Goal: Task Accomplishment & Management: Complete application form

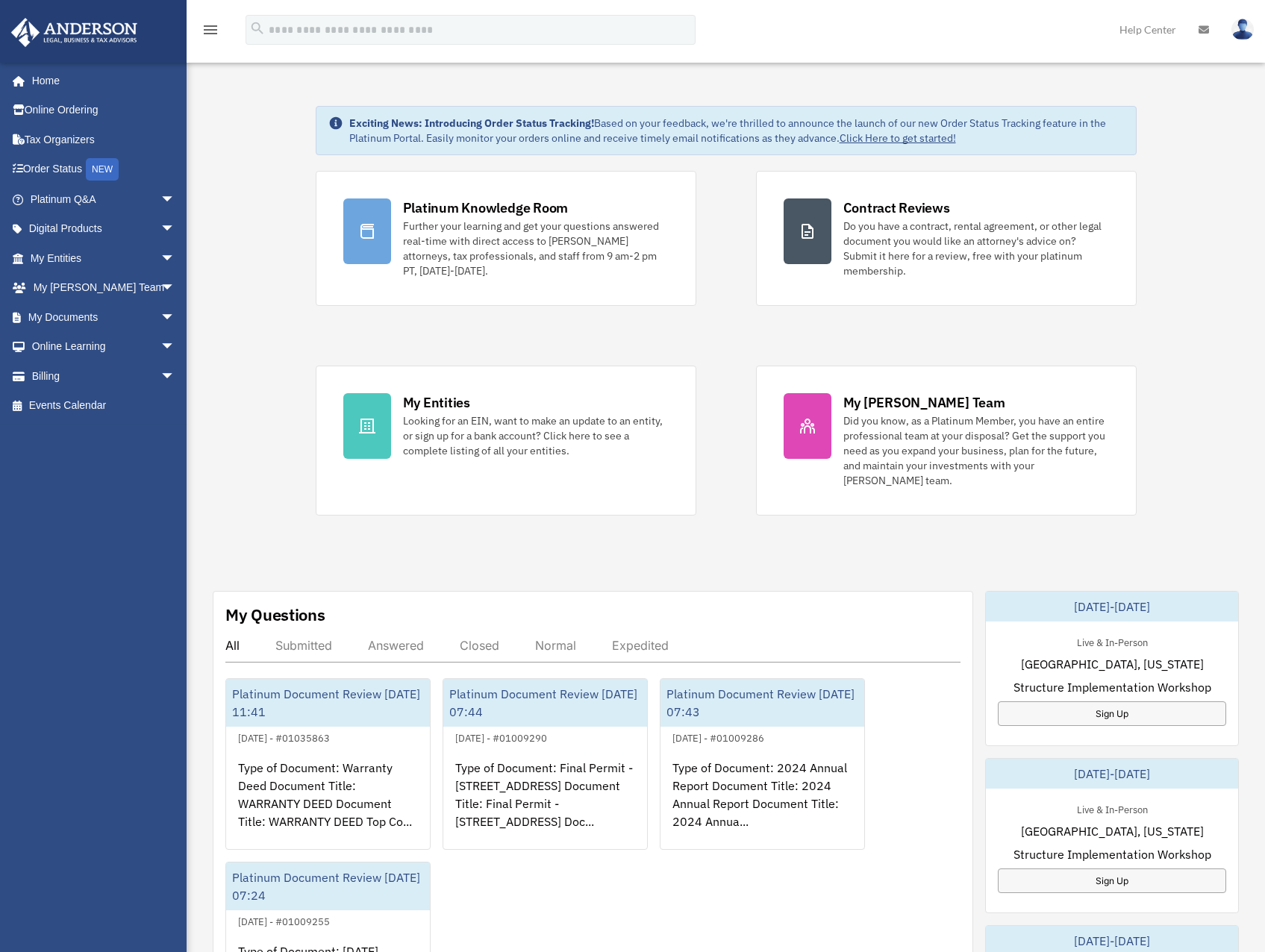
drag, startPoint x: 951, startPoint y: 554, endPoint x: 929, endPoint y: 548, distance: 22.8
click at [929, 548] on div "Exciting News: Introducing Order Status Tracking! Based on your feedback, we're…" at bounding box center [726, 769] width 1100 height 1401
drag, startPoint x: 945, startPoint y: 539, endPoint x: 926, endPoint y: 548, distance: 21.0
click at [926, 548] on div "Exciting News: Introducing Order Status Tracking! Based on your feedback, we're…" at bounding box center [726, 769] width 1100 height 1401
drag, startPoint x: 237, startPoint y: 207, endPoint x: 247, endPoint y: 184, distance: 25.1
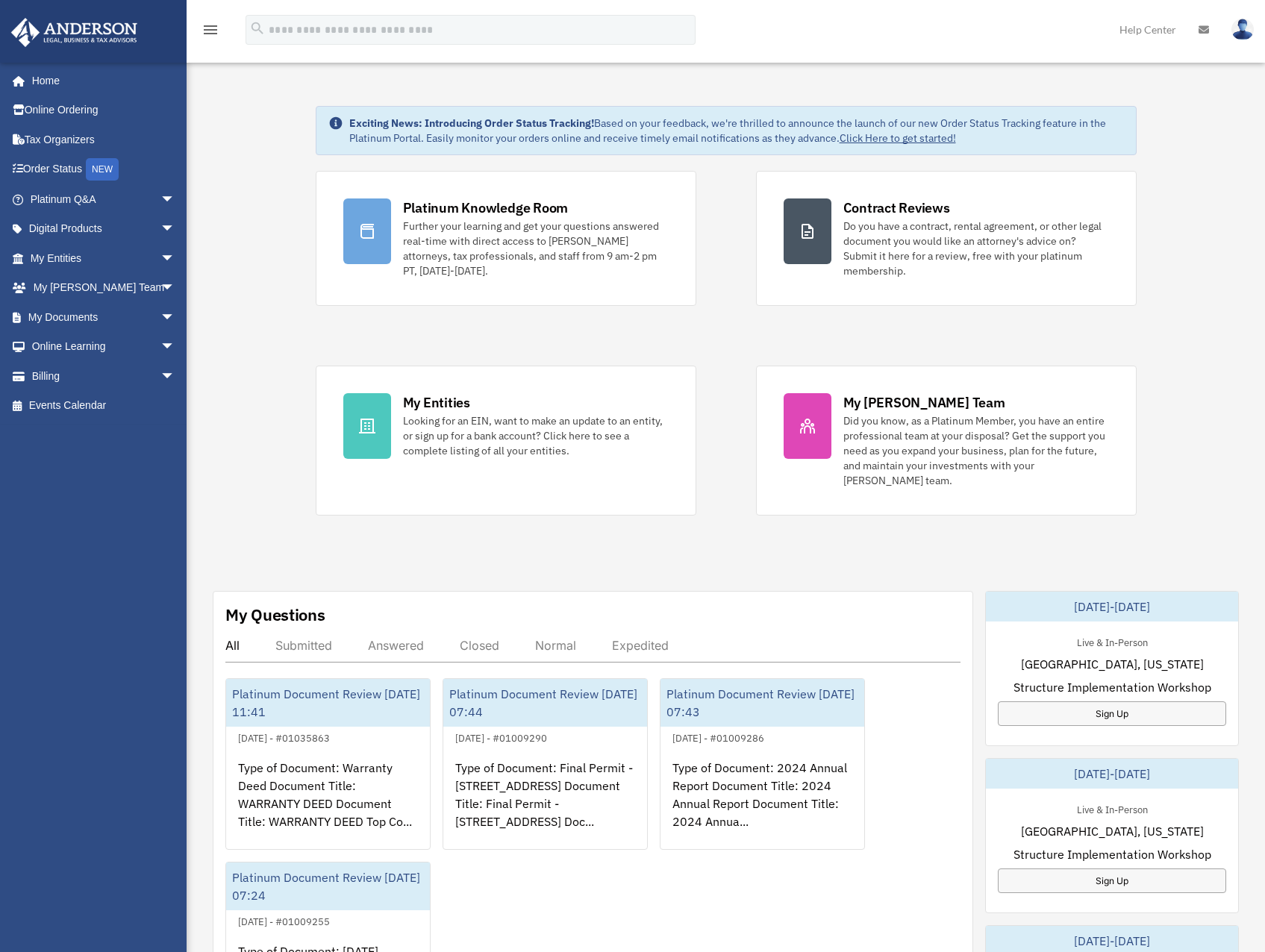
click at [227, 191] on div "Exciting News: Introducing Order Status Tracking! Based on your feedback, we're…" at bounding box center [726, 769] width 1100 height 1401
drag, startPoint x: 251, startPoint y: 184, endPoint x: 156, endPoint y: 198, distance: 96.0
click at [221, 207] on div "Exciting News: Introducing Order Status Tracking! Based on your feedback, we're…" at bounding box center [726, 769] width 1100 height 1401
click at [161, 263] on span "arrow_drop_down" at bounding box center [176, 258] width 30 height 31
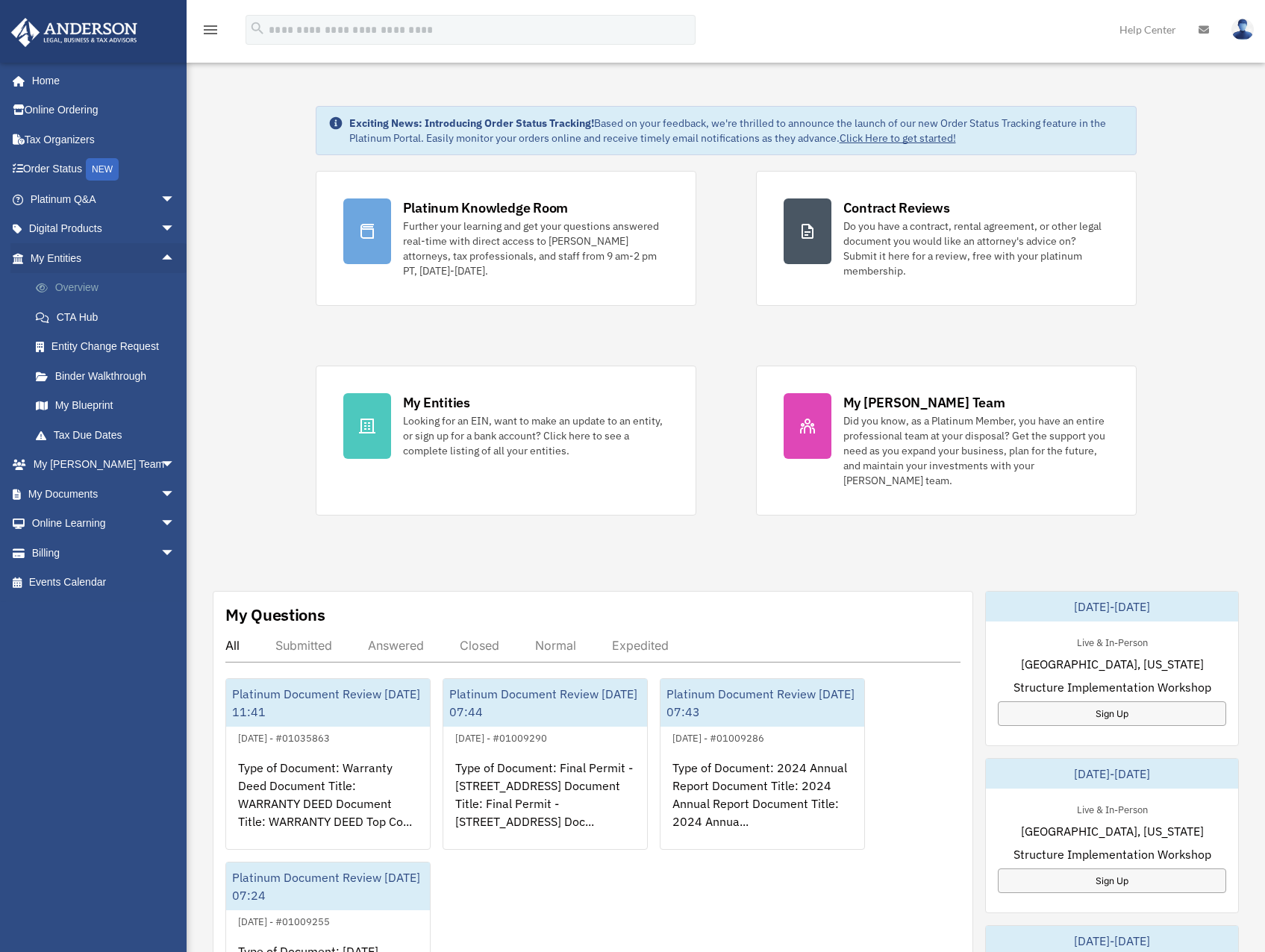
click at [78, 284] on link "Overview" at bounding box center [108, 288] width 177 height 30
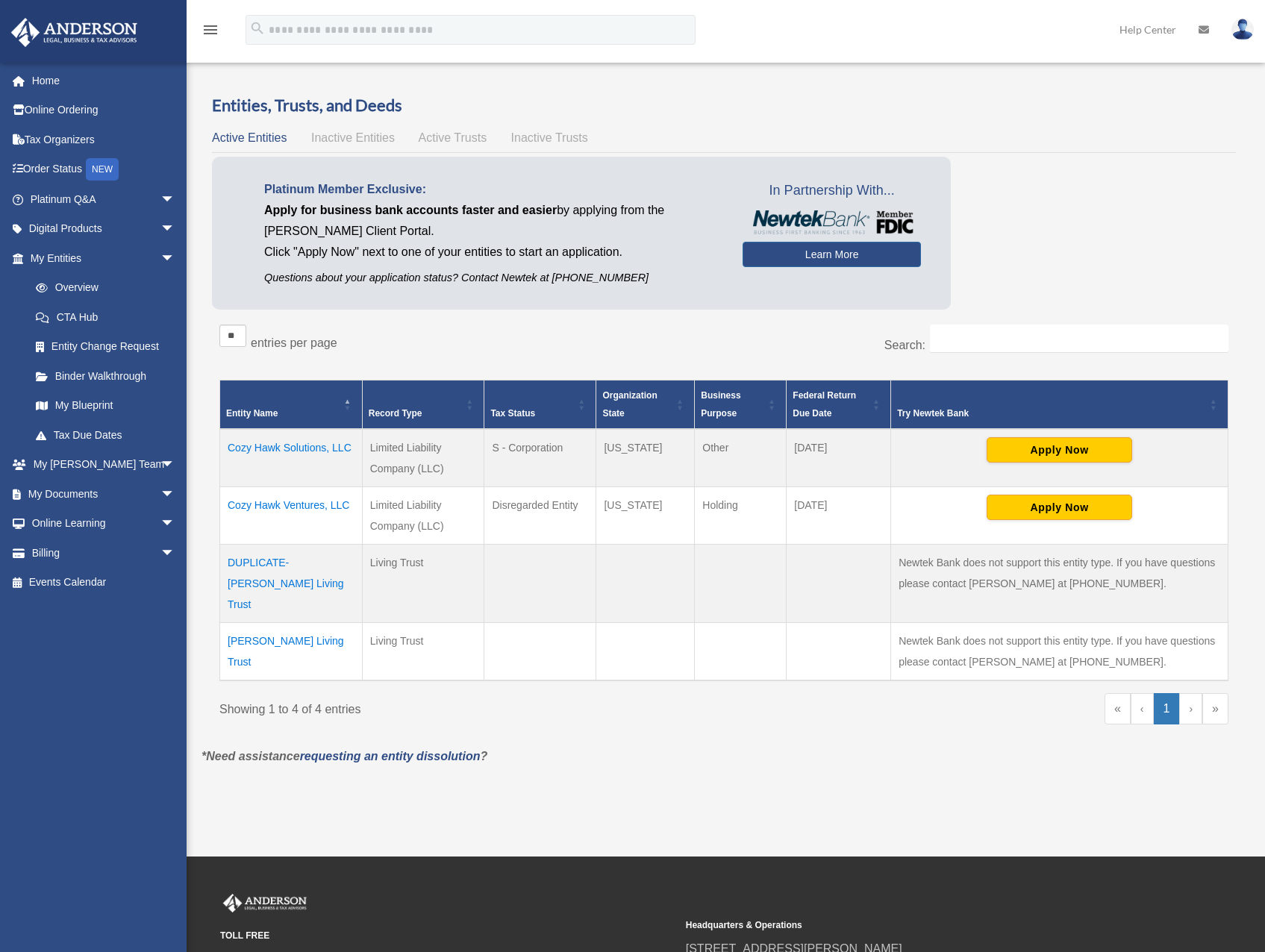
drag, startPoint x: 847, startPoint y: 449, endPoint x: 798, endPoint y: 448, distance: 49.0
click at [798, 448] on td "[DATE]" at bounding box center [839, 458] width 104 height 59
drag, startPoint x: 798, startPoint y: 448, endPoint x: 758, endPoint y: 468, distance: 44.7
click at [758, 468] on td "Other" at bounding box center [741, 458] width 92 height 59
click at [758, 456] on td "Other" at bounding box center [741, 458] width 92 height 59
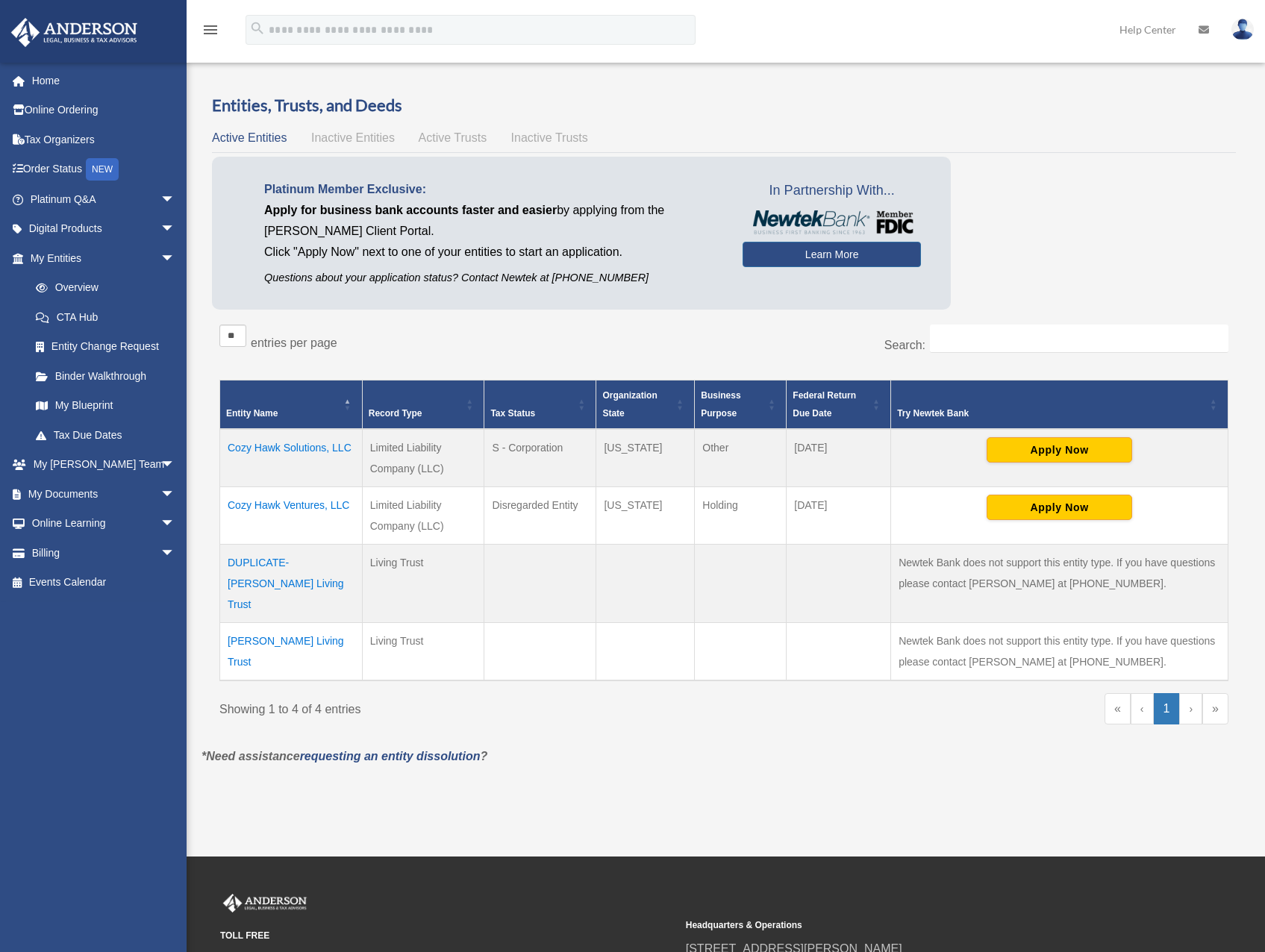
click at [753, 453] on td "Other" at bounding box center [741, 458] width 92 height 59
drag, startPoint x: 758, startPoint y: 445, endPoint x: 747, endPoint y: 456, distance: 15.6
click at [747, 453] on td "Other" at bounding box center [741, 458] width 92 height 59
drag, startPoint x: 756, startPoint y: 465, endPoint x: 754, endPoint y: 452, distance: 13.2
click at [749, 459] on td "Other" at bounding box center [741, 458] width 92 height 59
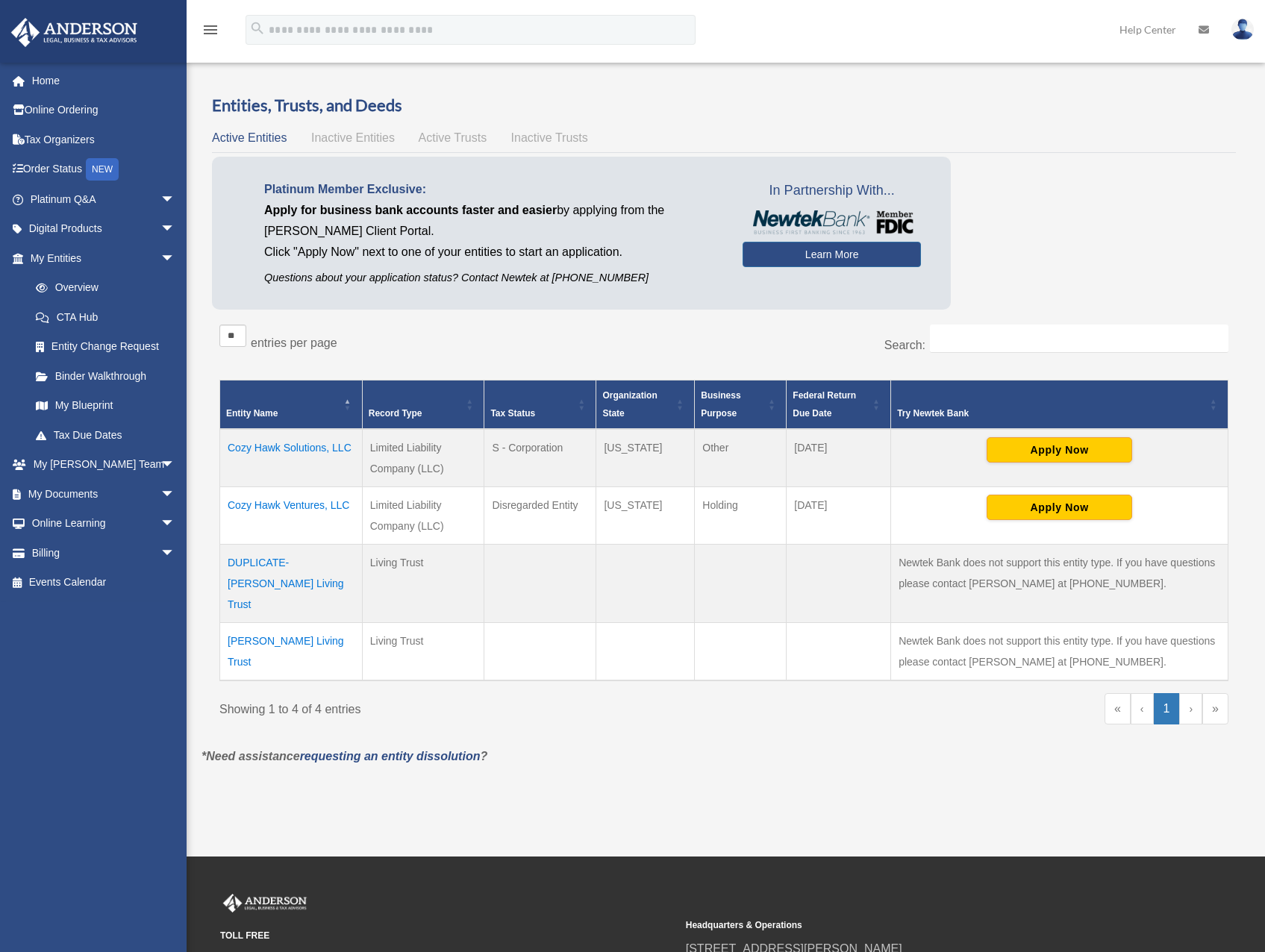
drag, startPoint x: 754, startPoint y: 451, endPoint x: 746, endPoint y: 456, distance: 9.4
click at [746, 456] on td "Other" at bounding box center [741, 458] width 92 height 59
click at [741, 442] on td "Other" at bounding box center [741, 458] width 92 height 59
click at [746, 453] on td "Other" at bounding box center [741, 458] width 92 height 59
drag, startPoint x: 750, startPoint y: 449, endPoint x: 735, endPoint y: 457, distance: 17.0
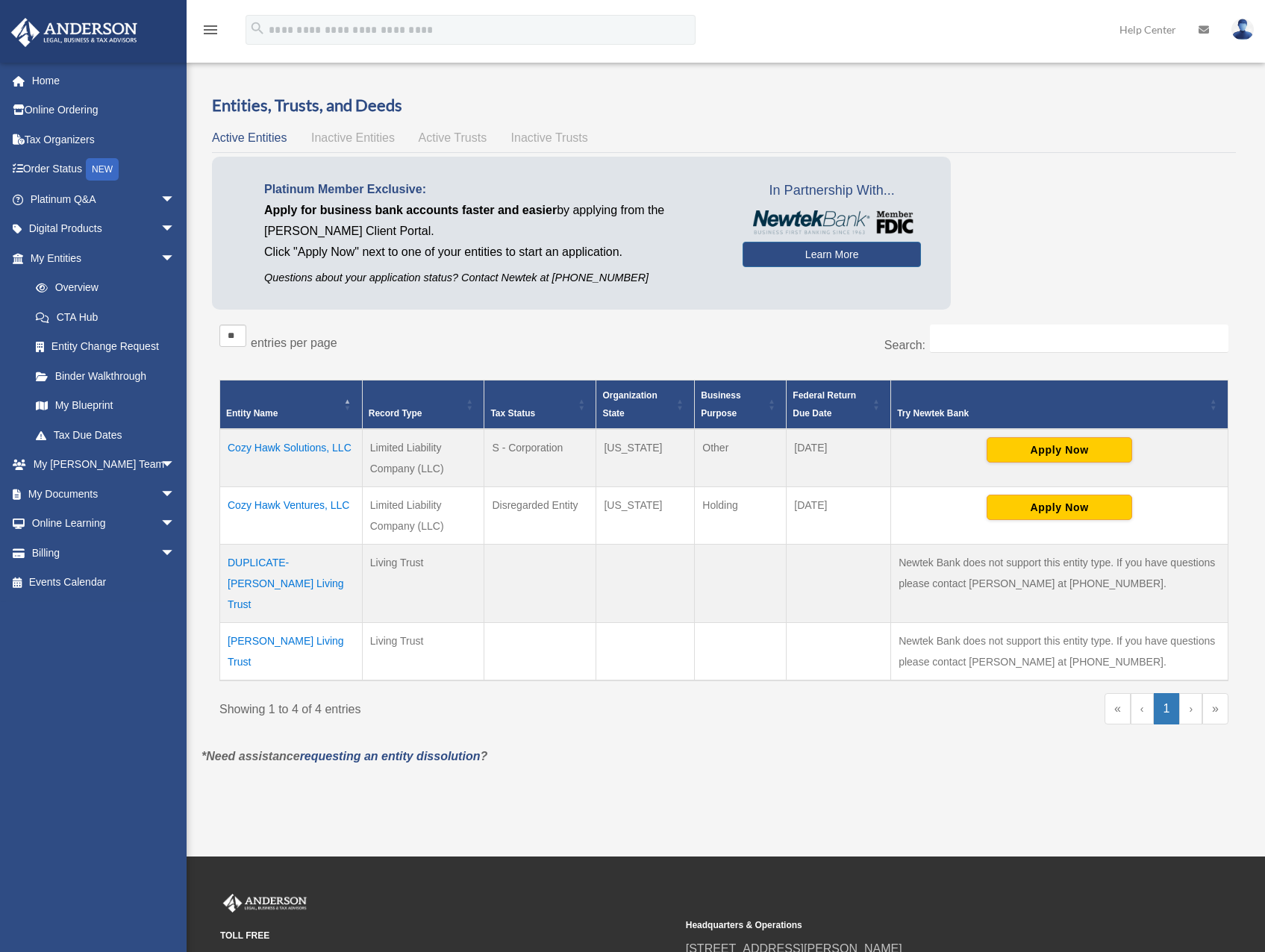
click at [735, 457] on td "Other" at bounding box center [741, 458] width 92 height 59
drag, startPoint x: 737, startPoint y: 448, endPoint x: 674, endPoint y: 444, distance: 63.1
click at [674, 444] on tr "Cozy Hawk Solutions, LLC Limited Liability Company (LLC) S - Corporation Colora…" at bounding box center [724, 458] width 1008 height 59
click at [657, 453] on td "Colorado" at bounding box center [645, 458] width 98 height 59
drag, startPoint x: 651, startPoint y: 446, endPoint x: 593, endPoint y: 446, distance: 58.0
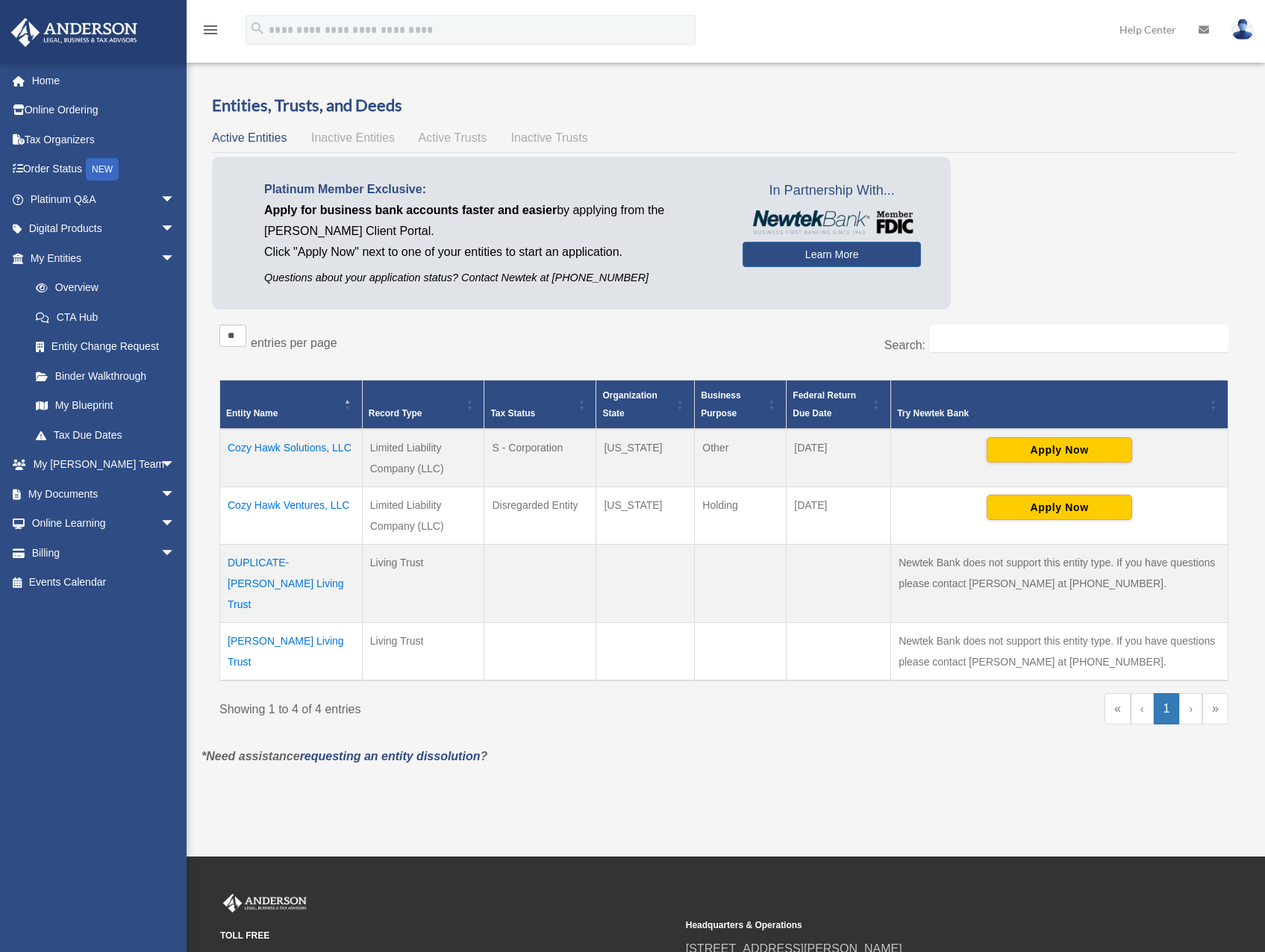
click at [593, 446] on tr "Cozy Hawk Solutions, LLC Limited Liability Company (LLC) S - Corporation Colora…" at bounding box center [724, 458] width 1008 height 59
drag, startPoint x: 595, startPoint y: 446, endPoint x: 572, endPoint y: 452, distance: 23.8
click at [620, 457] on td "Colorado" at bounding box center [645, 458] width 98 height 59
drag, startPoint x: 549, startPoint y: 446, endPoint x: 485, endPoint y: 445, distance: 64.0
click at [485, 445] on td "S - Corporation" at bounding box center [540, 458] width 112 height 59
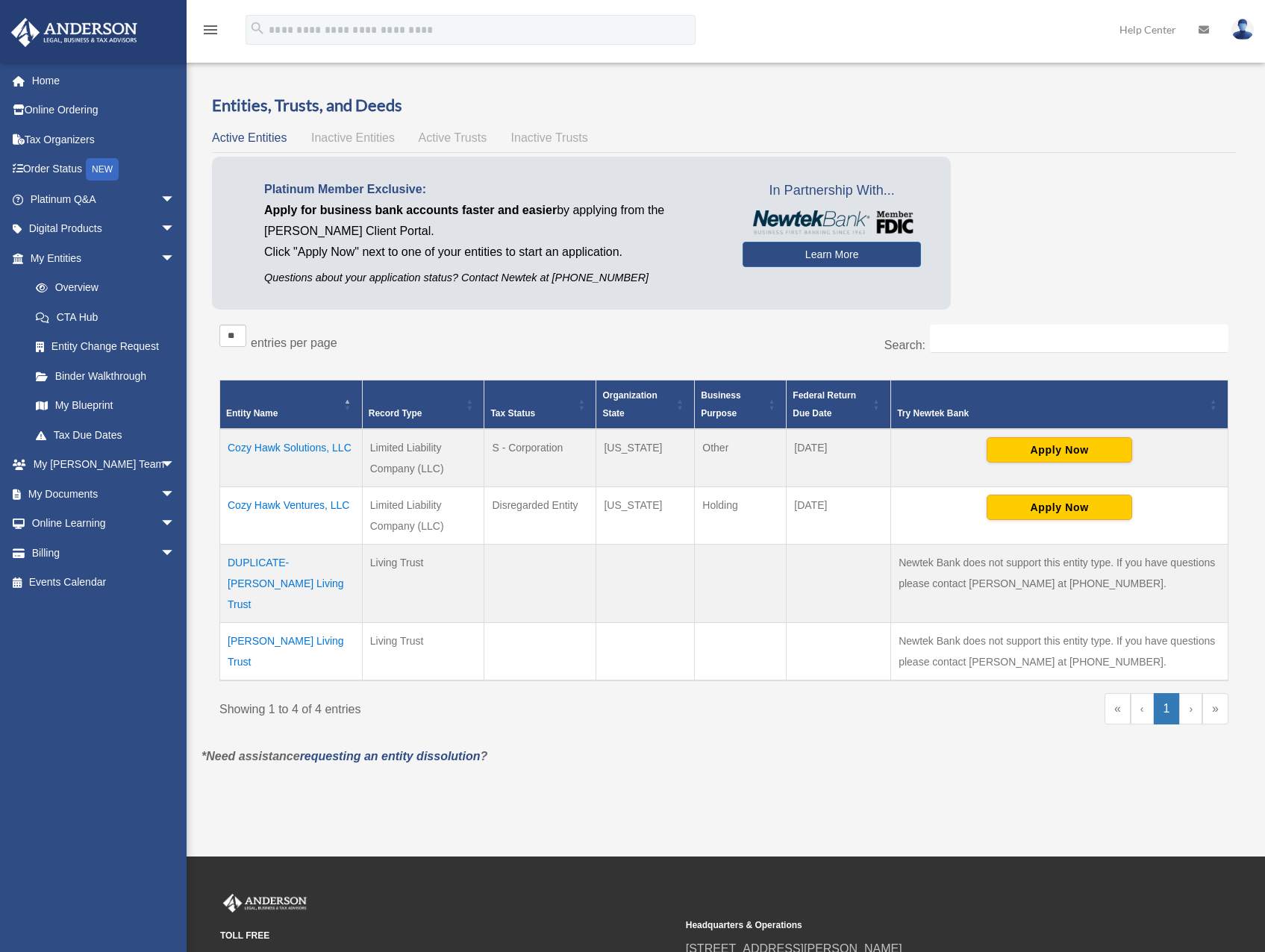
drag, startPoint x: 485, startPoint y: 445, endPoint x: 519, endPoint y: 459, distance: 36.8
click at [519, 459] on td "S - Corporation" at bounding box center [540, 458] width 112 height 59
click at [314, 442] on td "Cozy Hawk Solutions, LLC" at bounding box center [291, 458] width 142 height 59
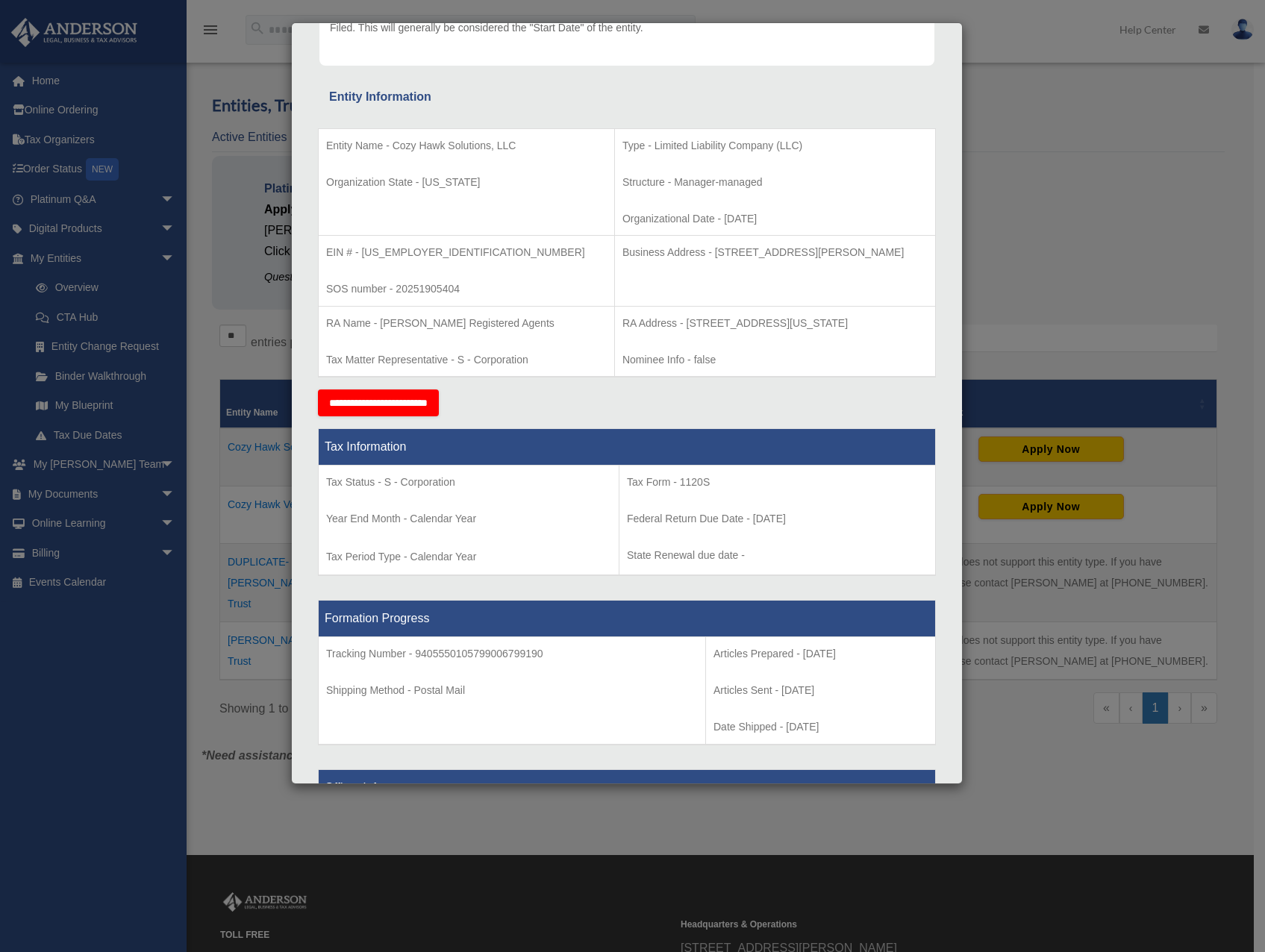
scroll to position [373, 0]
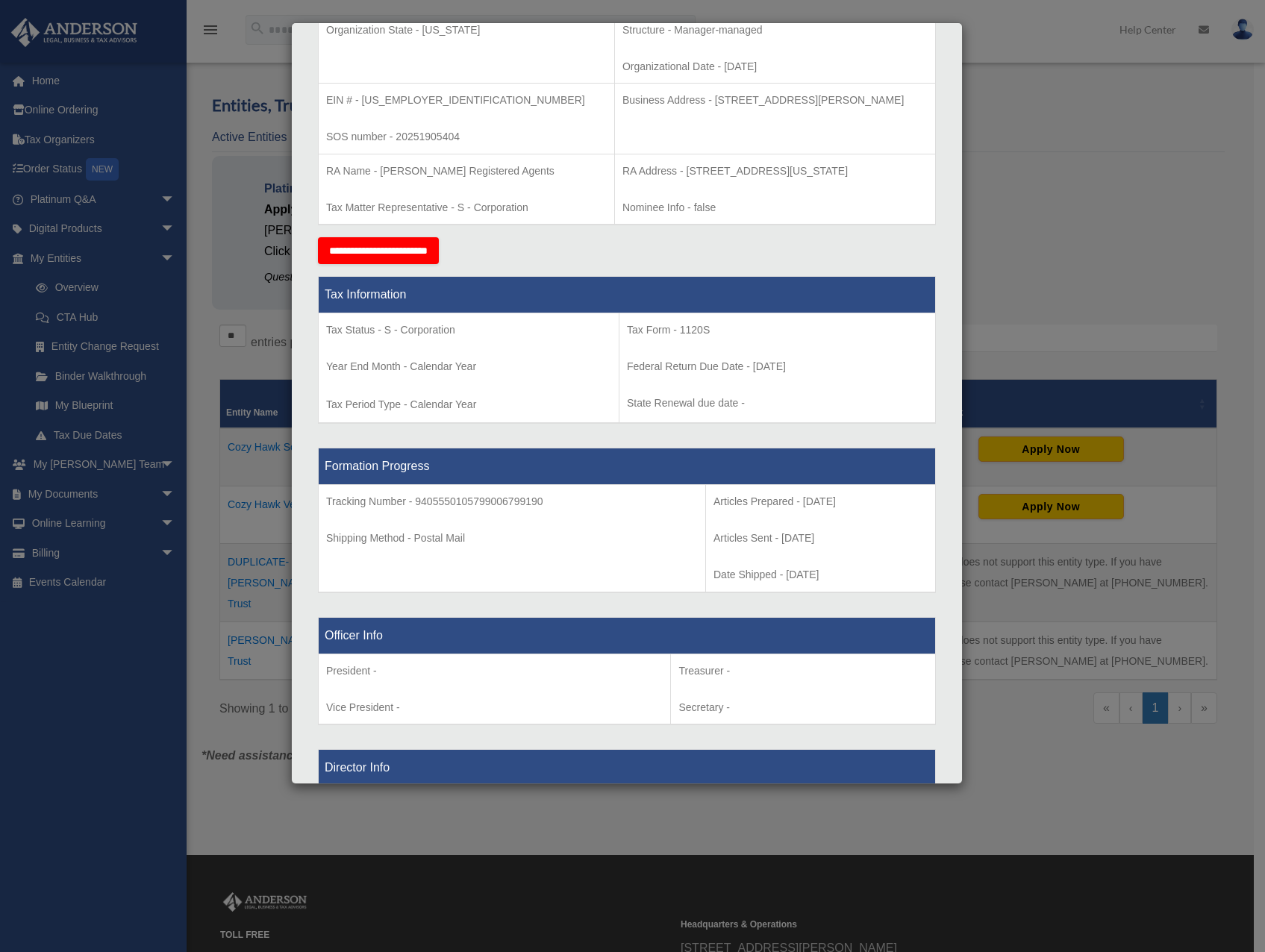
click at [542, 385] on td "Tax Status - S - Corporation Year End Month - Calendar Year Tax Period Type - C…" at bounding box center [469, 369] width 301 height 111
drag, startPoint x: 541, startPoint y: 385, endPoint x: 534, endPoint y: 373, distance: 13.9
click at [523, 377] on td "Tax Status - S - Corporation Year End Month - Calendar Year Tax Period Type - C…" at bounding box center [469, 369] width 301 height 111
drag, startPoint x: 560, startPoint y: 358, endPoint x: 541, endPoint y: 374, distance: 24.8
click at [541, 374] on p "Year End Month - Calendar Year" at bounding box center [469, 367] width 285 height 19
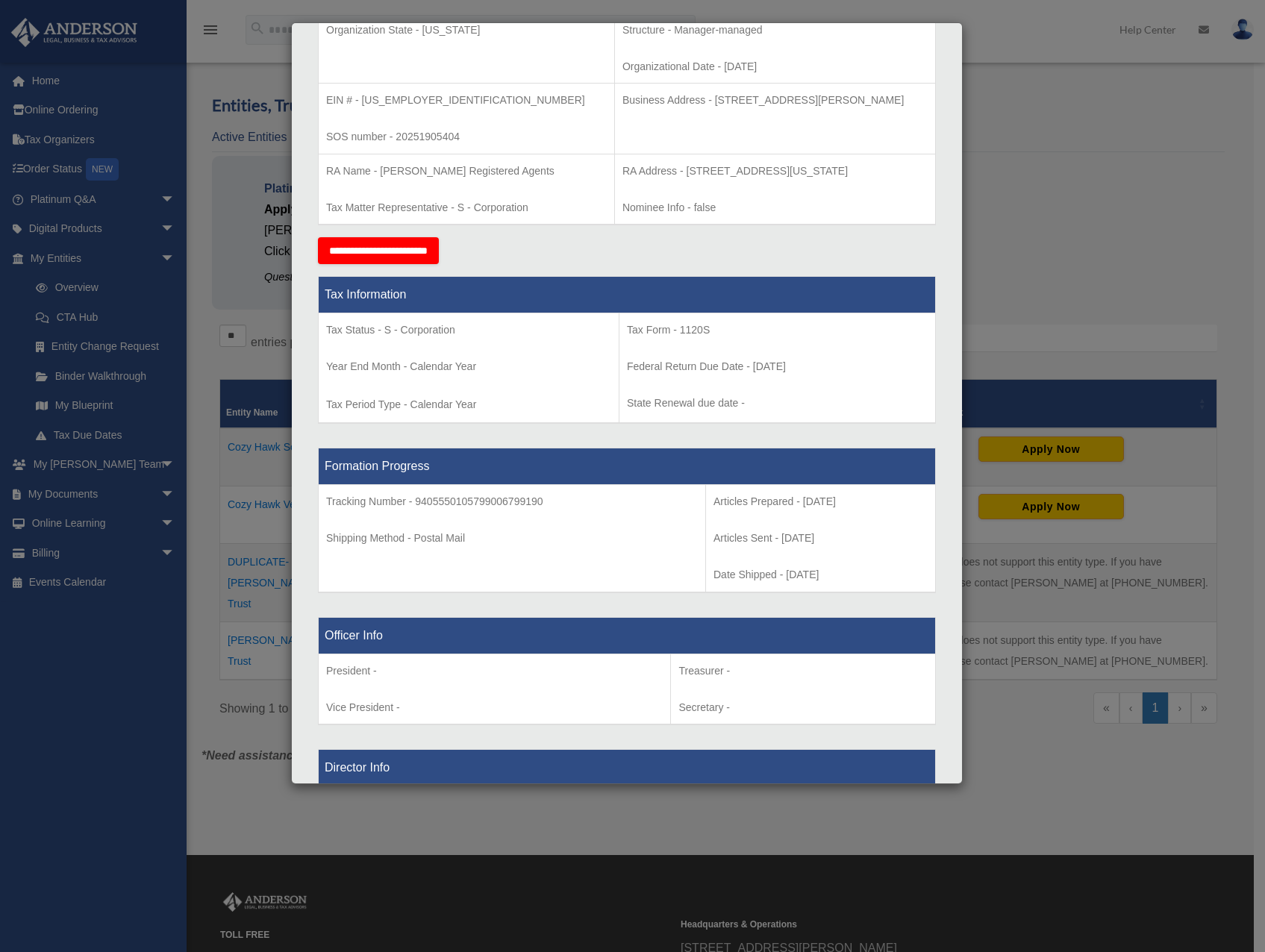
drag, startPoint x: 562, startPoint y: 389, endPoint x: 548, endPoint y: 400, distance: 17.8
click at [548, 400] on td "Tax Status - S - Corporation Year End Month - Calendar Year Tax Period Type - C…" at bounding box center [469, 369] width 301 height 111
drag, startPoint x: 568, startPoint y: 389, endPoint x: 543, endPoint y: 370, distance: 31.4
click at [543, 370] on p "Year End Month - Calendar Year" at bounding box center [469, 367] width 285 height 19
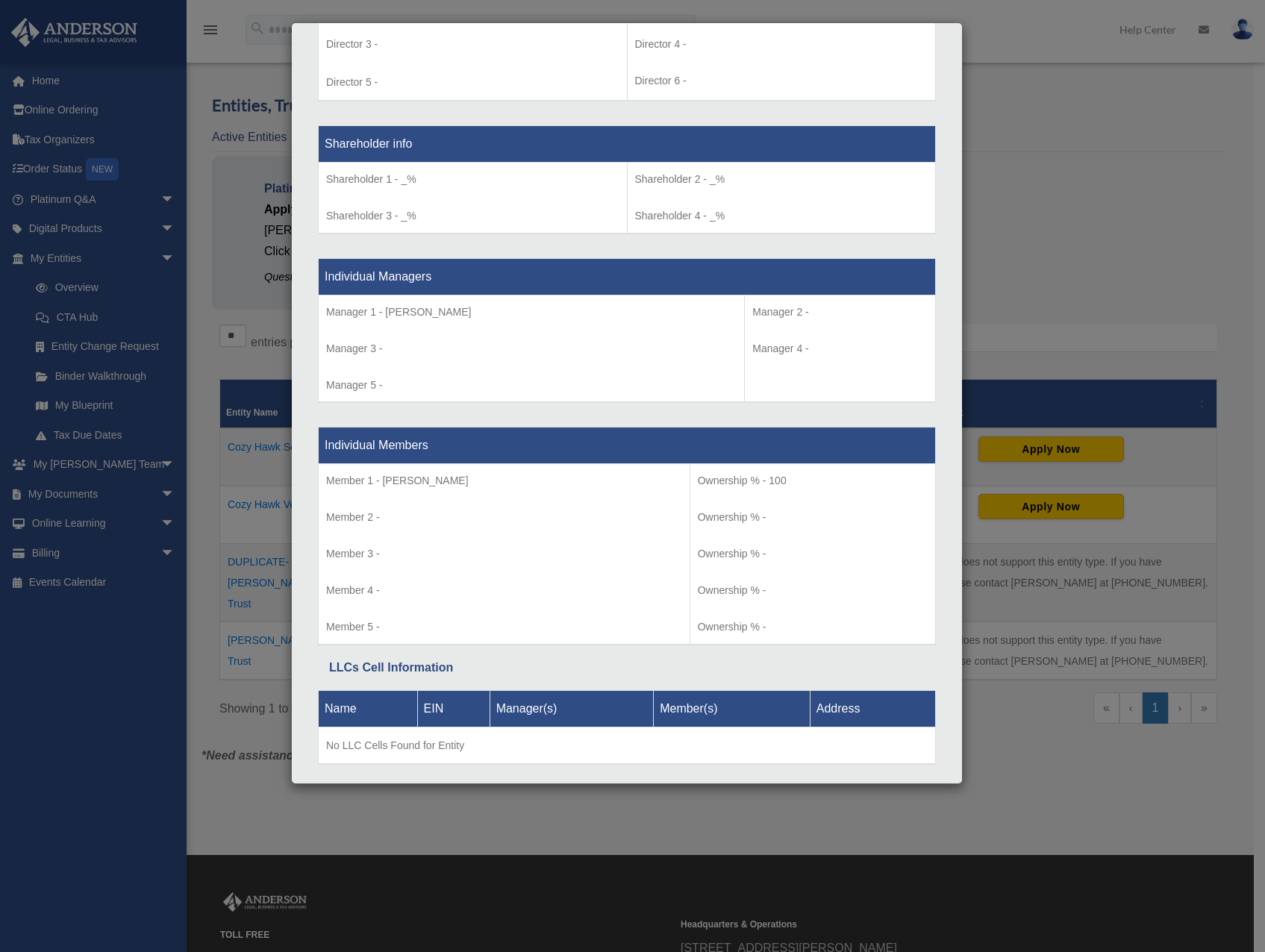
scroll to position [1206, 0]
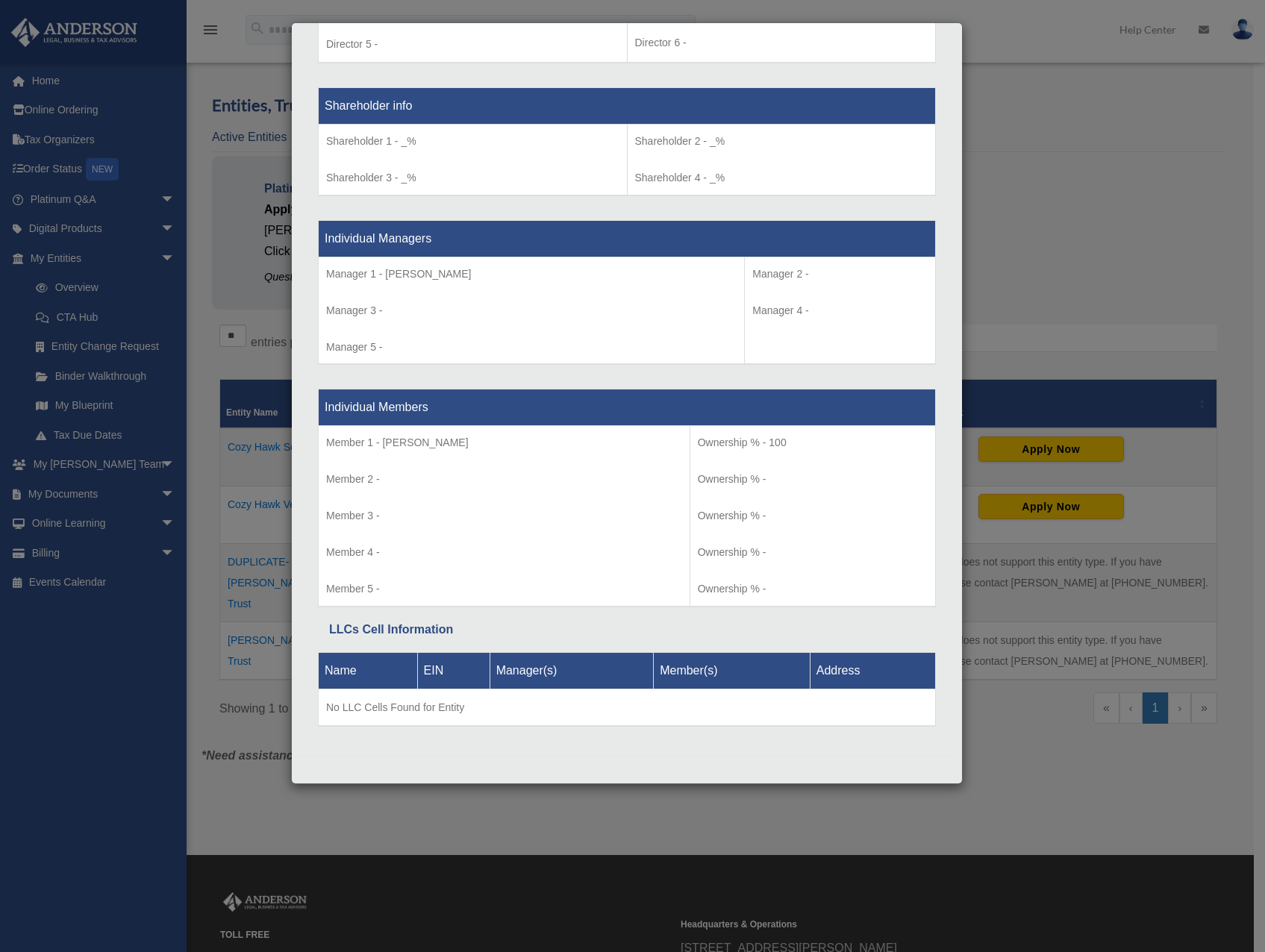
click at [562, 470] on p "Member 2 -" at bounding box center [504, 480] width 356 height 19
drag, startPoint x: 567, startPoint y: 467, endPoint x: 560, endPoint y: 472, distance: 8.6
click at [560, 472] on p "Member 2 -" at bounding box center [504, 480] width 356 height 19
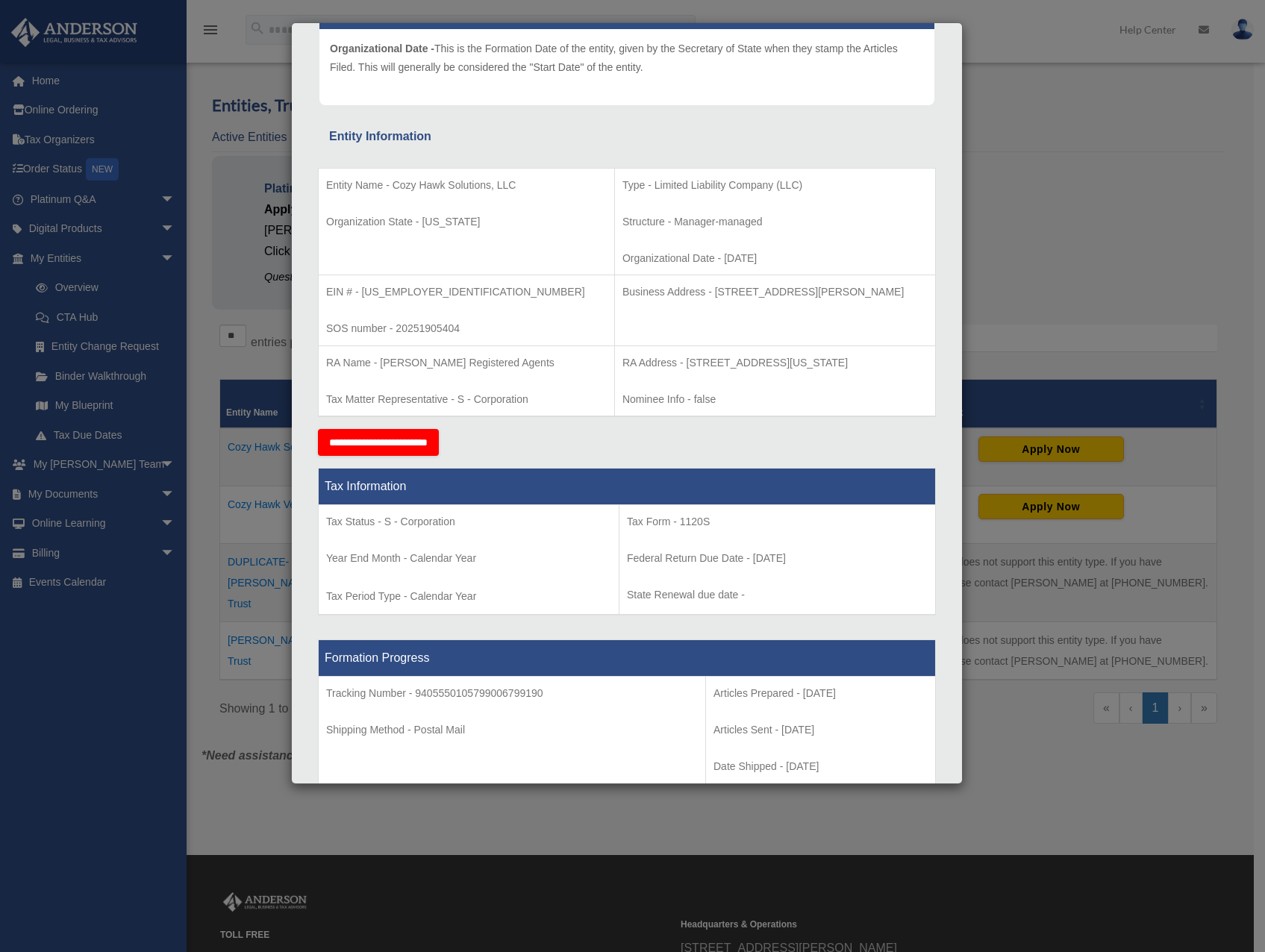
scroll to position [0, 0]
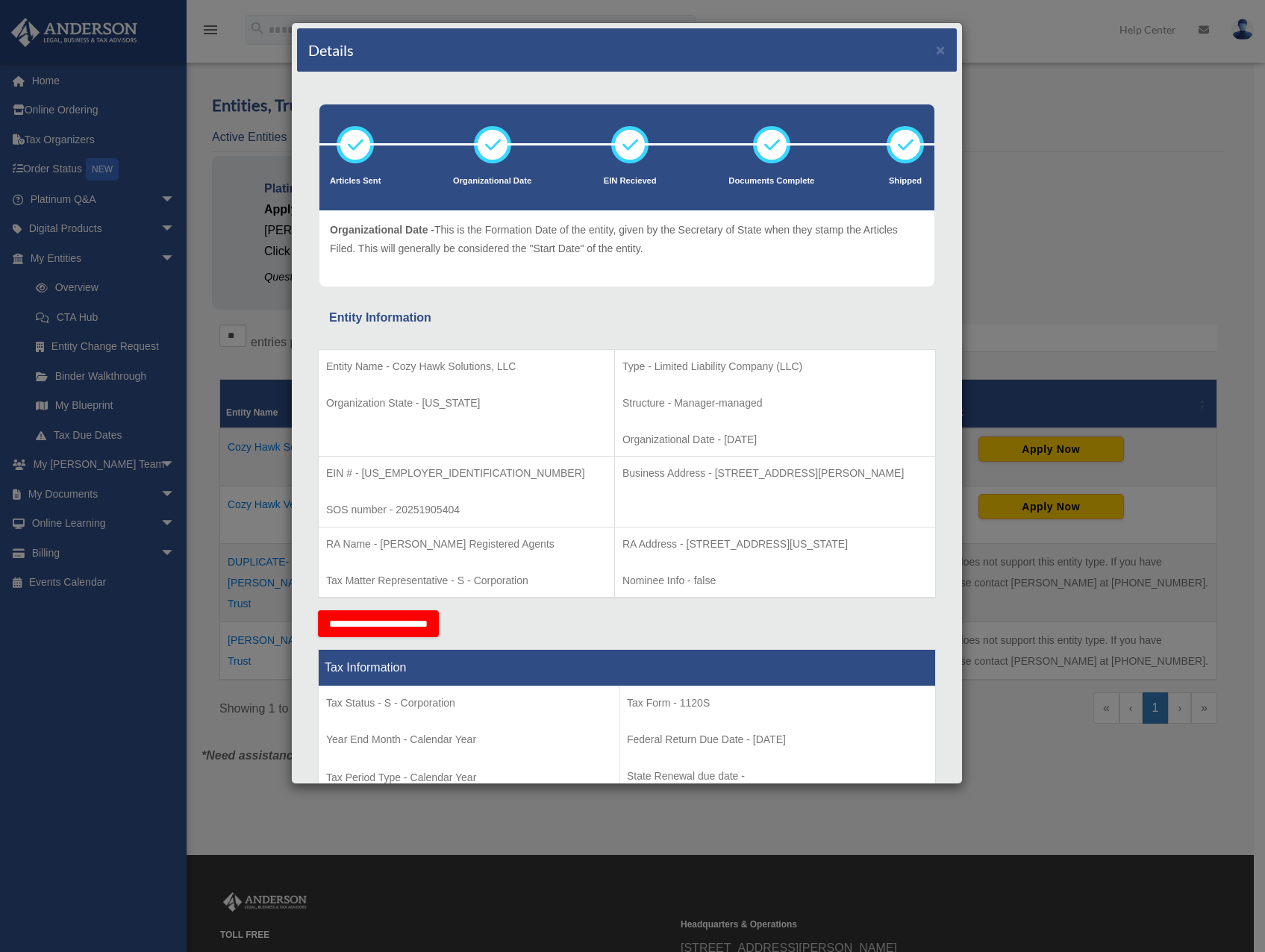
click at [993, 375] on div "Details × Articles Sent Organizational Date" at bounding box center [632, 476] width 1265 height 952
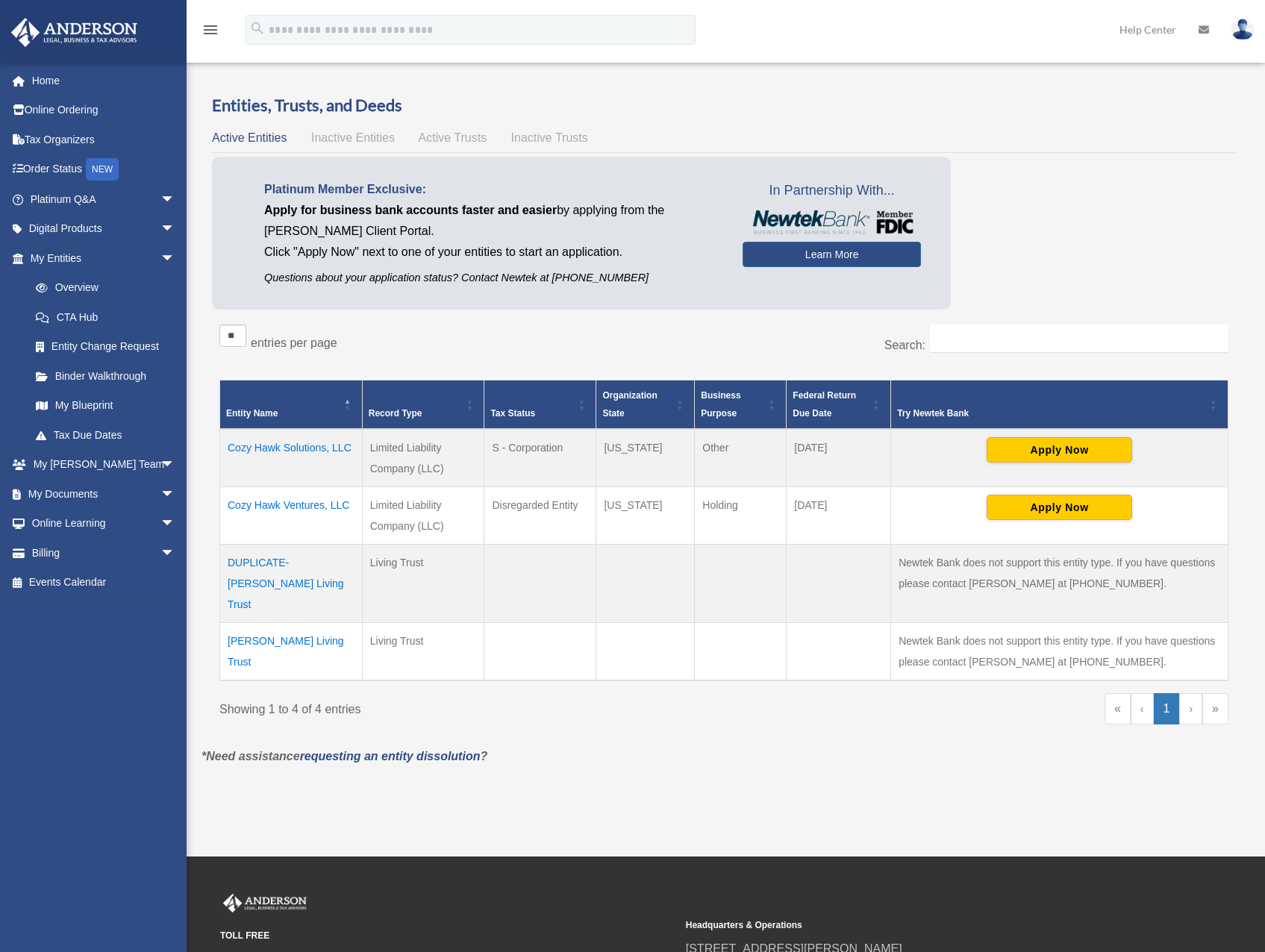
drag, startPoint x: 461, startPoint y: 348, endPoint x: 454, endPoint y: 339, distance: 11.4
click at [454, 339] on div "** ** ** *** entries per page" at bounding box center [465, 343] width 493 height 37
drag, startPoint x: 454, startPoint y: 339, endPoint x: 409, endPoint y: 332, distance: 45.5
click at [447, 341] on div "** ** ** *** entries per page" at bounding box center [465, 343] width 493 height 37
click at [165, 491] on span "arrow_drop_down" at bounding box center [176, 494] width 30 height 31
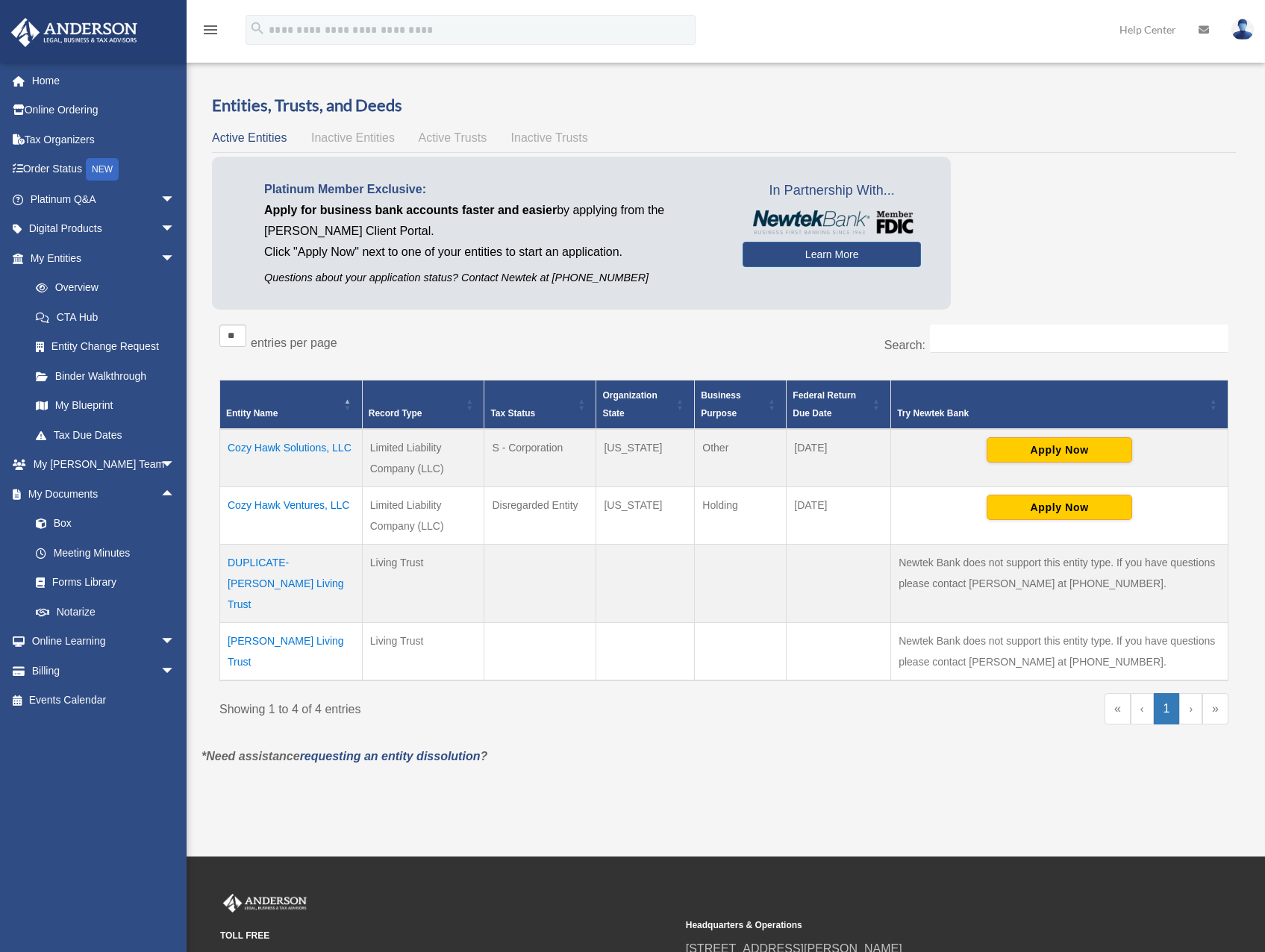
click at [457, 464] on td "Limited Liability Company (LLC)" at bounding box center [423, 458] width 123 height 59
drag, startPoint x: 456, startPoint y: 464, endPoint x: 435, endPoint y: 465, distance: 21.0
click at [437, 465] on td "Limited Liability Company (LLC)" at bounding box center [423, 458] width 123 height 59
click at [424, 465] on td "Limited Liability Company (LLC)" at bounding box center [423, 458] width 123 height 59
click at [423, 465] on td "Limited Liability Company (LLC)" at bounding box center [423, 458] width 123 height 59
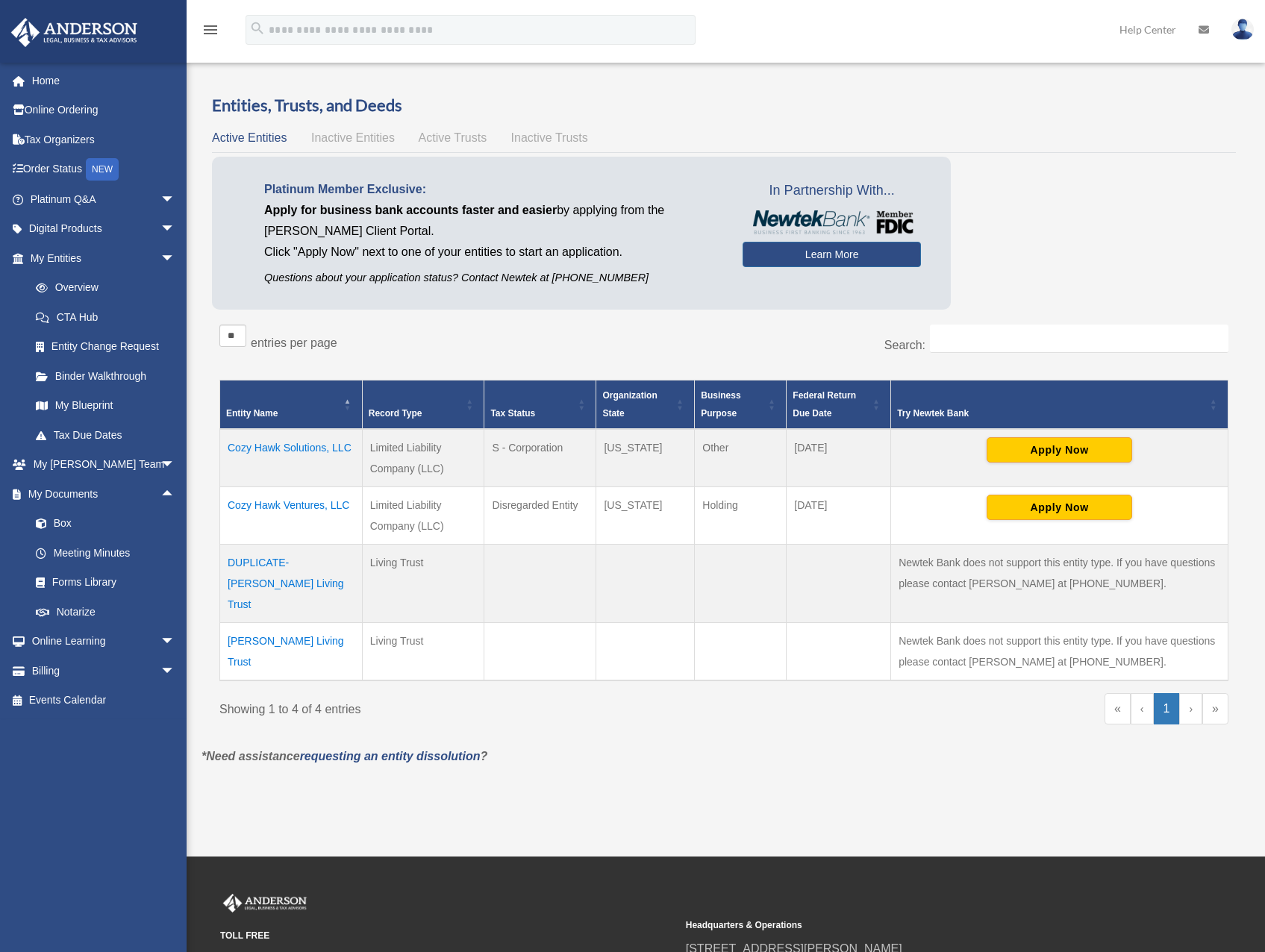
click at [293, 449] on td "Cozy Hawk Solutions, LLC" at bounding box center [291, 458] width 142 height 59
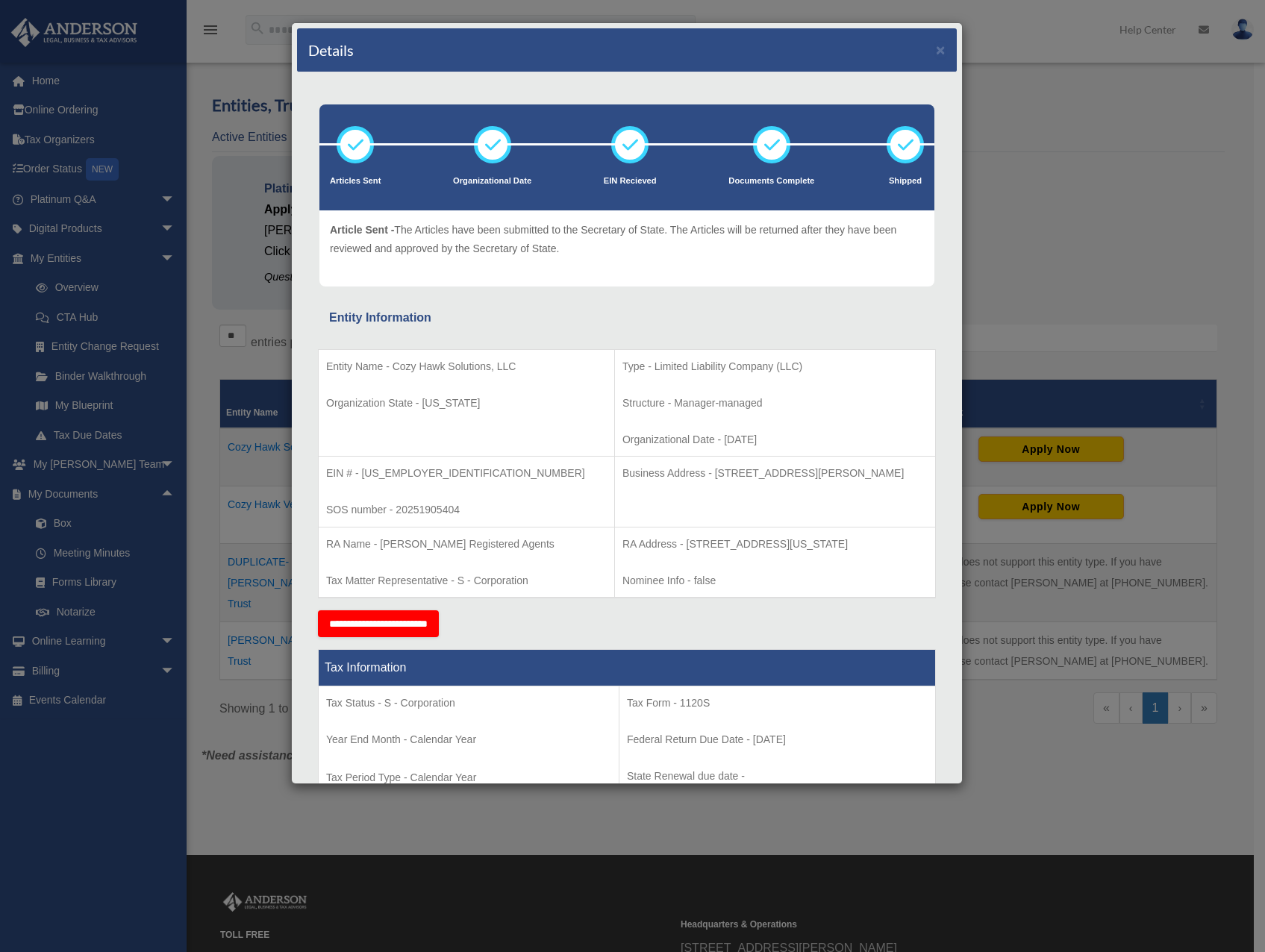
drag, startPoint x: 507, startPoint y: 409, endPoint x: 485, endPoint y: 399, distance: 24.2
click at [485, 399] on p "Organization State - Colorado" at bounding box center [466, 404] width 280 height 19
drag, startPoint x: 484, startPoint y: 398, endPoint x: 489, endPoint y: 392, distance: 7.8
click at [484, 393] on td "Entity Name - Cozy Hawk Solutions, LLC Organization State - Colorado" at bounding box center [466, 403] width 296 height 108
drag, startPoint x: 503, startPoint y: 389, endPoint x: 491, endPoint y: 400, distance: 16.3
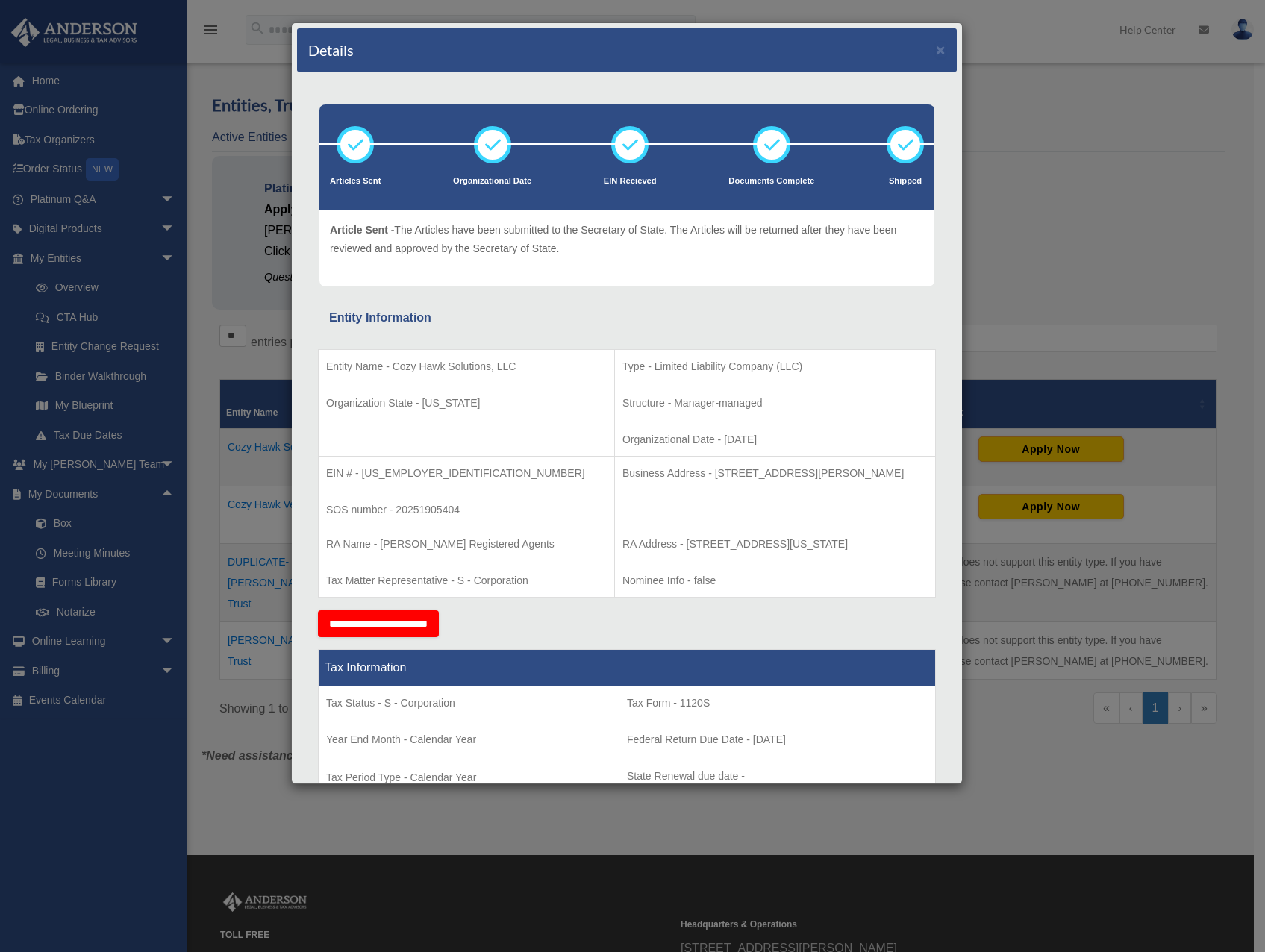
click at [491, 400] on p "Organization State - Colorado" at bounding box center [466, 404] width 280 height 19
click at [202, 332] on div "Details × Articles Sent Organizational Date" at bounding box center [632, 476] width 1265 height 952
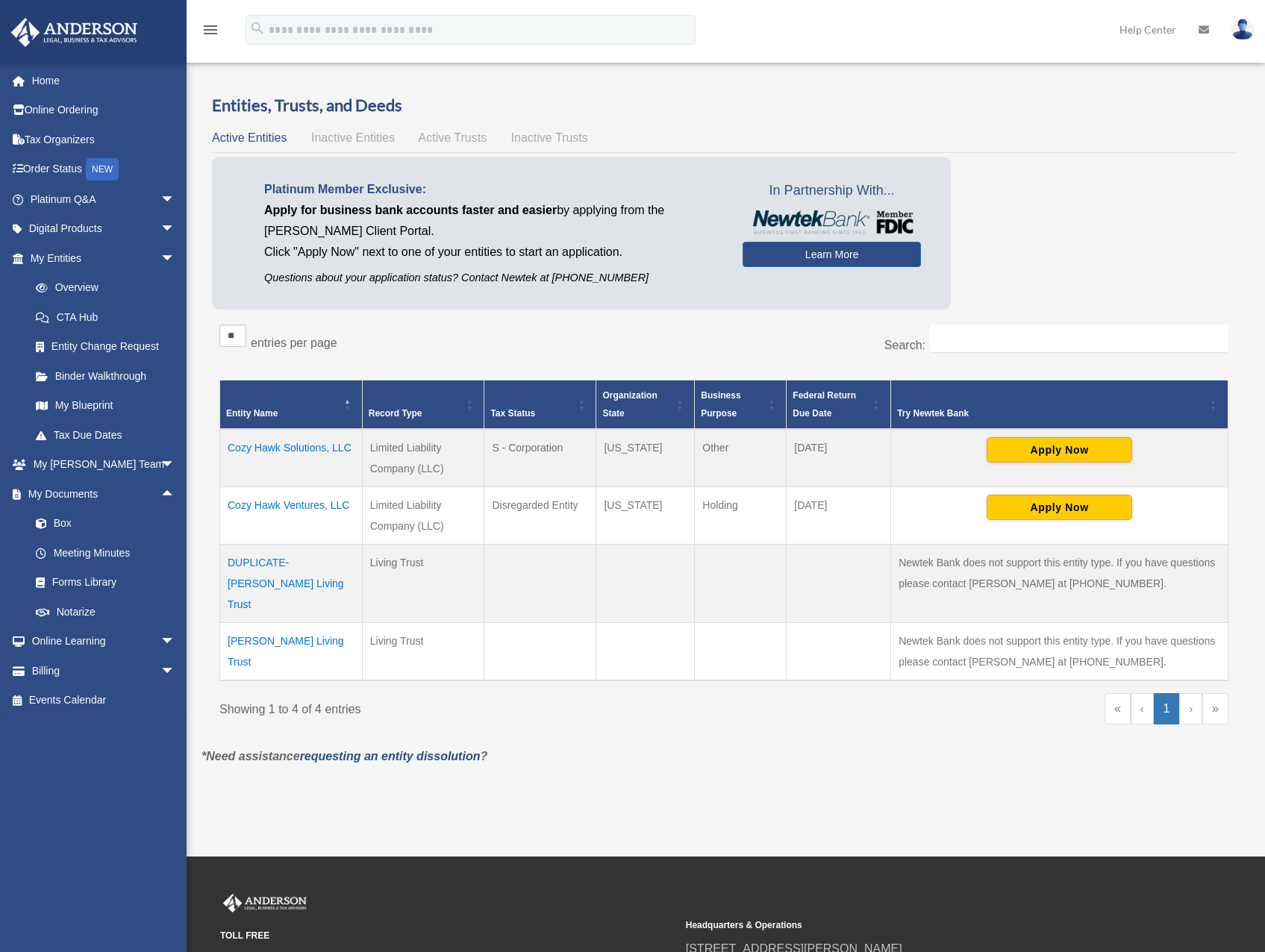
click at [926, 817] on div "Overview jeremy@jeremyhoc.com Sign Out jeremy@jeremyhoc.com Home Online Orderin…" at bounding box center [632, 428] width 1265 height 856
drag, startPoint x: 462, startPoint y: 457, endPoint x: 458, endPoint y: 449, distance: 8.9
click at [456, 449] on td "Limited Liability Company (LLC)" at bounding box center [423, 458] width 123 height 59
click at [458, 446] on td "Limited Liability Company (LLC)" at bounding box center [423, 458] width 123 height 59
click at [62, 521] on link "Box" at bounding box center [108, 524] width 177 height 30
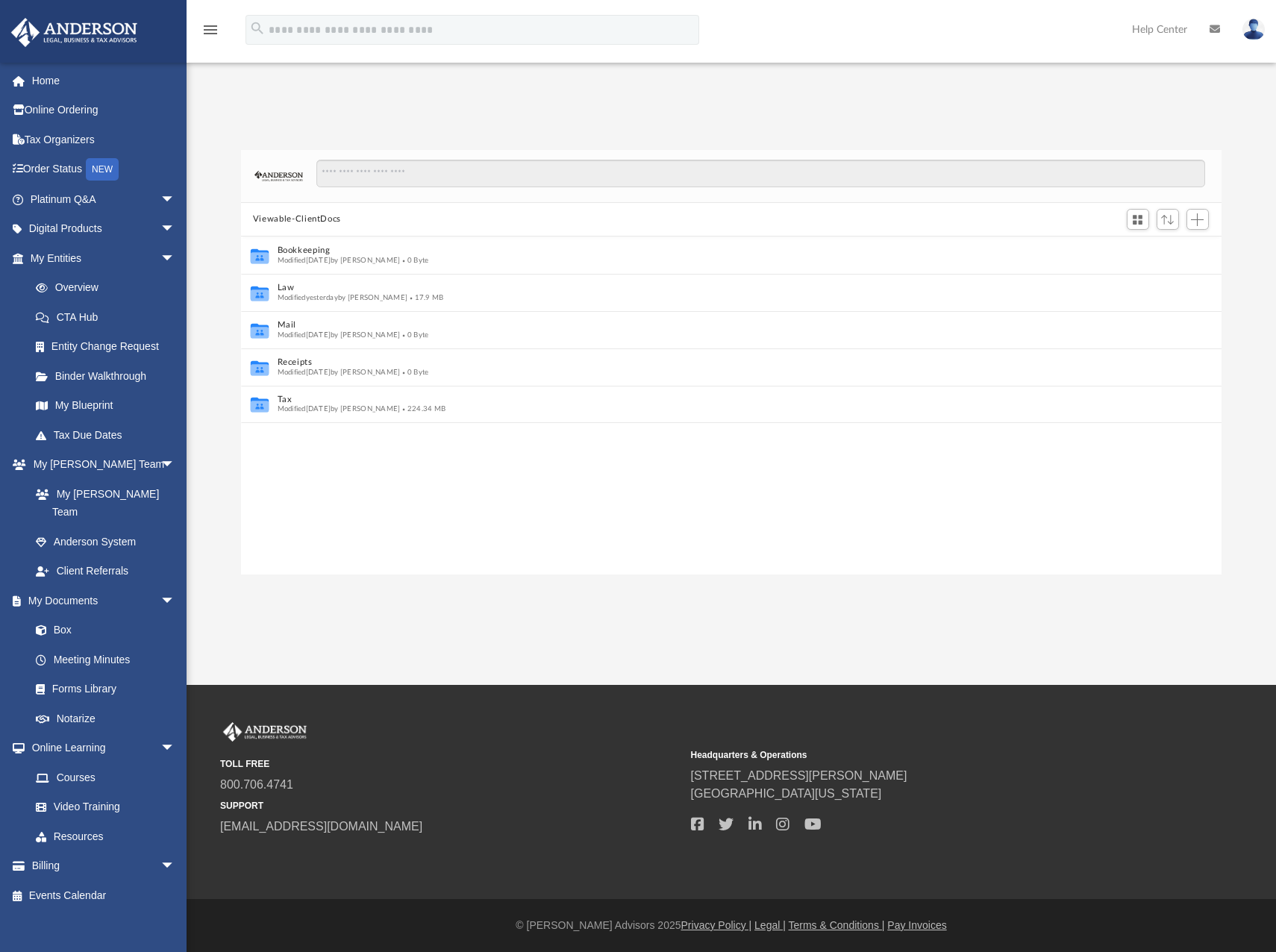
scroll to position [328, 969]
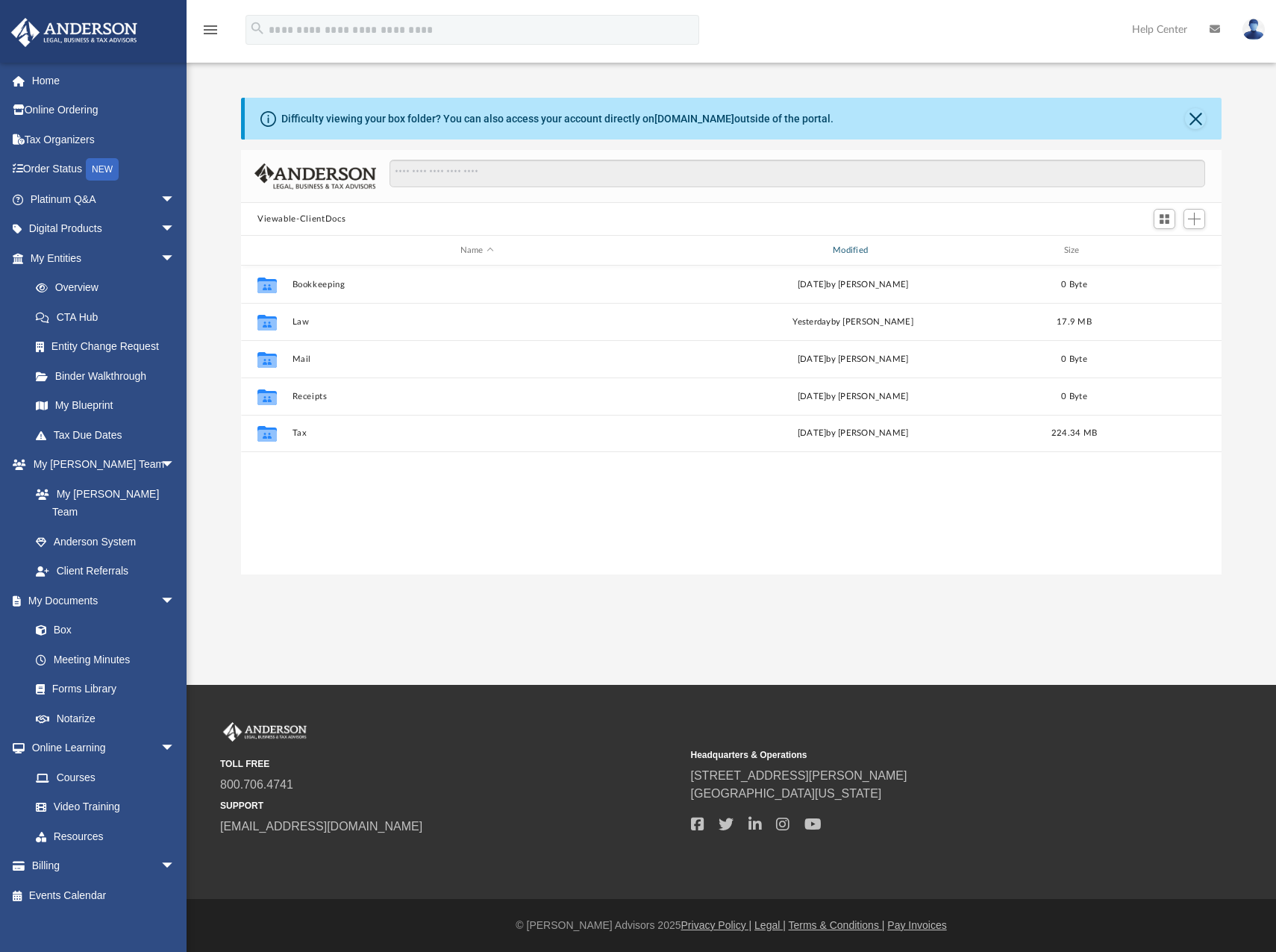
click at [854, 253] on div "Modified" at bounding box center [853, 250] width 370 height 13
click at [860, 253] on div "Modified" at bounding box center [853, 250] width 370 height 13
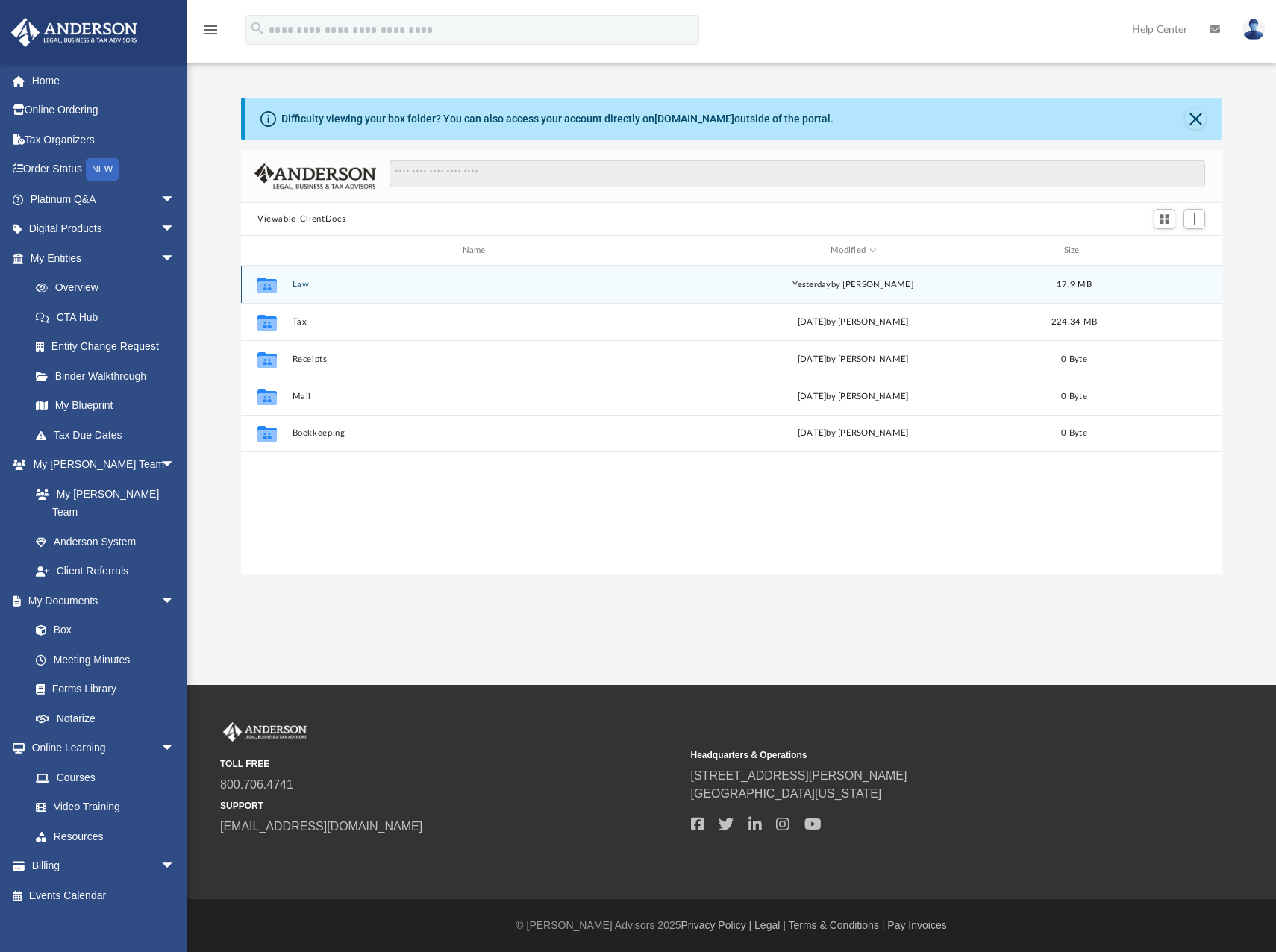
click at [302, 286] on button "Law" at bounding box center [477, 284] width 370 height 9
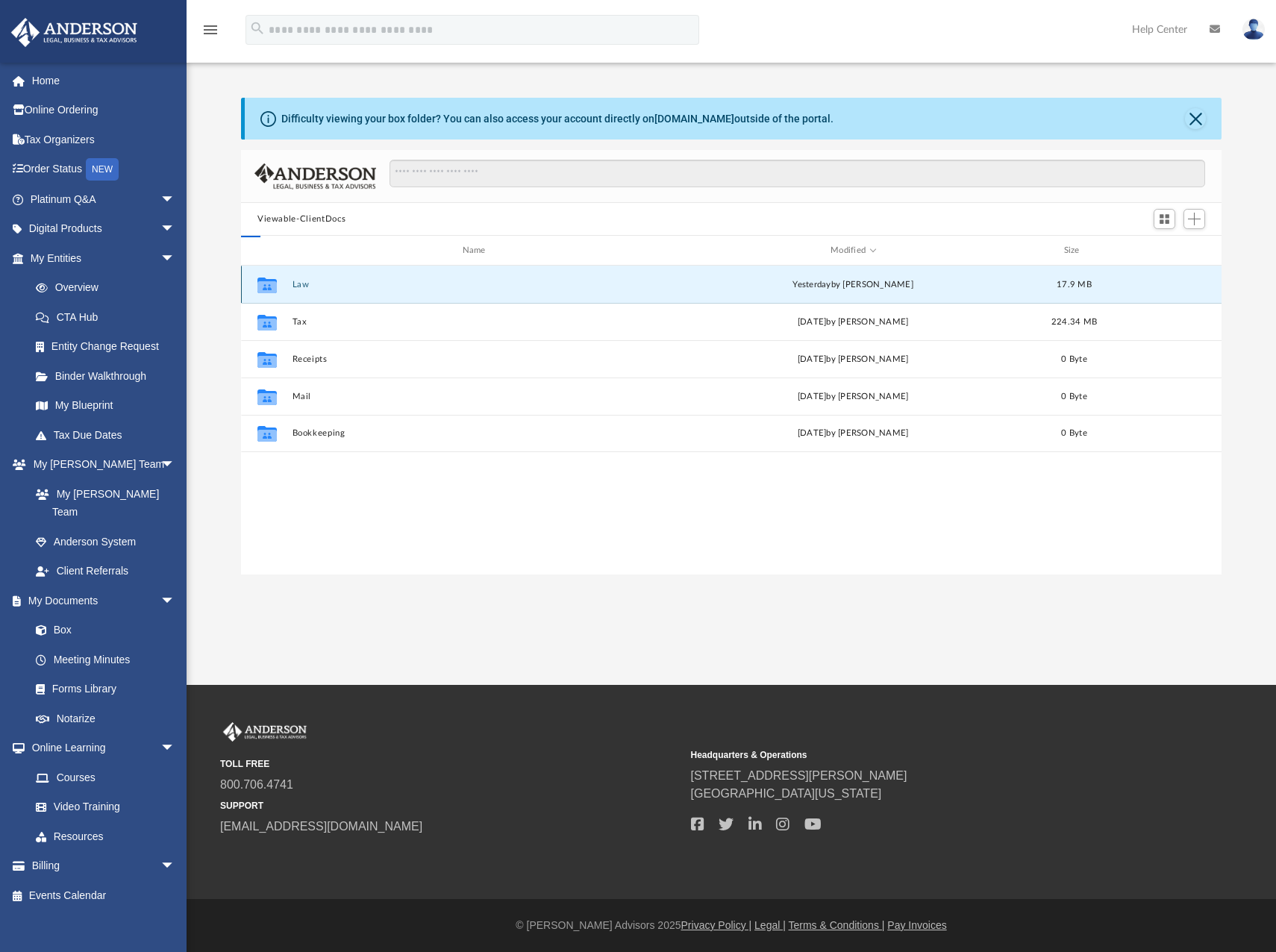
click at [302, 286] on button "Law" at bounding box center [477, 284] width 370 height 9
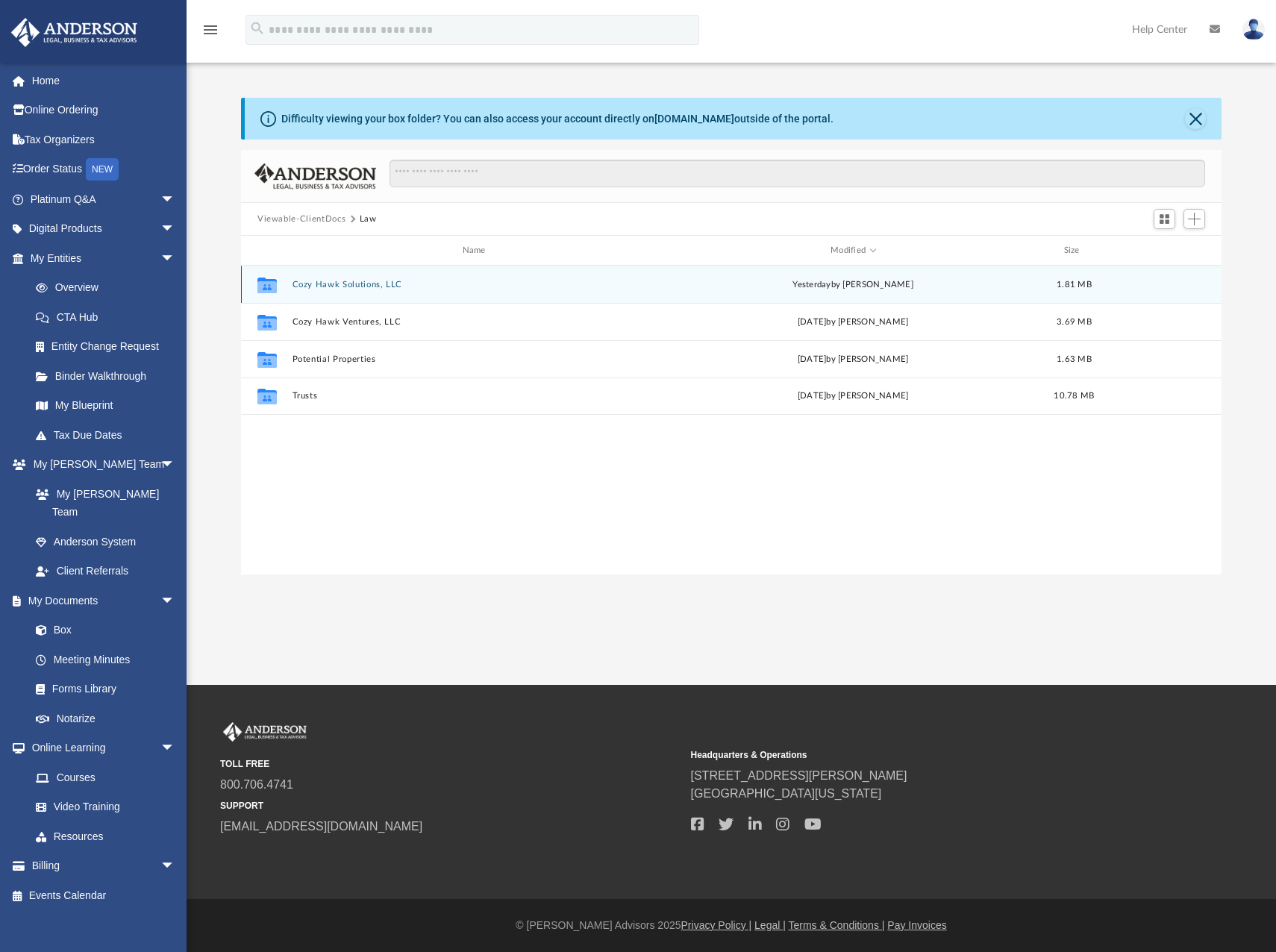
click at [356, 279] on button "Cozy Hawk Solutions, LLC" at bounding box center [477, 284] width 370 height 9
click at [317, 283] on button "Form 2553" at bounding box center [477, 284] width 370 height 9
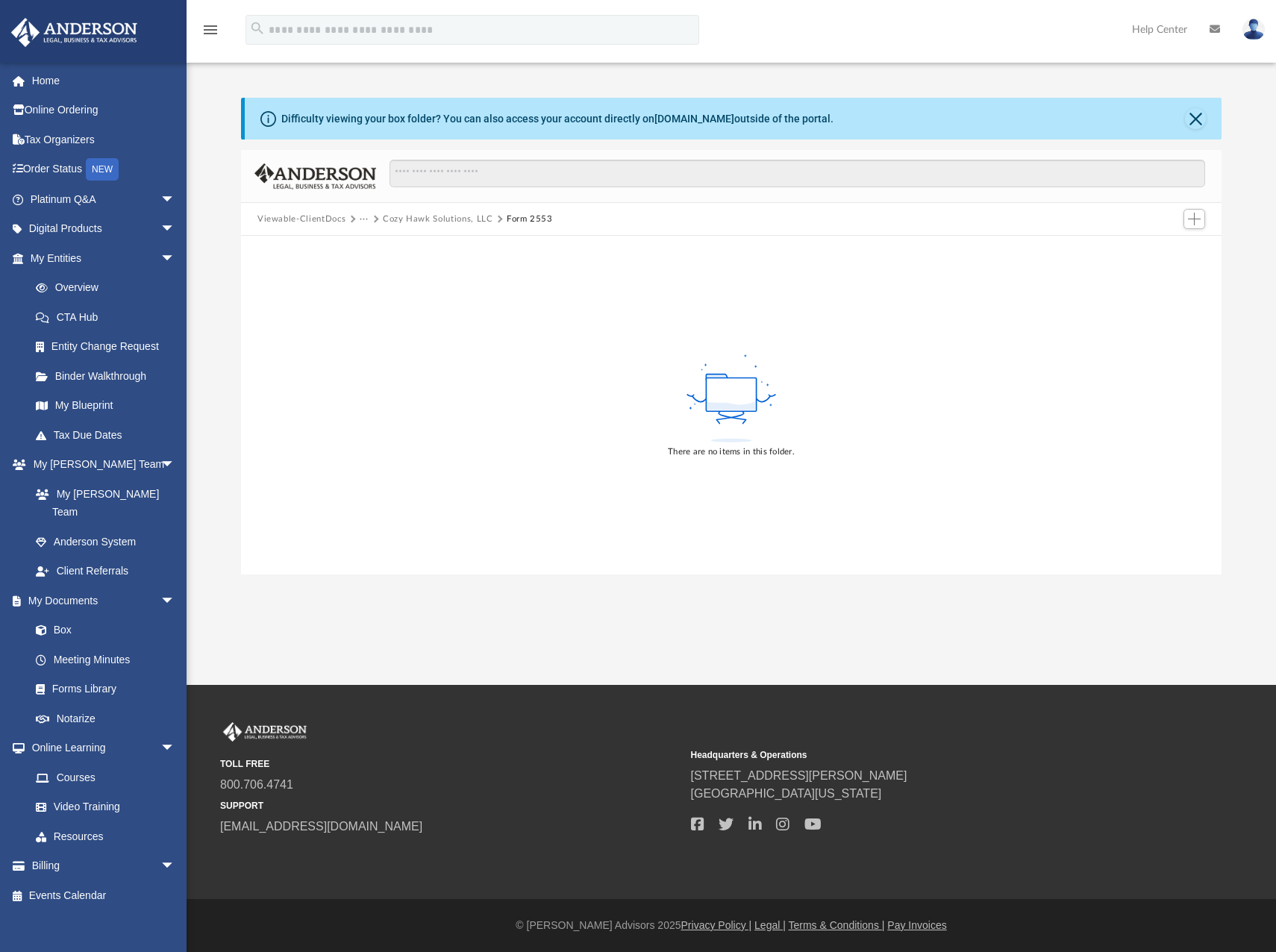
click at [433, 219] on button "Cozy Hawk Solutions, LLC" at bounding box center [439, 219] width 111 height 13
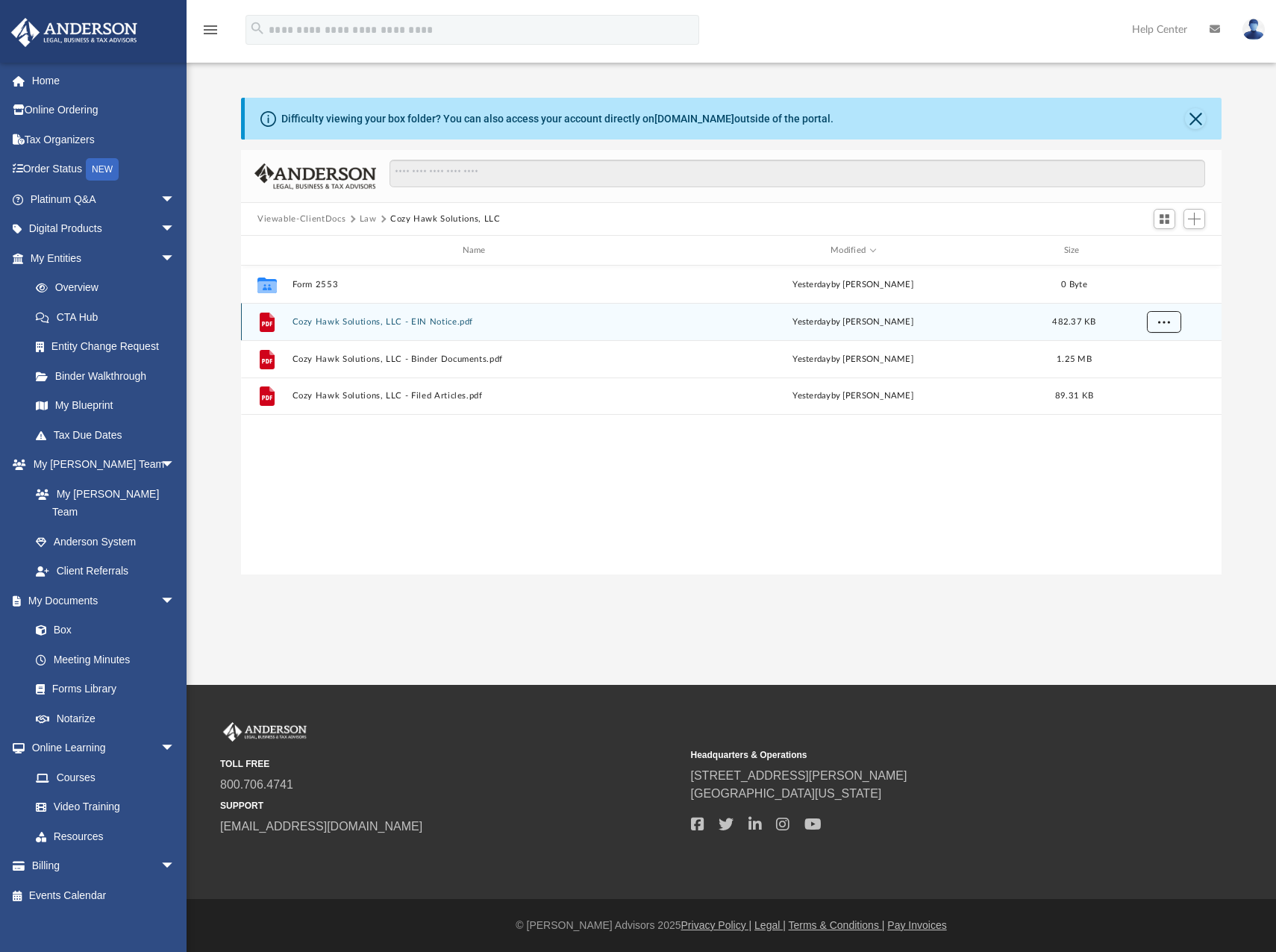
click at [1165, 320] on span "More options" at bounding box center [1164, 321] width 12 height 8
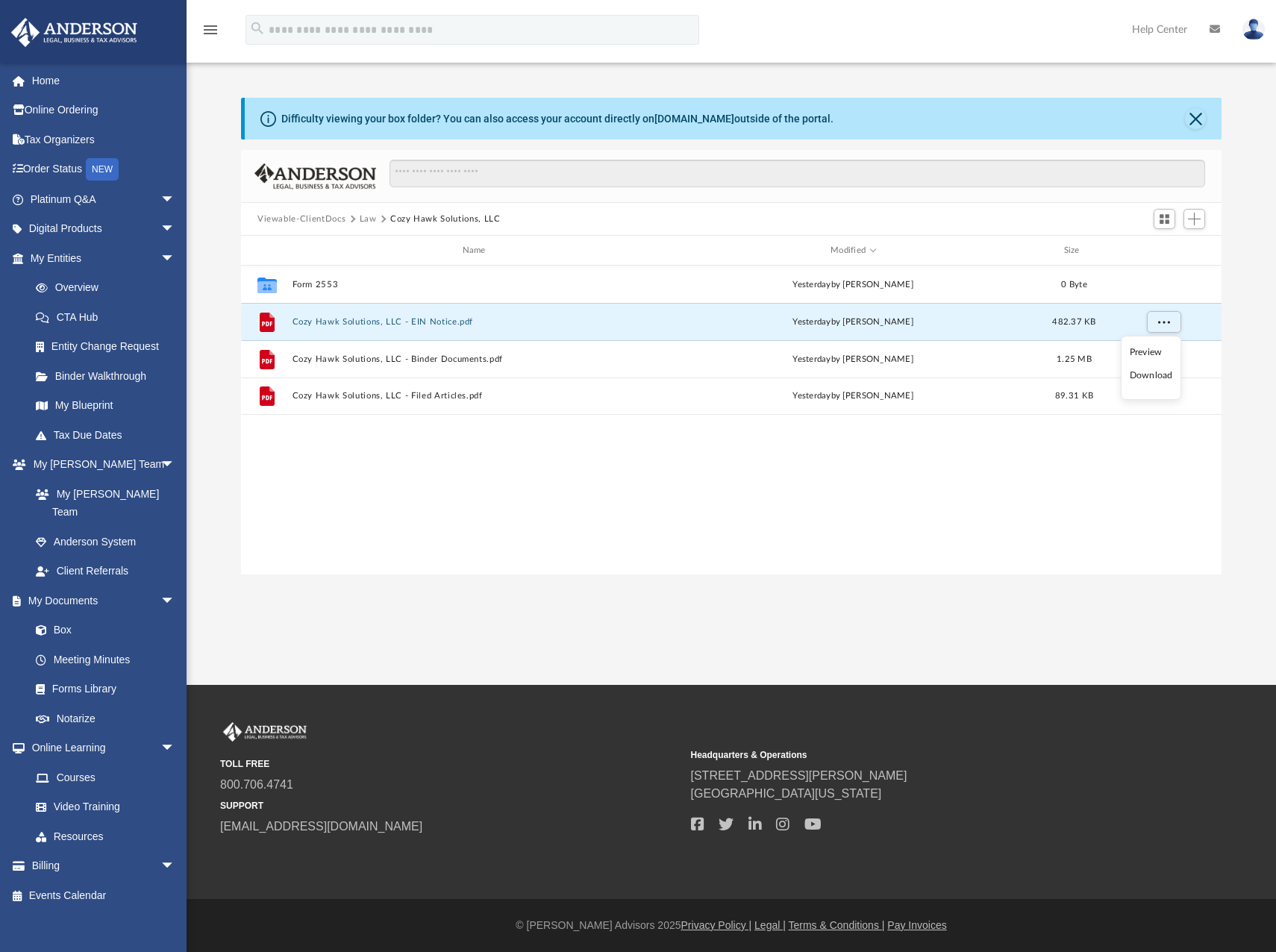
click at [1156, 377] on li "Download" at bounding box center [1151, 376] width 44 height 16
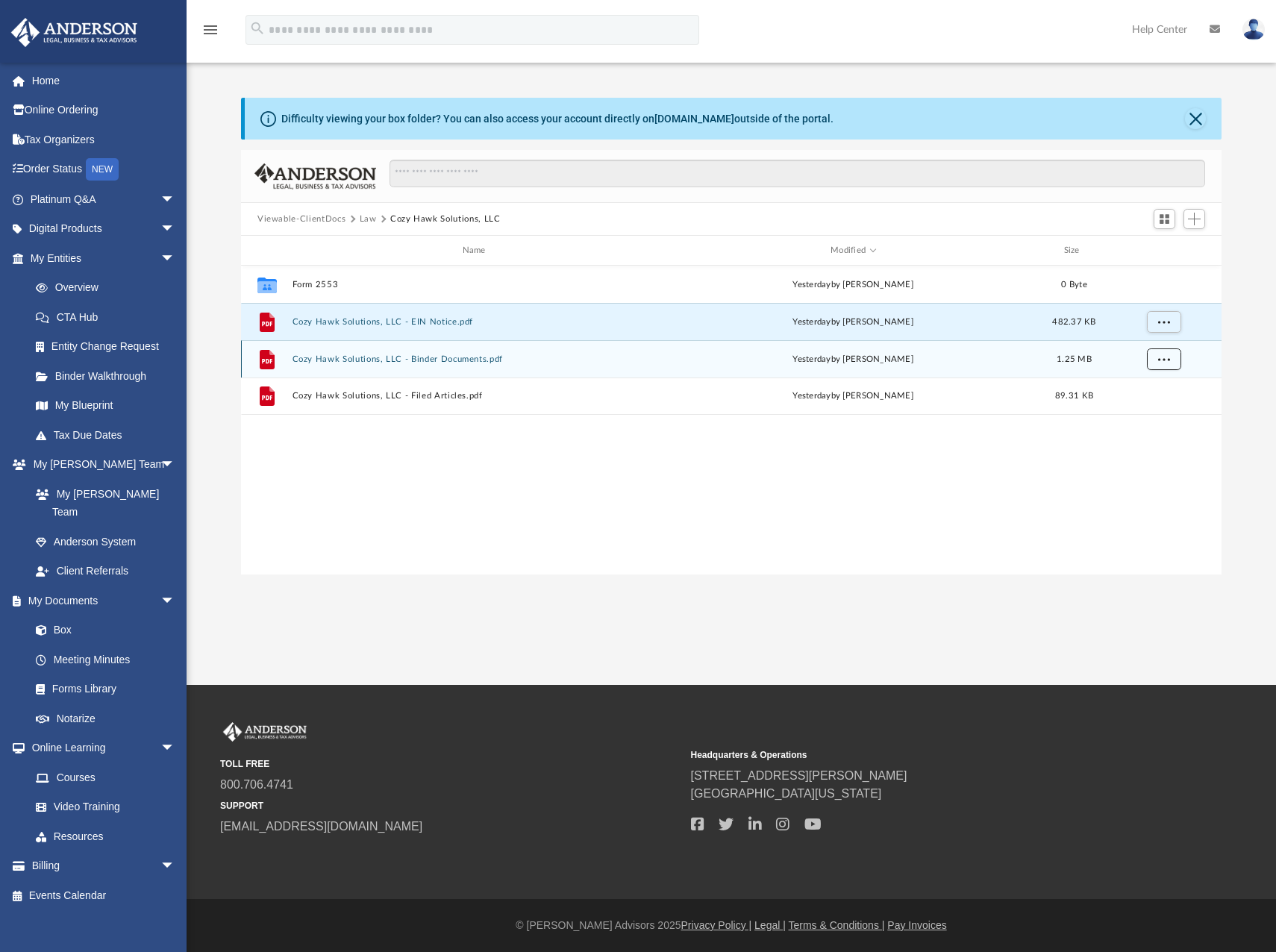
click at [1164, 364] on button "More options" at bounding box center [1164, 359] width 34 height 22
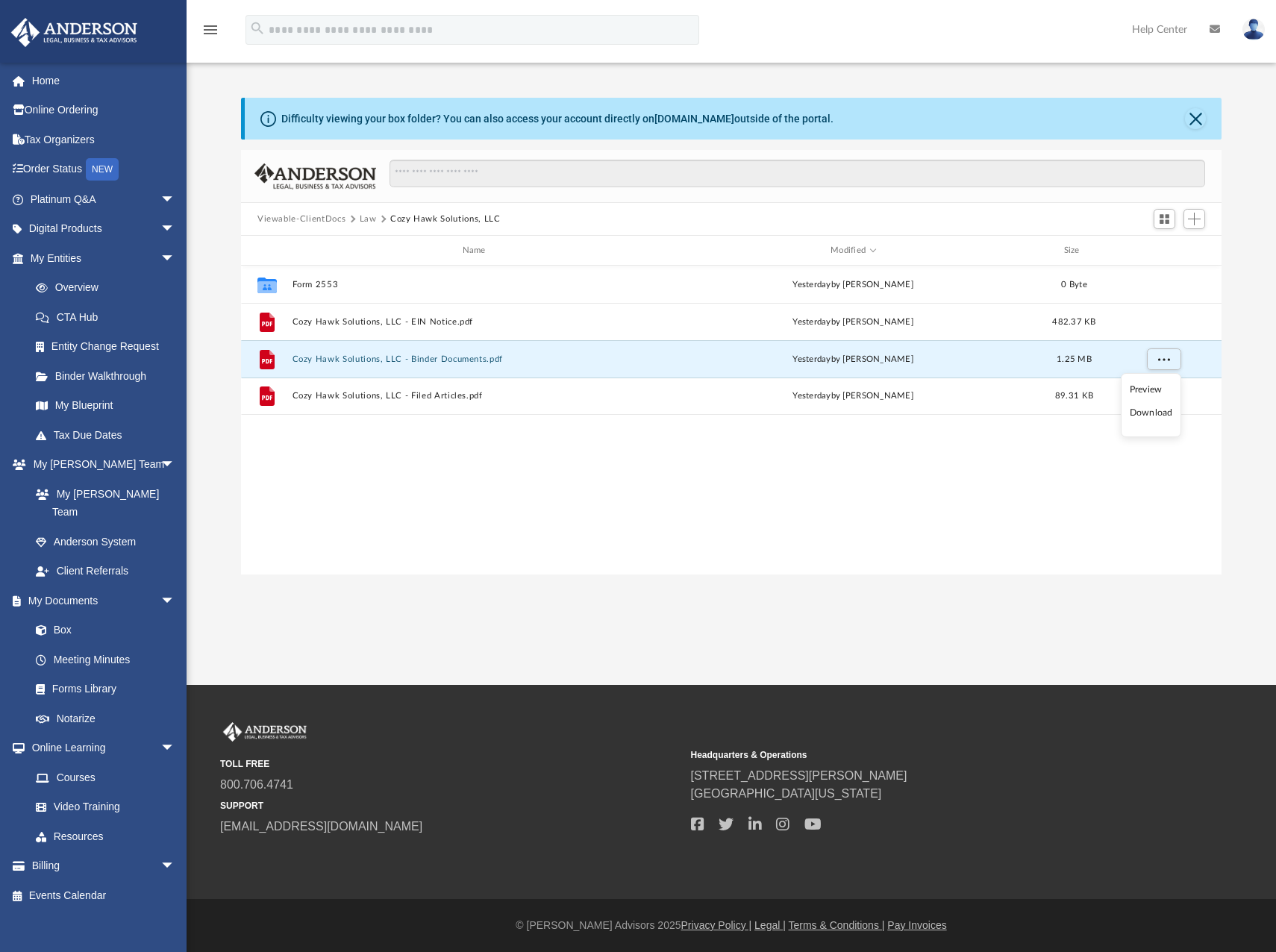
click at [1141, 417] on li "Download" at bounding box center [1151, 413] width 44 height 16
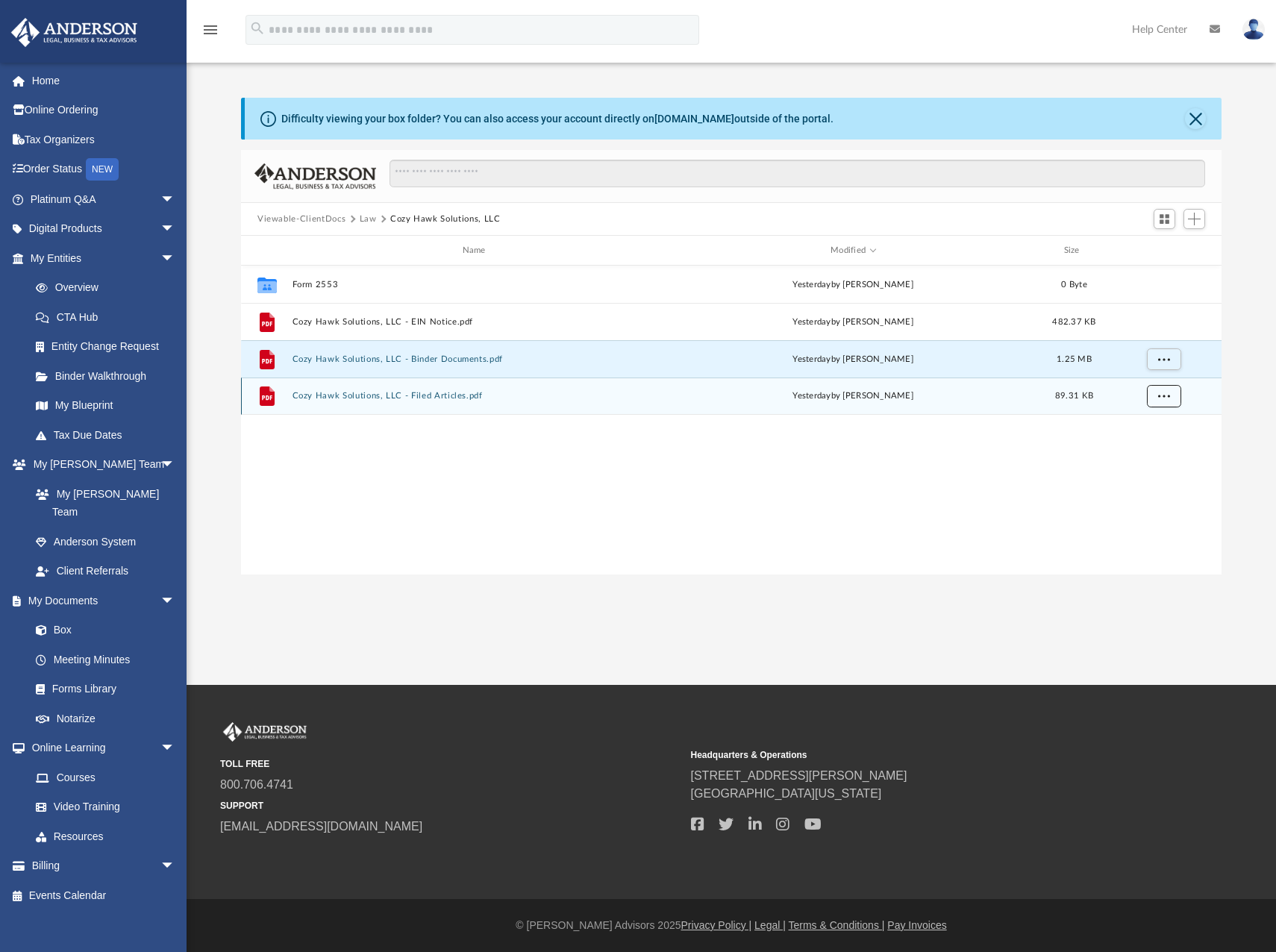
click at [1154, 393] on button "More options" at bounding box center [1164, 396] width 34 height 22
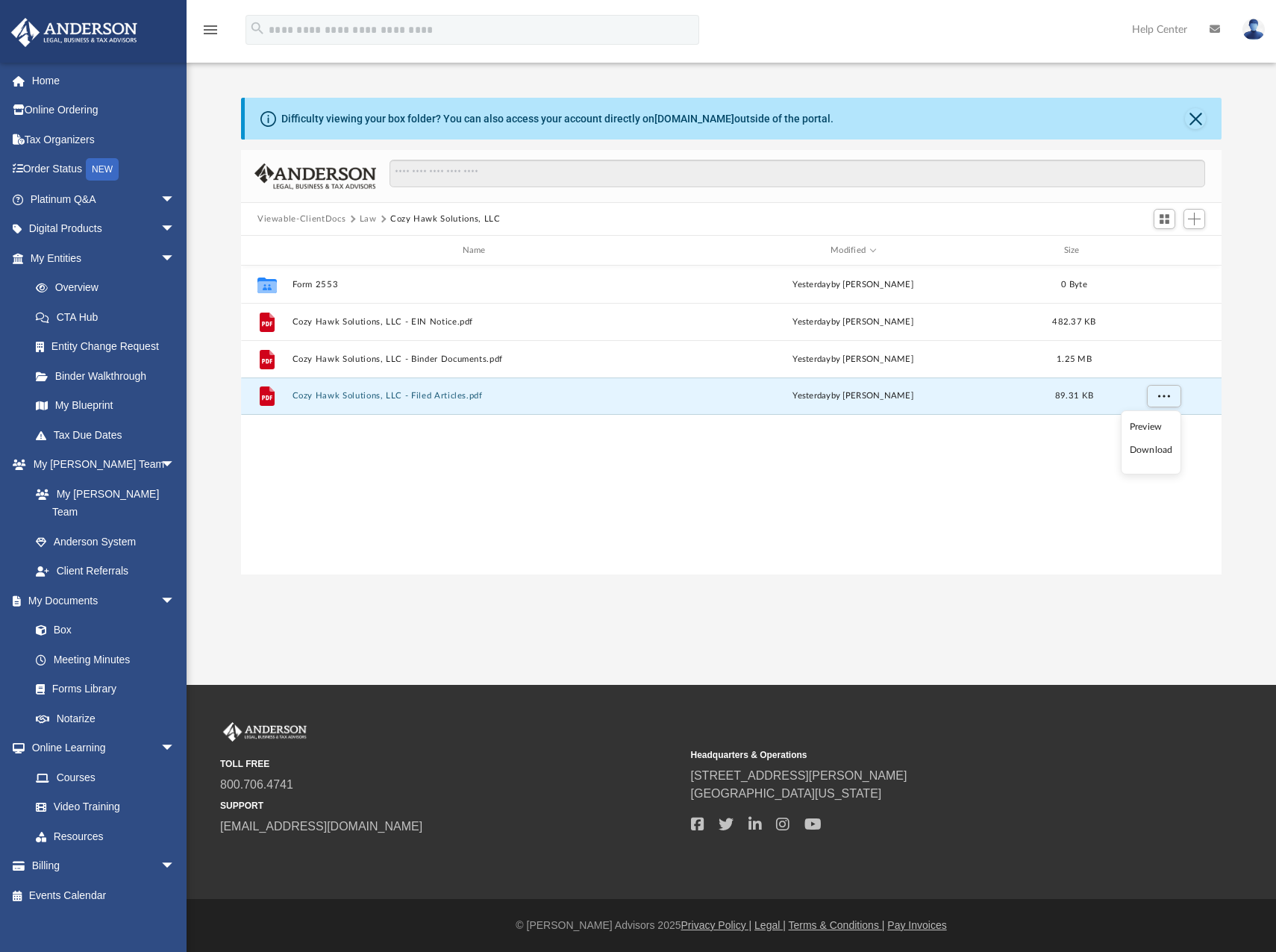
click at [1143, 452] on li "Download" at bounding box center [1151, 450] width 44 height 16
click at [1153, 395] on button "More options" at bounding box center [1164, 396] width 34 height 22
click at [1151, 450] on li "Download" at bounding box center [1151, 450] width 44 height 16
click at [834, 472] on div "Collaborated Folder Form 2553 yesterday by Alfredo Cicena 0 Byte File Cozy Hawk…" at bounding box center [731, 420] width 981 height 309
click at [1151, 396] on button "More options" at bounding box center [1164, 396] width 34 height 22
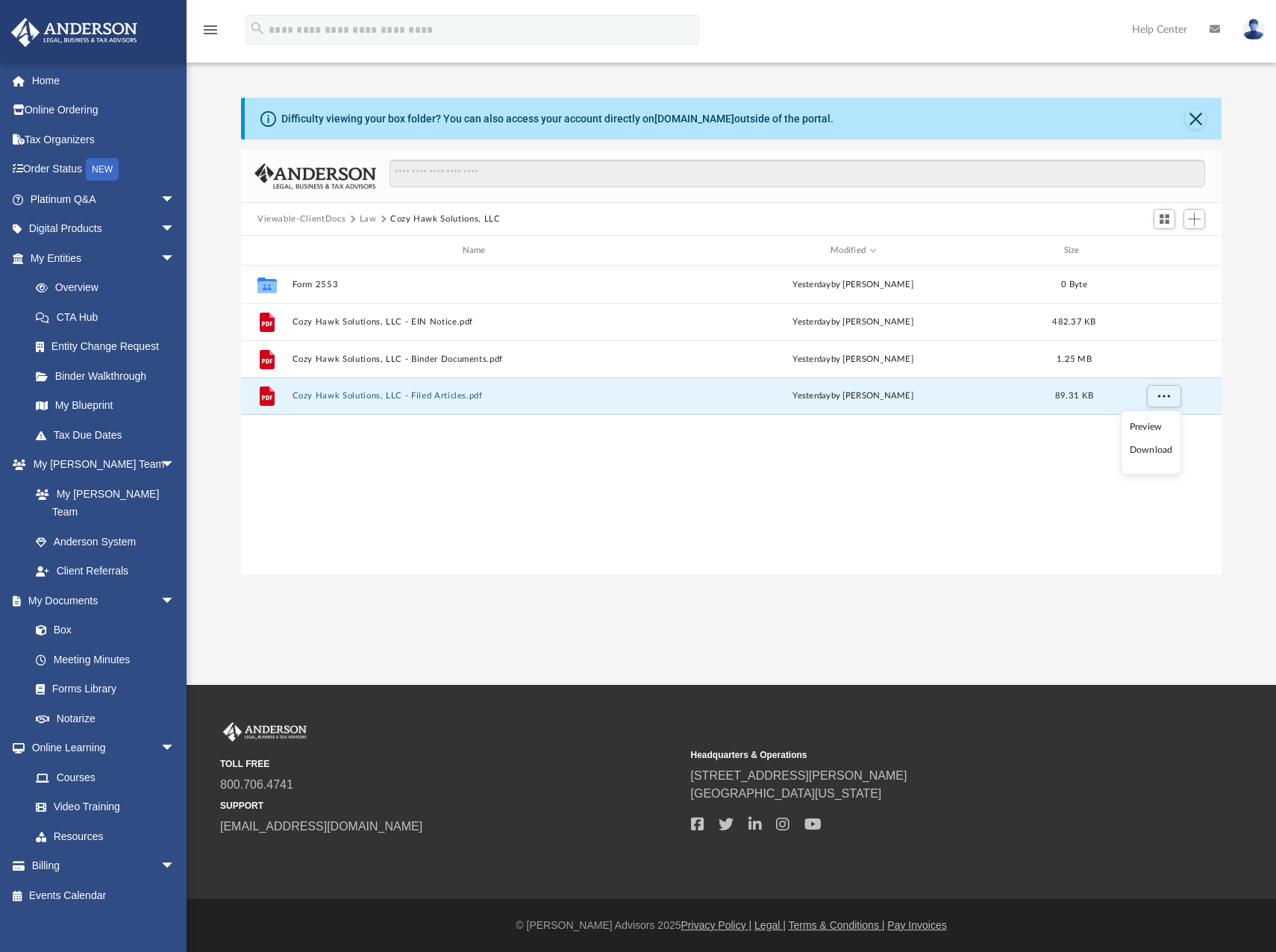
click at [1151, 452] on li "Download" at bounding box center [1151, 450] width 44 height 16
click at [1097, 427] on div "Collaborated Folder Form 2553 yesterday by Alfredo Cicena 0 Byte File Cozy Hawk…" at bounding box center [731, 420] width 981 height 309
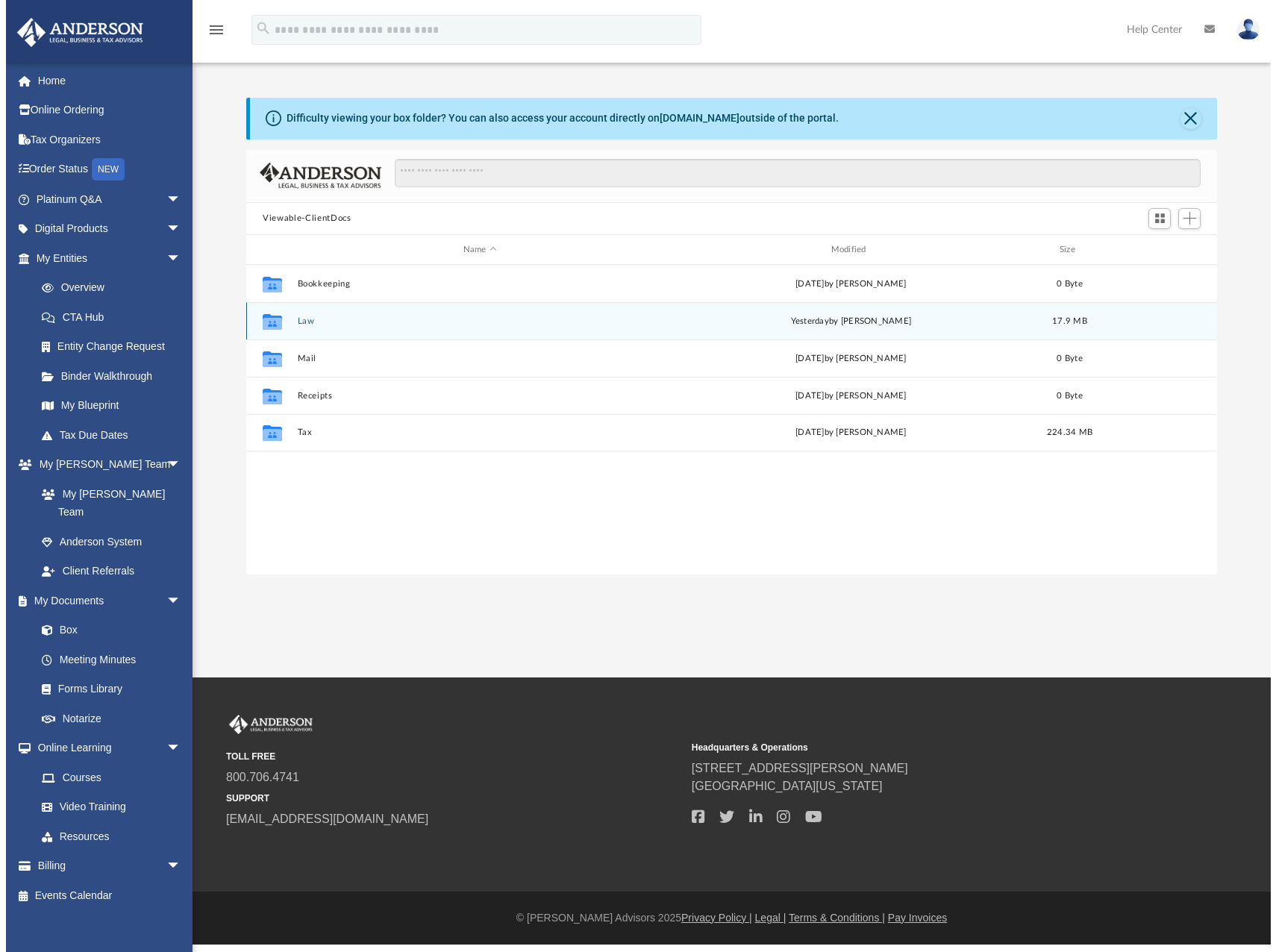
scroll to position [328, 969]
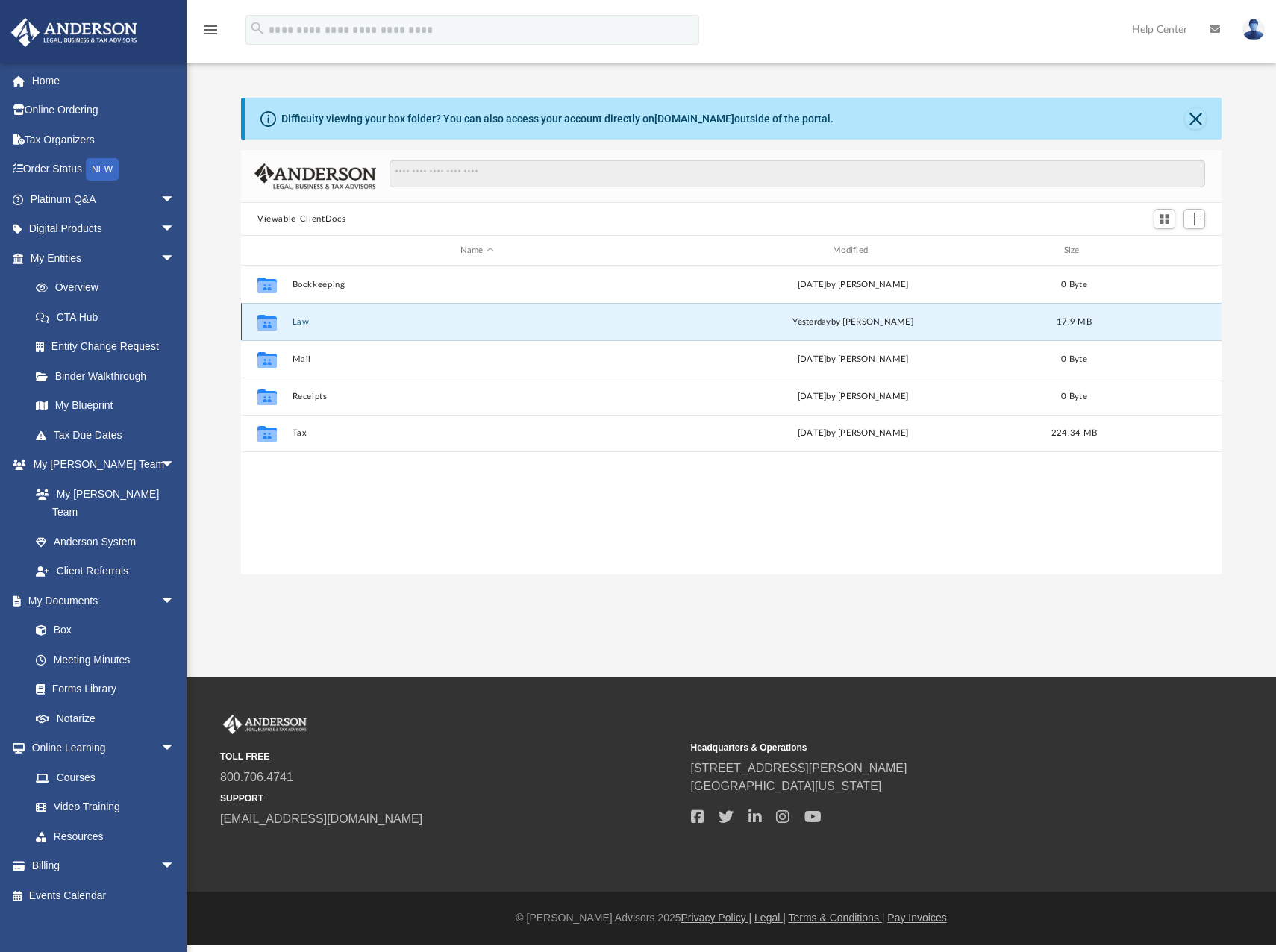
click at [306, 322] on button "Law" at bounding box center [477, 322] width 370 height 9
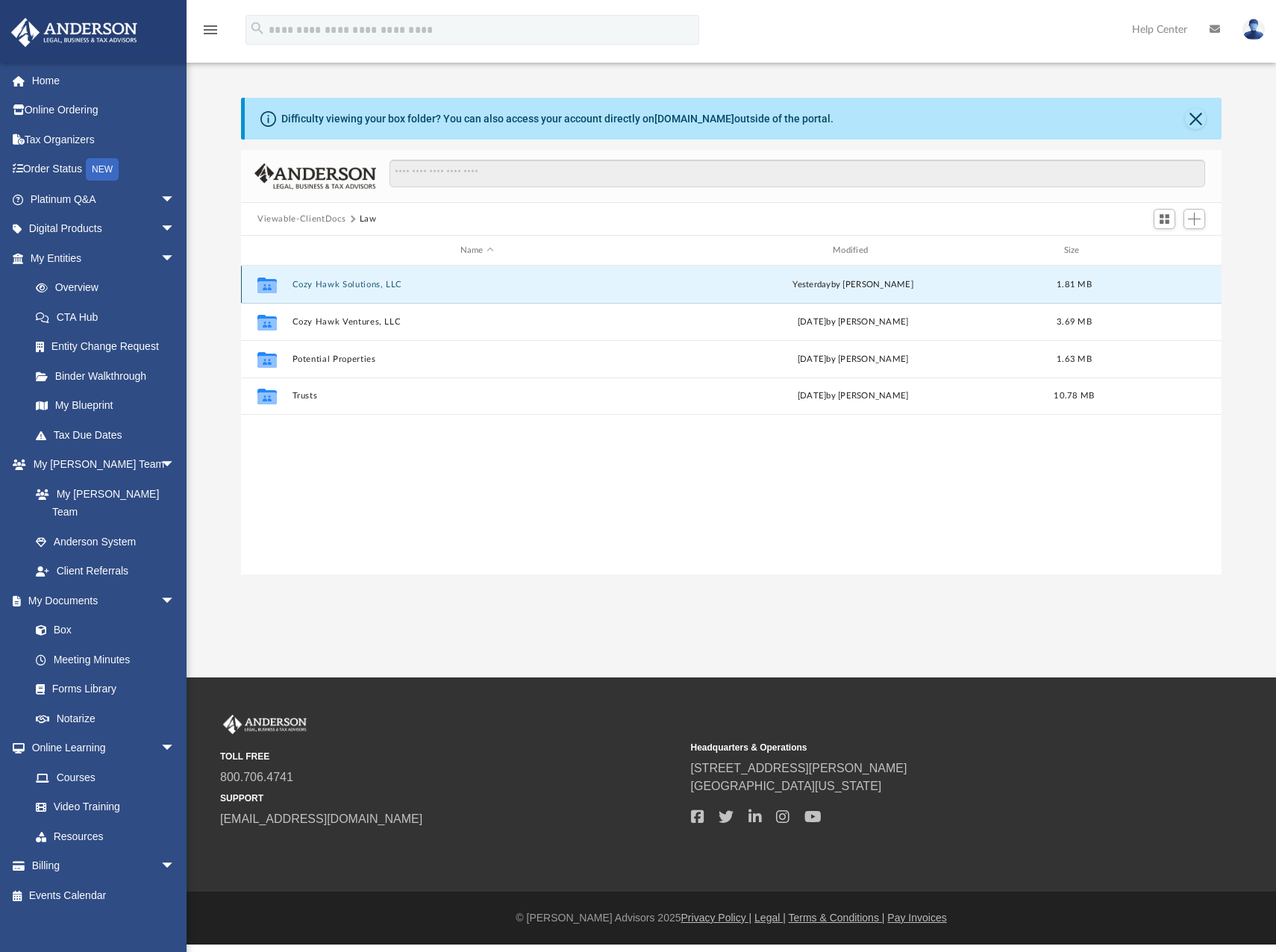
click at [343, 286] on button "Cozy Hawk Solutions, LLC" at bounding box center [477, 284] width 370 height 9
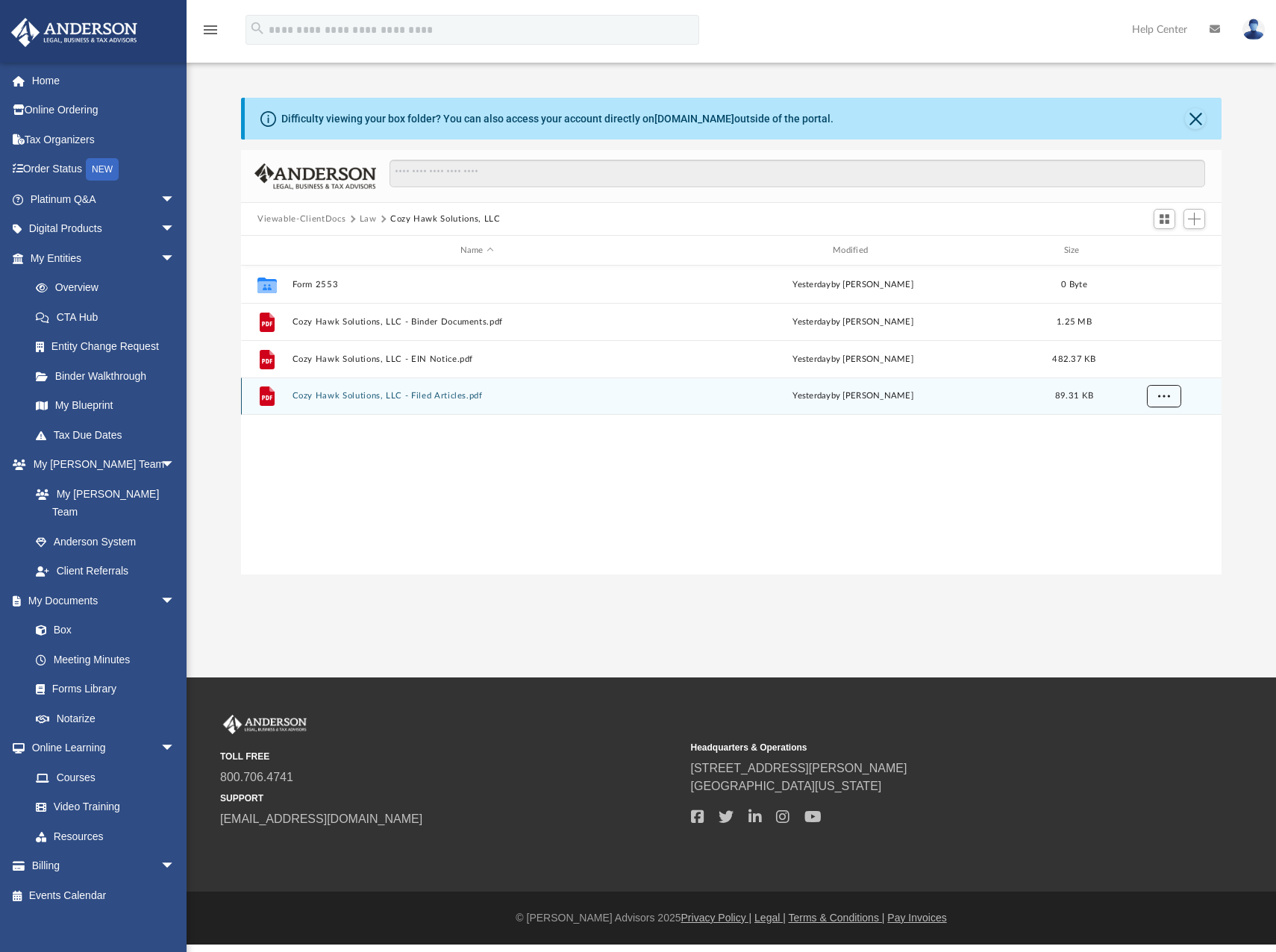
click at [1172, 396] on button "More options" at bounding box center [1164, 396] width 34 height 22
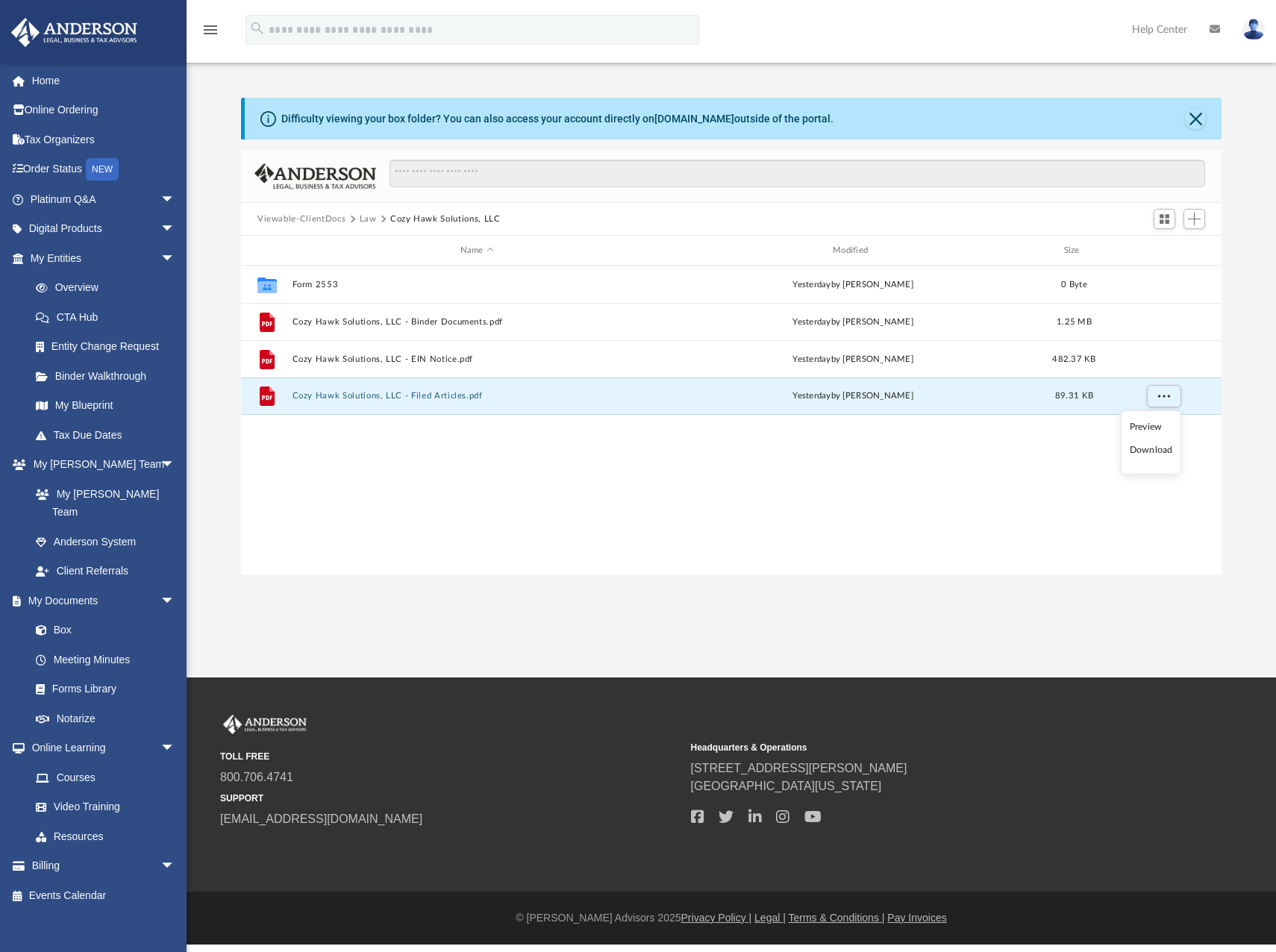
click at [1147, 451] on li "Download" at bounding box center [1151, 450] width 44 height 16
click at [161, 465] on span "arrow_drop_down" at bounding box center [176, 465] width 30 height 31
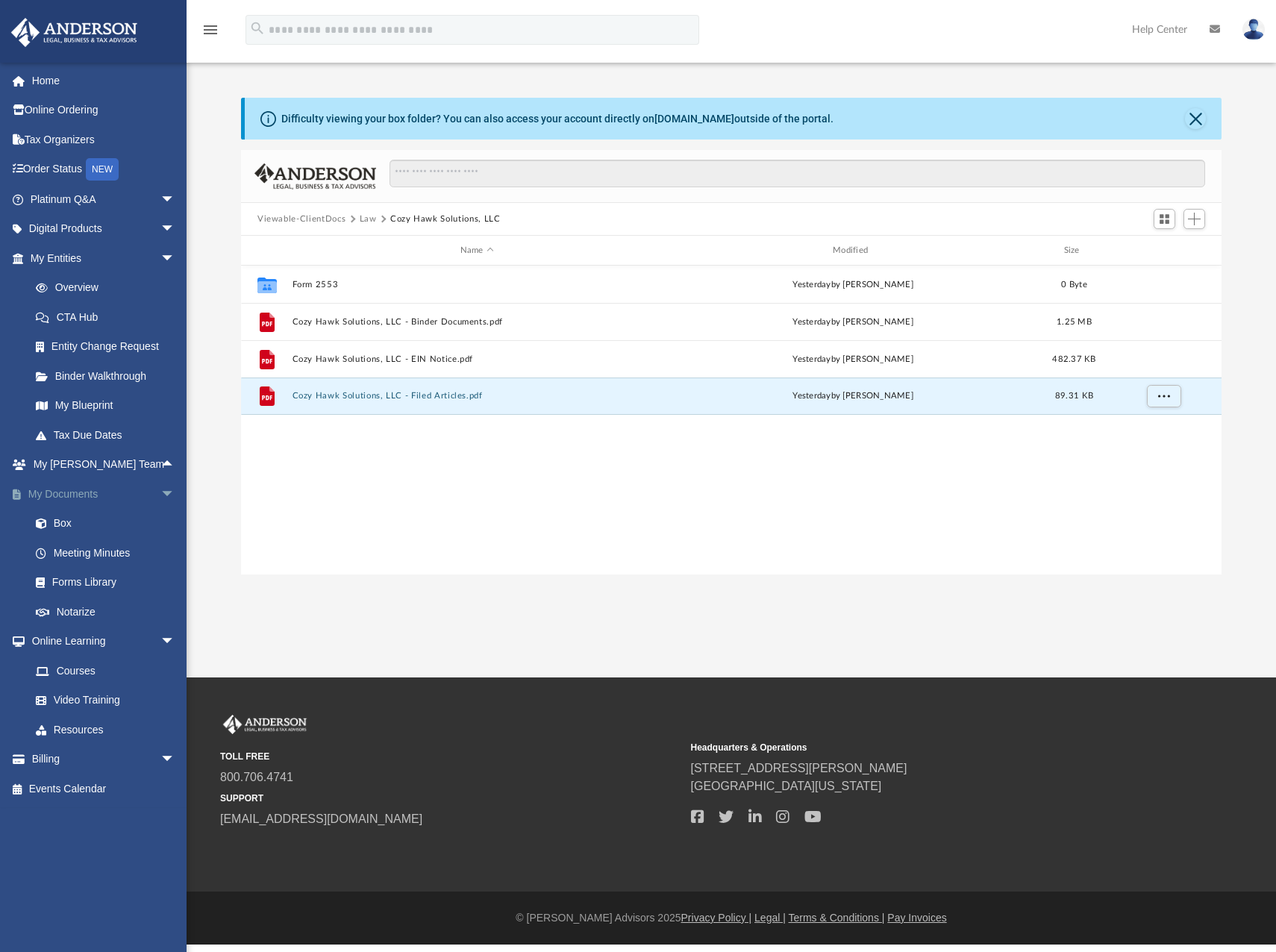
click at [161, 493] on span "arrow_drop_down" at bounding box center [176, 494] width 30 height 31
click at [161, 520] on span "arrow_drop_down" at bounding box center [176, 524] width 30 height 31
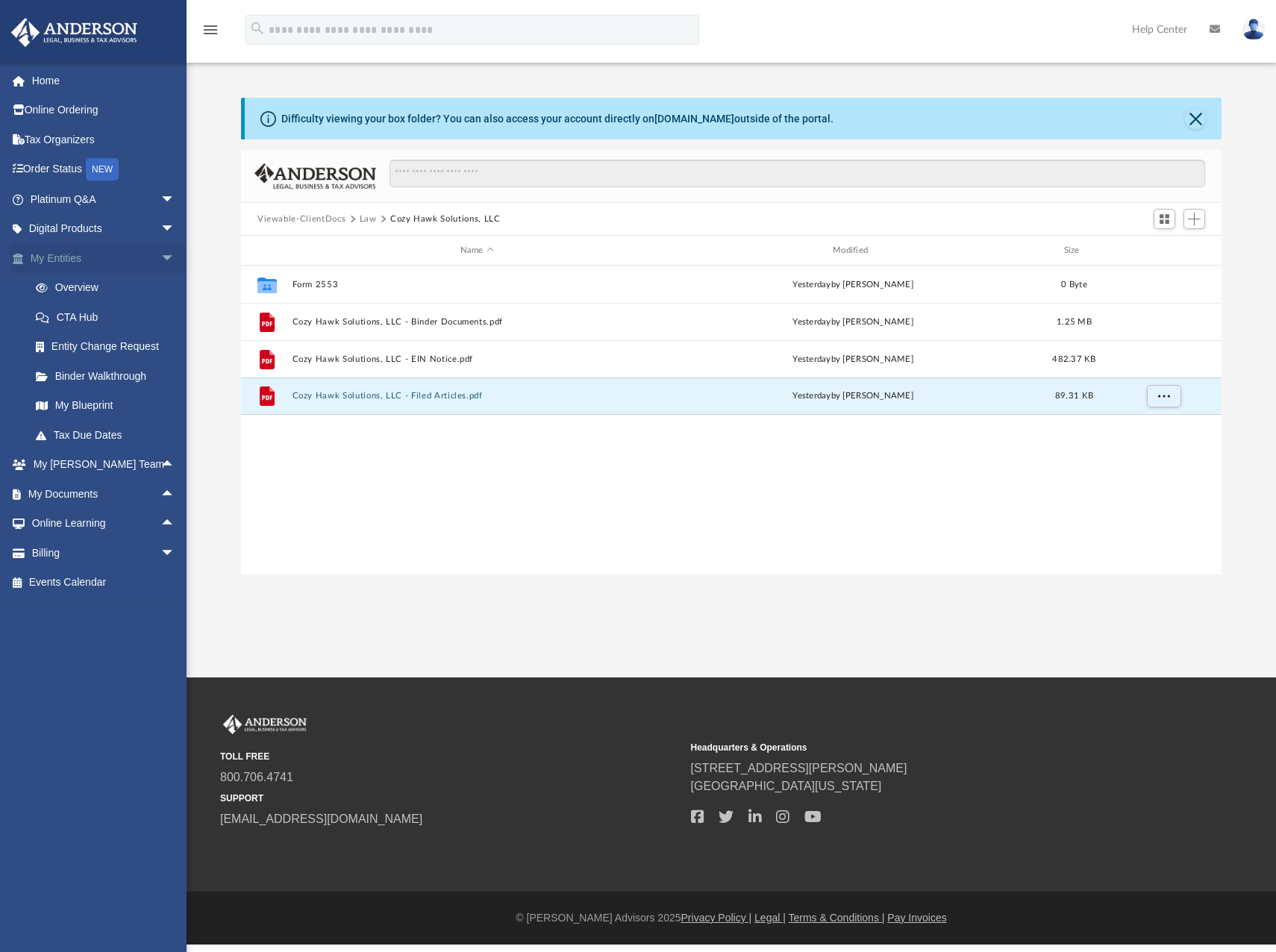
click at [161, 253] on span "arrow_drop_down" at bounding box center [176, 258] width 30 height 31
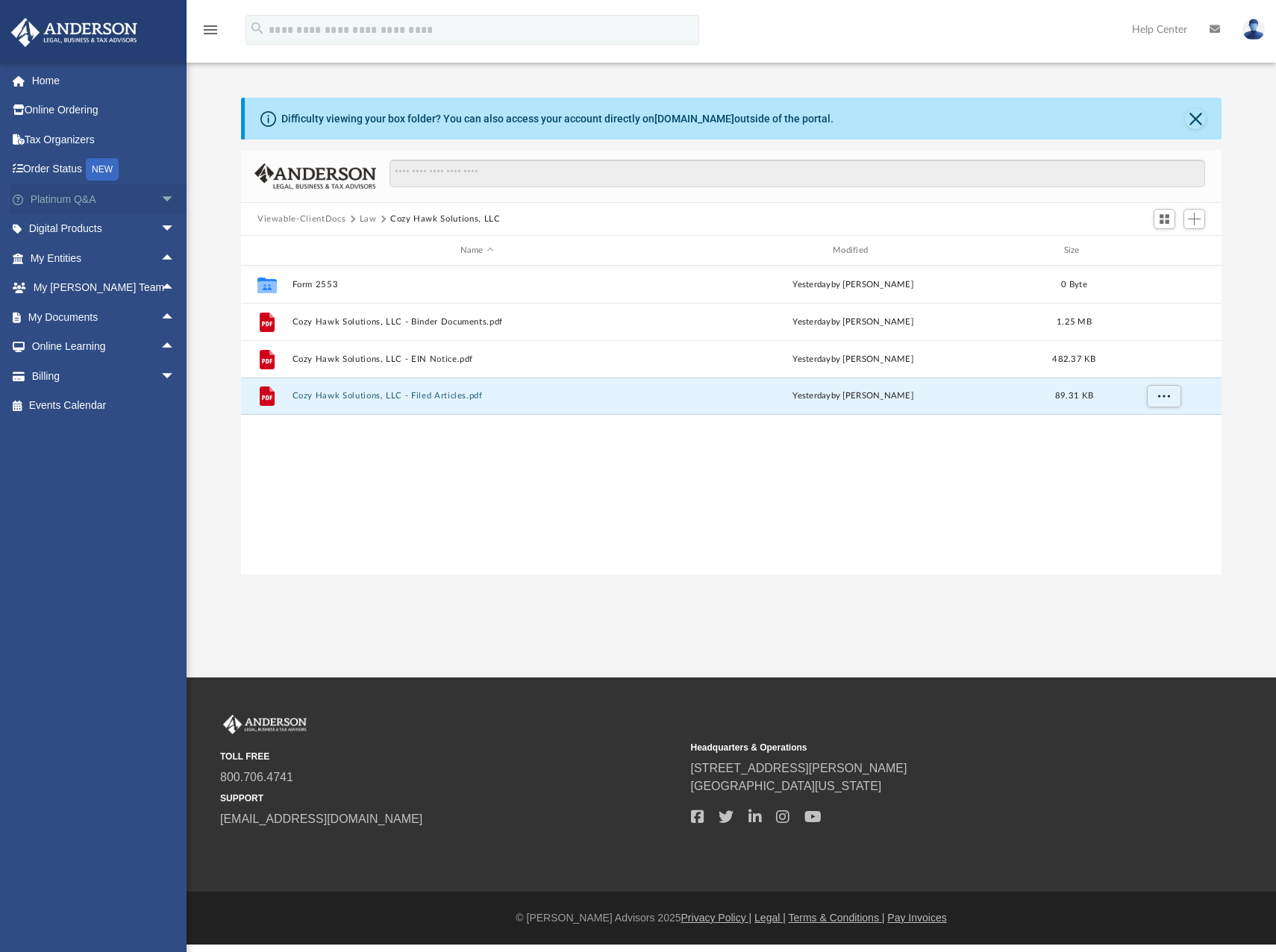
click at [163, 198] on span "arrow_drop_down" at bounding box center [176, 199] width 30 height 31
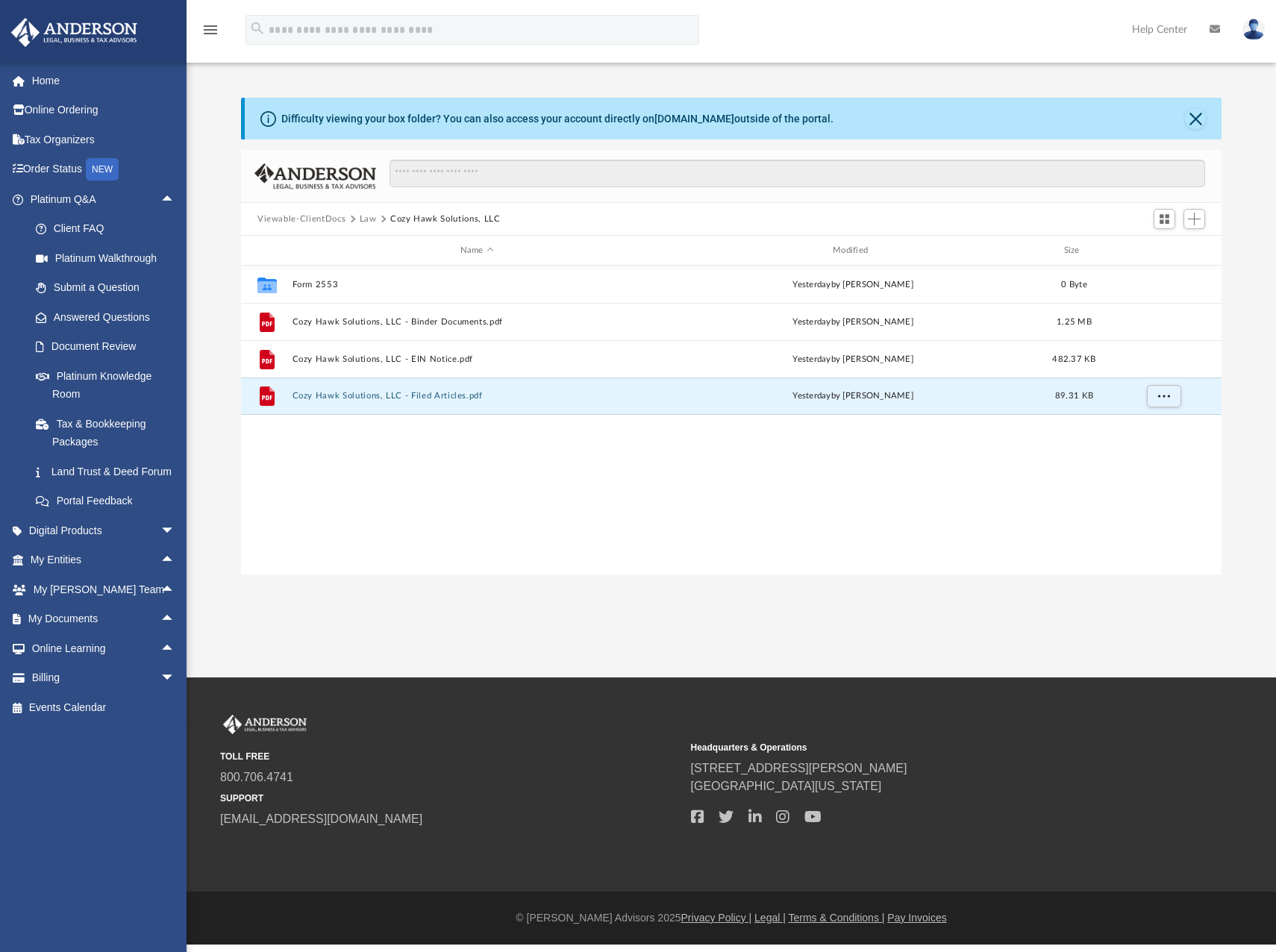
drag, startPoint x: 372, startPoint y: 91, endPoint x: 362, endPoint y: 87, distance: 10.8
click at [362, 87] on div "Difficulty viewing your box folder? You can also access your account directly o…" at bounding box center [731, 320] width 1089 height 508
click at [162, 545] on span "arrow_drop_down" at bounding box center [176, 530] width 30 height 31
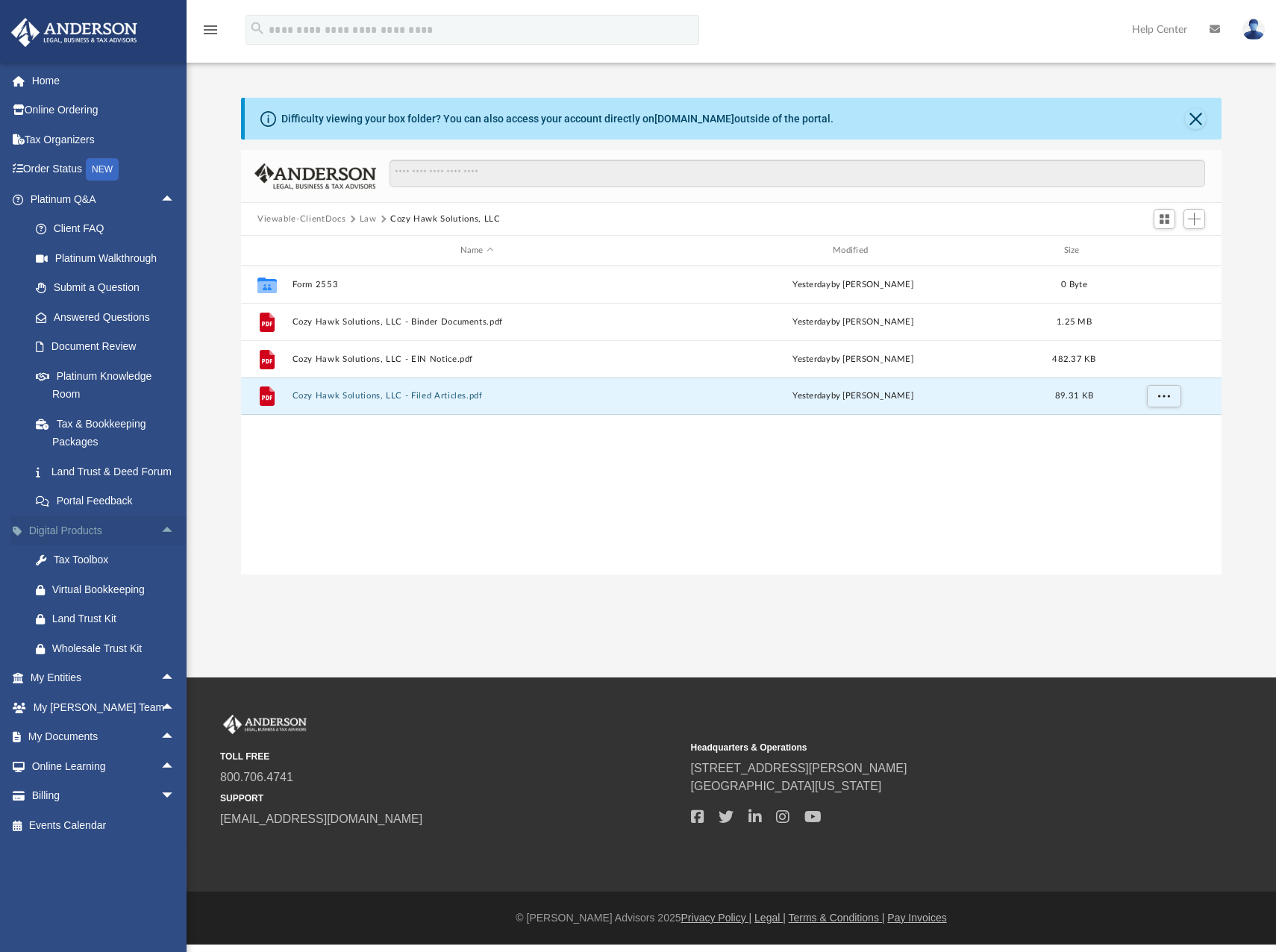
click at [161, 545] on span "arrow_drop_up" at bounding box center [176, 530] width 30 height 31
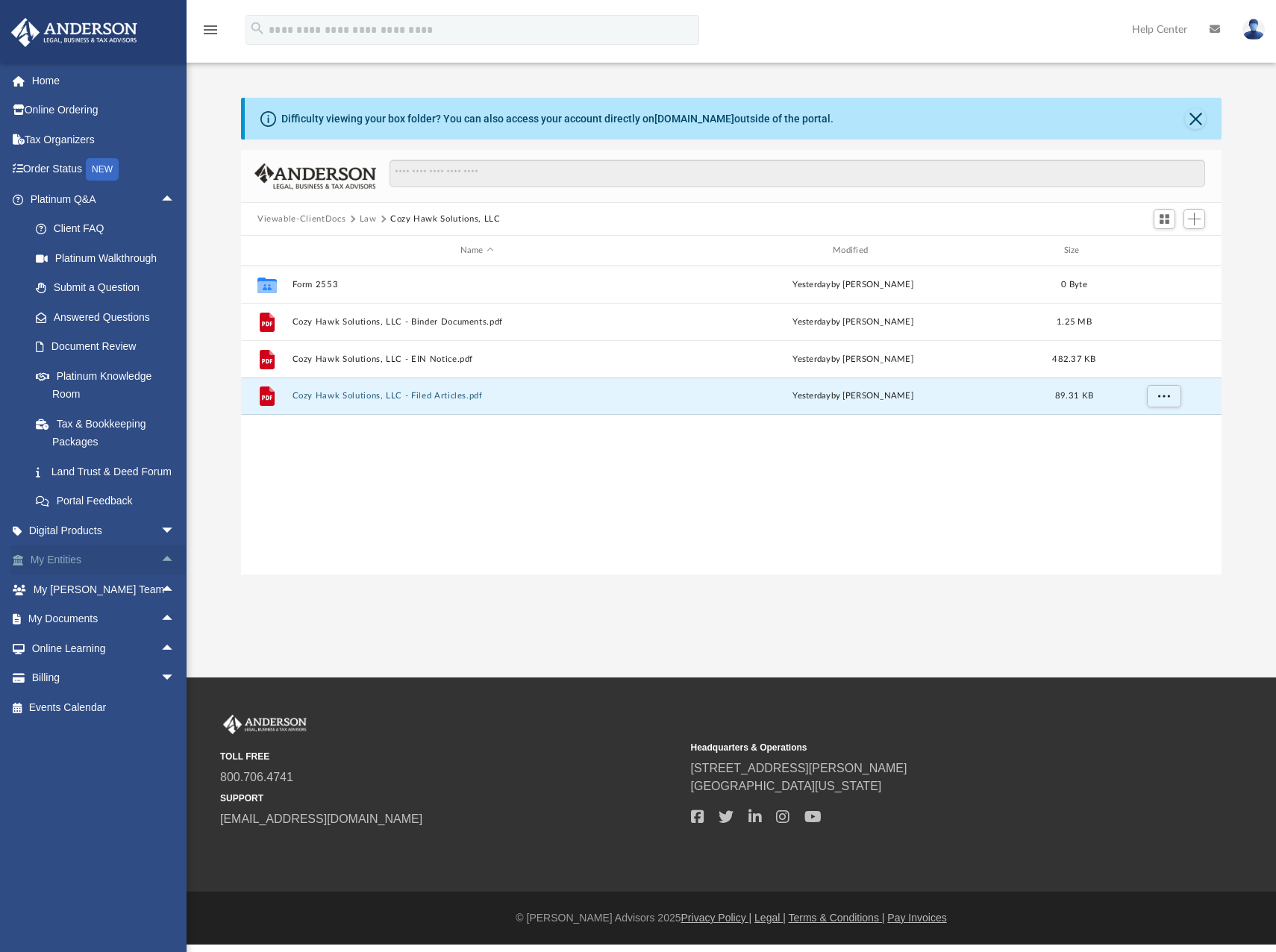
click at [161, 567] on span "arrow_drop_up" at bounding box center [176, 560] width 30 height 31
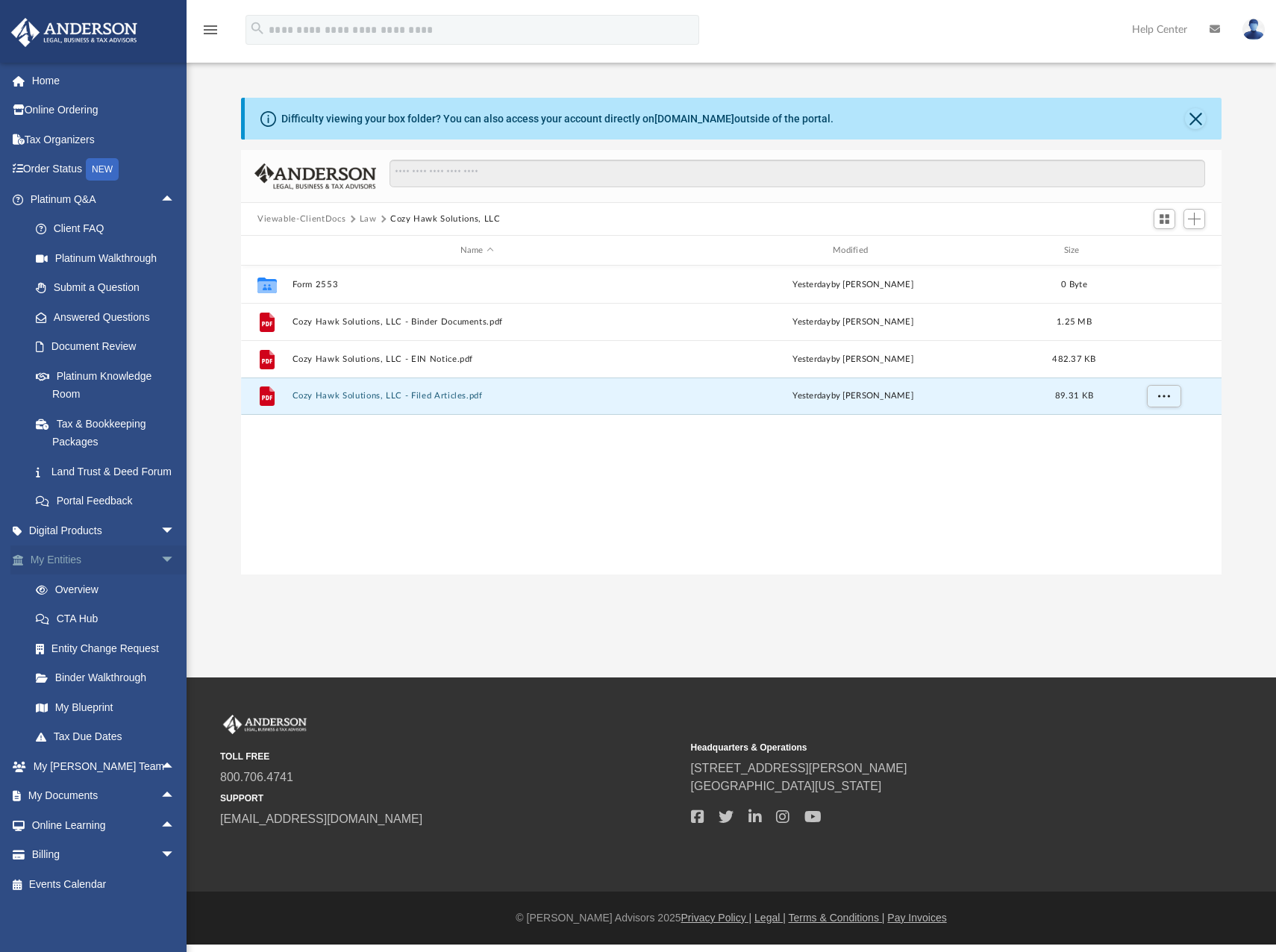
click at [161, 576] on span "arrow_drop_down" at bounding box center [176, 560] width 30 height 31
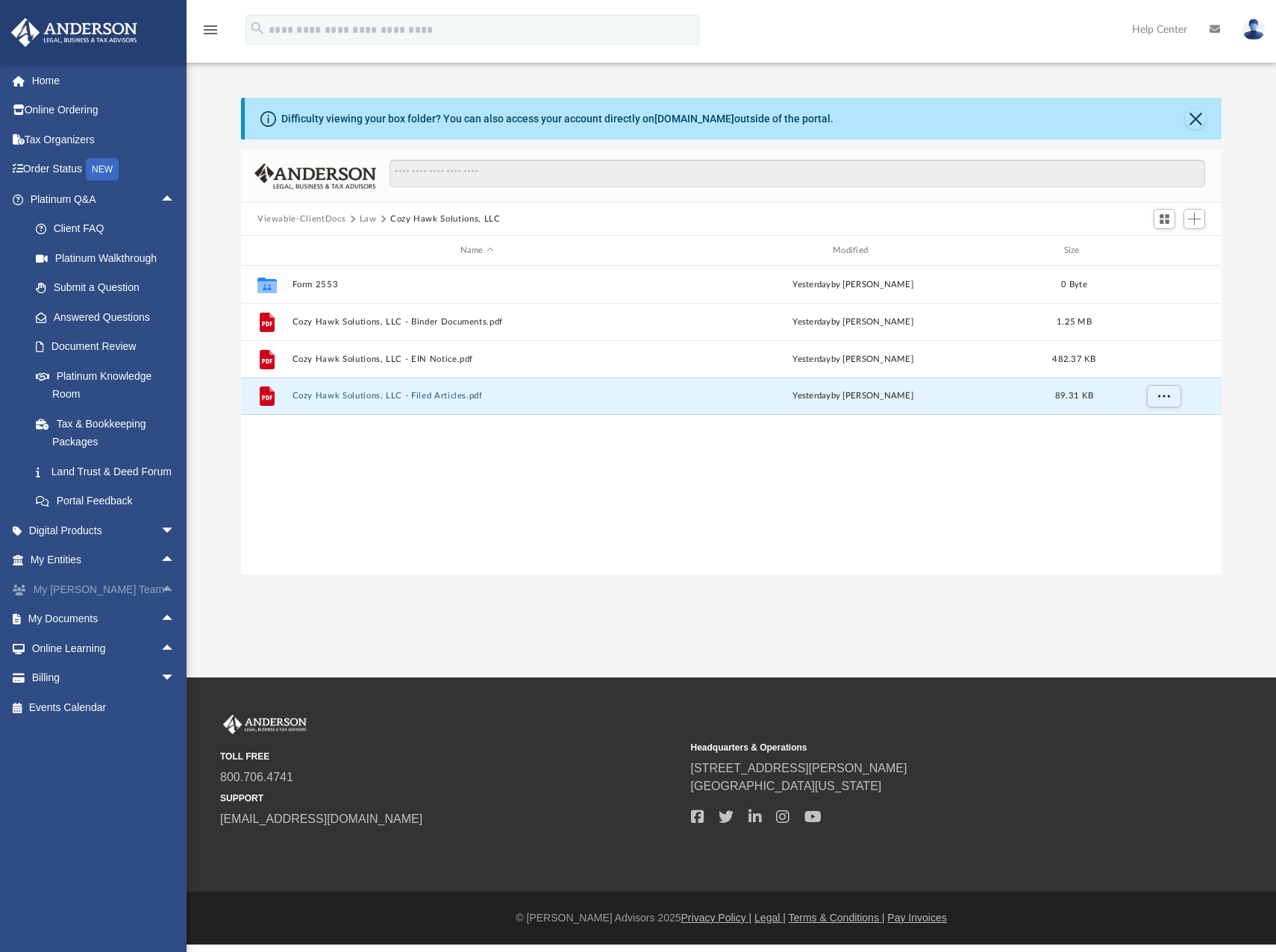
click at [161, 605] on span "arrow_drop_up" at bounding box center [176, 590] width 30 height 31
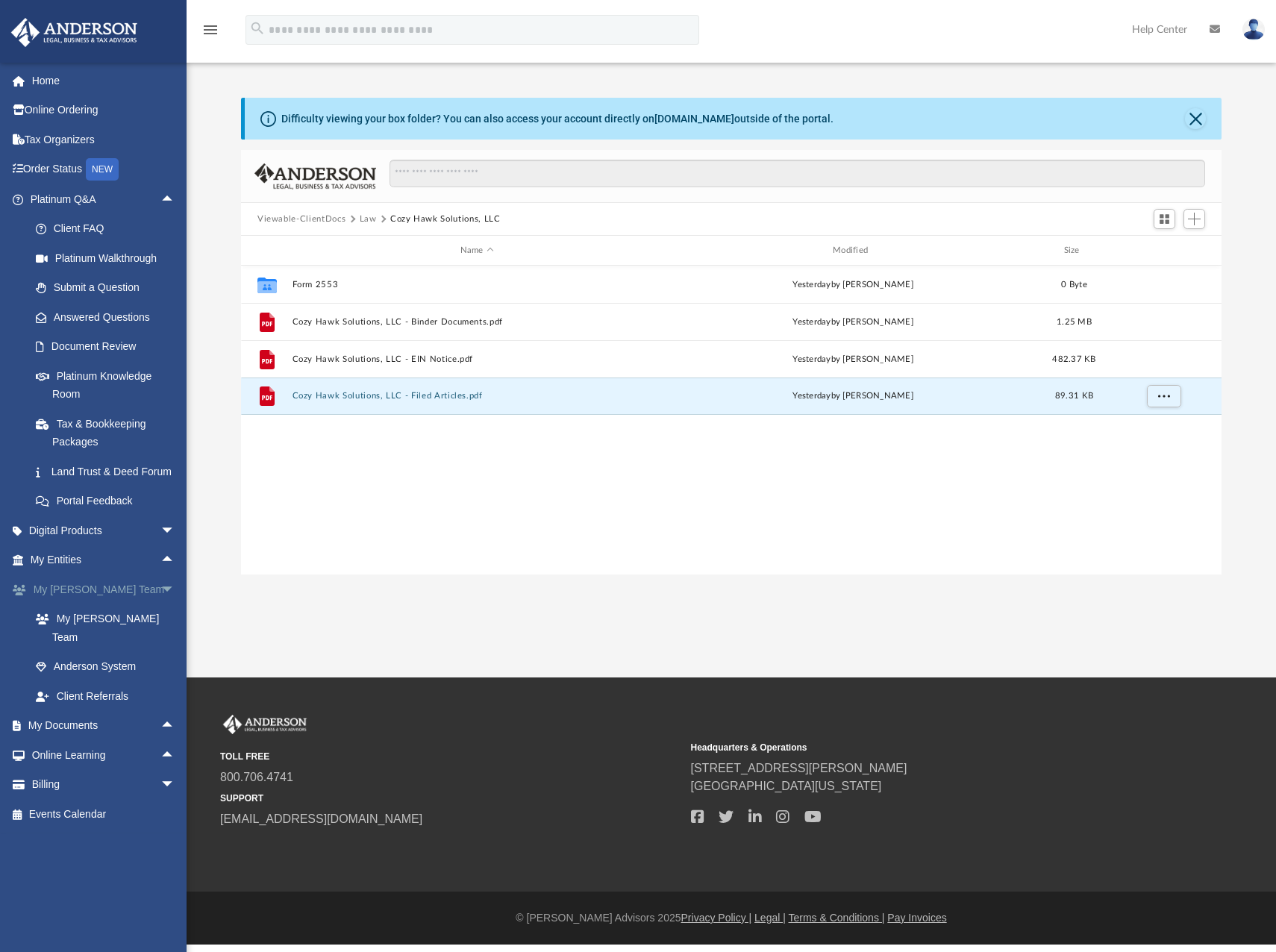
click at [161, 605] on span "arrow_drop_down" at bounding box center [176, 590] width 30 height 31
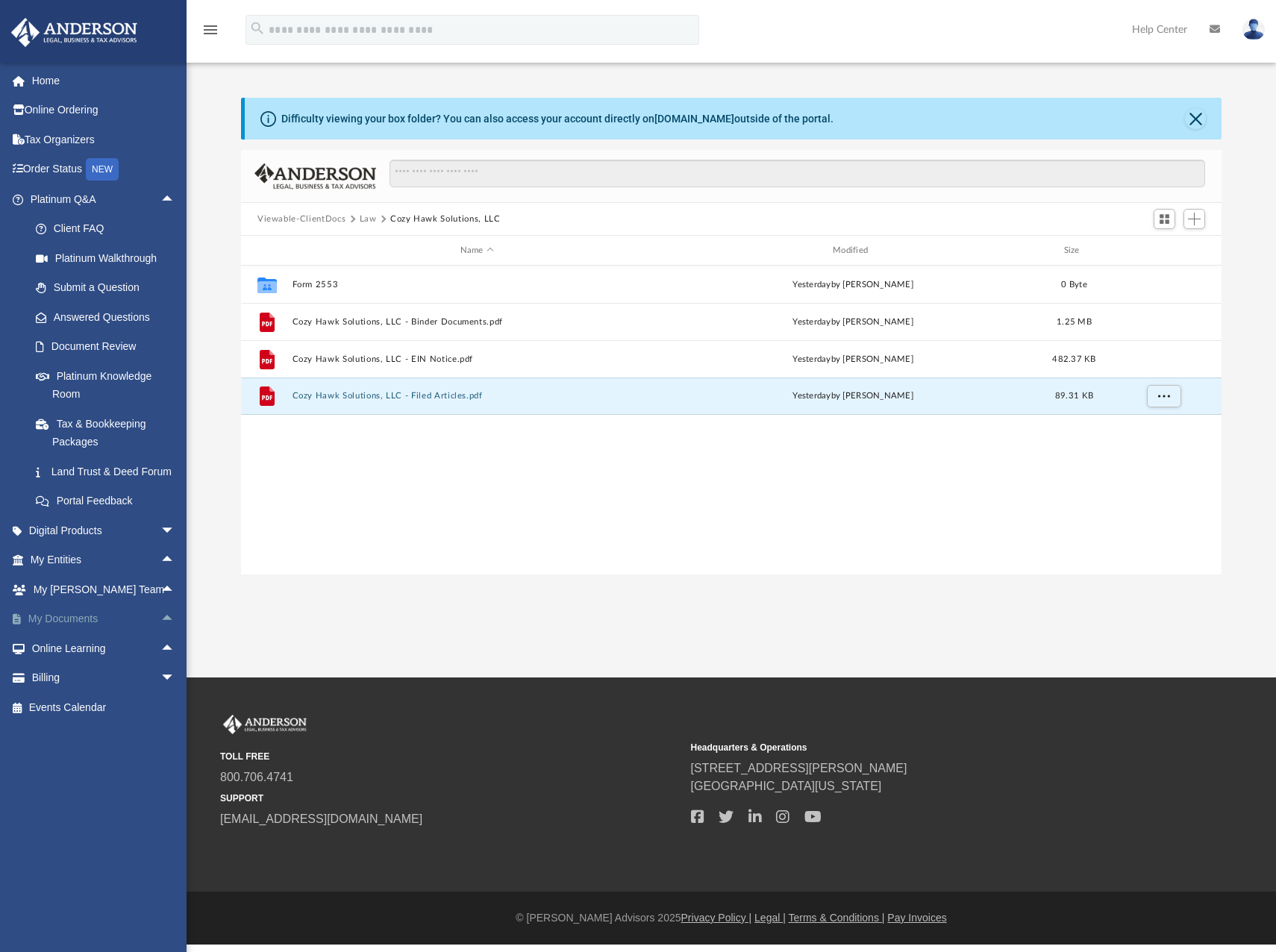
click at [161, 635] on span "arrow_drop_up" at bounding box center [176, 620] width 30 height 31
click at [120, 686] on link "Meeting Minutes" at bounding box center [108, 678] width 177 height 30
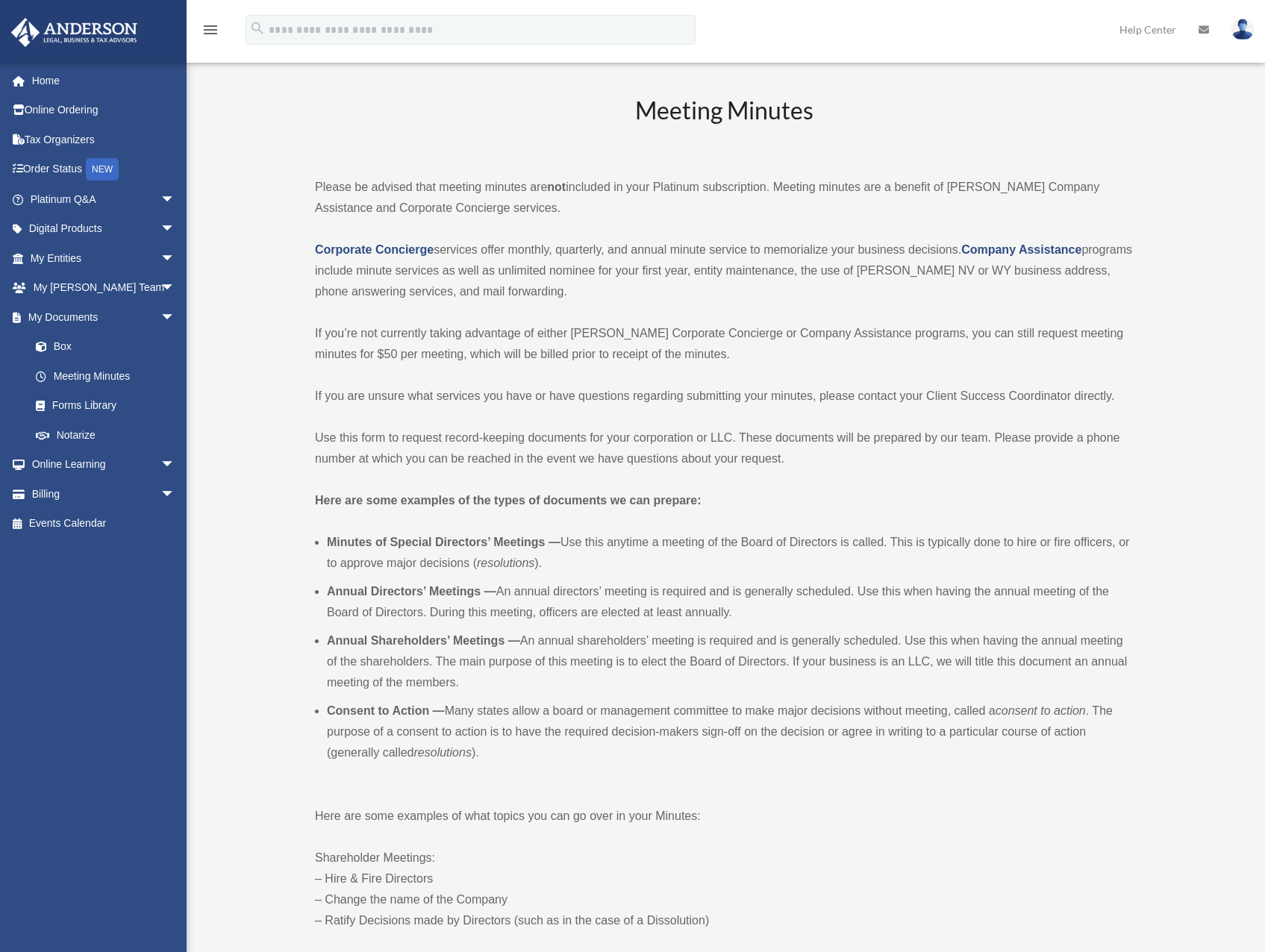
drag, startPoint x: 570, startPoint y: 324, endPoint x: 542, endPoint y: 314, distance: 29.7
click at [542, 314] on div "Meeting Minutes Please be advised that meeting minutes are not included in your…" at bounding box center [724, 638] width 818 height 1087
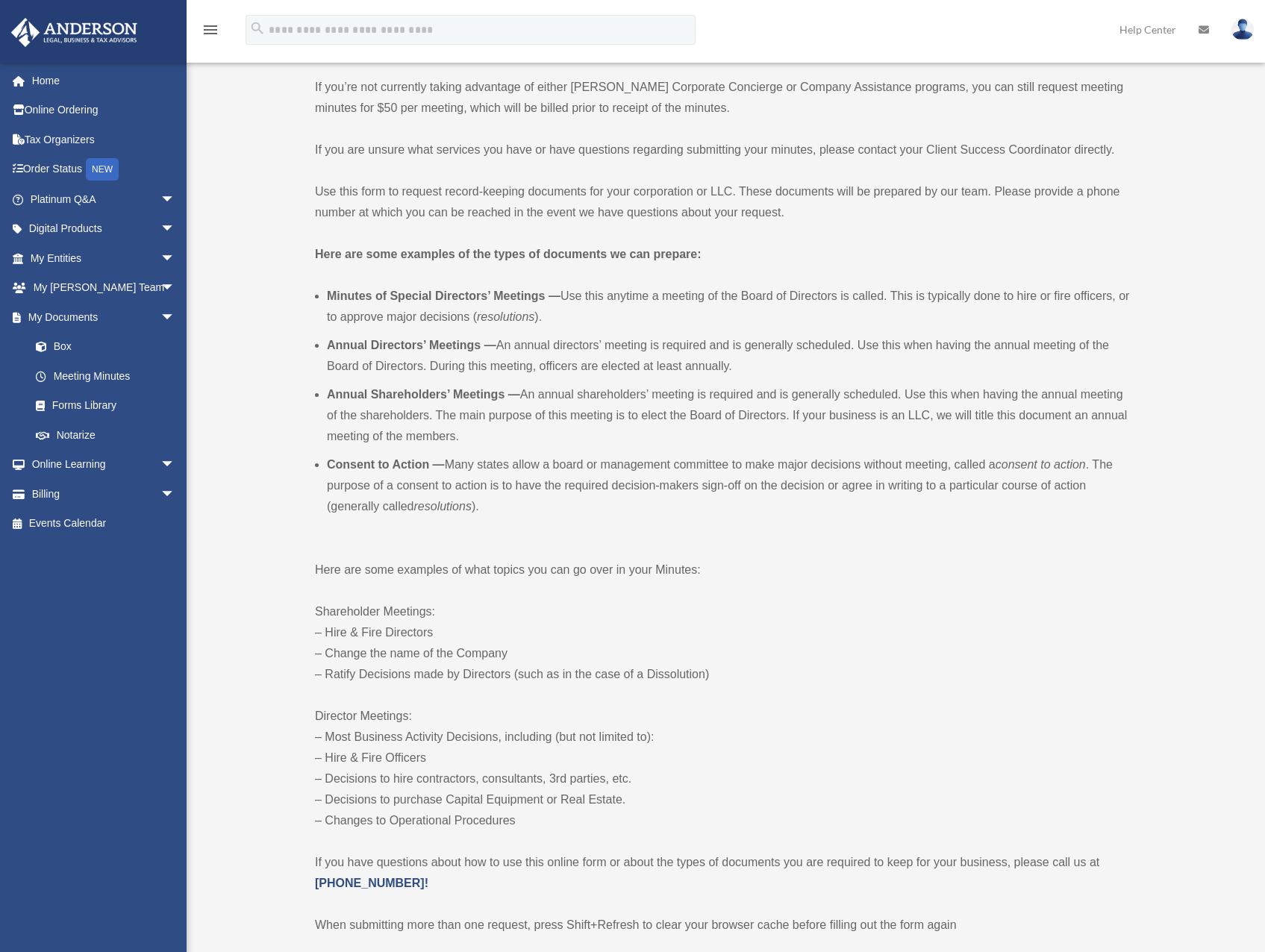
scroll to position [597, 0]
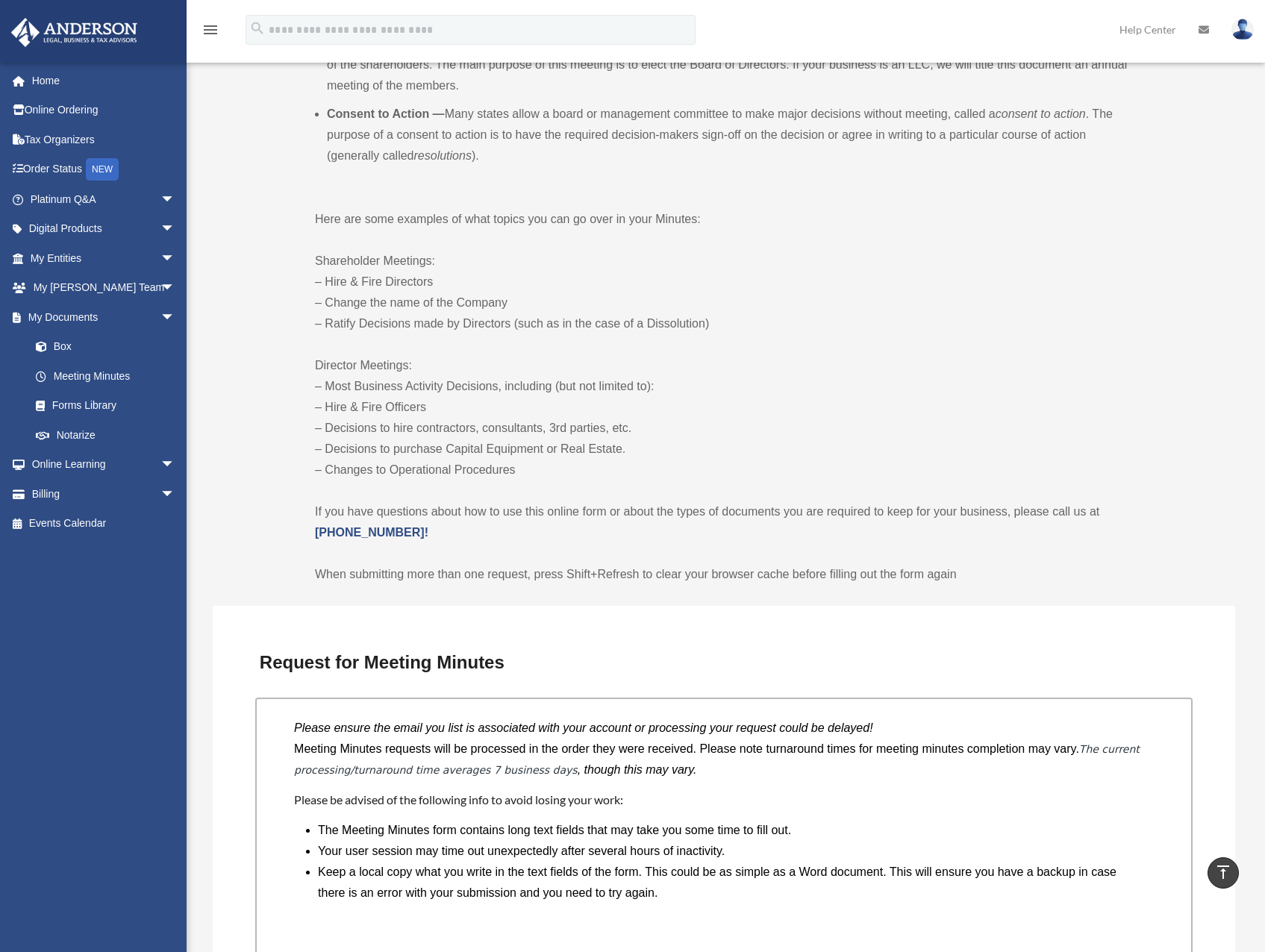
drag, startPoint x: 698, startPoint y: 309, endPoint x: 682, endPoint y: 280, distance: 33.1
drag, startPoint x: 682, startPoint y: 280, endPoint x: 731, endPoint y: 267, distance: 50.7
drag, startPoint x: 731, startPoint y: 267, endPoint x: 686, endPoint y: 278, distance: 46.3
click at [686, 278] on p "Shareholder Meetings: – Hire & Fire Directors – Change the name of the Company …" at bounding box center [724, 293] width 818 height 84
drag, startPoint x: 759, startPoint y: 301, endPoint x: 744, endPoint y: 277, distance: 28.3
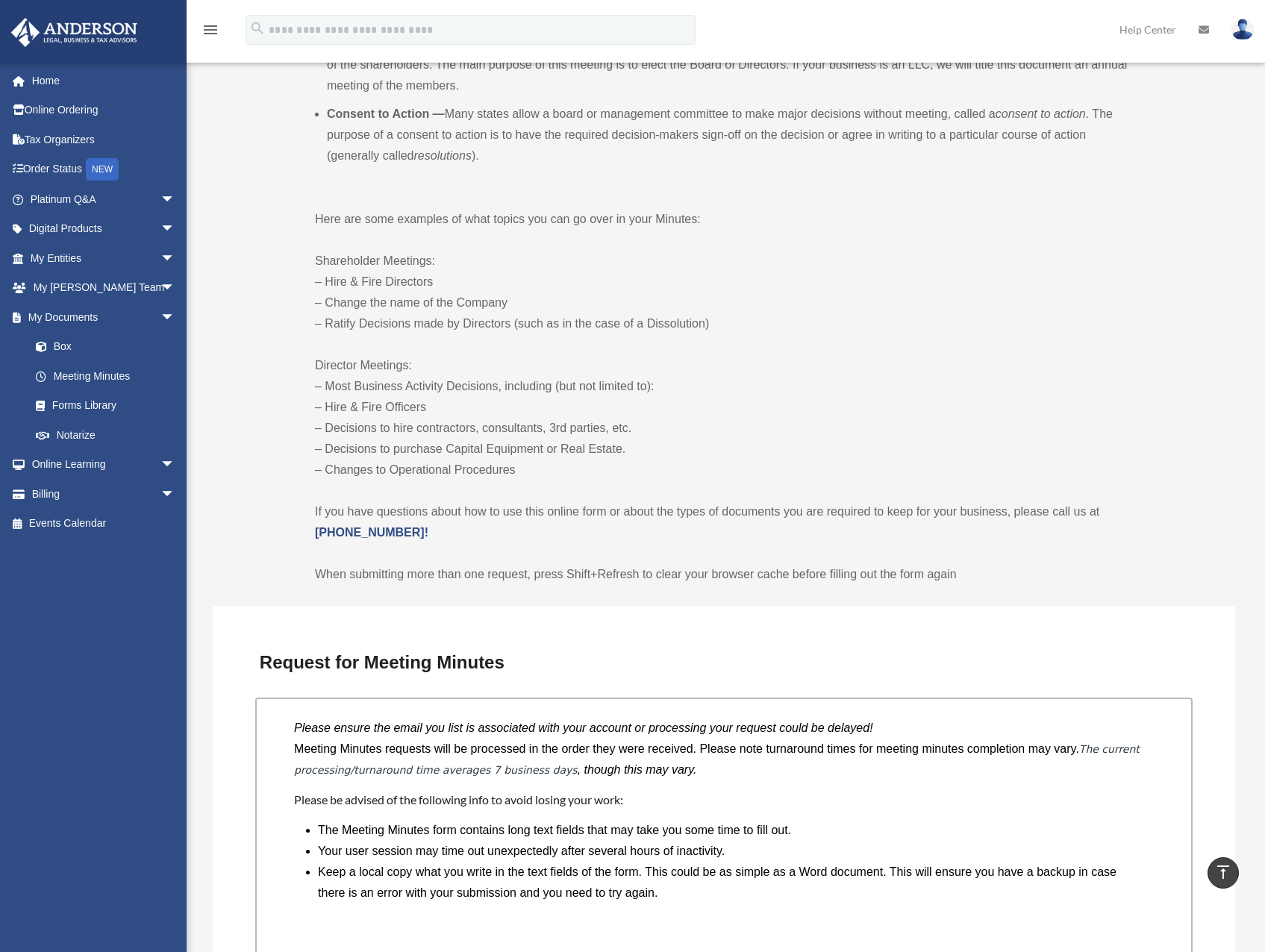
click at [743, 277] on p "Shareholder Meetings: – Hire & Fire Directors – Change the name of the Company …" at bounding box center [724, 293] width 818 height 84
drag, startPoint x: 758, startPoint y: 250, endPoint x: 723, endPoint y: 289, distance: 52.4
click at [720, 271] on p "Shareholder Meetings: – Hire & Fire Directors – Change the name of the Company …" at bounding box center [724, 293] width 818 height 84
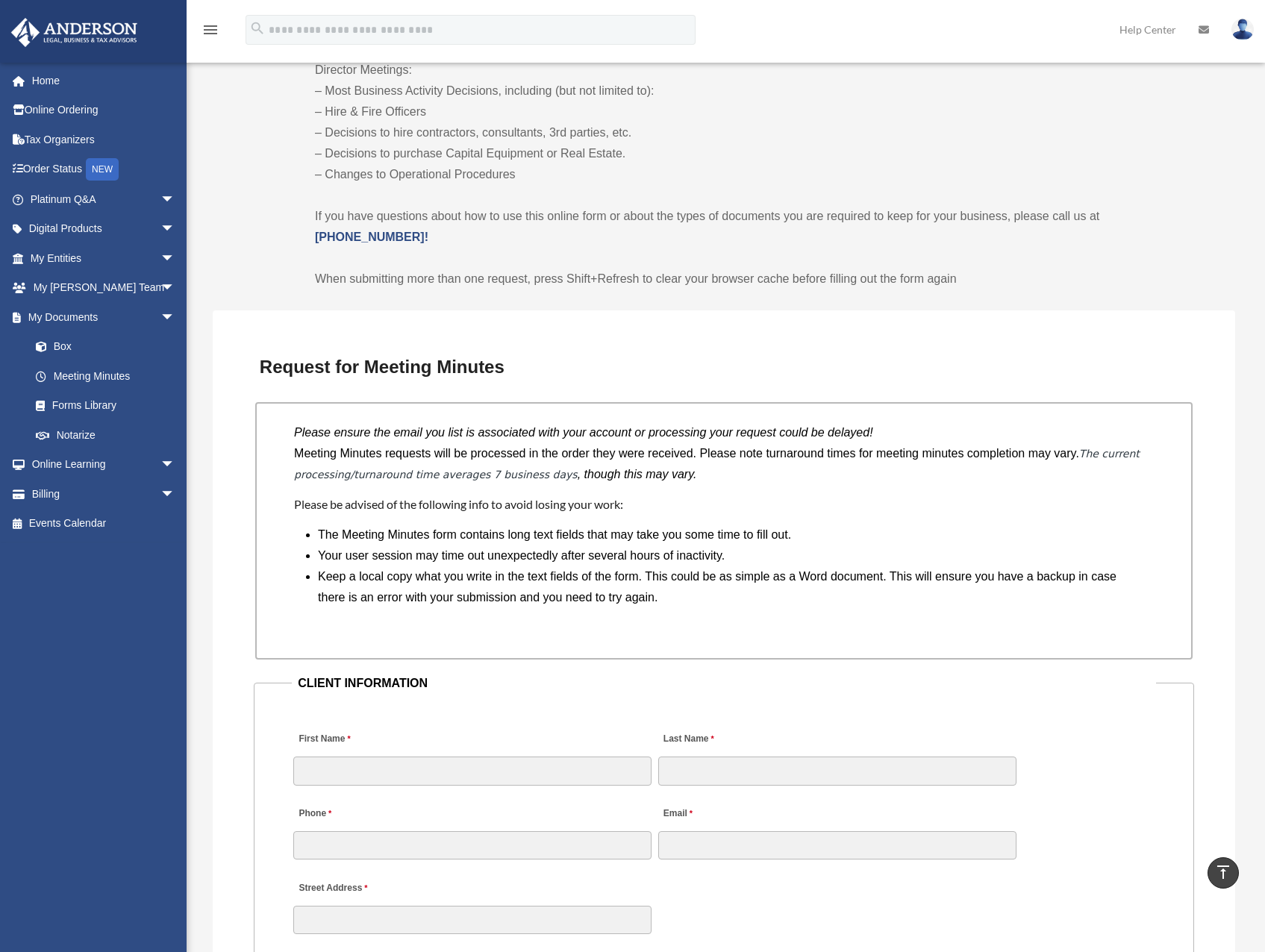
scroll to position [1119, 0]
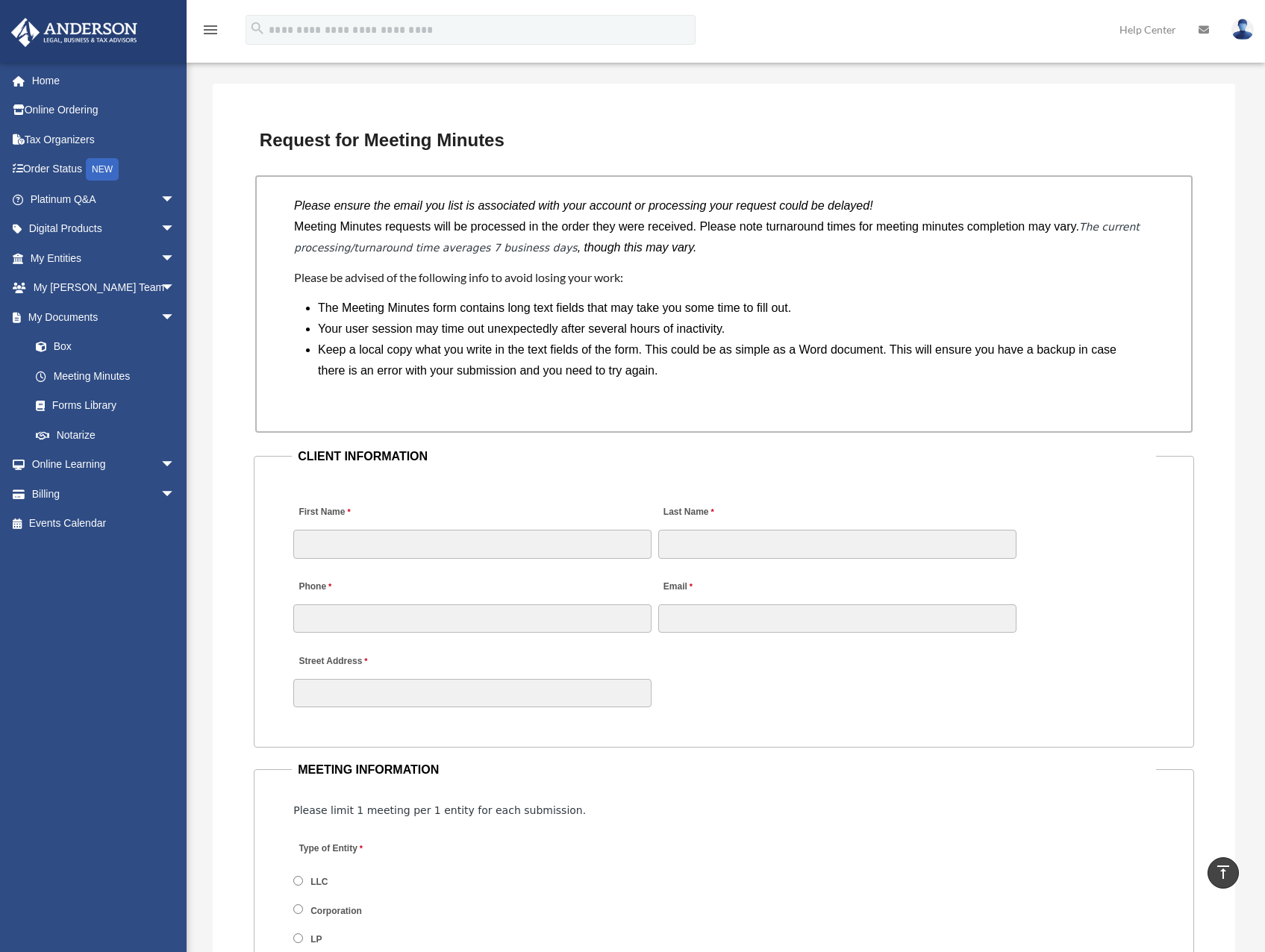
click at [501, 528] on div "First Name" at bounding box center [473, 527] width 361 height 66
click at [492, 548] on input "First Name" at bounding box center [472, 544] width 358 height 28
type input "******"
type input "*****"
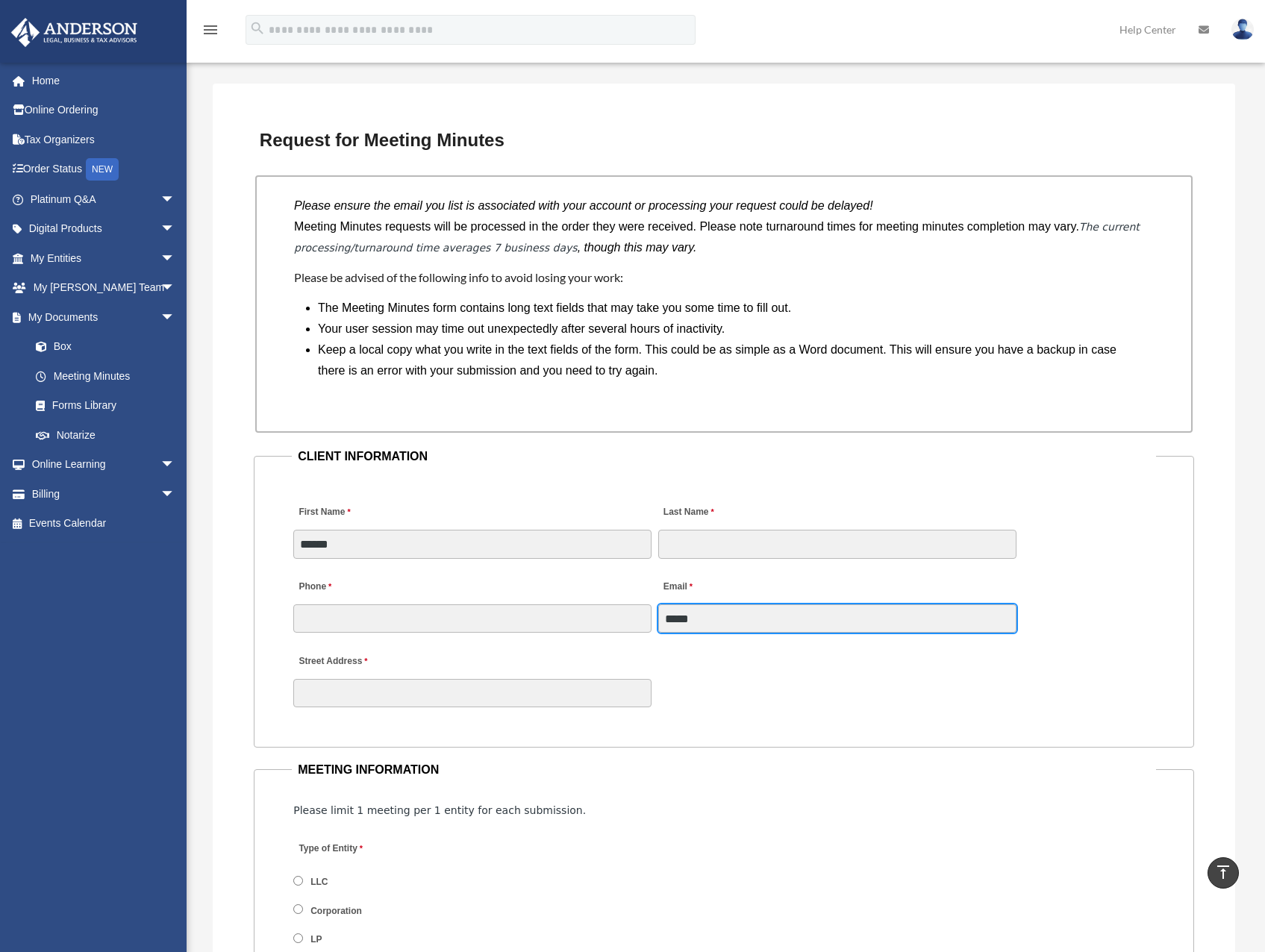
type input "**********"
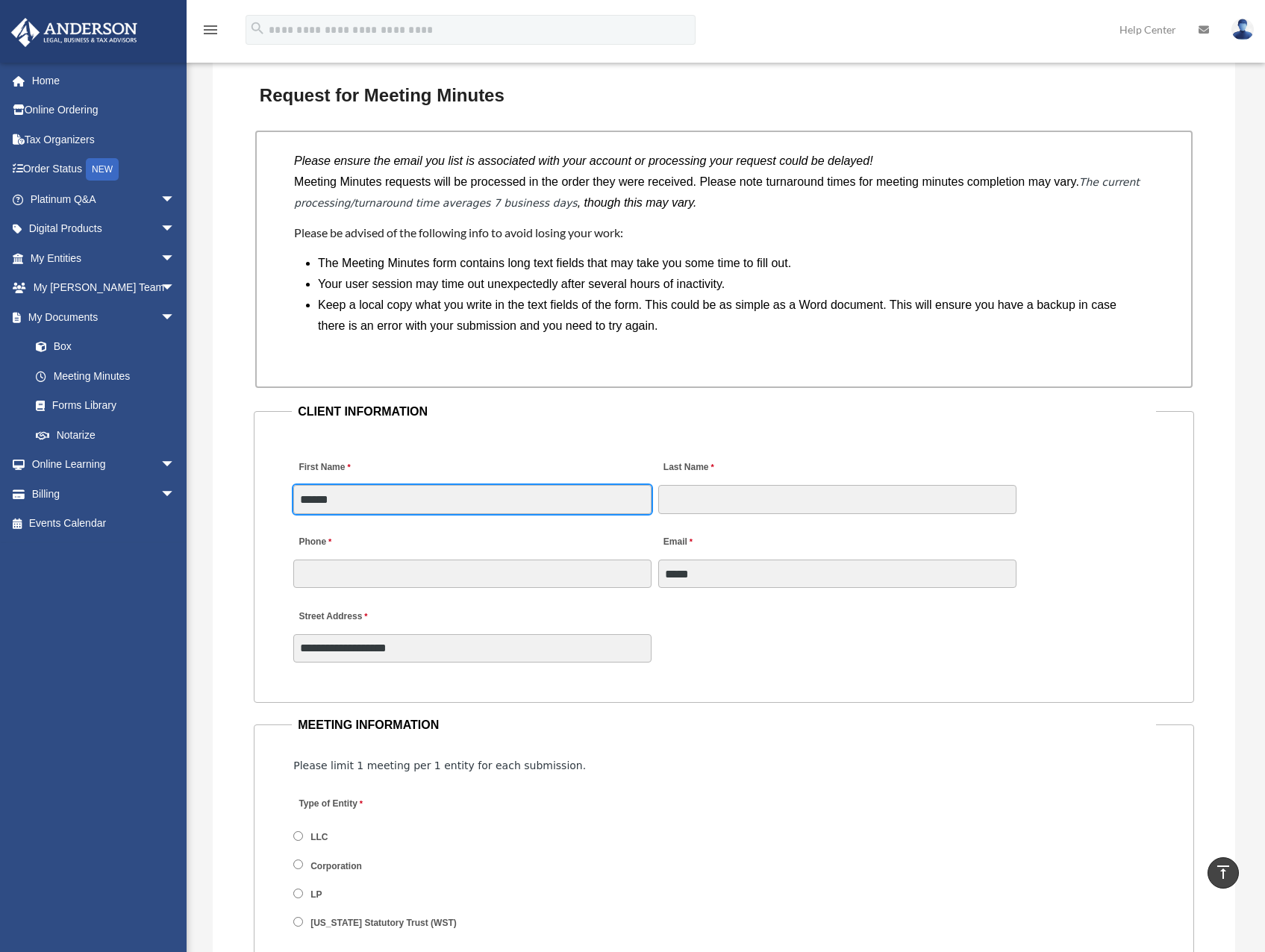
scroll to position [1343, 0]
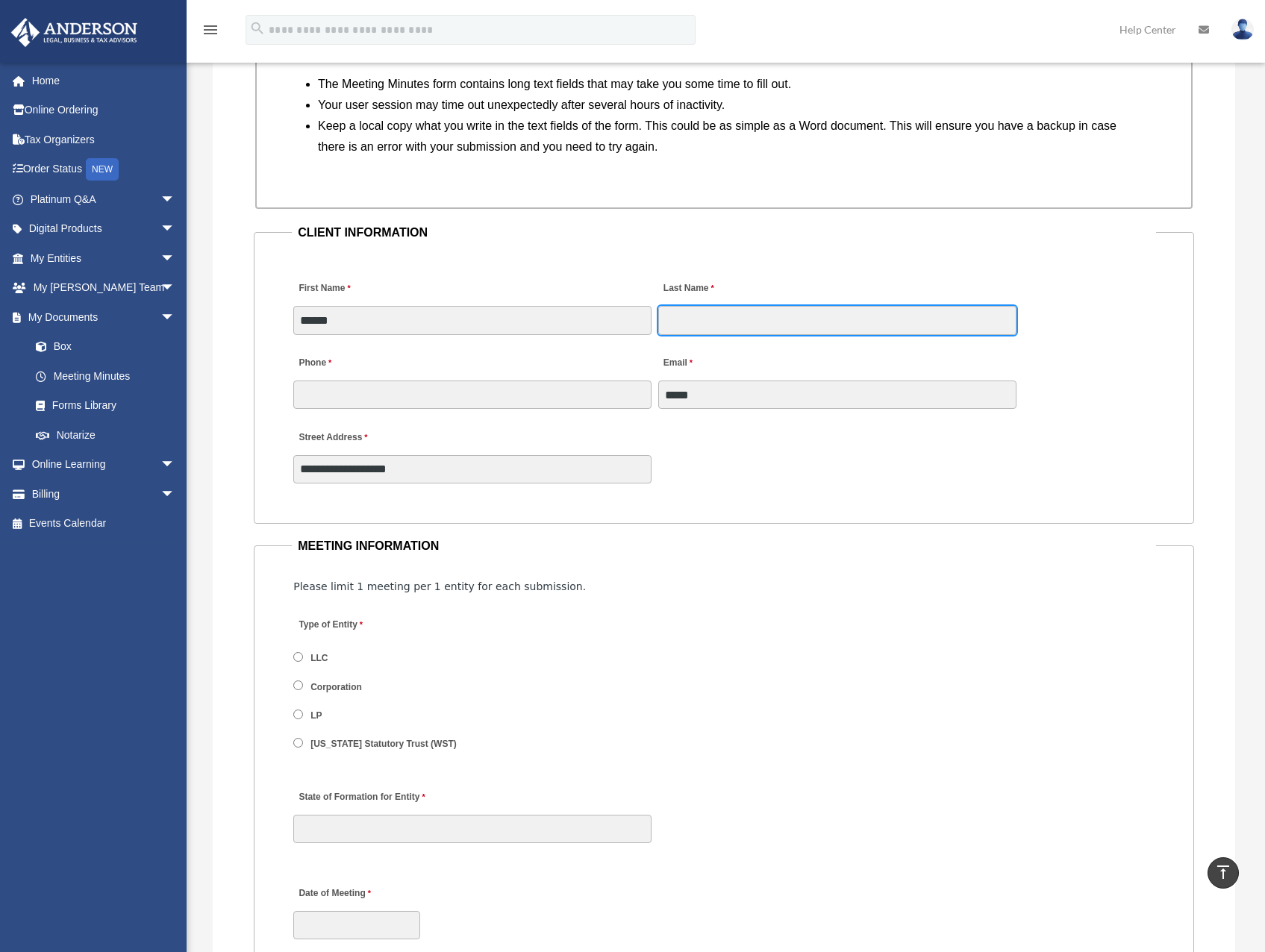
click at [745, 330] on input "Last Name" at bounding box center [837, 320] width 358 height 28
type input "**********"
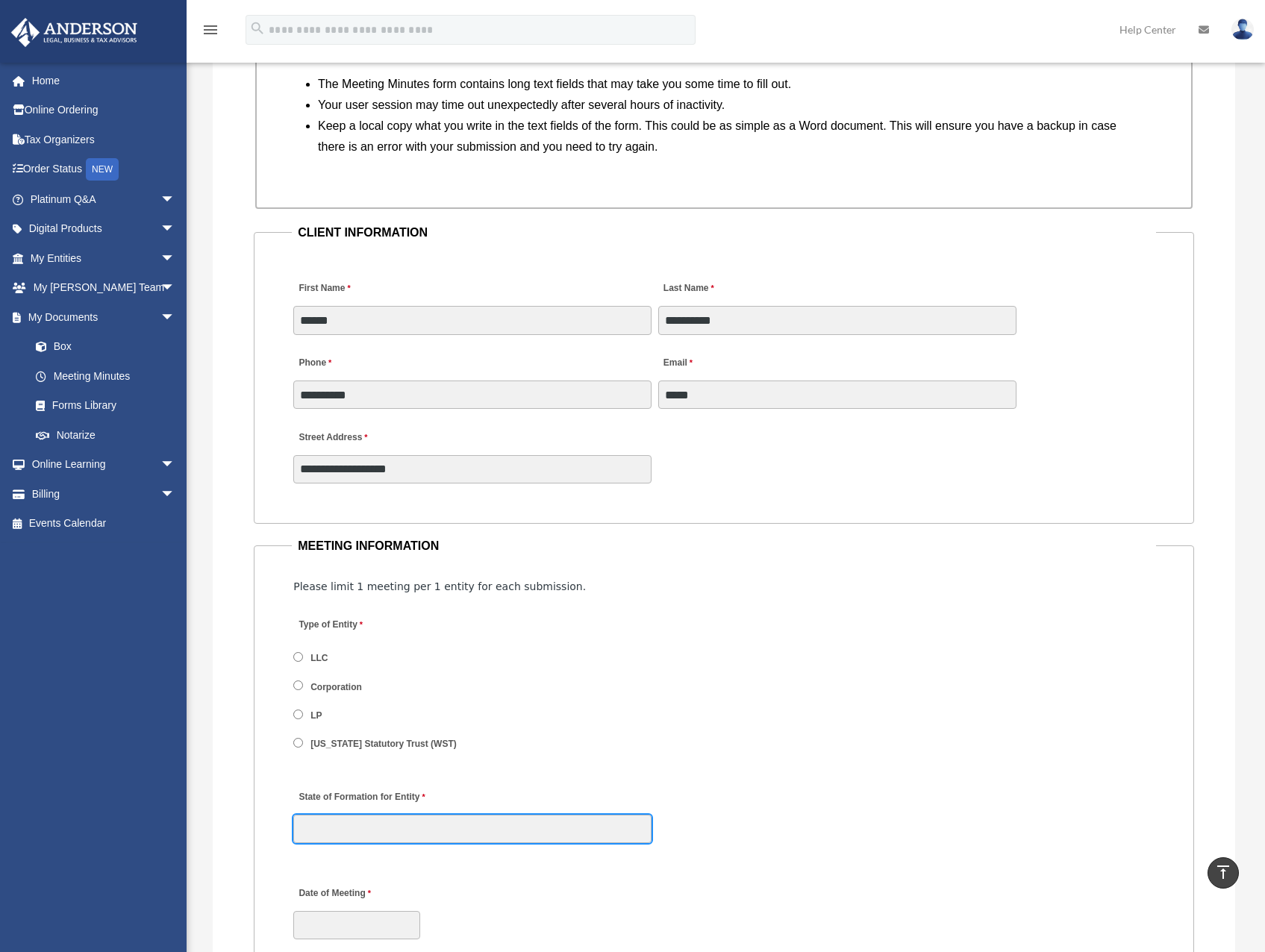
type input "**"
type input "*********"
type input "**********"
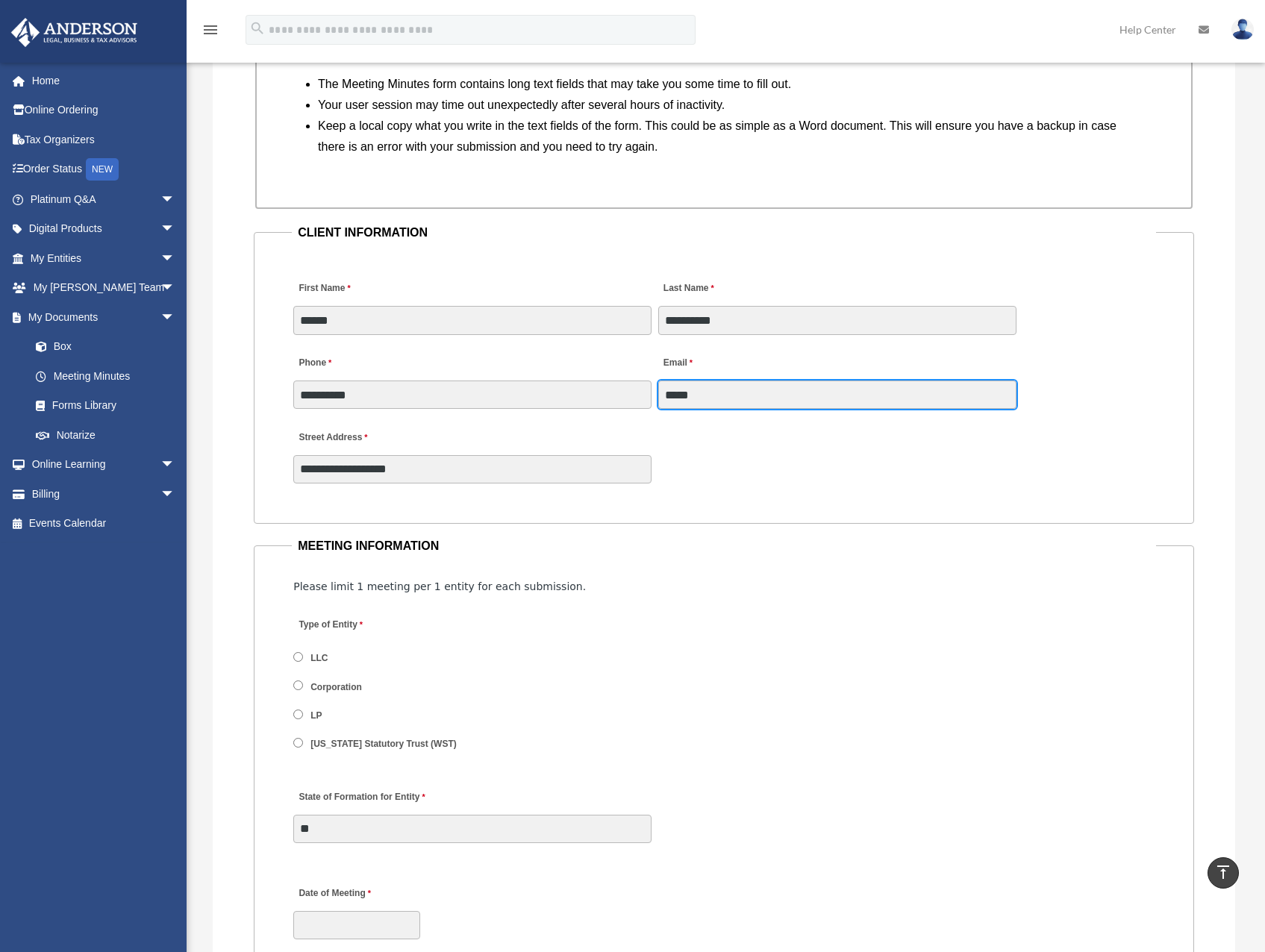
type input "**********"
drag, startPoint x: 648, startPoint y: 434, endPoint x: 624, endPoint y: 434, distance: 24.0
click at [624, 434] on div "**********" at bounding box center [724, 452] width 864 height 66
drag, startPoint x: 613, startPoint y: 425, endPoint x: 594, endPoint y: 422, distance: 19.2
click at [594, 422] on div "**********" at bounding box center [724, 452] width 864 height 66
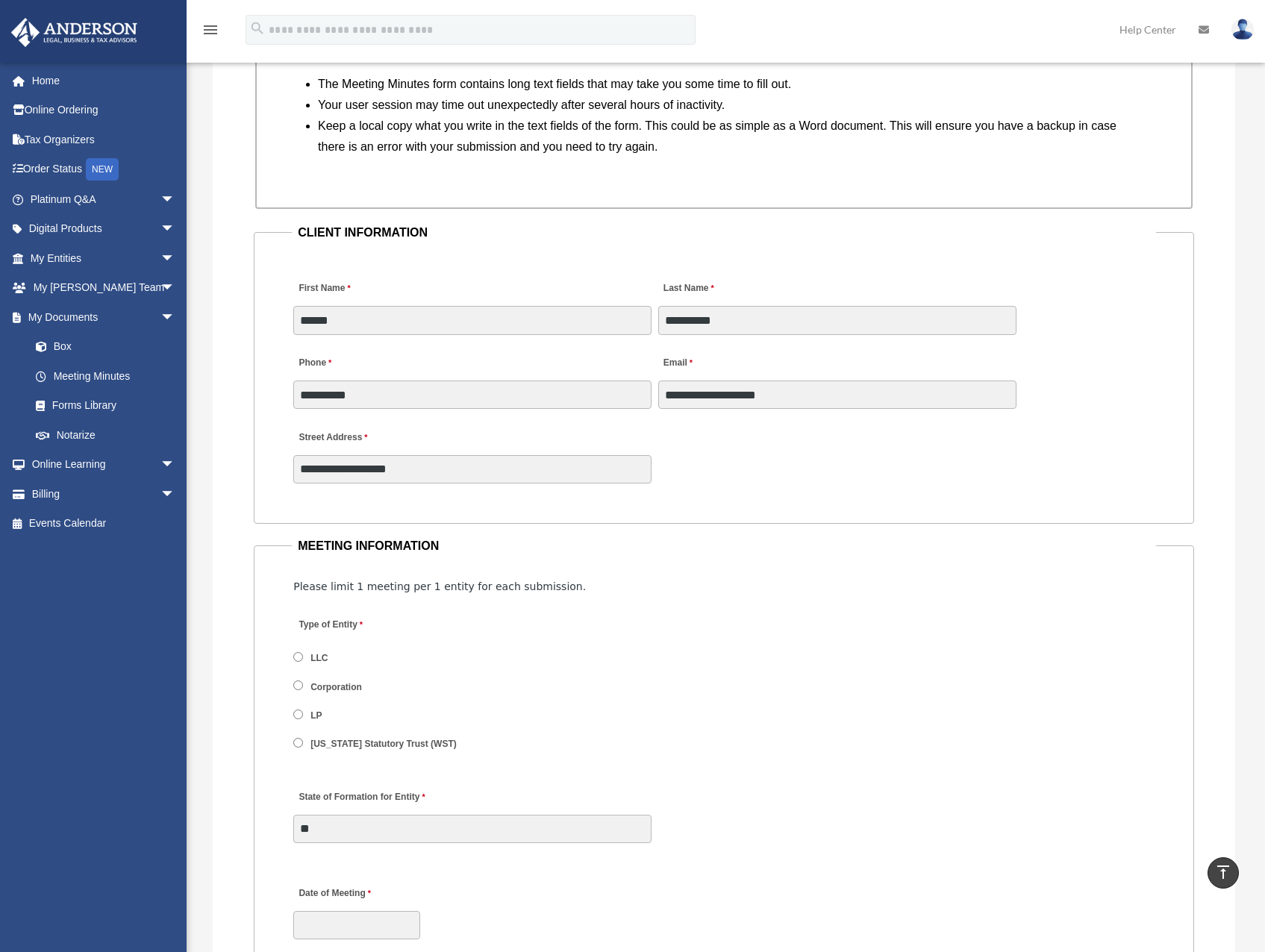
drag, startPoint x: 591, startPoint y: 421, endPoint x: 576, endPoint y: 419, distance: 15.1
click at [576, 419] on fieldset "**********" at bounding box center [724, 373] width 940 height 302
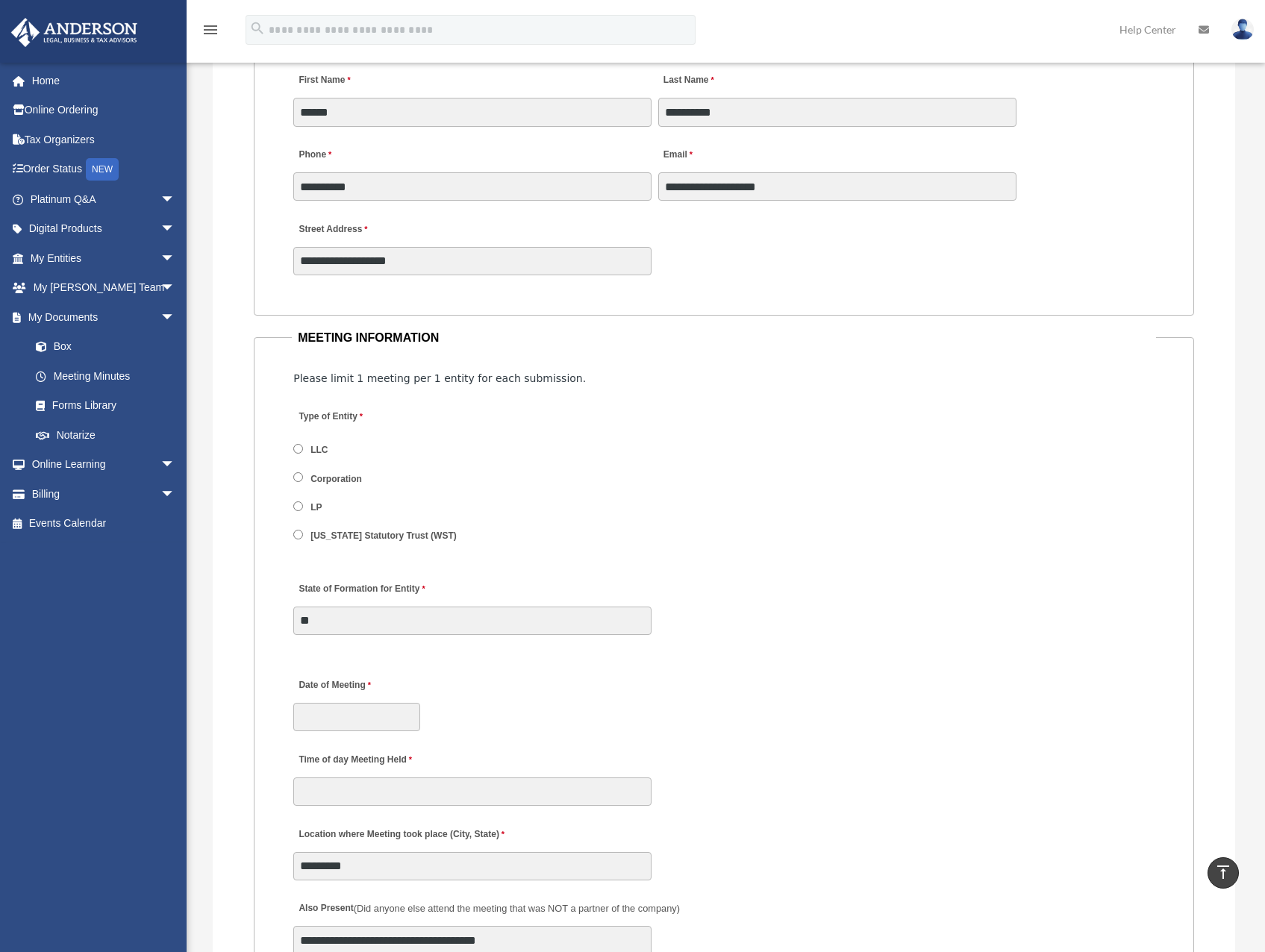
scroll to position [1641, 0]
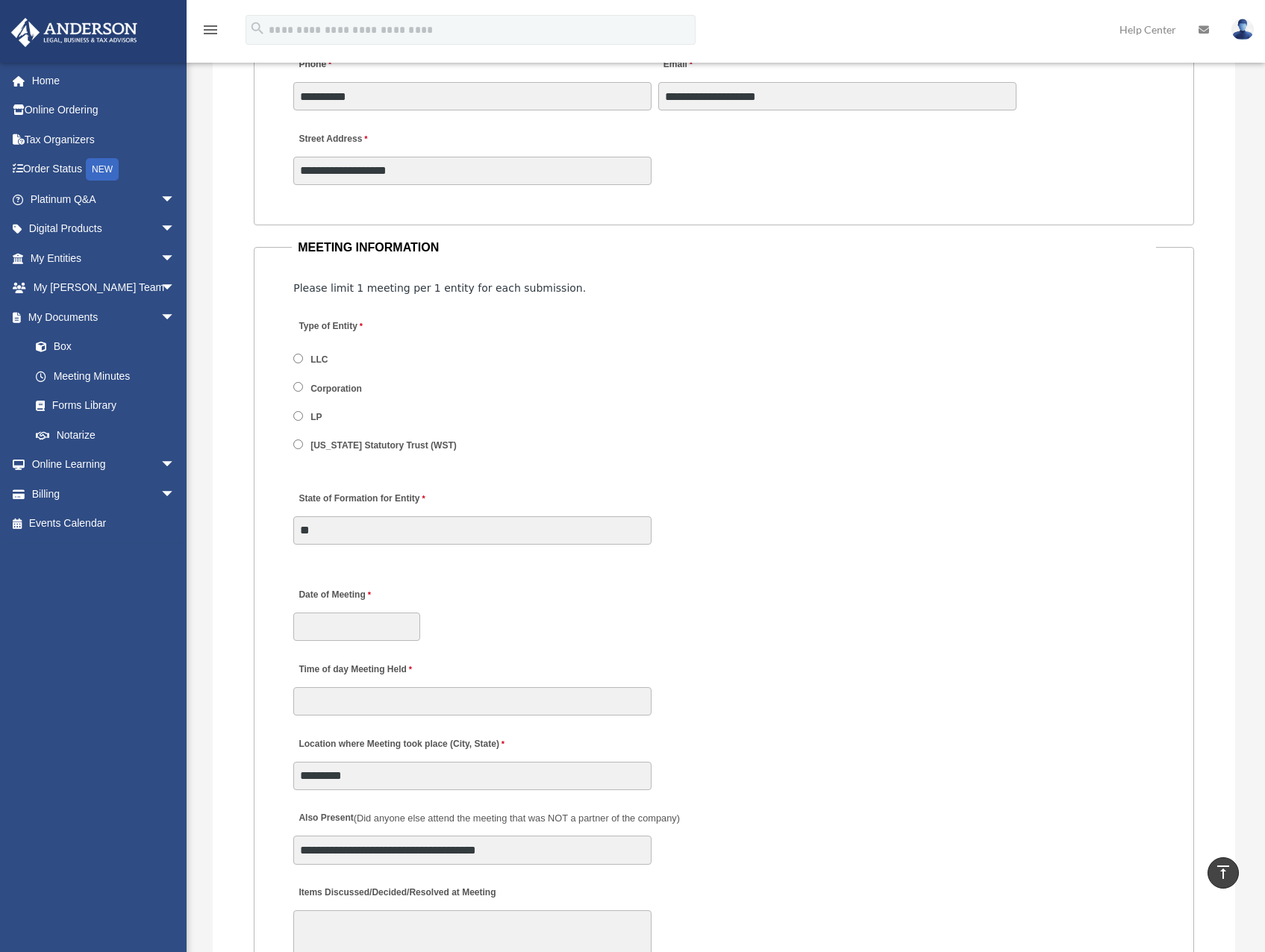
click at [314, 357] on label "LLC" at bounding box center [319, 360] width 28 height 13
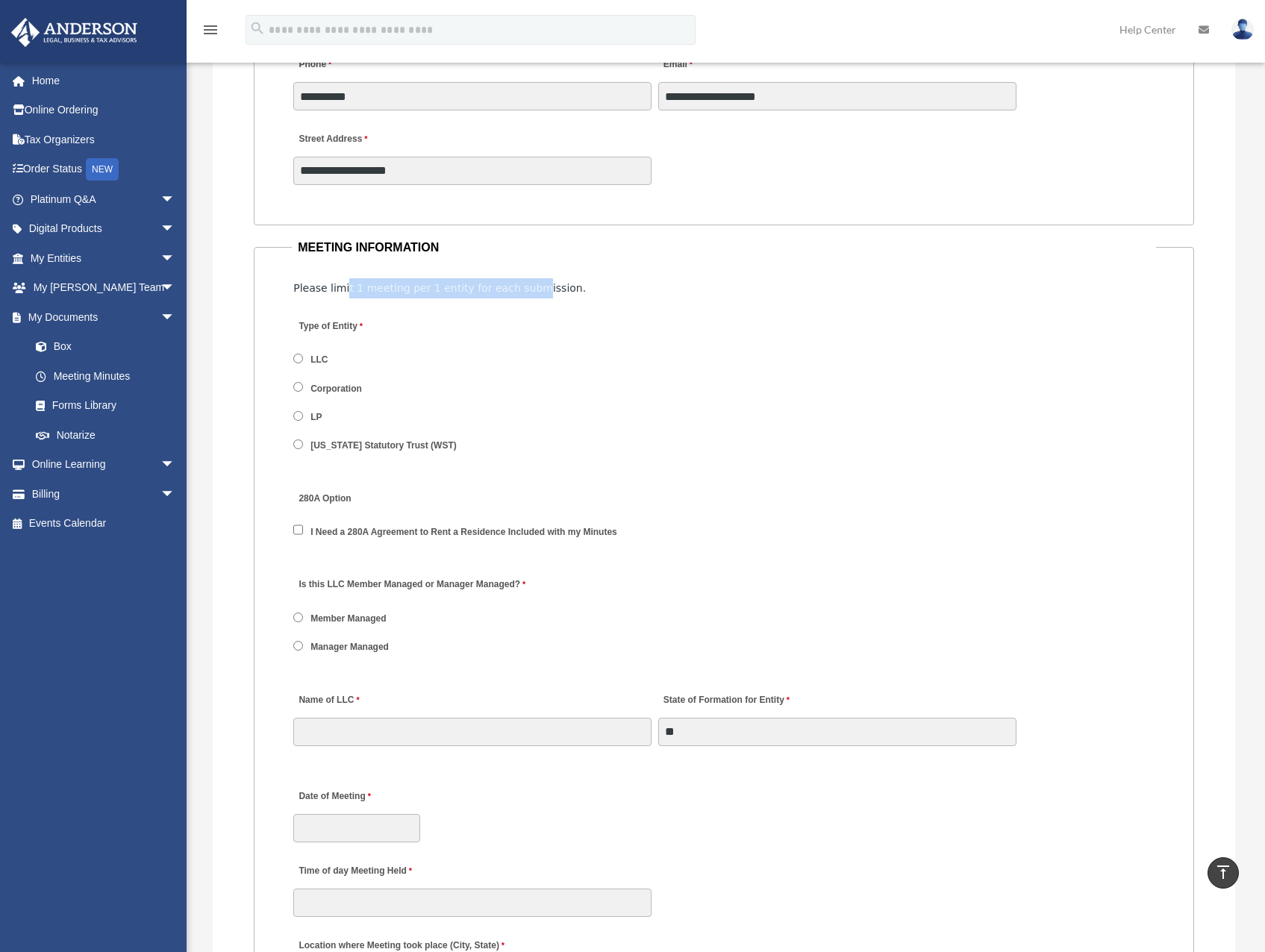
drag, startPoint x: 466, startPoint y: 291, endPoint x: 515, endPoint y: 287, distance: 49.2
click at [515, 287] on span "Please limit 1 meeting per 1 entity for each submission." at bounding box center [439, 287] width 293 height 12
click at [401, 291] on span "Please limit 1 meeting per 1 entity for each submission." at bounding box center [439, 287] width 293 height 12
drag, startPoint x: 401, startPoint y: 291, endPoint x: 381, endPoint y: 293, distance: 20.1
click at [385, 292] on span "Please limit 1 meeting per 1 entity for each submission." at bounding box center [439, 287] width 293 height 12
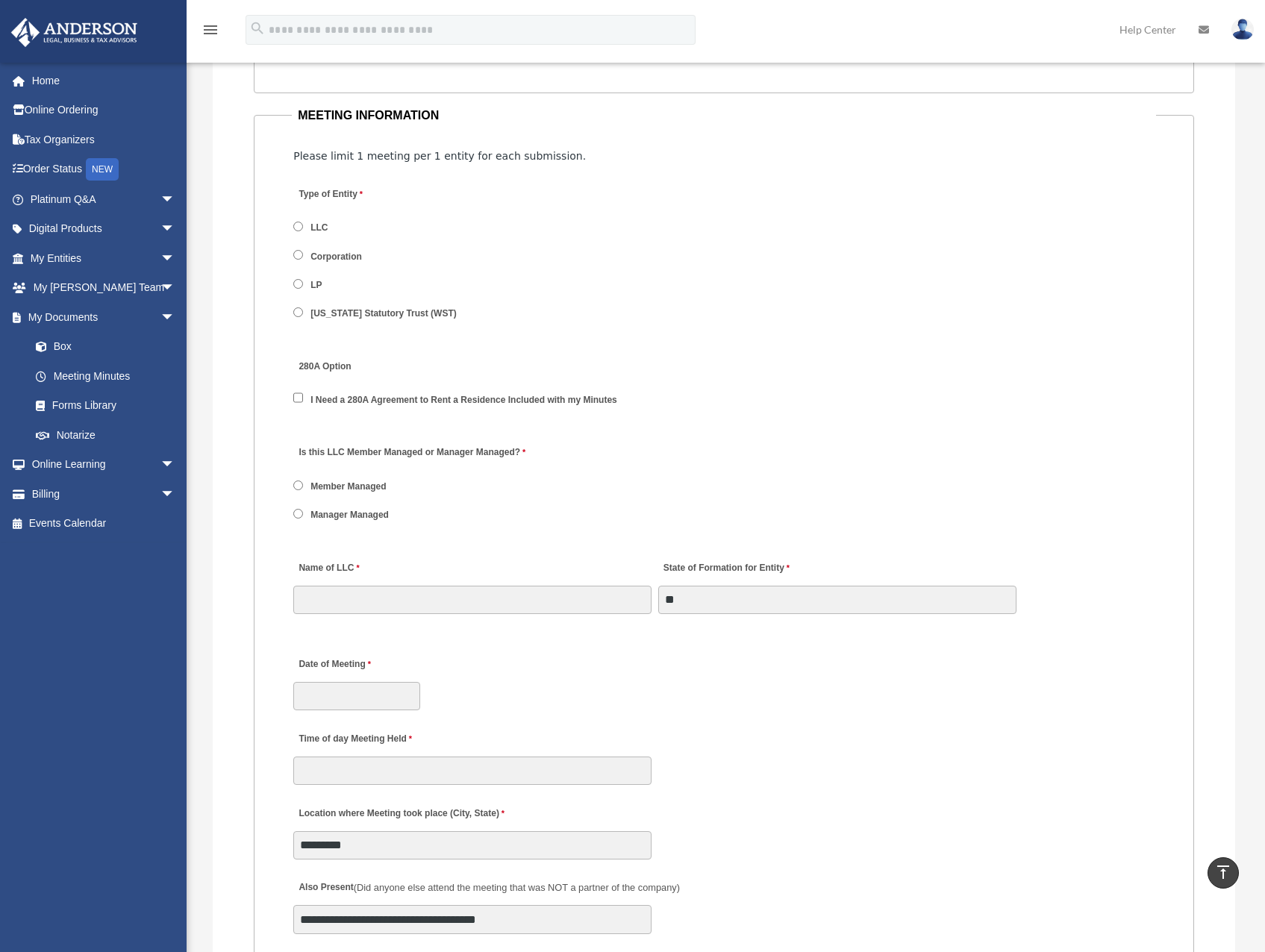
scroll to position [1790, 0]
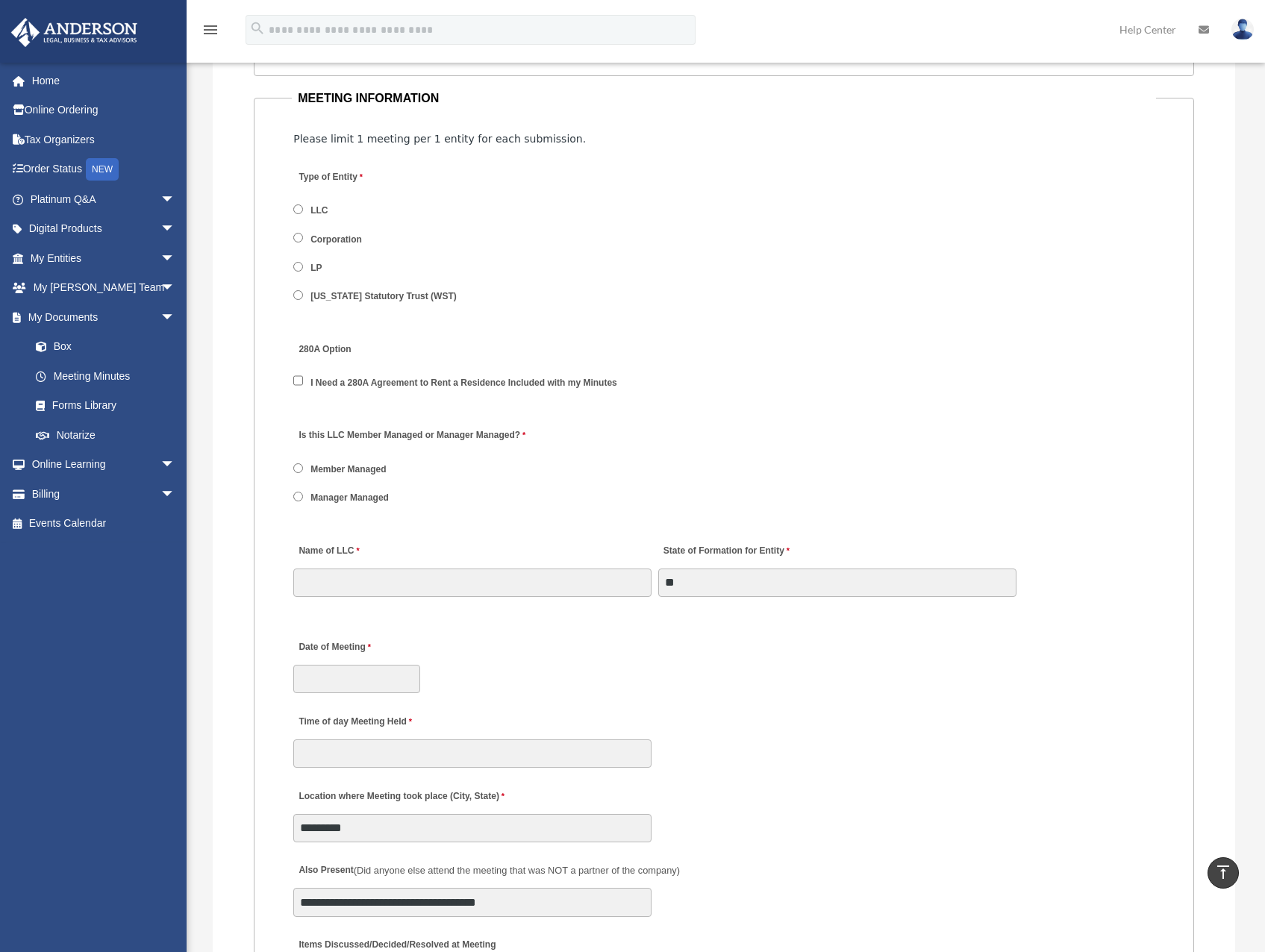
drag, startPoint x: 560, startPoint y: 510, endPoint x: 520, endPoint y: 481, distance: 49.4
drag, startPoint x: 520, startPoint y: 481, endPoint x: 483, endPoint y: 442, distance: 53.8
click at [473, 434] on label "Is this LLC Member Managed or Manager Managed?" at bounding box center [411, 435] width 236 height 20
drag, startPoint x: 473, startPoint y: 434, endPoint x: 462, endPoint y: 434, distance: 11.0
click at [462, 434] on label "Is this LLC Member Managed or Manager Managed?" at bounding box center [411, 435] width 236 height 20
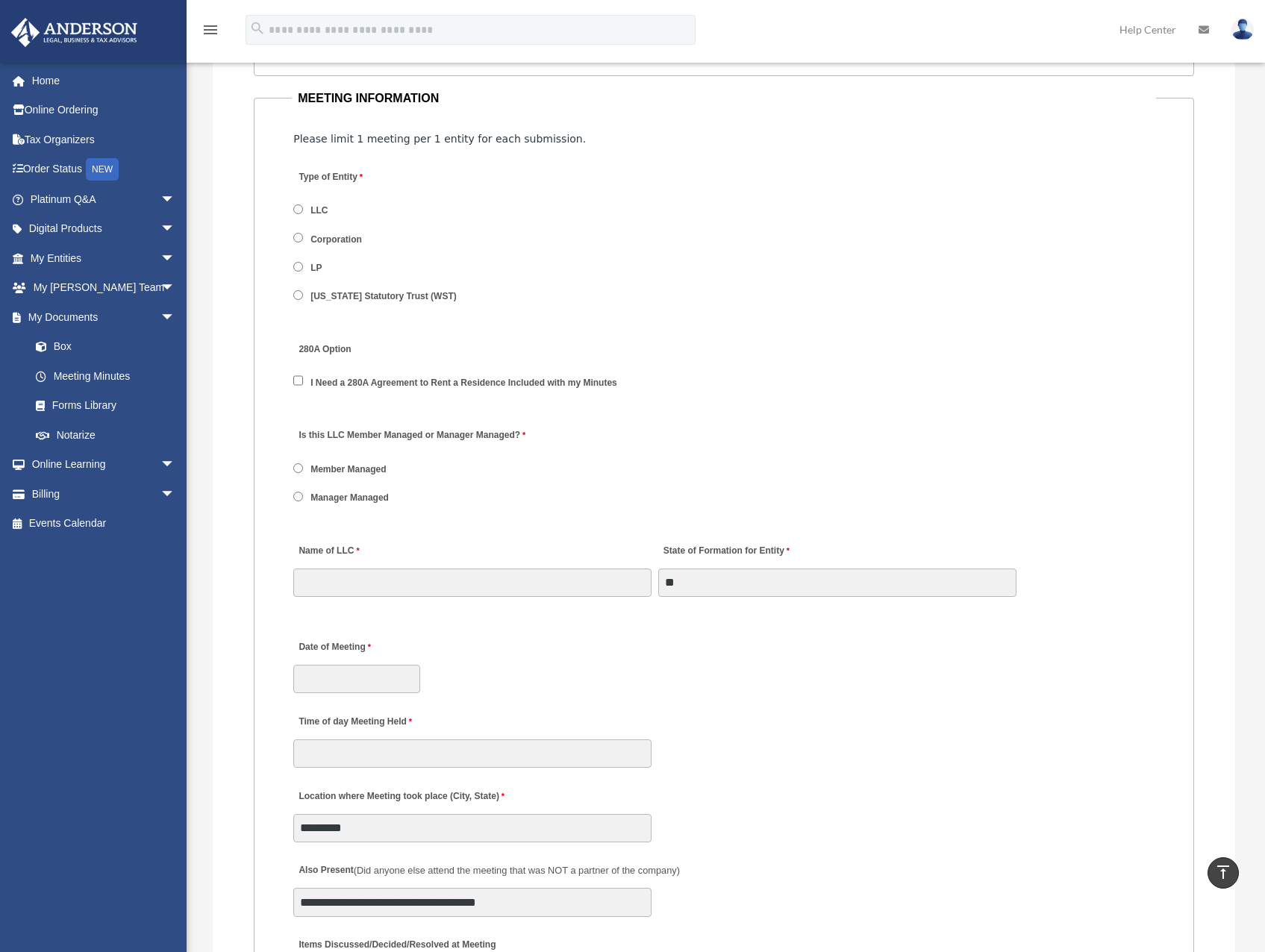
click at [449, 433] on label "Is this LLC Member Managed or Manager Managed?" at bounding box center [411, 435] width 236 height 20
click at [443, 427] on label "Is this LLC Member Managed or Manager Managed?" at bounding box center [411, 435] width 236 height 20
drag, startPoint x: 443, startPoint y: 427, endPoint x: 428, endPoint y: 430, distance: 15.3
click at [428, 430] on label "Is this LLC Member Managed or Manager Managed?" at bounding box center [411, 435] width 236 height 20
click at [423, 432] on label "Is this LLC Member Managed or Manager Managed?" at bounding box center [411, 435] width 236 height 20
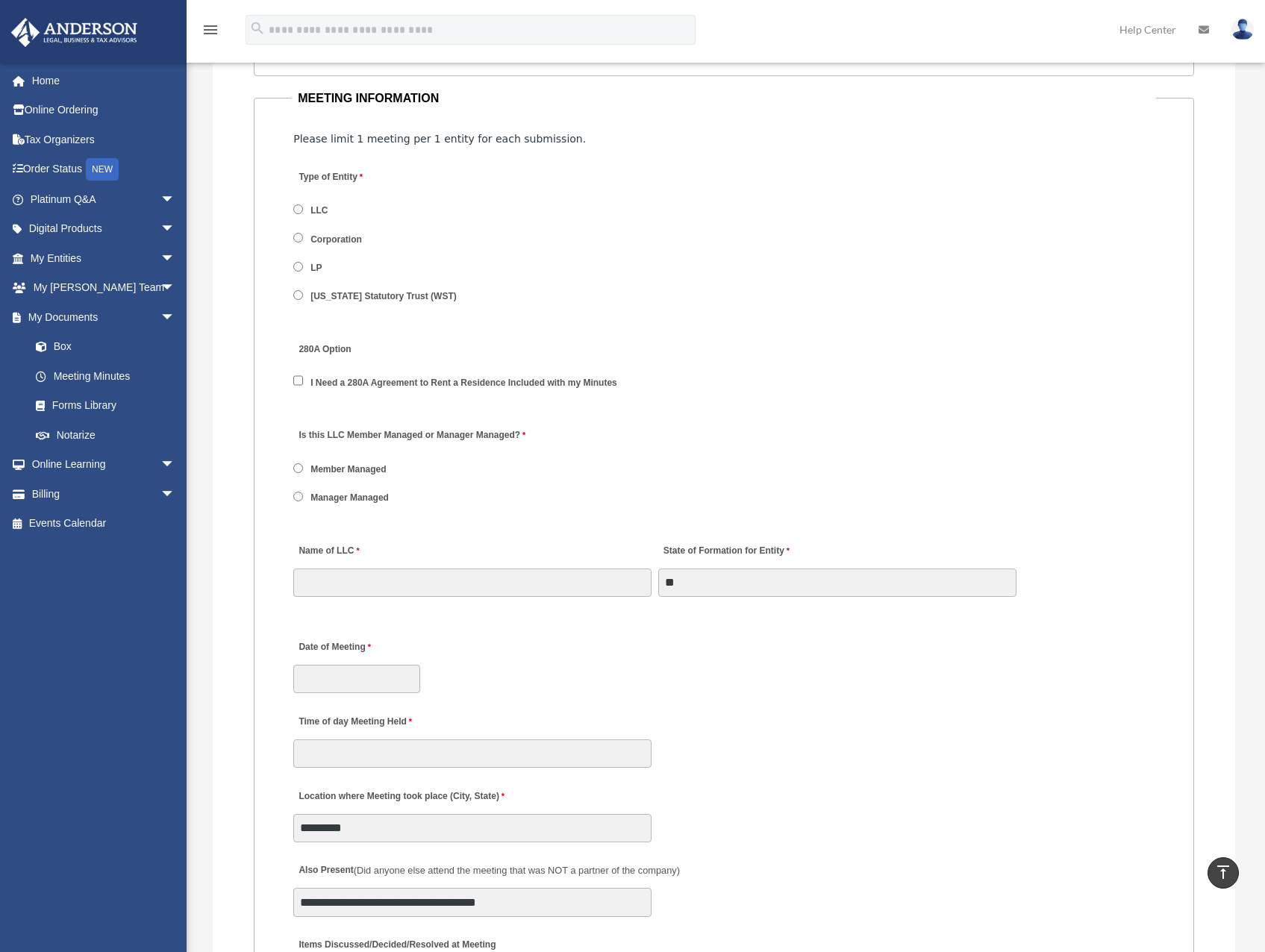
click at [414, 427] on label "Is this LLC Member Managed or Manager Managed?" at bounding box center [411, 435] width 236 height 20
click at [411, 427] on label "Is this LLC Member Managed or Manager Managed?" at bounding box center [411, 435] width 236 height 20
drag, startPoint x: 411, startPoint y: 427, endPoint x: 397, endPoint y: 434, distance: 15.7
click at [397, 427] on label "Is this LLC Member Managed or Manager Managed?" at bounding box center [411, 435] width 236 height 20
click at [369, 471] on label "Member Managed" at bounding box center [348, 468] width 85 height 13
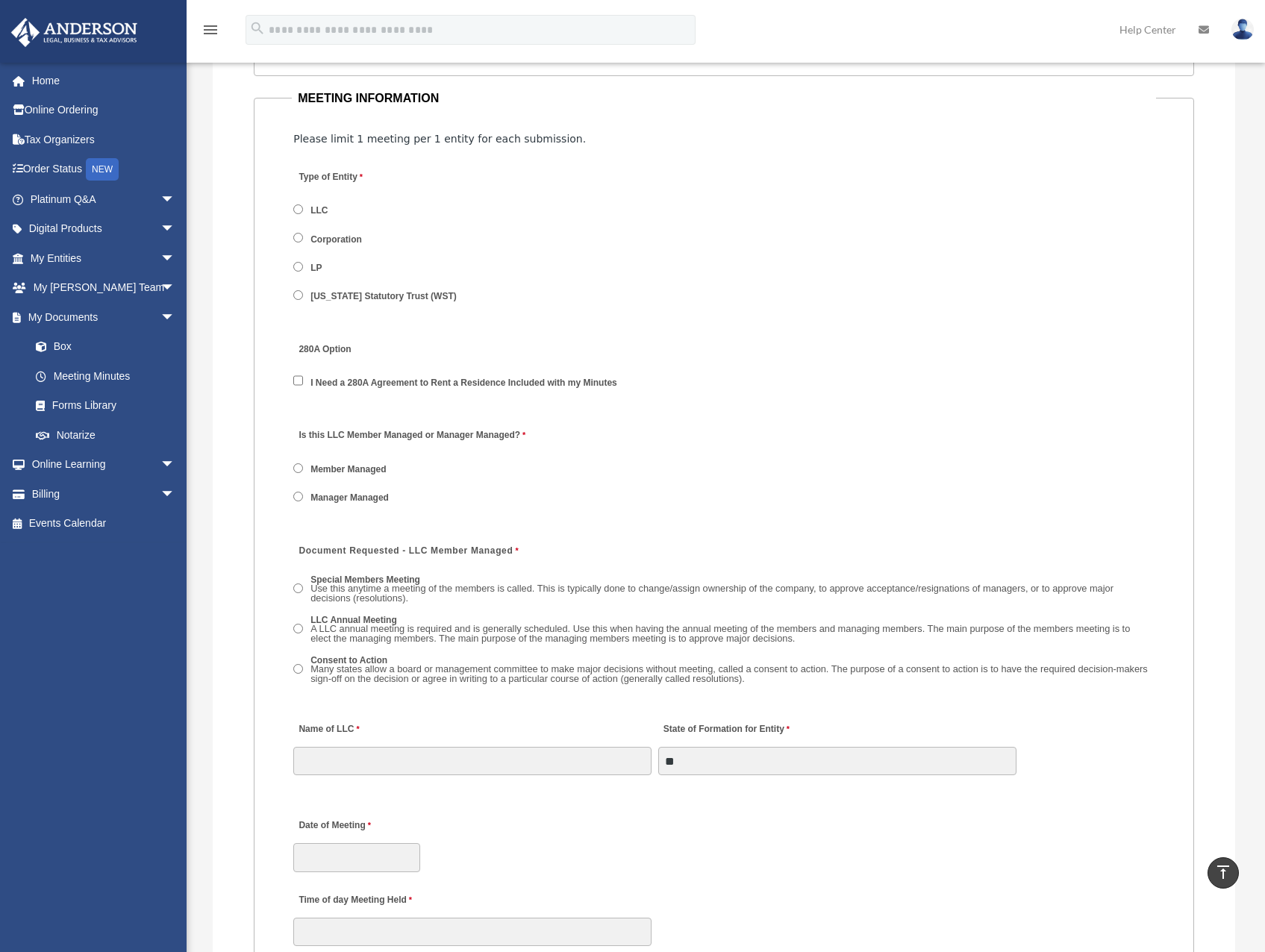
drag, startPoint x: 369, startPoint y: 471, endPoint x: 355, endPoint y: 469, distance: 14.1
click at [355, 469] on label "Member Managed" at bounding box center [348, 468] width 85 height 13
click at [348, 468] on label "Member Managed" at bounding box center [348, 468] width 85 height 13
drag, startPoint x: 363, startPoint y: 469, endPoint x: 355, endPoint y: 468, distance: 8.1
click at [356, 468] on label "Member Managed" at bounding box center [348, 468] width 85 height 13
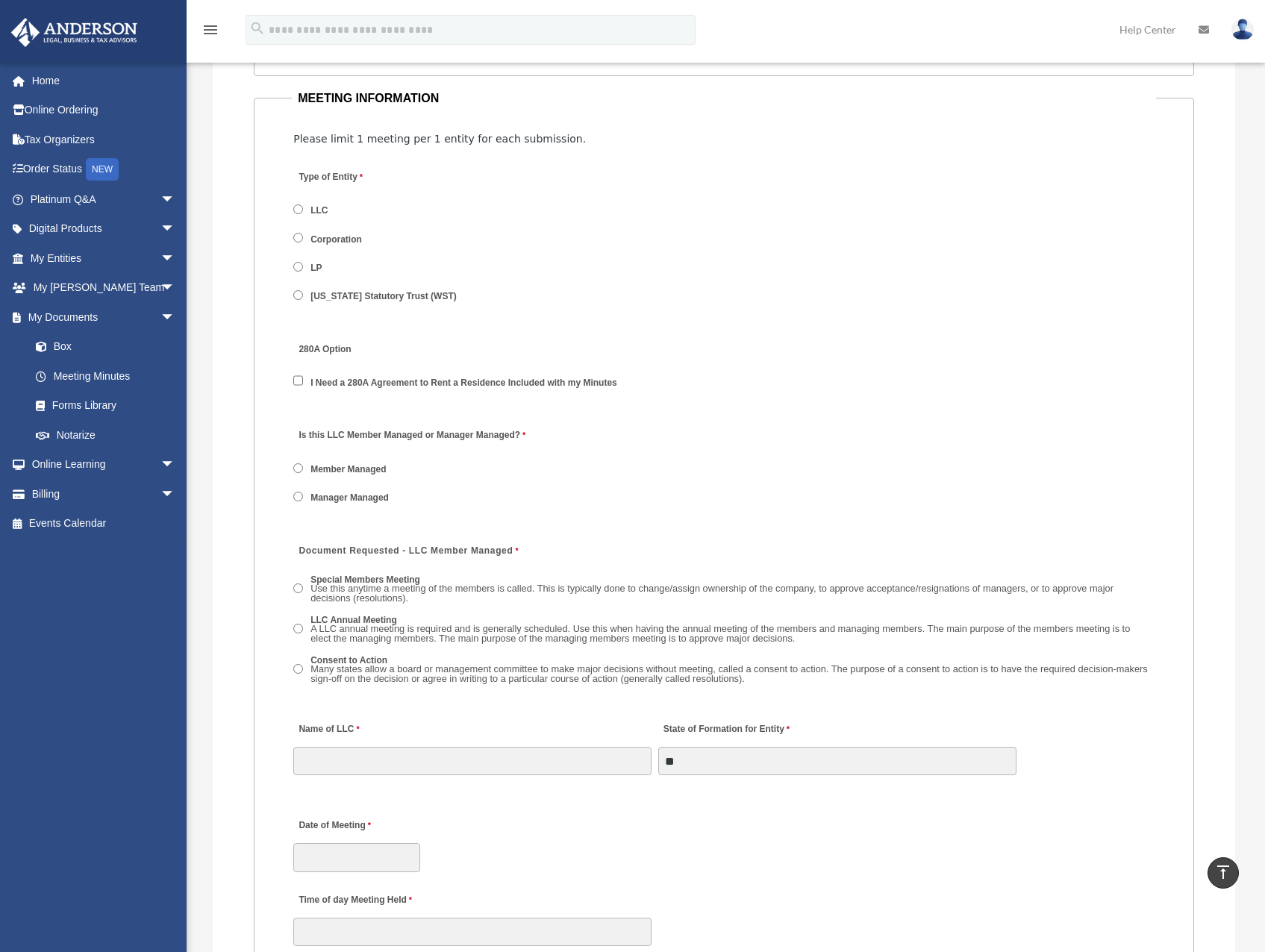
click at [348, 465] on label "Member Managed" at bounding box center [348, 468] width 85 height 13
click at [365, 500] on label "Manager Managed" at bounding box center [349, 498] width 88 height 13
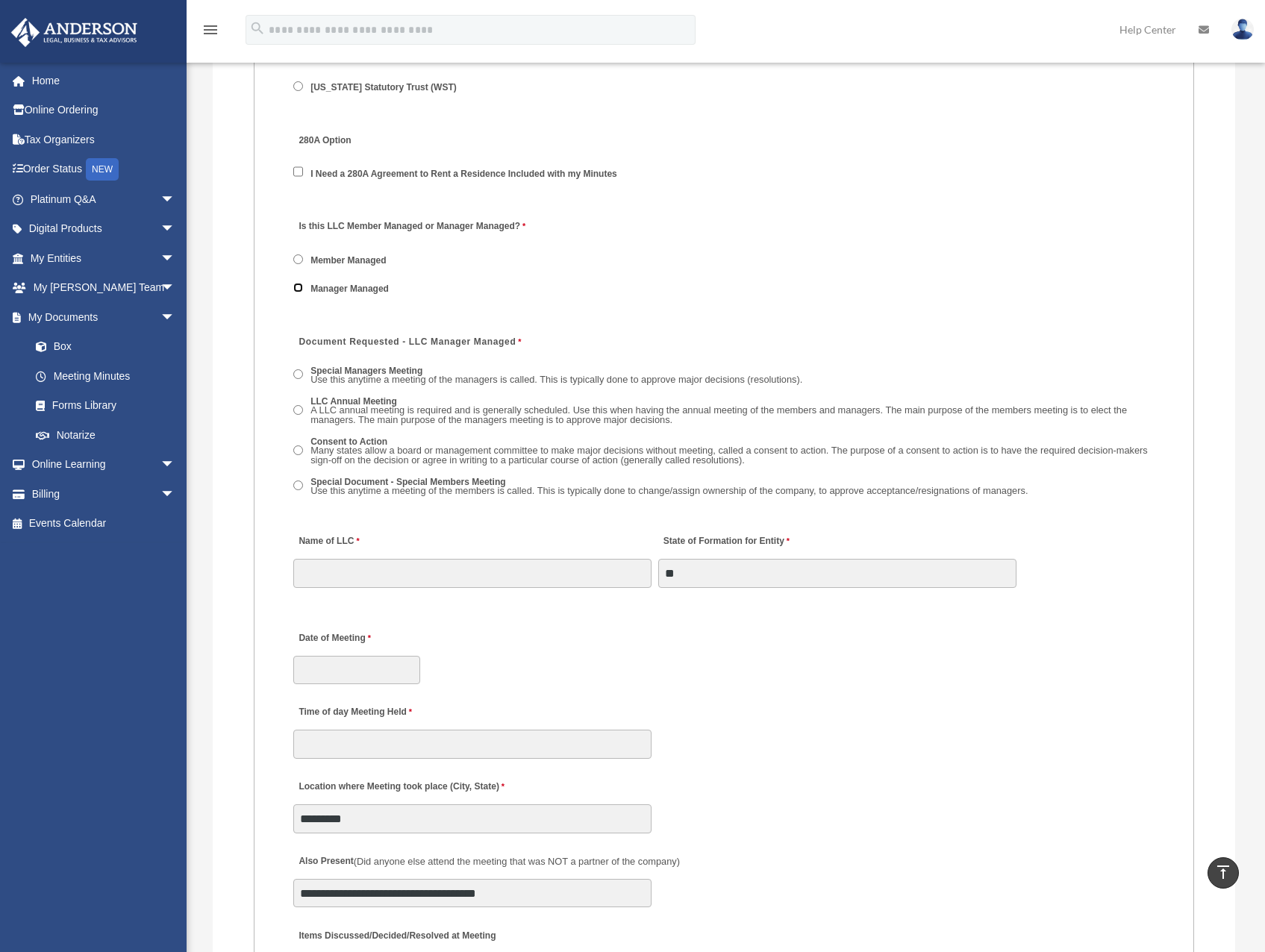
scroll to position [2014, 0]
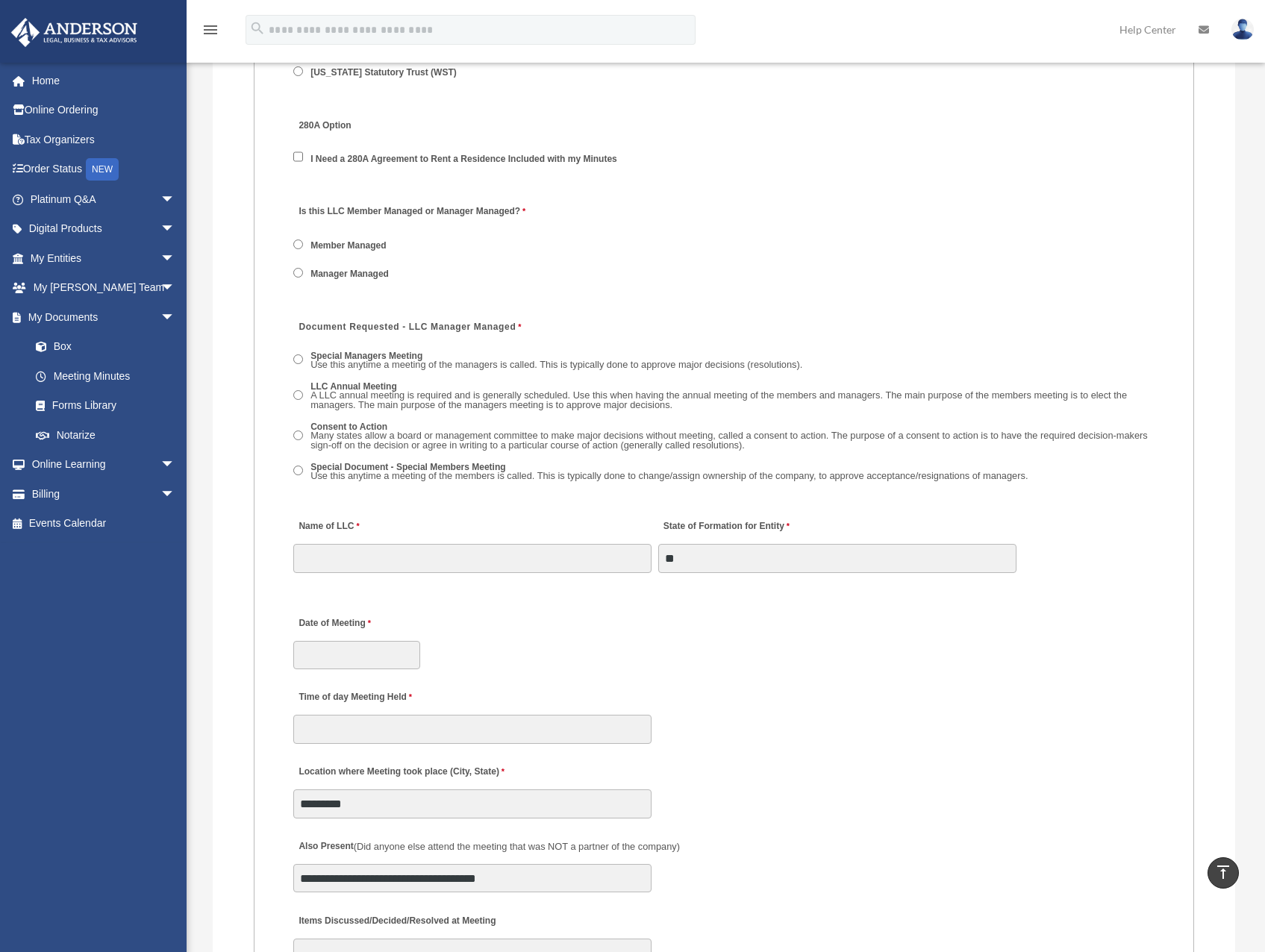
click at [395, 475] on span "Use this anytime a meeting of the members is called. This is typically done to …" at bounding box center [669, 476] width 717 height 11
click at [427, 558] on input "Name of LLC" at bounding box center [472, 558] width 358 height 28
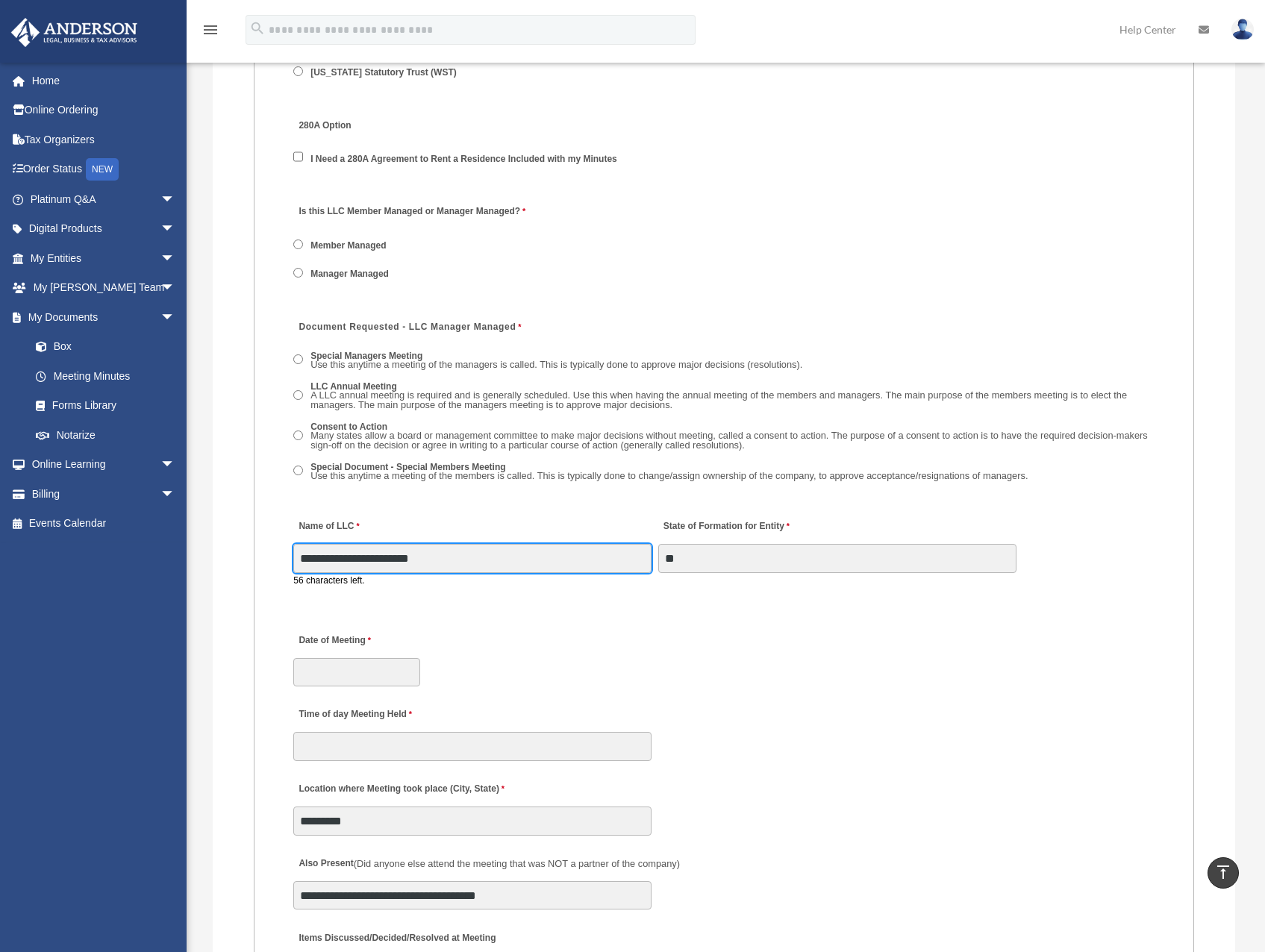
type input "**********"
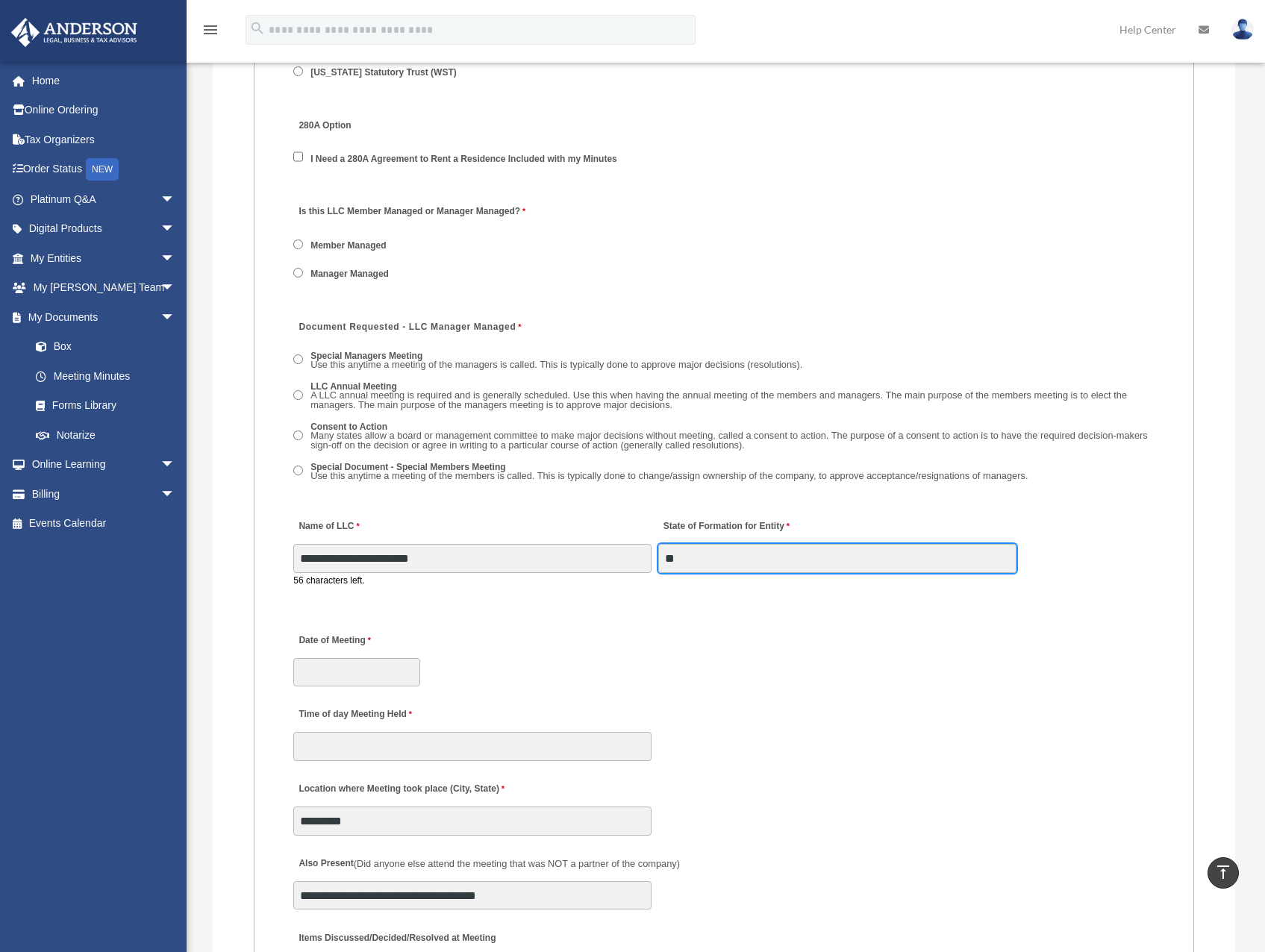
click at [727, 549] on input "**" at bounding box center [837, 558] width 358 height 28
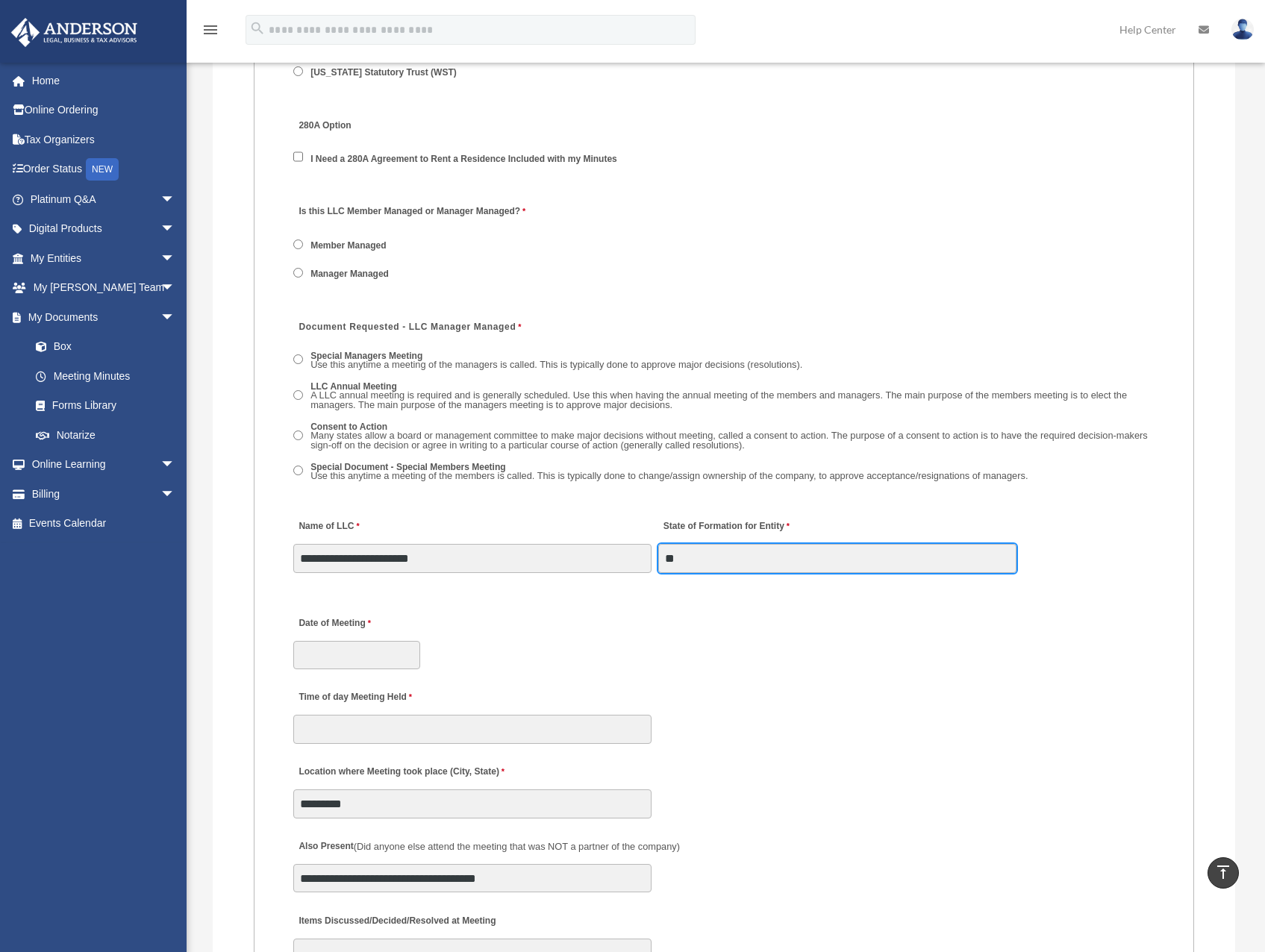
type input "*"
type input "********"
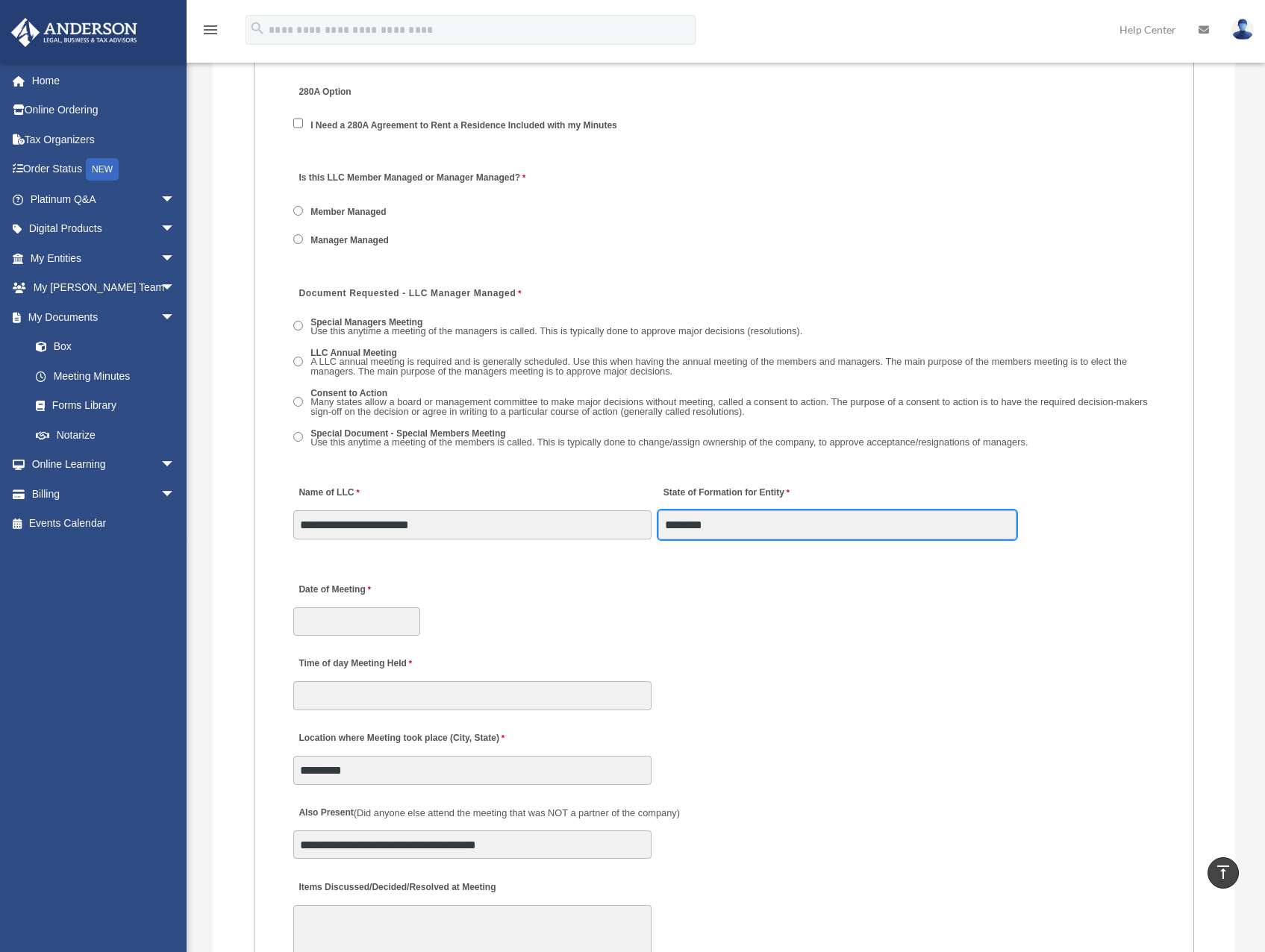
scroll to position [2164, 0]
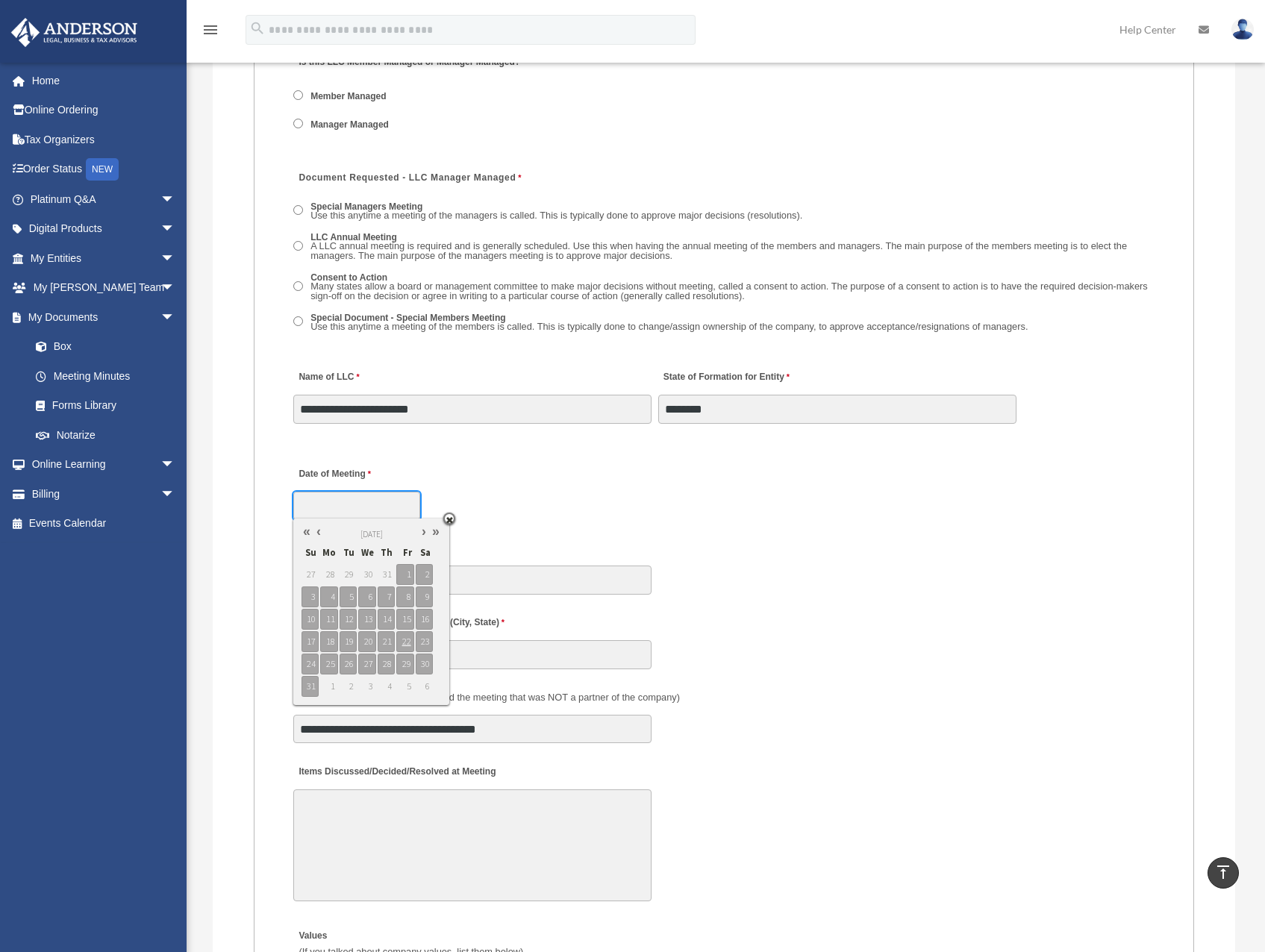
click at [366, 506] on input "Date of Meeting" at bounding box center [356, 506] width 127 height 28
type input "**********"
click at [403, 642] on span "22" at bounding box center [405, 641] width 17 height 21
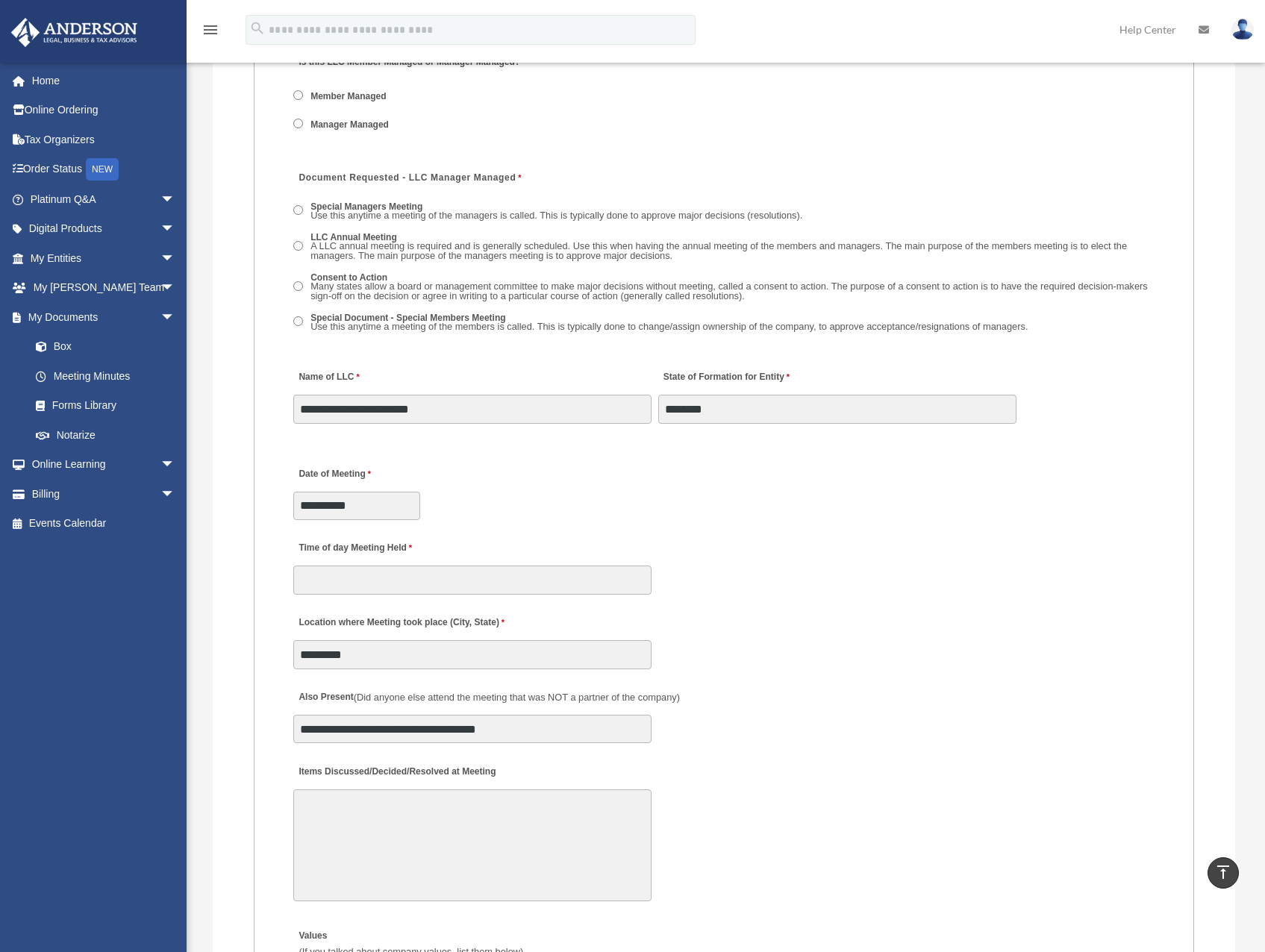
click at [510, 539] on div "Time of day Meeting Held" at bounding box center [724, 563] width 864 height 66
click at [444, 583] on input "Time of day Meeting Held" at bounding box center [472, 579] width 358 height 28
drag, startPoint x: 94, startPoint y: 376, endPoint x: 63, endPoint y: 346, distance: 43.1
drag, startPoint x: 63, startPoint y: 346, endPoint x: 53, endPoint y: 396, distance: 51.0
drag, startPoint x: 53, startPoint y: 396, endPoint x: 523, endPoint y: 525, distance: 487.4
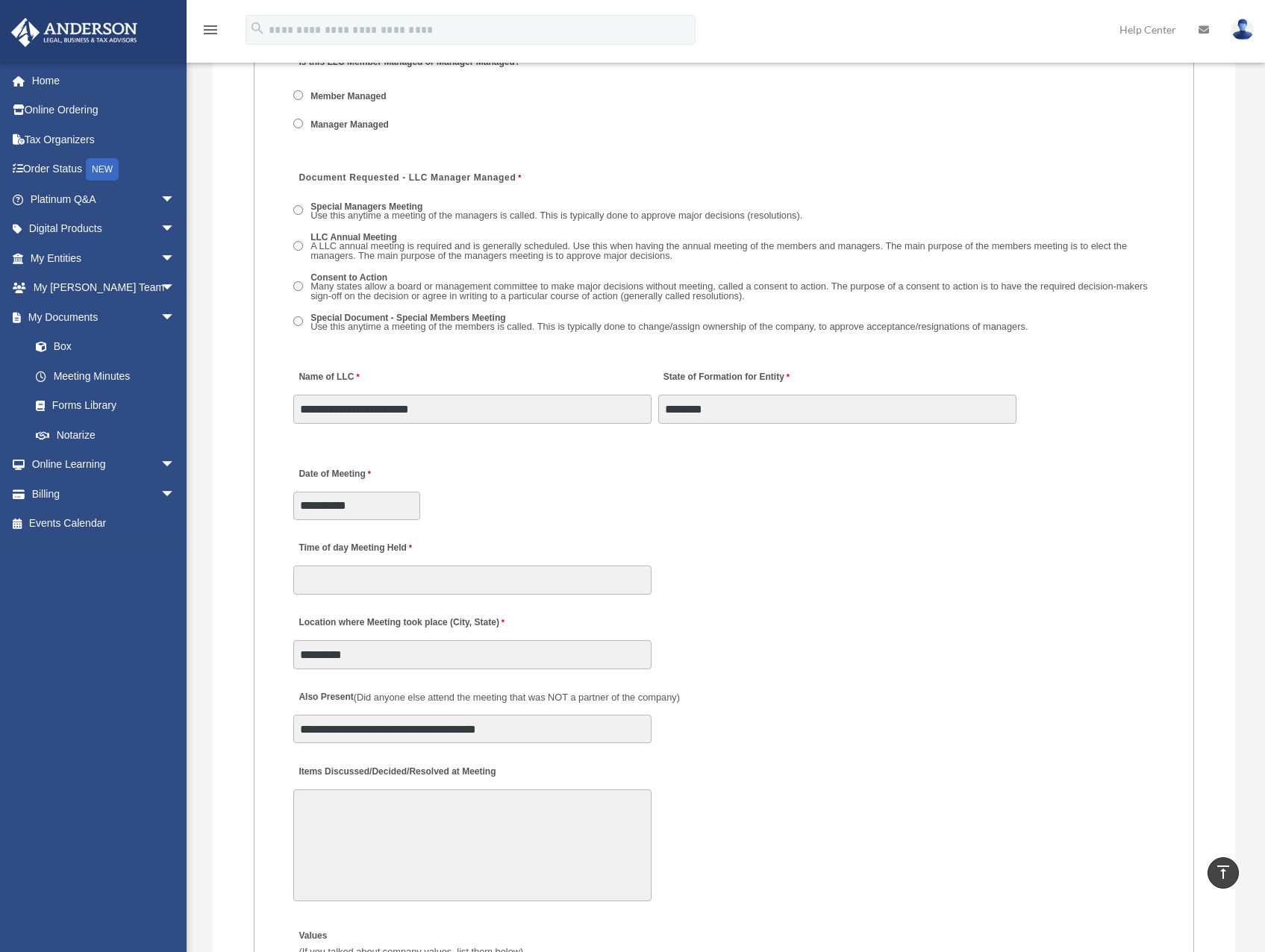
drag, startPoint x: 523, startPoint y: 525, endPoint x: 508, endPoint y: 550, distance: 29.2
click at [522, 525] on fieldset "MEETING INFORMATION Please limit 1 meeting per 1 entity for each submission. Ty…" at bounding box center [724, 736] width 940 height 2042
click at [484, 578] on input "Time of day Meeting Held" at bounding box center [472, 579] width 358 height 28
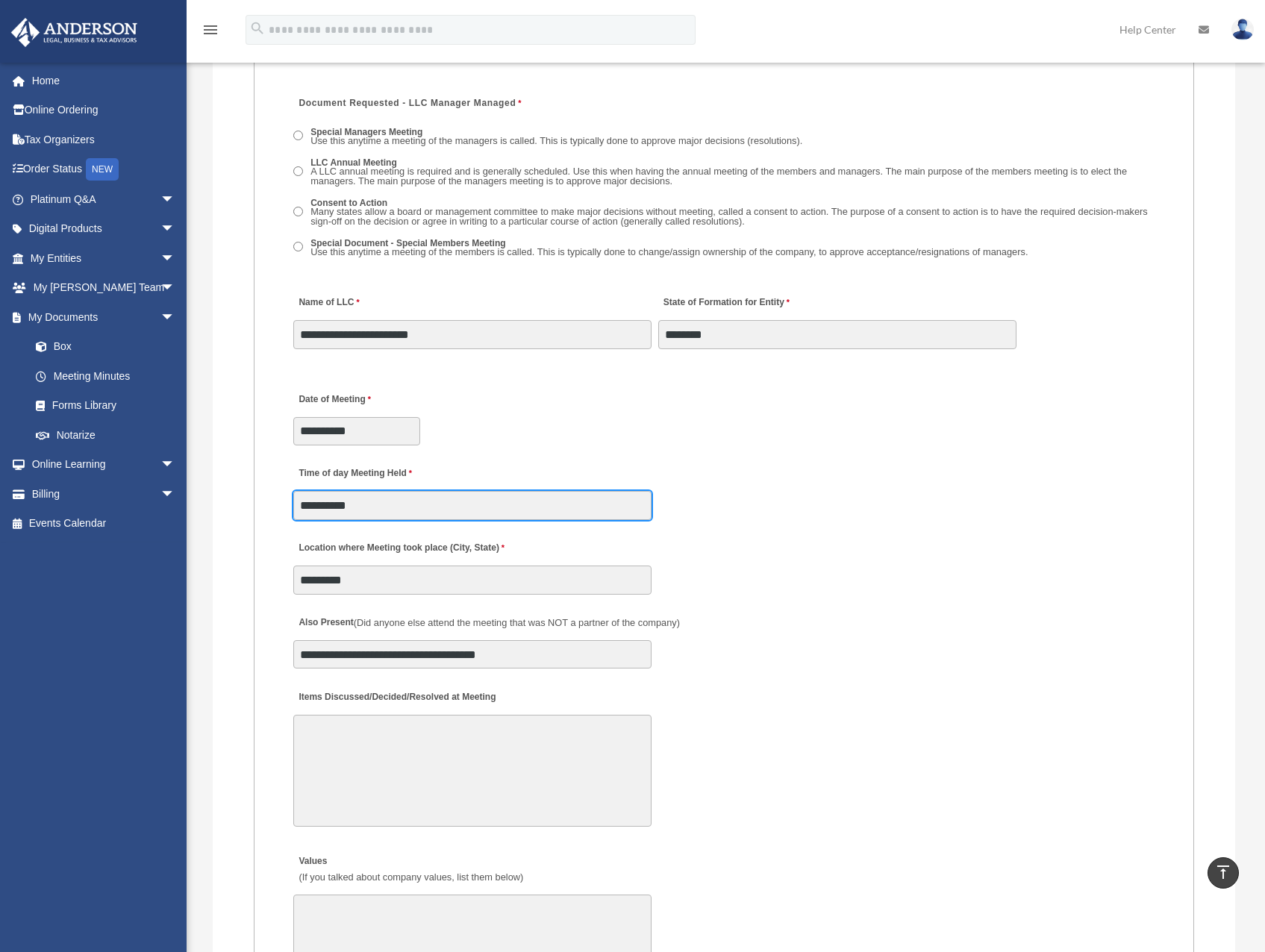
type input "**********"
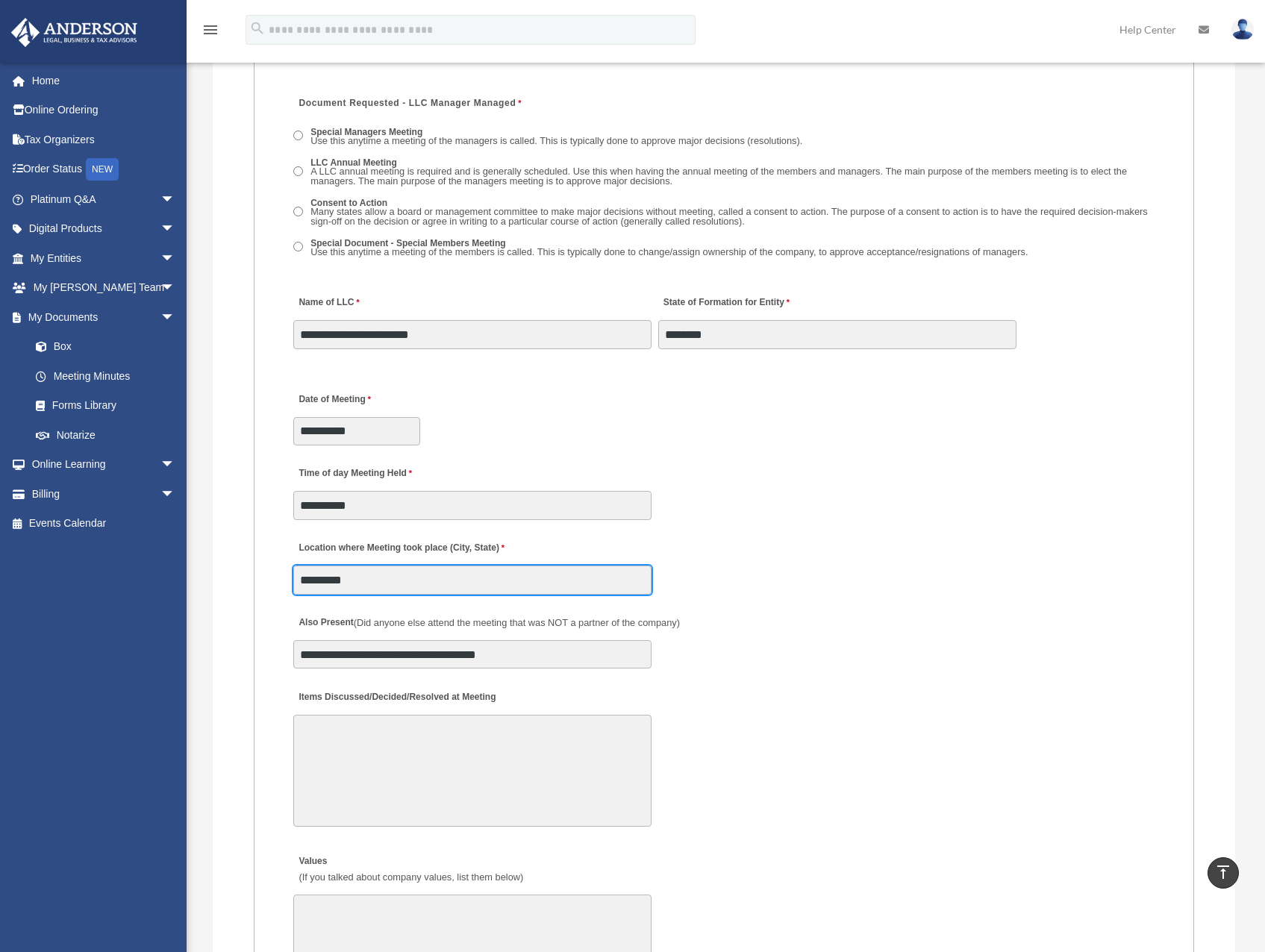
click at [450, 579] on input "*********" at bounding box center [472, 579] width 358 height 28
type input "**********"
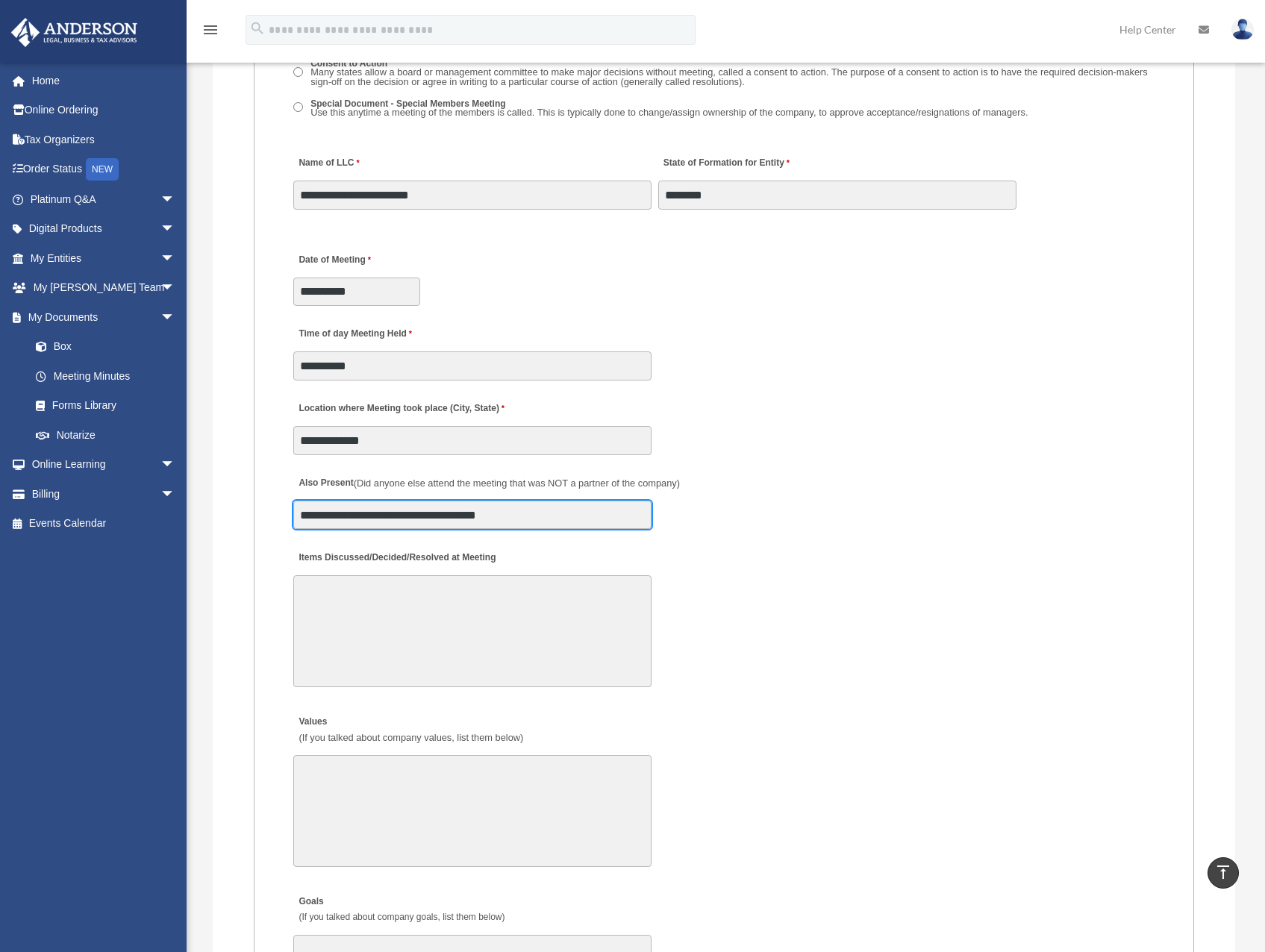
scroll to position [2387, 0]
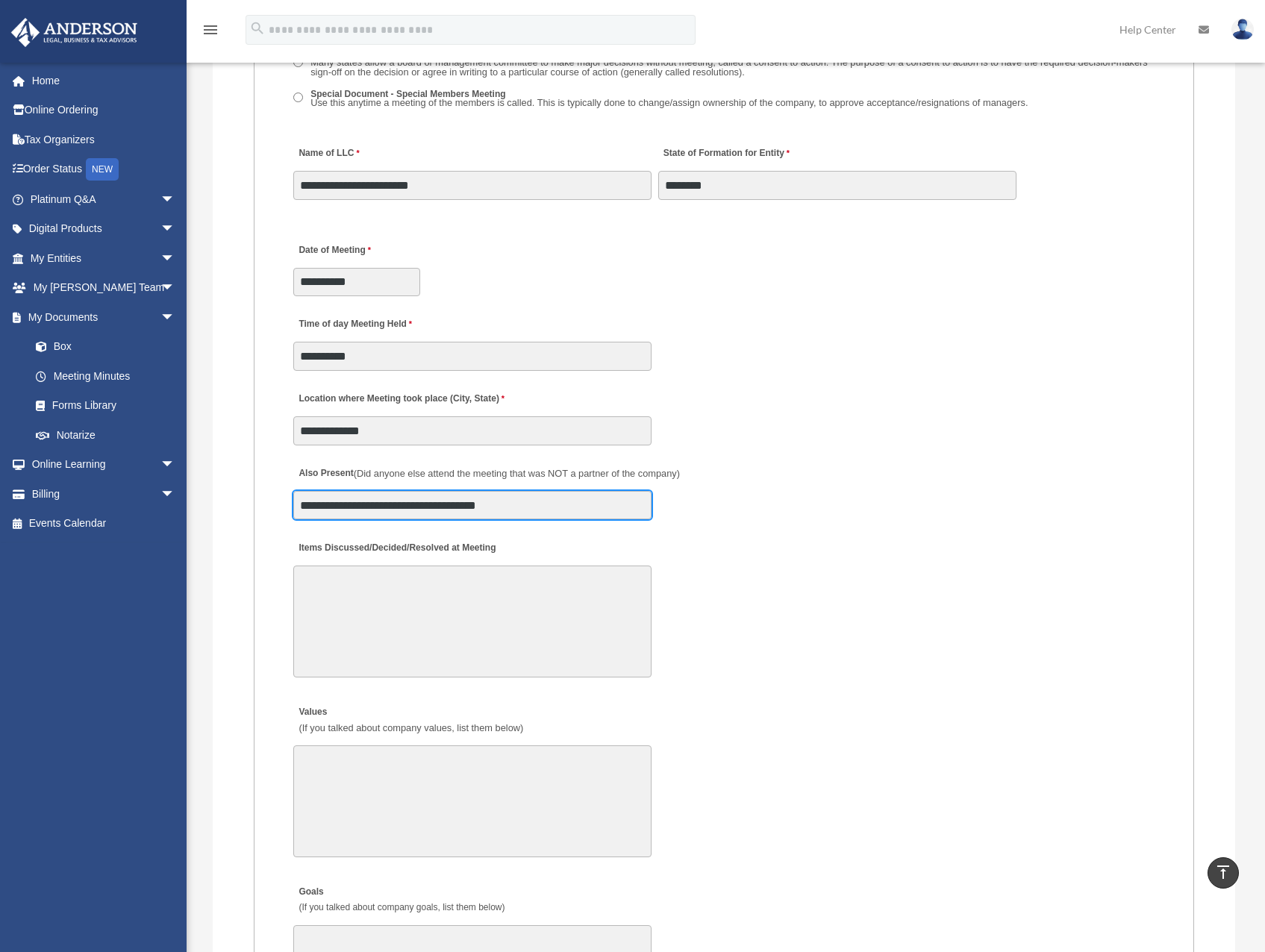
click at [589, 503] on input "**********" at bounding box center [472, 505] width 358 height 28
drag, startPoint x: 583, startPoint y: 506, endPoint x: 536, endPoint y: 506, distance: 47.0
click at [536, 506] on input "**" at bounding box center [472, 505] width 358 height 28
drag, startPoint x: 536, startPoint y: 506, endPoint x: 526, endPoint y: 506, distance: 10.0
click at [526, 506] on input "**" at bounding box center [472, 505] width 358 height 28
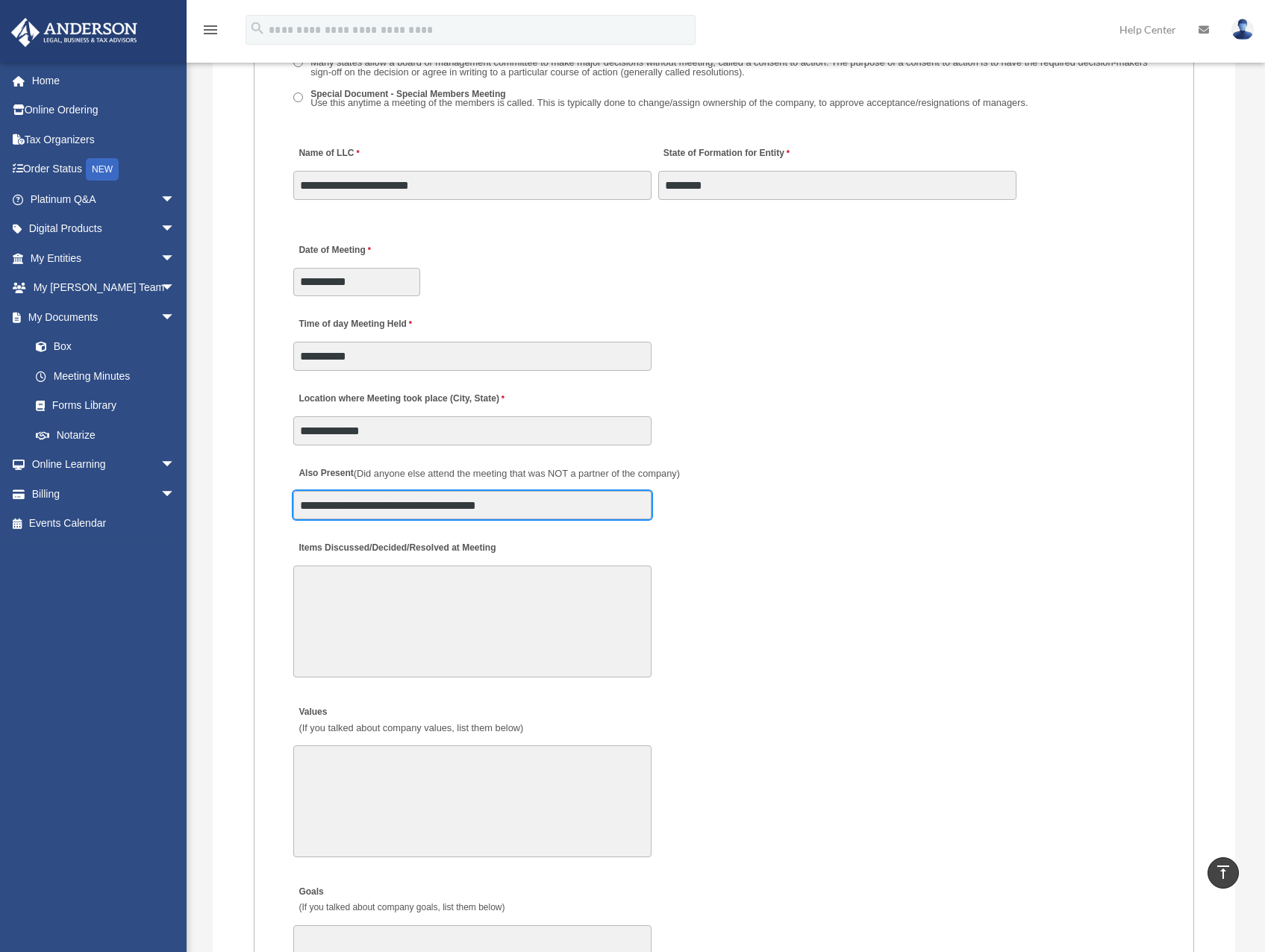
click at [576, 505] on input "**********" at bounding box center [472, 505] width 358 height 28
type input "**"
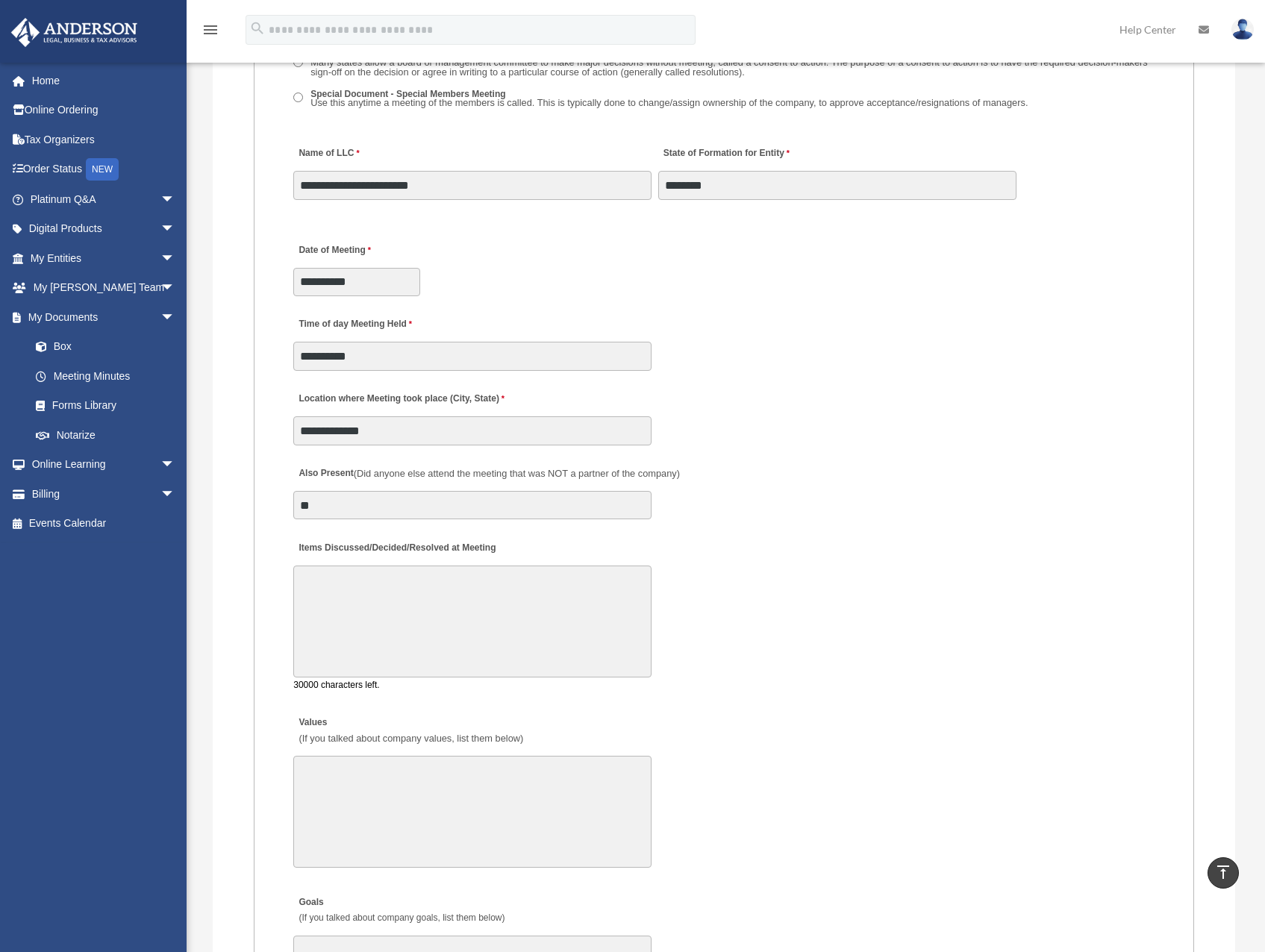
click at [481, 600] on textarea "Items Discussed/Decided/Resolved at Meeting" at bounding box center [472, 620] width 358 height 112
click at [468, 593] on textarea "Items Discussed/Decided/Resolved at Meeting" at bounding box center [472, 620] width 358 height 112
drag, startPoint x: 468, startPoint y: 593, endPoint x: 503, endPoint y: 578, distance: 38.1
click at [467, 590] on textarea "Items Discussed/Decided/Resolved at Meeting" at bounding box center [472, 620] width 358 height 112
click at [474, 602] on textarea "Items Discussed/Decided/Resolved at Meeting" at bounding box center [472, 620] width 358 height 112
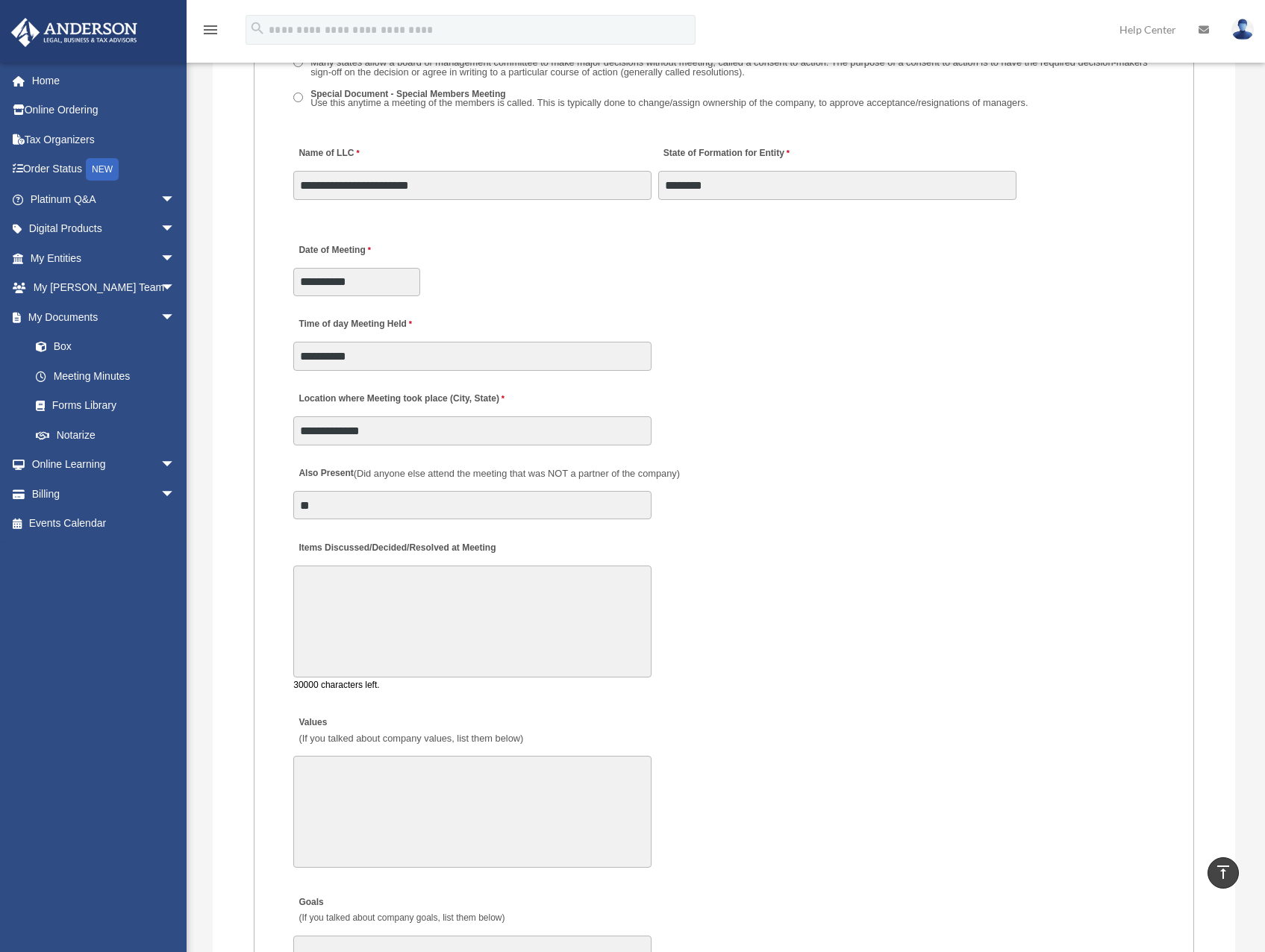
click at [445, 605] on textarea "Items Discussed/Decided/Resolved at Meeting" at bounding box center [472, 620] width 358 height 112
drag, startPoint x: 444, startPoint y: 605, endPoint x: 466, endPoint y: 619, distance: 26.1
click at [437, 607] on textarea "Items Discussed/Decided/Resolved at Meeting" at bounding box center [472, 620] width 358 height 112
drag, startPoint x: 468, startPoint y: 619, endPoint x: 452, endPoint y: 614, distance: 16.8
click at [452, 614] on textarea "Items Discussed/Decided/Resolved at Meeting" at bounding box center [472, 620] width 358 height 112
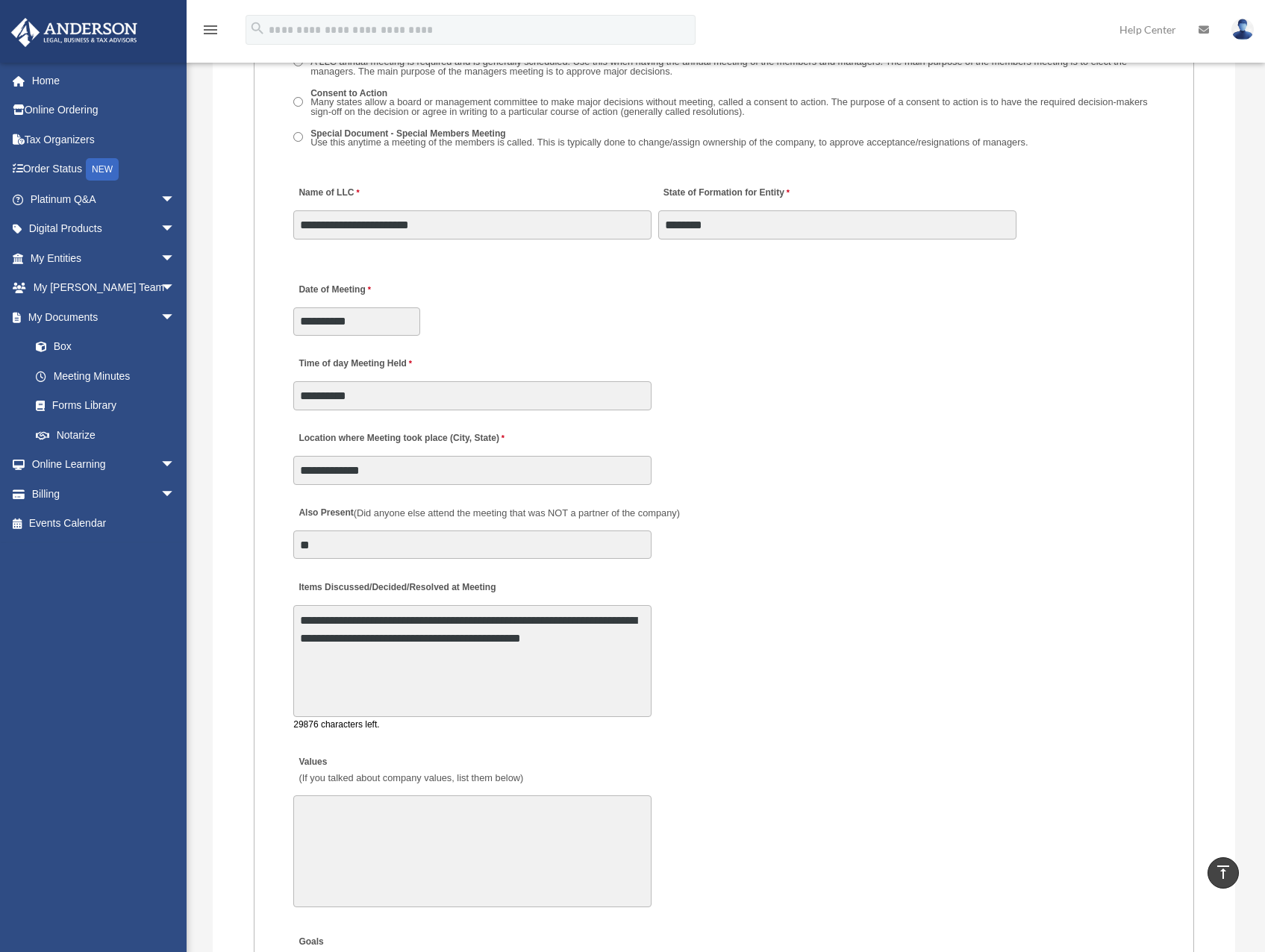
scroll to position [2536, 0]
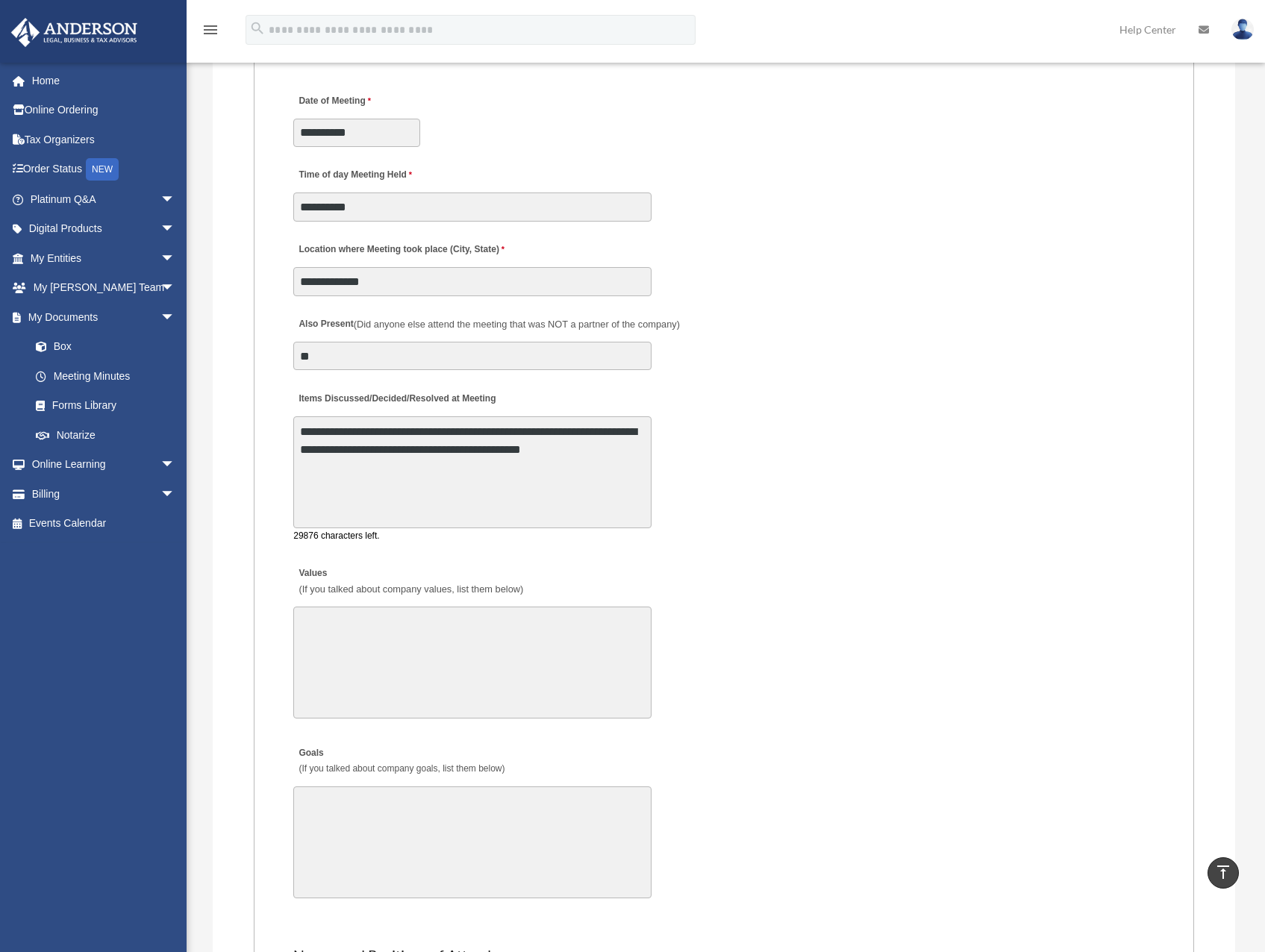
drag, startPoint x: 393, startPoint y: 448, endPoint x: 475, endPoint y: 533, distance: 118.1
click at [475, 532] on div "**********" at bounding box center [472, 480] width 358 height 127
paste textarea
click at [530, 449] on textarea "**********" at bounding box center [472, 472] width 358 height 112
click at [643, 459] on textarea "**********" at bounding box center [472, 472] width 358 height 112
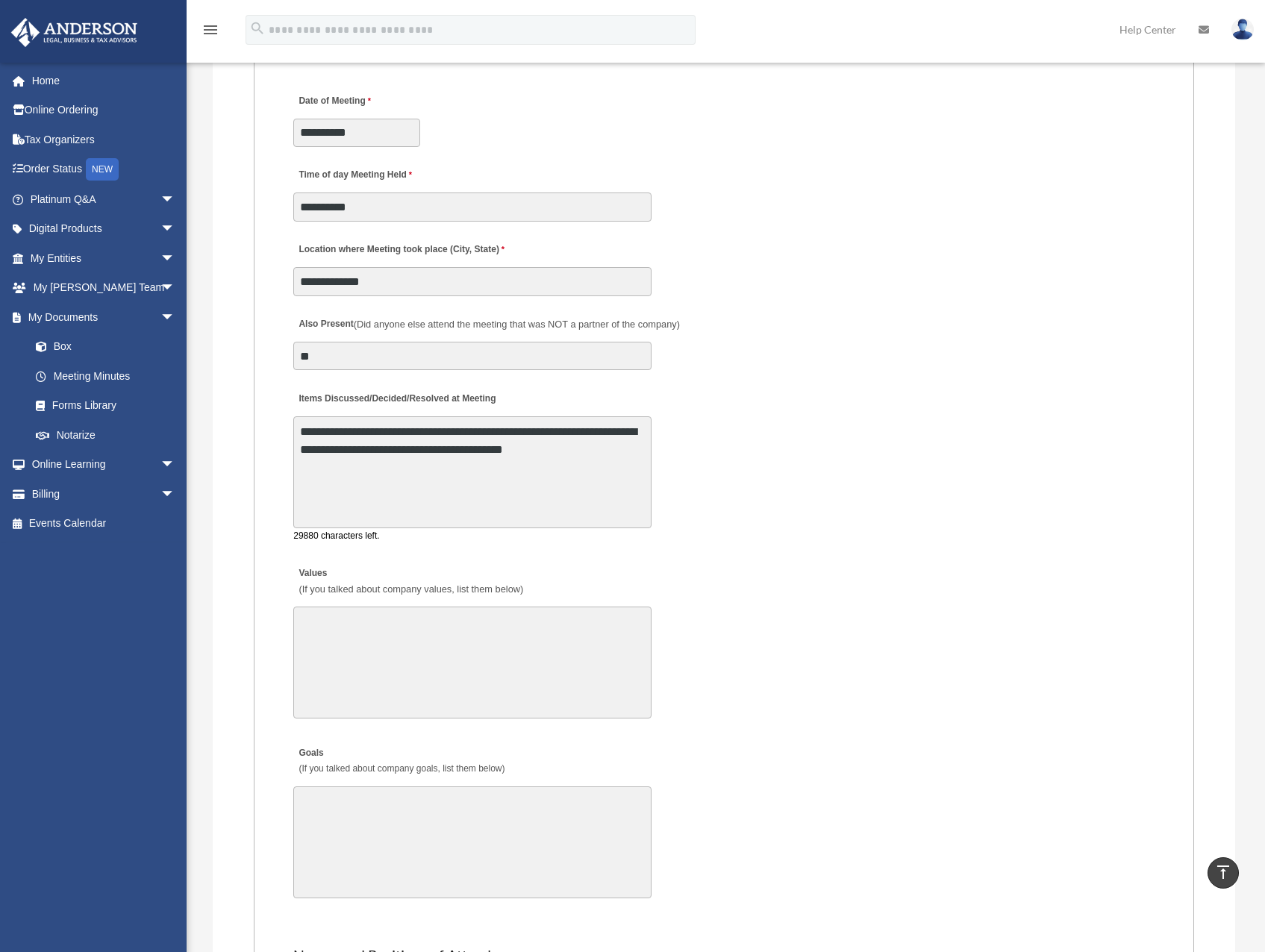
type textarea "**********"
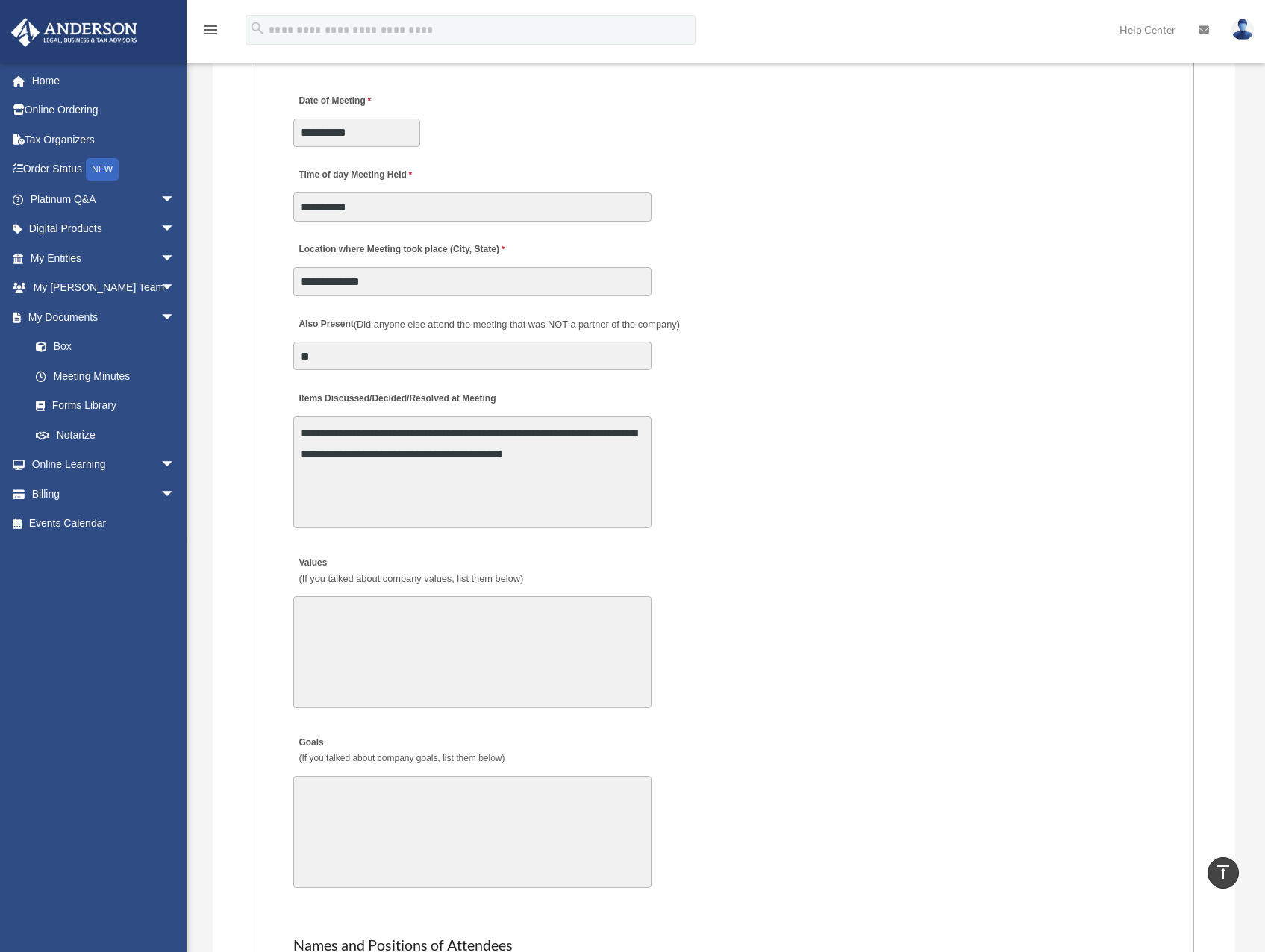
click at [711, 477] on div "**********" at bounding box center [724, 458] width 864 height 155
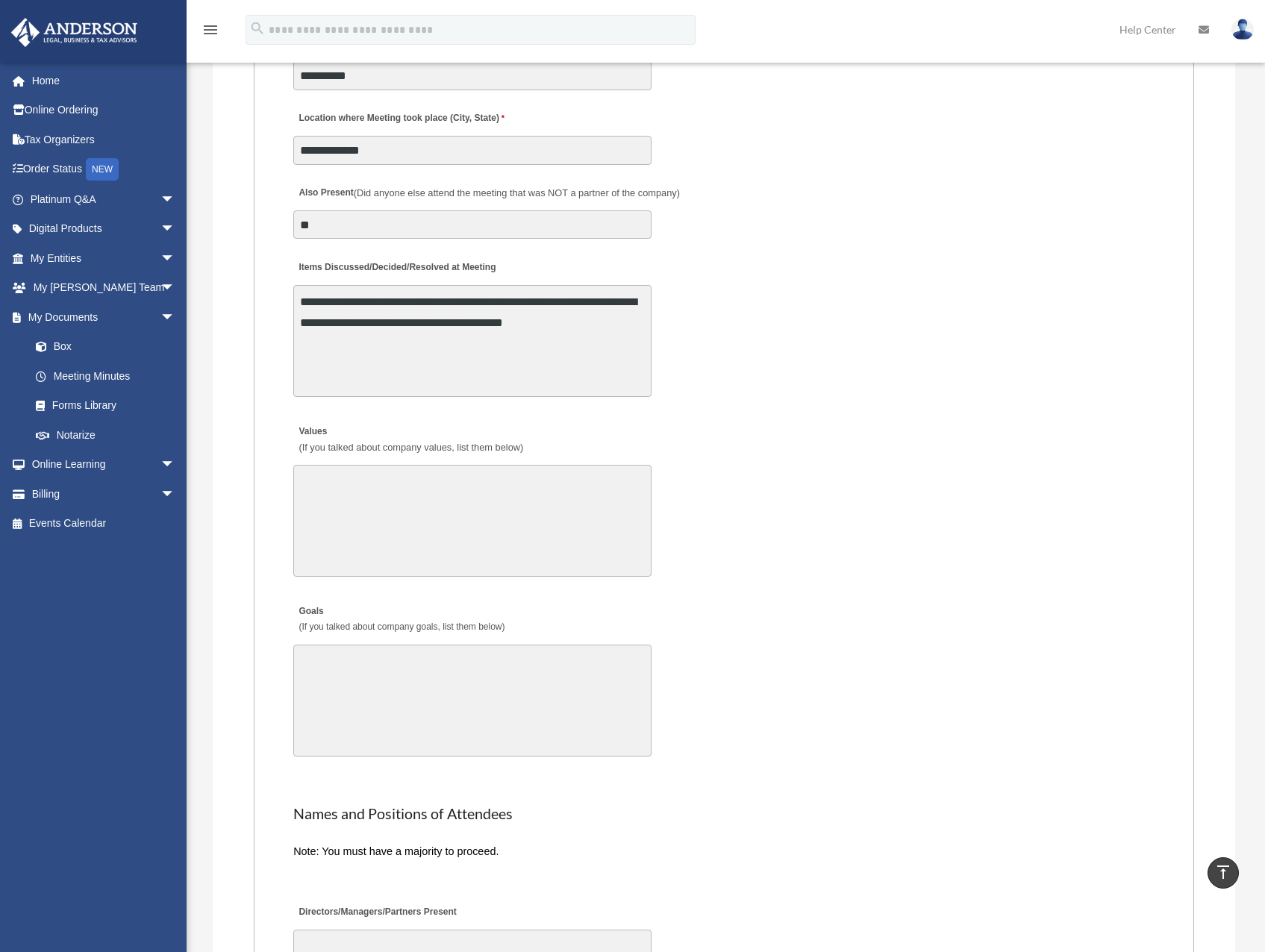
scroll to position [2685, 0]
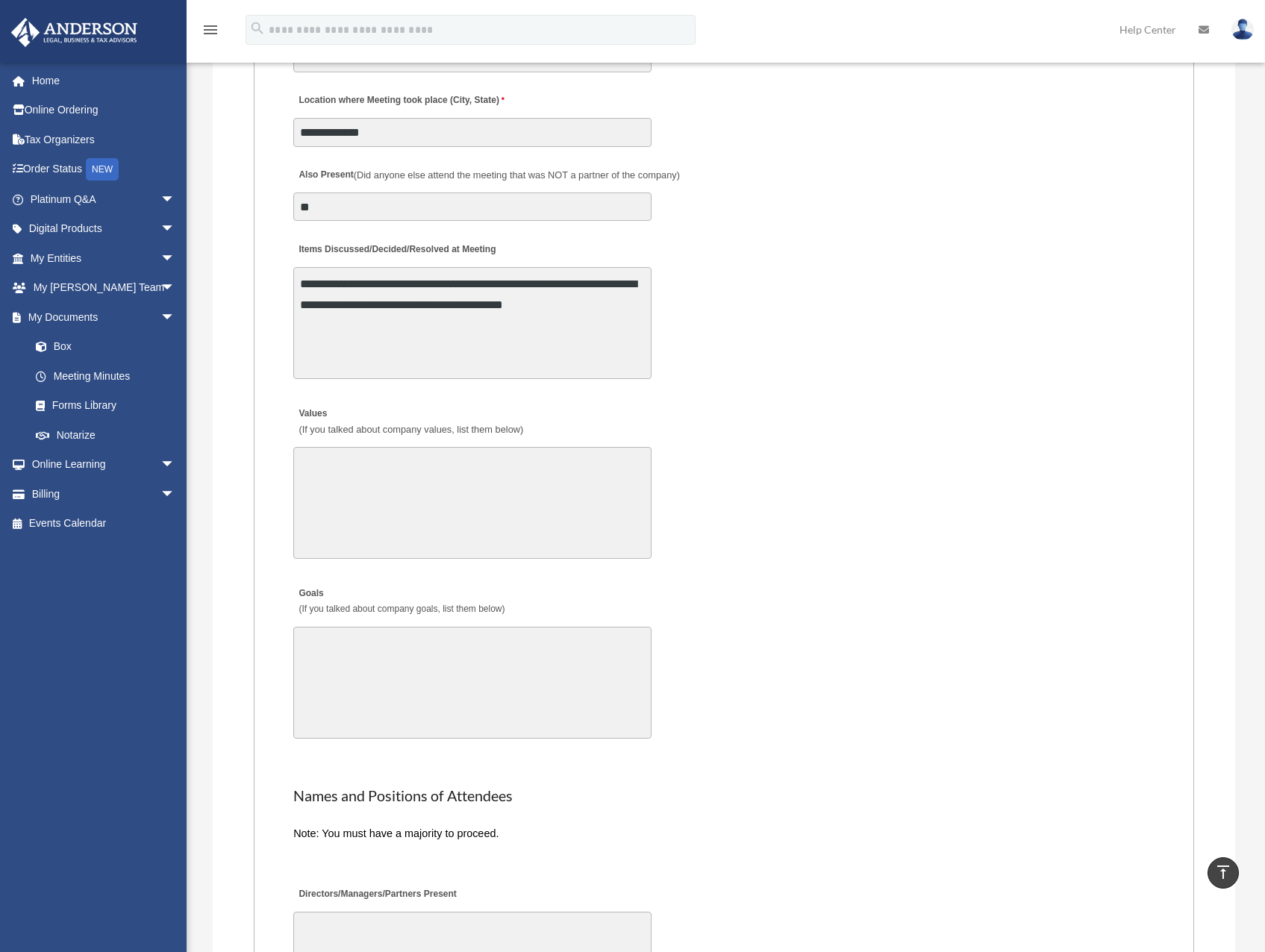
click at [560, 493] on textarea "Values (If you talked about company values, list them below)" at bounding box center [472, 503] width 358 height 112
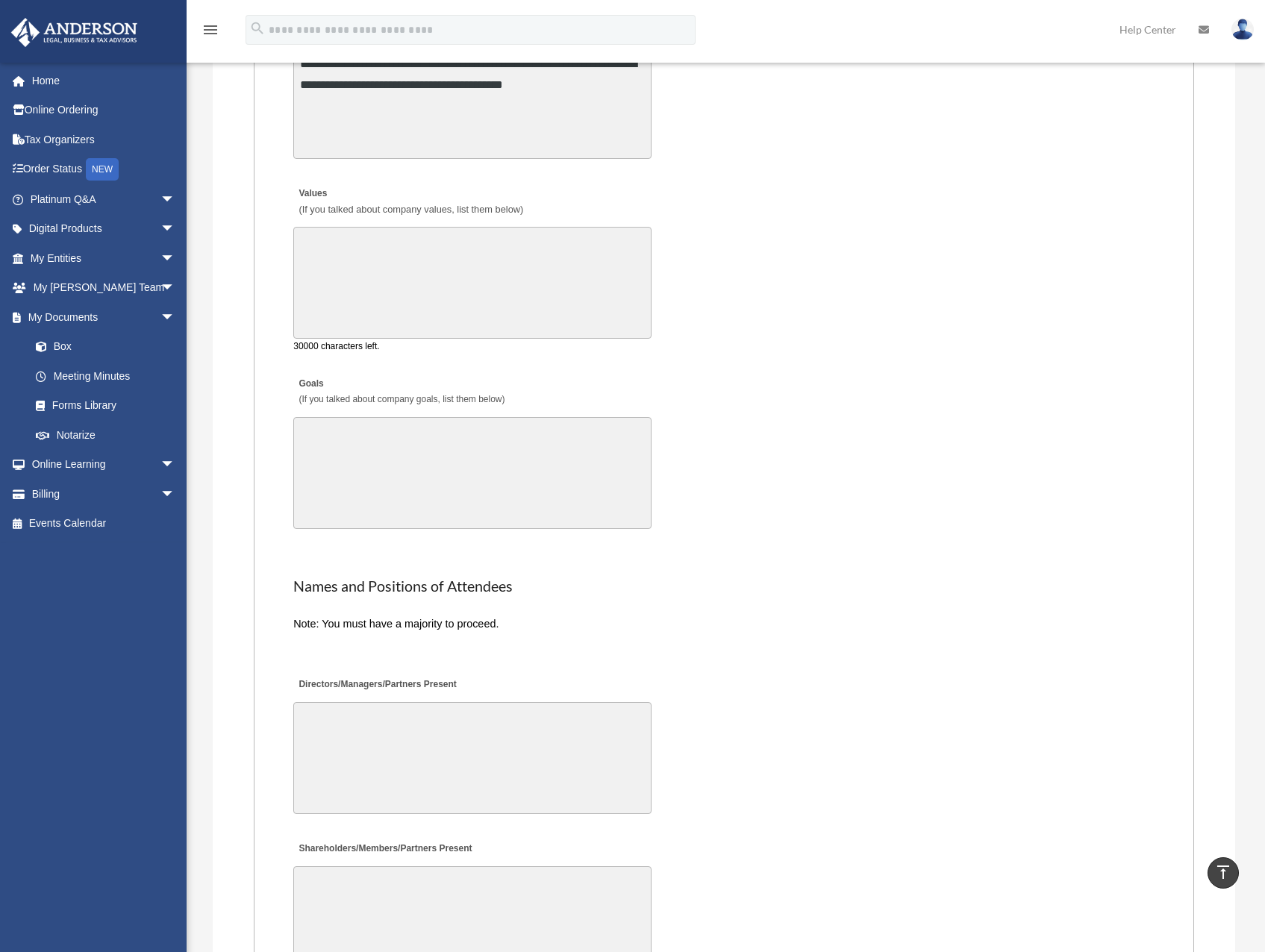
scroll to position [2983, 0]
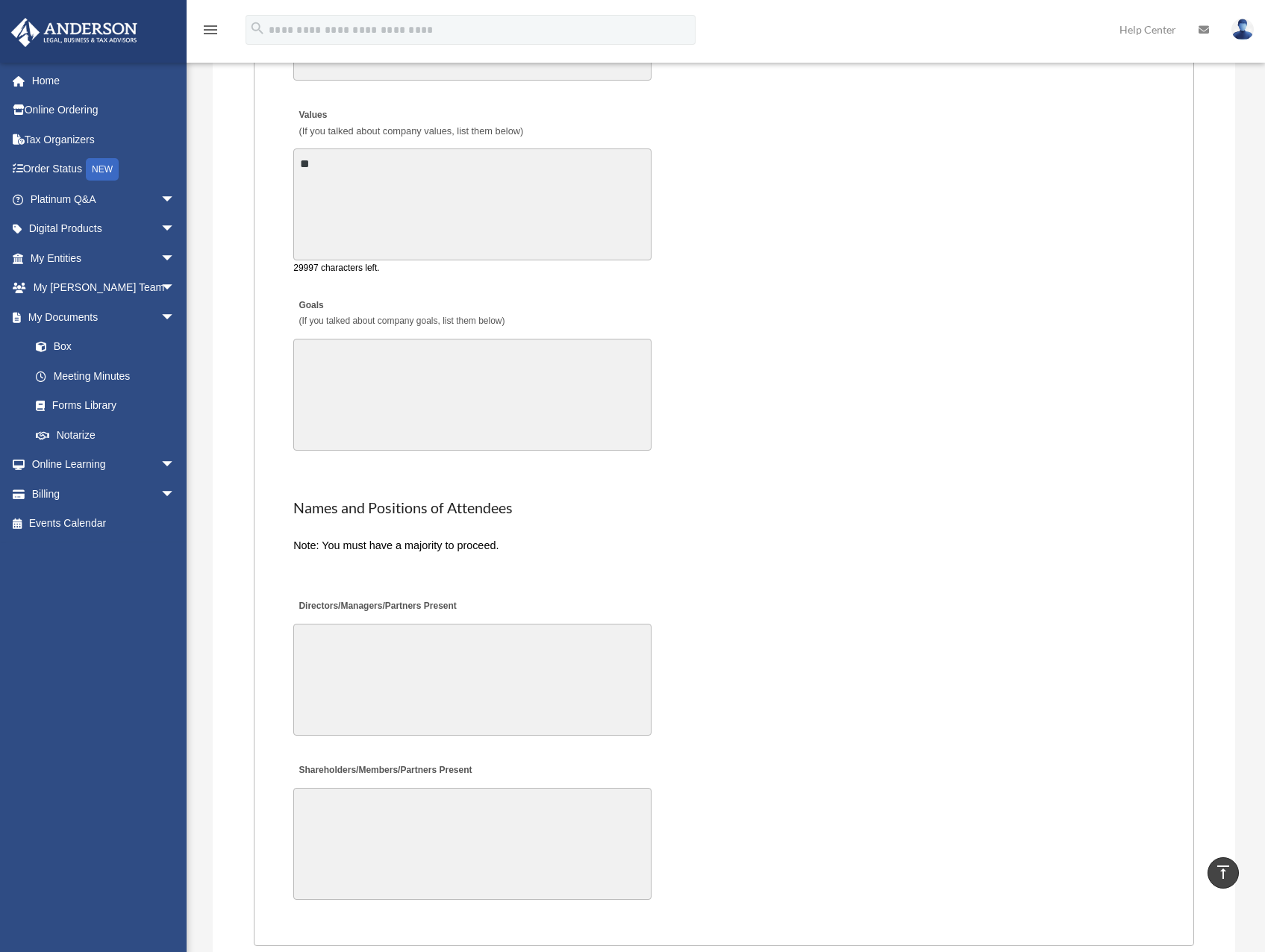
type textarea "*"
type textarea "***"
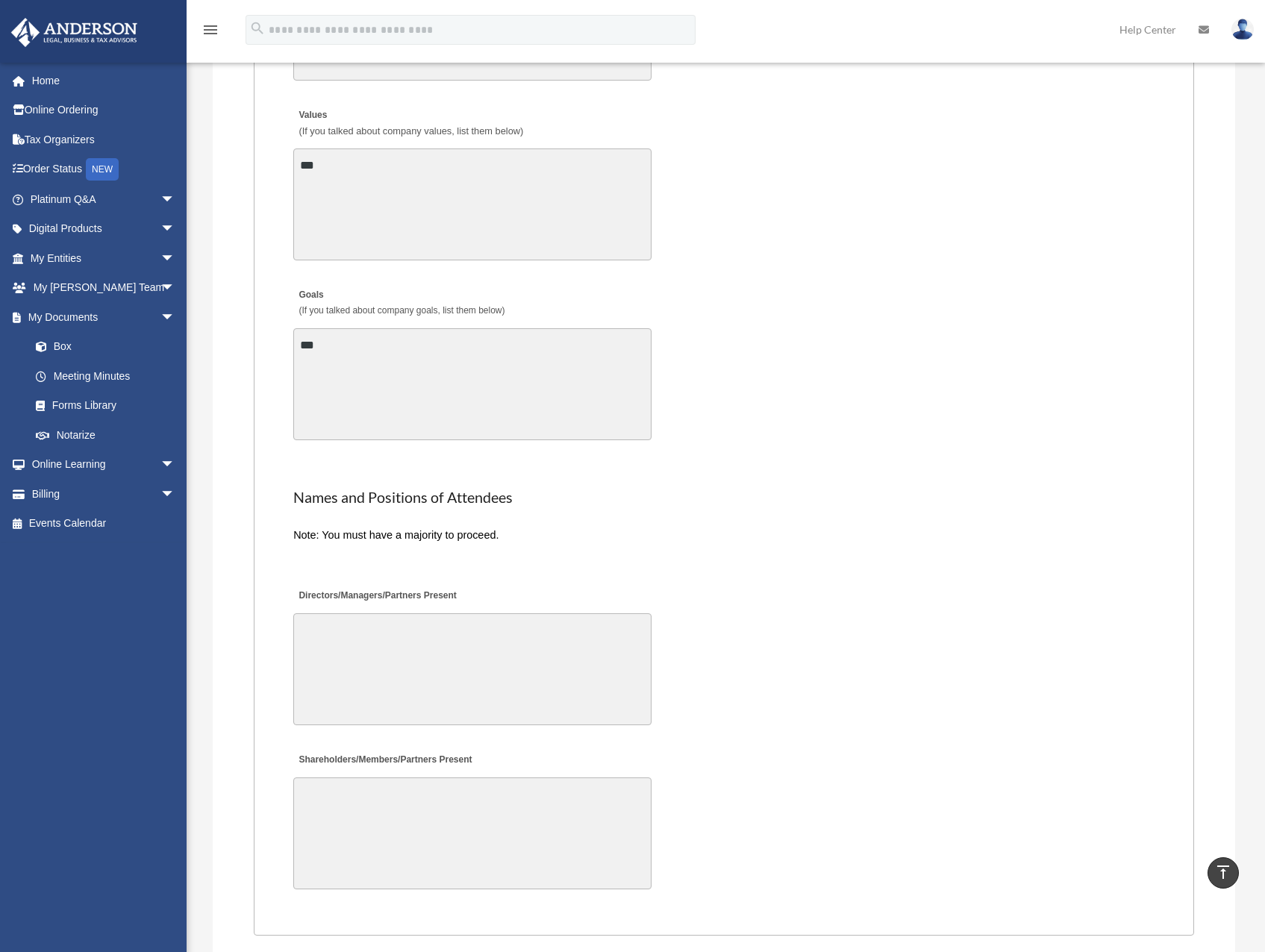
click at [477, 624] on textarea "Directors/Managers/Partners Present" at bounding box center [472, 669] width 358 height 112
type textarea "*"
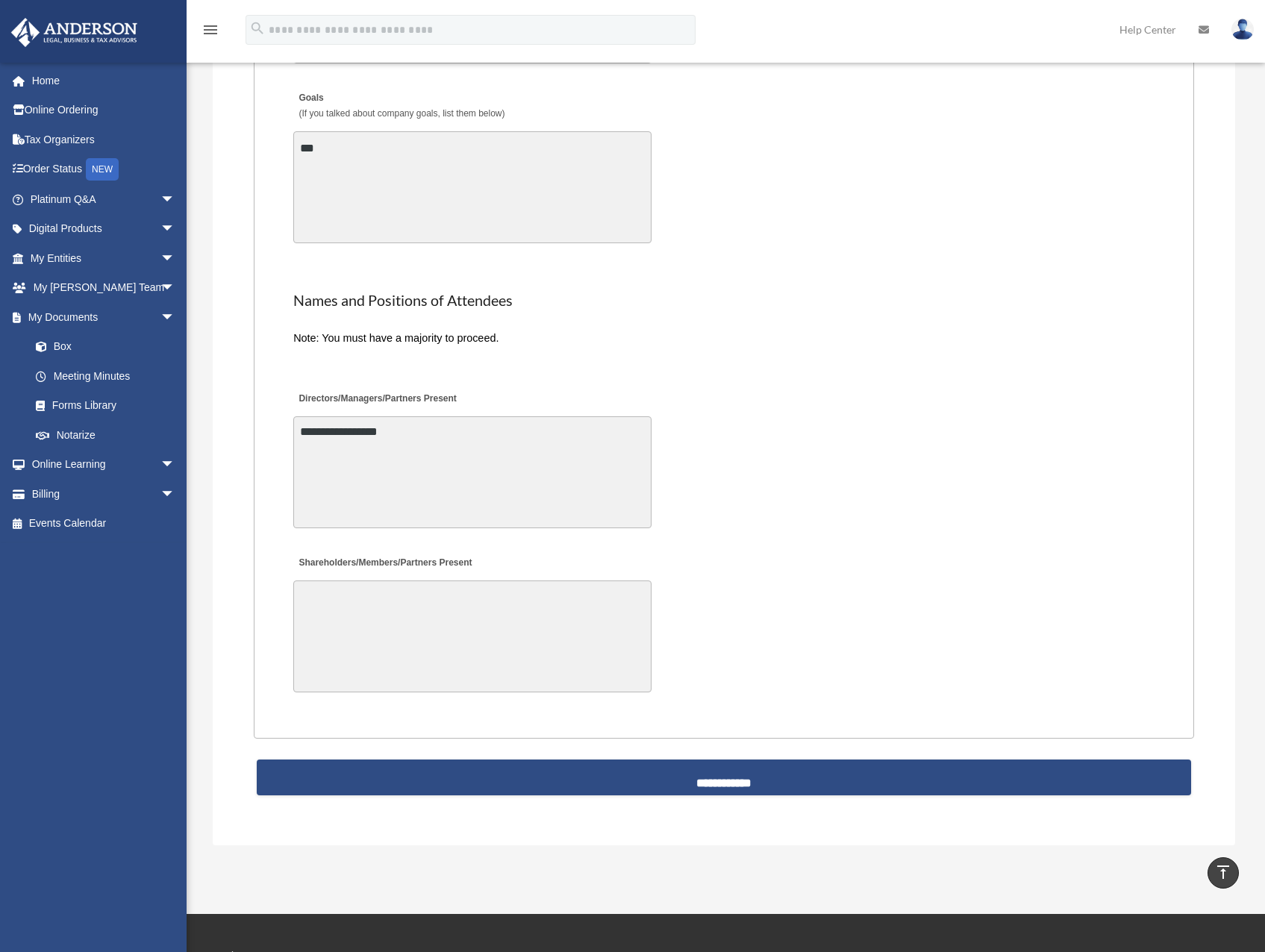
scroll to position [3207, 0]
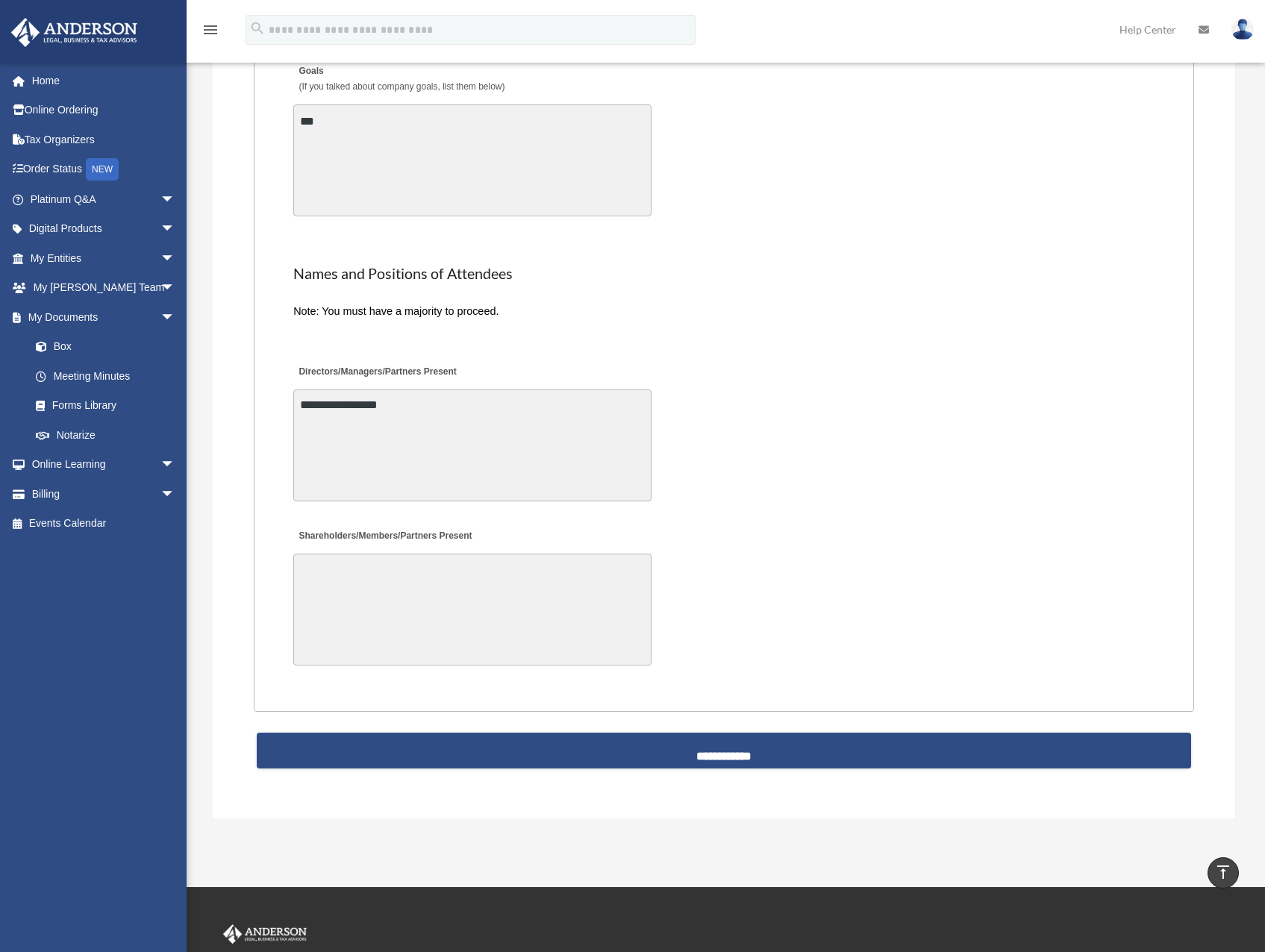
type textarea "**********"
click at [729, 549] on div "Shareholders/Members/Partners Present" at bounding box center [724, 596] width 864 height 155
drag, startPoint x: 729, startPoint y: 549, endPoint x: 681, endPoint y: 522, distance: 55.1
click at [681, 522] on div "Shareholders/Members/Partners Present" at bounding box center [724, 596] width 864 height 155
drag, startPoint x: 729, startPoint y: 518, endPoint x: 709, endPoint y: 514, distance: 20.4
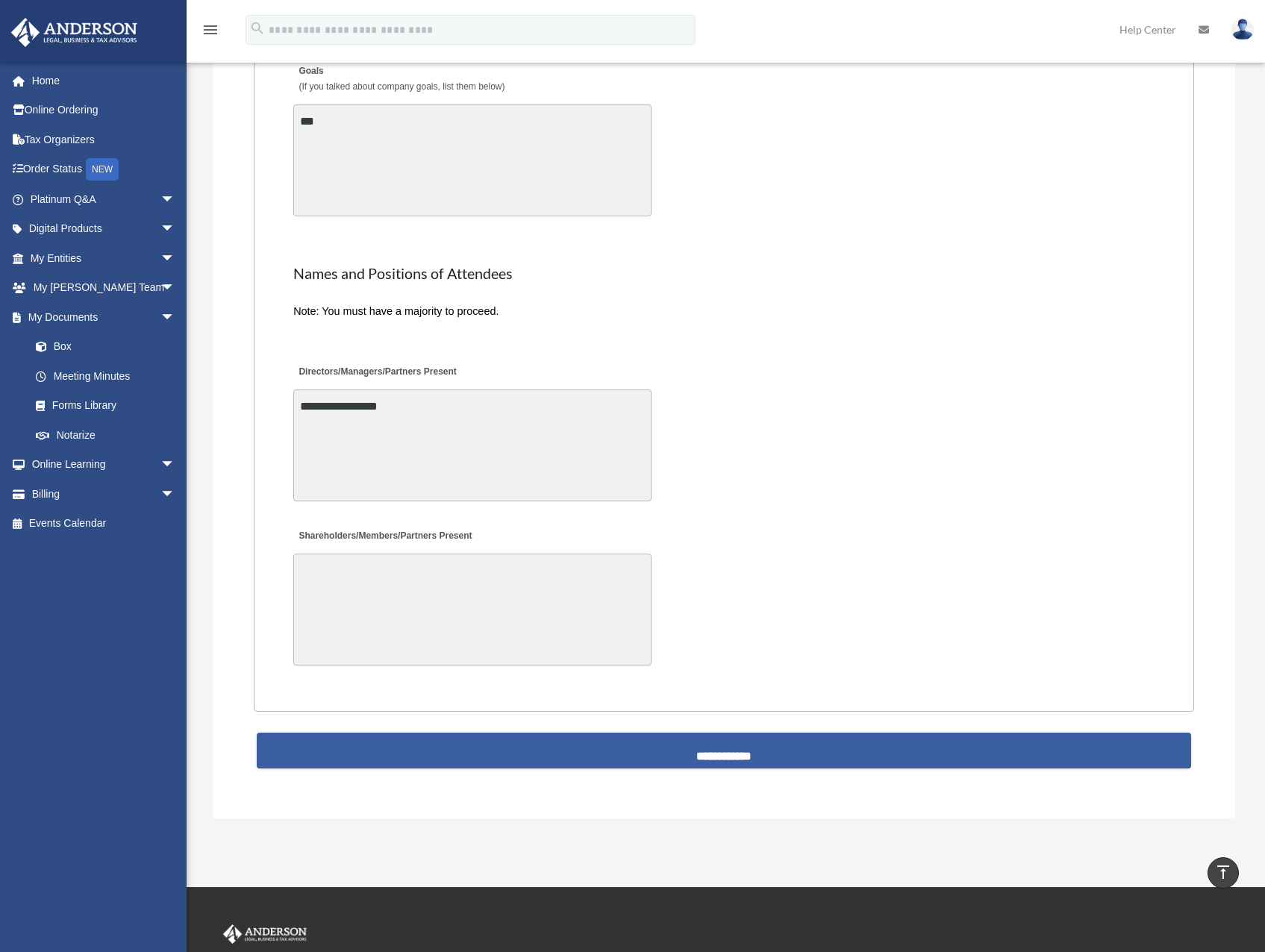
click at [741, 749] on input "**********" at bounding box center [724, 750] width 934 height 36
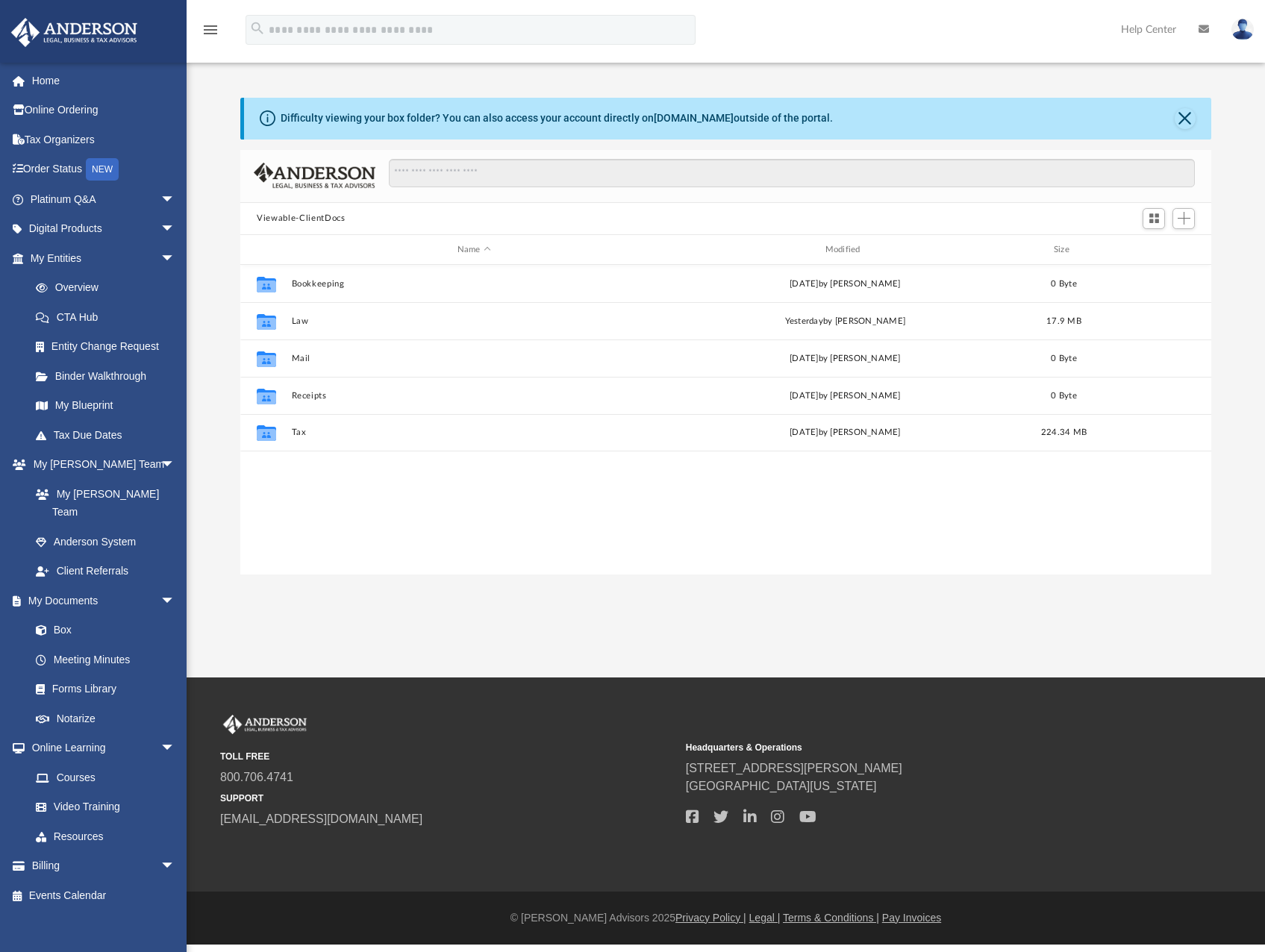
scroll to position [328, 959]
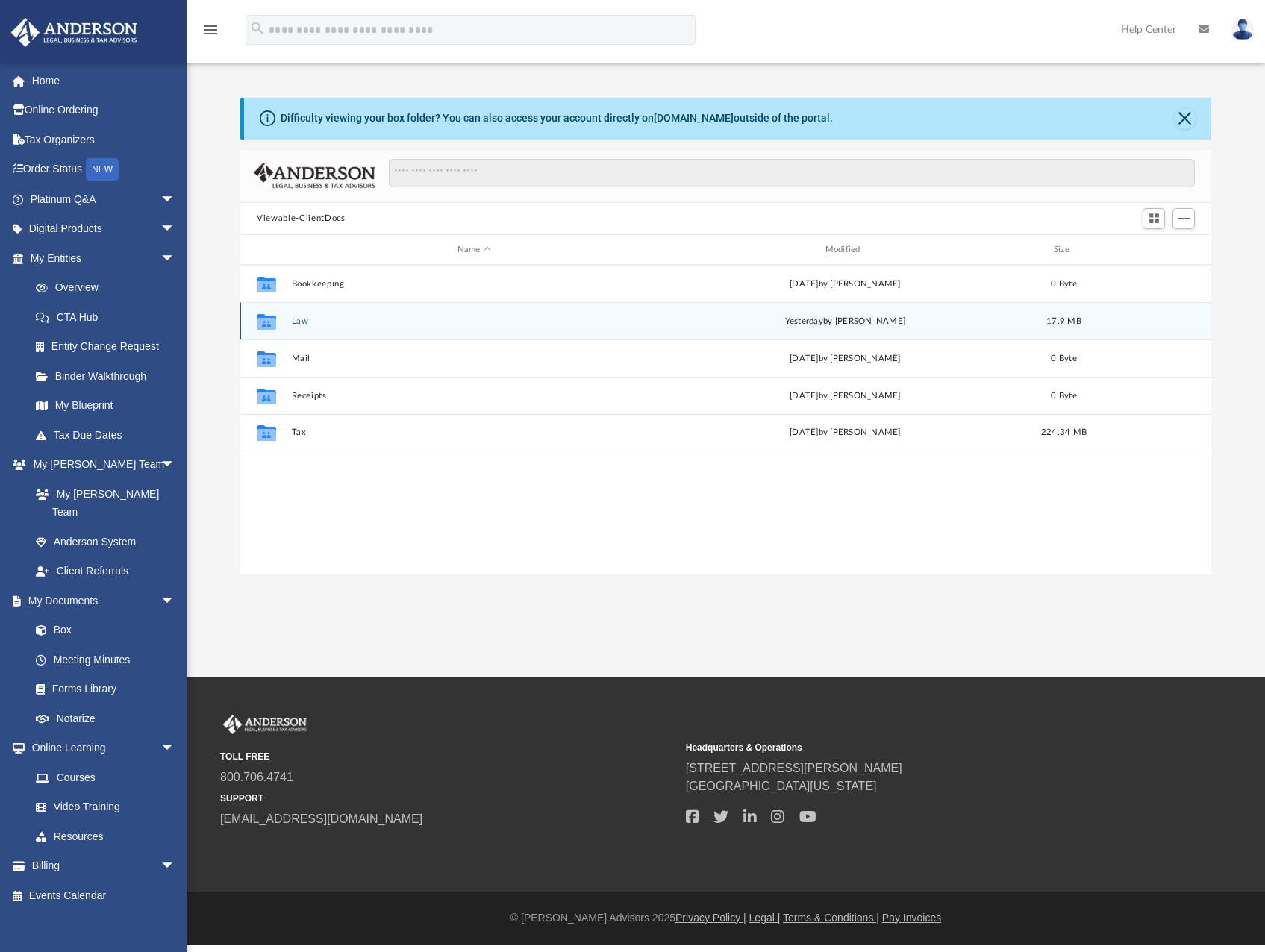
click at [301, 314] on div "Collaborated Folder Law yesterday by Alfredo Cicena 17.9 MB" at bounding box center [726, 320] width 971 height 37
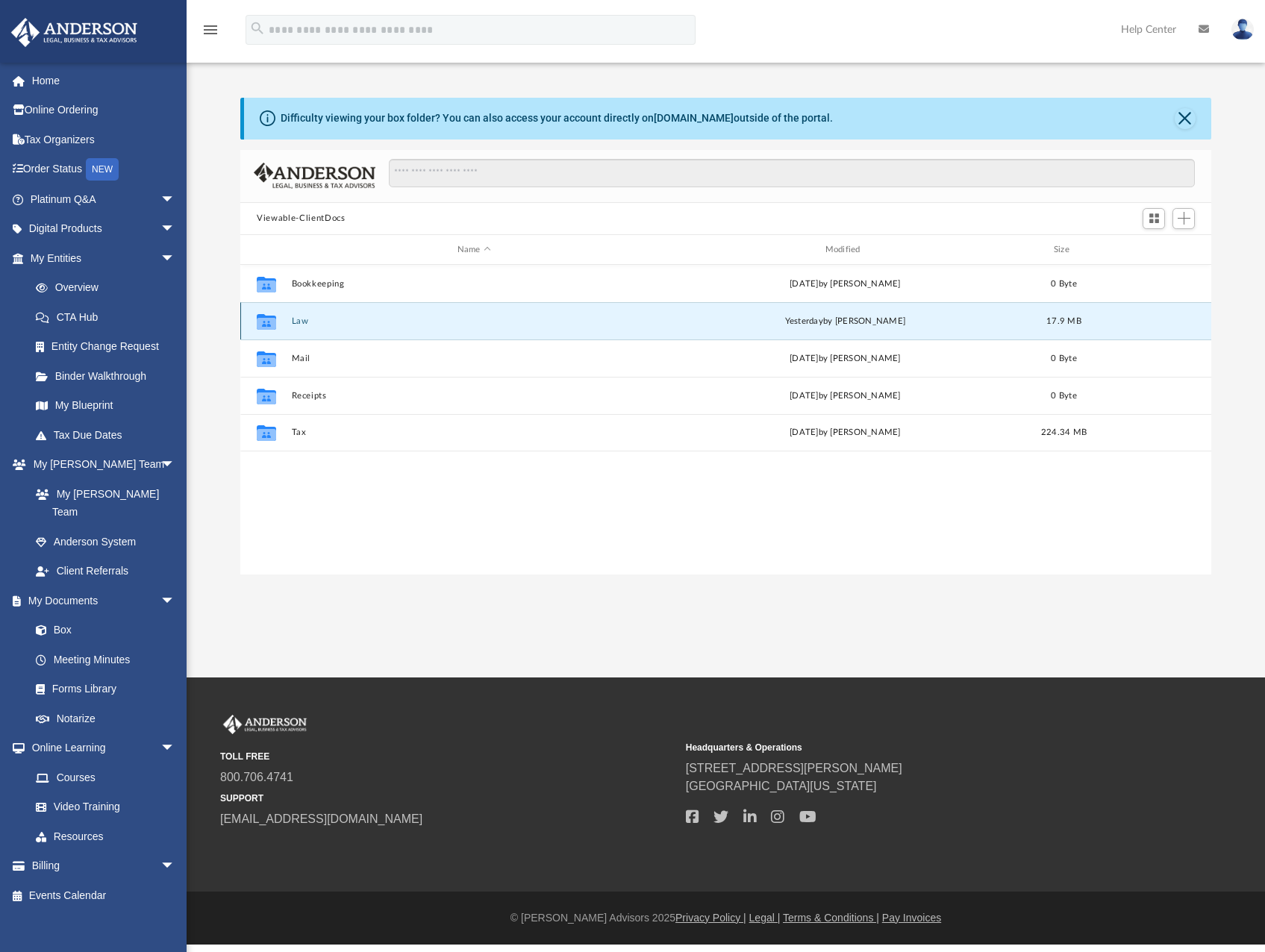
click at [300, 322] on button "Law" at bounding box center [474, 321] width 365 height 9
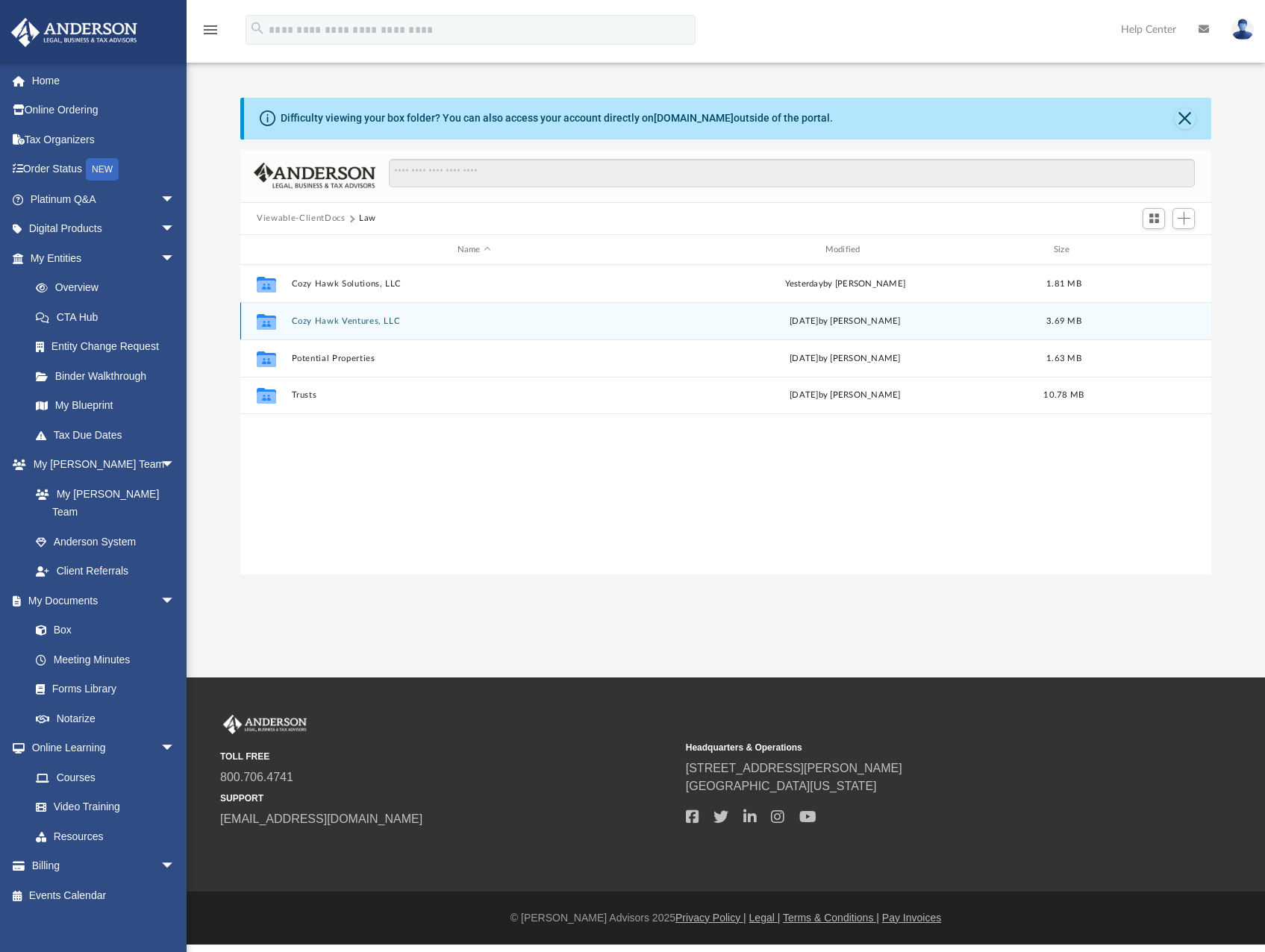
click at [318, 314] on div "Collaborated Folder Cozy Hawk Ventures, LLC Fri Aug 8 2025 by Nikki Llagas 3.69…" at bounding box center [726, 320] width 971 height 37
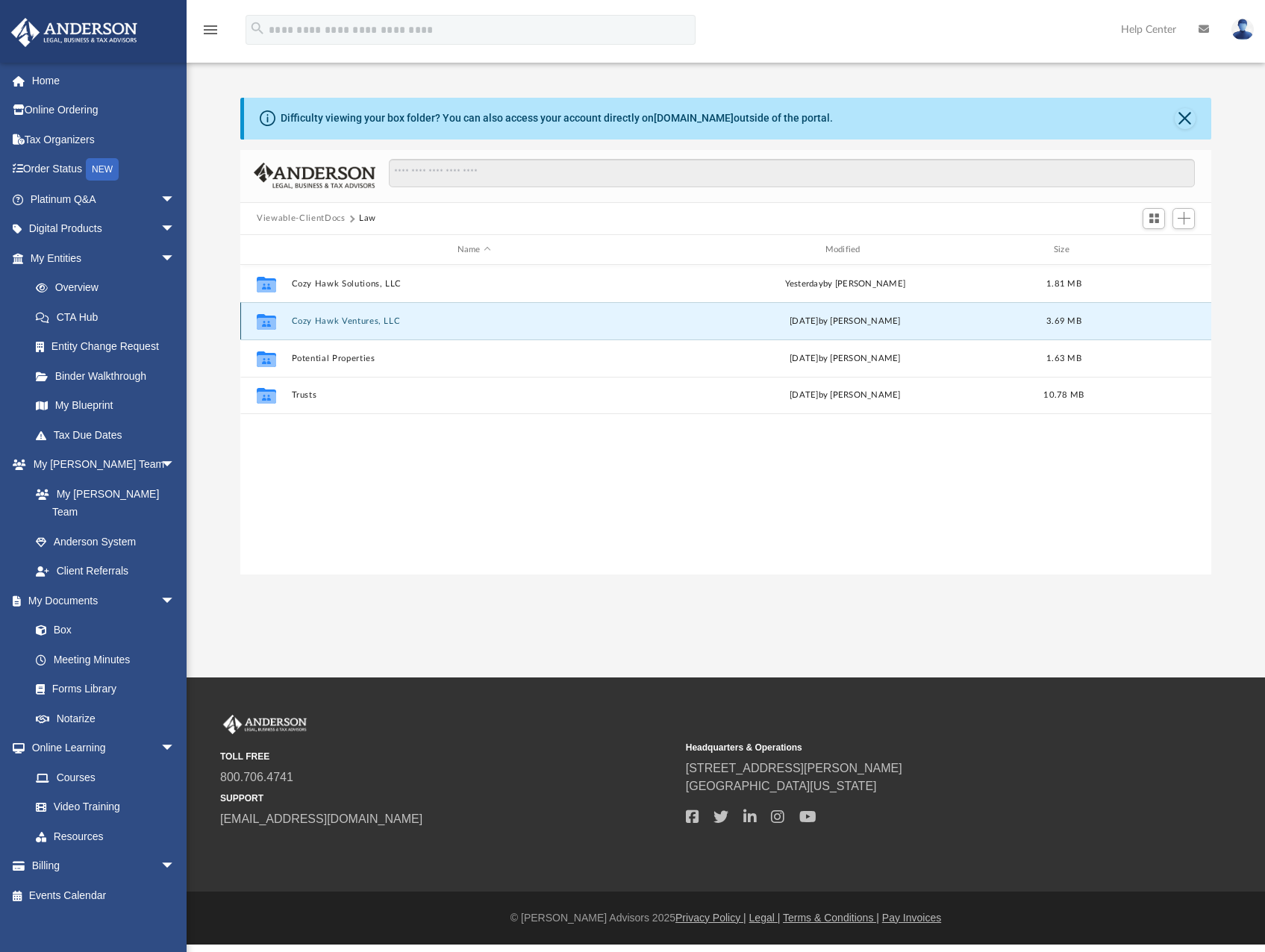
click at [317, 322] on button "Cozy Hawk Ventures, LLC" at bounding box center [474, 321] width 365 height 9
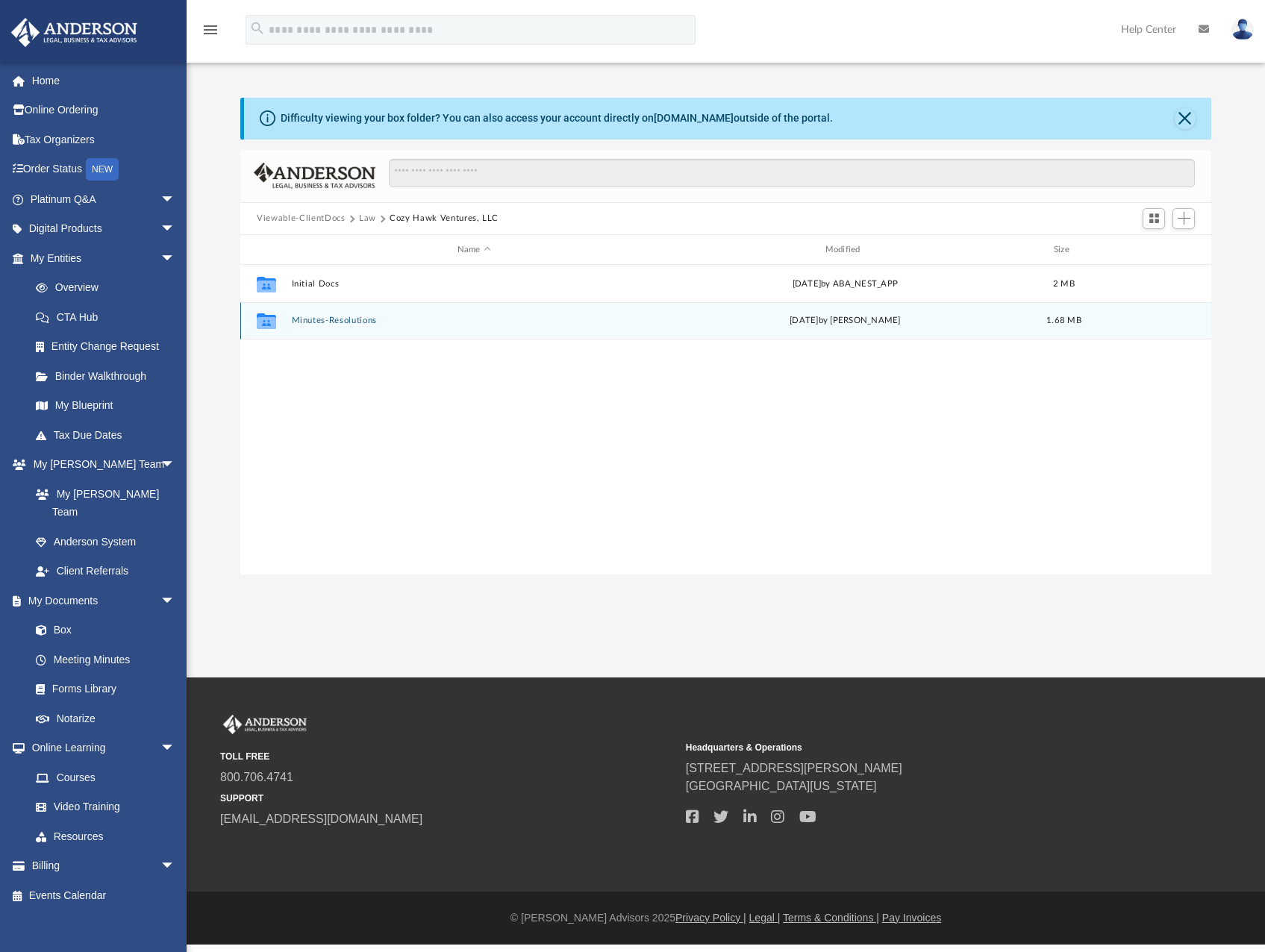
click at [325, 319] on button "Minutes-Resolutions" at bounding box center [474, 321] width 365 height 9
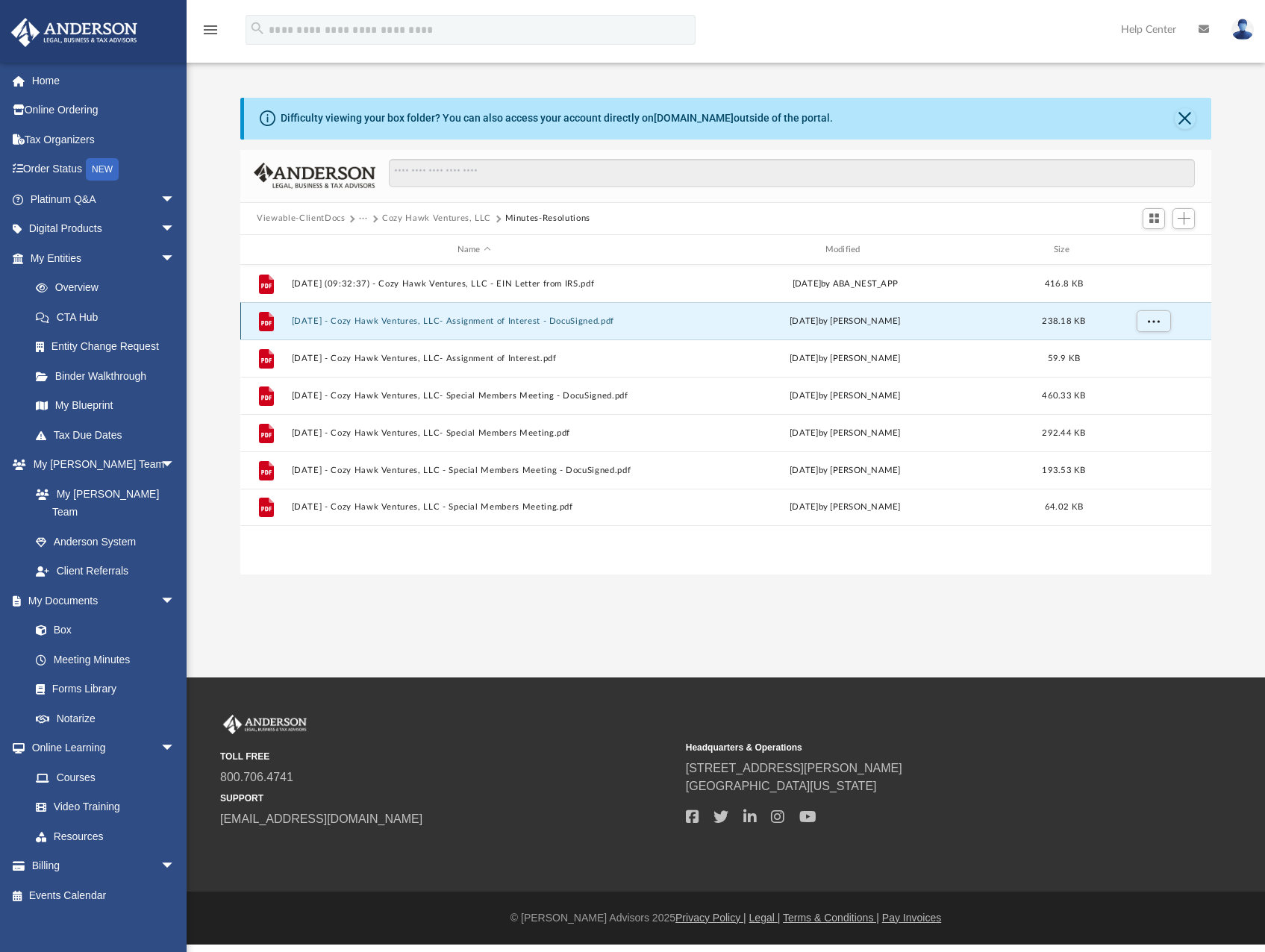
click at [472, 320] on button "2025.06.12 - Cozy Hawk Ventures, LLC- Assignment of Interest - DocuSigned.pdf" at bounding box center [474, 321] width 365 height 9
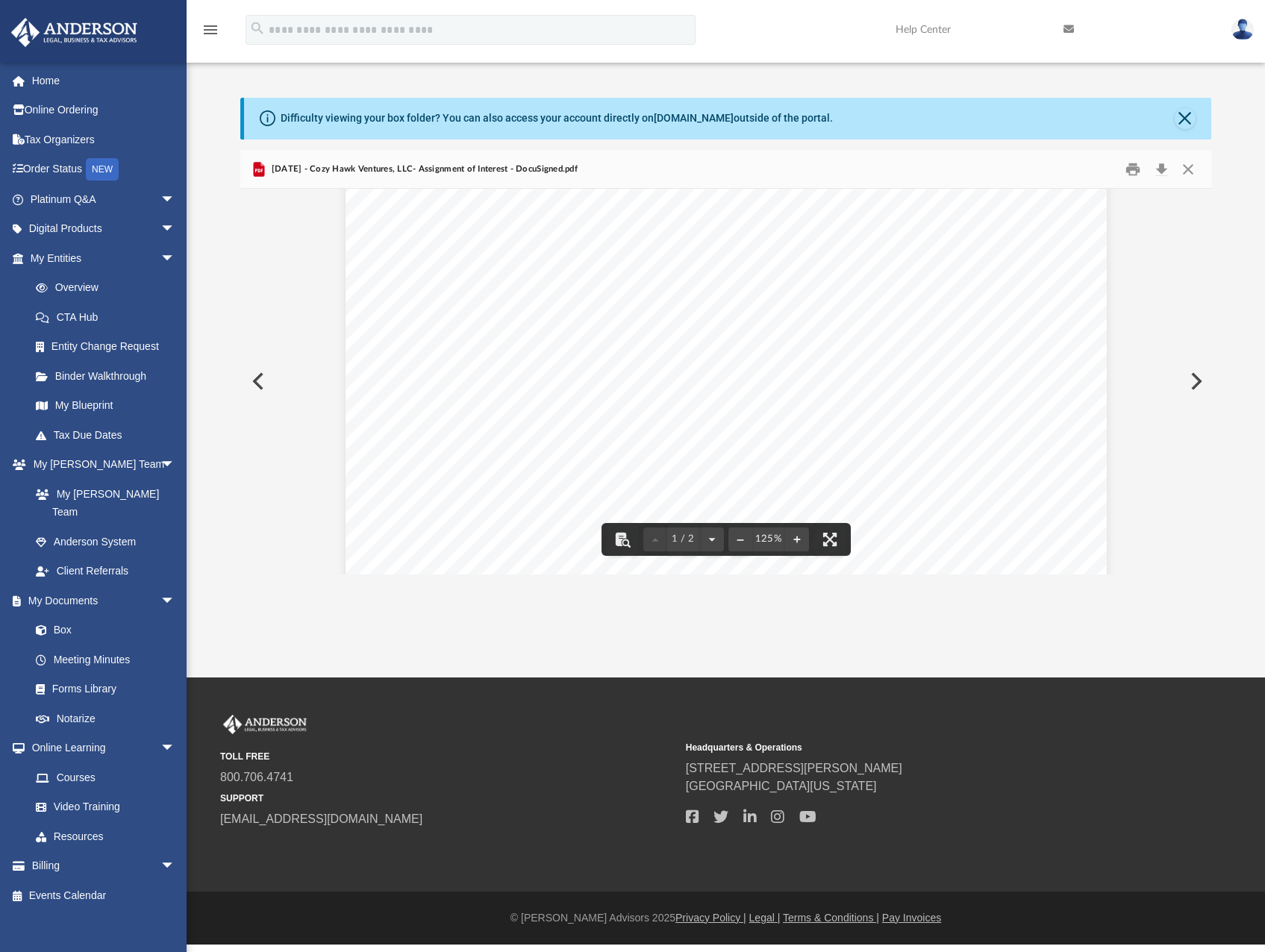
scroll to position [74, 0]
drag, startPoint x: 841, startPoint y: 314, endPoint x: 682, endPoint y: 305, distance: 159.3
click at [682, 305] on span "and Jeremy Scott Hochheiser, Lauren Gabriel Hochheiser Trustee(s) of the Hochhe…" at bounding box center [754, 304] width 606 height 13
drag, startPoint x: 682, startPoint y: 305, endPoint x: 838, endPoint y: 305, distance: 156.0
click at [838, 305] on span "and Jeremy Scott Hochheiser, Lauren Gabriel Hochheiser Trustee(s) of the Hochhe…" at bounding box center [754, 304] width 606 height 13
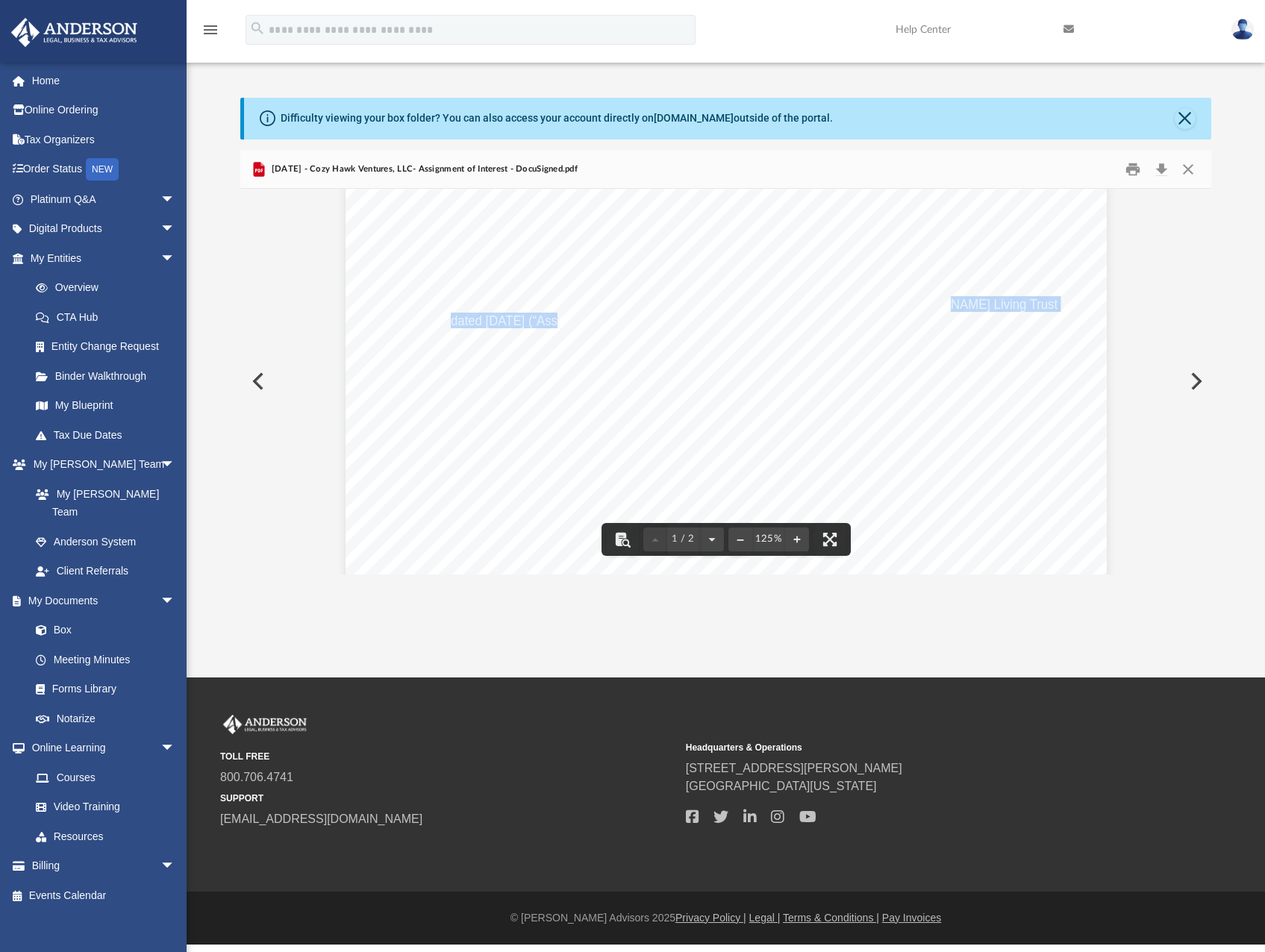
drag, startPoint x: 857, startPoint y: 304, endPoint x: 553, endPoint y: 318, distance: 304.3
click at [553, 318] on div "Assignment of Membership Interest Page 1 of 2 ASSIGNMENT AND ASSUMPTION OF MEMB…" at bounding box center [725, 617] width 761 height 984
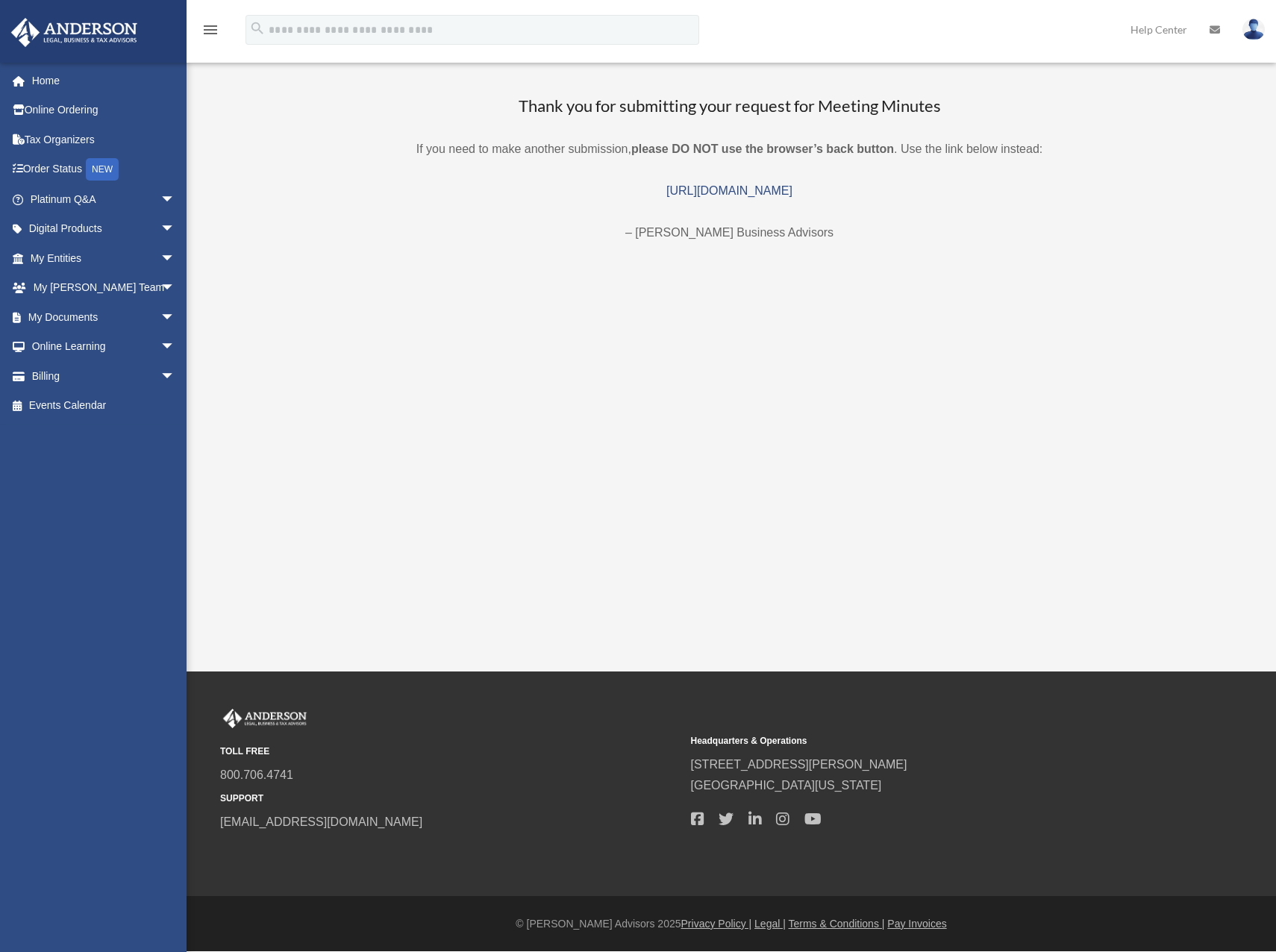
click at [533, 255] on div "Thank you for submitting your request for Meeting Minutes If you need to make a…" at bounding box center [730, 180] width 1056 height 169
drag, startPoint x: 531, startPoint y: 253, endPoint x: 526, endPoint y: 225, distance: 28.4
click at [509, 234] on p "– [PERSON_NAME] Business Advisors" at bounding box center [730, 233] width 1056 height 21
drag, startPoint x: 526, startPoint y: 225, endPoint x: 477, endPoint y: 253, distance: 56.4
drag, startPoint x: 477, startPoint y: 253, endPoint x: 517, endPoint y: 241, distance: 41.8
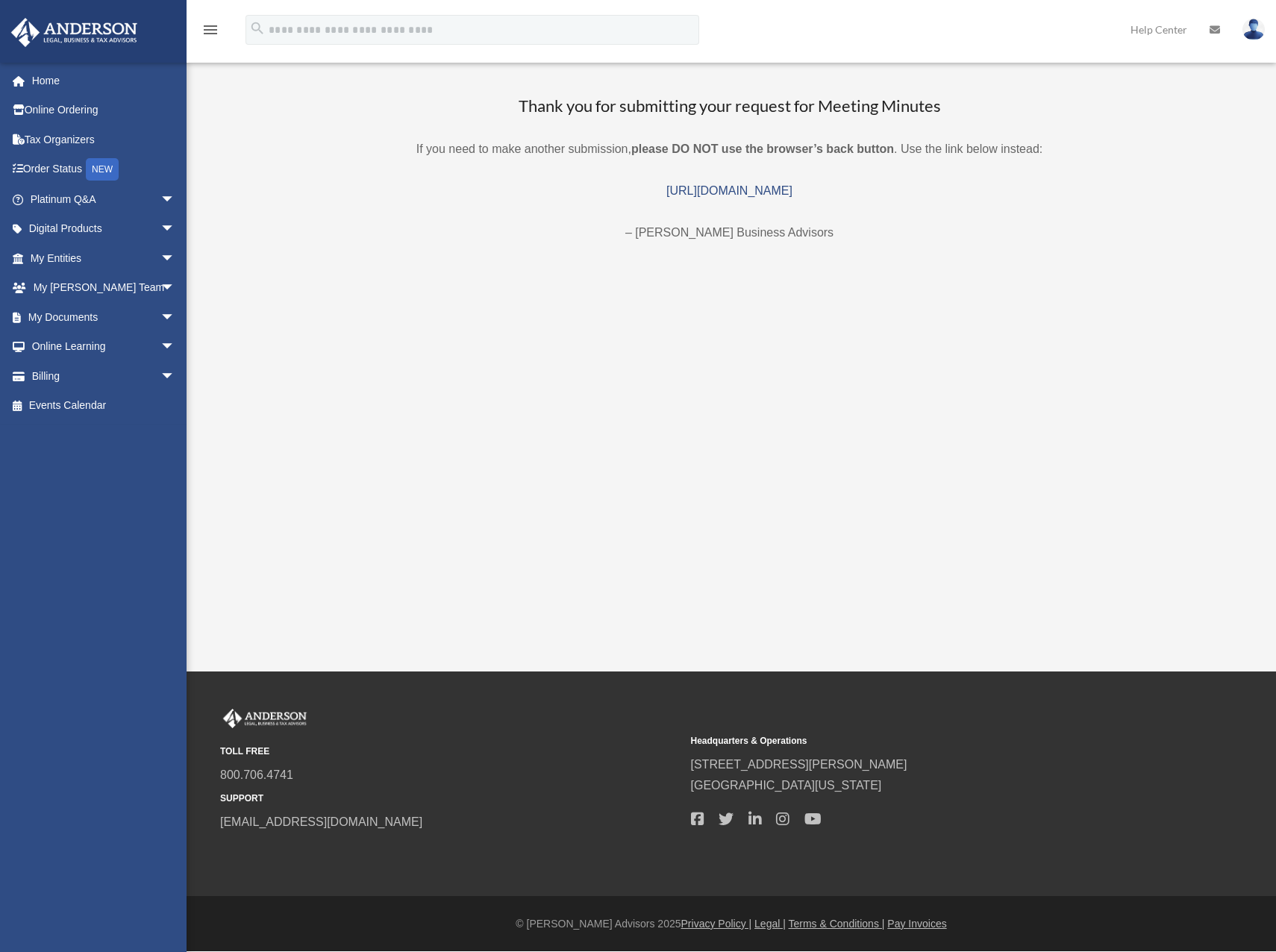
click at [484, 250] on div "Thank you for submitting your request for Meeting Minutes If you need to make a…" at bounding box center [730, 180] width 1056 height 169
drag, startPoint x: 423, startPoint y: 271, endPoint x: 397, endPoint y: 248, distance: 34.7
drag, startPoint x: 397, startPoint y: 248, endPoint x: 411, endPoint y: 241, distance: 15.7
click at [399, 247] on div "Thank you for submitting your request for Meeting Minutes If you need to make a…" at bounding box center [730, 180] width 1056 height 169
drag, startPoint x: 412, startPoint y: 240, endPoint x: 400, endPoint y: 245, distance: 13.0
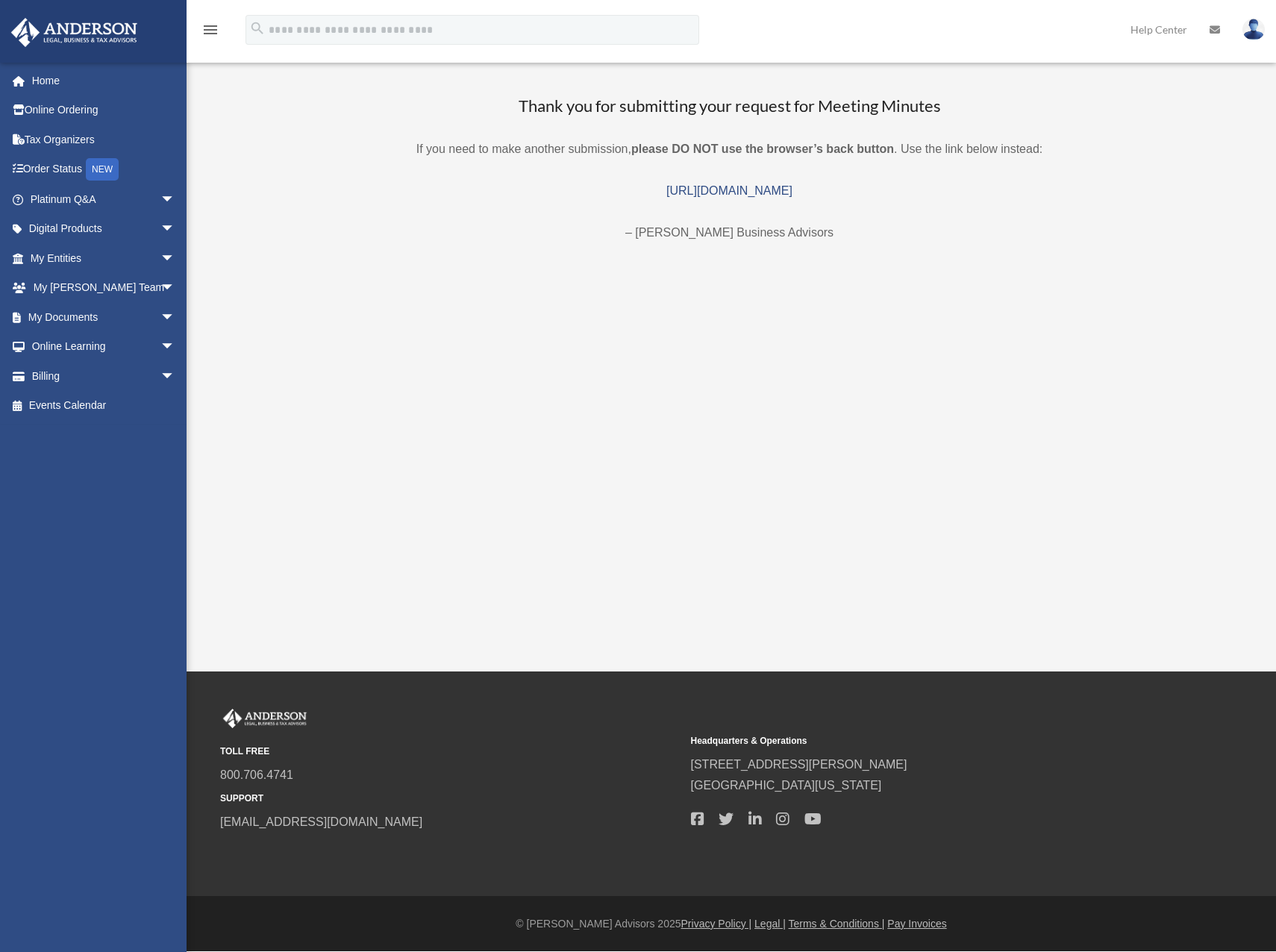
drag, startPoint x: 400, startPoint y: 245, endPoint x: 632, endPoint y: 181, distance: 240.7
click at [397, 244] on div "Thank you for submitting your request for Meeting Minutes If you need to make a…" at bounding box center [730, 180] width 1056 height 169
click at [161, 315] on span "arrow_drop_down" at bounding box center [176, 317] width 30 height 31
click at [78, 379] on link "Meeting Minutes" at bounding box center [108, 376] width 177 height 30
click at [85, 436] on link "Notarize" at bounding box center [108, 435] width 177 height 30
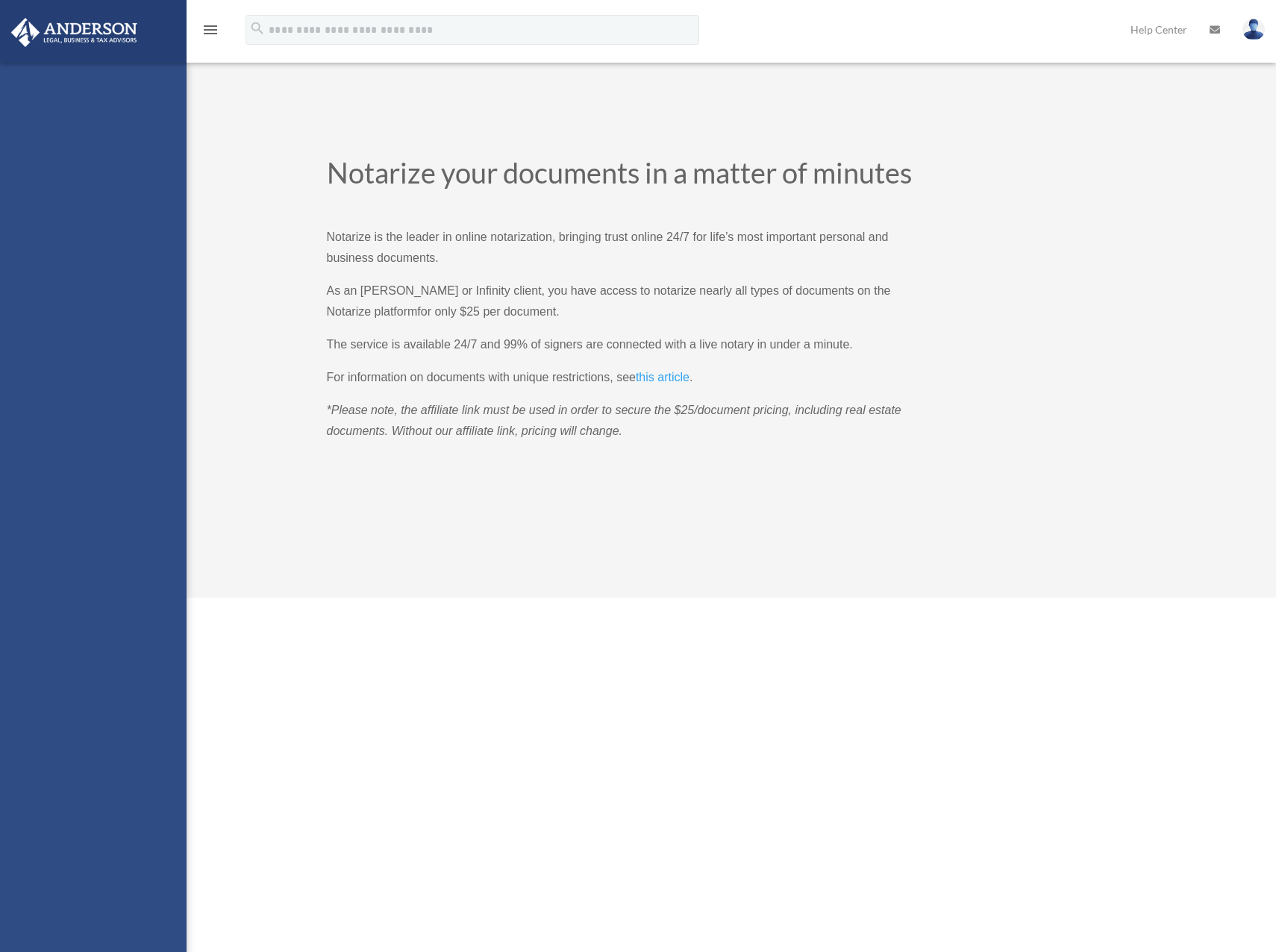
drag, startPoint x: 0, startPoint y: 0, endPoint x: 102, endPoint y: 385, distance: 398.3
click at [102, 385] on div "[PERSON_NAME][EMAIL_ADDRESS][DOMAIN_NAME] Sign Out [PERSON_NAME][EMAIL_ADDRESS]…" at bounding box center [93, 538] width 187 height 952
drag, startPoint x: 116, startPoint y: 379, endPoint x: 102, endPoint y: 388, distance: 16.6
click at [102, 388] on div "[PERSON_NAME][EMAIL_ADDRESS][DOMAIN_NAME] Sign Out [PERSON_NAME][EMAIL_ADDRESS]…" at bounding box center [93, 538] width 187 height 952
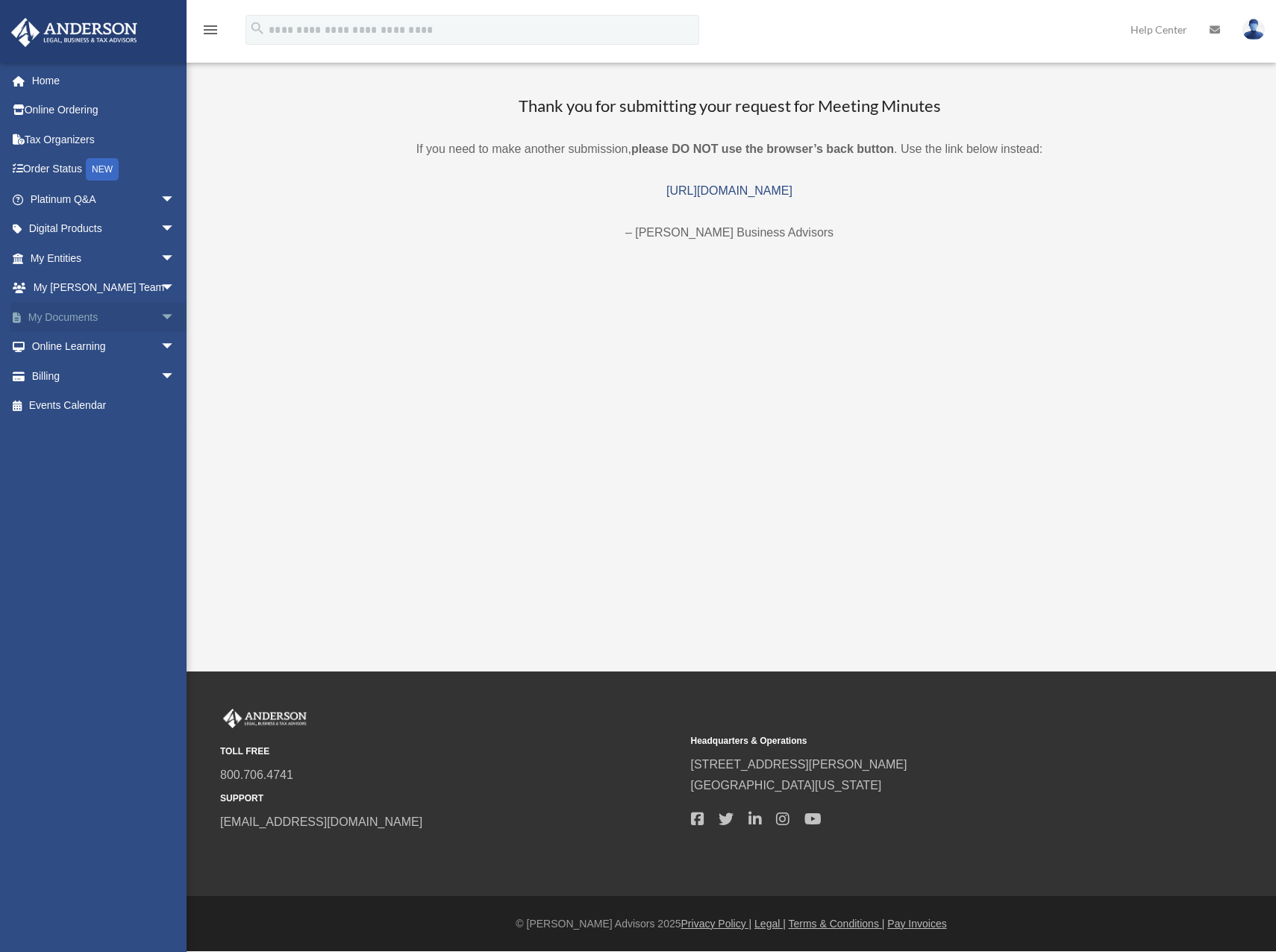
click at [161, 314] on span "arrow_drop_down" at bounding box center [176, 317] width 30 height 31
click at [94, 383] on link "Meeting Minutes" at bounding box center [108, 376] width 177 height 30
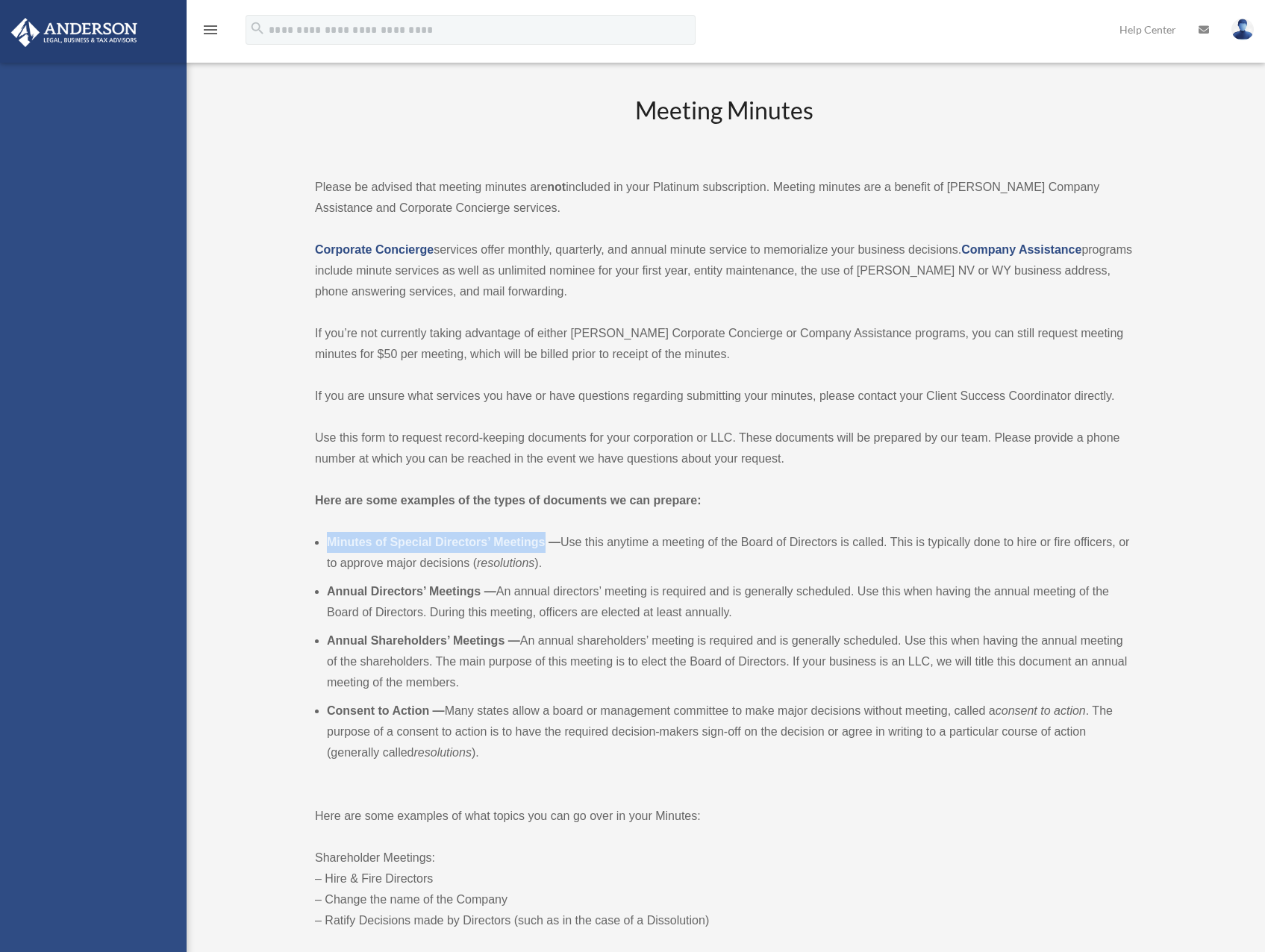
drag, startPoint x: 545, startPoint y: 540, endPoint x: 330, endPoint y: 536, distance: 215.0
click at [330, 536] on b "Minutes of Special Directors’ Meetings —" at bounding box center [443, 542] width 234 height 13
drag, startPoint x: 330, startPoint y: 536, endPoint x: 449, endPoint y: 688, distance: 193.0
click at [449, 688] on li "Annual Shareholders’ Meetings — An annual shareholders’ meeting is required and…" at bounding box center [730, 662] width 806 height 63
drag, startPoint x: 500, startPoint y: 695, endPoint x: 470, endPoint y: 696, distance: 30.0
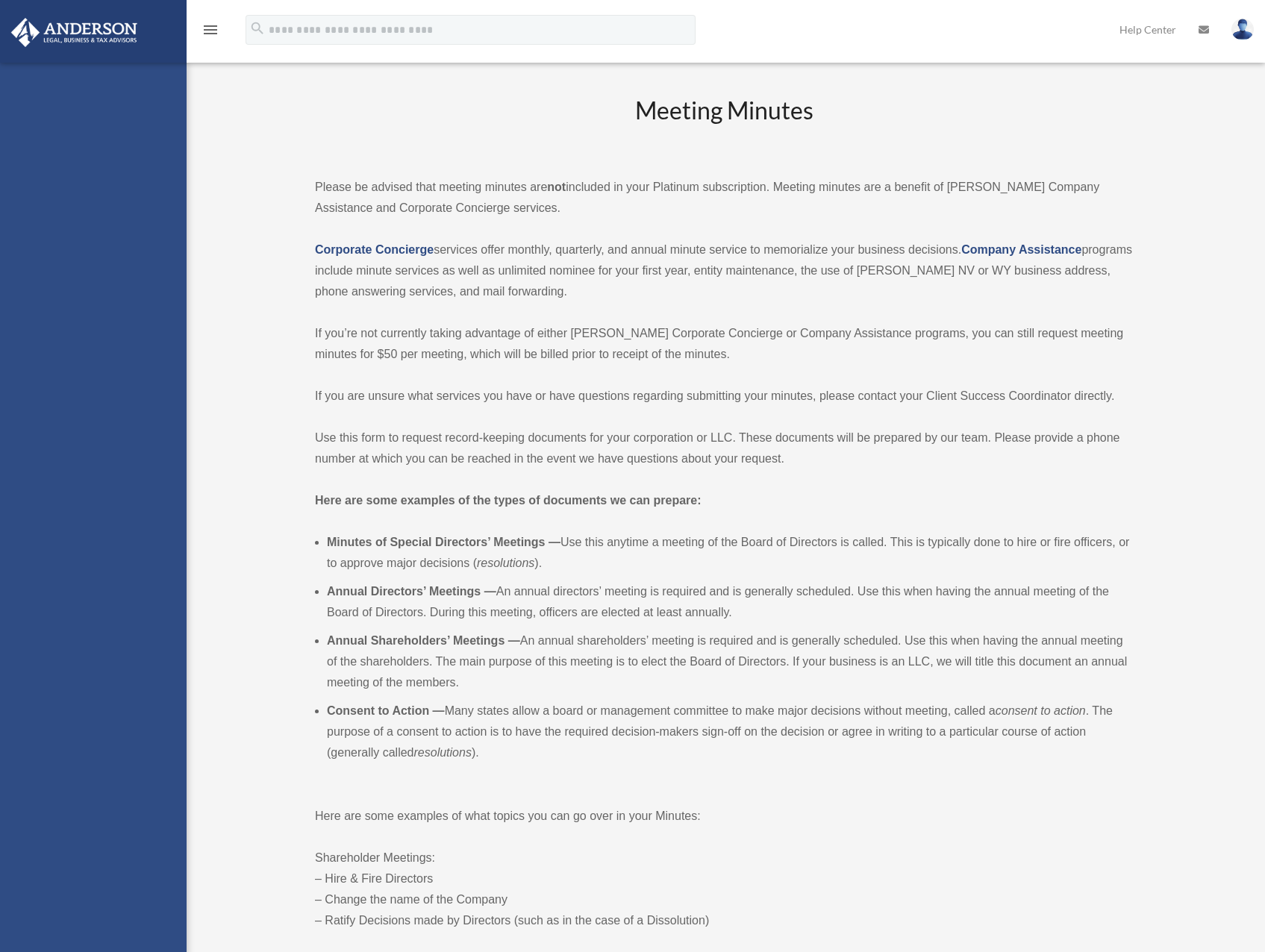
click at [470, 696] on ul "Minutes of Special Directors’ Meetings — Use this anytime a meeting of the Boar…" at bounding box center [724, 659] width 818 height 256
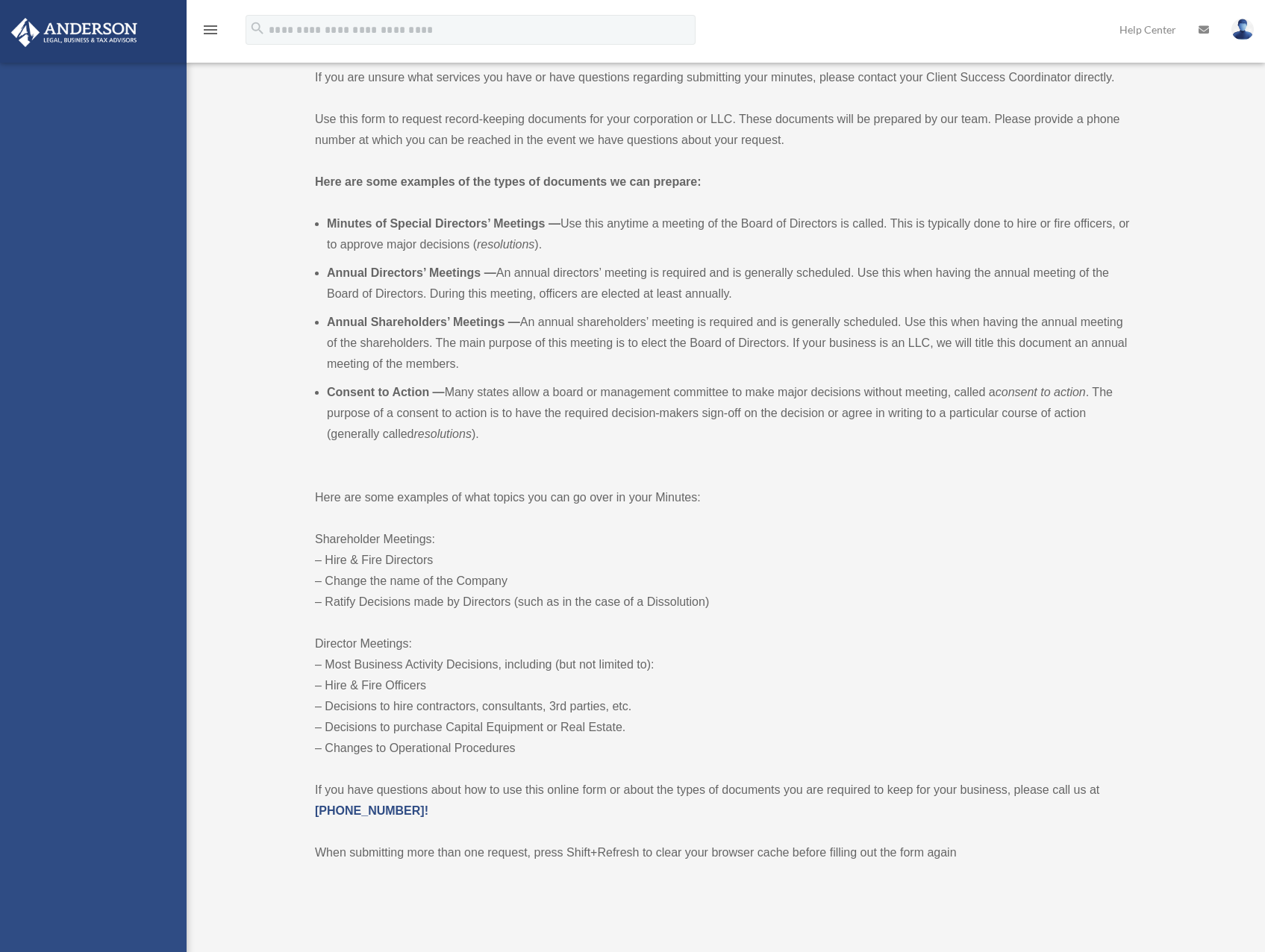
scroll to position [319, 0]
click at [474, 556] on p "Shareholder Meetings: – Hire & Fire Directors – Change the name of the Company …" at bounding box center [724, 570] width 818 height 84
drag, startPoint x: 474, startPoint y: 556, endPoint x: 472, endPoint y: 548, distance: 8.2
click at [469, 551] on p "Shareholder Meetings: – Hire & Fire Directors – Change the name of the Company …" at bounding box center [724, 570] width 818 height 84
drag, startPoint x: 480, startPoint y: 541, endPoint x: 470, endPoint y: 548, distance: 12.2
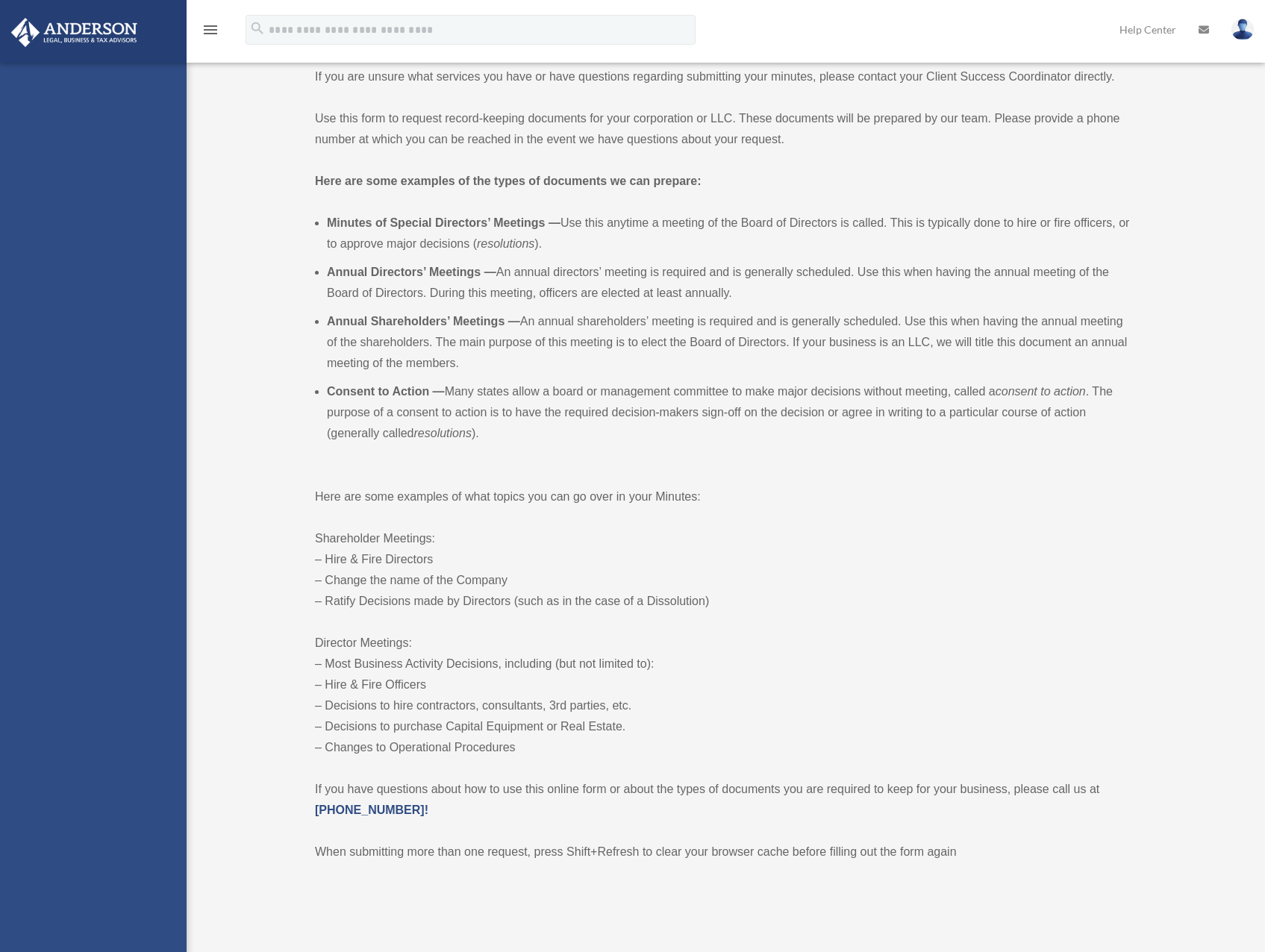
click at [470, 548] on p "Shareholder Meetings: – Hire & Fire Directors – Change the name of the Company …" at bounding box center [724, 570] width 818 height 84
drag, startPoint x: 482, startPoint y: 554, endPoint x: 481, endPoint y: 540, distance: 14.0
click at [473, 547] on p "Shareholder Meetings: – Hire & Fire Directors – Change the name of the Company …" at bounding box center [724, 570] width 818 height 84
click at [470, 548] on p "Shareholder Meetings: – Hire & Fire Directors – Change the name of the Company …" at bounding box center [724, 570] width 818 height 84
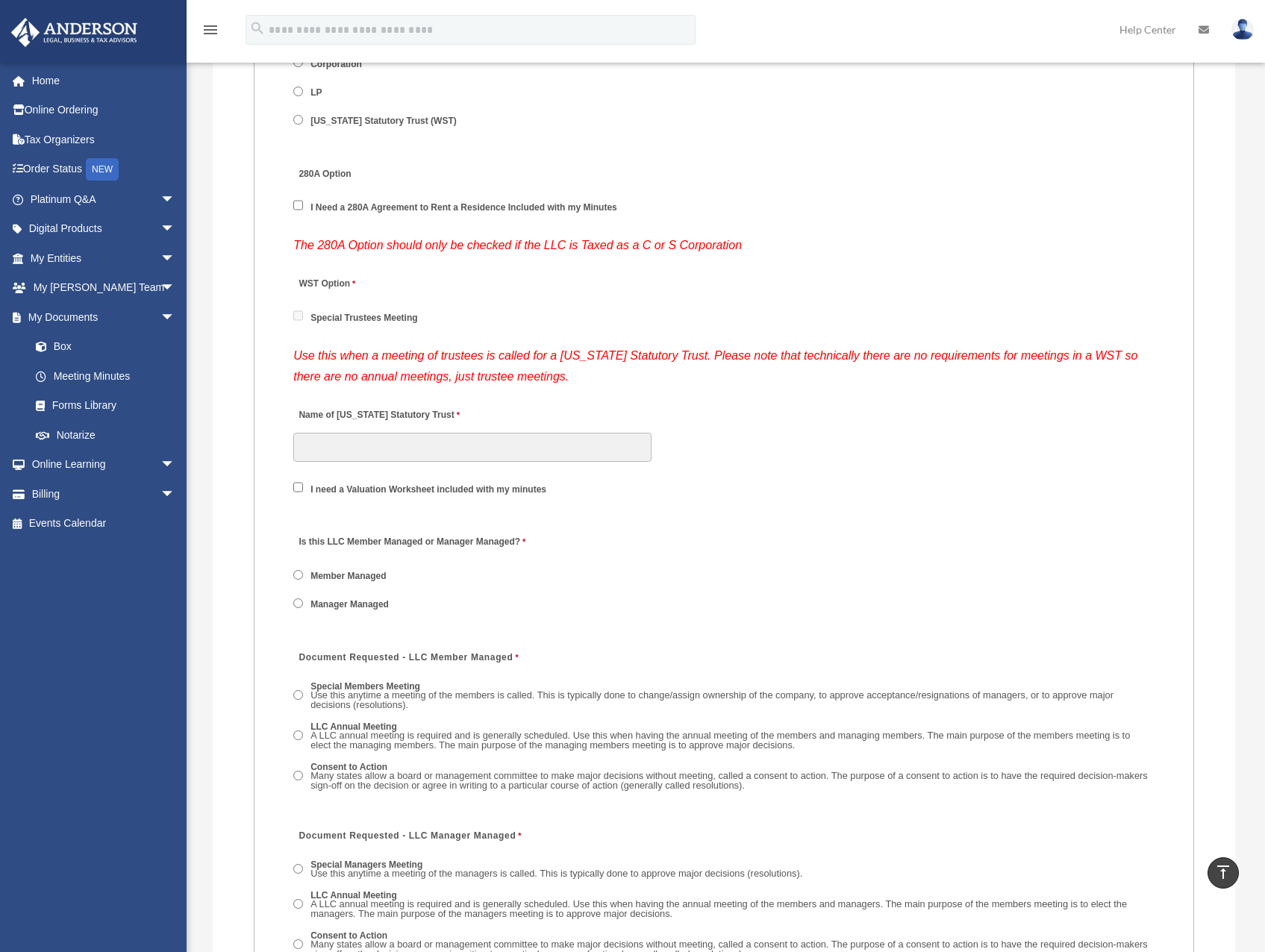
scroll to position [2238, 0]
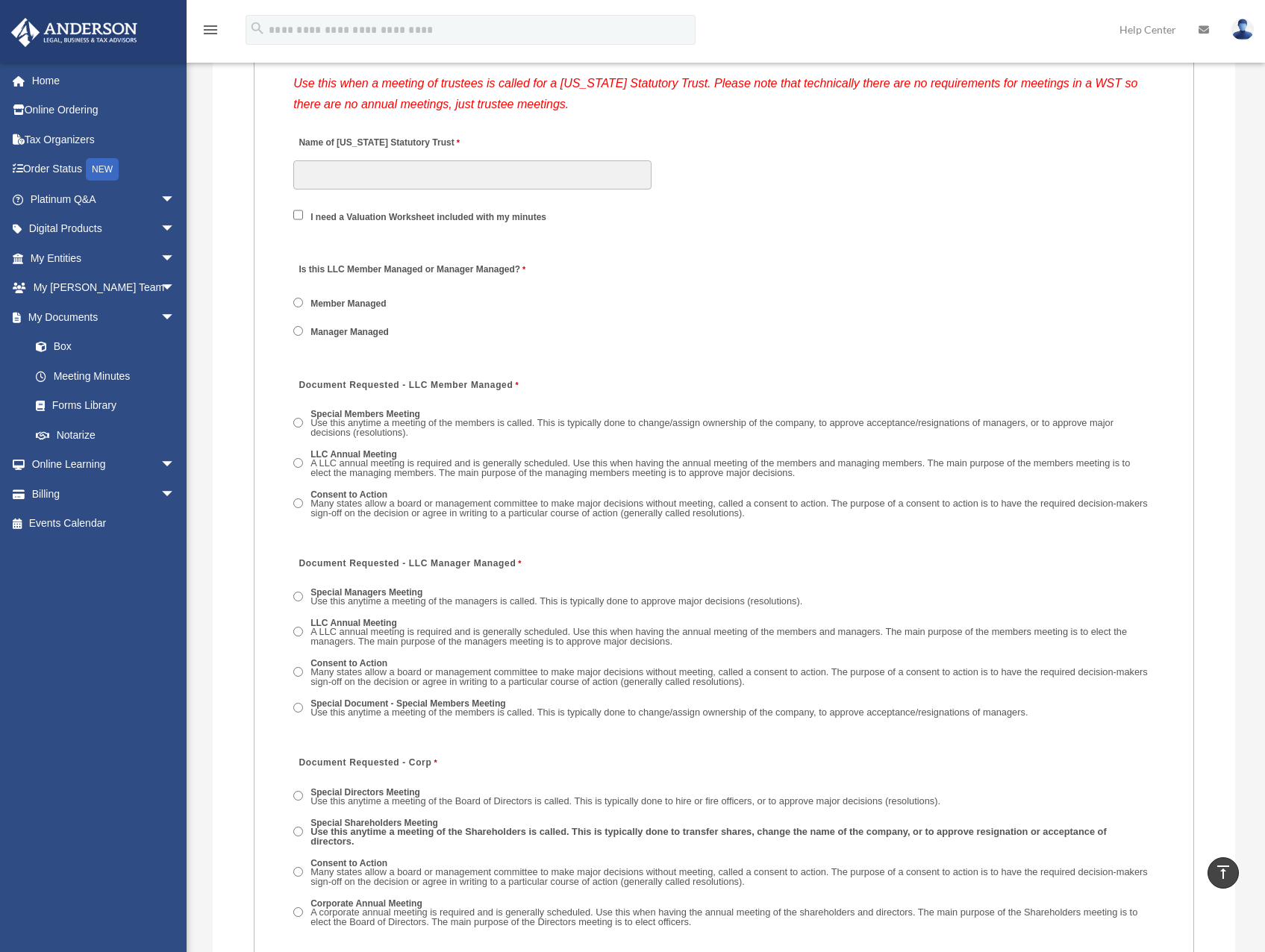
click at [342, 408] on label "Special Members Meeting Use this anytime a meeting of the members is called. Th…" at bounding box center [730, 424] width 849 height 32
click at [370, 449] on label "LLC Annual Meeting A LLC annual meeting is required and is generally scheduled.…" at bounding box center [730, 465] width 849 height 32
click at [360, 488] on label "Consent to Action Many states allow a board or management committee to make maj…" at bounding box center [730, 504] width 849 height 32
click at [346, 408] on label "Special Members Meeting Use this anytime a meeting of the members is called. Th…" at bounding box center [730, 424] width 849 height 32
click at [409, 697] on label "Special Document - Special Members Meeting Use this anytime a meeting of the me…" at bounding box center [669, 708] width 727 height 23
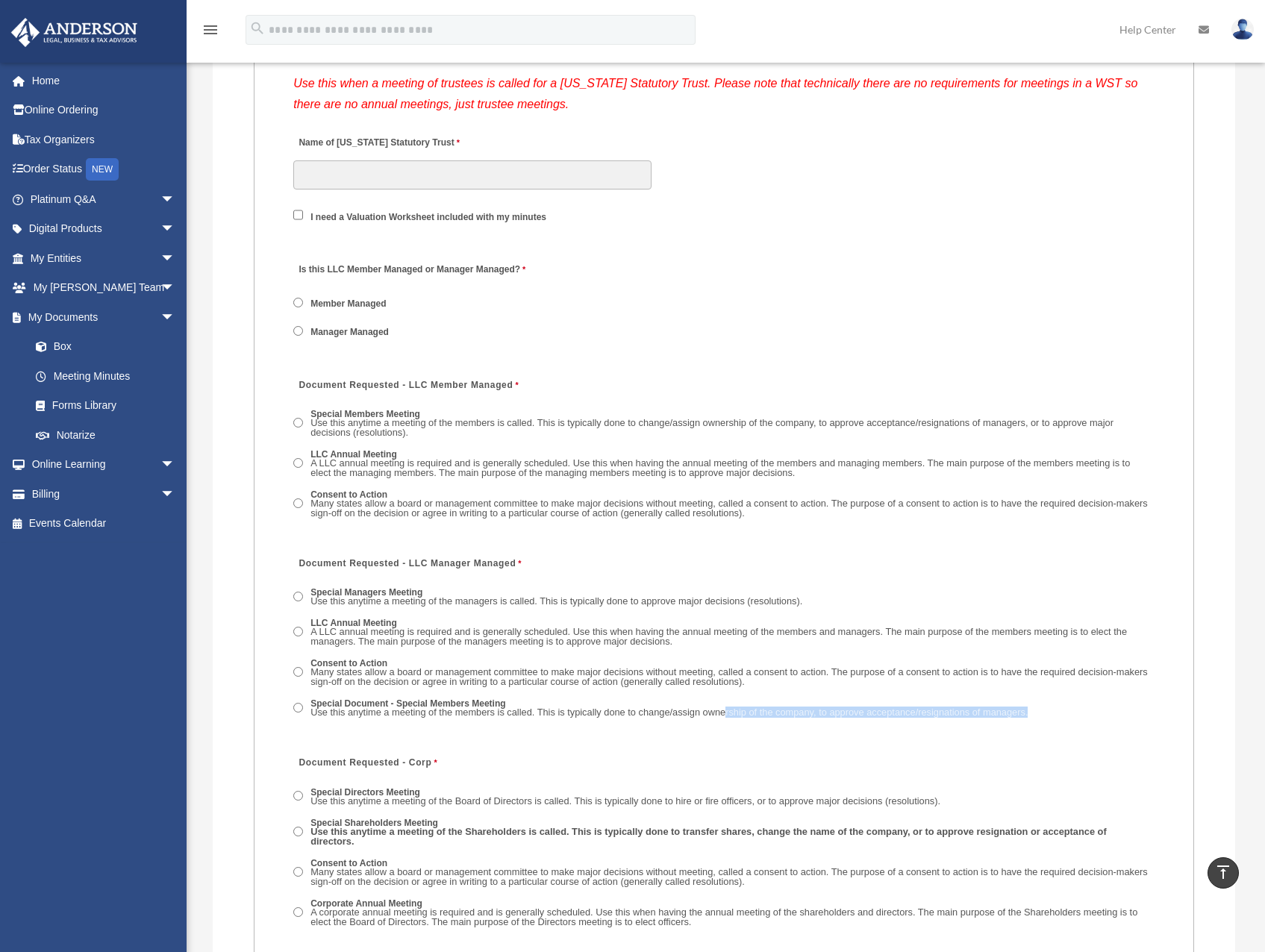
drag, startPoint x: 1022, startPoint y: 641, endPoint x: 703, endPoint y: 650, distance: 319.1
click at [704, 650] on div "Special Managers Meeting Use this anytime a meeting of the managers is called. …" at bounding box center [724, 658] width 861 height 154
drag, startPoint x: 703, startPoint y: 650, endPoint x: 618, endPoint y: 640, distance: 85.6
click at [618, 640] on div "Special Managers Meeting Use this anytime a meeting of the managers is called. …" at bounding box center [724, 658] width 861 height 154
click at [680, 707] on span "Use this anytime a meeting of the members is called. This is typically done to …" at bounding box center [669, 712] width 717 height 11
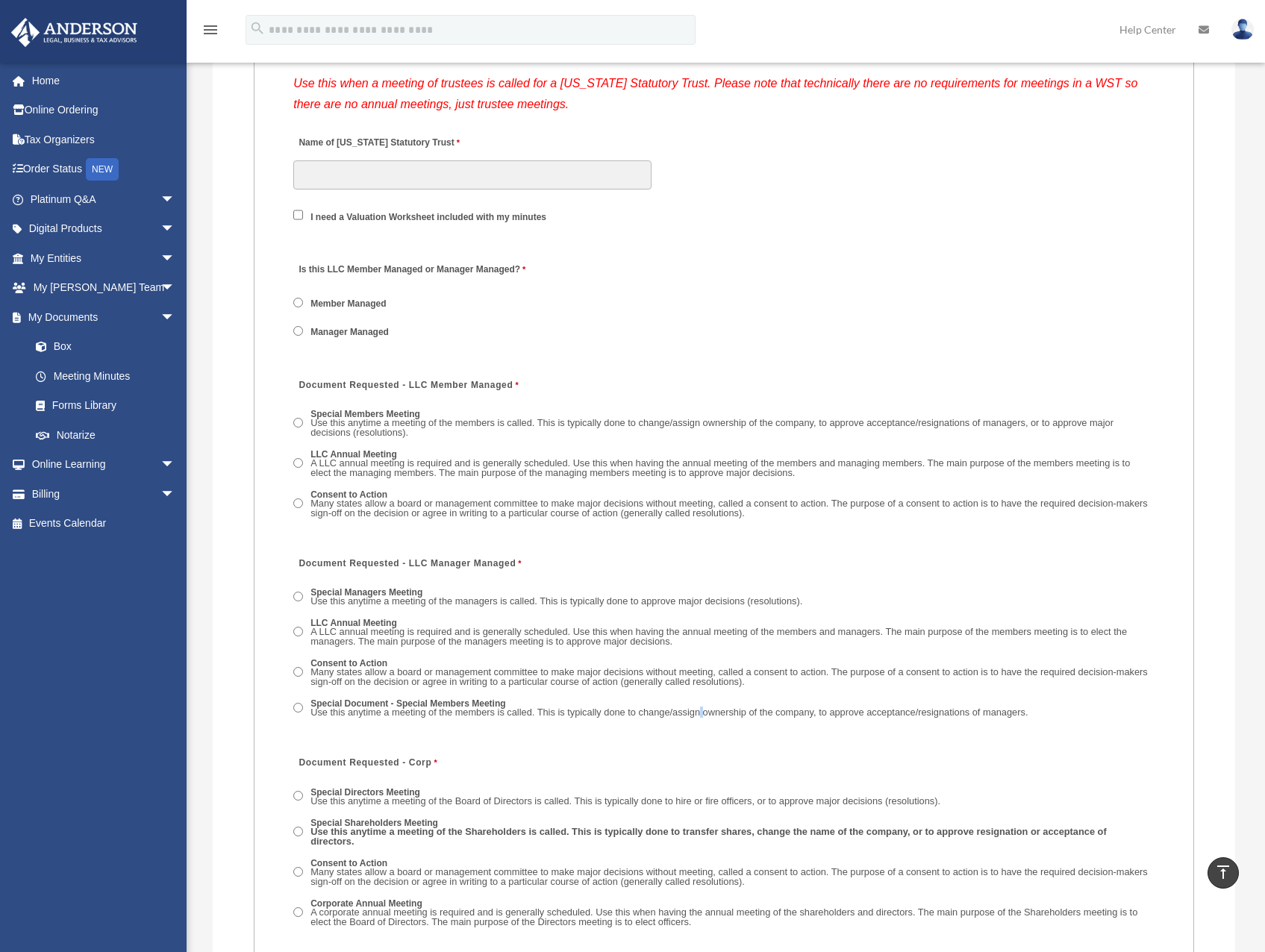
click at [680, 707] on span "Use this anytime a meeting of the members is called. This is typically done to …" at bounding box center [669, 712] width 717 height 11
copy fieldset "Use this anytime a meeting of the members is called. This is typically done to …"
click at [392, 707] on span "Use this anytime a meeting of the members is called. This is typically done to …" at bounding box center [669, 712] width 717 height 11
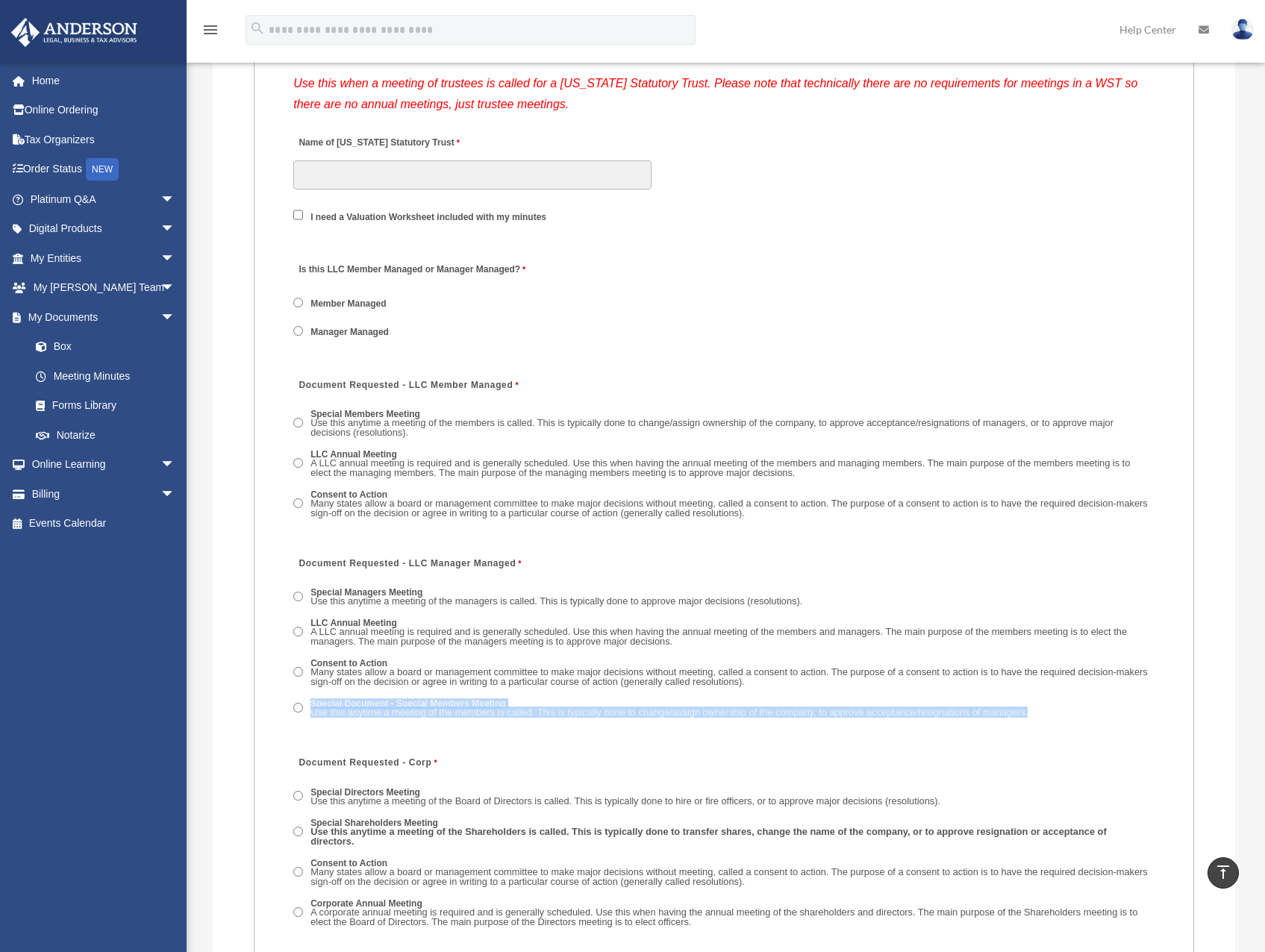
drag, startPoint x: 310, startPoint y: 618, endPoint x: 1035, endPoint y: 649, distance: 725.7
click at [1035, 649] on div "Special Managers Meeting Use this anytime a meeting of the managers is called. …" at bounding box center [724, 658] width 861 height 154
copy label "Special Document - Special Members Meeting Use this anytime a meeting of the me…"
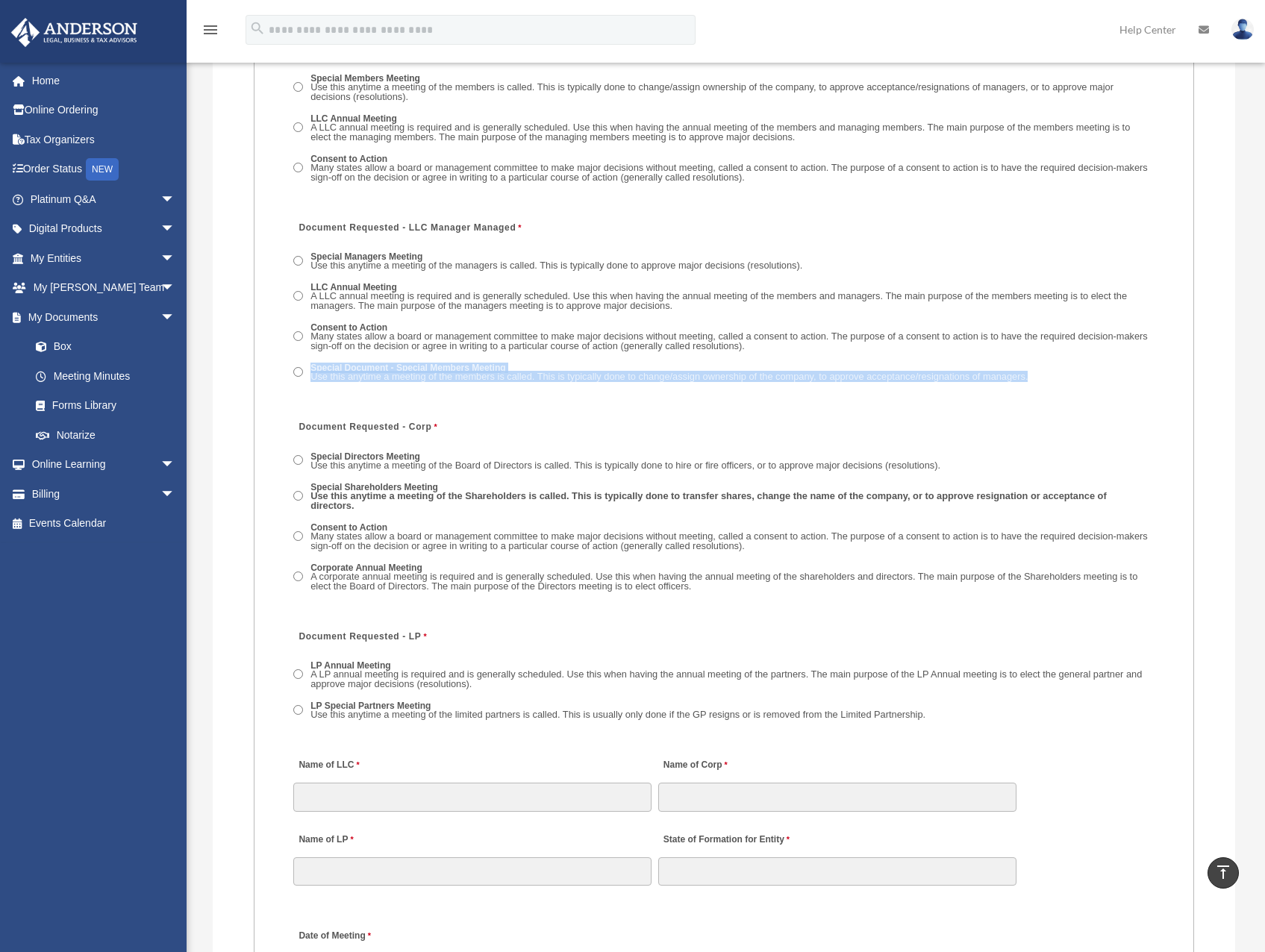
scroll to position [2611, 0]
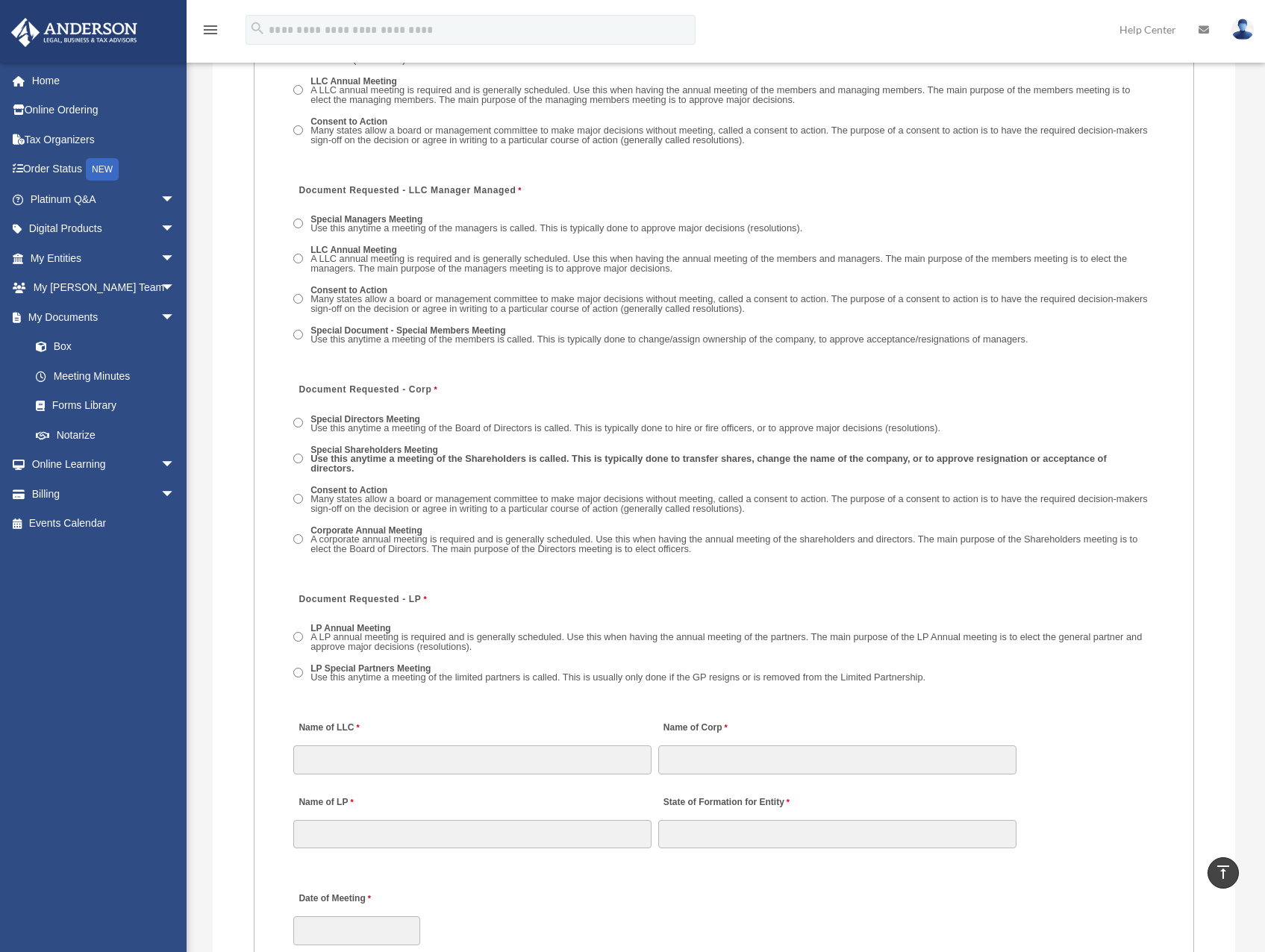
click at [361, 444] on label "Special Shareholders Meeting Use this anytime a meeting of the Shareholders is …" at bounding box center [730, 460] width 849 height 32
click at [363, 525] on label "Corporate Annual Meeting A corporate annual meeting is required and is generall…" at bounding box center [730, 540] width 849 height 32
click at [343, 453] on span "Use this anytime a meeting of the Shareholders is called. This is typically don…" at bounding box center [708, 463] width 796 height 21
click at [348, 413] on label "Special Directors Meeting Use this anytime a meeting of the Board of Directors …" at bounding box center [625, 424] width 640 height 23
click at [354, 214] on label "Special Managers Meeting Use this anytime a meeting of the managers is called. …" at bounding box center [556, 225] width 501 height 23
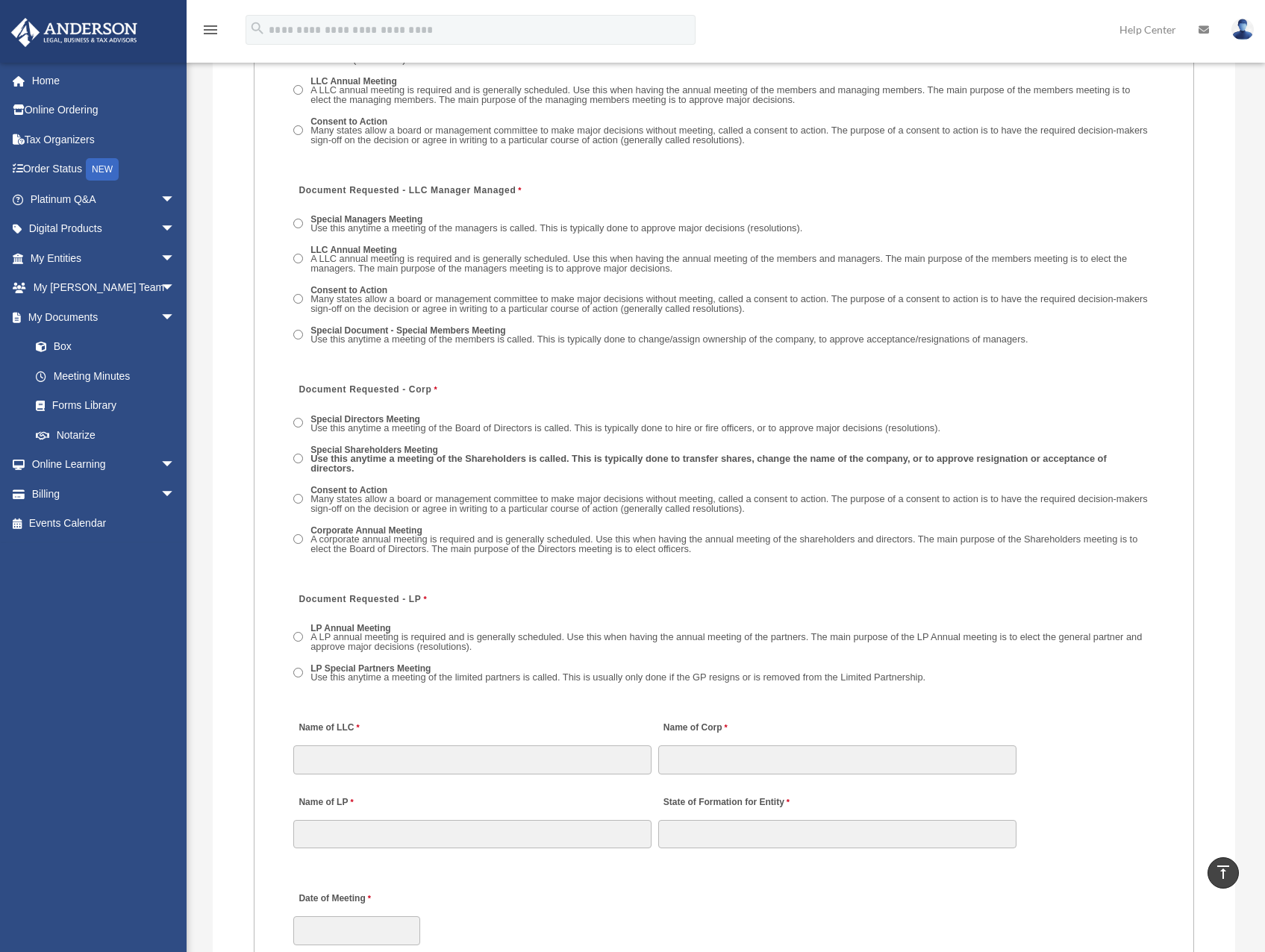
click at [366, 324] on label "Special Document - Special Members Meeting Use this anytime a meeting of the me…" at bounding box center [669, 336] width 727 height 23
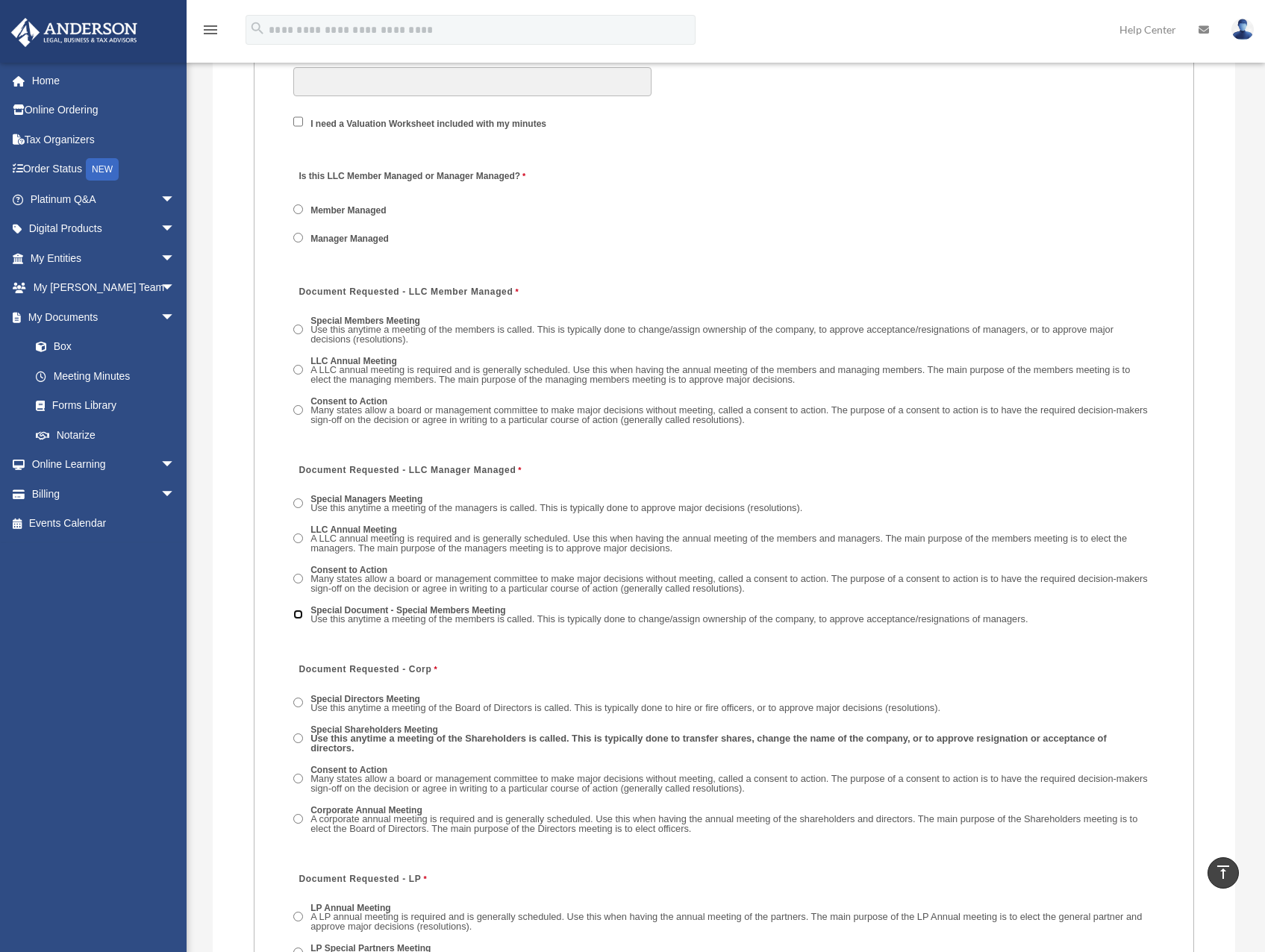
scroll to position [2312, 0]
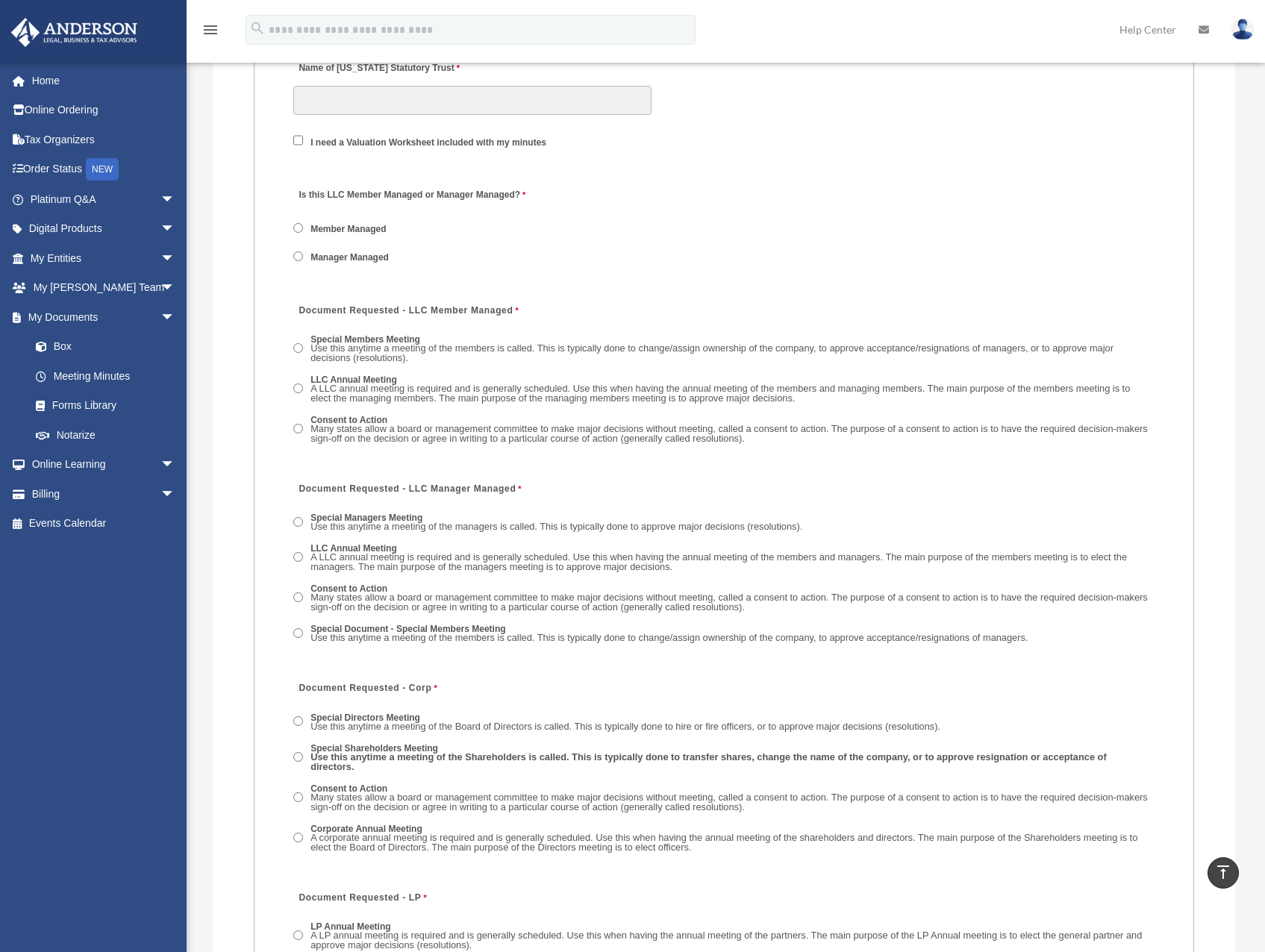
click at [373, 333] on label "Special Members Meeting Use this anytime a meeting of the members is called. Th…" at bounding box center [730, 349] width 849 height 32
click at [394, 252] on label "Manager Managed" at bounding box center [349, 258] width 88 height 13
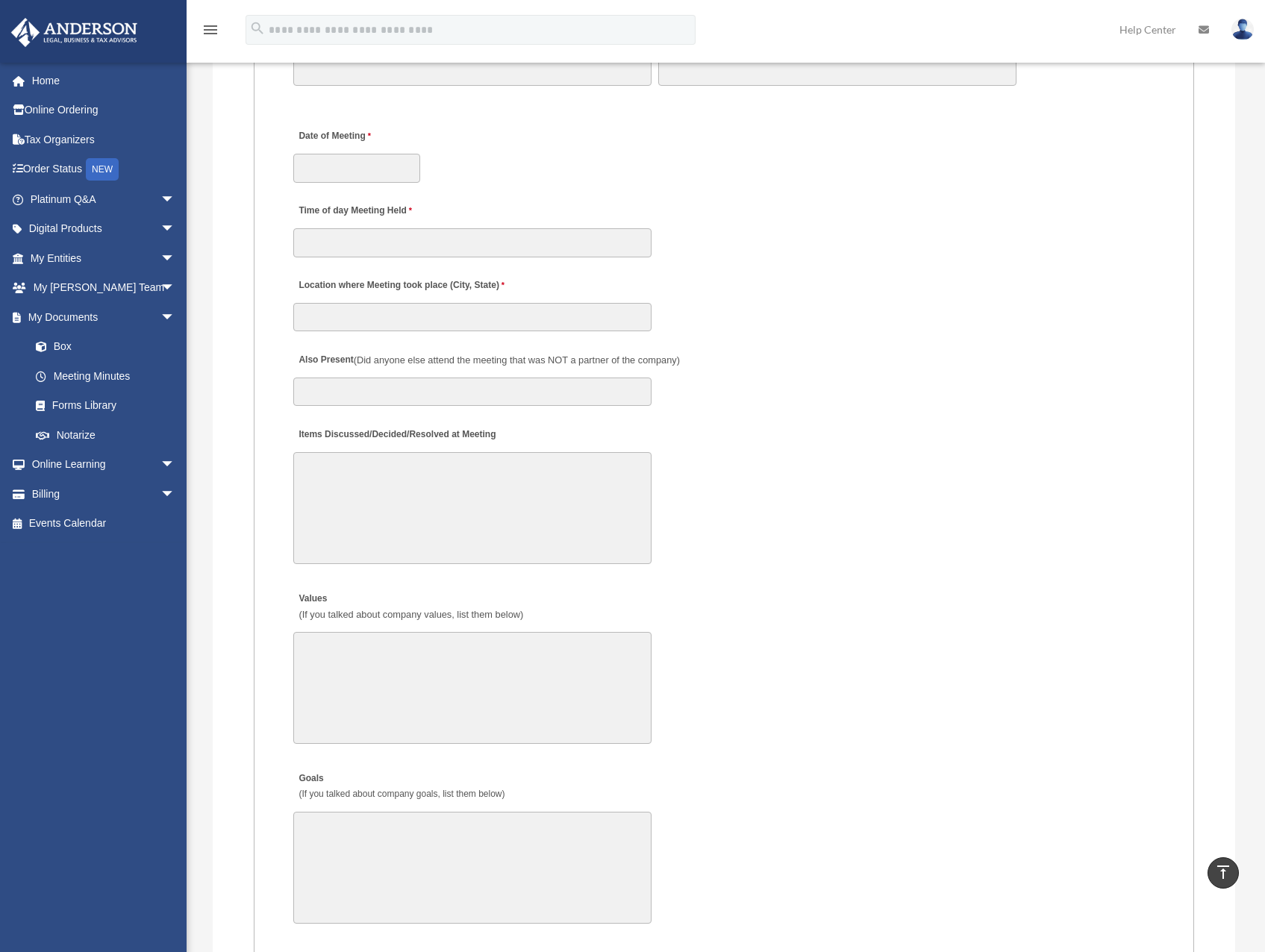
scroll to position [3357, 0]
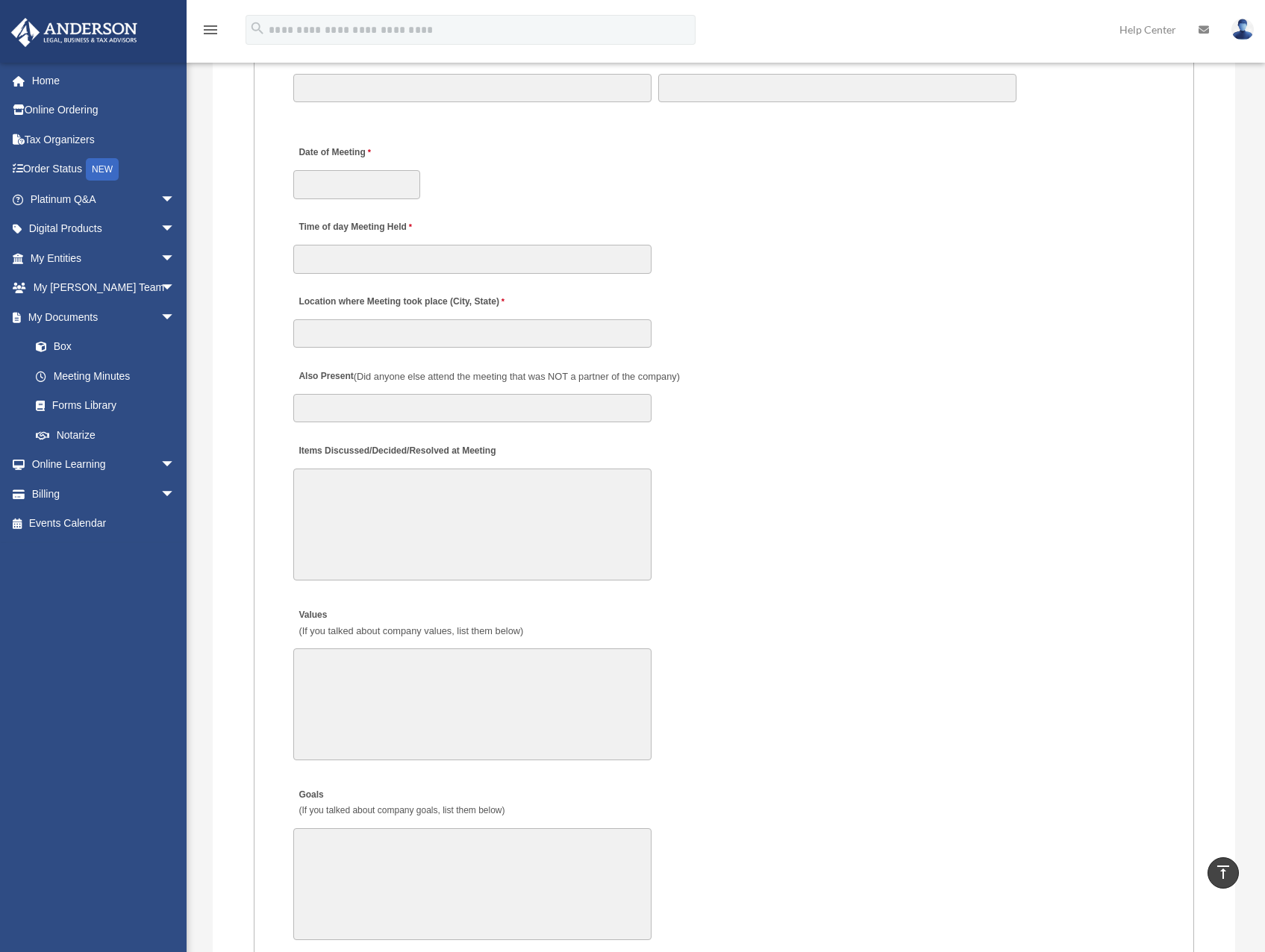
click at [702, 275] on div "Time of day Meeting Held" at bounding box center [724, 242] width 864 height 66
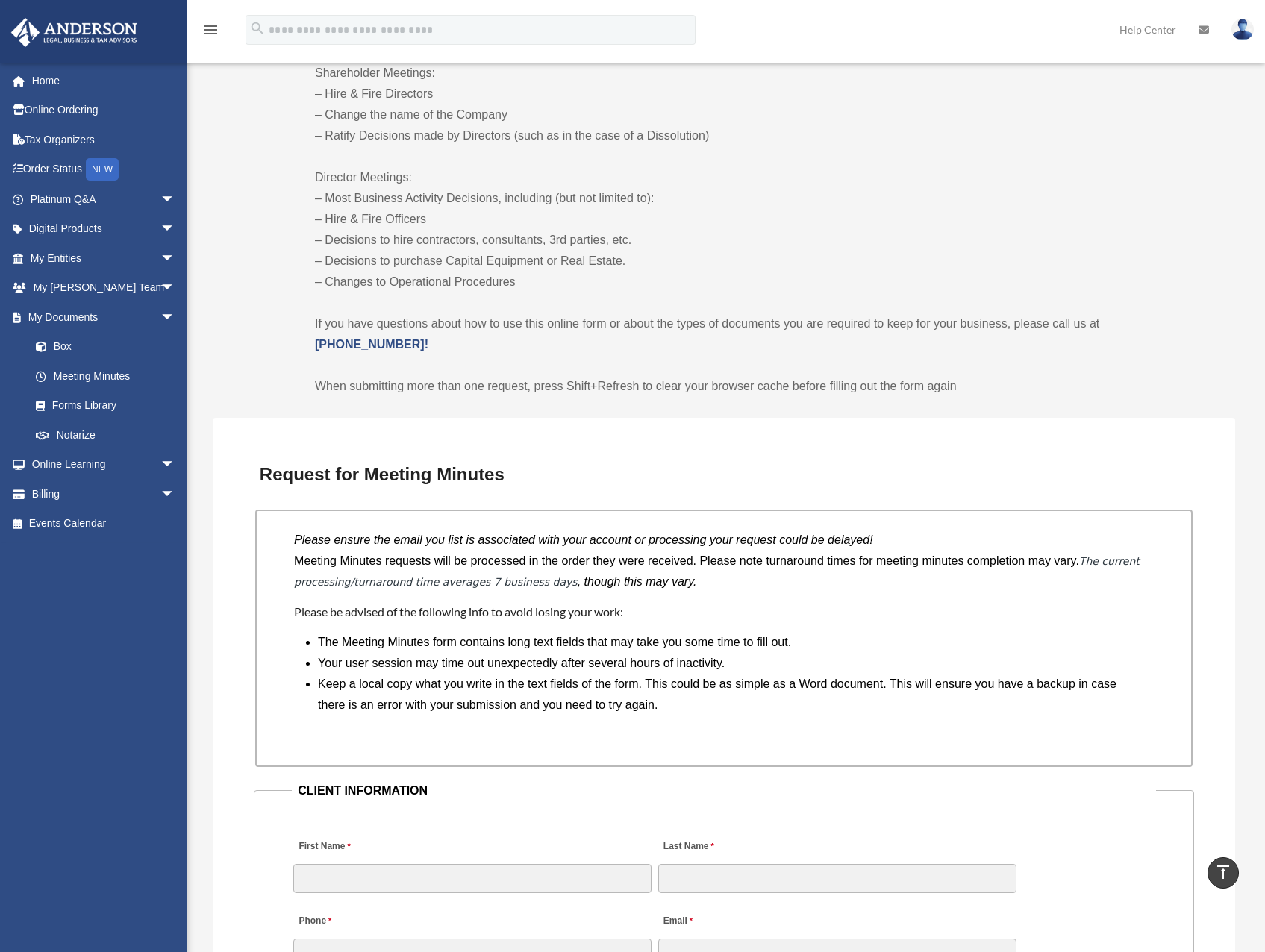
scroll to position [1156, 0]
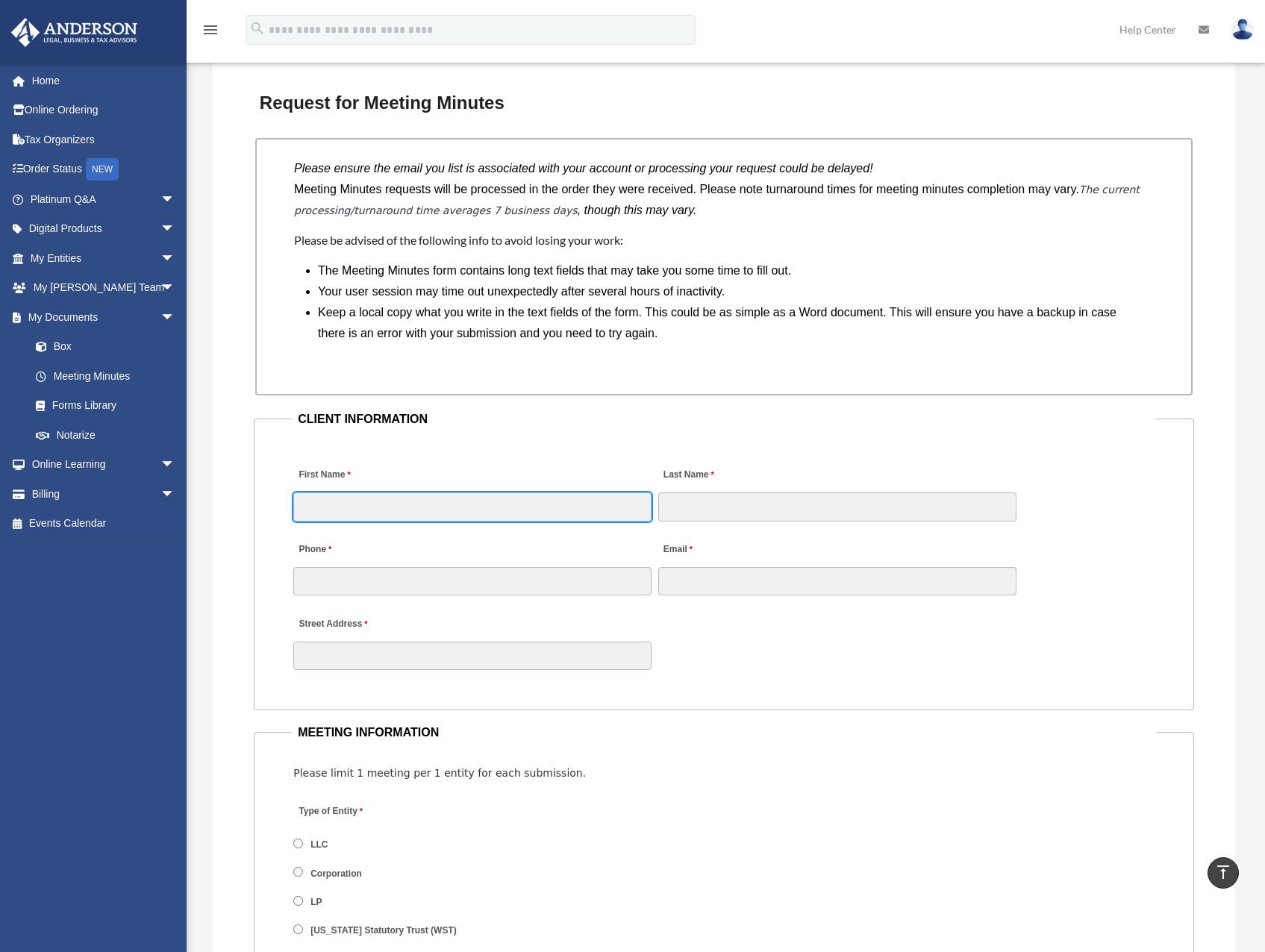
click at [522, 495] on input "First Name" at bounding box center [472, 506] width 358 height 28
type input "******"
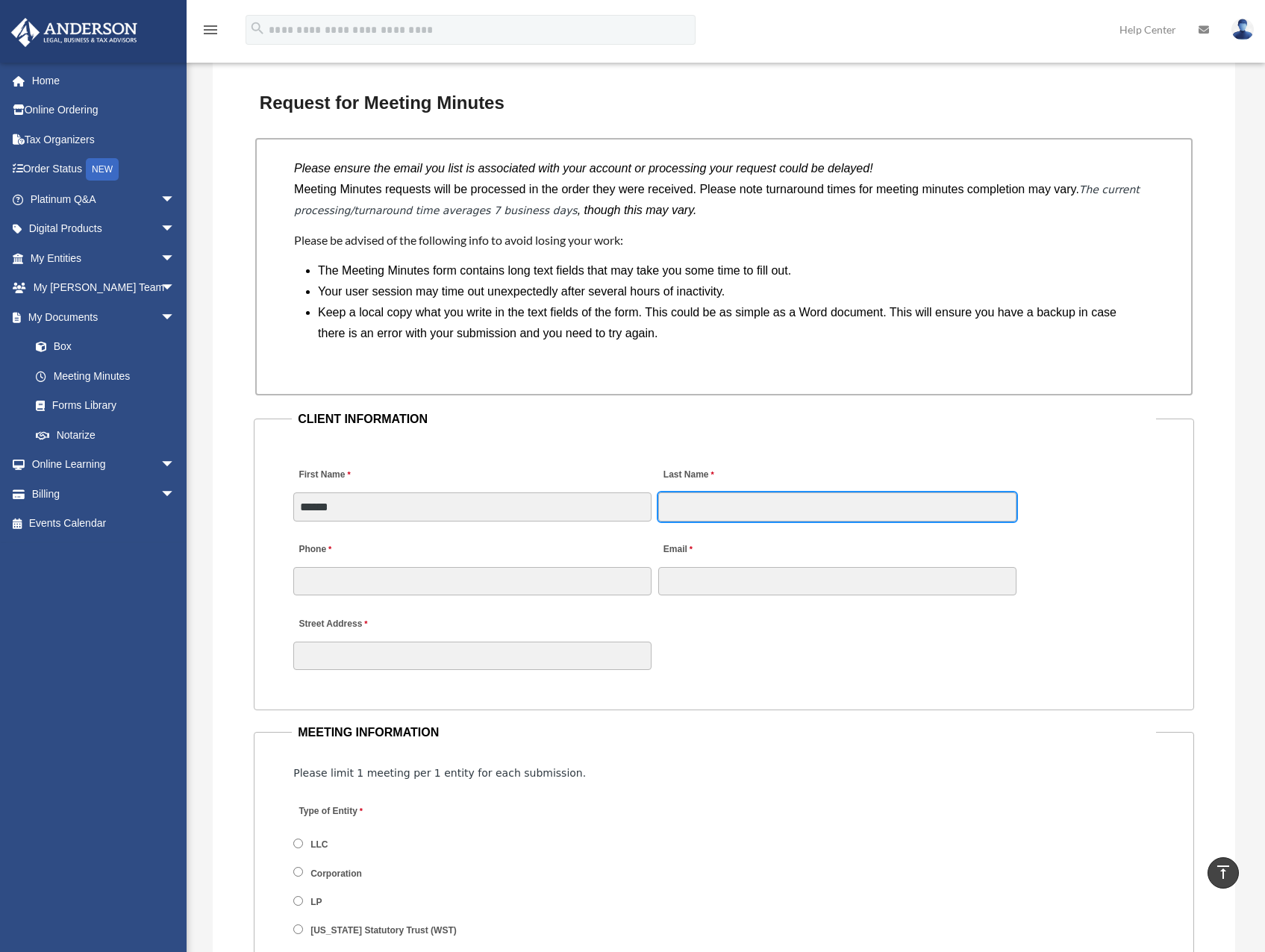
type input "**********"
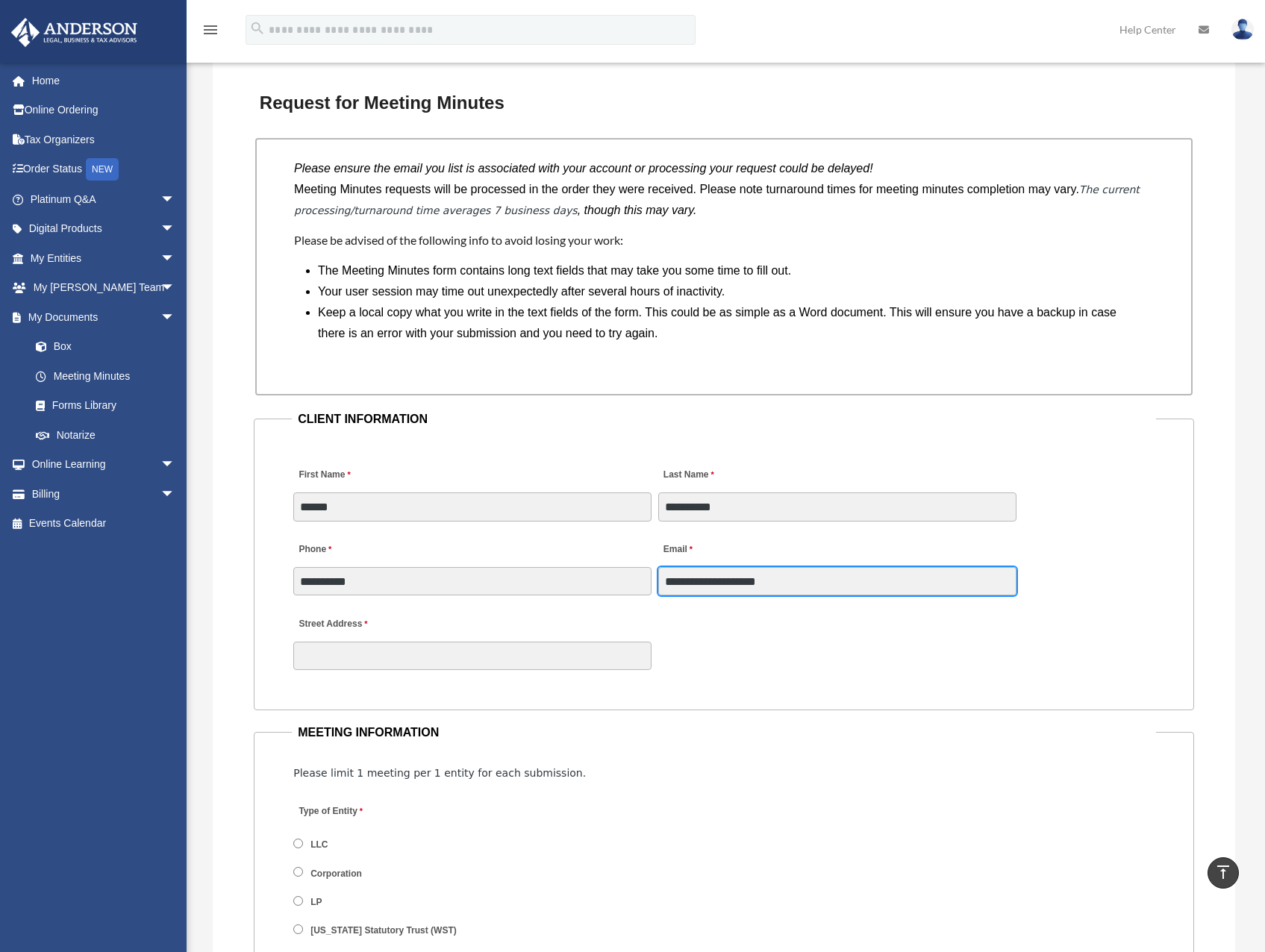
type input "**********"
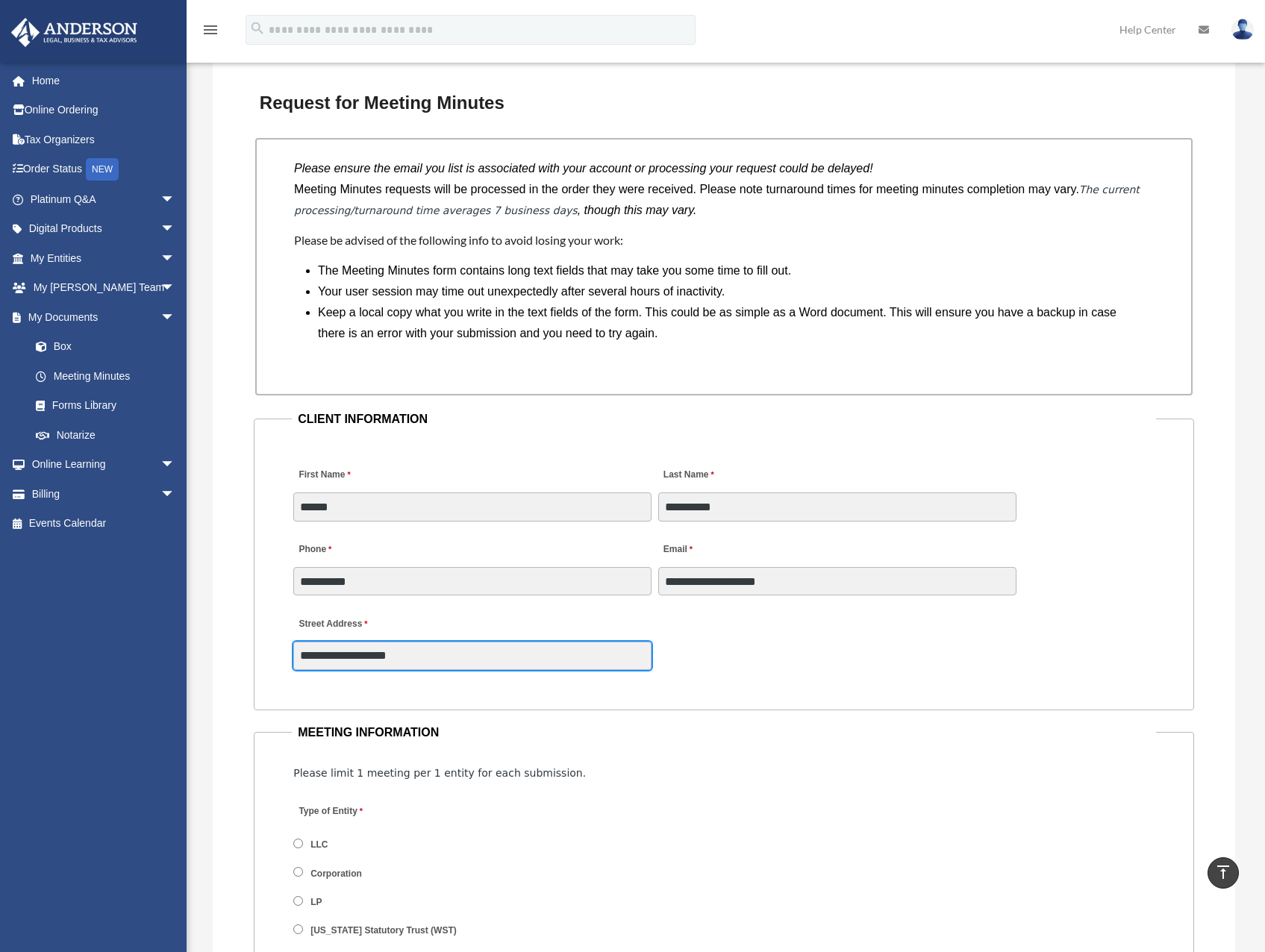
type input "********"
type input "**********"
type input "**"
drag, startPoint x: 548, startPoint y: 431, endPoint x: 506, endPoint y: 430, distance: 42.0
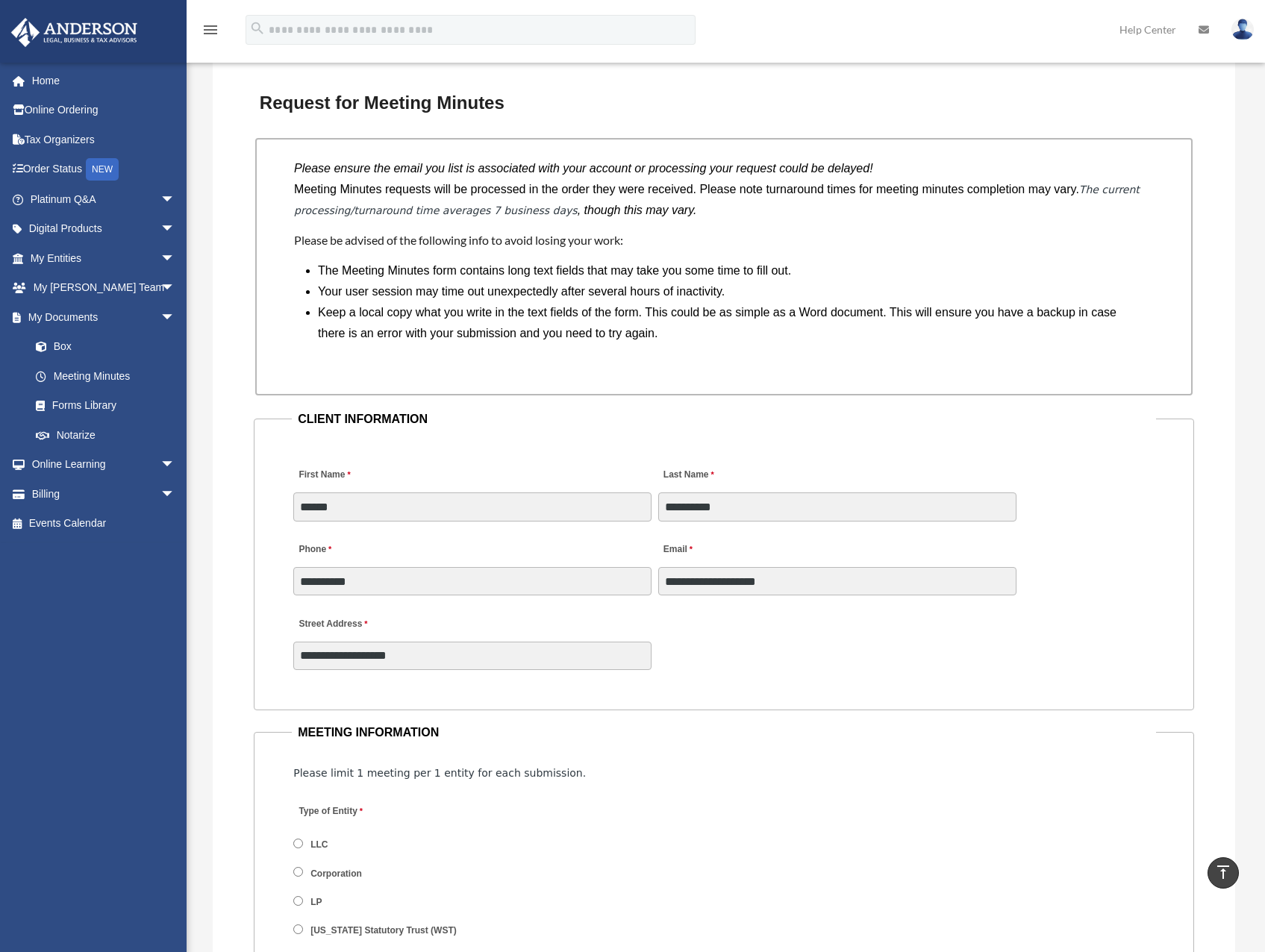
click at [506, 430] on fieldset "**********" at bounding box center [724, 559] width 940 height 302
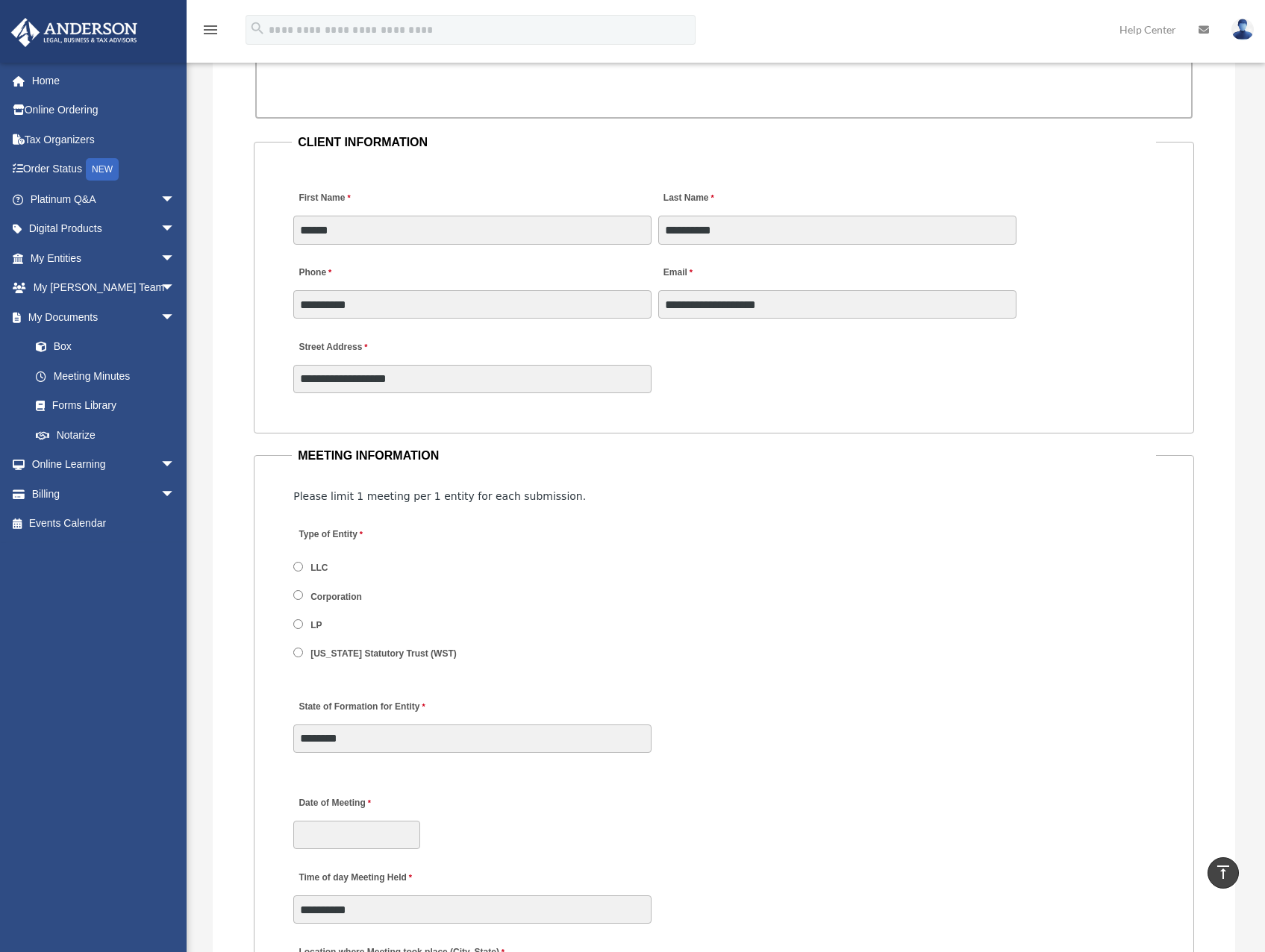
scroll to position [1529, 0]
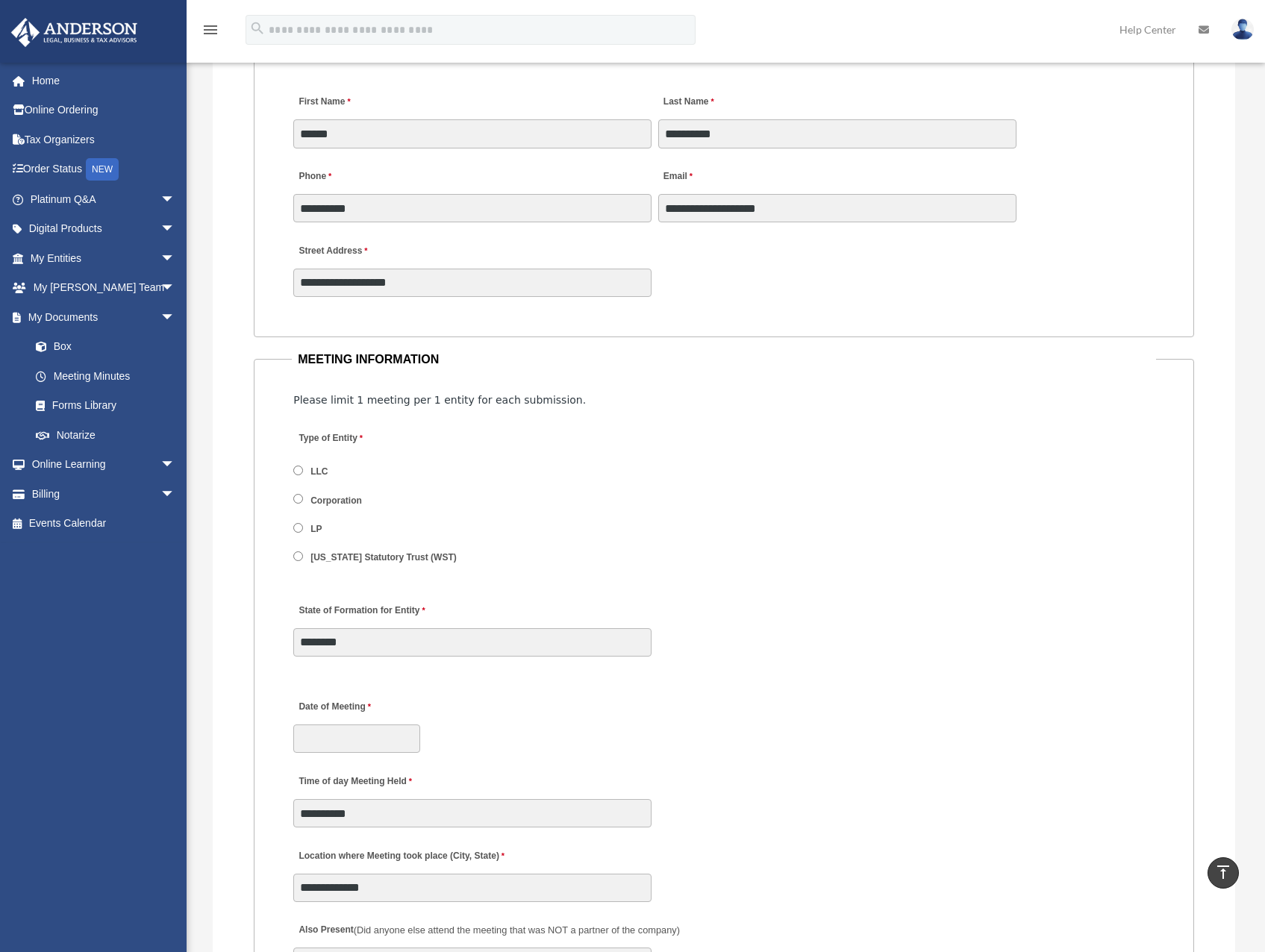
click at [317, 474] on label "LLC" at bounding box center [319, 472] width 28 height 13
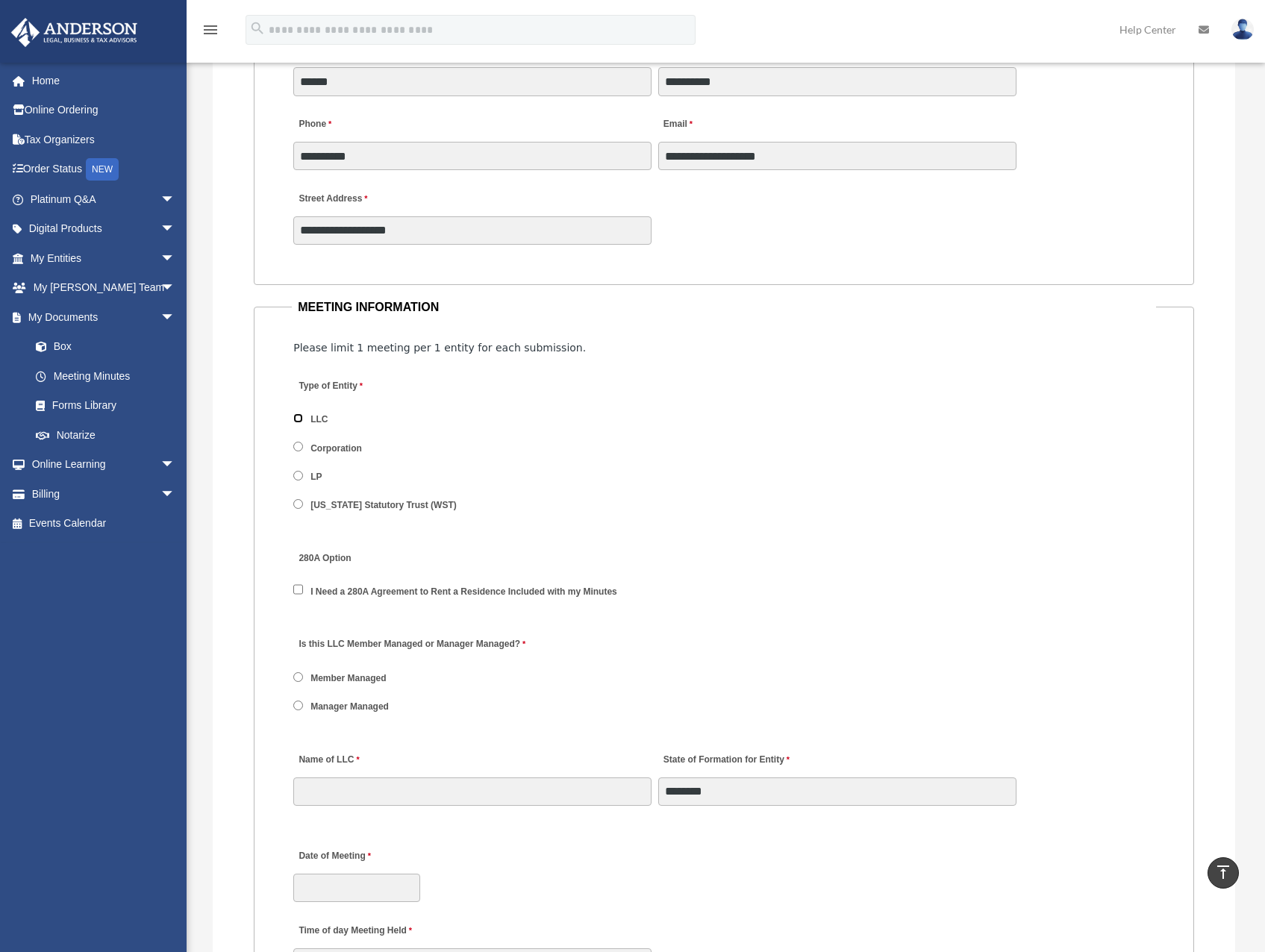
scroll to position [1753, 0]
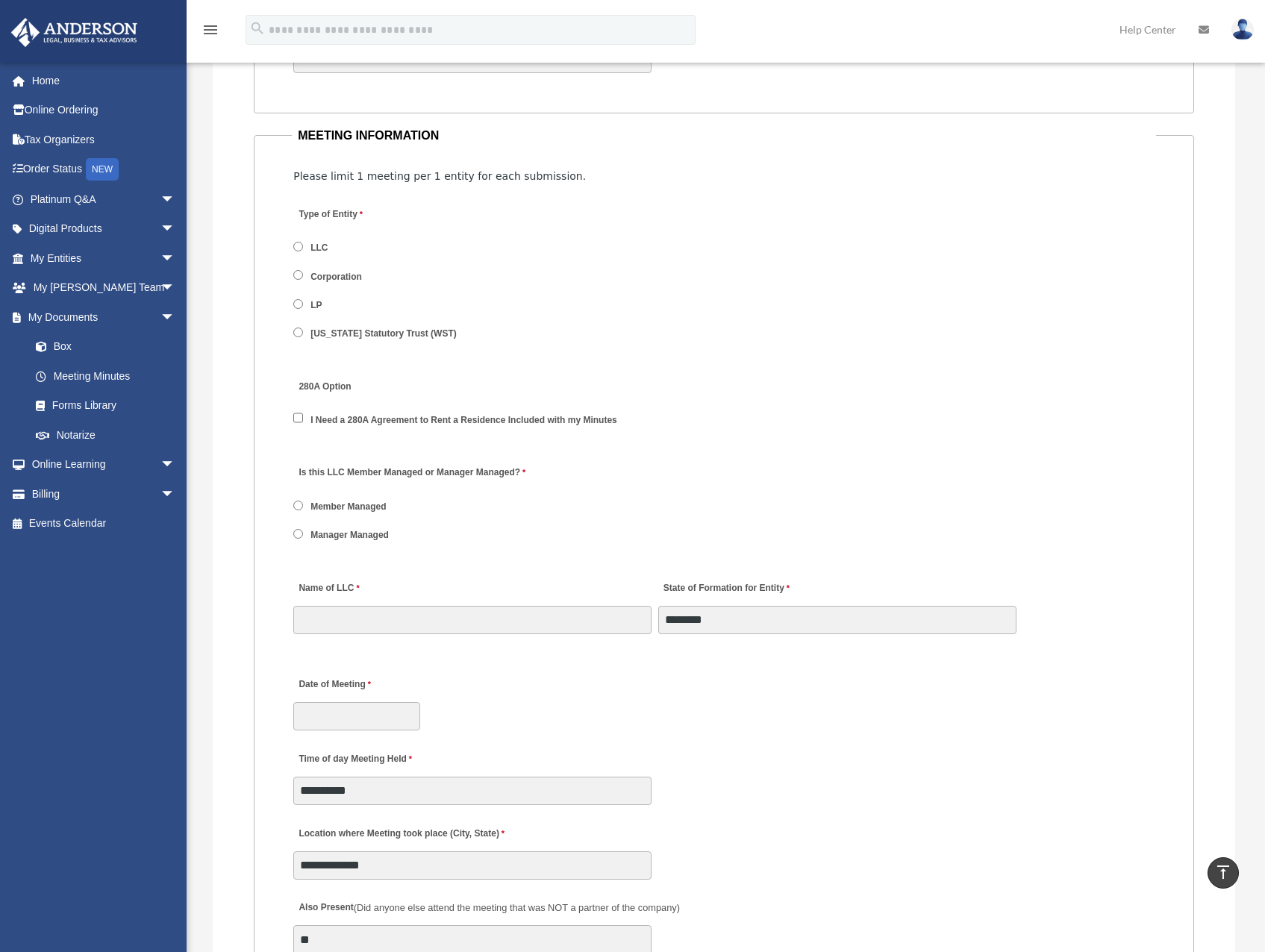
click at [359, 538] on label "Manager Managed" at bounding box center [349, 535] width 88 height 13
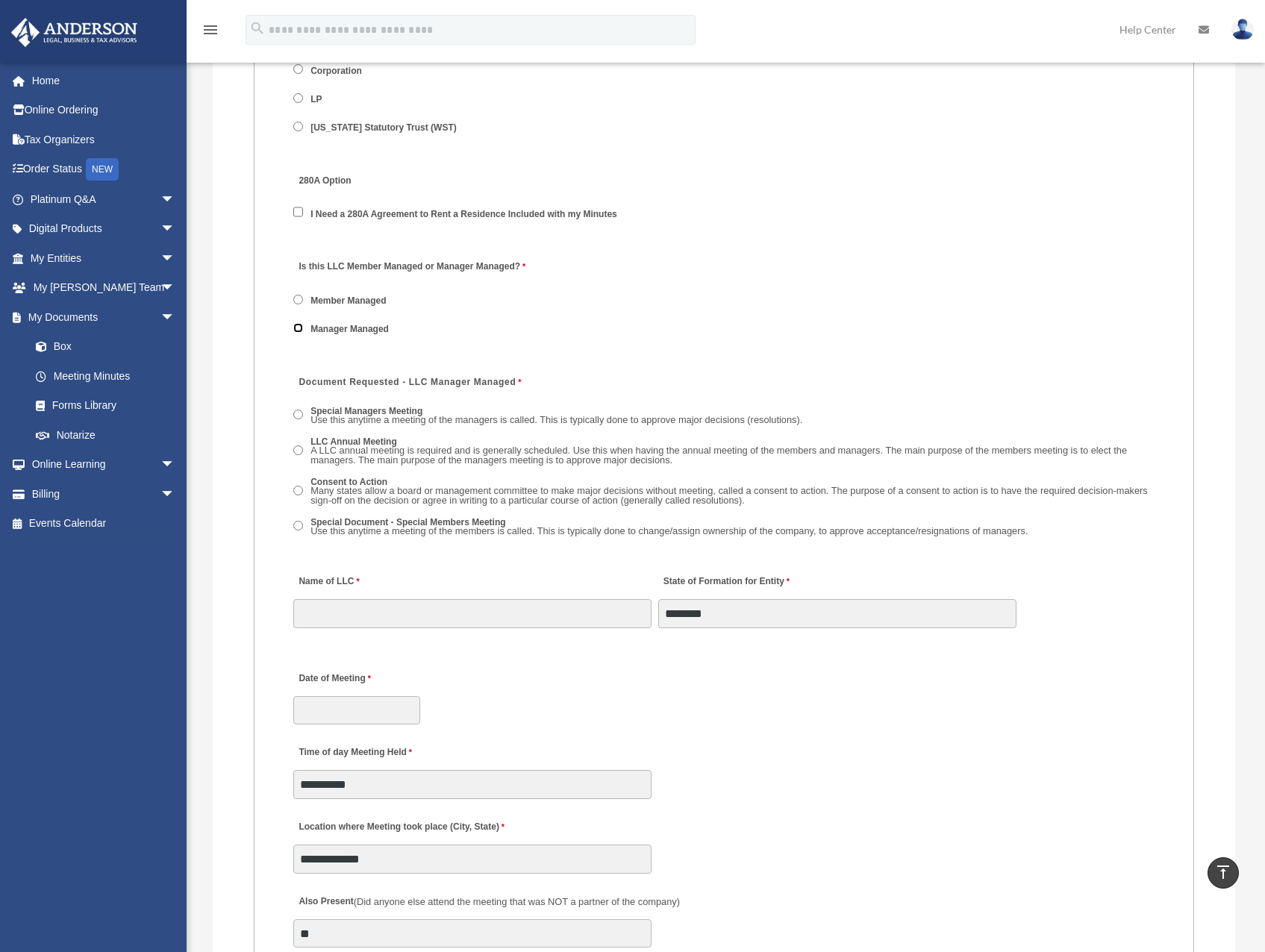
scroll to position [1977, 0]
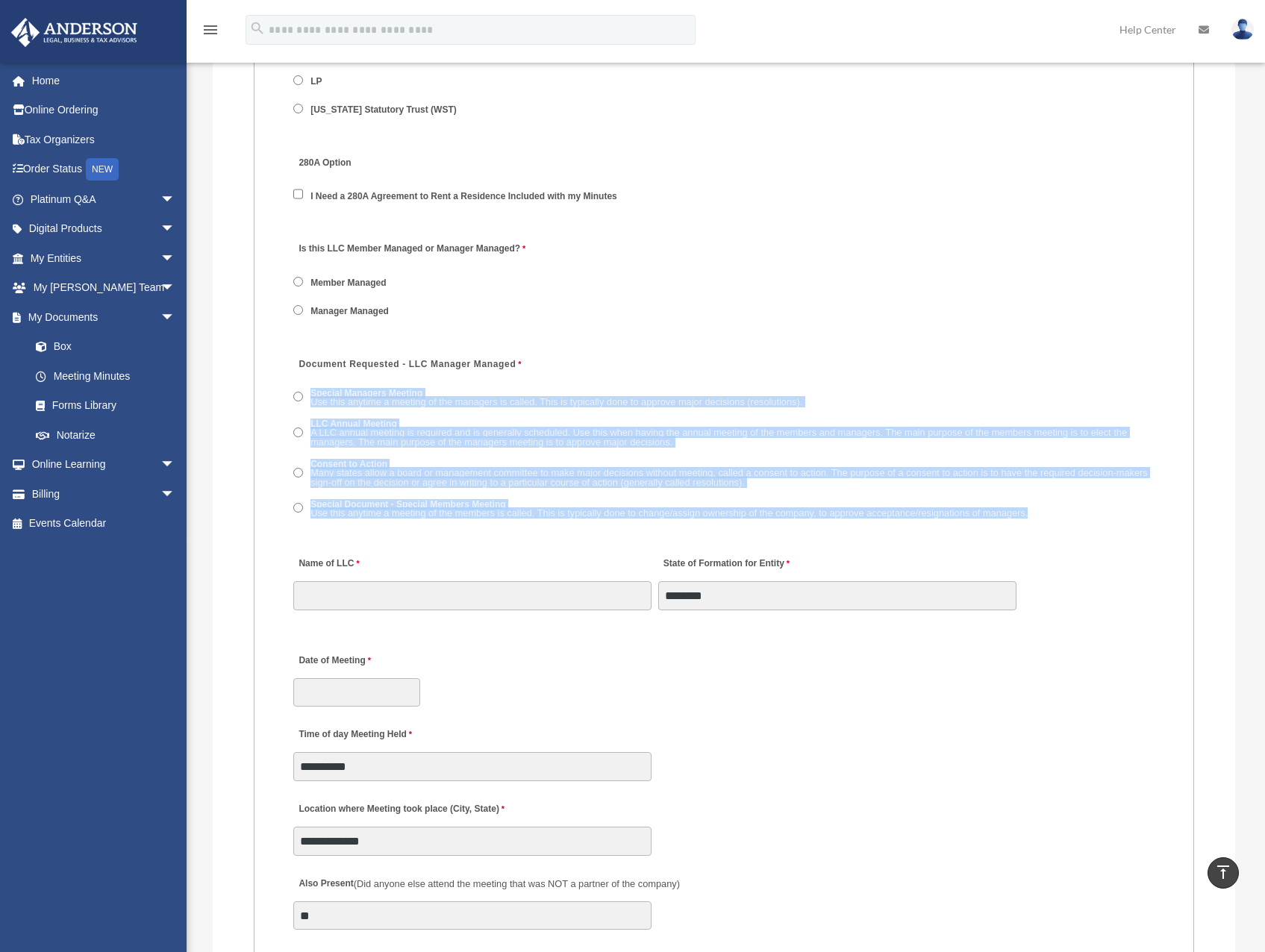
drag, startPoint x: 1049, startPoint y: 512, endPoint x: 301, endPoint y: 389, distance: 758.0
click at [301, 389] on span "Special Managers Meeting Use this anytime a meeting of the managers is called. …" at bounding box center [724, 453] width 861 height 138
copy span "Special Managers Meeting Use this anytime a meeting of the managers is called. …"
click at [384, 396] on span "Use this anytime a meeting of the managers is called. This is typically done to…" at bounding box center [556, 402] width 492 height 11
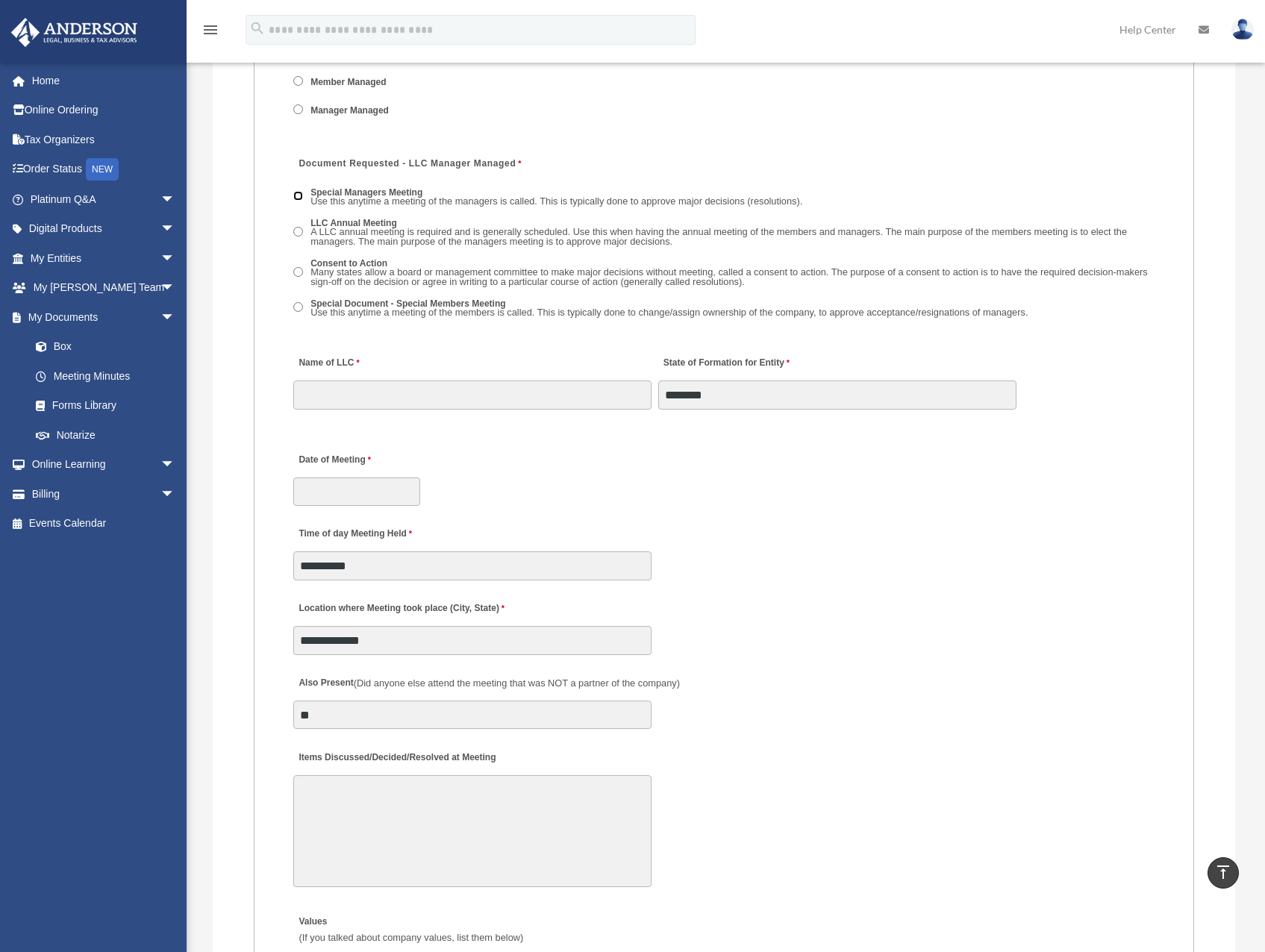
scroll to position [2201, 0]
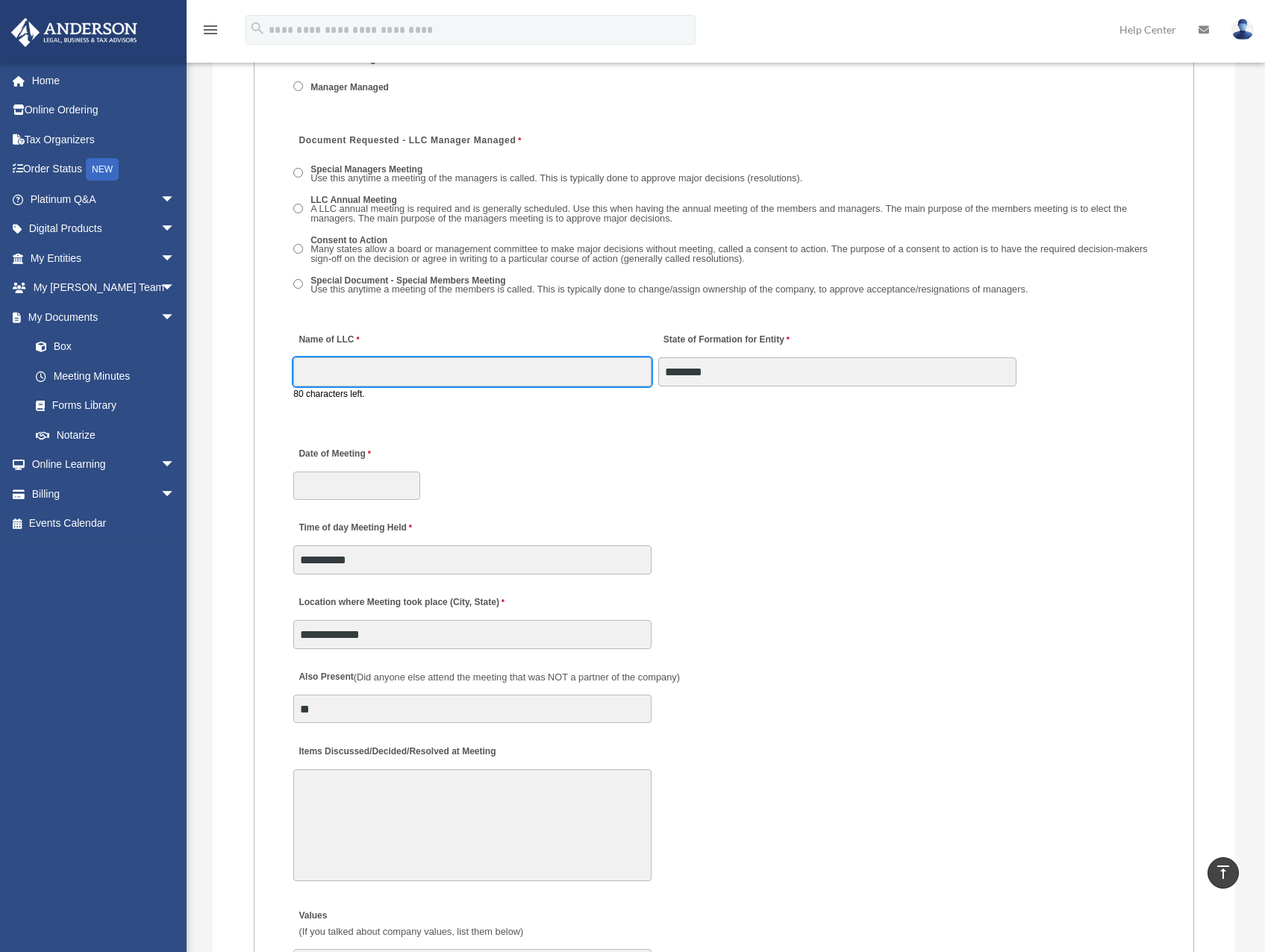
click at [451, 379] on input "Name of LLC" at bounding box center [472, 372] width 358 height 28
type input "**********"
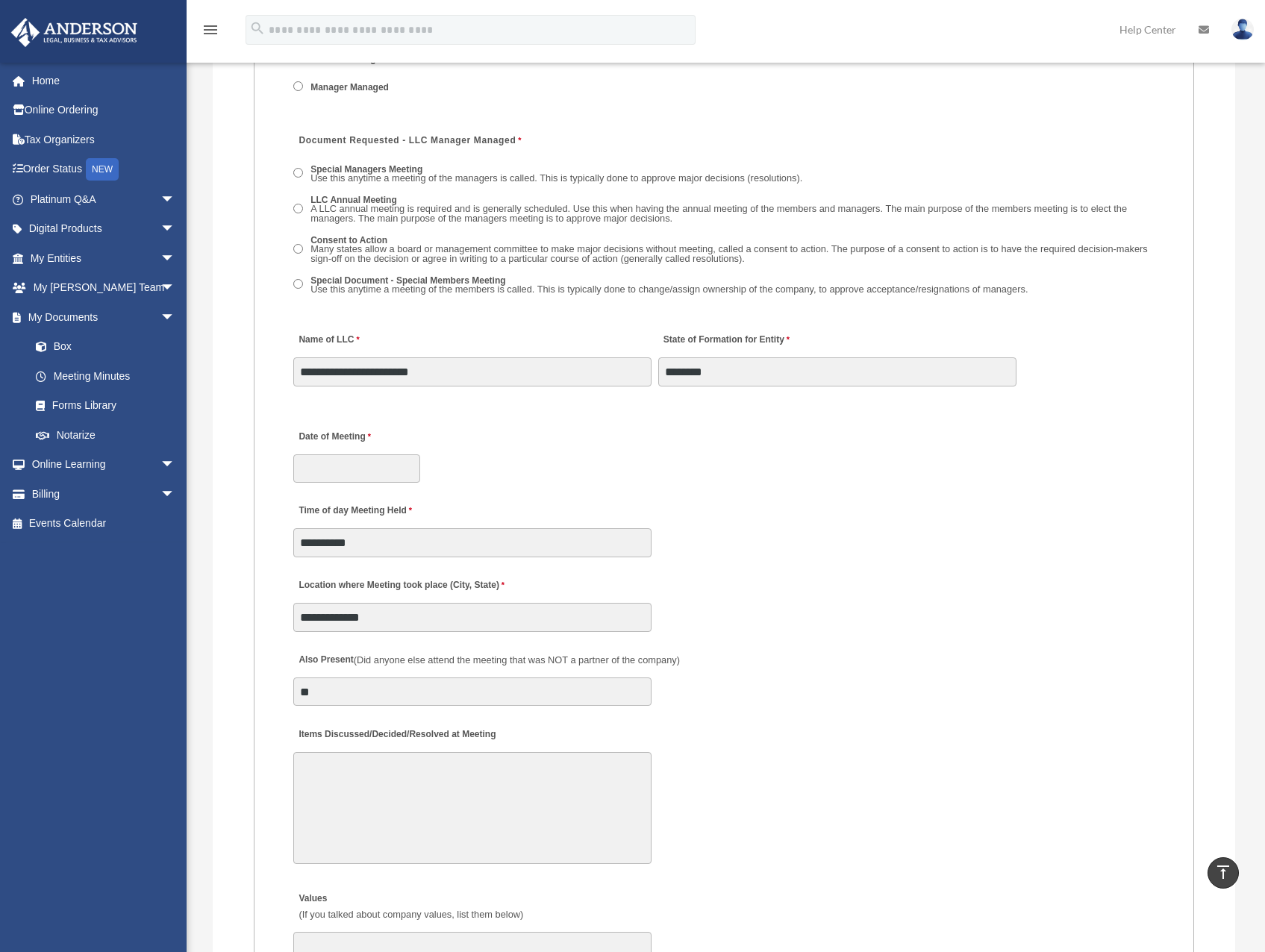
drag, startPoint x: 623, startPoint y: 412, endPoint x: 564, endPoint y: 412, distance: 59.0
click at [564, 412] on fieldset "MEETING INFORMATION Please limit 1 meeting per 1 entity for each submission. Ty…" at bounding box center [724, 699] width 940 height 2042
click at [381, 463] on input "Date of Meeting" at bounding box center [356, 468] width 127 height 28
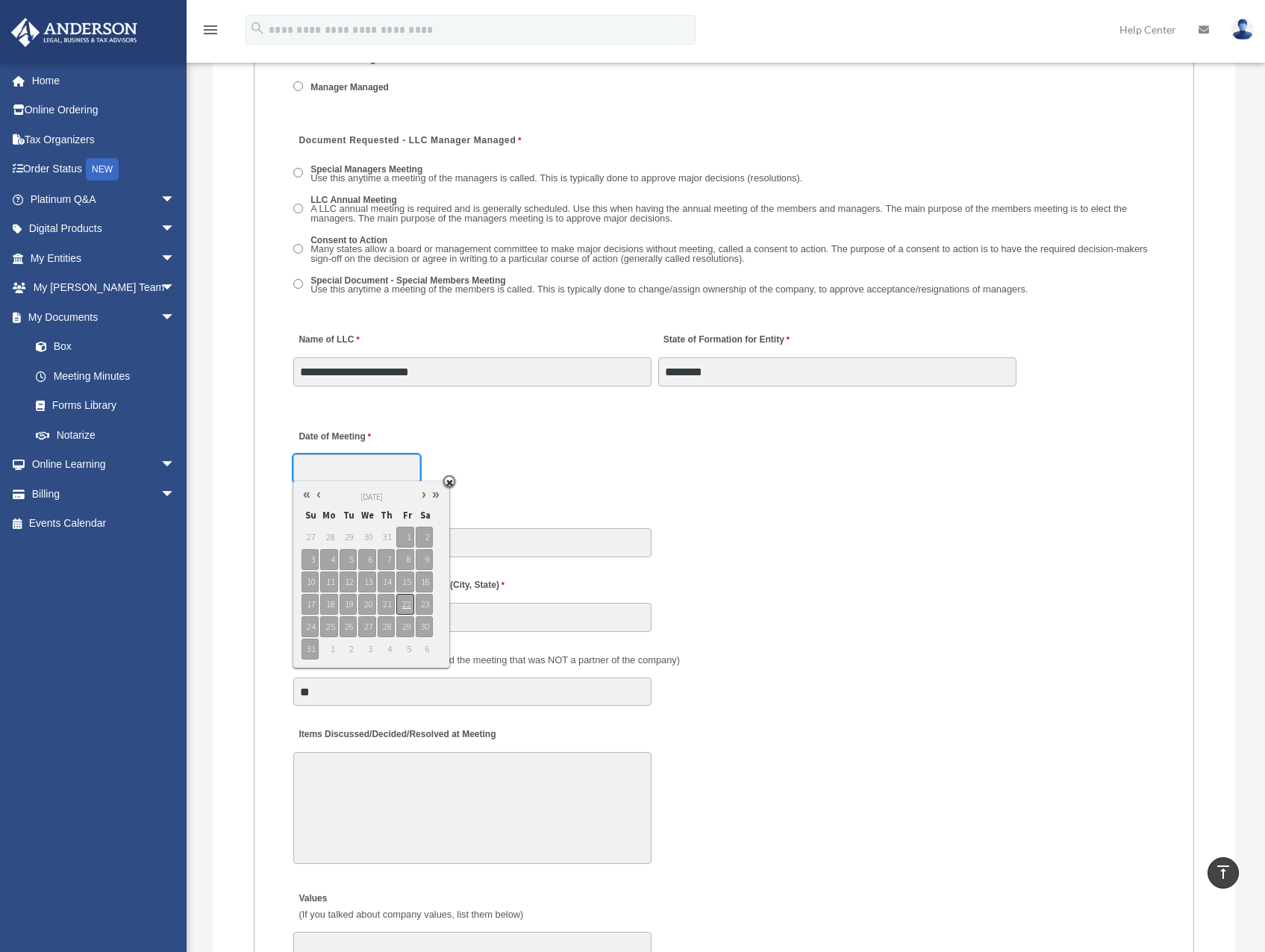
type input "**********"
click at [407, 606] on span "22" at bounding box center [405, 604] width 17 height 21
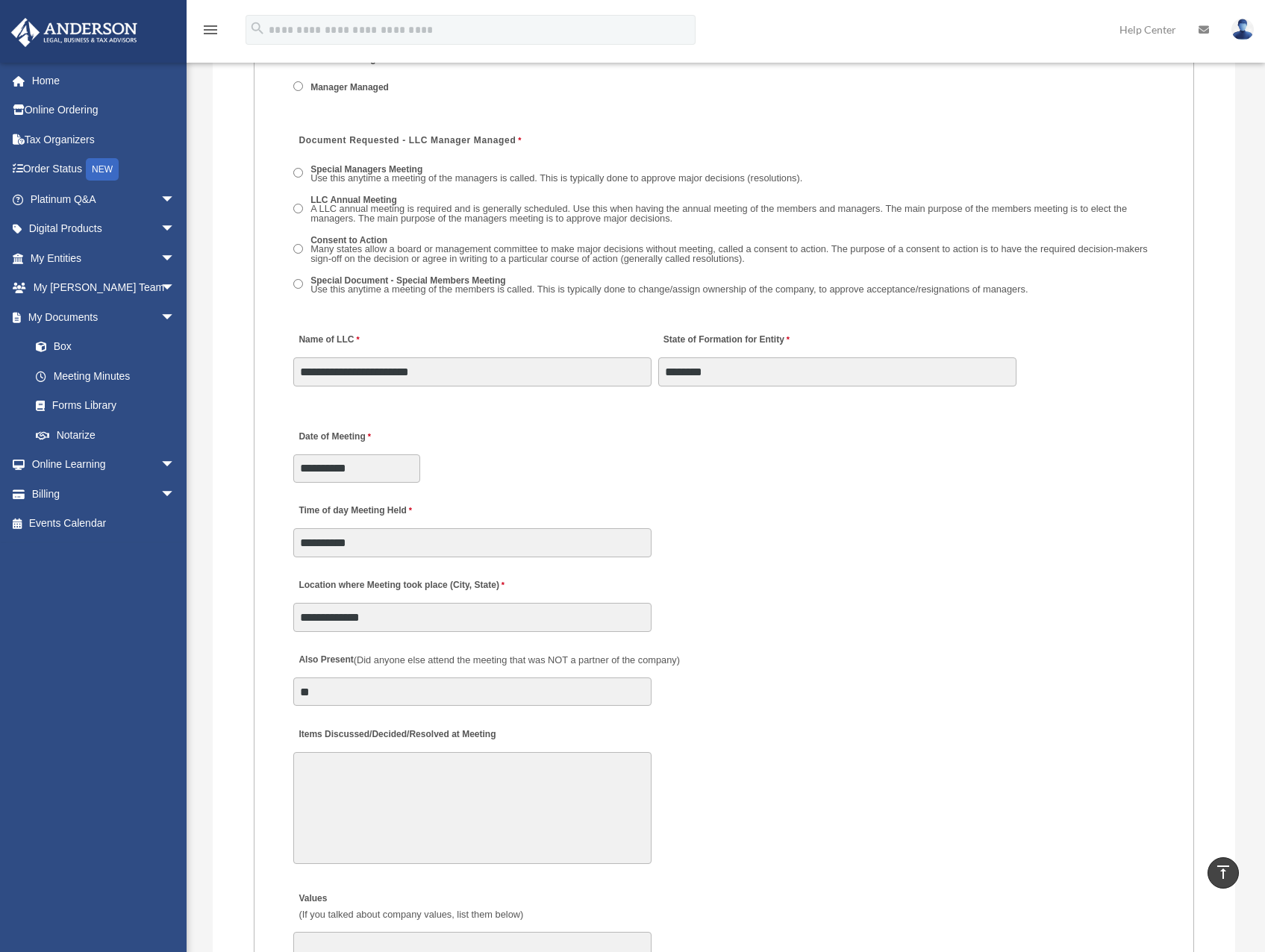
click at [529, 491] on fieldset "MEETING INFORMATION Please limit 1 meeting per 1 entity for each submission. Ty…" at bounding box center [724, 699] width 940 height 2042
click at [423, 543] on input "**********" at bounding box center [472, 542] width 358 height 28
click at [317, 540] on input "**********" at bounding box center [472, 542] width 358 height 28
type input "**********"
click at [462, 576] on label "Location where Meeting took place (City, State)" at bounding box center [400, 586] width 215 height 20
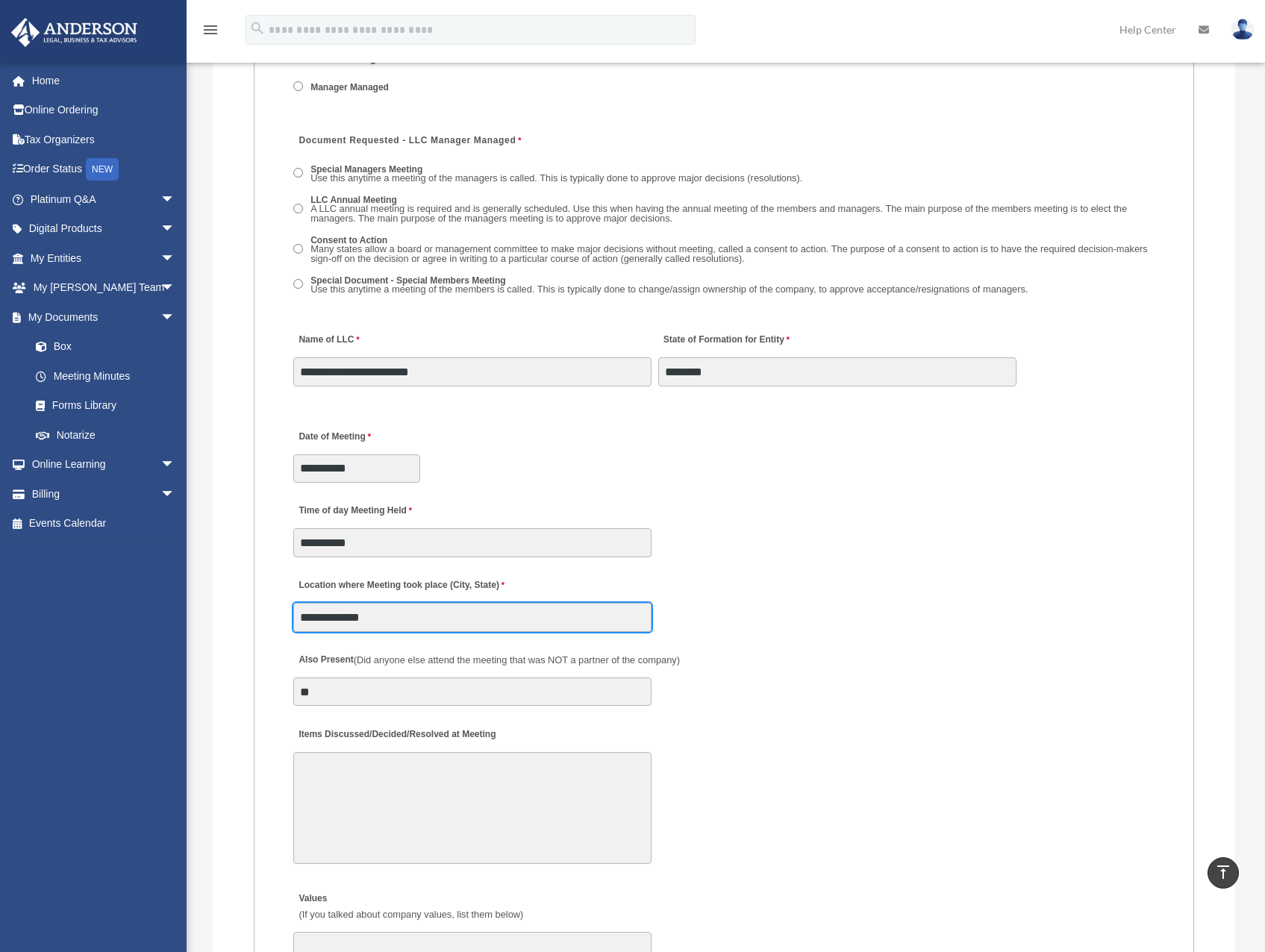
click at [462, 603] on input "**********" at bounding box center [472, 617] width 358 height 28
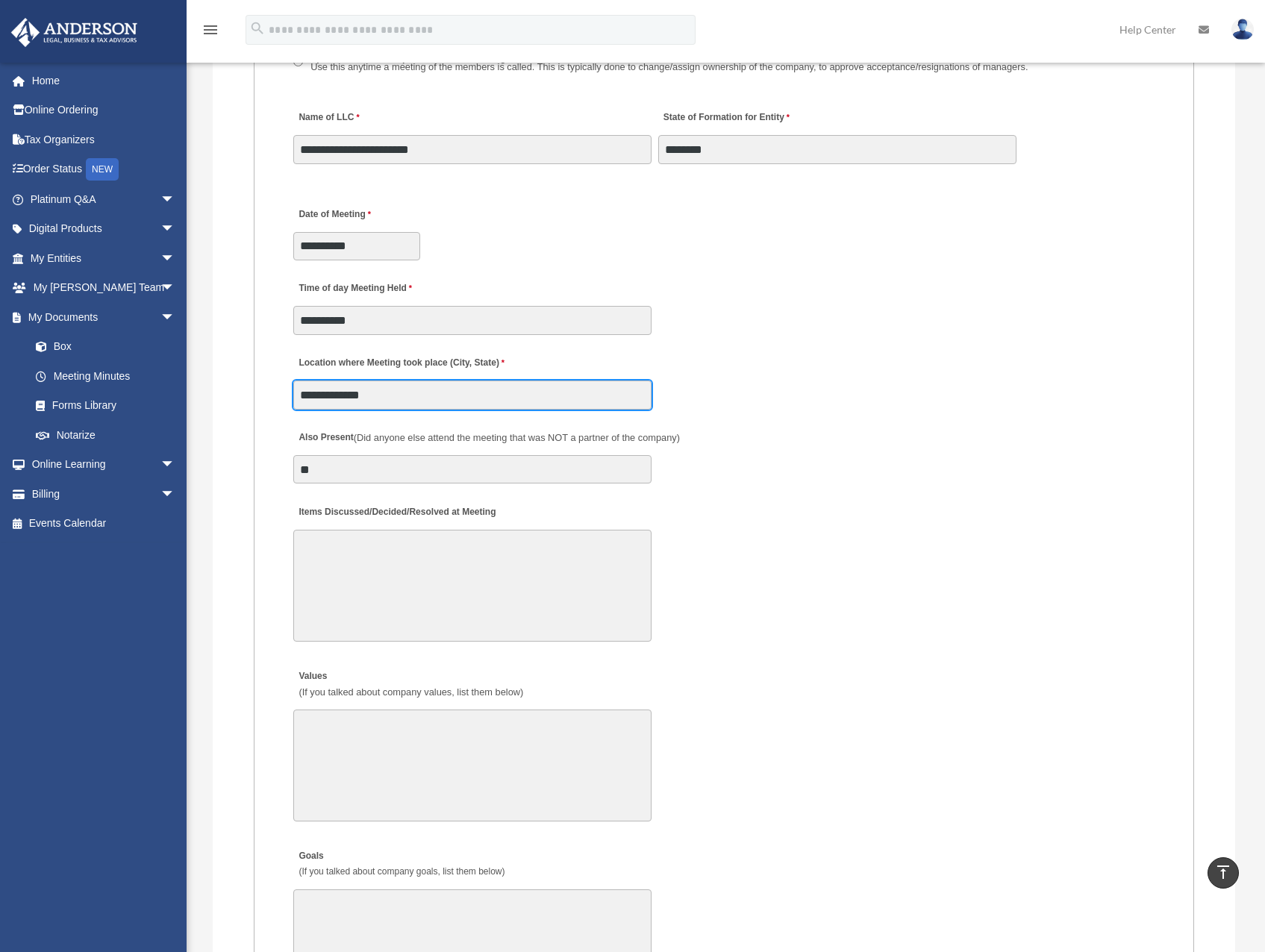
scroll to position [2424, 0]
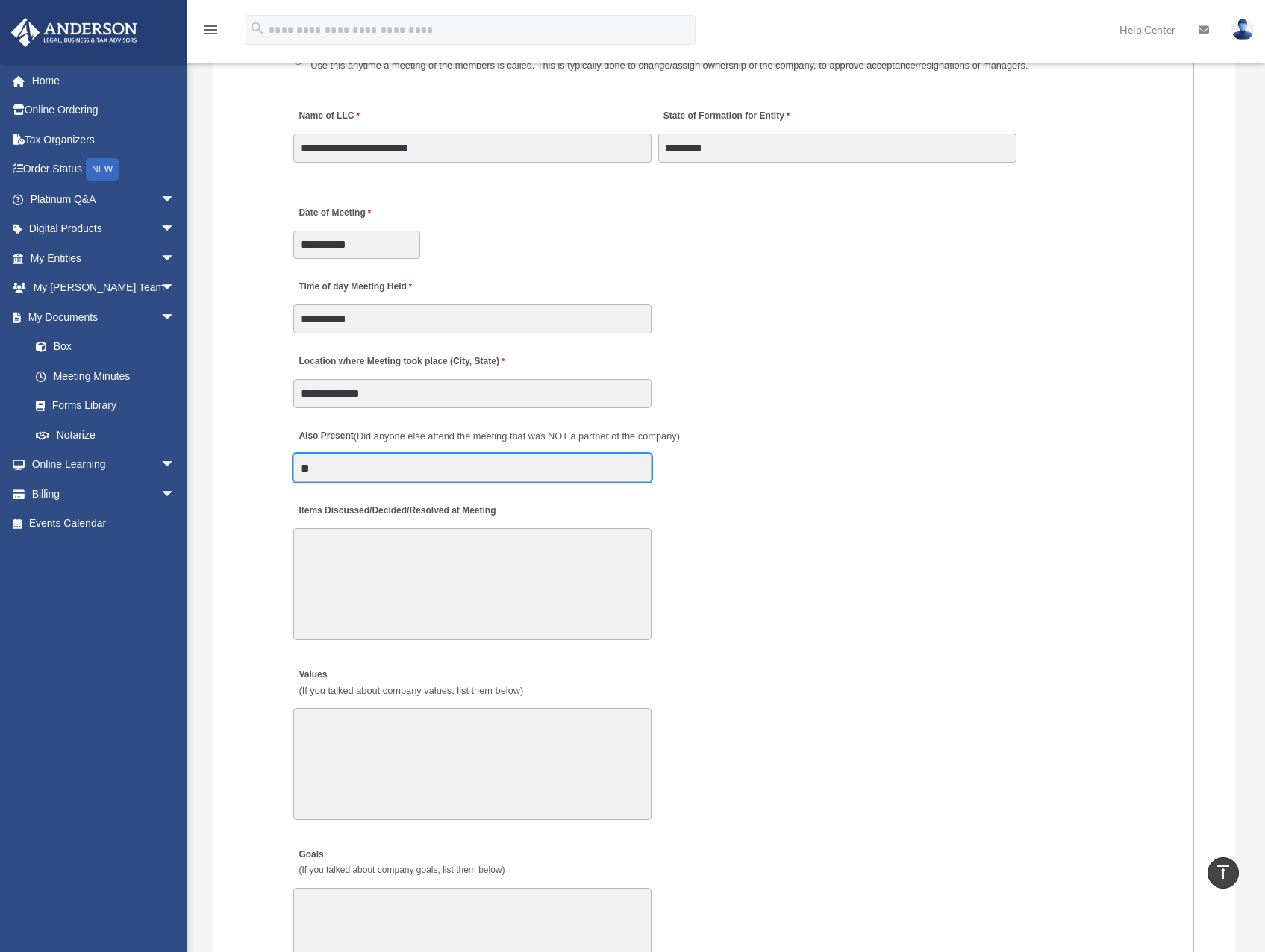
click at [428, 475] on input "**" at bounding box center [472, 468] width 358 height 28
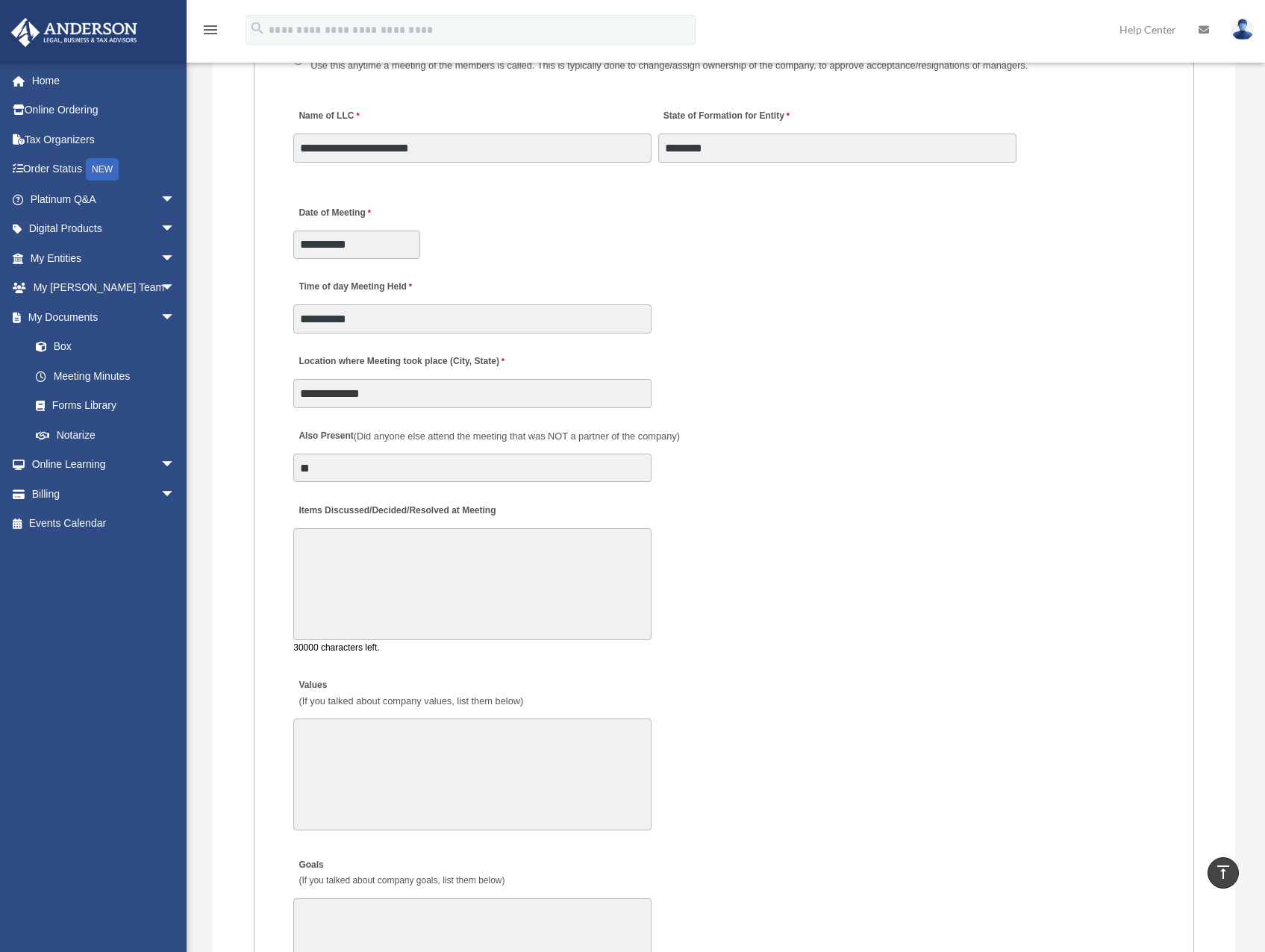
click at [605, 620] on textarea "Items Discussed/Decided/Resolved at Meeting" at bounding box center [472, 583] width 358 height 112
click at [382, 506] on label "Items Discussed/Decided/Resolved at Meeting" at bounding box center [396, 510] width 206 height 20
click at [382, 528] on textarea "Items Discussed/Decided/Resolved at Meeting" at bounding box center [472, 583] width 358 height 112
click at [381, 506] on label "Items Discussed/Decided/Resolved at Meeting" at bounding box center [396, 510] width 206 height 20
click at [381, 528] on textarea "Items Discussed/Decided/Resolved at Meeting" at bounding box center [472, 583] width 358 height 112
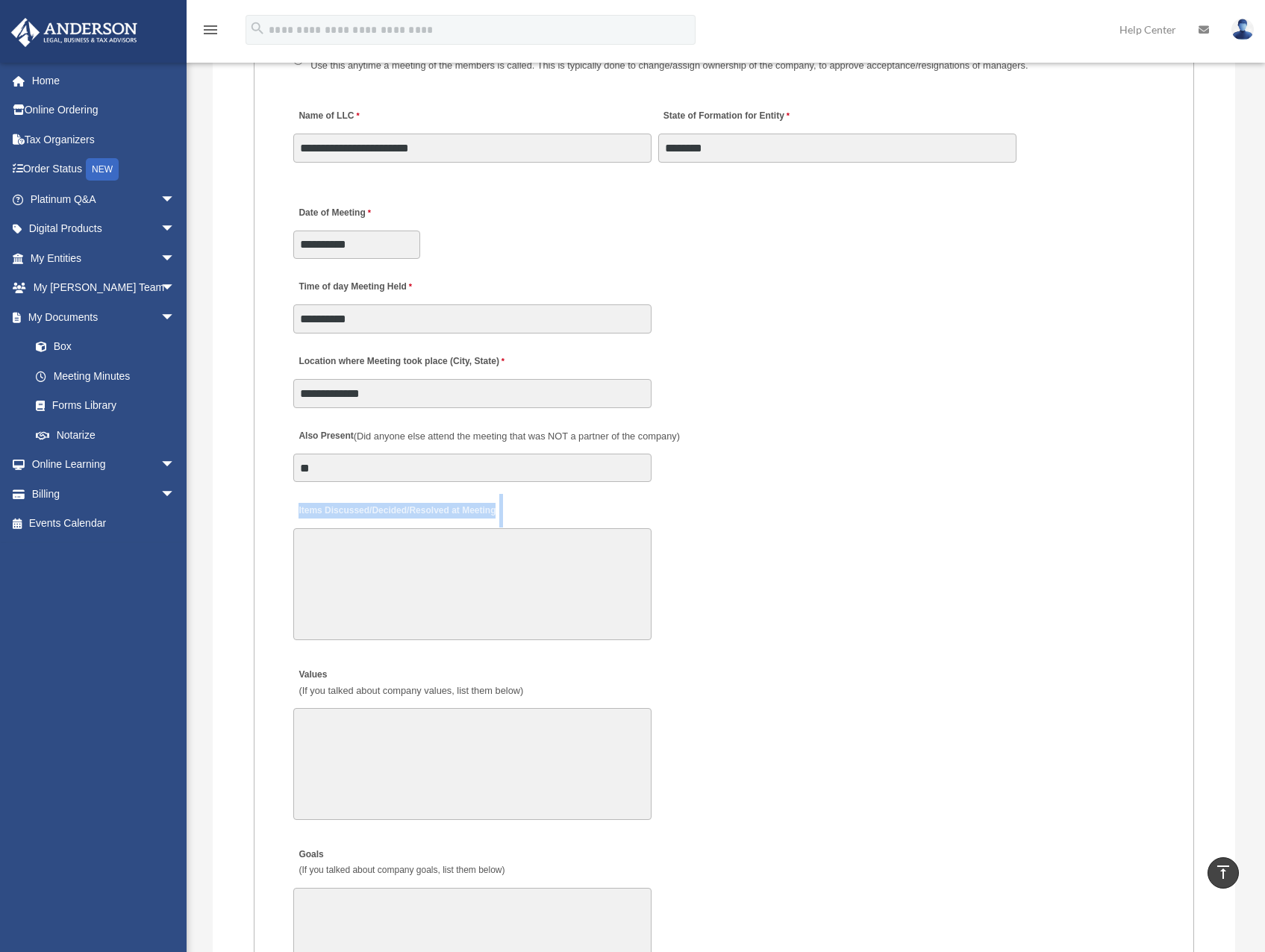
click at [381, 506] on label "Items Discussed/Decided/Resolved at Meeting" at bounding box center [396, 510] width 206 height 20
click at [381, 528] on textarea "Items Discussed/Decided/Resolved at Meeting" at bounding box center [472, 583] width 358 height 112
copy div "Items Discussed/Decided/Resolved at Meeting"
click at [386, 437] on span "(Did anyone else attend the meeting that was NOT a partner of the company)" at bounding box center [517, 436] width 326 height 11
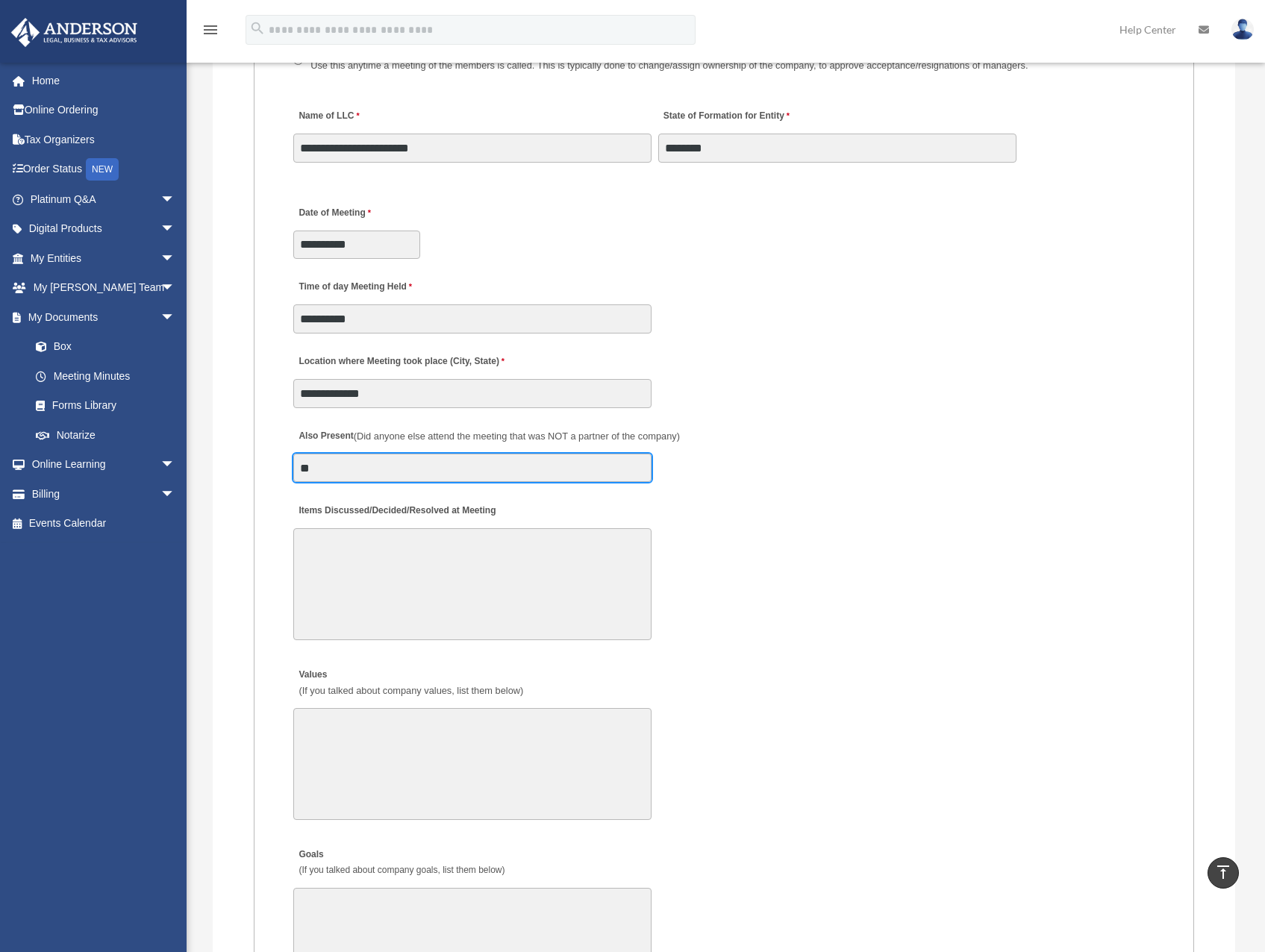
click at [386, 453] on input "**" at bounding box center [472, 468] width 358 height 28
click at [386, 437] on span "(Did anyone else attend the meeting that was NOT a partner of the company)" at bounding box center [517, 436] width 326 height 11
click at [386, 453] on input "**" at bounding box center [472, 468] width 358 height 28
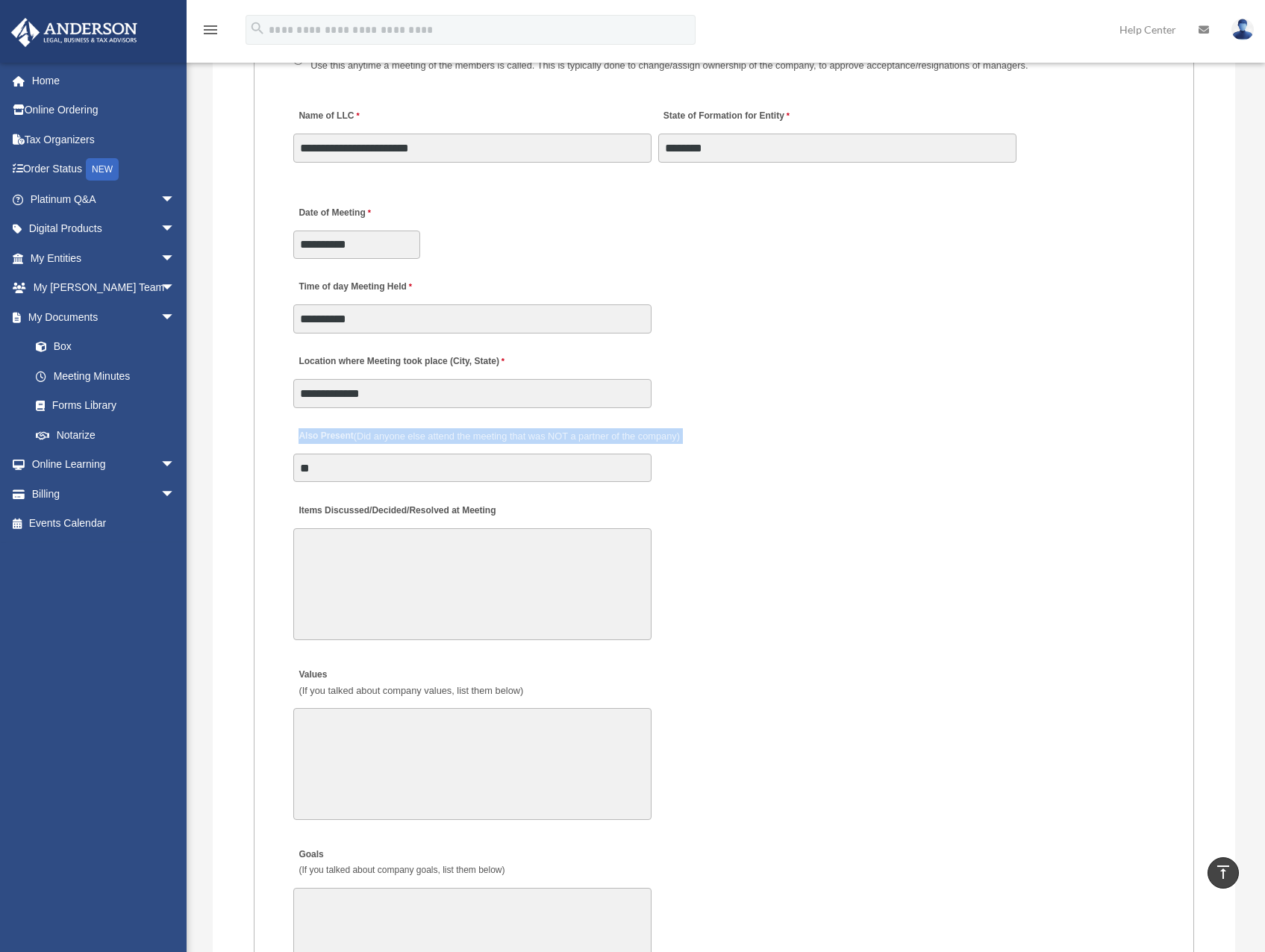
click at [386, 437] on span "(Did anyone else attend the meeting that was NOT a partner of the company)" at bounding box center [517, 436] width 326 height 11
click at [386, 453] on input "**" at bounding box center [472, 468] width 358 height 28
copy label "Also Present (Did anyone else attend the meeting that was NOT a partner of the …"
click at [410, 516] on label "Items Discussed/Decided/Resolved at Meeting" at bounding box center [396, 510] width 206 height 20
click at [410, 528] on textarea "Items Discussed/Decided/Resolved at Meeting" at bounding box center [472, 583] width 358 height 112
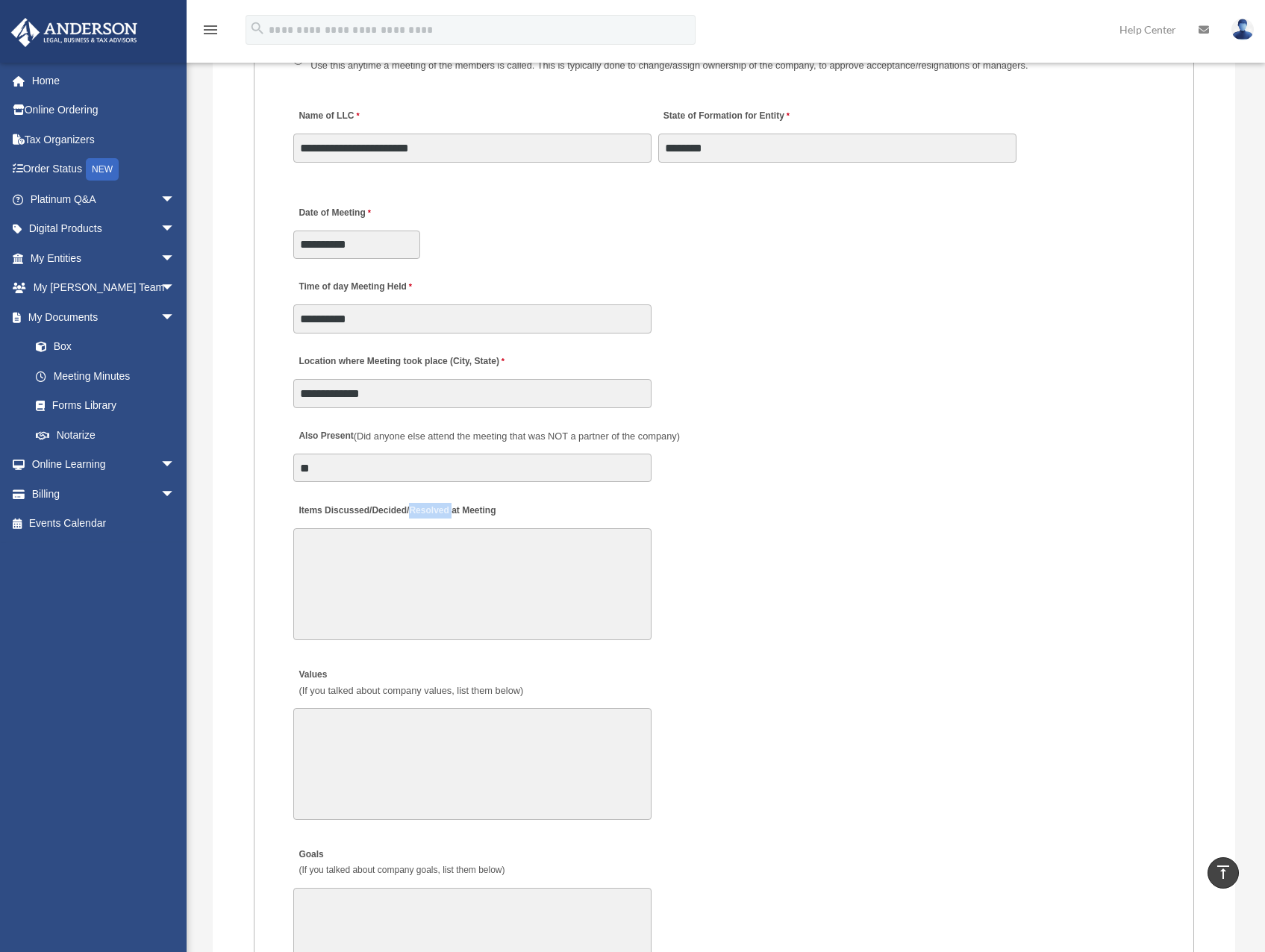
click at [410, 516] on label "Items Discussed/Decided/Resolved at Meeting" at bounding box center [396, 510] width 206 height 20
click at [410, 528] on textarea "Items Discussed/Decided/Resolved at Meeting" at bounding box center [472, 583] width 358 height 112
click at [410, 516] on label "Items Discussed/Decided/Resolved at Meeting" at bounding box center [396, 510] width 206 height 20
click at [410, 528] on textarea "Items Discussed/Decided/Resolved at Meeting" at bounding box center [472, 583] width 358 height 112
copy div "Items Discussed/Decided/Resolved at Meeting"
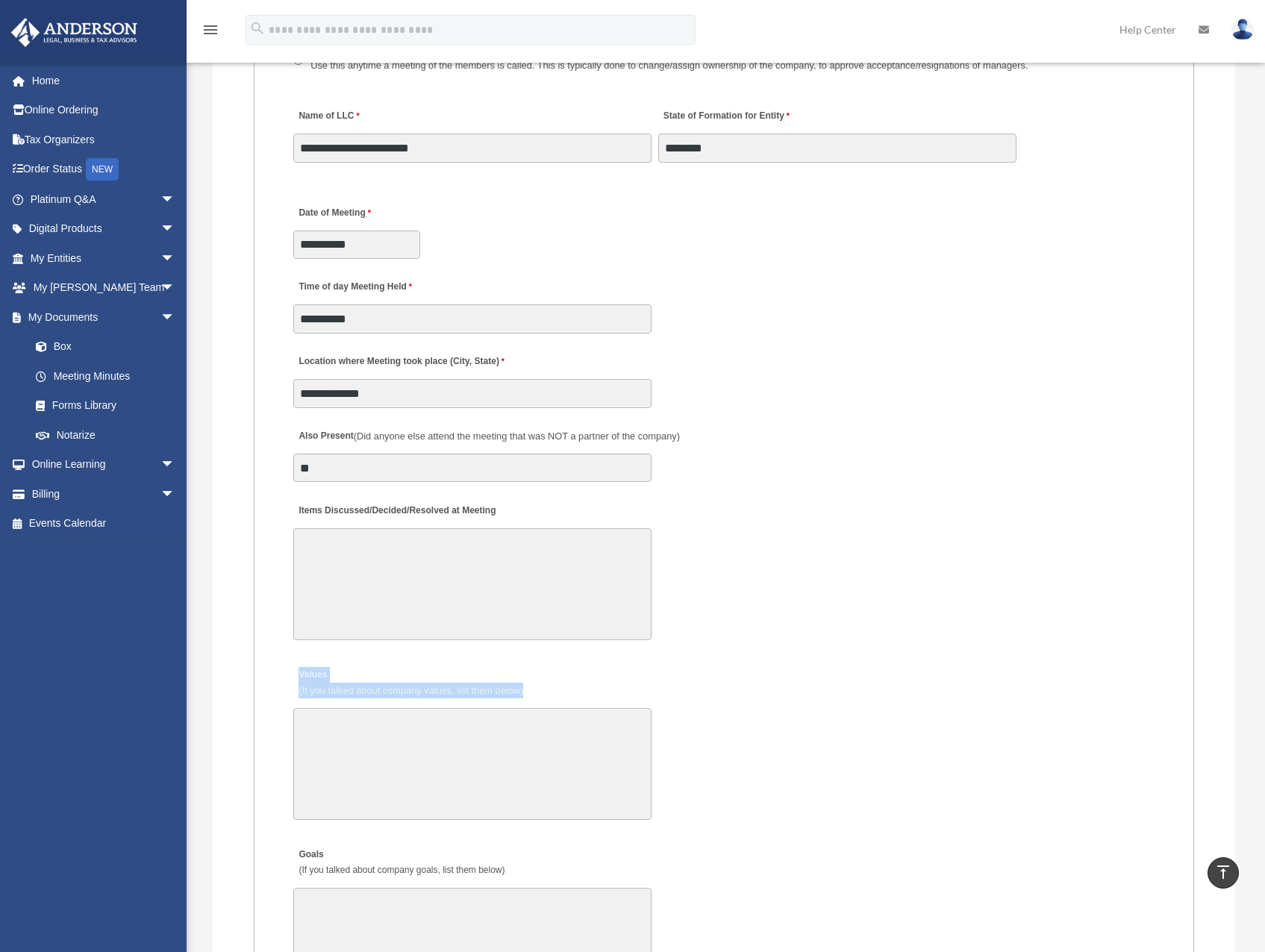
drag, startPoint x: 296, startPoint y: 670, endPoint x: 538, endPoint y: 692, distance: 243.0
click at [538, 692] on div "Values (If you talked about company values, list them below) 30000 characters l…" at bounding box center [724, 742] width 864 height 171
copy label "Values (If you talked about company values, list them below)"
click at [450, 871] on span "(If you talked about company goals, list them below)" at bounding box center [401, 869] width 206 height 10
click at [450, 888] on textarea "Goals (If you talked about company goals, list them below)" at bounding box center [472, 943] width 358 height 112
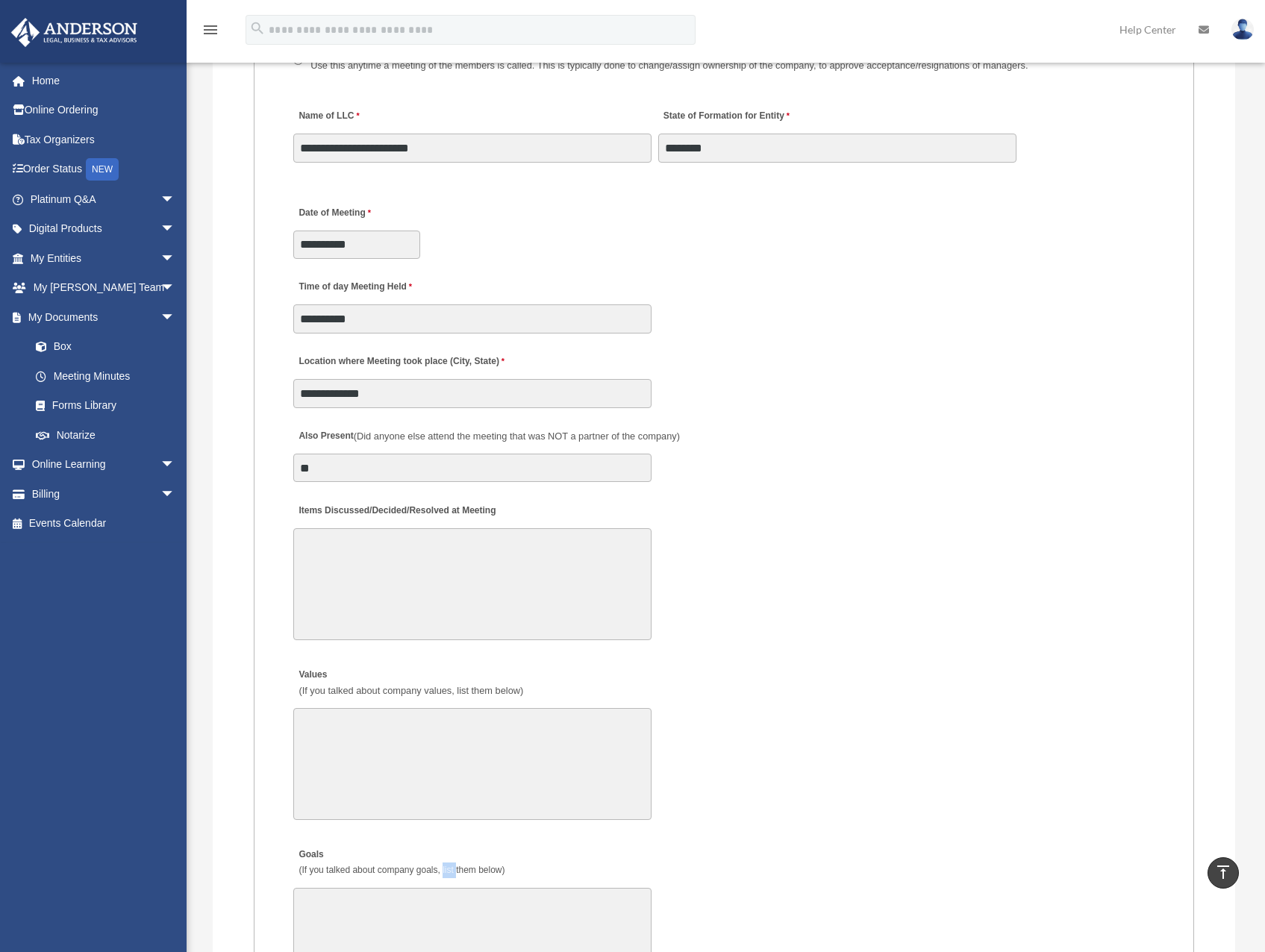
click at [450, 871] on span "(If you talked about company goals, list them below)" at bounding box center [401, 869] width 206 height 10
click at [450, 888] on textarea "Goals (If you talked about company goals, list them below)" at bounding box center [472, 943] width 358 height 112
click at [450, 871] on span "(If you talked about company goals, list them below)" at bounding box center [401, 869] width 206 height 10
click at [450, 888] on textarea "Goals (If you talked about company goals, list them below)" at bounding box center [472, 943] width 358 height 112
drag, startPoint x: 450, startPoint y: 871, endPoint x: 305, endPoint y: 850, distance: 146.5
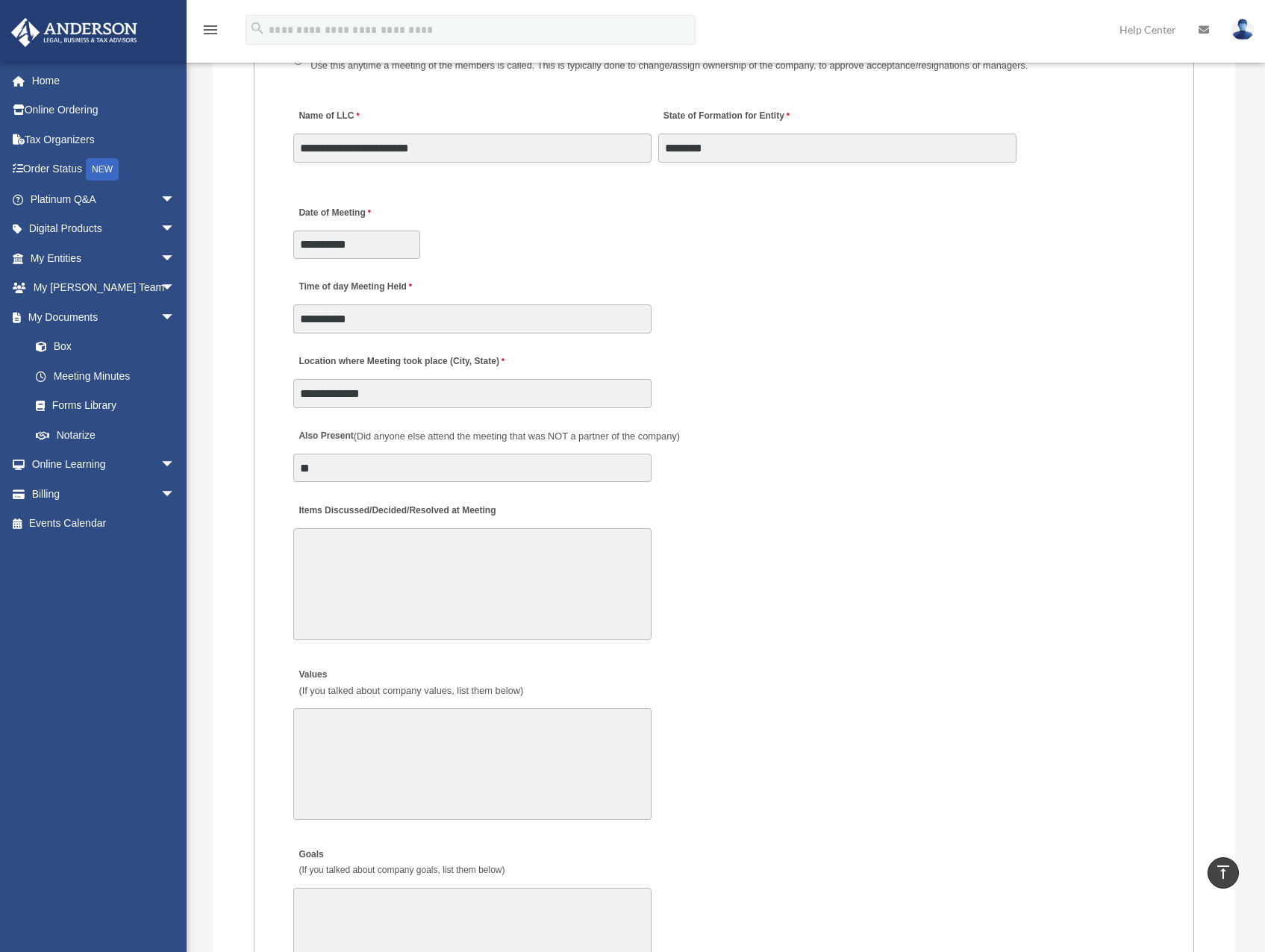
click at [309, 848] on label "Goals (If you talked about company goals, list them below)" at bounding box center [400, 863] width 215 height 36
click at [309, 888] on textarea "Goals (If you talked about company goals, list them below)" at bounding box center [472, 943] width 358 height 112
drag, startPoint x: 313, startPoint y: 852, endPoint x: 525, endPoint y: 874, distance: 213.1
click at [525, 874] on div "Goals (If you talked about company goals, list them below) 30000 characters lef…" at bounding box center [724, 923] width 864 height 171
copy label "Goals (If you talked about company goals, list them below)"
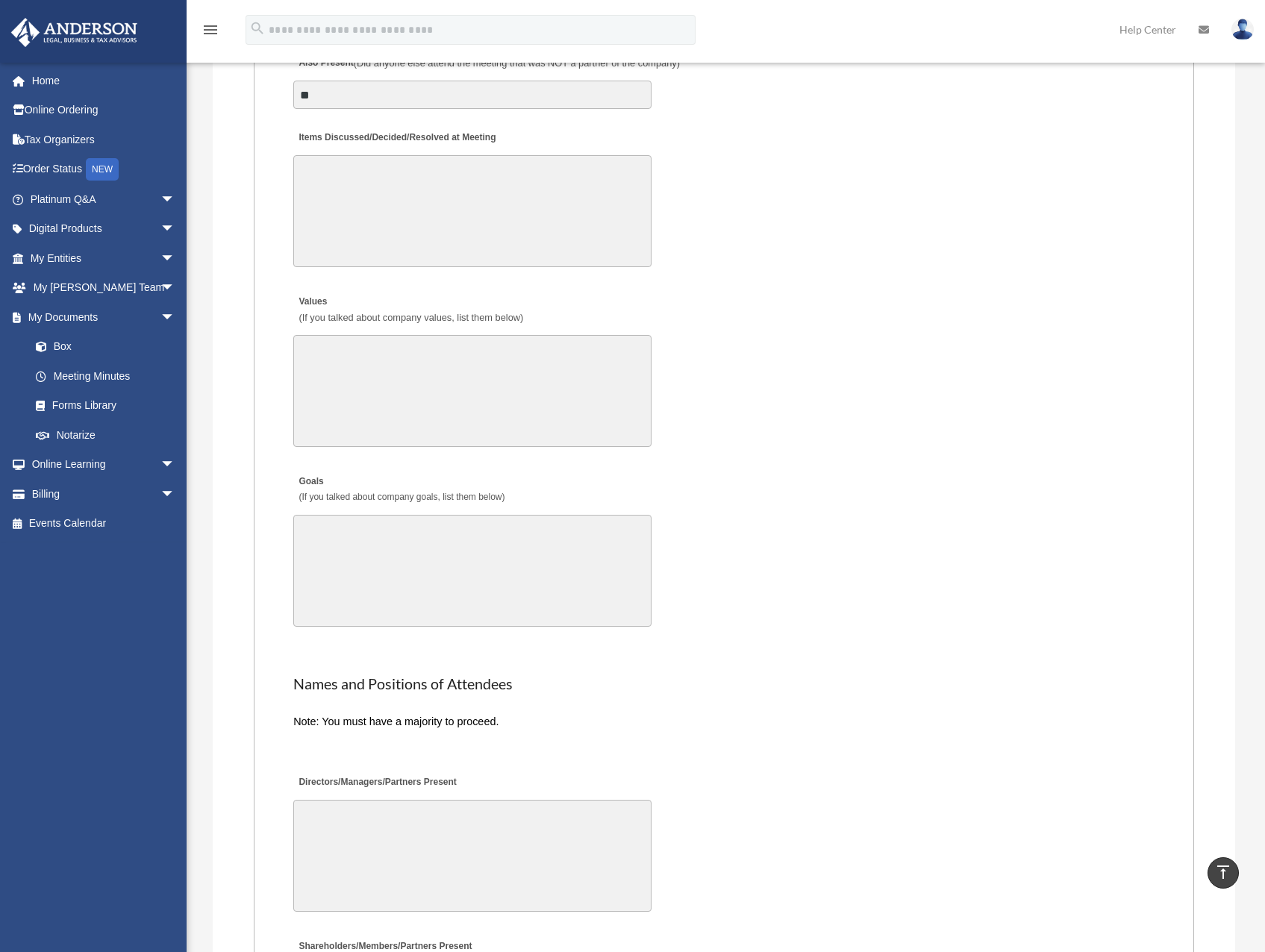
click at [733, 673] on h2 "Names and Positions of Attendees" at bounding box center [724, 684] width 861 height 21
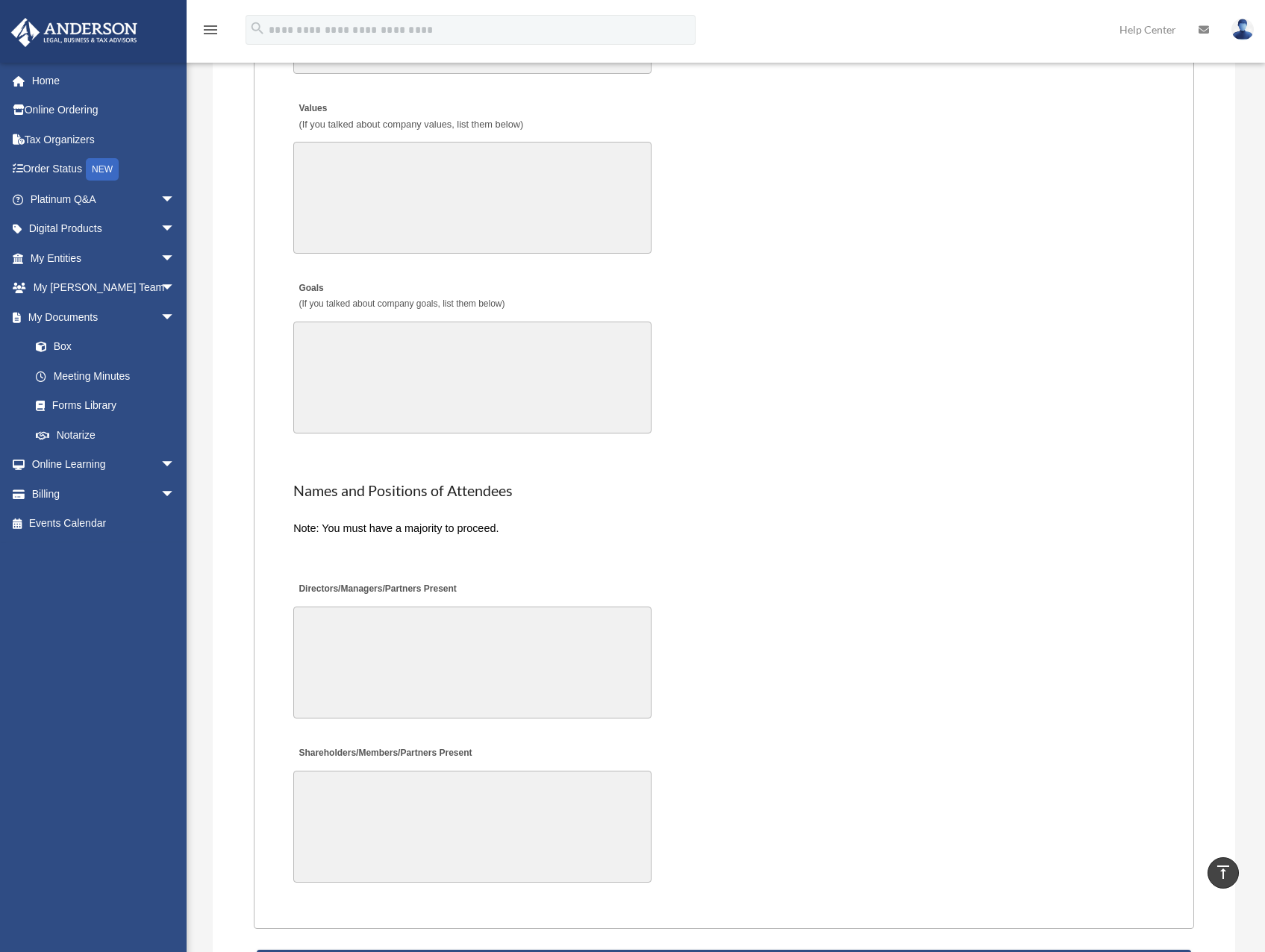
scroll to position [3021, 0]
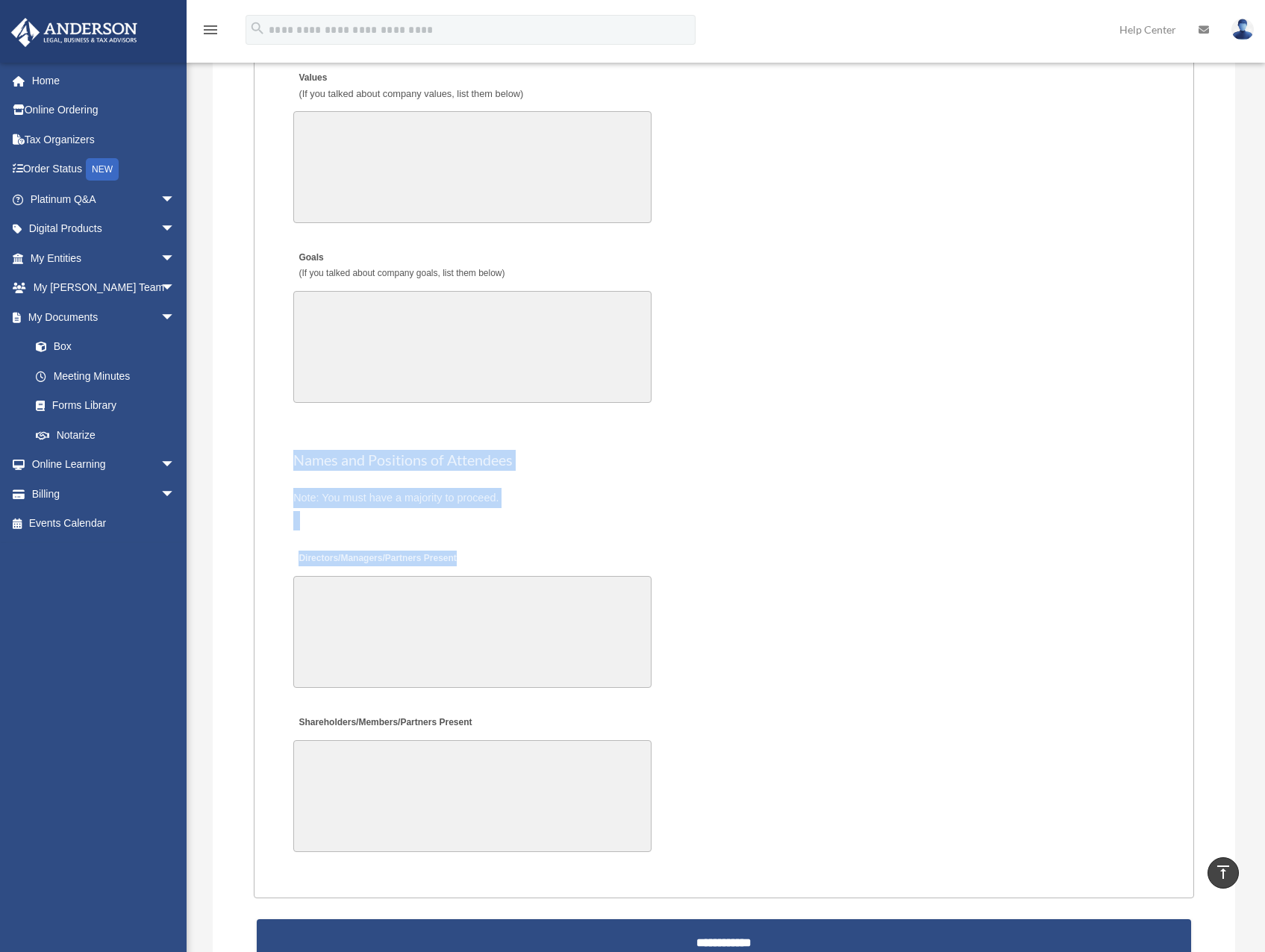
drag, startPoint x: 294, startPoint y: 455, endPoint x: 499, endPoint y: 547, distance: 224.7
copy fieldset "Names and Positions of Attendees Note: You must have a majority to proceed. Dir…"
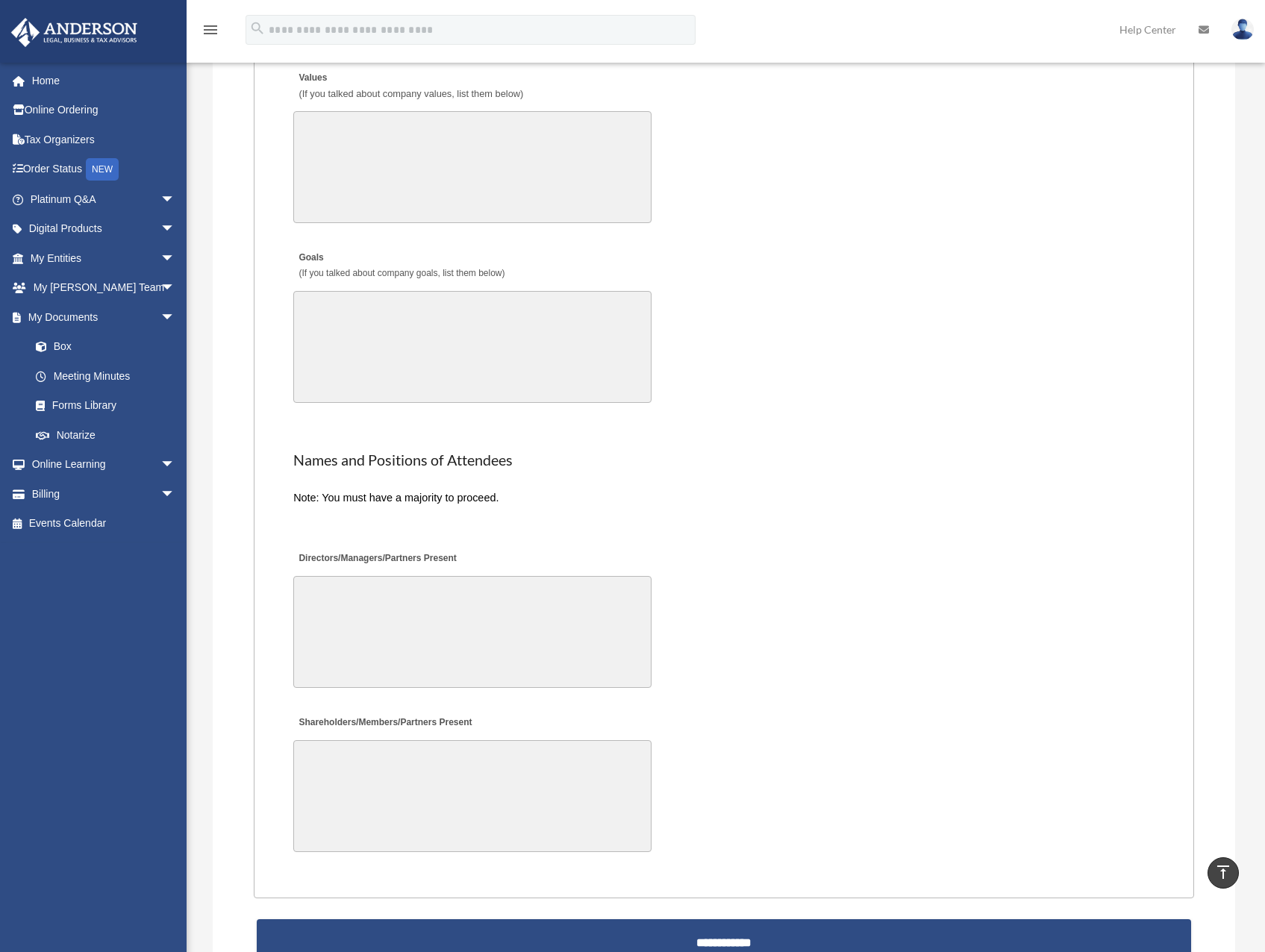
click at [420, 719] on label "Shareholders/Members/Partners Present" at bounding box center [384, 723] width 182 height 20
click at [420, 740] on textarea "Shareholders/Members/Partners Present" at bounding box center [472, 795] width 358 height 112
click at [420, 717] on label "Shareholders/Members/Partners Present" at bounding box center [384, 723] width 182 height 20
click at [420, 740] on textarea "Shareholders/Members/Partners Present" at bounding box center [472, 795] width 358 height 112
click at [420, 717] on label "Shareholders/Members/Partners Present" at bounding box center [384, 723] width 182 height 20
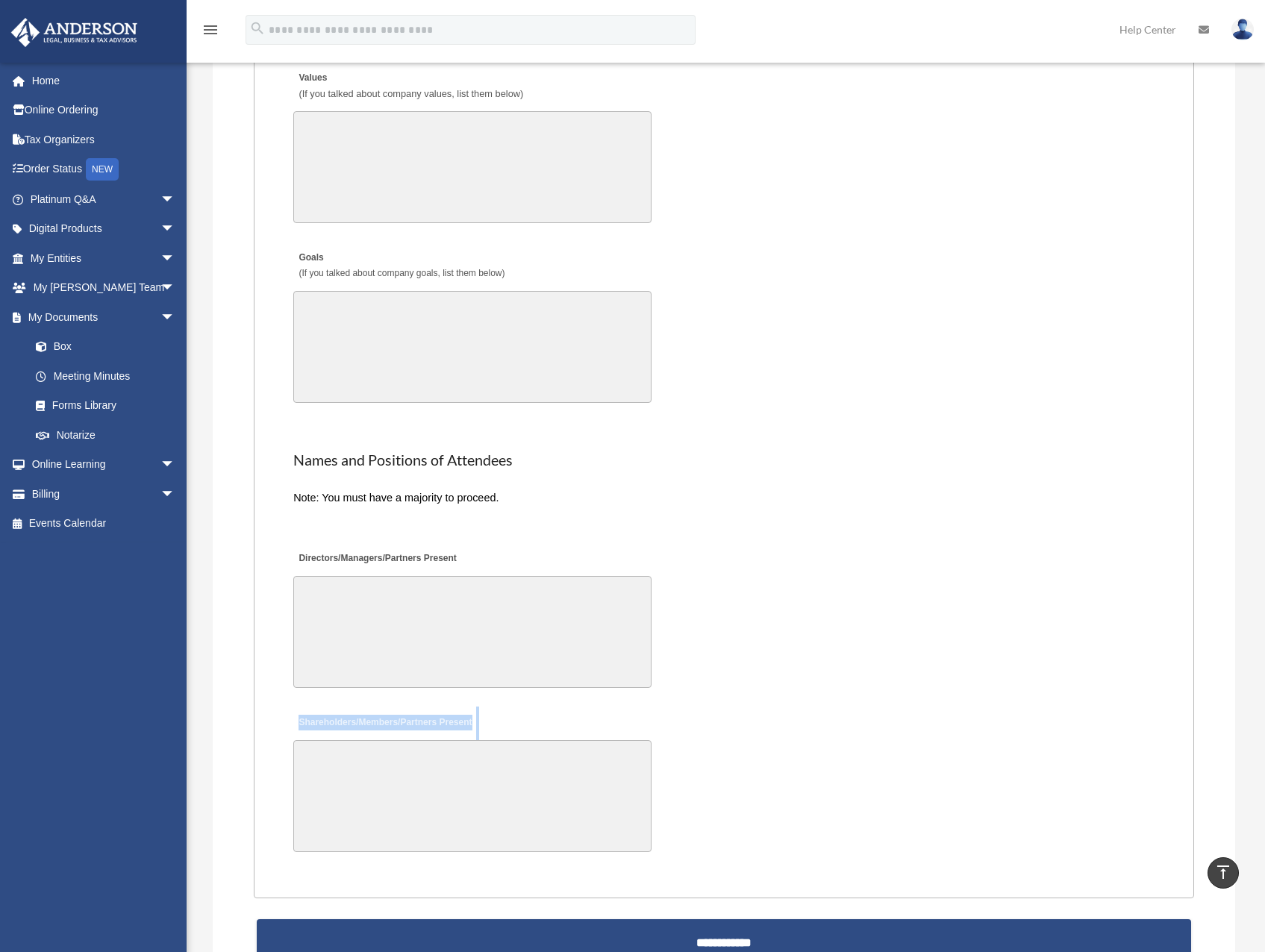
click at [420, 740] on textarea "Shareholders/Members/Partners Present" at bounding box center [472, 795] width 358 height 112
copy div "Shareholders/Members/Partners Present"
click at [515, 573] on div "Directors/Managers/Partners Present" at bounding box center [724, 617] width 864 height 155
click at [525, 610] on textarea "Directors/Managers/Partners Present" at bounding box center [472, 632] width 358 height 112
type textarea "**********"
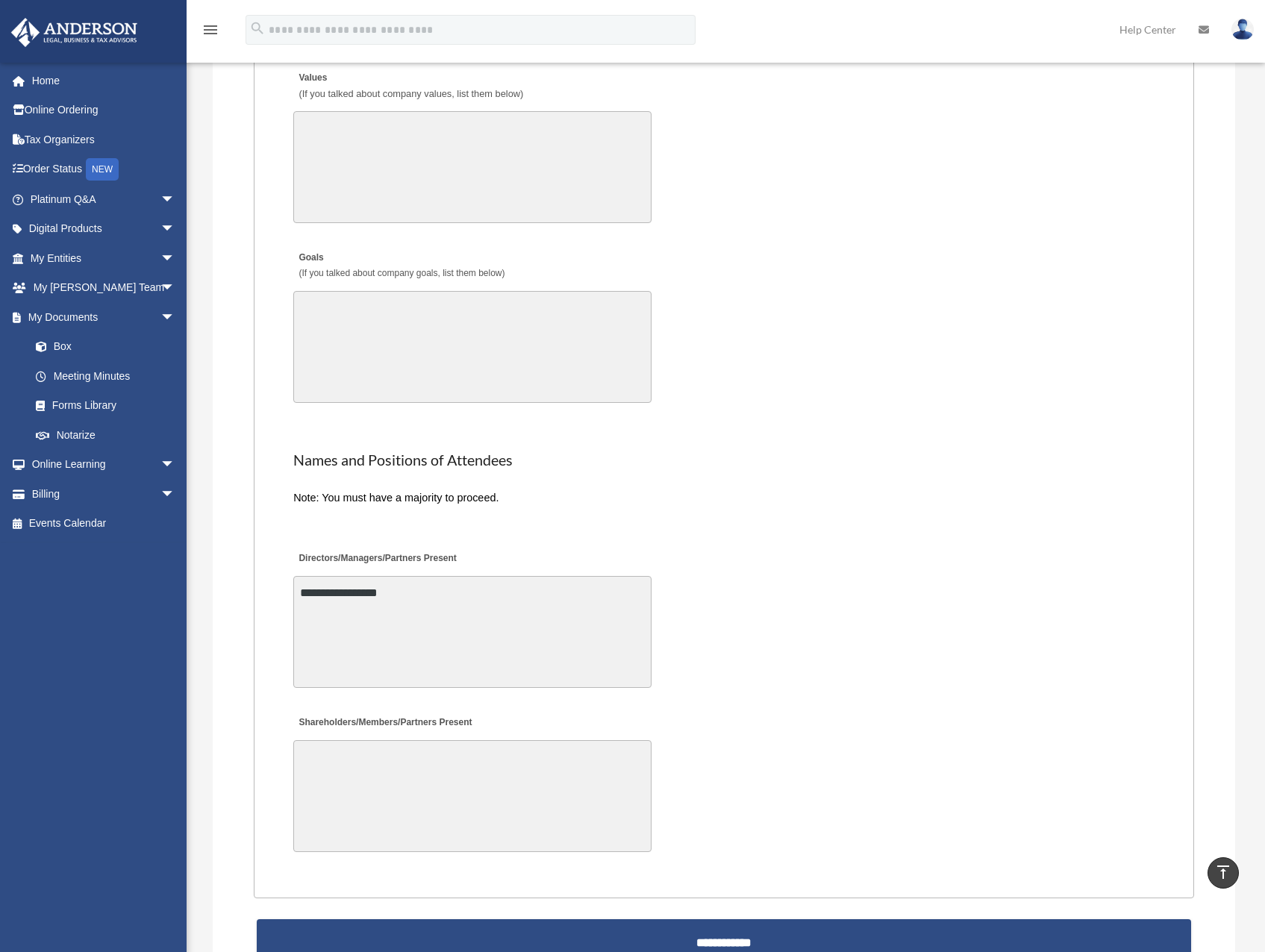
type textarea "*"
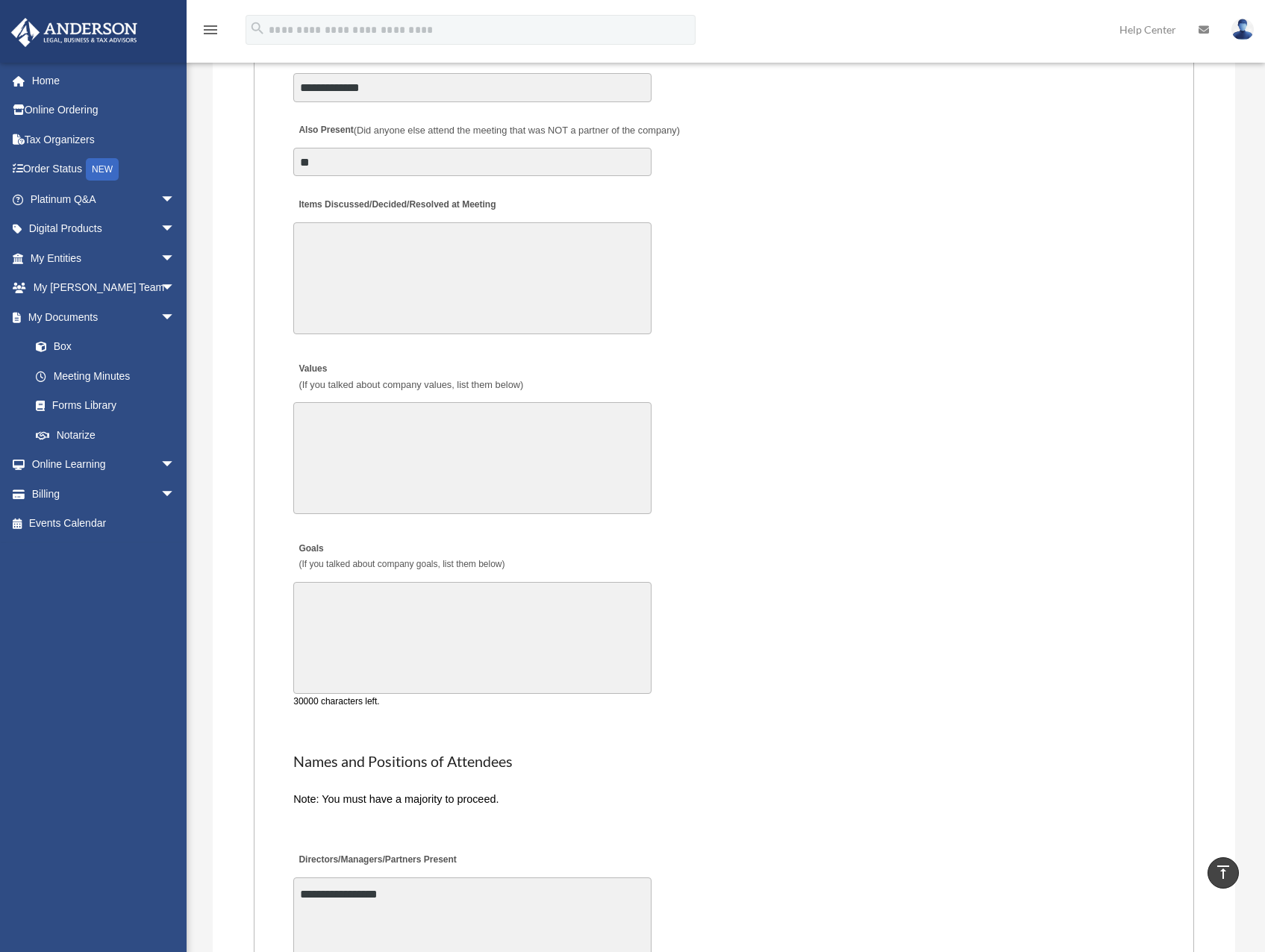
scroll to position [2648, 0]
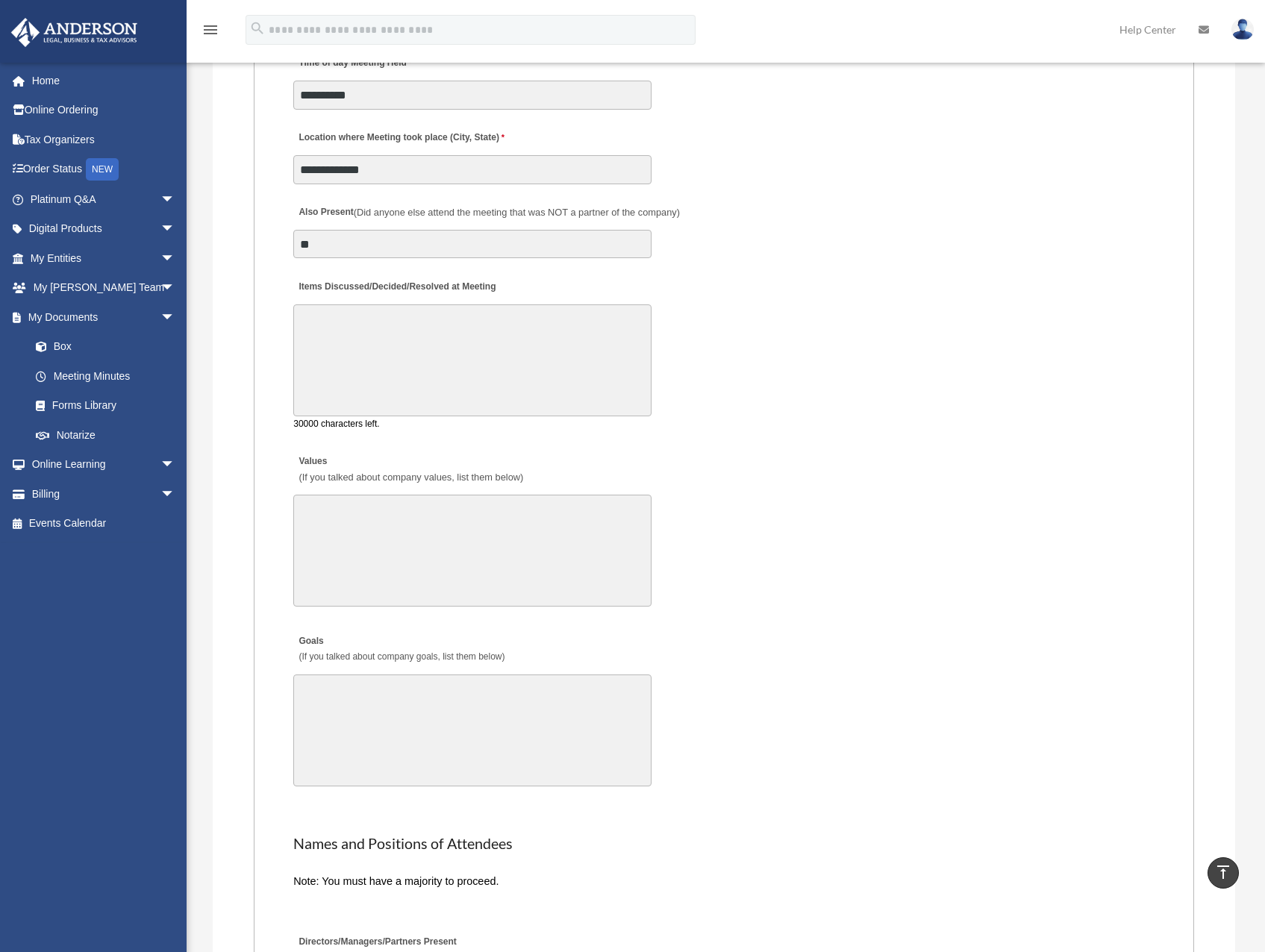
click at [418, 329] on textarea "Items Discussed/Decided/Resolved at Meeting" at bounding box center [472, 360] width 358 height 112
paste textarea "**********"
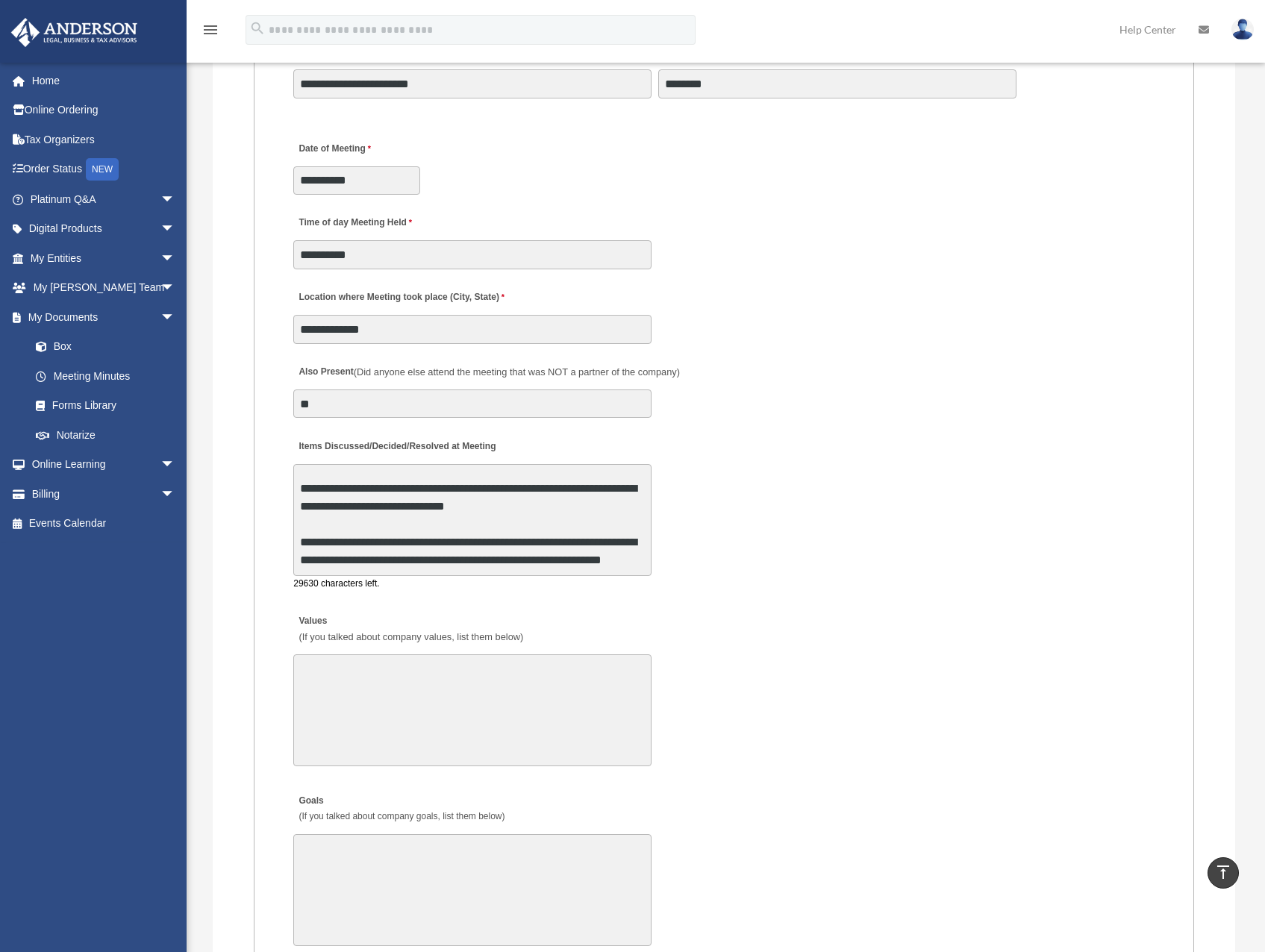
scroll to position [2499, 0]
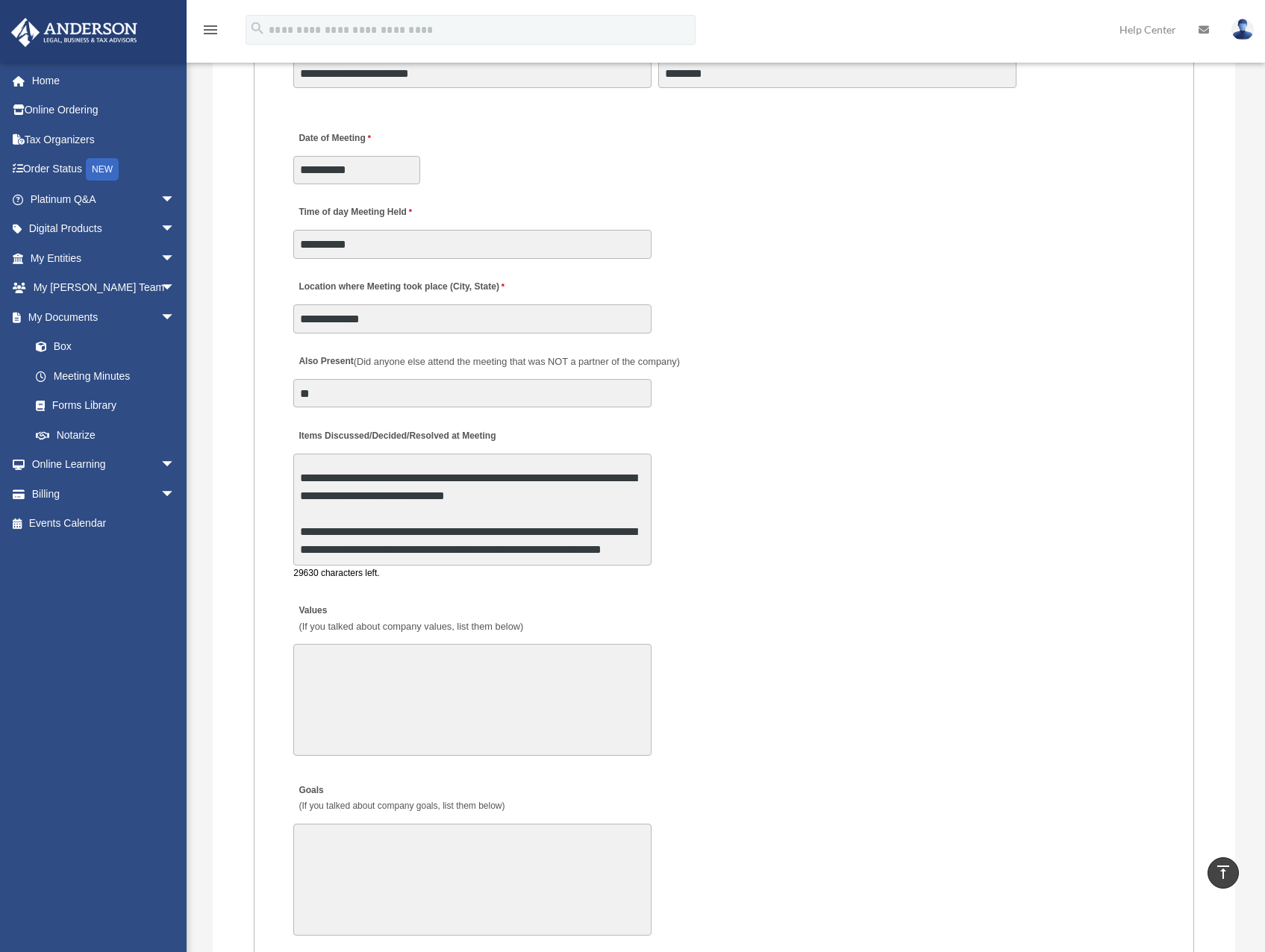
click at [499, 510] on textarea "**********" at bounding box center [472, 509] width 358 height 112
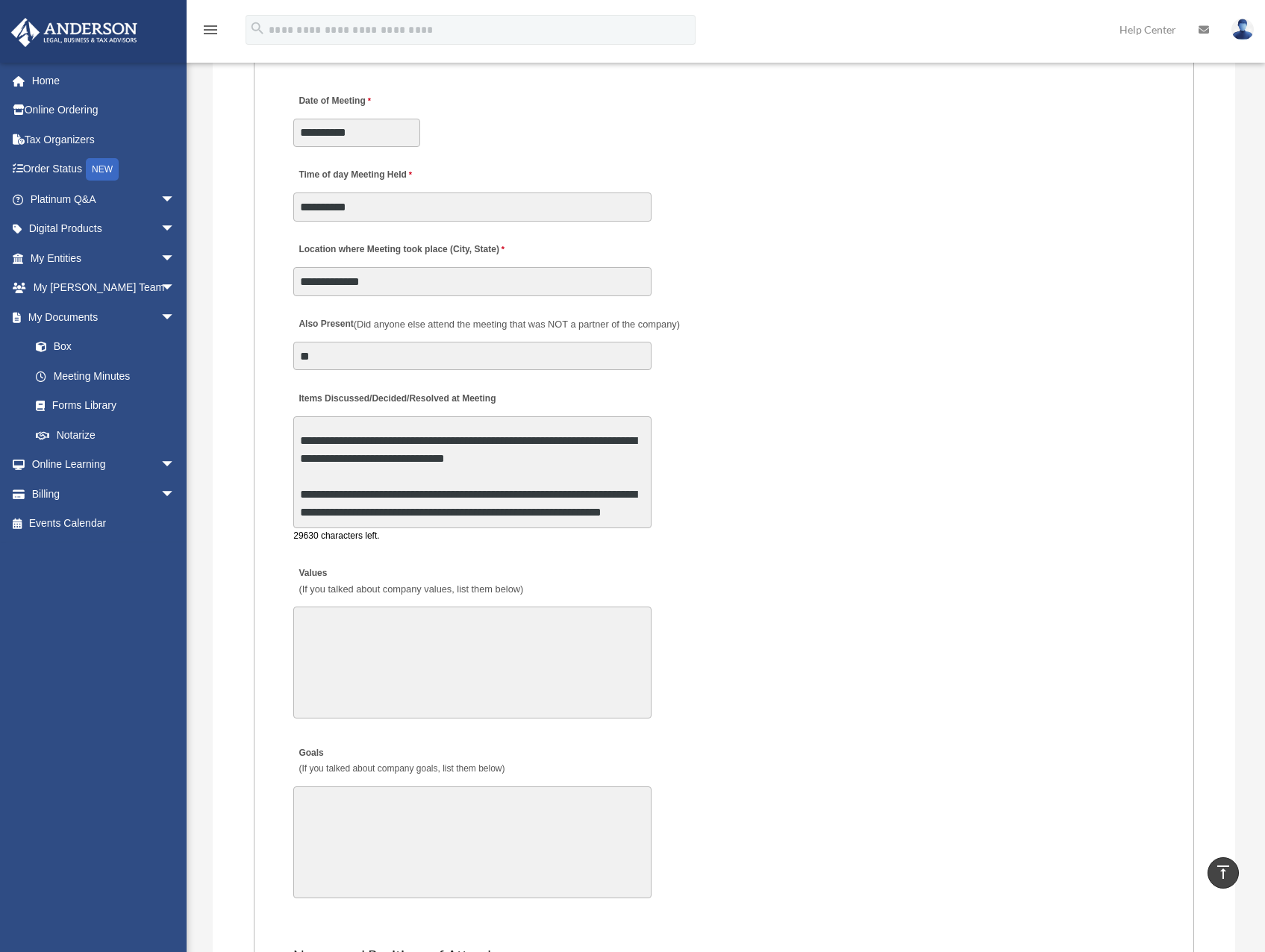
scroll to position [2573, 0]
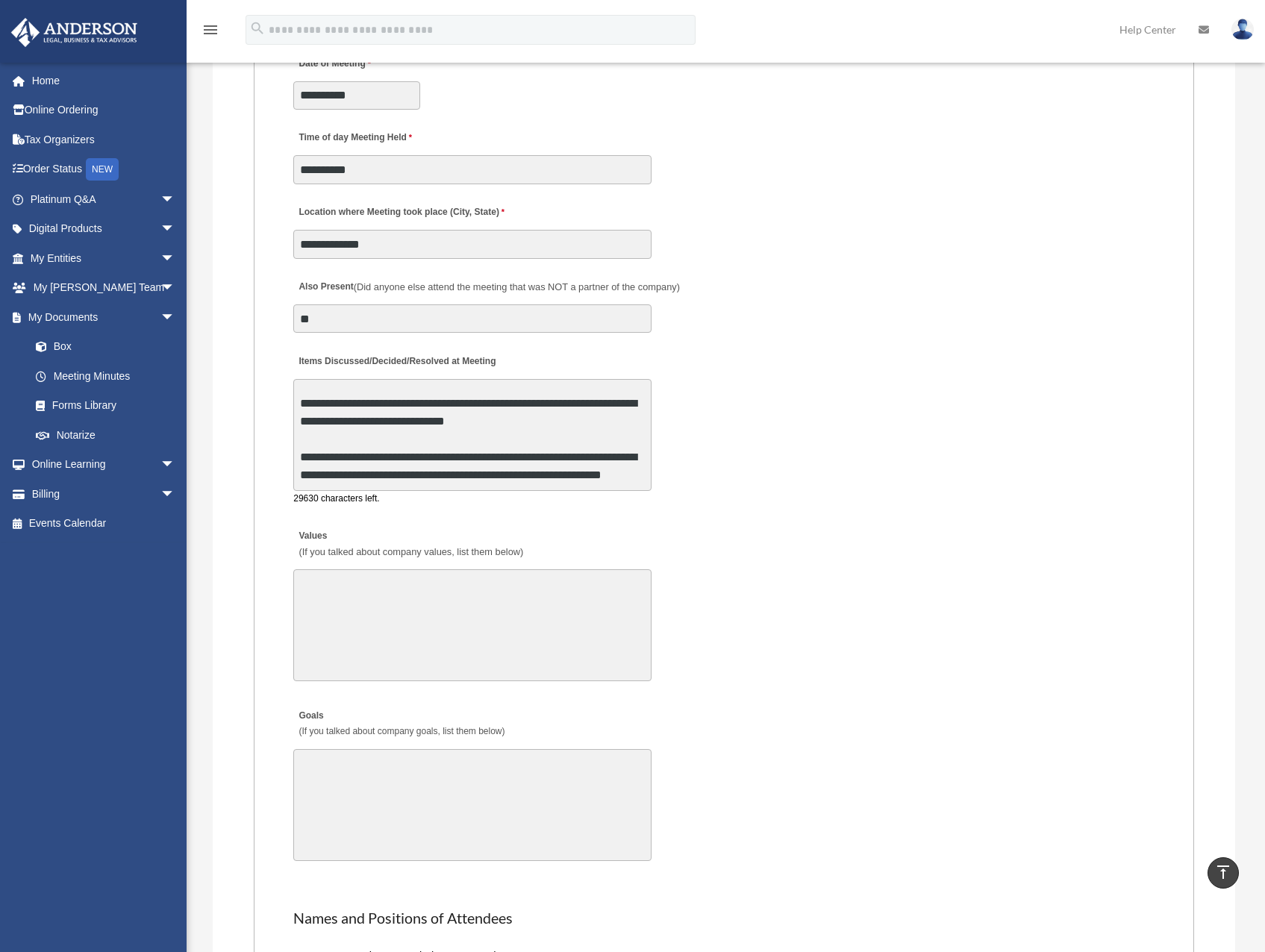
type textarea "**********"
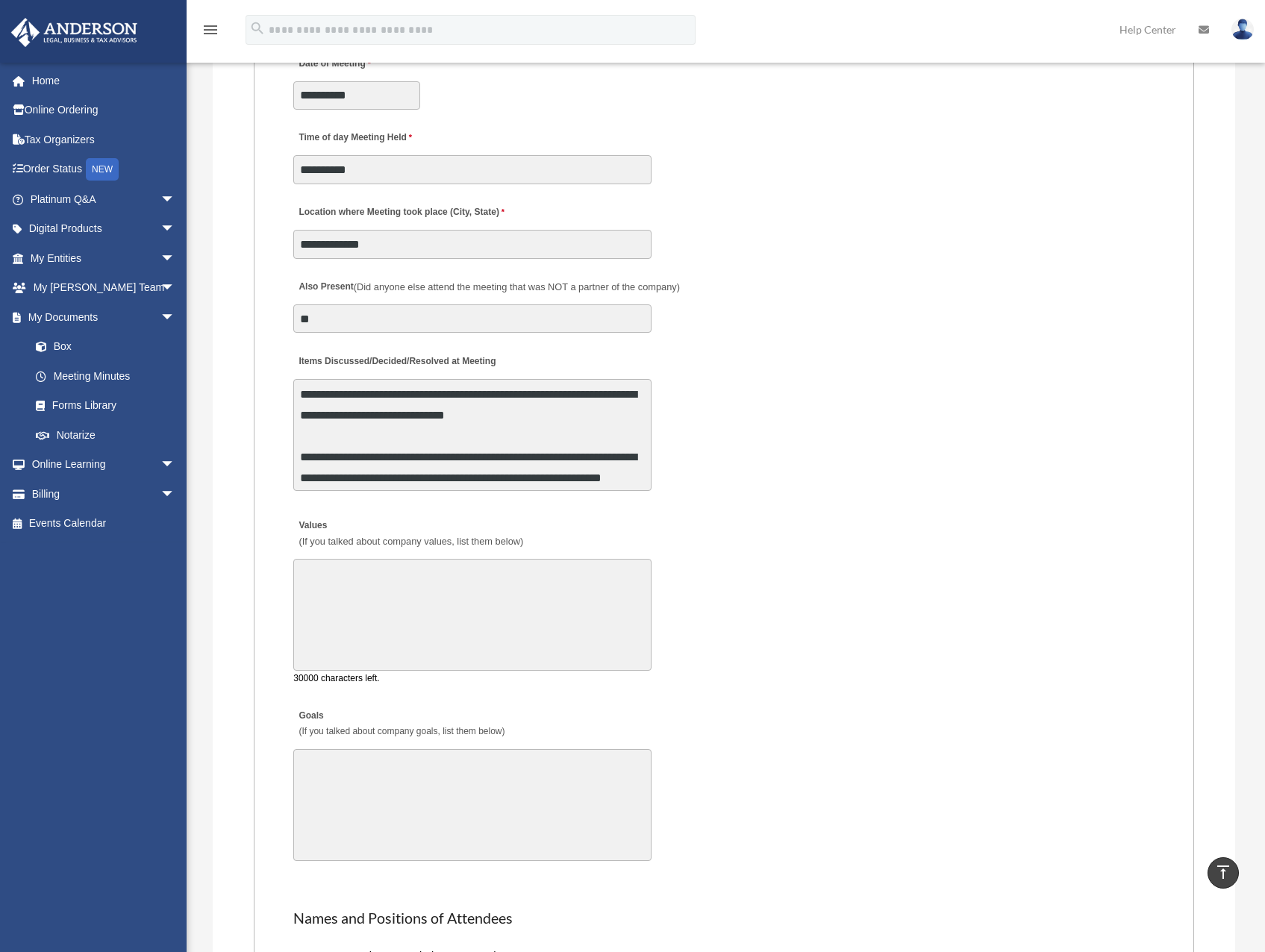
drag, startPoint x: 540, startPoint y: 597, endPoint x: 488, endPoint y: 605, distance: 52.6
click at [488, 605] on textarea "Values (If you talked about company values, list them below)" at bounding box center [472, 614] width 358 height 112
drag, startPoint x: 488, startPoint y: 605, endPoint x: 450, endPoint y: 602, distance: 38.1
click at [450, 602] on textarea "Values (If you talked about company values, list them below)" at bounding box center [472, 614] width 358 height 112
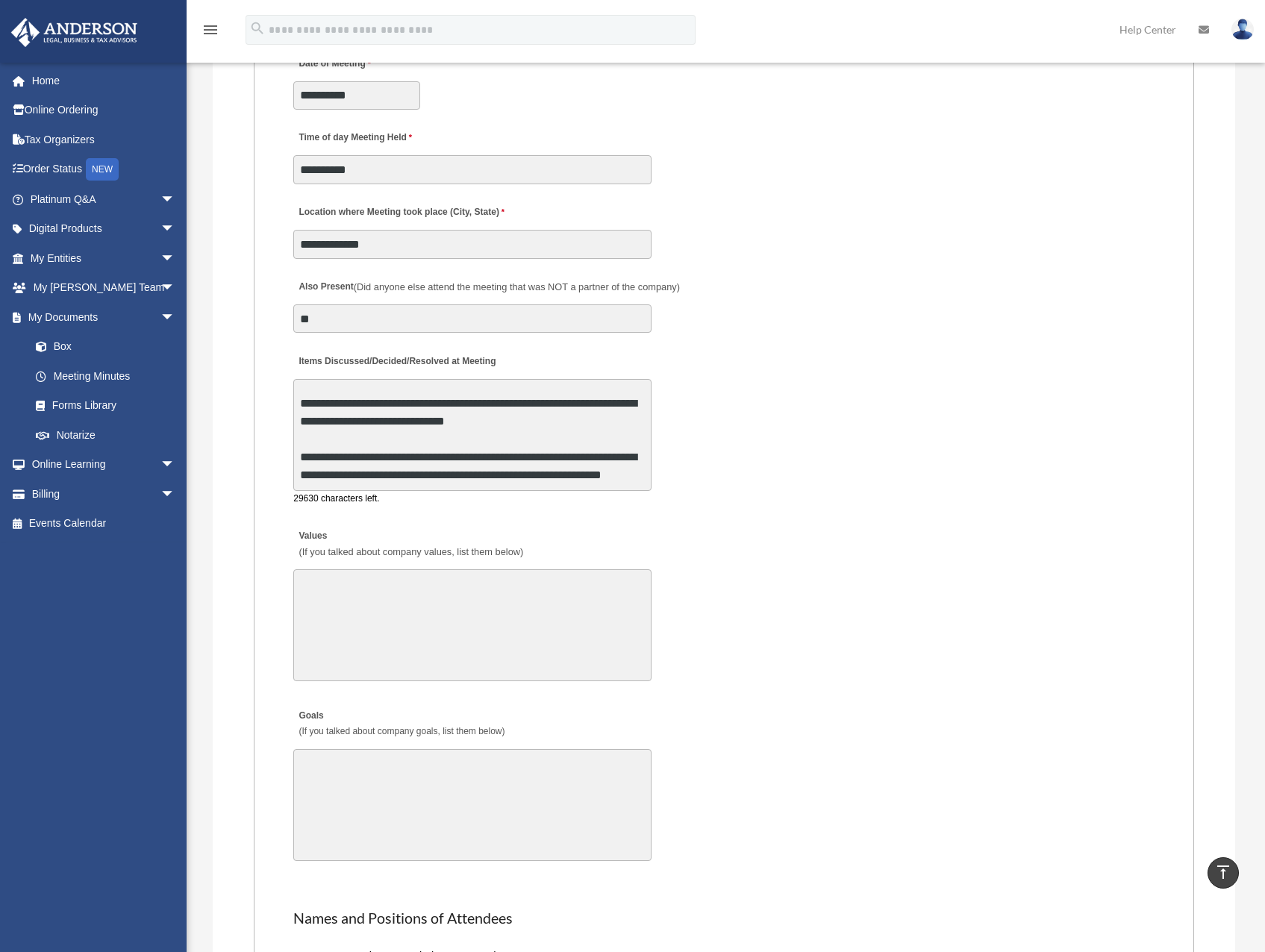
drag, startPoint x: 522, startPoint y: 476, endPoint x: 560, endPoint y: 514, distance: 53.7
click at [587, 530] on fieldset "MEETING INFORMATION Please limit 1 meeting per 1 entity for each submission. Ty…" at bounding box center [724, 330] width 940 height 2052
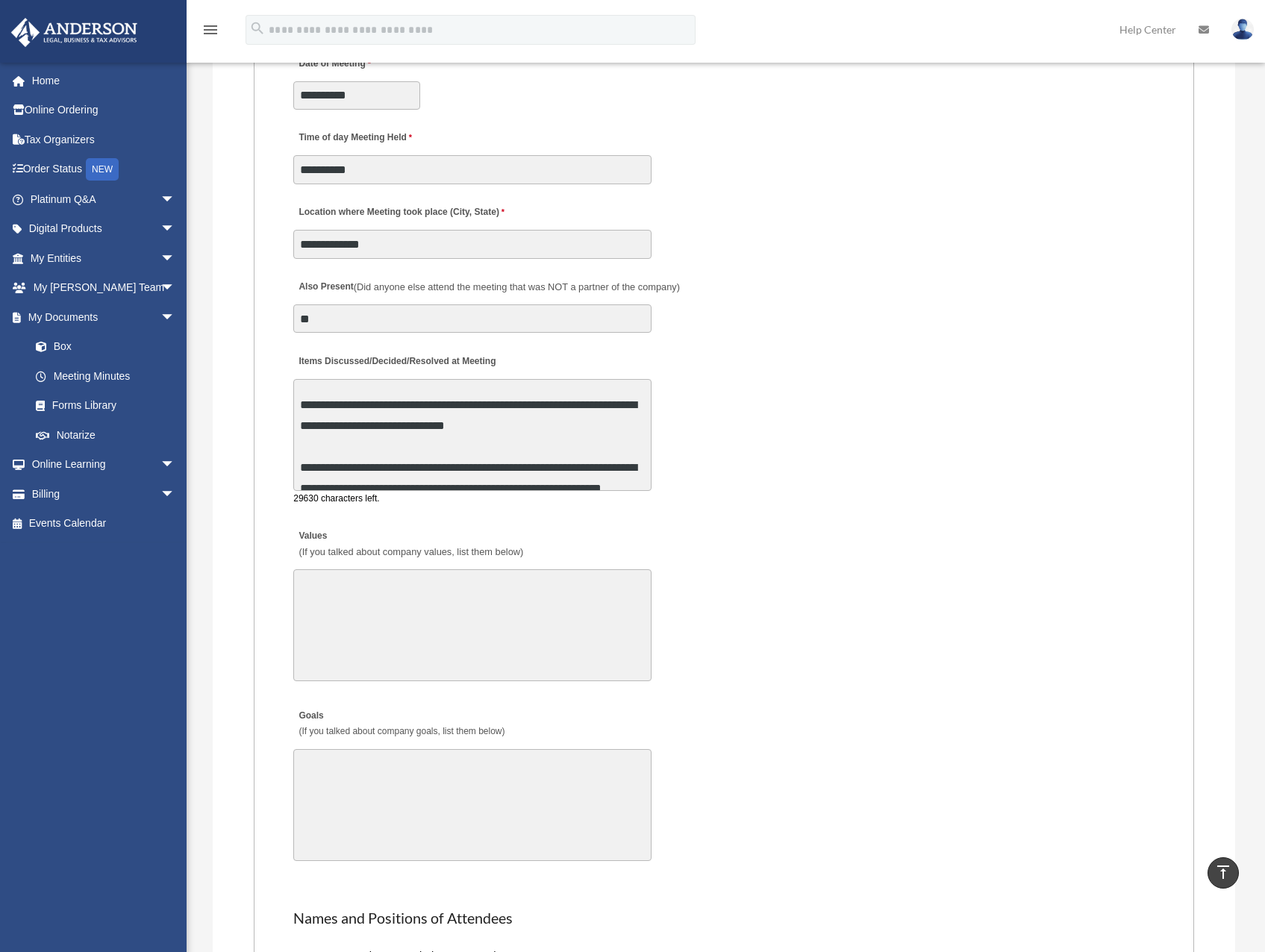
click at [500, 632] on textarea "Values (If you talked about company values, list them below)" at bounding box center [472, 624] width 358 height 112
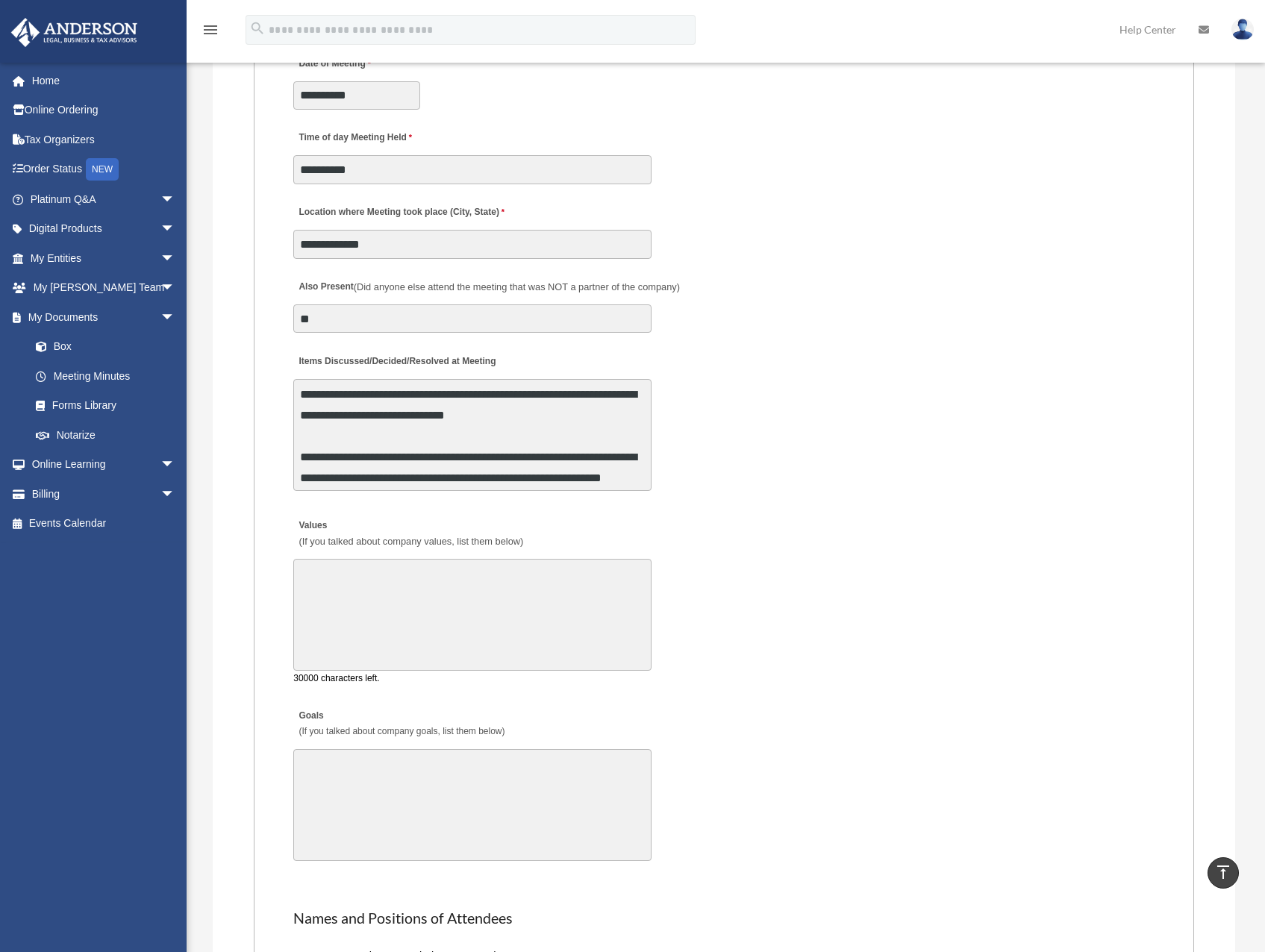
drag, startPoint x: 498, startPoint y: 632, endPoint x: 465, endPoint y: 632, distance: 33.0
click at [465, 632] on textarea "Values (If you talked about company values, list them below)" at bounding box center [472, 614] width 358 height 112
drag, startPoint x: 391, startPoint y: 624, endPoint x: 399, endPoint y: 614, distance: 12.8
click at [392, 623] on textarea "Values (If you talked about company values, list them below)" at bounding box center [472, 614] width 358 height 112
paste textarea "**********"
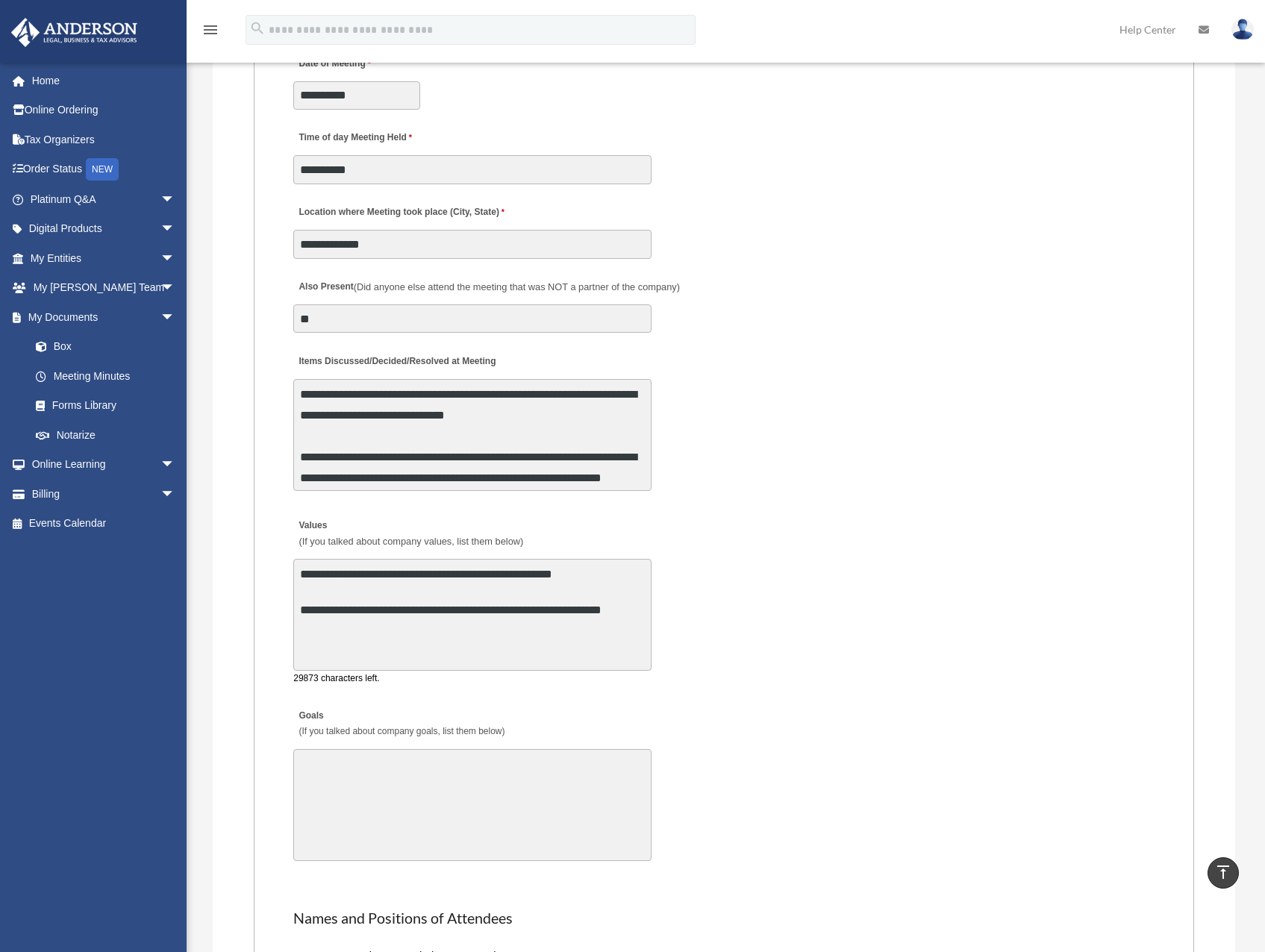
type textarea "**********"
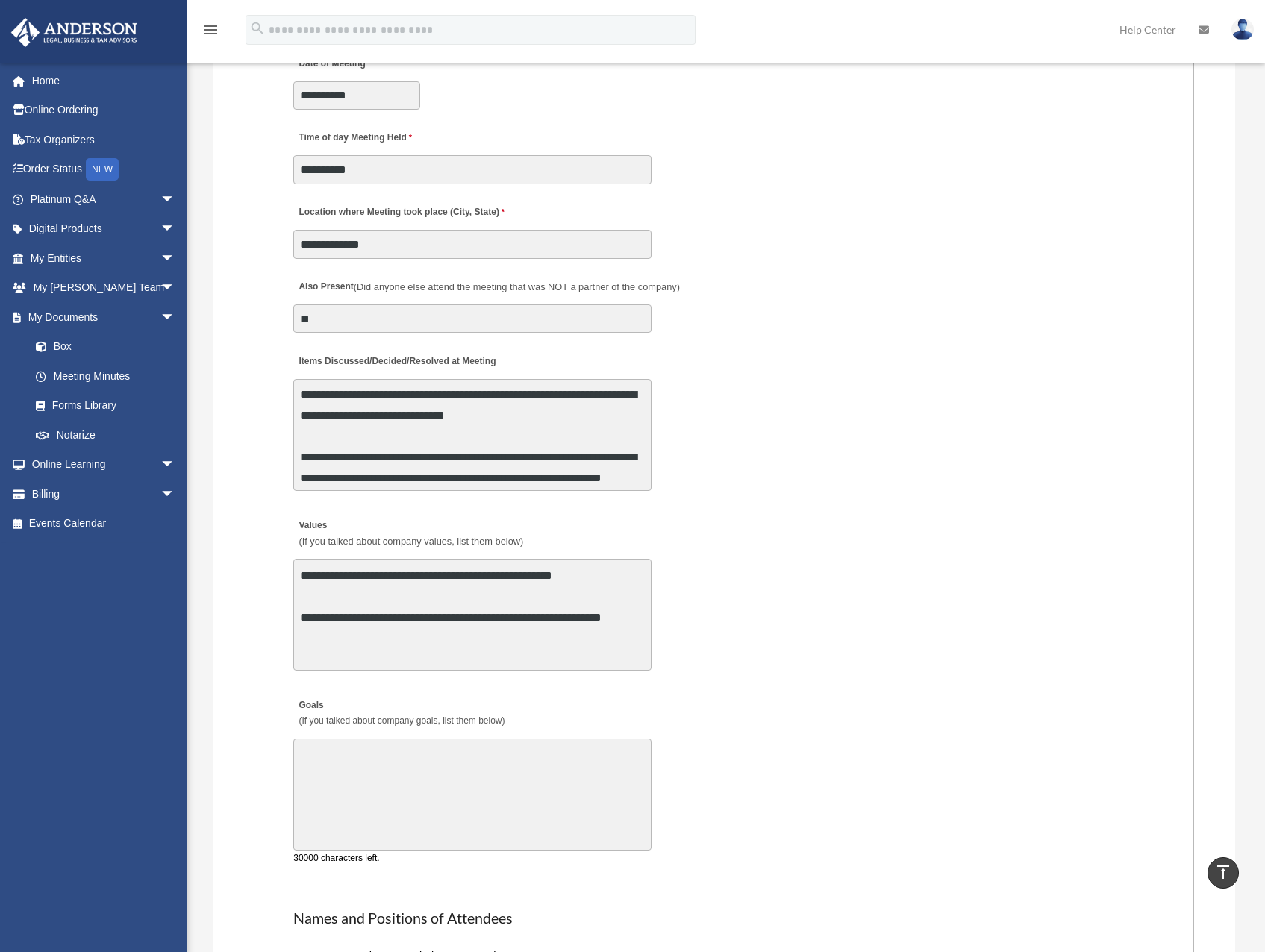
click at [460, 787] on textarea "Goals (If you talked about company goals, list them below)" at bounding box center [472, 794] width 358 height 112
paste textarea "**********"
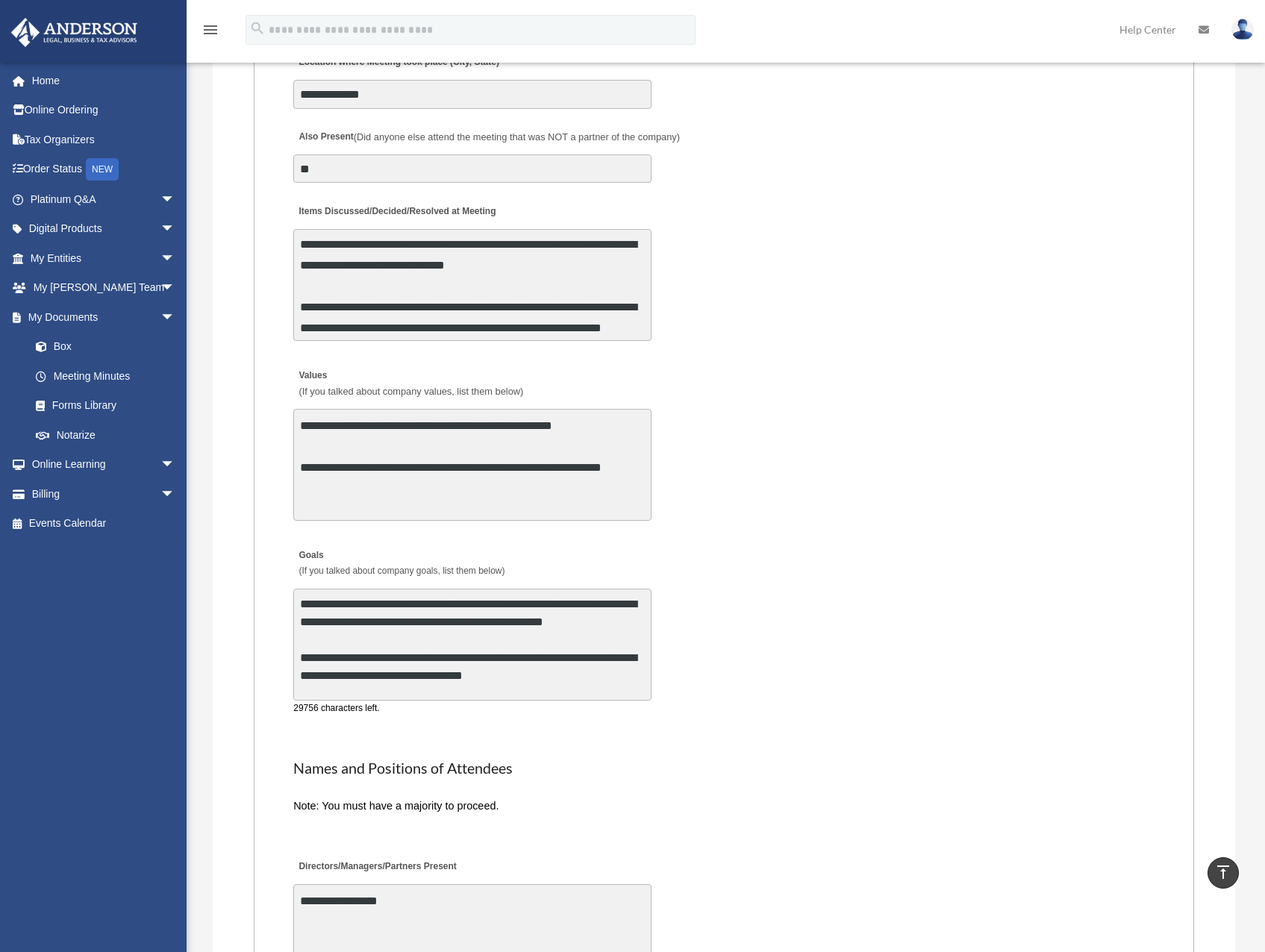
scroll to position [2723, 0]
drag, startPoint x: 550, startPoint y: 597, endPoint x: 625, endPoint y: 745, distance: 165.9
click at [629, 749] on fieldset "MEETING INFORMATION Please limit 1 meeting per 1 entity for each submission. Ty…" at bounding box center [724, 181] width 940 height 2052
click at [564, 650] on textarea "**********" at bounding box center [472, 645] width 358 height 112
drag, startPoint x: 541, startPoint y: 654, endPoint x: 165, endPoint y: 500, distance: 406.3
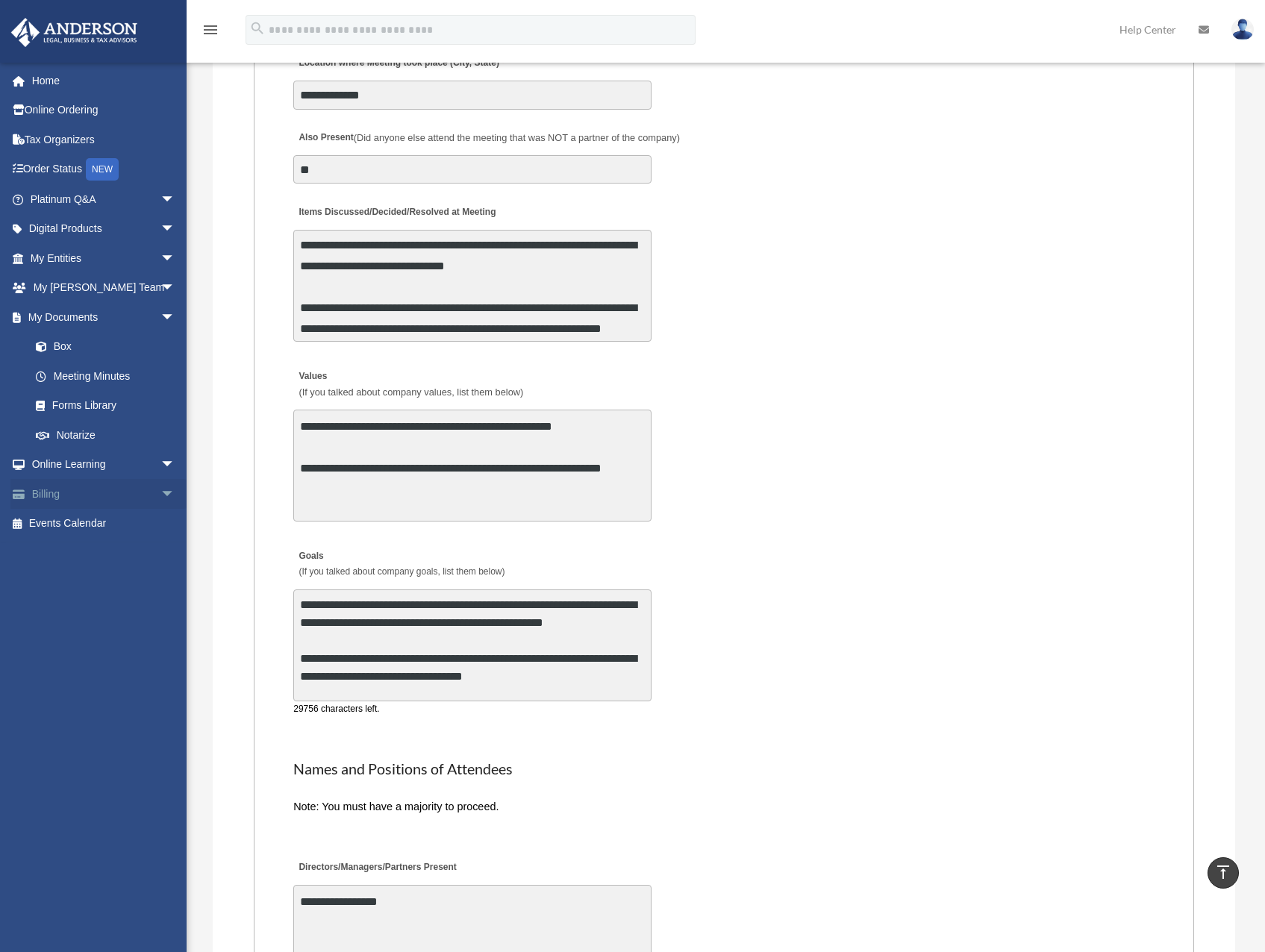
click at [419, 614] on textarea "**********" at bounding box center [472, 645] width 358 height 112
click at [446, 663] on textarea "**********" at bounding box center [472, 645] width 358 height 112
type textarea "**********"
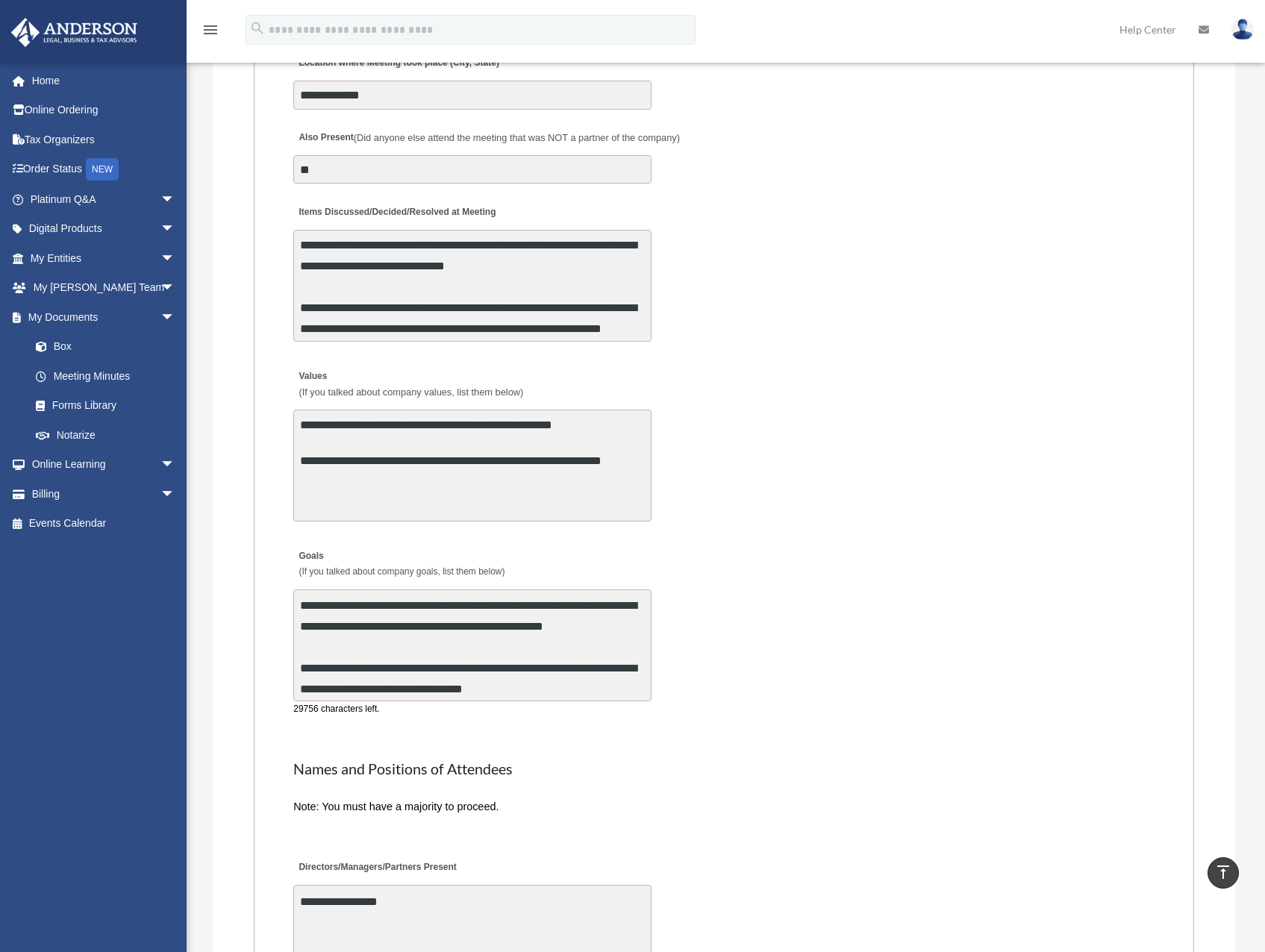
click at [422, 486] on textarea "**********" at bounding box center [472, 465] width 358 height 112
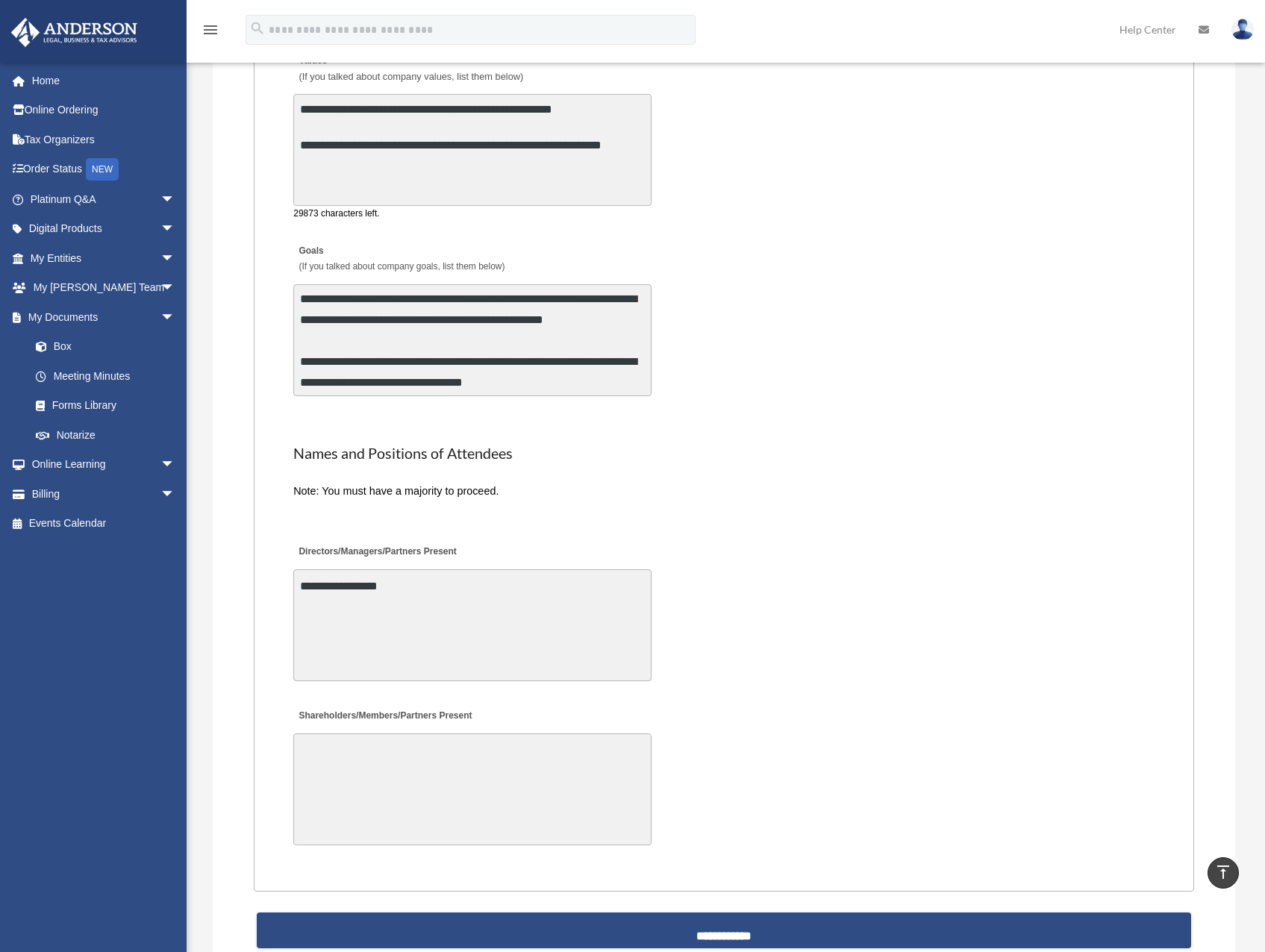
scroll to position [3096, 0]
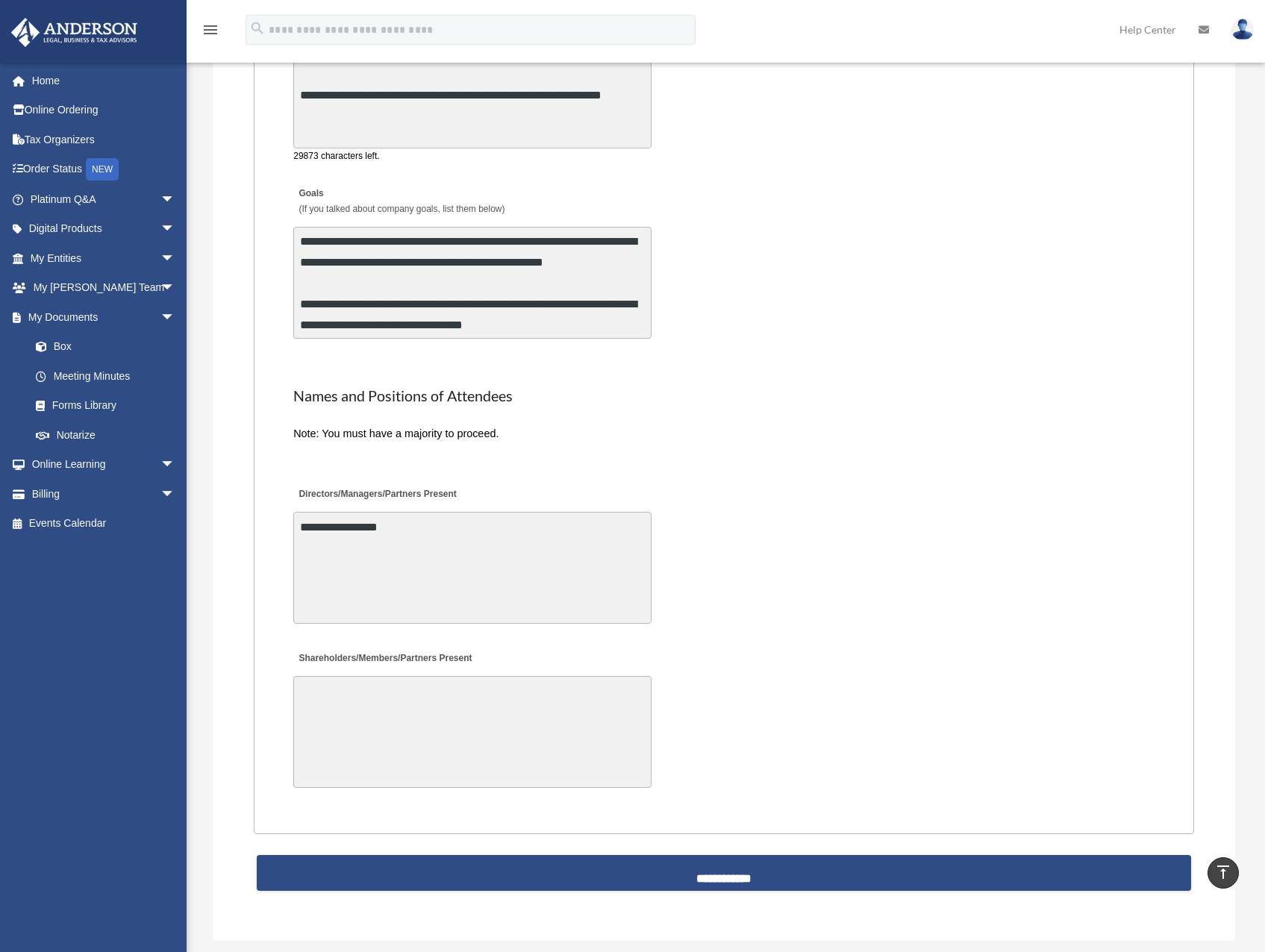
click at [473, 597] on textarea "**********" at bounding box center [472, 567] width 358 height 112
paste textarea "**********"
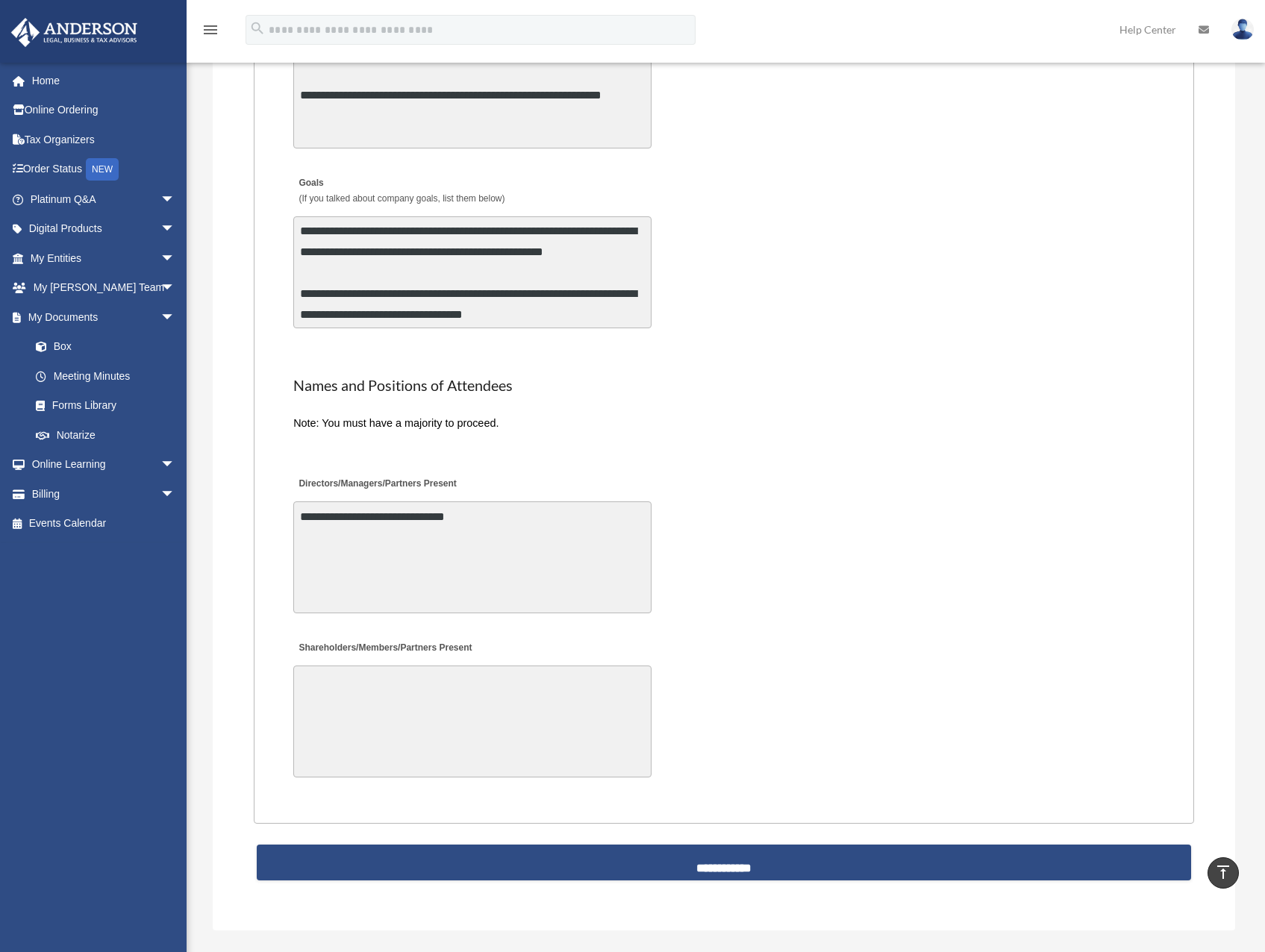
type textarea "**********"
click at [535, 726] on textarea "Shareholders/Members/Partners Present" at bounding box center [472, 721] width 358 height 112
click at [514, 719] on textarea "Shareholders/Members/Partners Present" at bounding box center [472, 721] width 358 height 112
paste textarea "**********"
type textarea "**********"
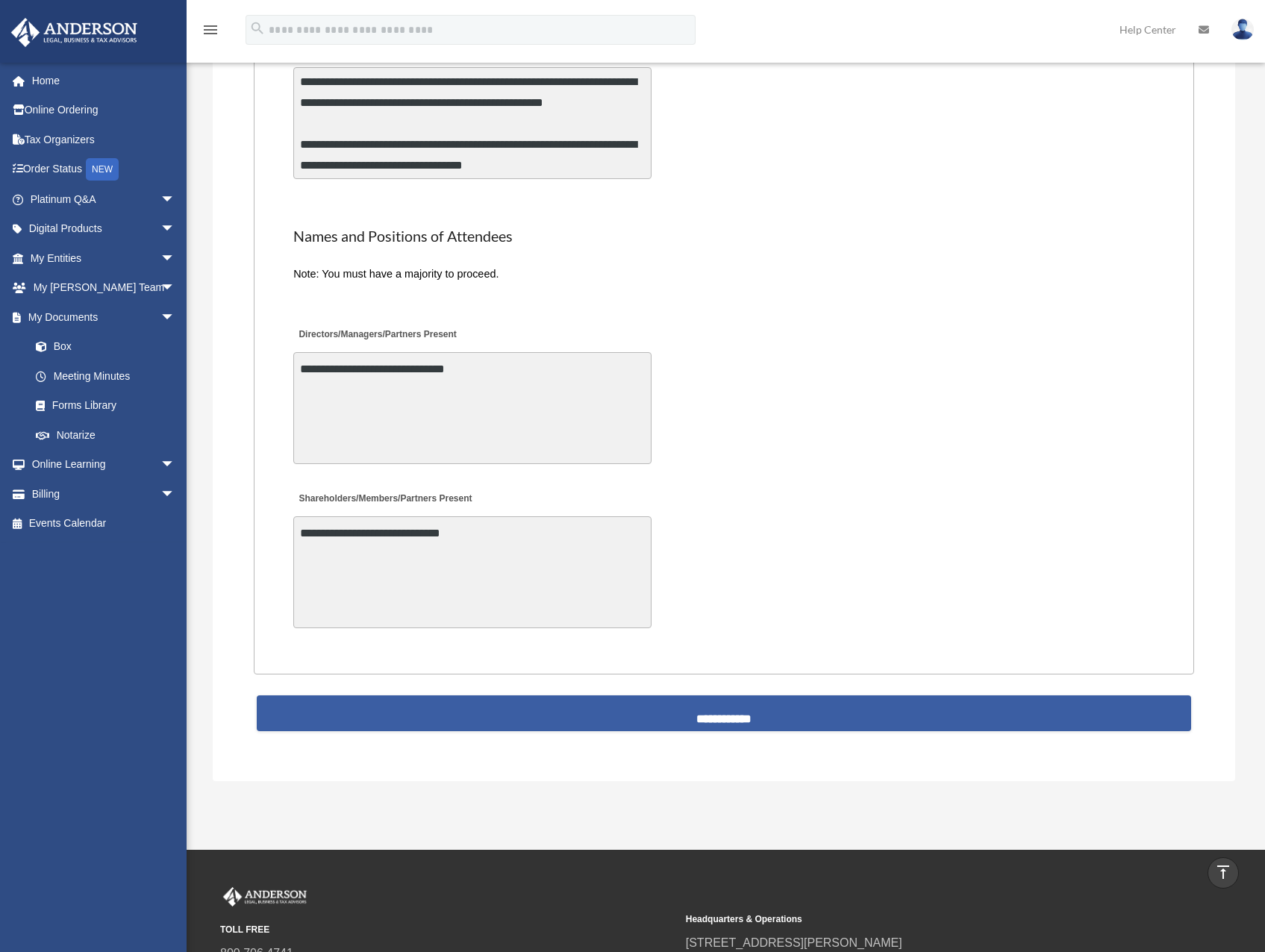
click at [762, 720] on input "**********" at bounding box center [724, 713] width 934 height 36
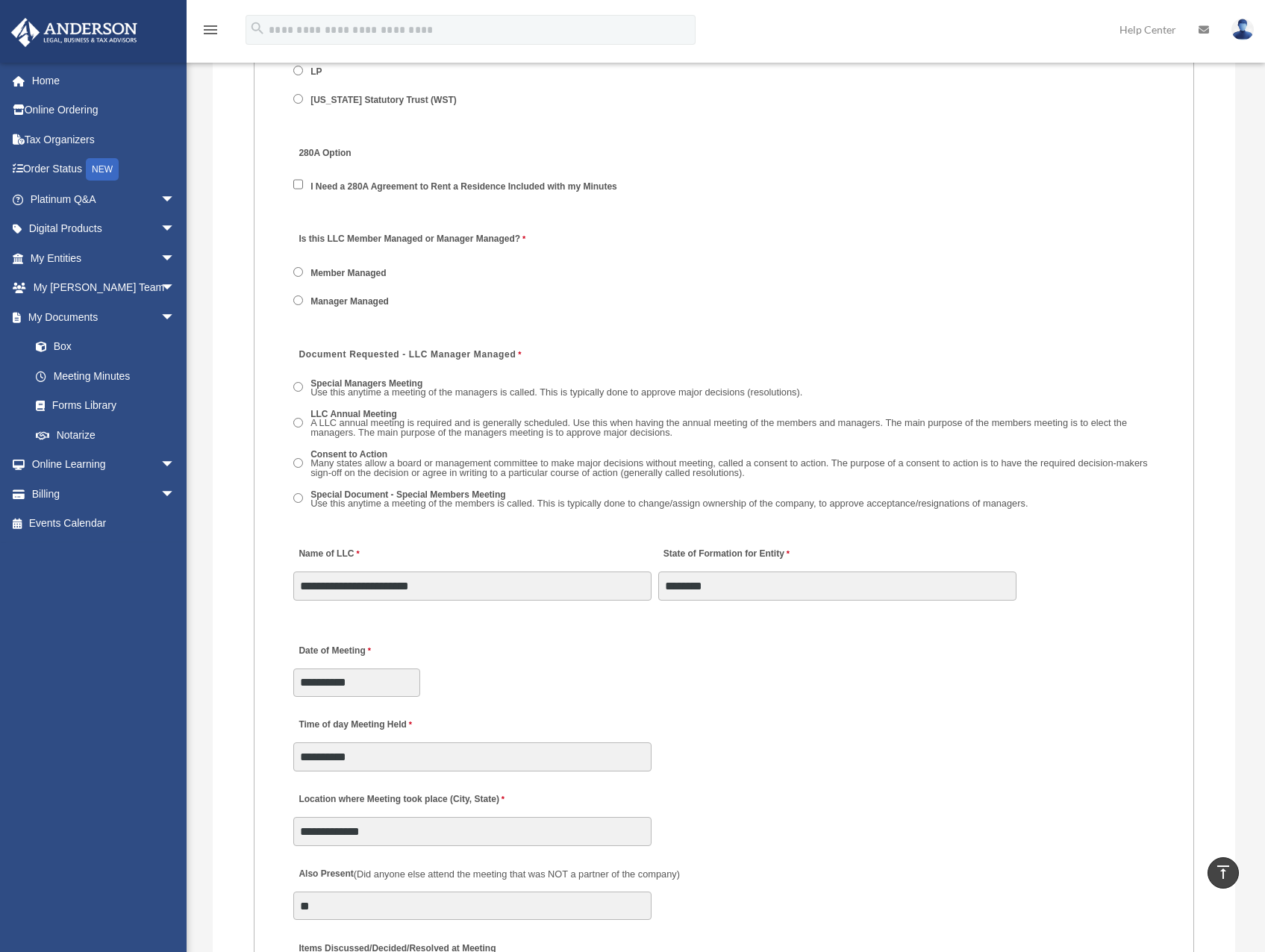
scroll to position [1977, 0]
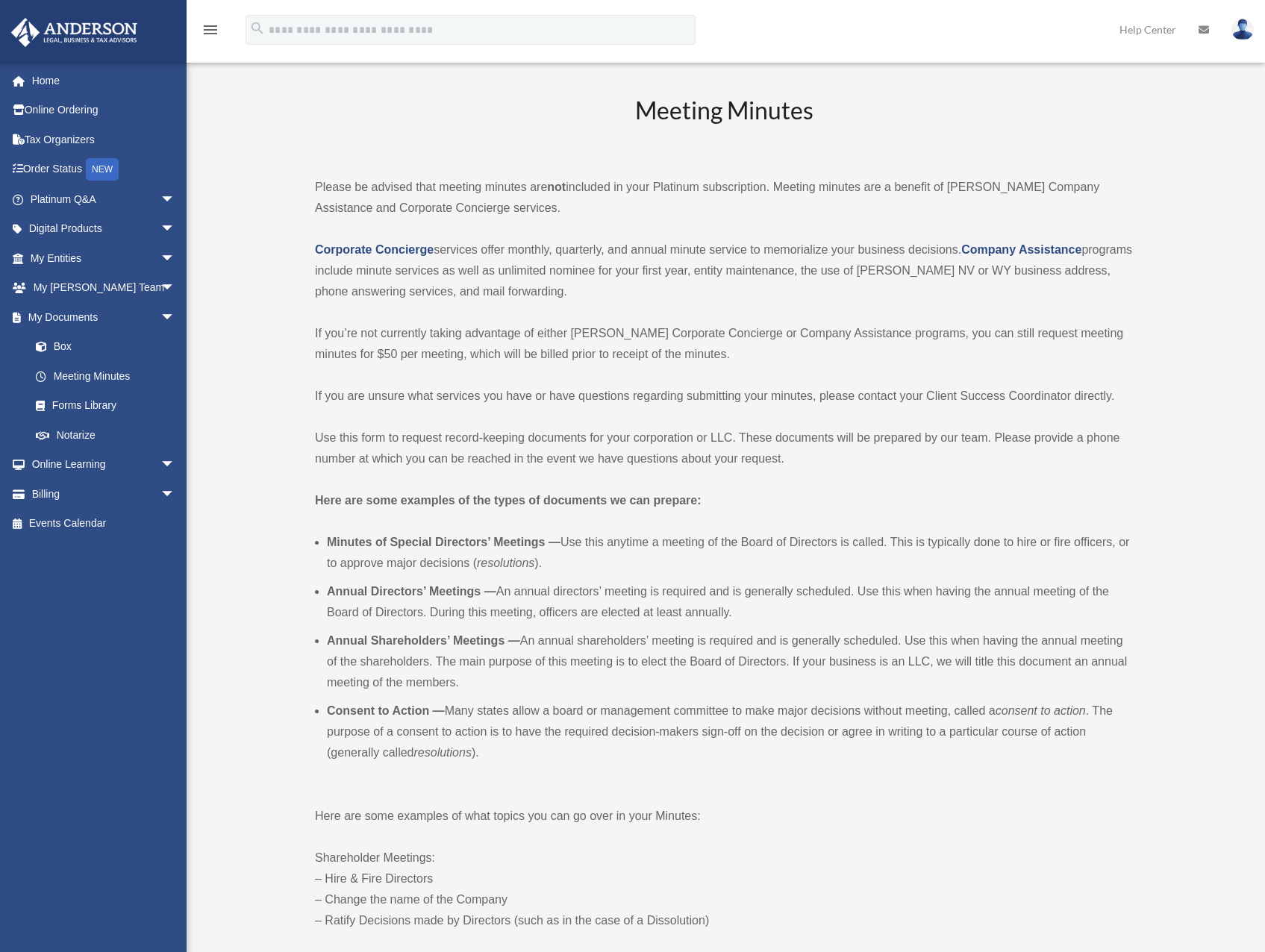
scroll to position [1977, 0]
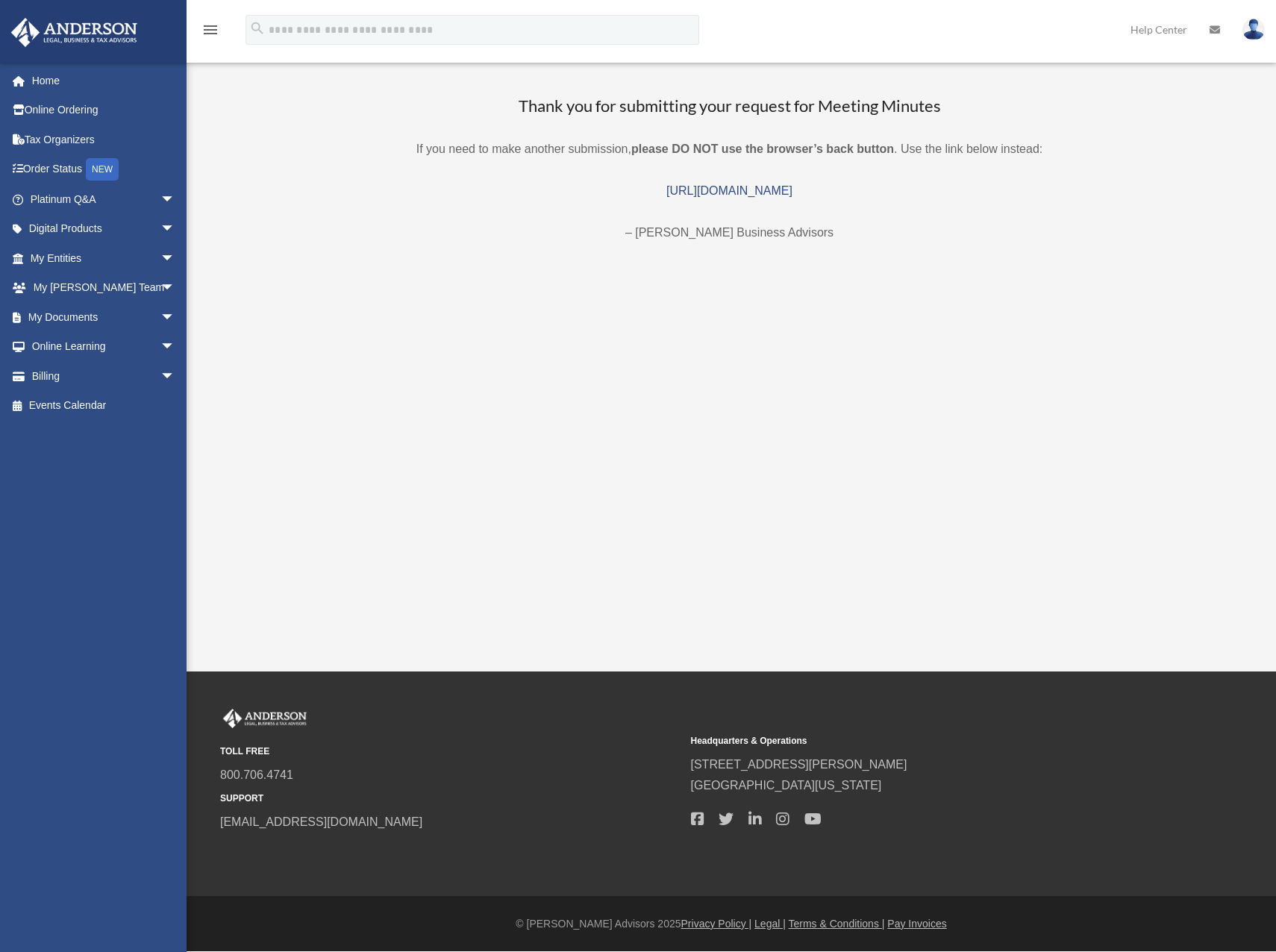
drag, startPoint x: 507, startPoint y: 182, endPoint x: 409, endPoint y: 175, distance: 98.2
drag, startPoint x: 409, startPoint y: 175, endPoint x: 420, endPoint y: 190, distance: 18.6
click at [409, 174] on div "Thank you for submitting your request for Meeting Minutes If you need to make a…" at bounding box center [730, 169] width 1056 height 149
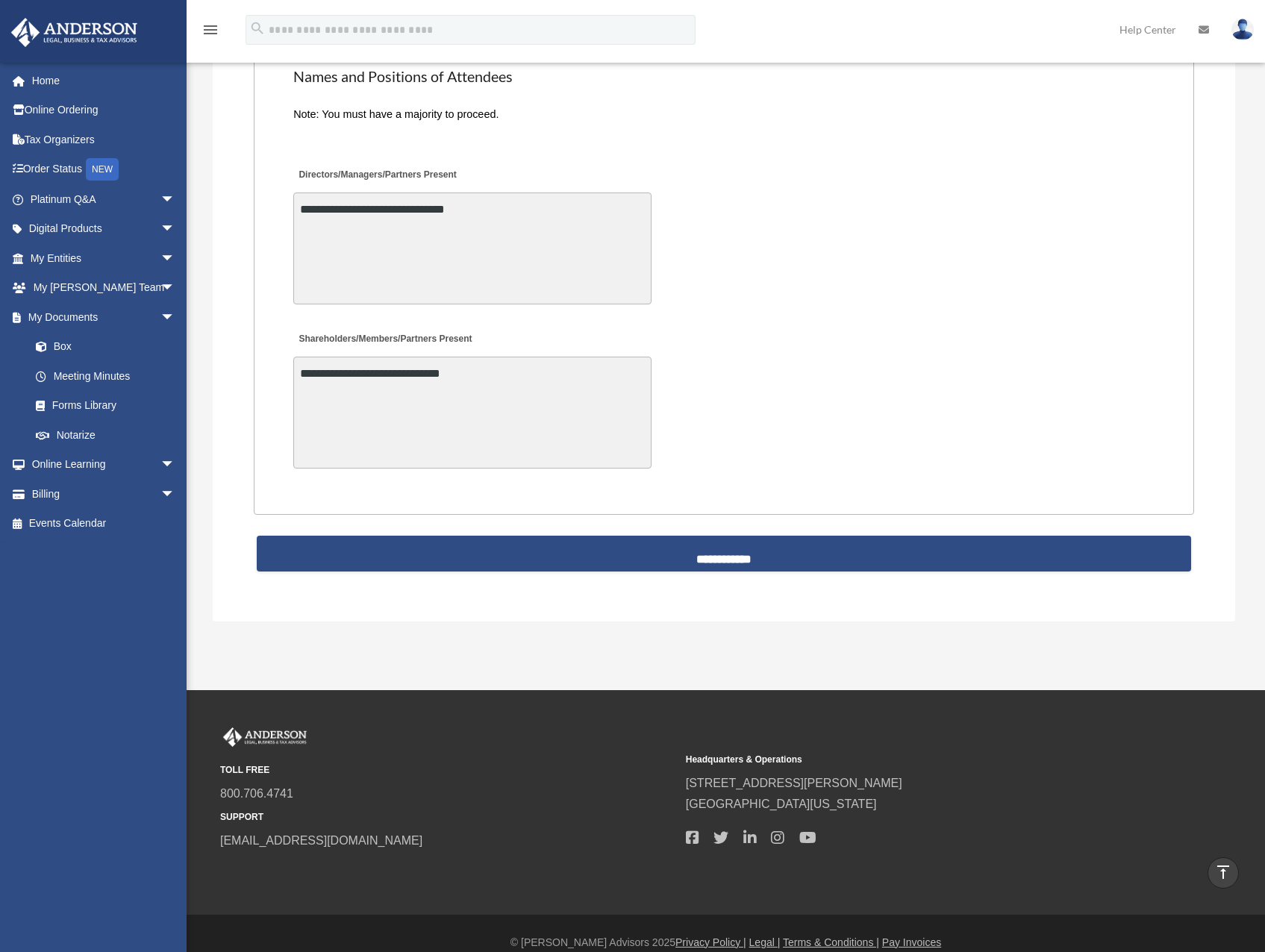
scroll to position [3422, 0]
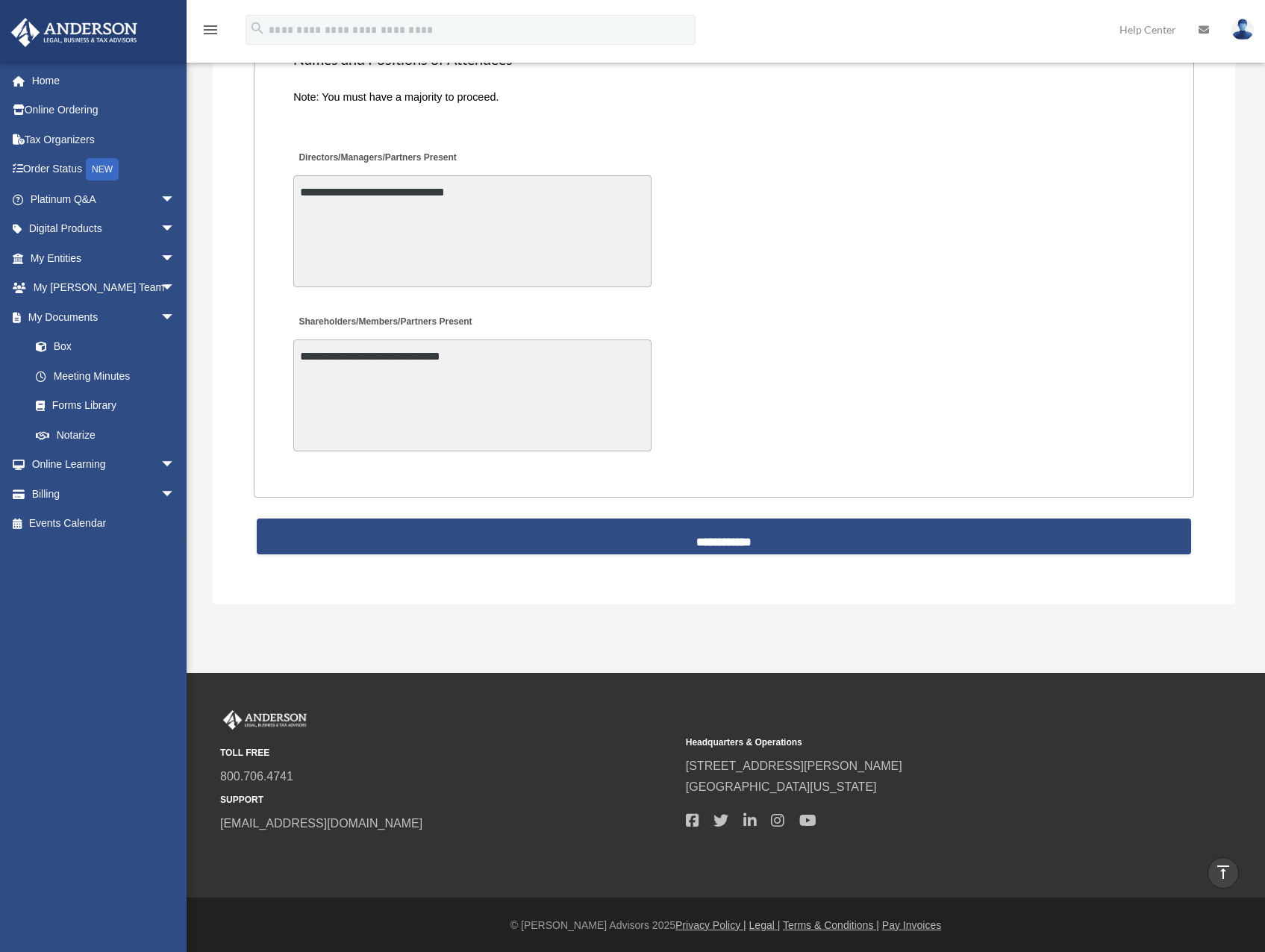
click at [769, 533] on input "**********" at bounding box center [724, 536] width 934 height 36
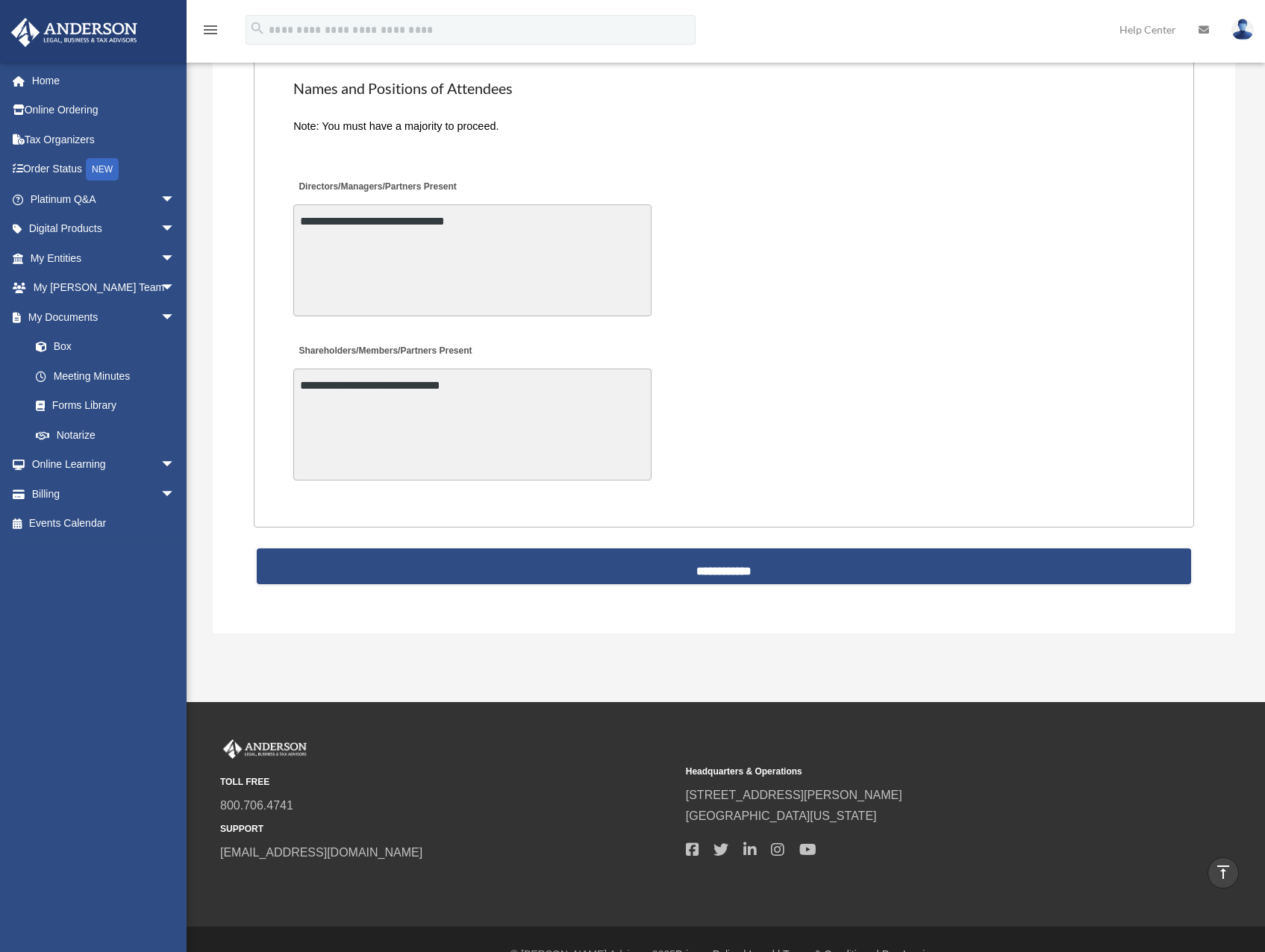
scroll to position [2654, 0]
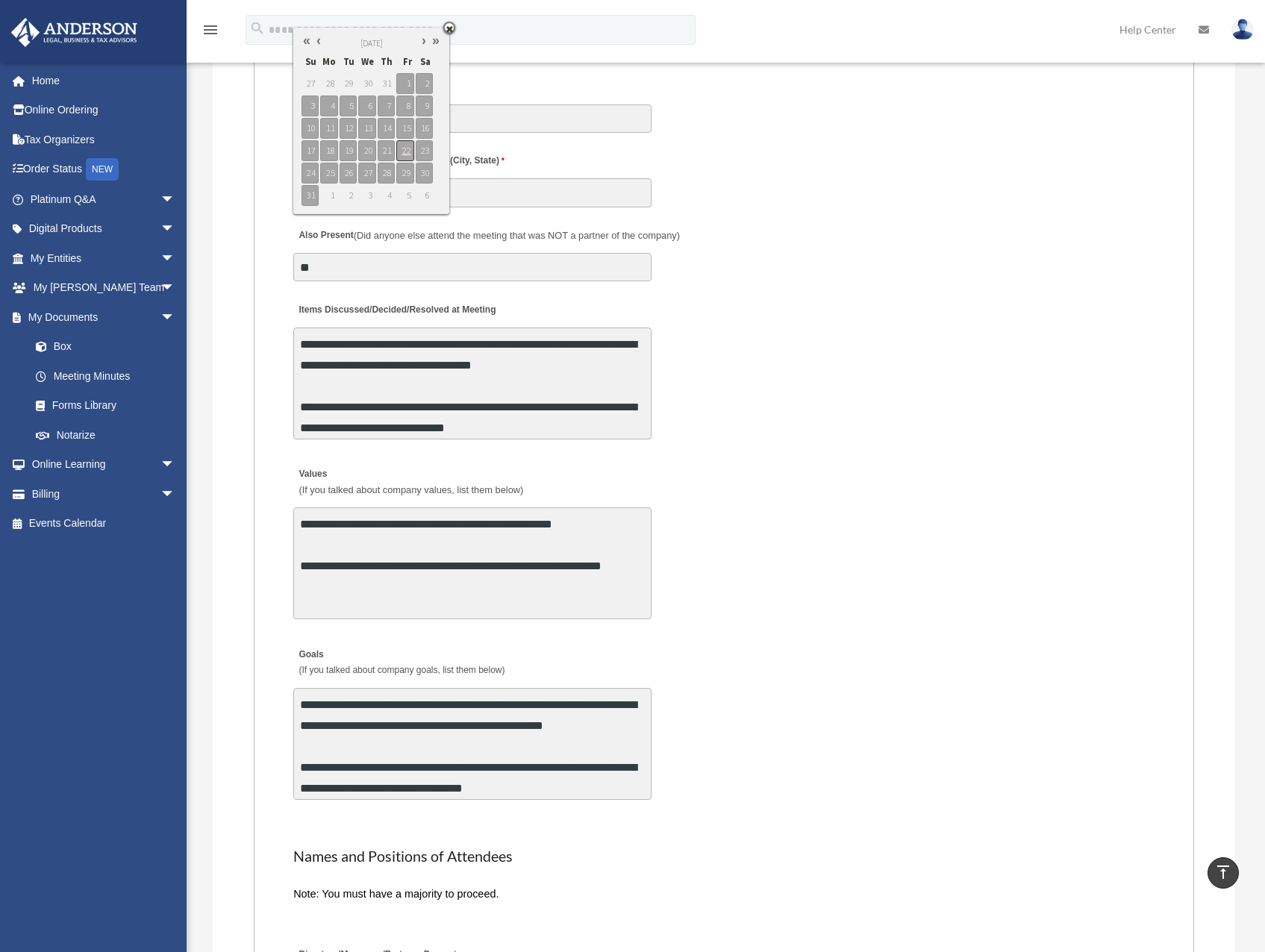
click at [409, 145] on span "22" at bounding box center [405, 150] width 17 height 21
click at [390, 148] on span "21" at bounding box center [386, 150] width 17 height 21
type input "**********"
click at [402, 147] on span "22" at bounding box center [405, 150] width 17 height 21
click at [731, 295] on div "**********" at bounding box center [724, 370] width 864 height 155
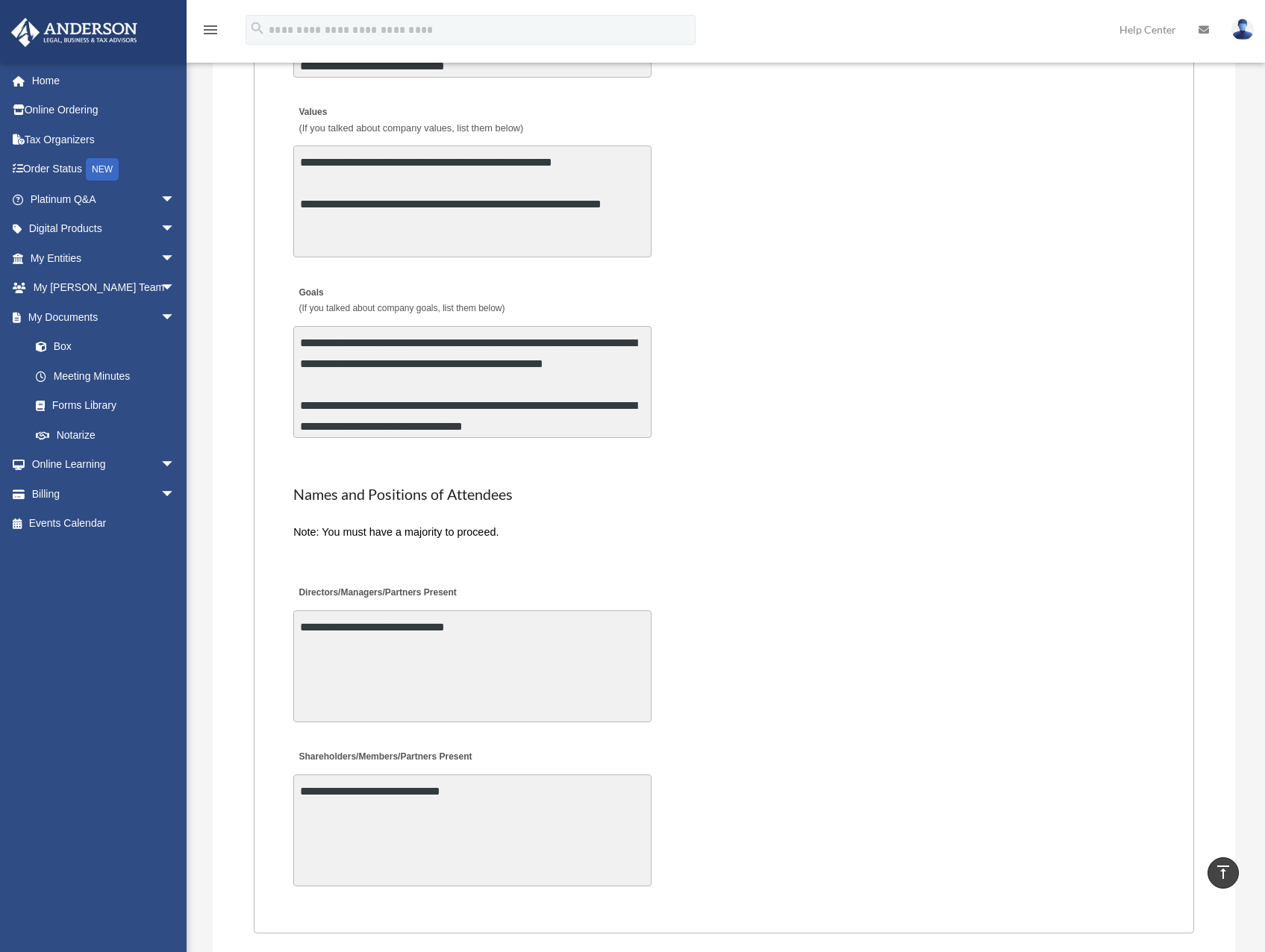
scroll to position [3325, 0]
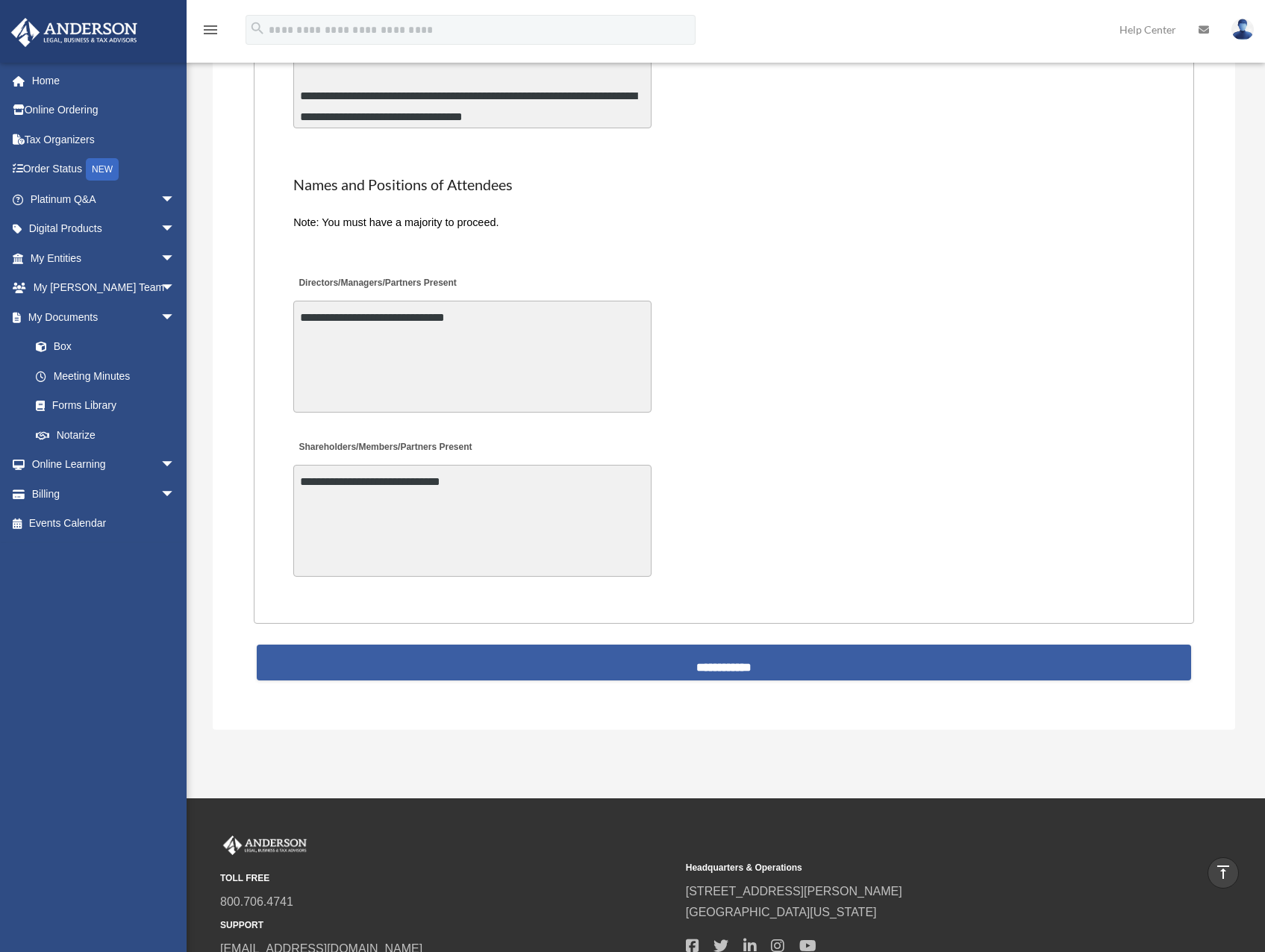
click at [678, 667] on input "**********" at bounding box center [724, 662] width 934 height 36
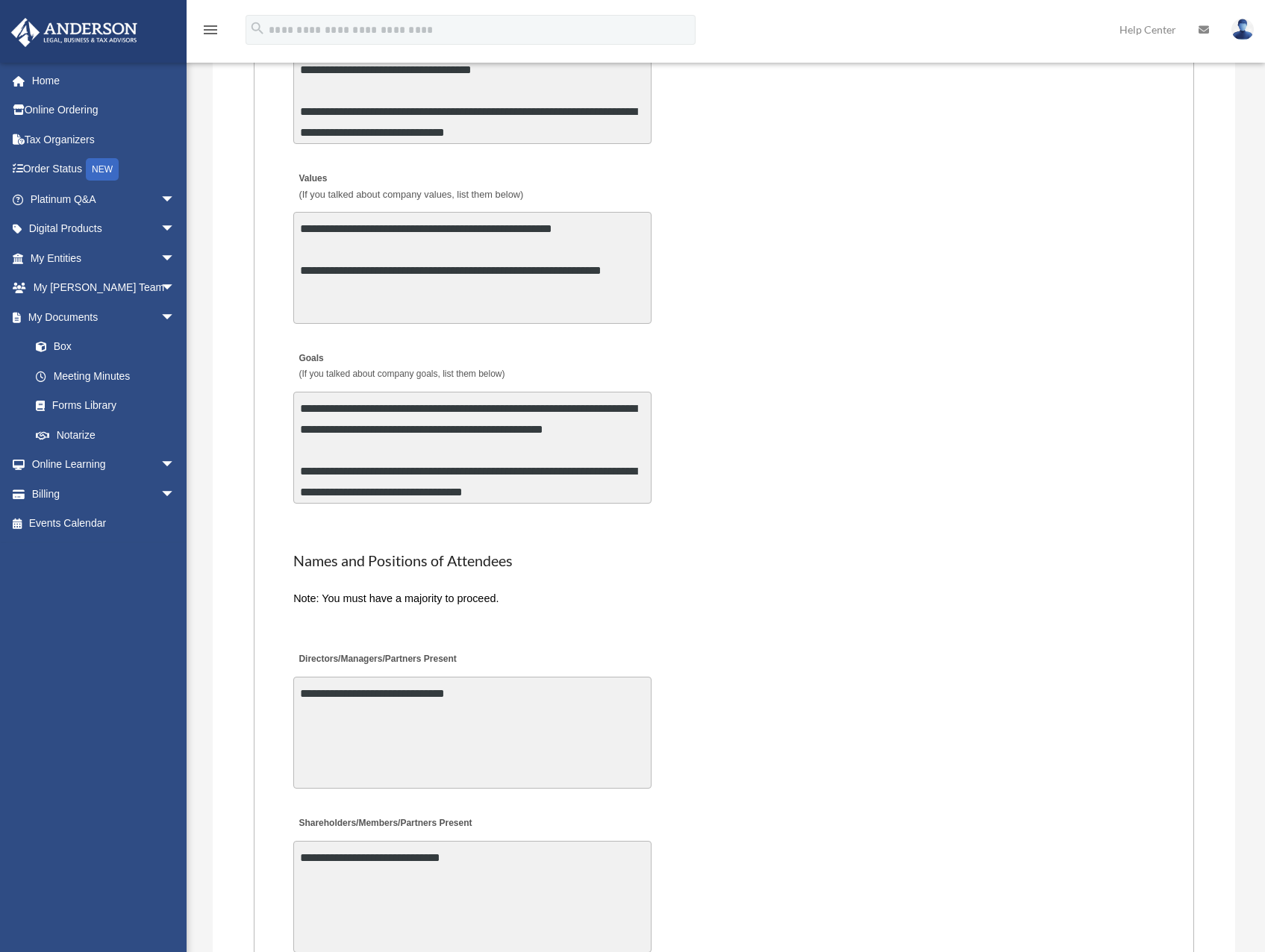
scroll to position [3357, 0]
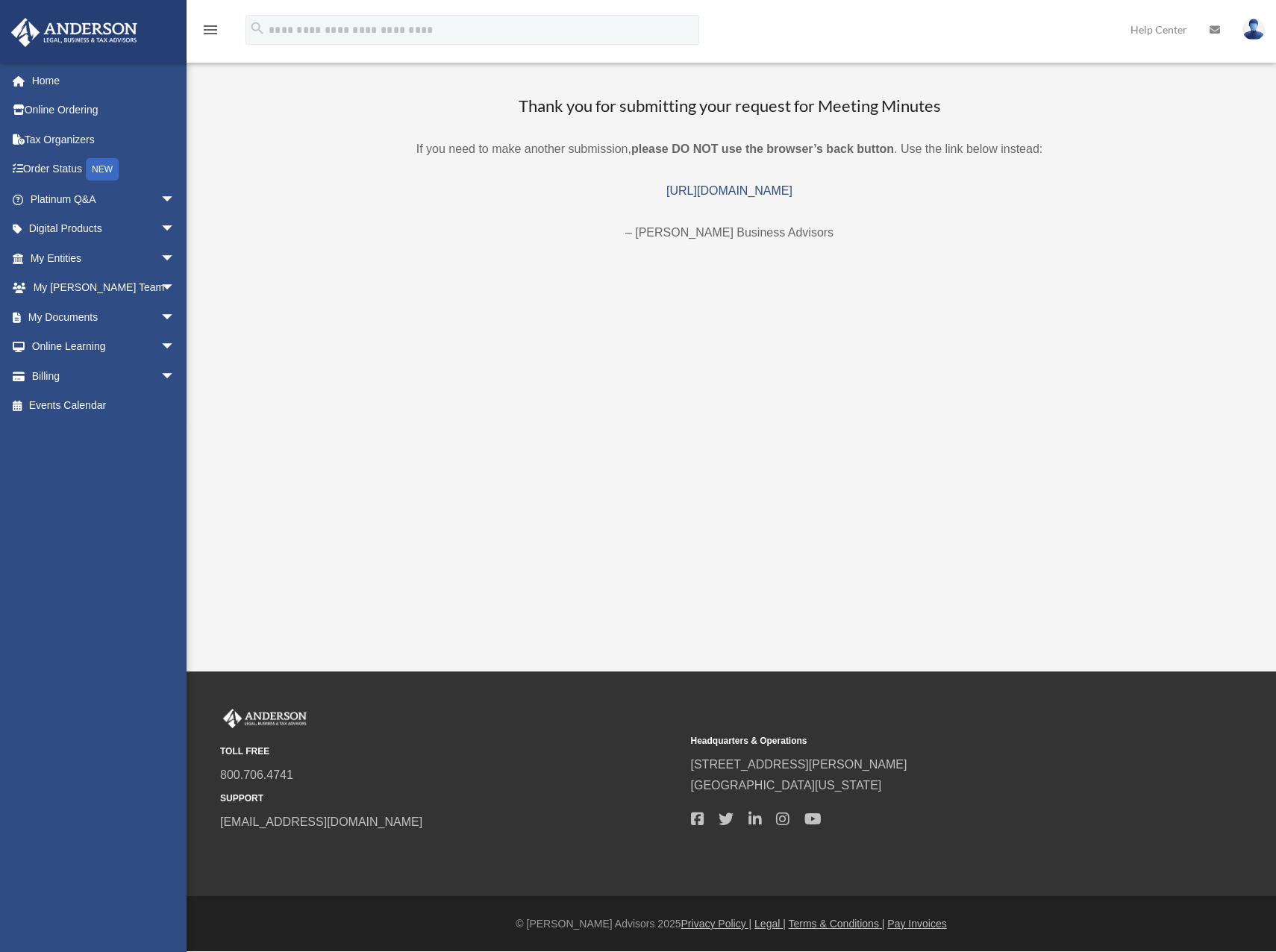
drag, startPoint x: 342, startPoint y: 196, endPoint x: 334, endPoint y: 188, distance: 11.3
drag, startPoint x: 334, startPoint y: 188, endPoint x: 124, endPoint y: 321, distance: 248.6
click at [291, 180] on div "Thank you for submitting your request for Meeting Minutes If you need to make a…" at bounding box center [730, 169] width 1056 height 149
click at [161, 339] on span "arrow_drop_down" at bounding box center [176, 347] width 30 height 31
click at [161, 339] on span "arrow_drop_up" at bounding box center [176, 347] width 30 height 31
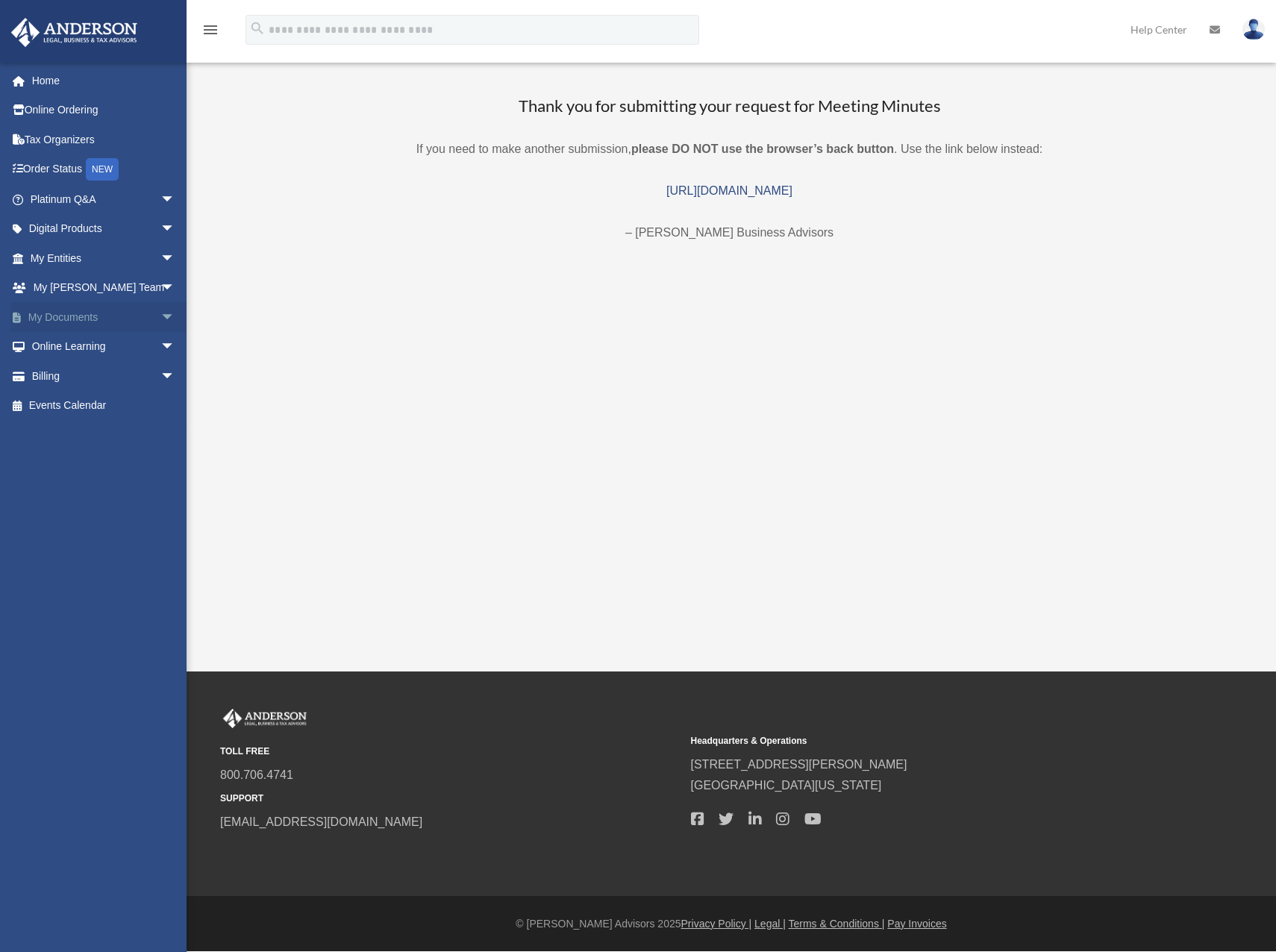
click at [161, 313] on span "arrow_drop_down" at bounding box center [176, 317] width 30 height 31
click at [161, 318] on span "arrow_drop_up" at bounding box center [176, 317] width 30 height 31
click at [71, 78] on link "Home" at bounding box center [104, 81] width 188 height 30
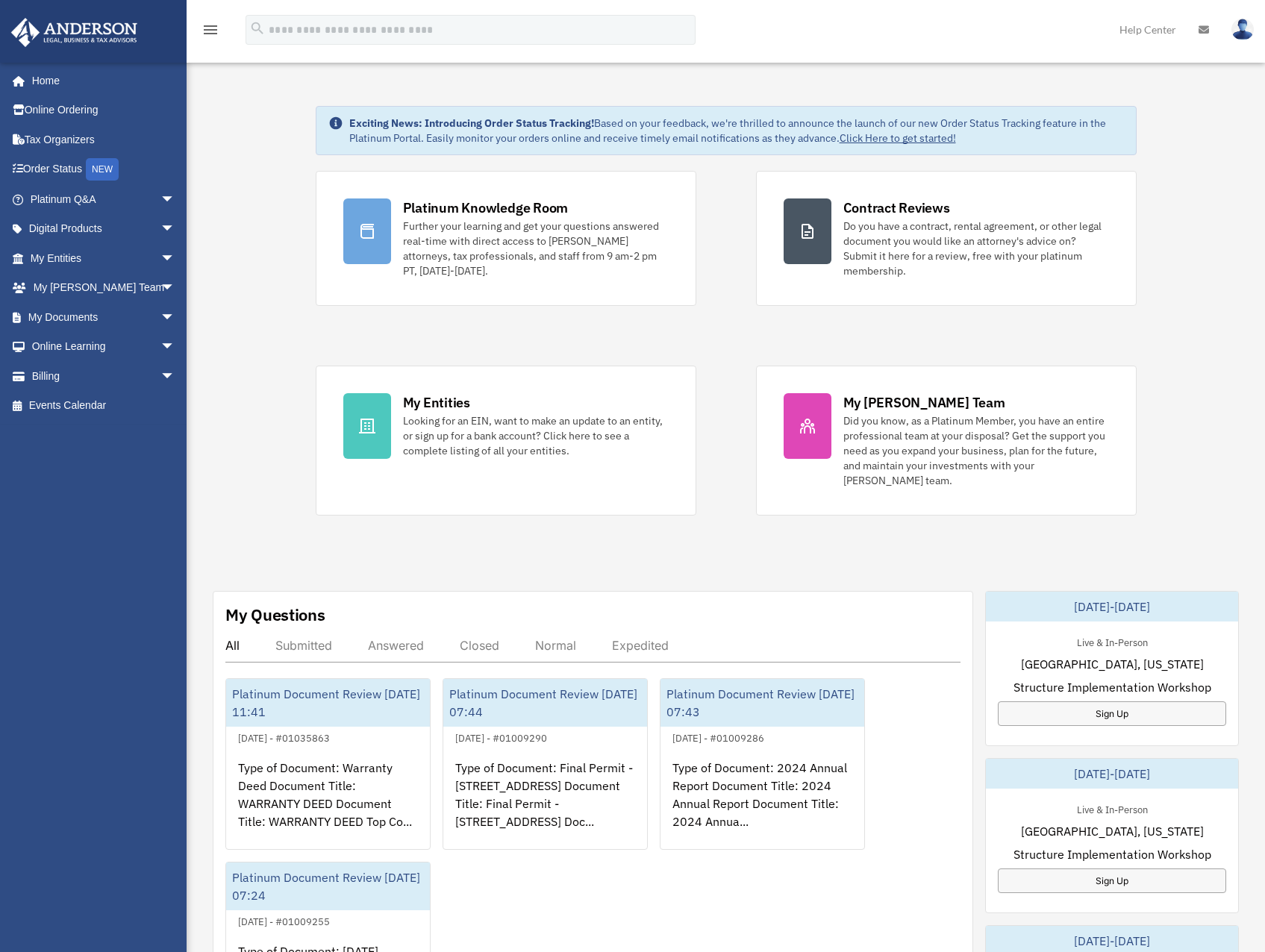
drag, startPoint x: 260, startPoint y: 188, endPoint x: 264, endPoint y: 159, distance: 29.3
click at [234, 176] on div "Exciting News: Introducing Order Status Tracking! Based on your feedback, we're…" at bounding box center [726, 769] width 1100 height 1401
click at [230, 178] on div "Exciting News: Introducing Order Status Tracking! Based on your feedback, we're…" at bounding box center [726, 769] width 1100 height 1401
drag, startPoint x: 254, startPoint y: 198, endPoint x: 257, endPoint y: 169, distance: 29.2
click at [239, 184] on div "Exciting News: Introducing Order Status Tracking! Based on your feedback, we're…" at bounding box center [726, 769] width 1100 height 1401
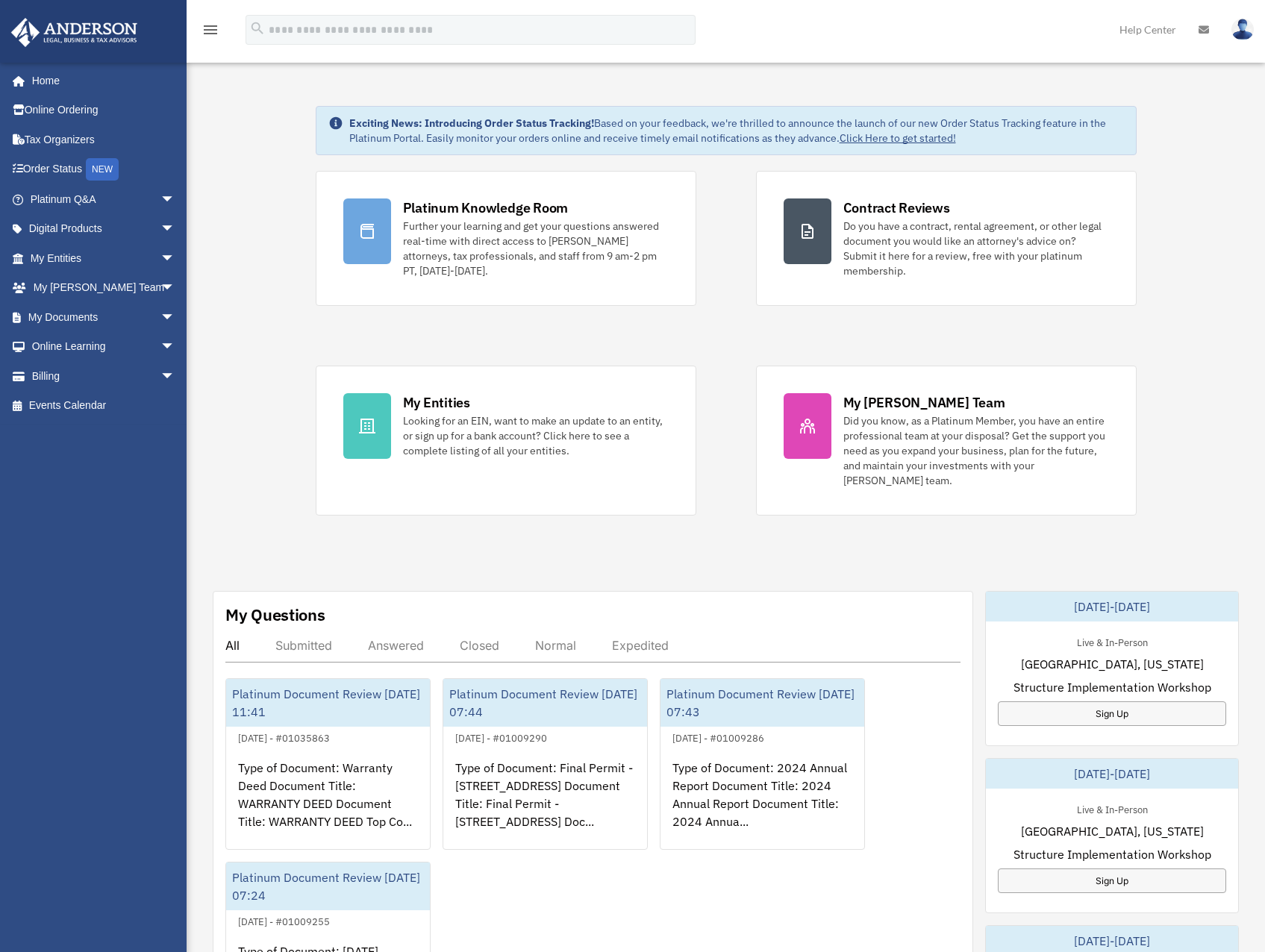
drag, startPoint x: 257, startPoint y: 169, endPoint x: 239, endPoint y: 188, distance: 26.2
click at [239, 188] on div "Exciting News: Introducing Order Status Tracking! Based on your feedback, we're…" at bounding box center [726, 769] width 1100 height 1401
click at [1125, 662] on span "[GEOGRAPHIC_DATA], [US_STATE]" at bounding box center [1111, 664] width 183 height 18
click at [1107, 658] on span "[GEOGRAPHIC_DATA], [US_STATE]" at bounding box center [1111, 664] width 183 height 18
click at [1099, 658] on span "[GEOGRAPHIC_DATA], [US_STATE]" at bounding box center [1111, 664] width 183 height 18
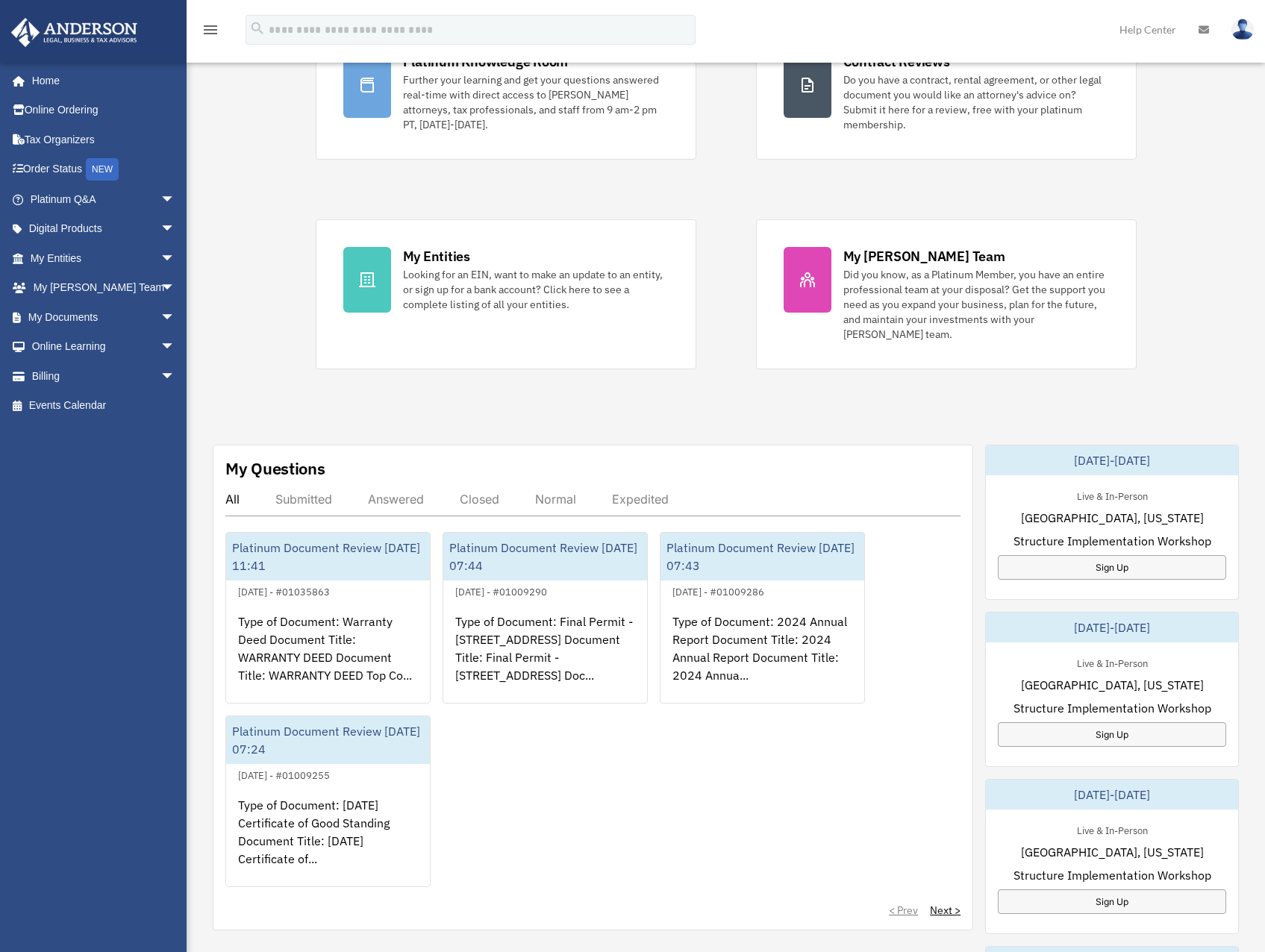
scroll to position [150, 0]
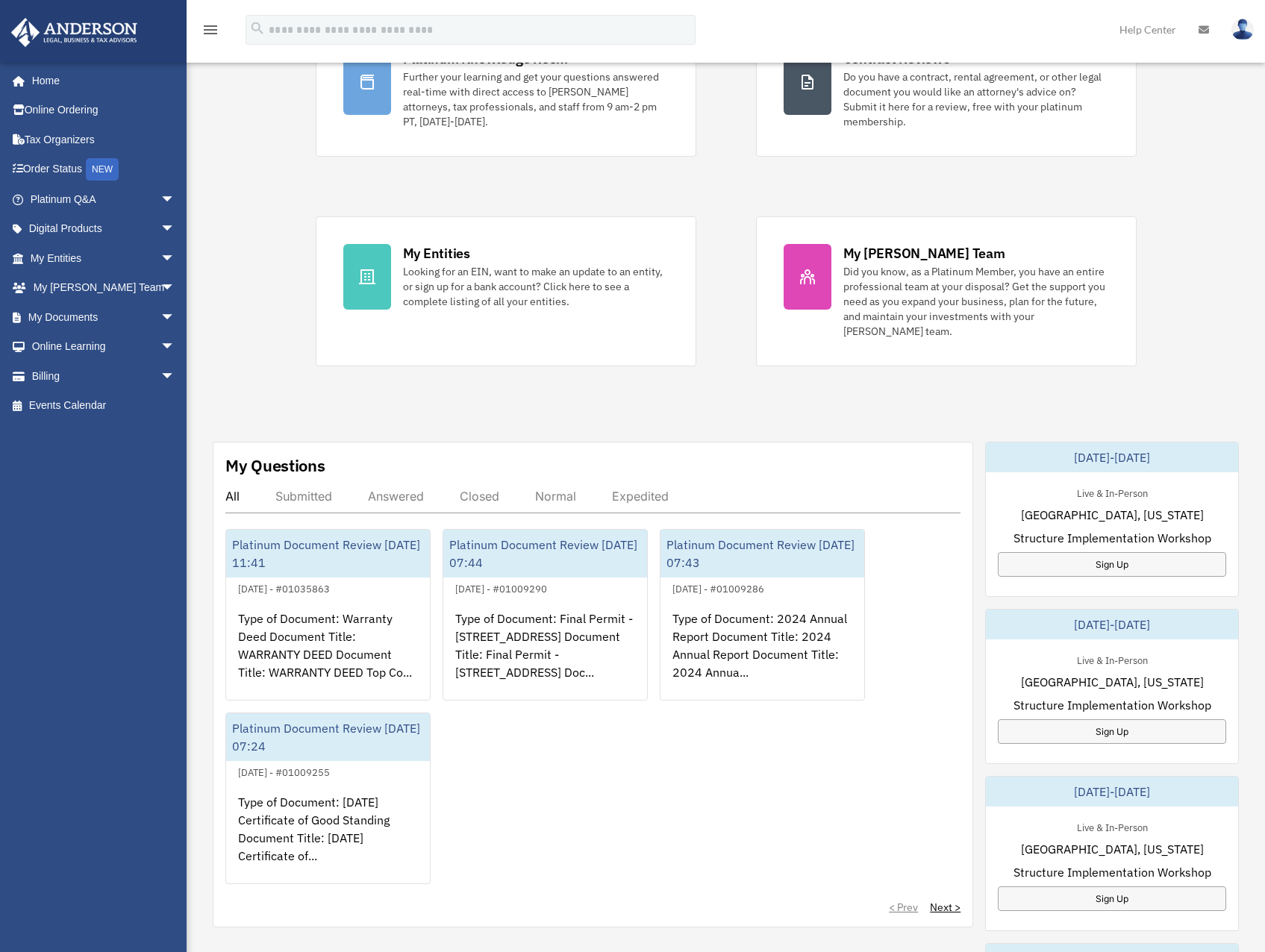
click at [1113, 685] on span "[GEOGRAPHIC_DATA], [US_STATE]" at bounding box center [1111, 681] width 183 height 18
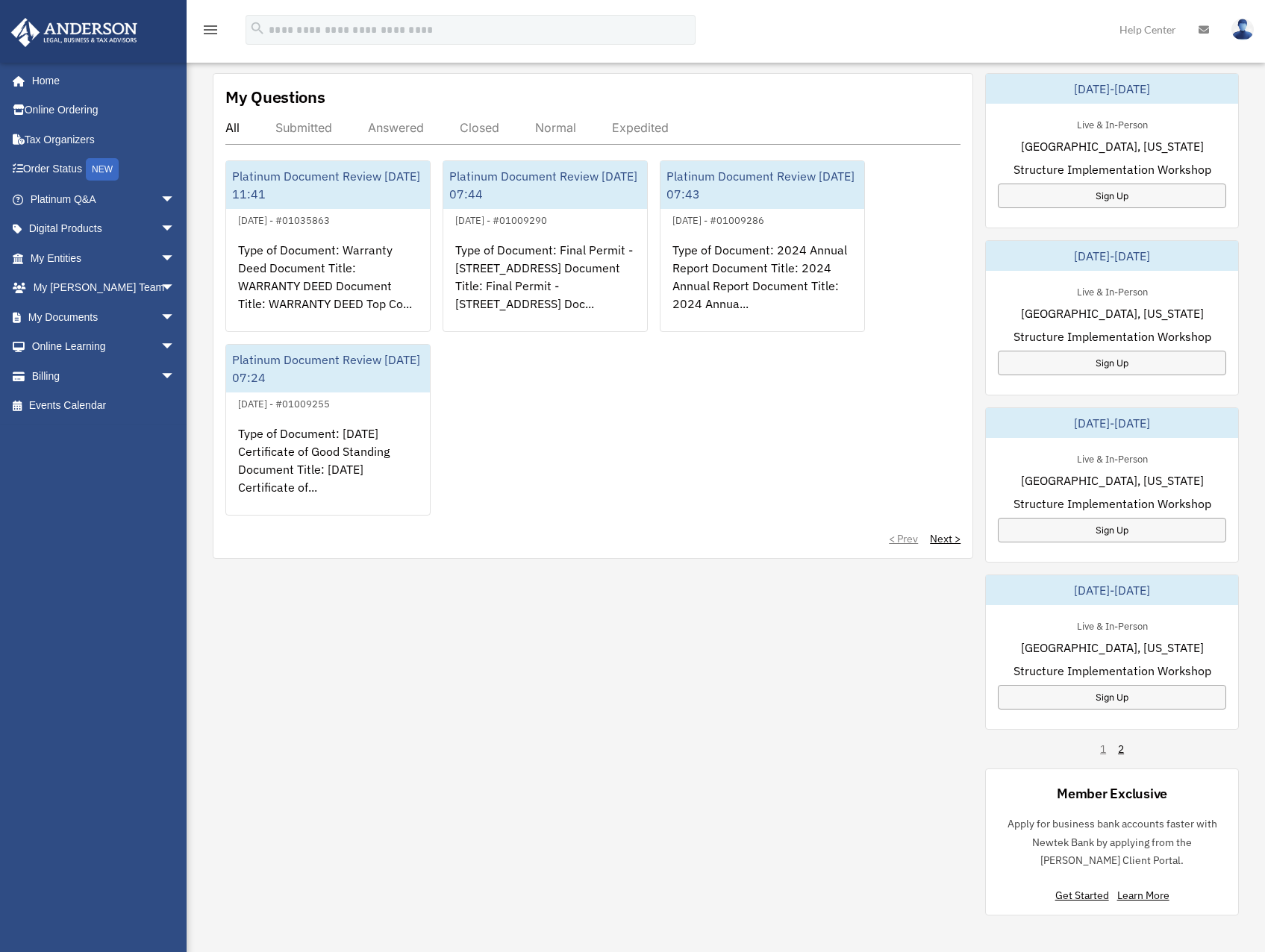
scroll to position [522, 0]
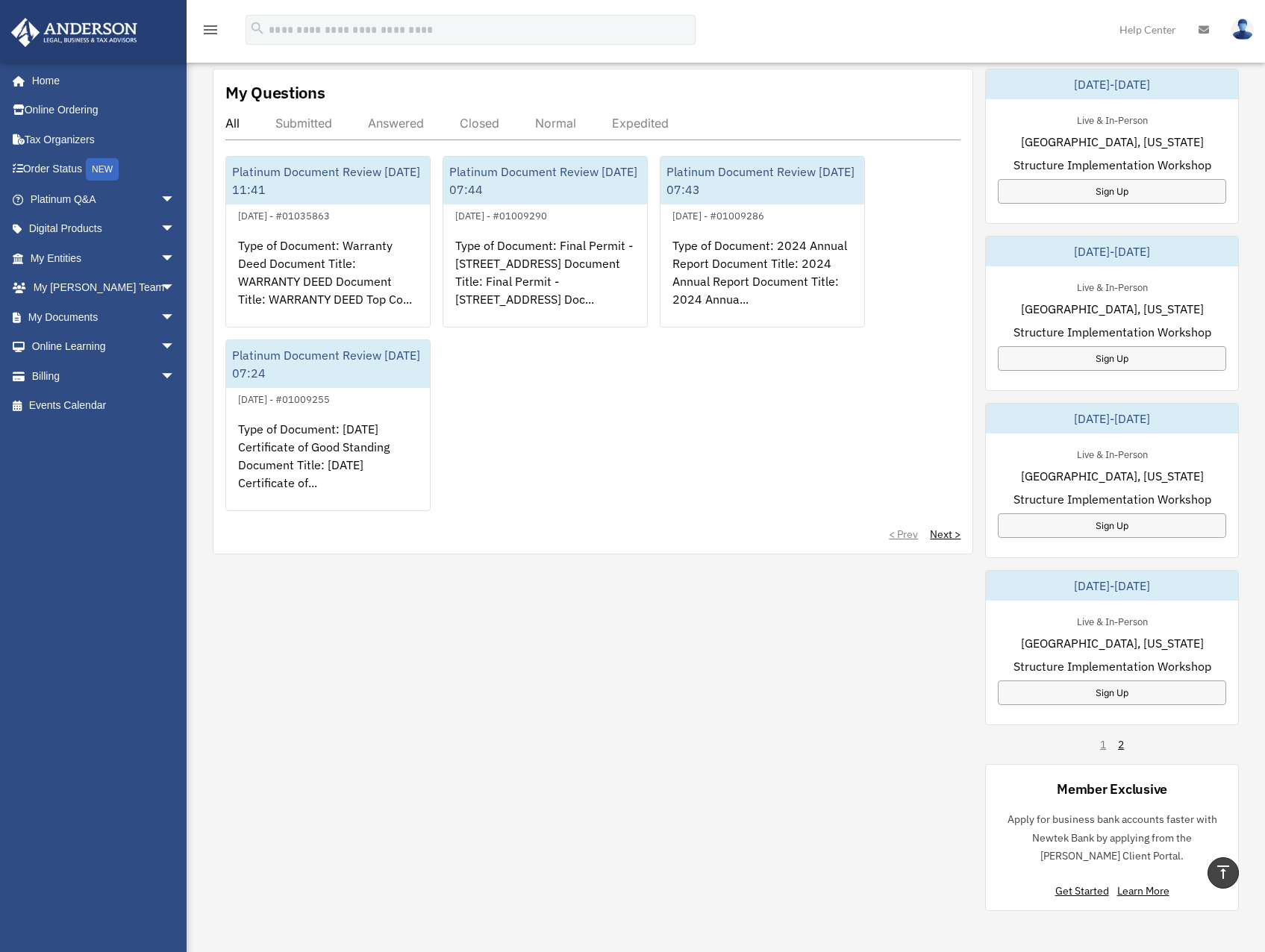
click at [1107, 646] on span "[GEOGRAPHIC_DATA], [US_STATE]" at bounding box center [1111, 643] width 183 height 18
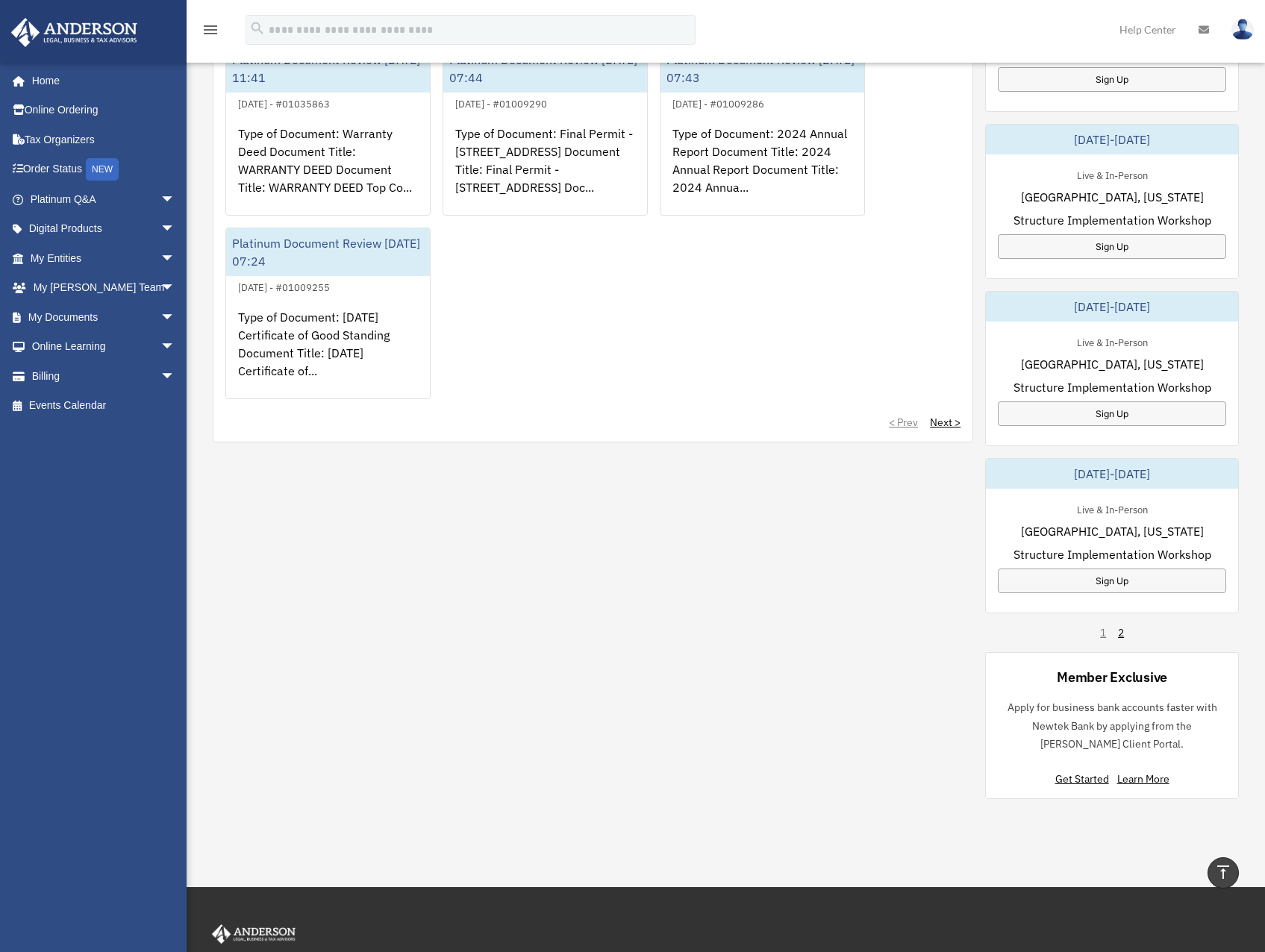
scroll to position [625, 0]
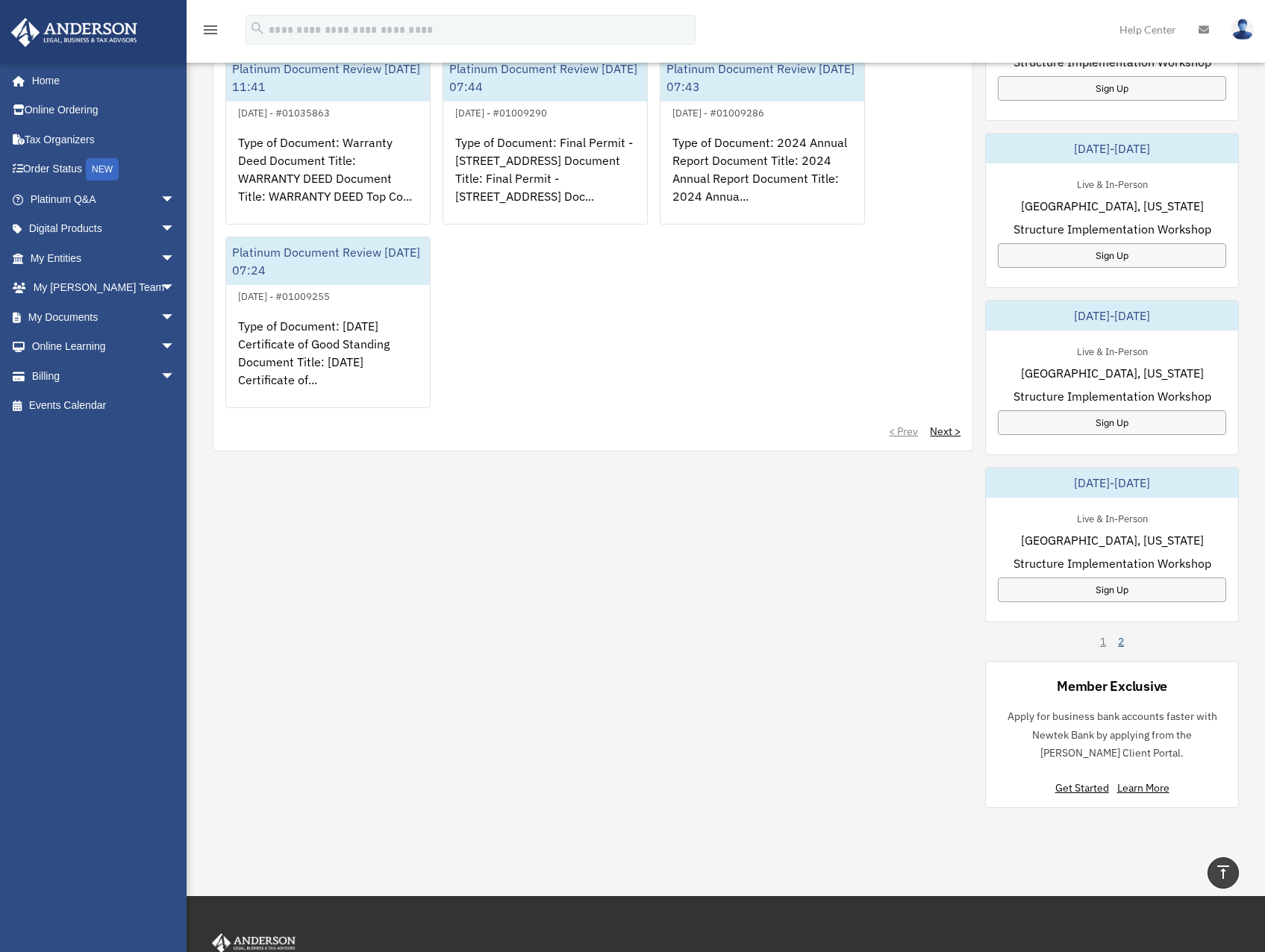
click at [1118, 643] on link "2" at bounding box center [1121, 641] width 6 height 15
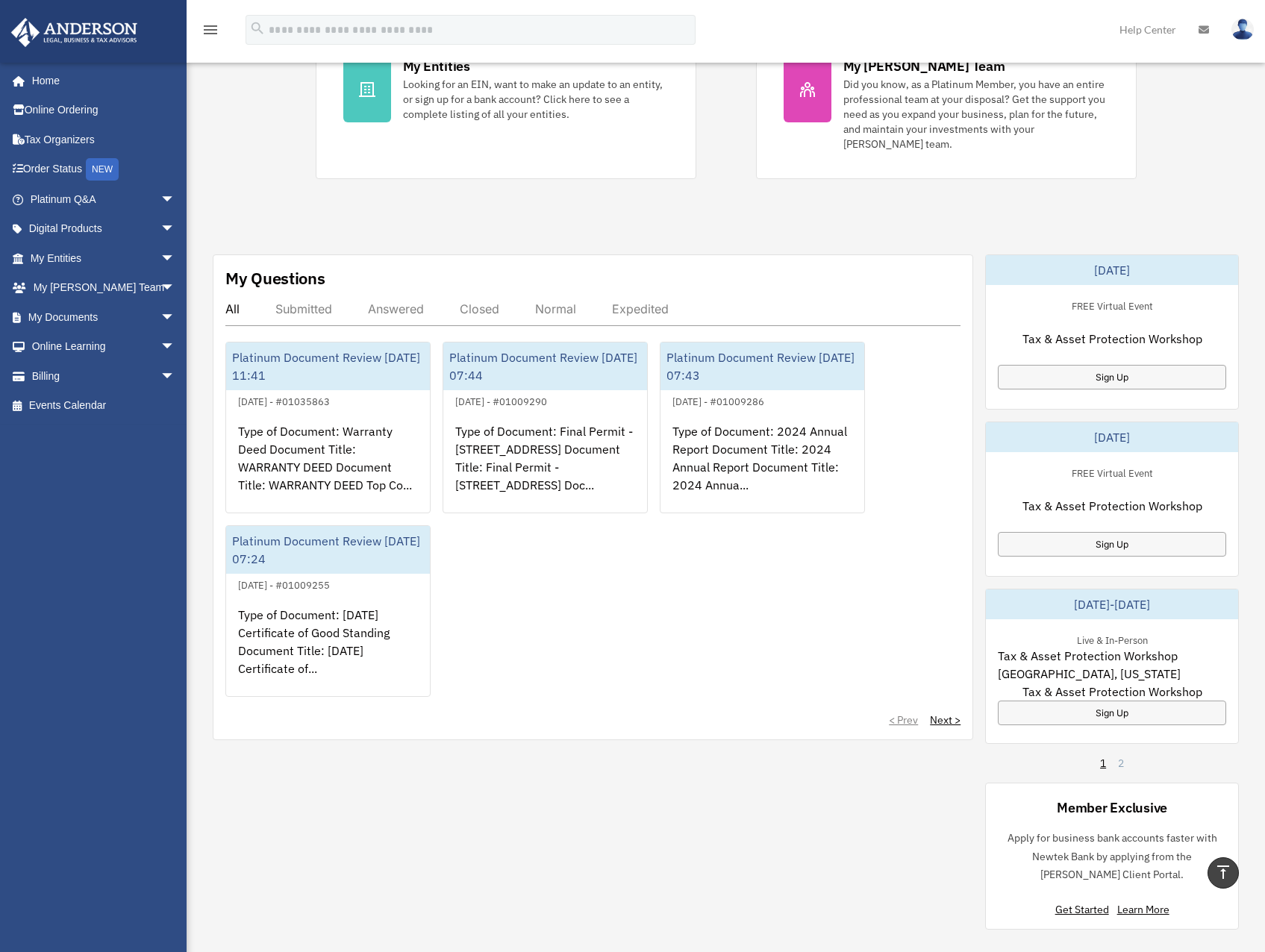
scroll to position [327, 0]
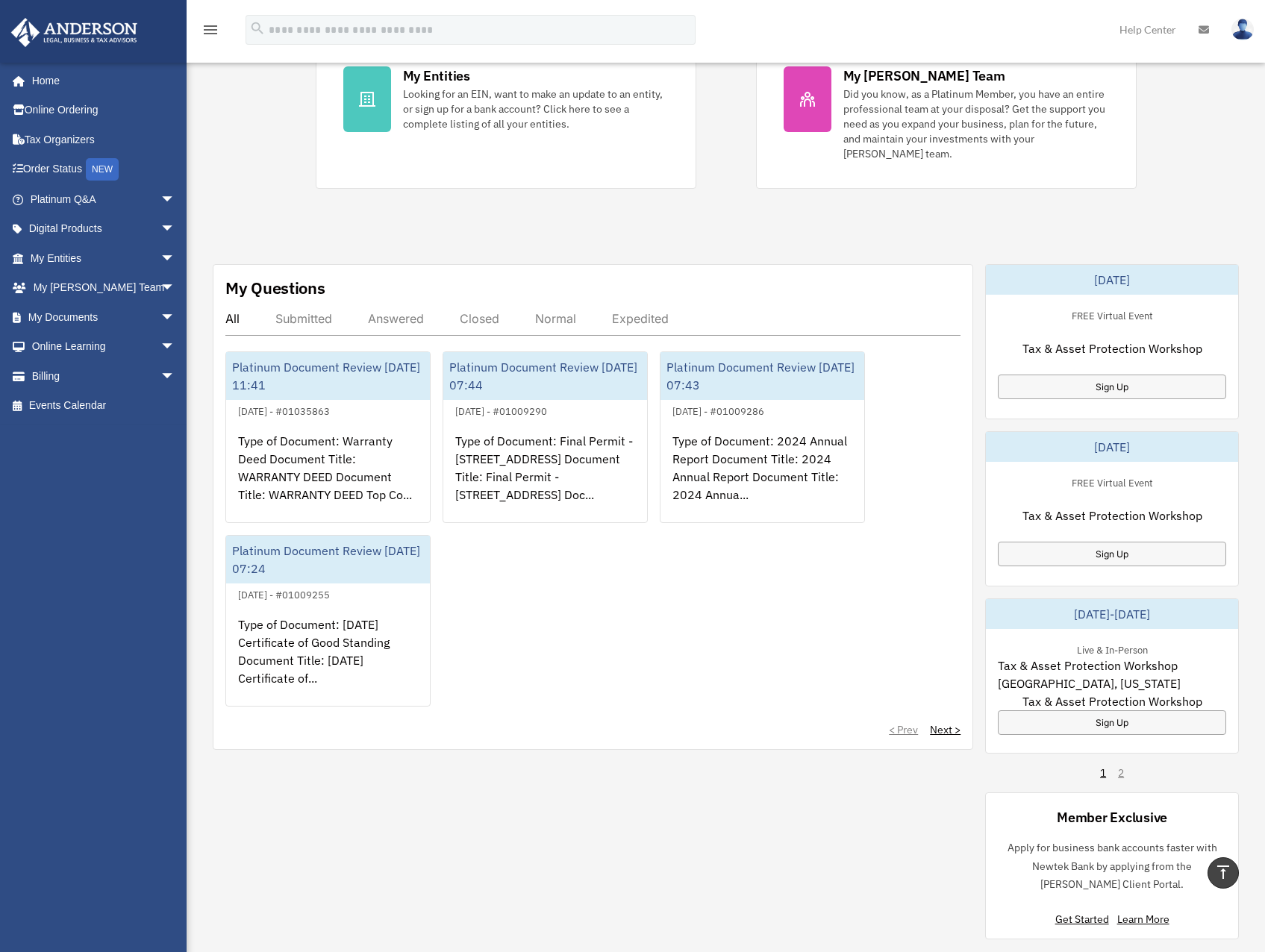
click at [1104, 662] on span "Tax & Asset Protection Workshop [GEOGRAPHIC_DATA], [US_STATE]" at bounding box center [1111, 673] width 228 height 36
drag, startPoint x: 1118, startPoint y: 663, endPoint x: 1108, endPoint y: 663, distance: 10.0
click at [1104, 663] on span "Tax & Asset Protection Workshop [GEOGRAPHIC_DATA], [US_STATE]" at bounding box center [1111, 673] width 228 height 36
drag, startPoint x: 1111, startPoint y: 523, endPoint x: 1098, endPoint y: 520, distance: 13.3
click at [1098, 520] on span "Tax & Asset Protection Workshop" at bounding box center [1111, 515] width 180 height 18
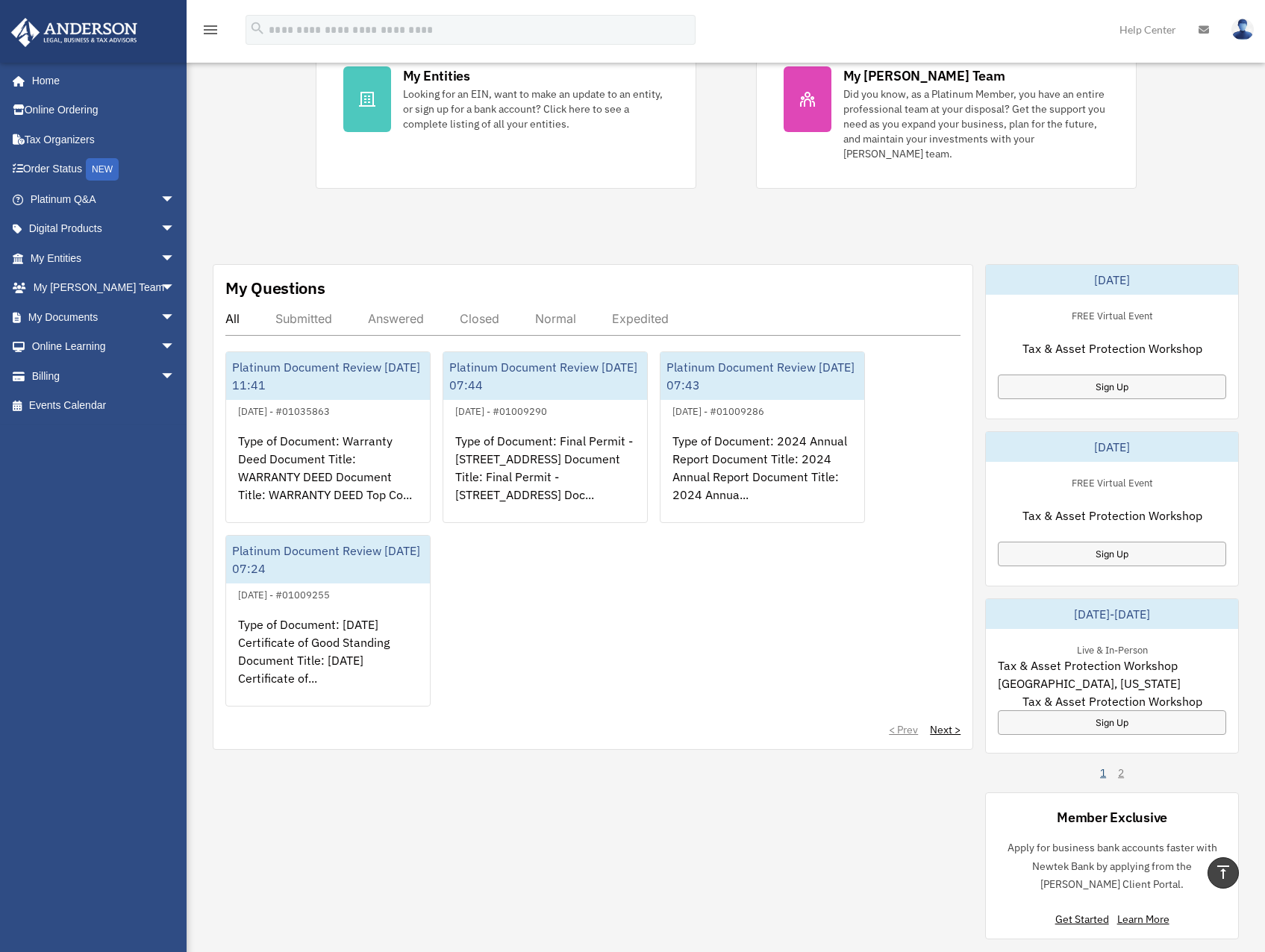
click at [1104, 770] on link "1" at bounding box center [1103, 772] width 6 height 15
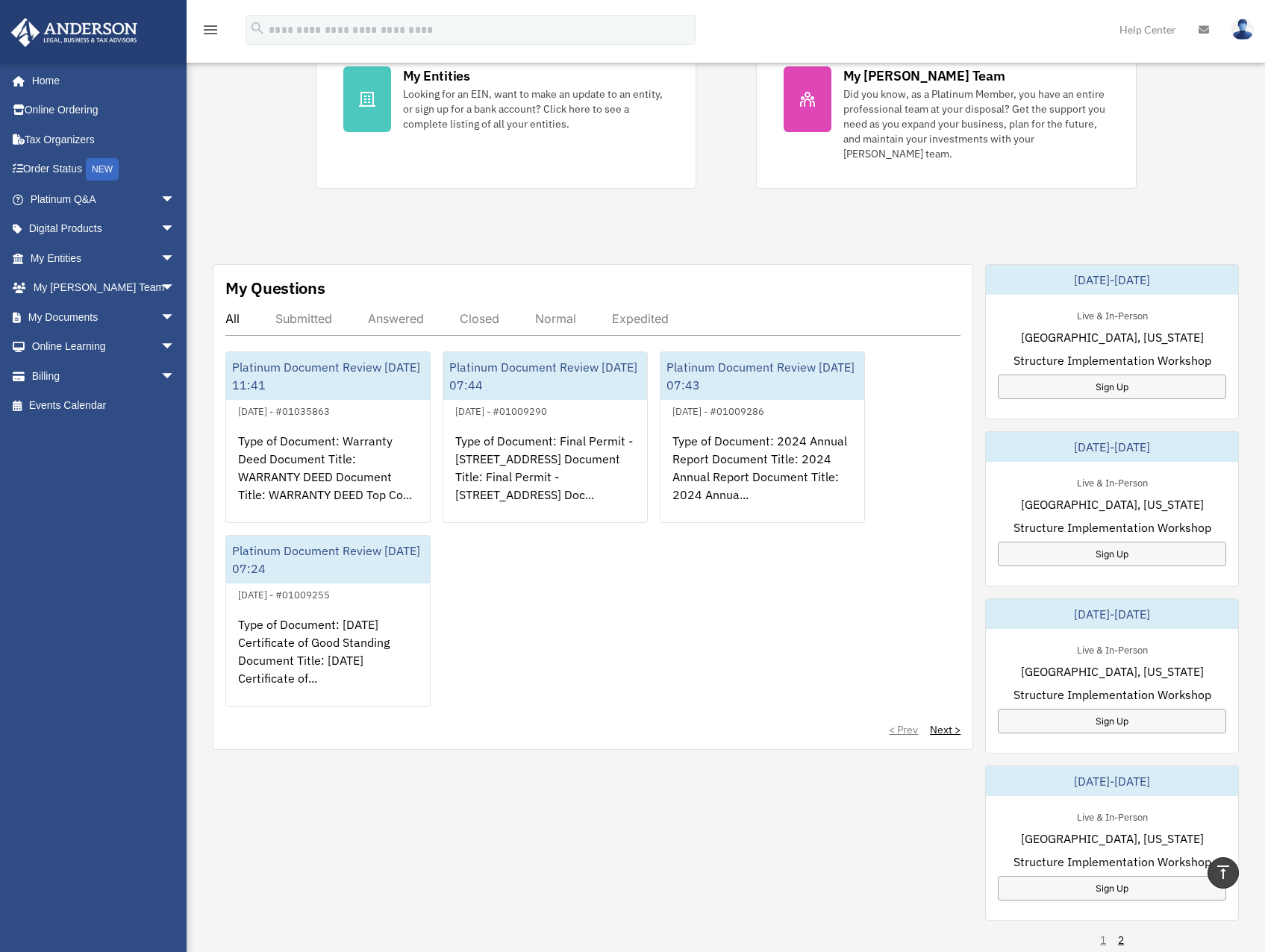
drag, startPoint x: 1121, startPoint y: 668, endPoint x: 1111, endPoint y: 668, distance: 10.0
click at [1111, 668] on span "[GEOGRAPHIC_DATA], [US_STATE]" at bounding box center [1111, 671] width 183 height 18
click at [1106, 667] on span "[GEOGRAPHIC_DATA], [US_STATE]" at bounding box center [1111, 671] width 183 height 18
click at [1104, 667] on span "[GEOGRAPHIC_DATA], [US_STATE]" at bounding box center [1111, 671] width 183 height 18
click at [1112, 666] on span "[GEOGRAPHIC_DATA], [US_STATE]" at bounding box center [1111, 671] width 183 height 18
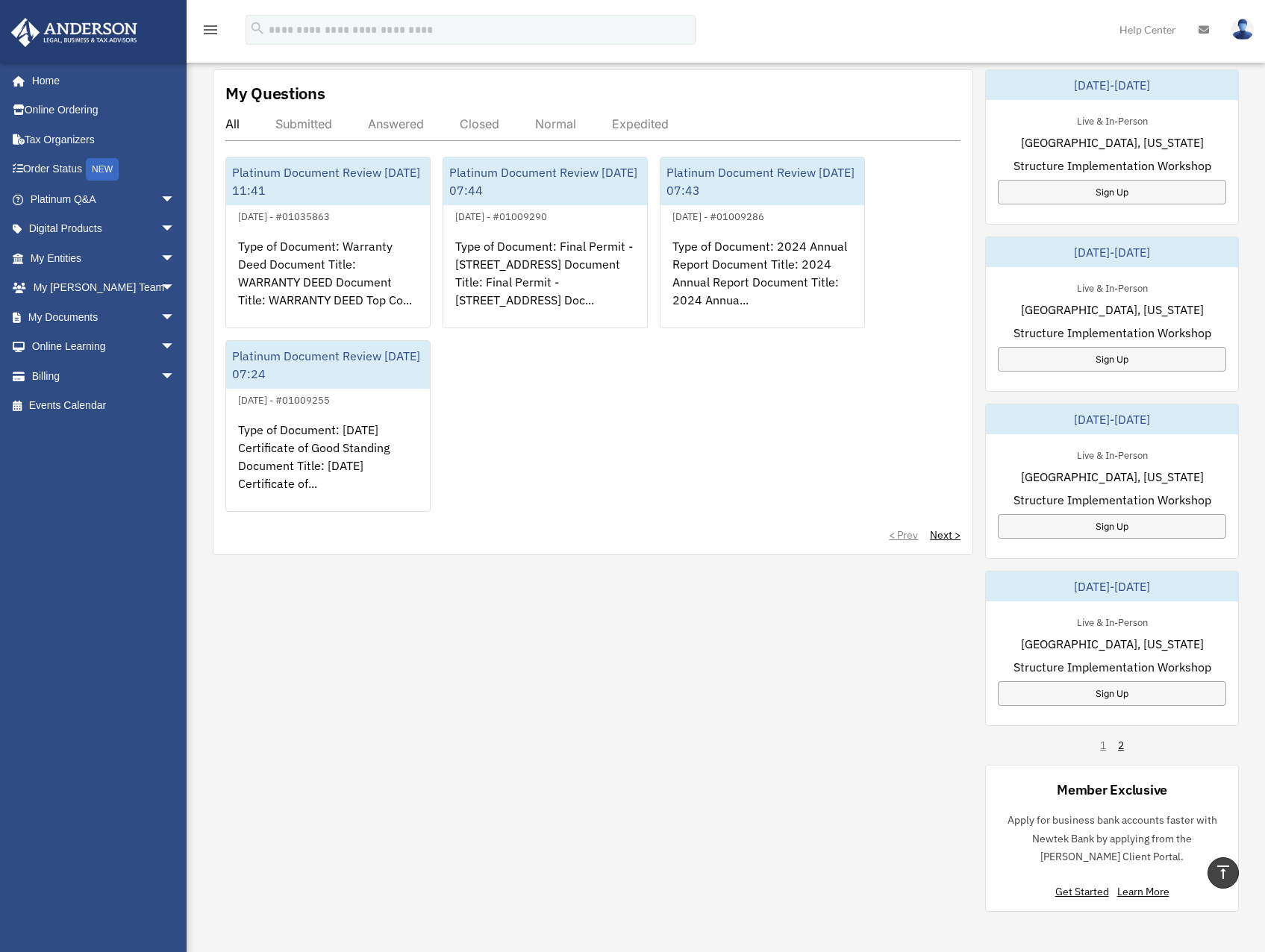
scroll to position [551, 0]
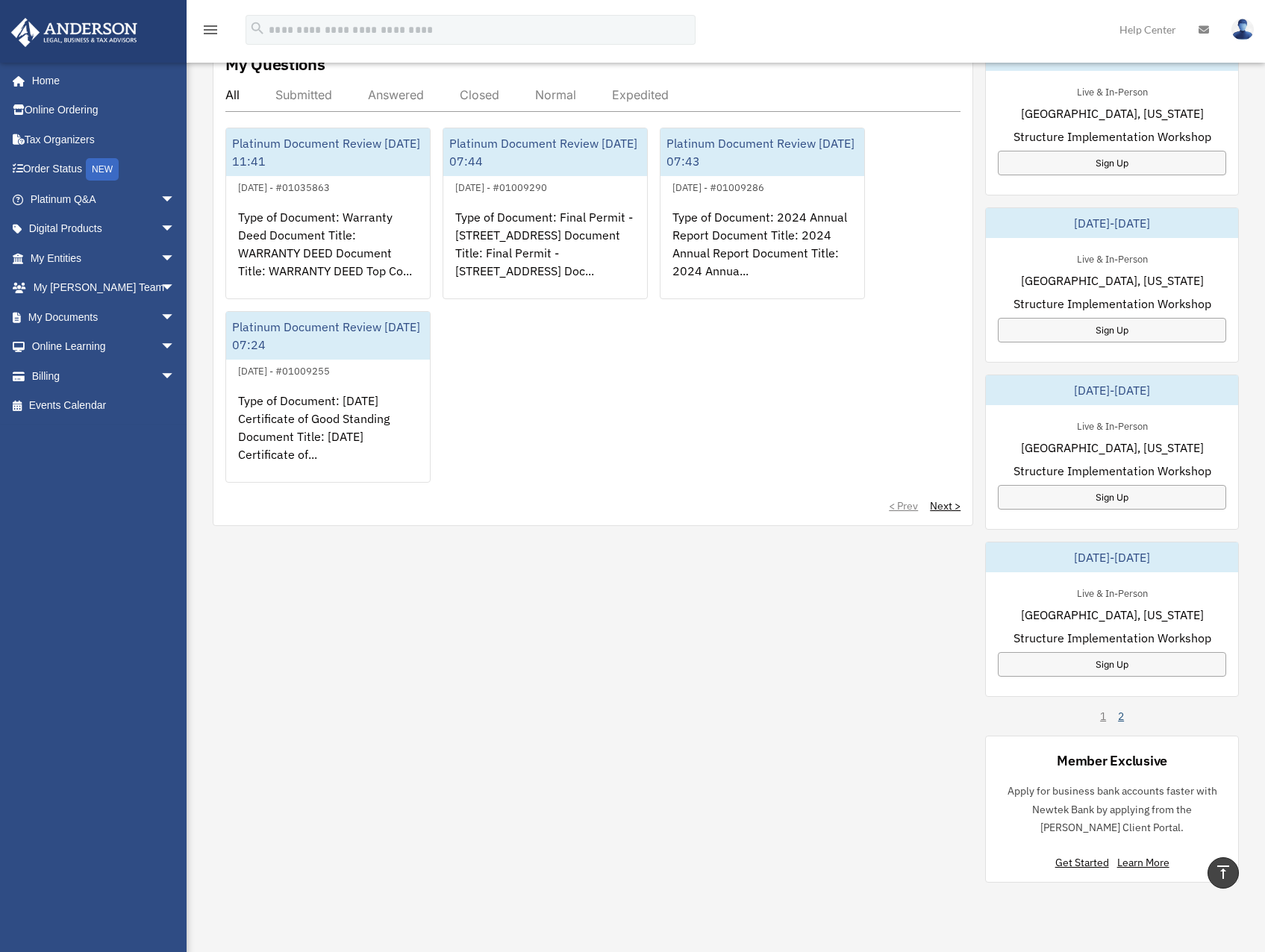
click at [1119, 722] on link "2" at bounding box center [1121, 715] width 6 height 15
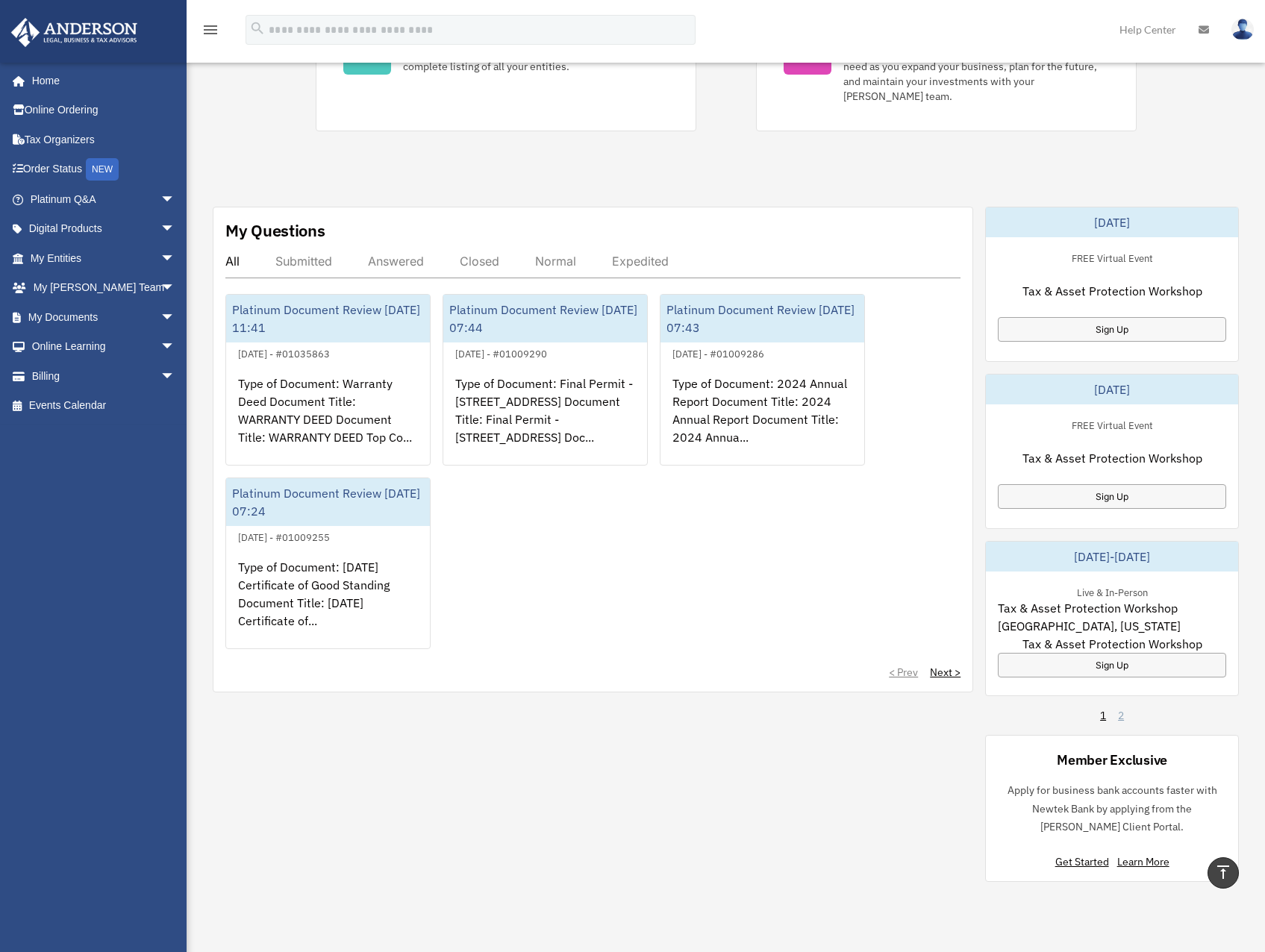
scroll to position [327, 0]
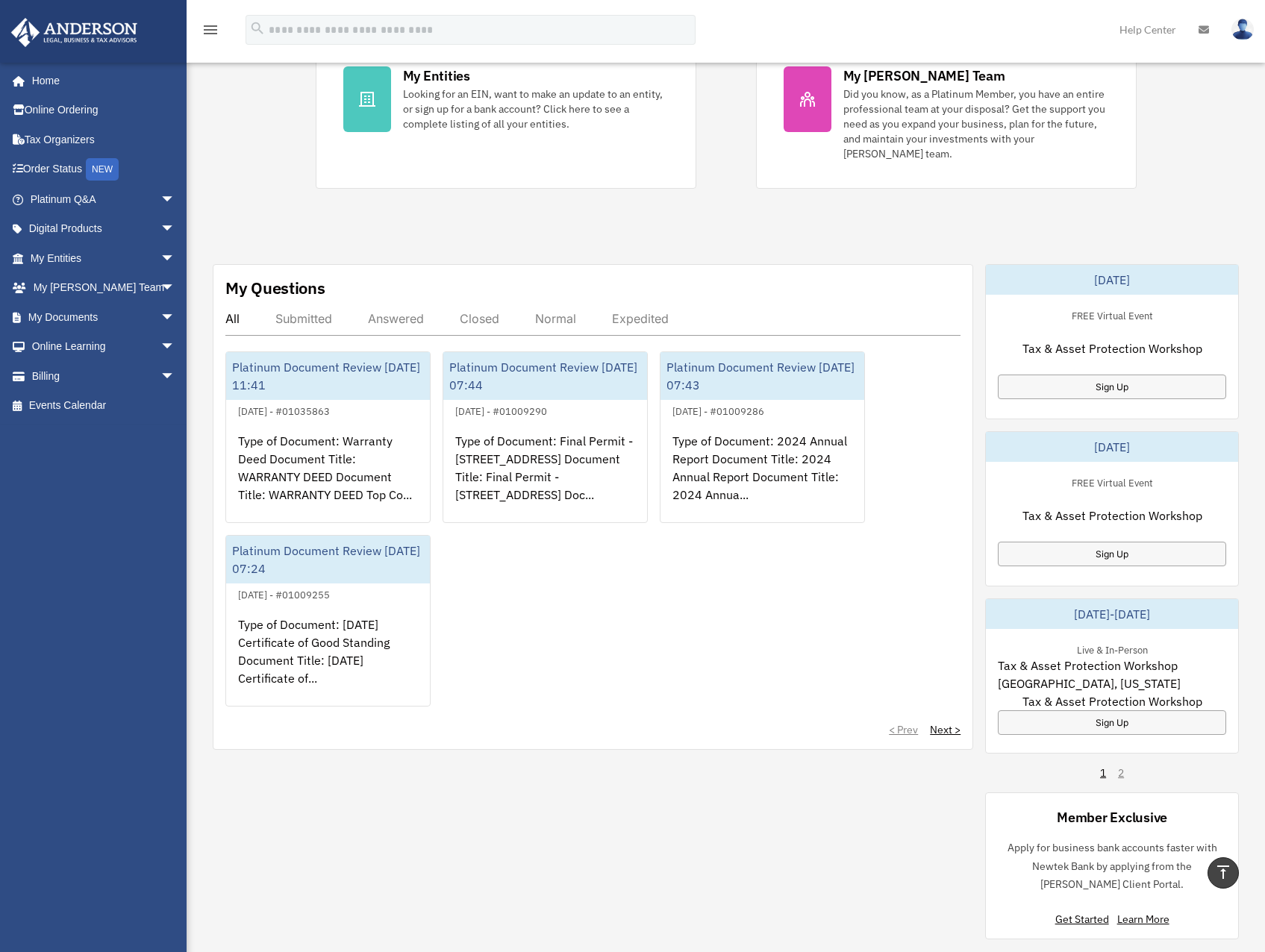
drag, startPoint x: 1102, startPoint y: 671, endPoint x: 1092, endPoint y: 670, distance: 10.0
click at [1066, 665] on span "Tax & Asset Protection Workshop [GEOGRAPHIC_DATA], [US_STATE]" at bounding box center [1111, 673] width 228 height 36
click at [1078, 666] on span "Tax & Asset Protection Workshop [GEOGRAPHIC_DATA], [US_STATE]" at bounding box center [1111, 673] width 228 height 36
drag, startPoint x: 1078, startPoint y: 666, endPoint x: 1070, endPoint y: 666, distance: 8.0
click at [1070, 666] on span "Tax & Asset Protection Workshop [GEOGRAPHIC_DATA], [US_STATE]" at bounding box center [1111, 673] width 228 height 36
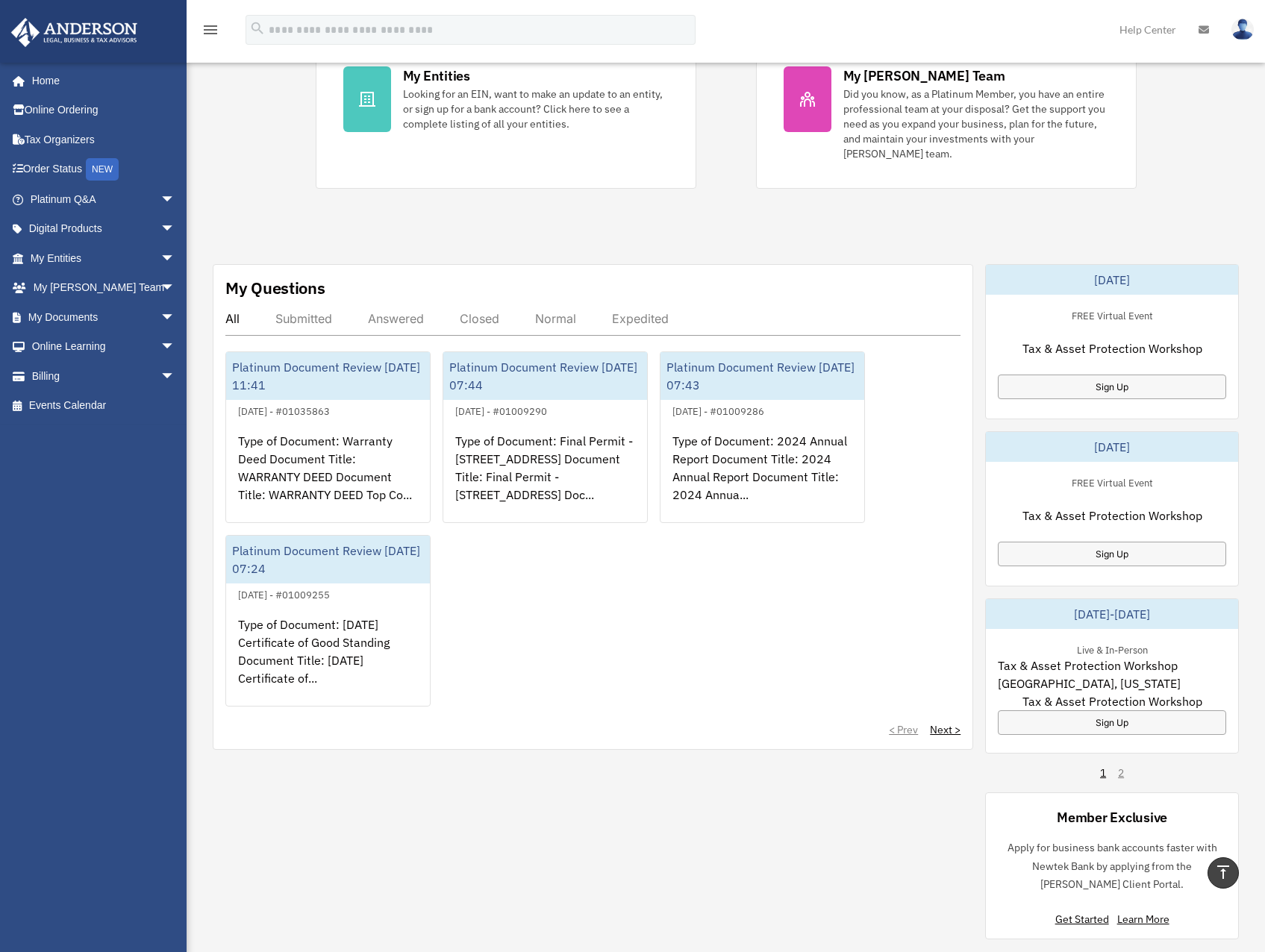
click at [1067, 664] on span "Tax & Asset Protection Workshop [GEOGRAPHIC_DATA], [US_STATE]" at bounding box center [1111, 673] width 228 height 36
click at [1102, 772] on link "1" at bounding box center [1103, 772] width 6 height 15
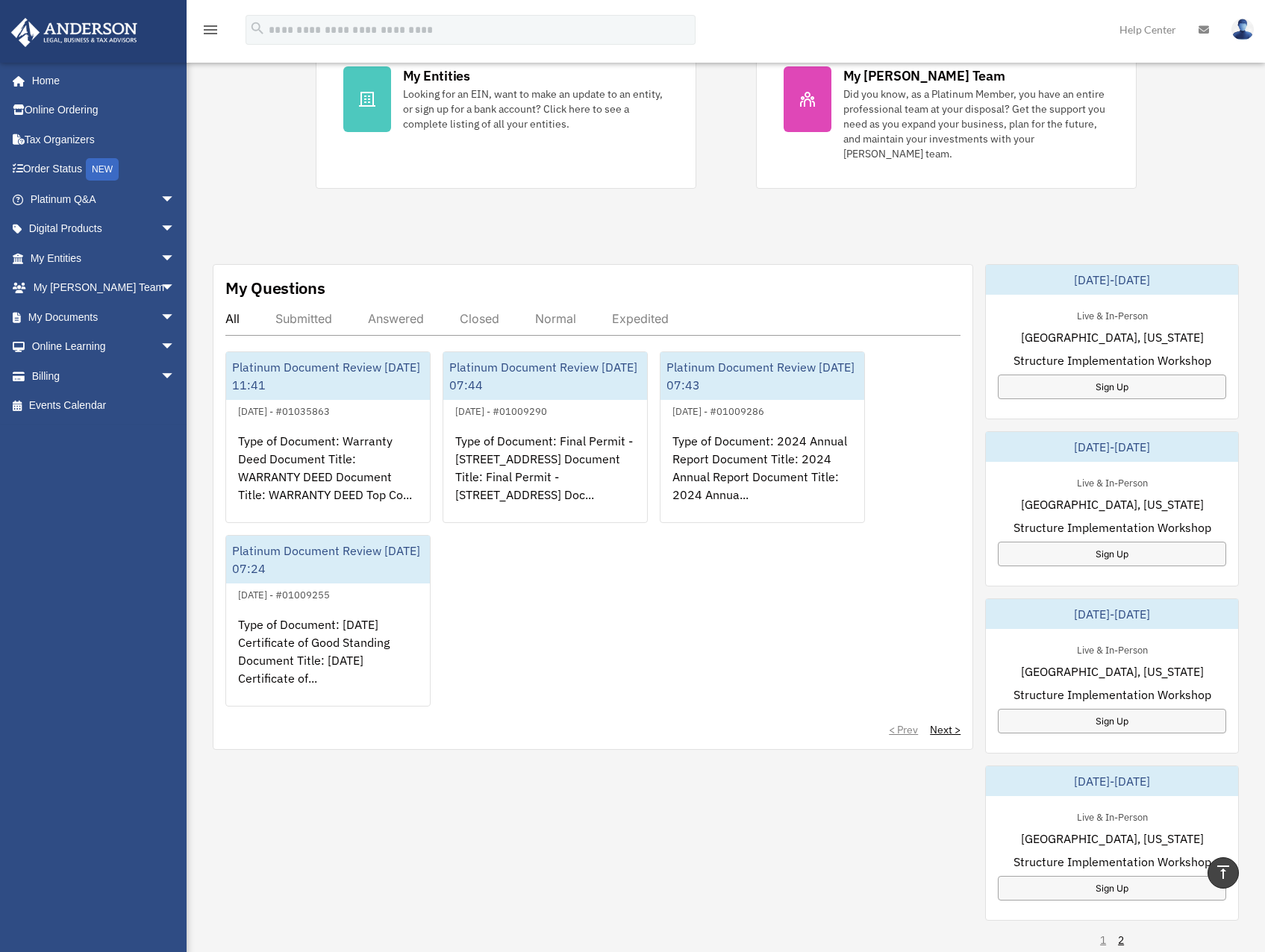
click at [1104, 940] on div "1 2" at bounding box center [1111, 939] width 24 height 15
click at [1098, 941] on div "[DATE]-[DATE] Live & In-Person [GEOGRAPHIC_DATA], [US_STATE] Structure Implemen…" at bounding box center [1111, 685] width 253 height 842
click at [1101, 943] on div "1 2" at bounding box center [1111, 939] width 24 height 15
drag, startPoint x: 1161, startPoint y: 613, endPoint x: 1042, endPoint y: 614, distance: 119.0
click at [1042, 614] on div "[DATE]-[DATE]" at bounding box center [1111, 614] width 253 height 30
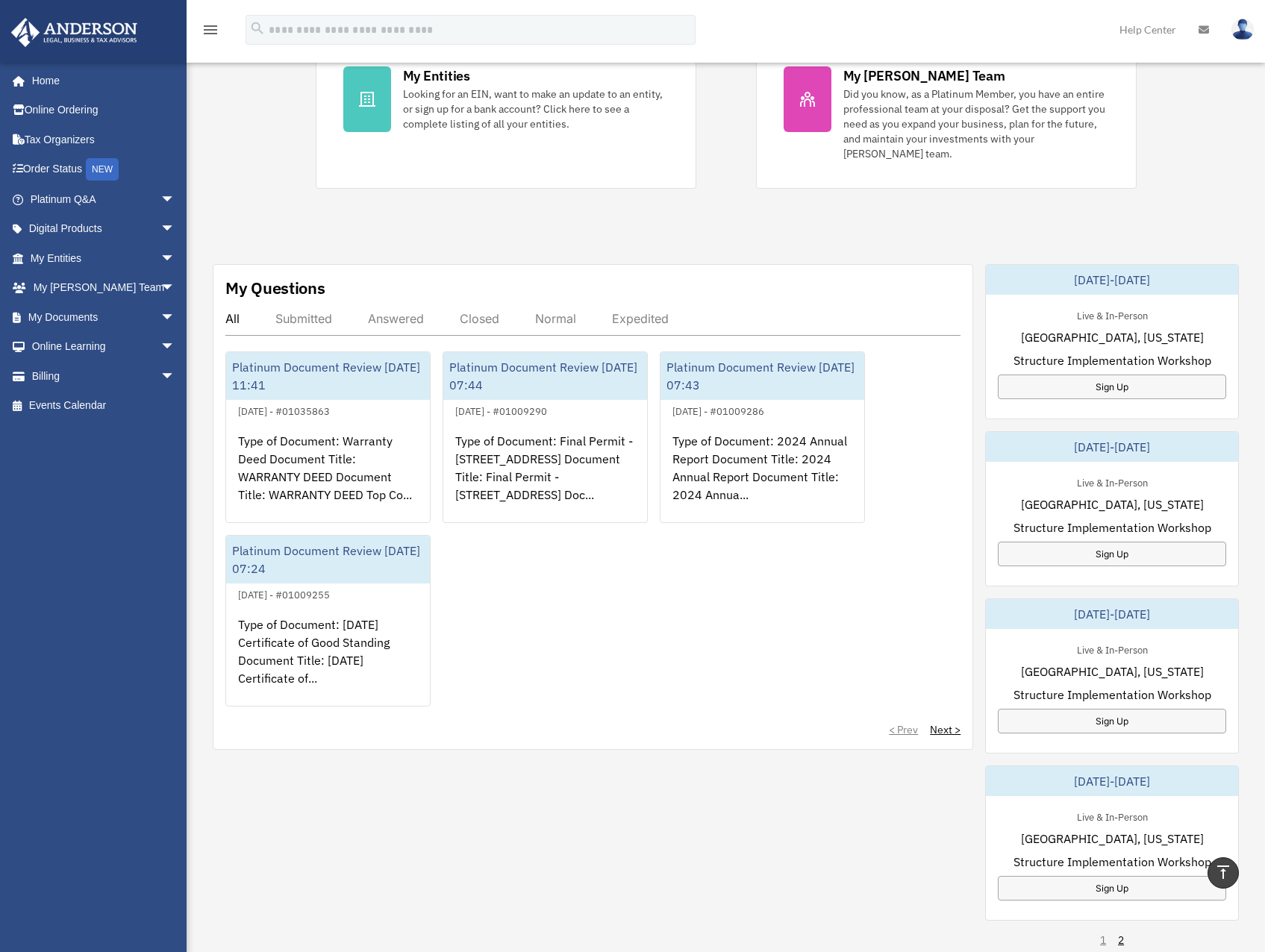
copy div "[DATE]-[DATE]"
click at [1153, 622] on div "[DATE]-[DATE]" at bounding box center [1111, 614] width 253 height 30
drag, startPoint x: 1161, startPoint y: 671, endPoint x: 1096, endPoint y: 656, distance: 66.7
click at [1096, 656] on div "Live & In-Person [GEOGRAPHIC_DATA], [US_STATE] Structure Implementation Worksho…" at bounding box center [1111, 687] width 253 height 116
drag, startPoint x: 1096, startPoint y: 656, endPoint x: 1076, endPoint y: 658, distance: 20.1
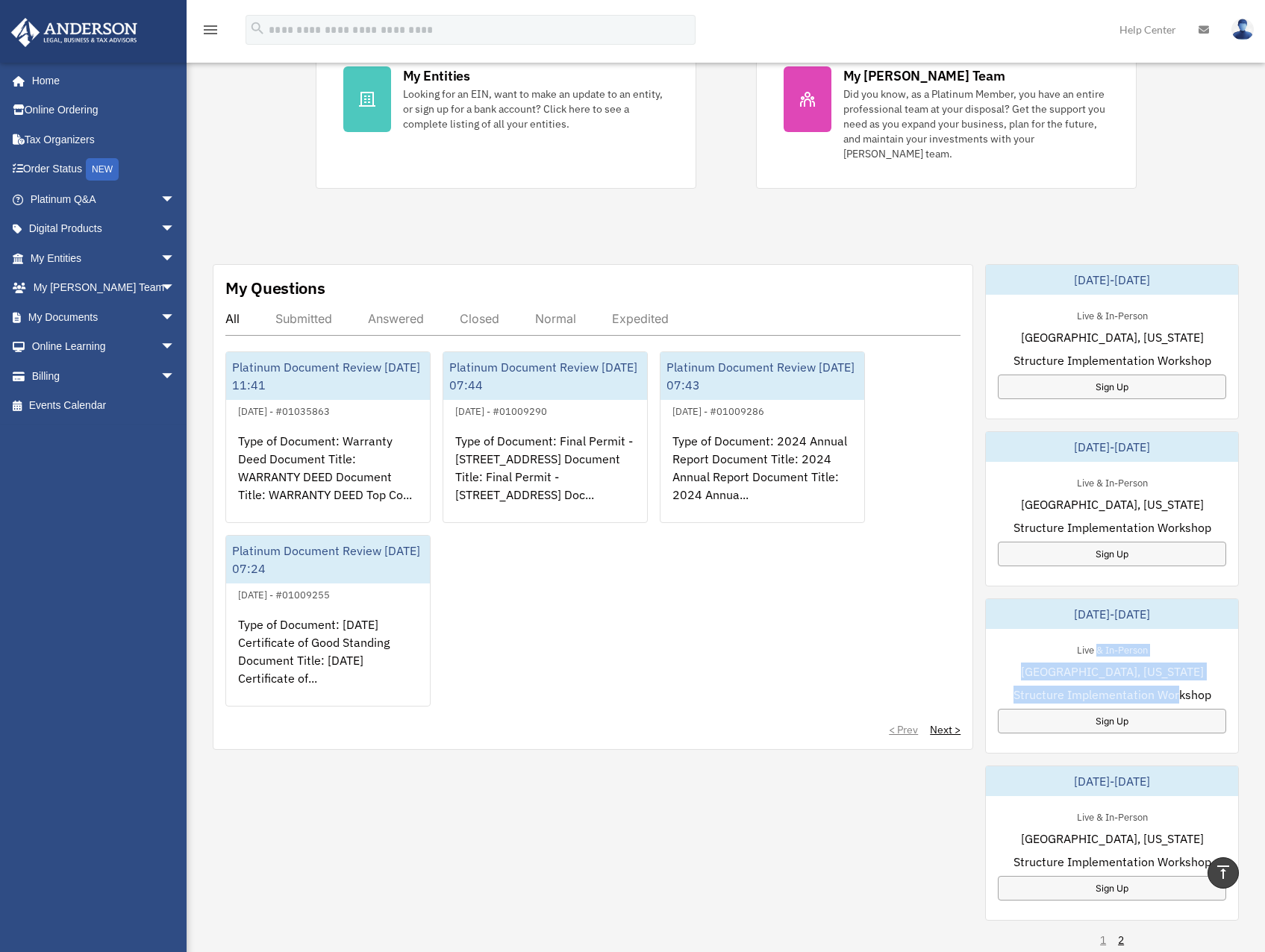
click at [1081, 669] on span "[GEOGRAPHIC_DATA], [US_STATE]" at bounding box center [1111, 671] width 183 height 18
click at [1079, 649] on div "Live & In-Person" at bounding box center [1112, 649] width 95 height 16
drag, startPoint x: 1077, startPoint y: 647, endPoint x: 1199, endPoint y: 691, distance: 129.7
click at [1199, 691] on div "Live & In-Person [GEOGRAPHIC_DATA], [US_STATE] Structure Implementation Worksho…" at bounding box center [1111, 687] width 253 height 116
copy div "Live & In-Person [GEOGRAPHIC_DATA], [US_STATE] Structure Implementation Workshop"
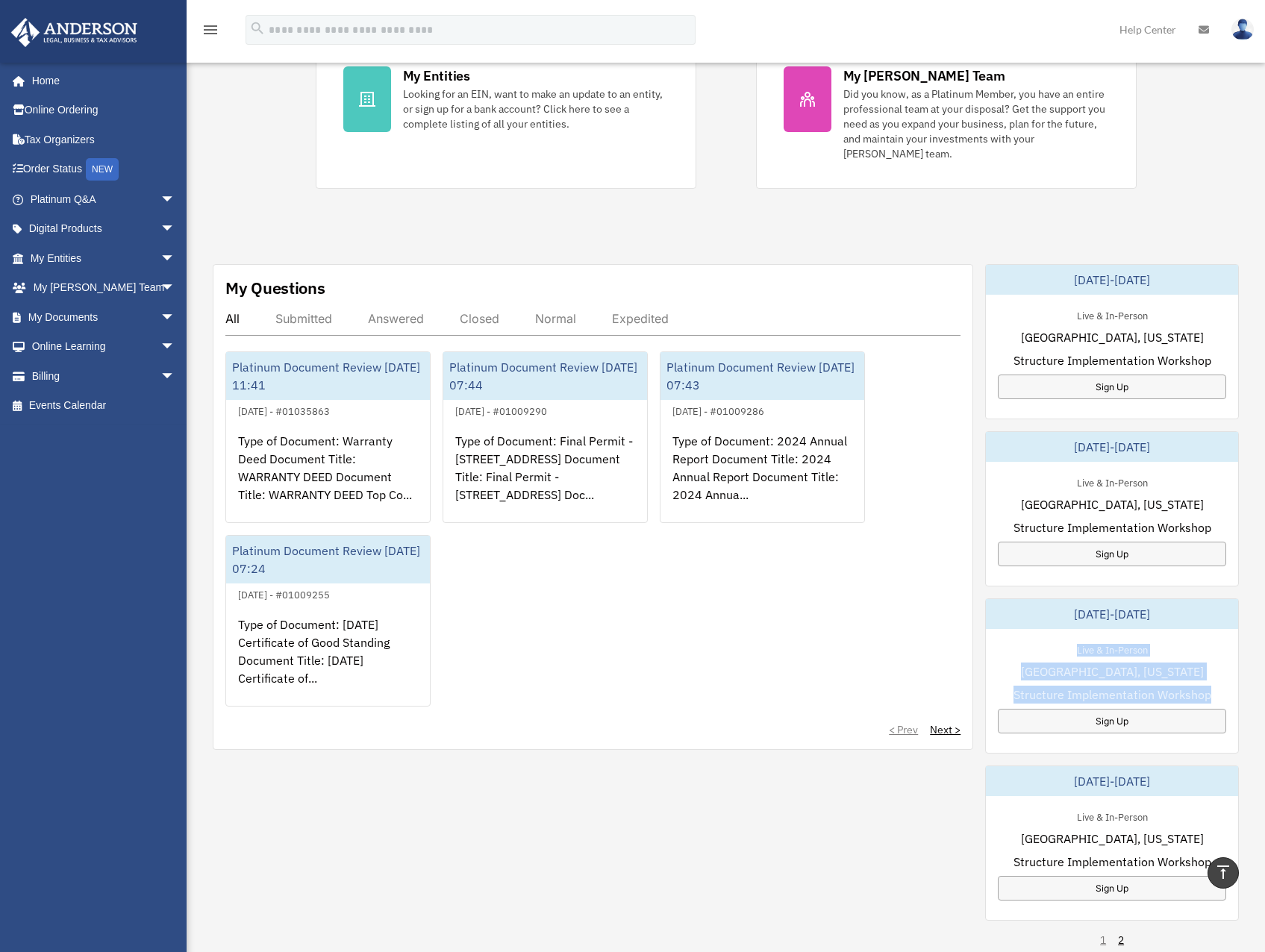
click at [1142, 669] on span "[GEOGRAPHIC_DATA], [US_STATE]" at bounding box center [1111, 671] width 183 height 18
click at [1122, 939] on link "2" at bounding box center [1121, 939] width 6 height 15
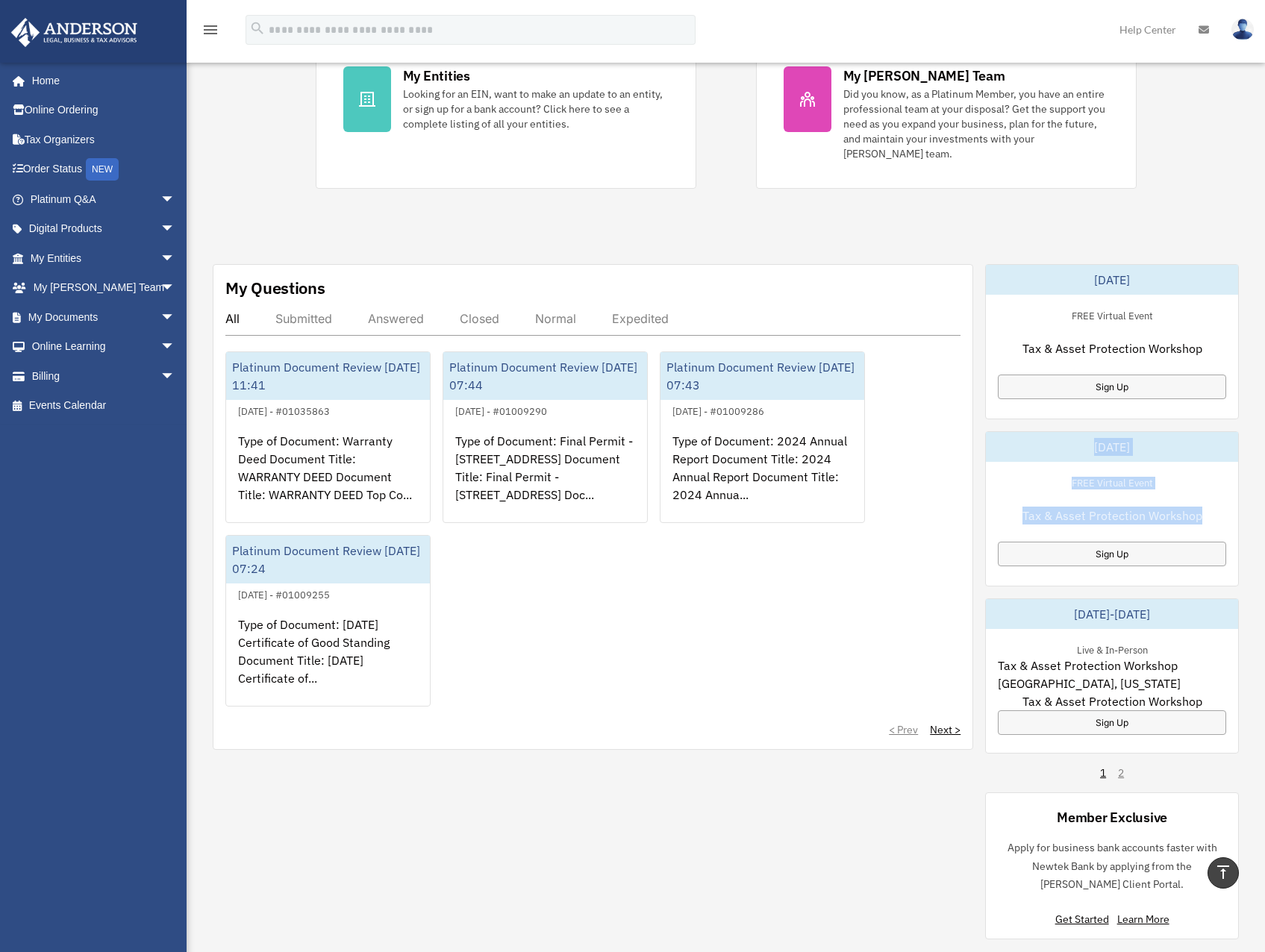
drag, startPoint x: 1049, startPoint y: 447, endPoint x: 1205, endPoint y: 525, distance: 174.4
click at [1205, 525] on div "[DATE] FREE Virtual Event Tax & Asset Protection Workshop Sign Up" at bounding box center [1111, 509] width 253 height 155
drag, startPoint x: 1049, startPoint y: 616, endPoint x: 1161, endPoint y: 690, distance: 134.2
click at [1161, 690] on div "[DATE]-[DATE] Live & In-Person Tax & Asset Protection Workshop [GEOGRAPHIC_DATA…" at bounding box center [1111, 676] width 253 height 155
copy div "[DATE]-[DATE] Live & In-Person Tax & Asset Protection Workshop [GEOGRAPHIC_DATA…"
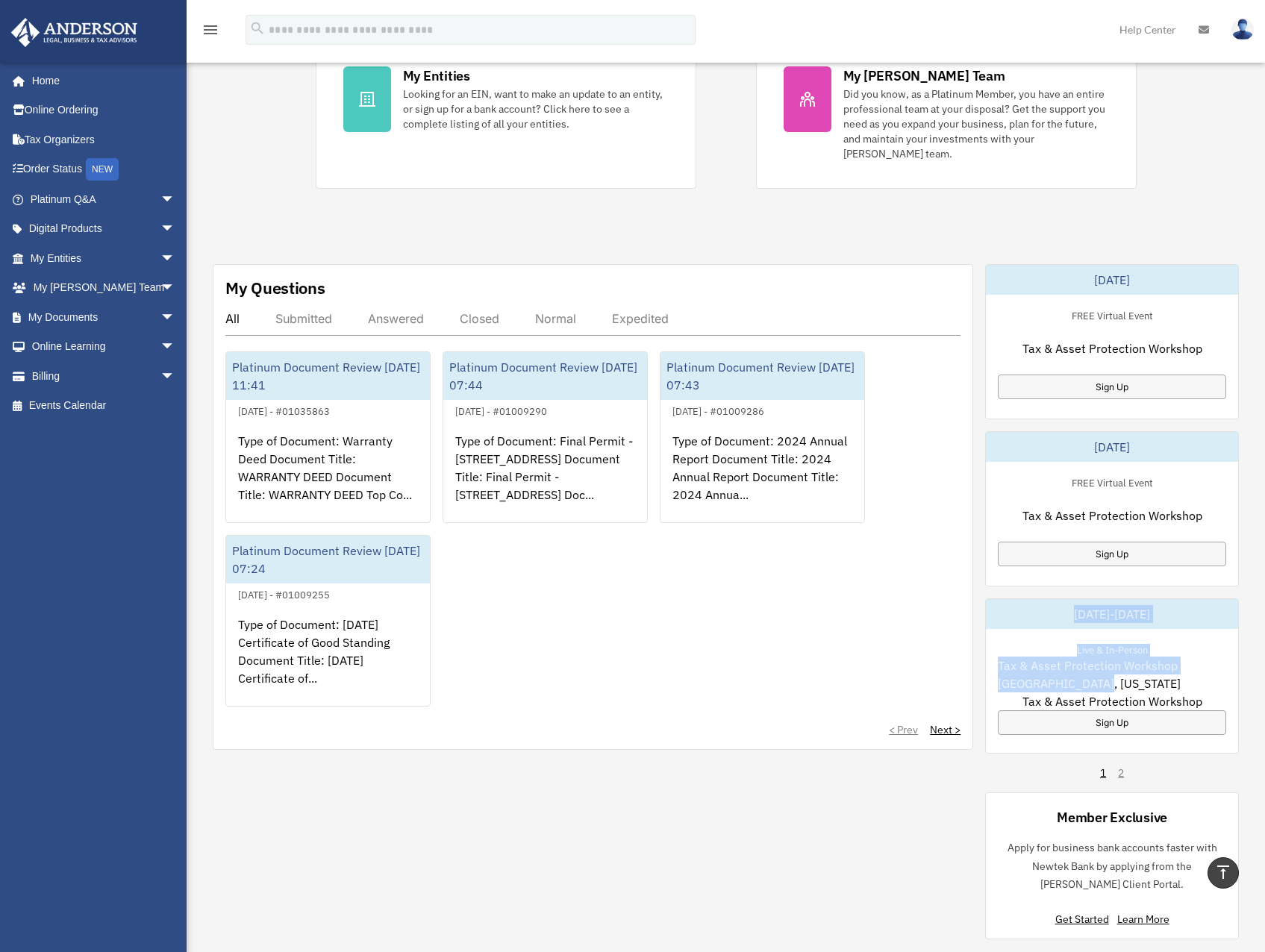
click at [1117, 666] on span "Tax & Asset Protection Workshop [GEOGRAPHIC_DATA], [US_STATE]" at bounding box center [1111, 673] width 228 height 36
click at [161, 317] on span "arrow_drop_down" at bounding box center [176, 317] width 30 height 31
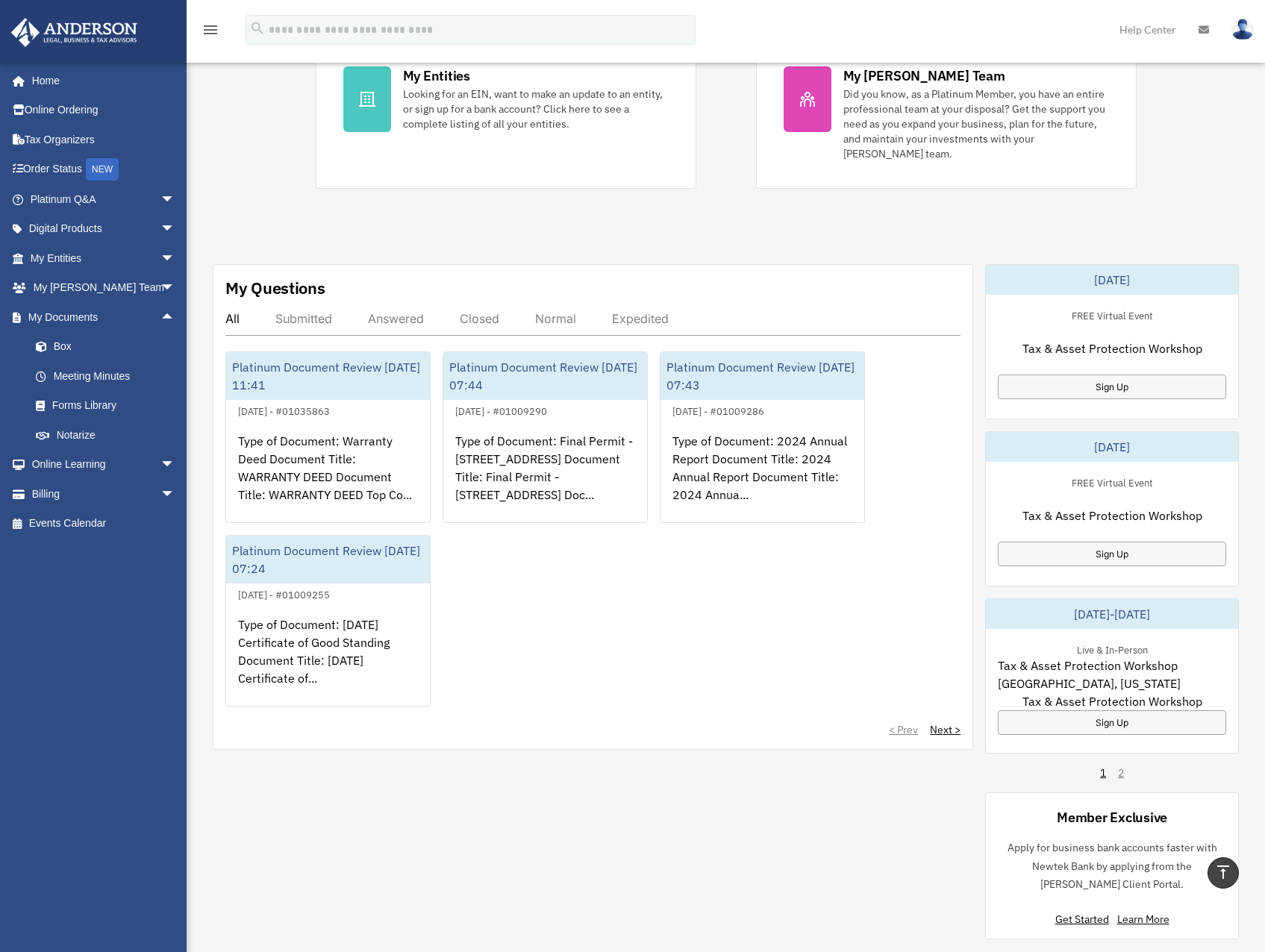
drag, startPoint x: 665, startPoint y: 625, endPoint x: 646, endPoint y: 623, distance: 19.1
click at [646, 623] on div "Platinum Document Review [DATE] 11:41 July 9, 2025 - #01035863 Type of Document…" at bounding box center [593, 529] width 735 height 355
drag, startPoint x: 638, startPoint y: 614, endPoint x: 617, endPoint y: 607, distance: 22.1
click at [617, 609] on div "Platinum Document Review [DATE] 11:41 July 9, 2025 - #01035863 Type of Document…" at bounding box center [593, 529] width 735 height 355
drag, startPoint x: 617, startPoint y: 607, endPoint x: 624, endPoint y: 588, distance: 20.2
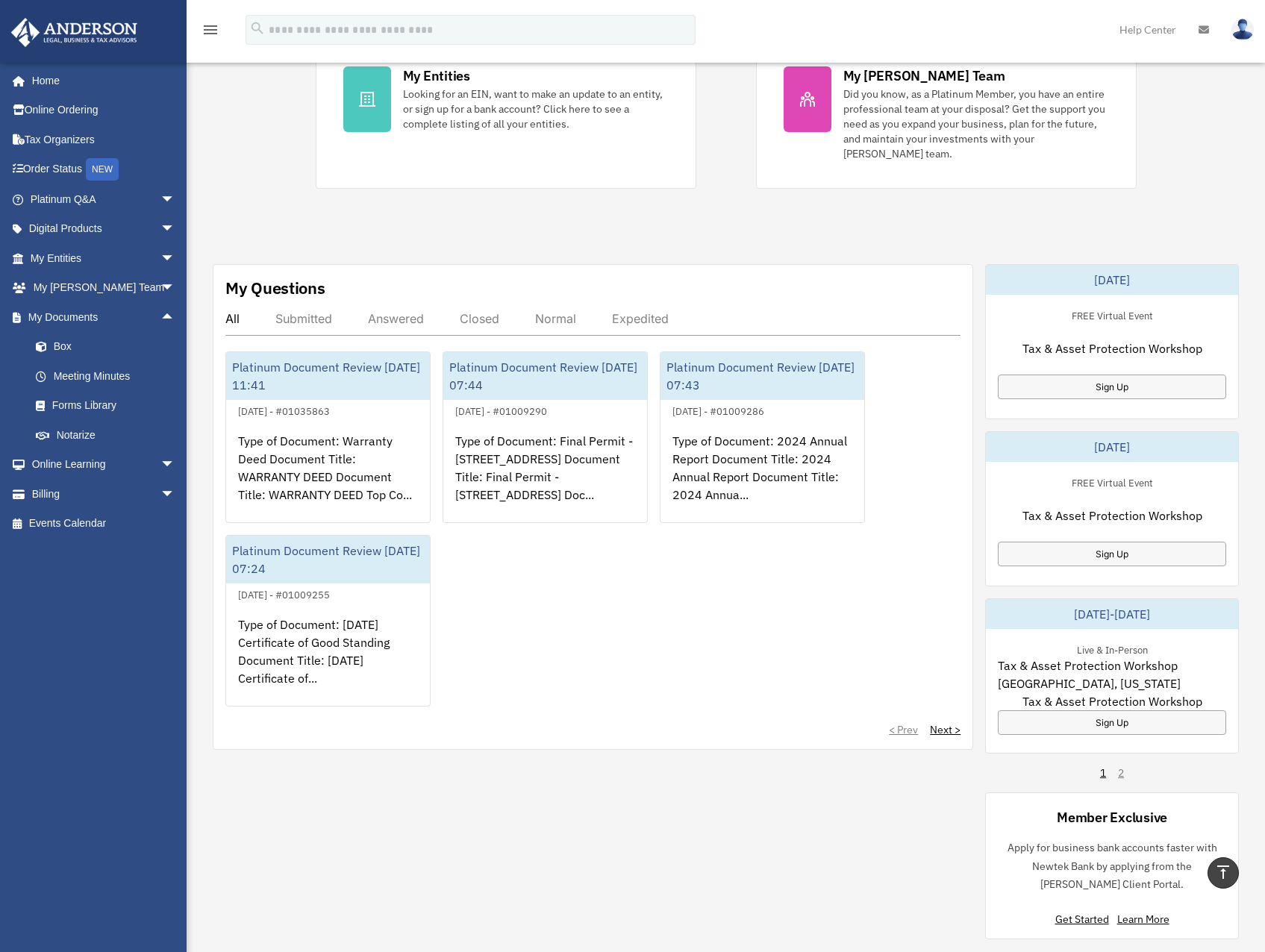
click at [624, 588] on div "Platinum Document Review [DATE] 11:41 July 9, 2025 - #01035863 Type of Document…" at bounding box center [593, 529] width 735 height 355
drag, startPoint x: 615, startPoint y: 592, endPoint x: 596, endPoint y: 594, distance: 19.1
click at [596, 594] on div "Platinum Document Review [DATE] 11:41 July 9, 2025 - #01035863 Type of Document…" at bounding box center [593, 529] width 735 height 355
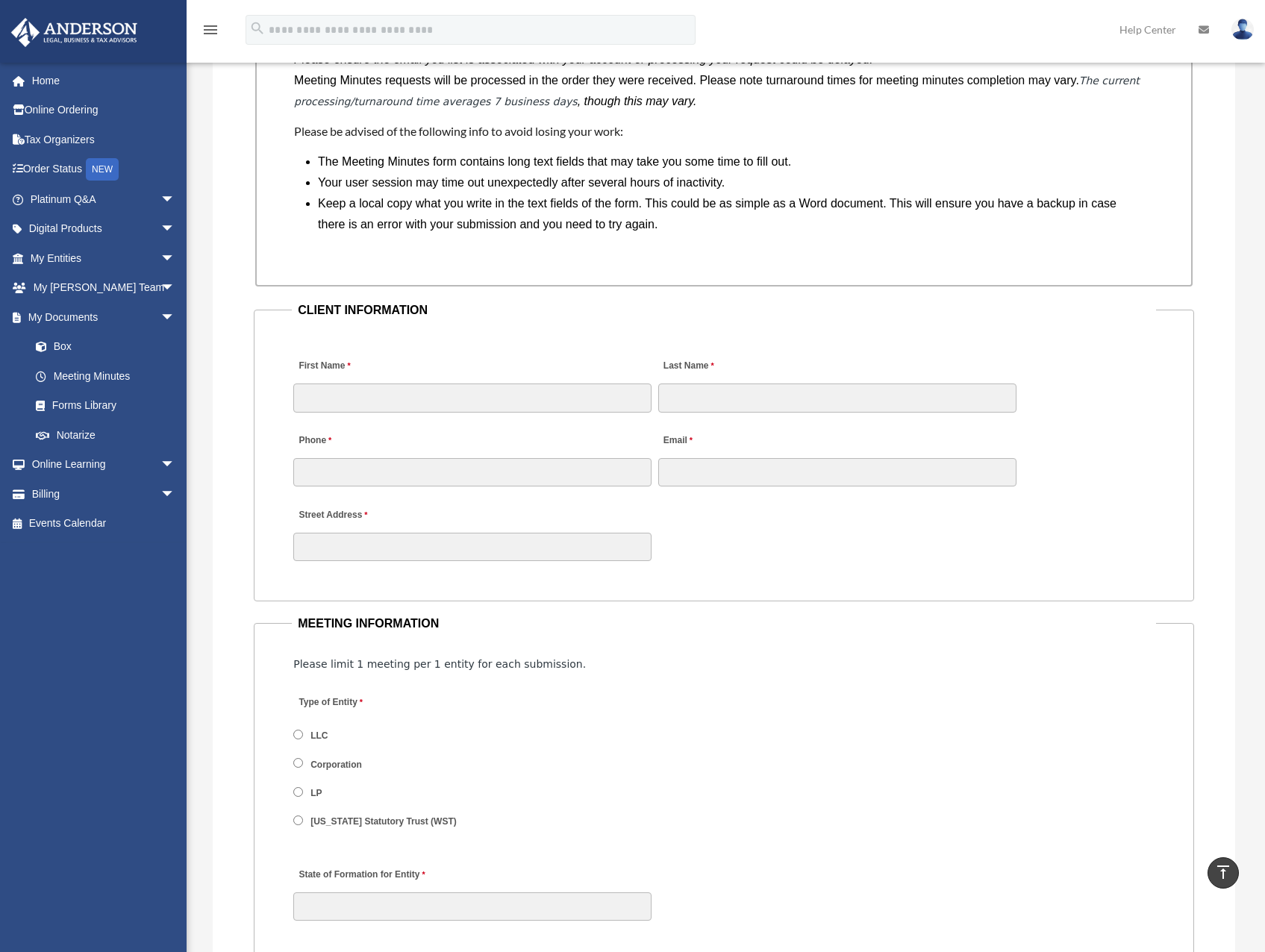
scroll to position [1268, 0]
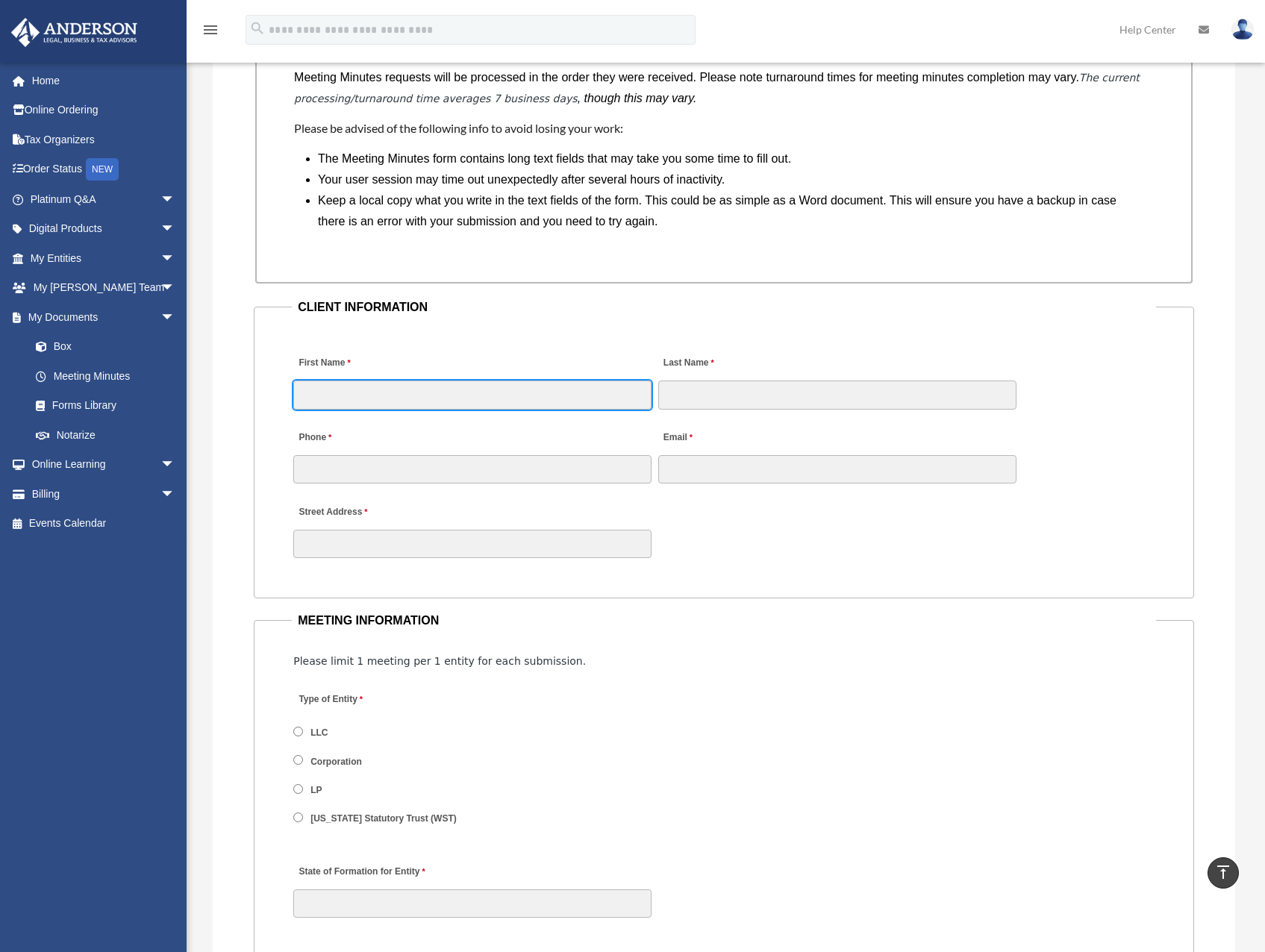
click at [480, 393] on input "First Name" at bounding box center [472, 395] width 358 height 28
type input "******"
type input "**********"
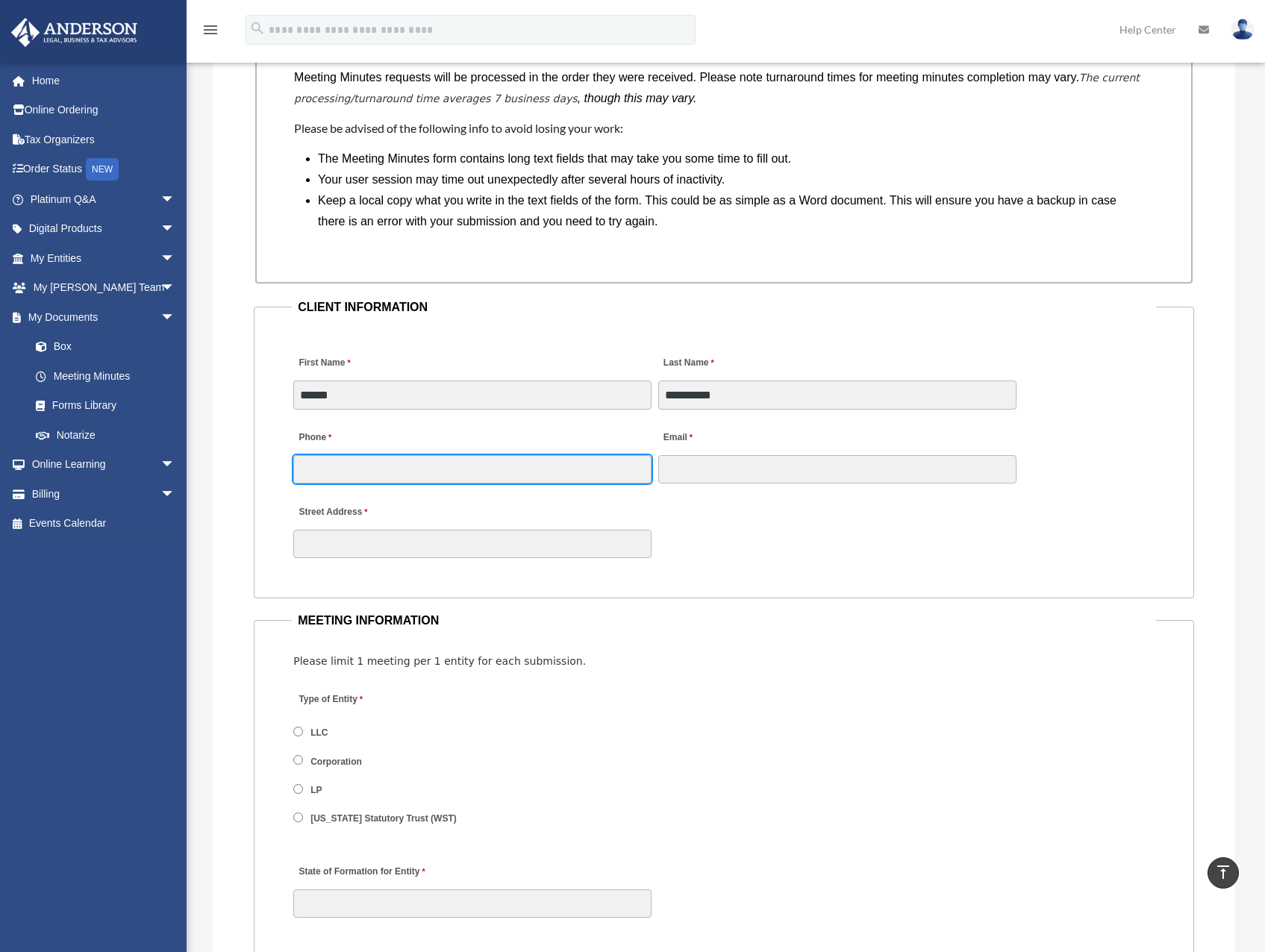
type input "**********"
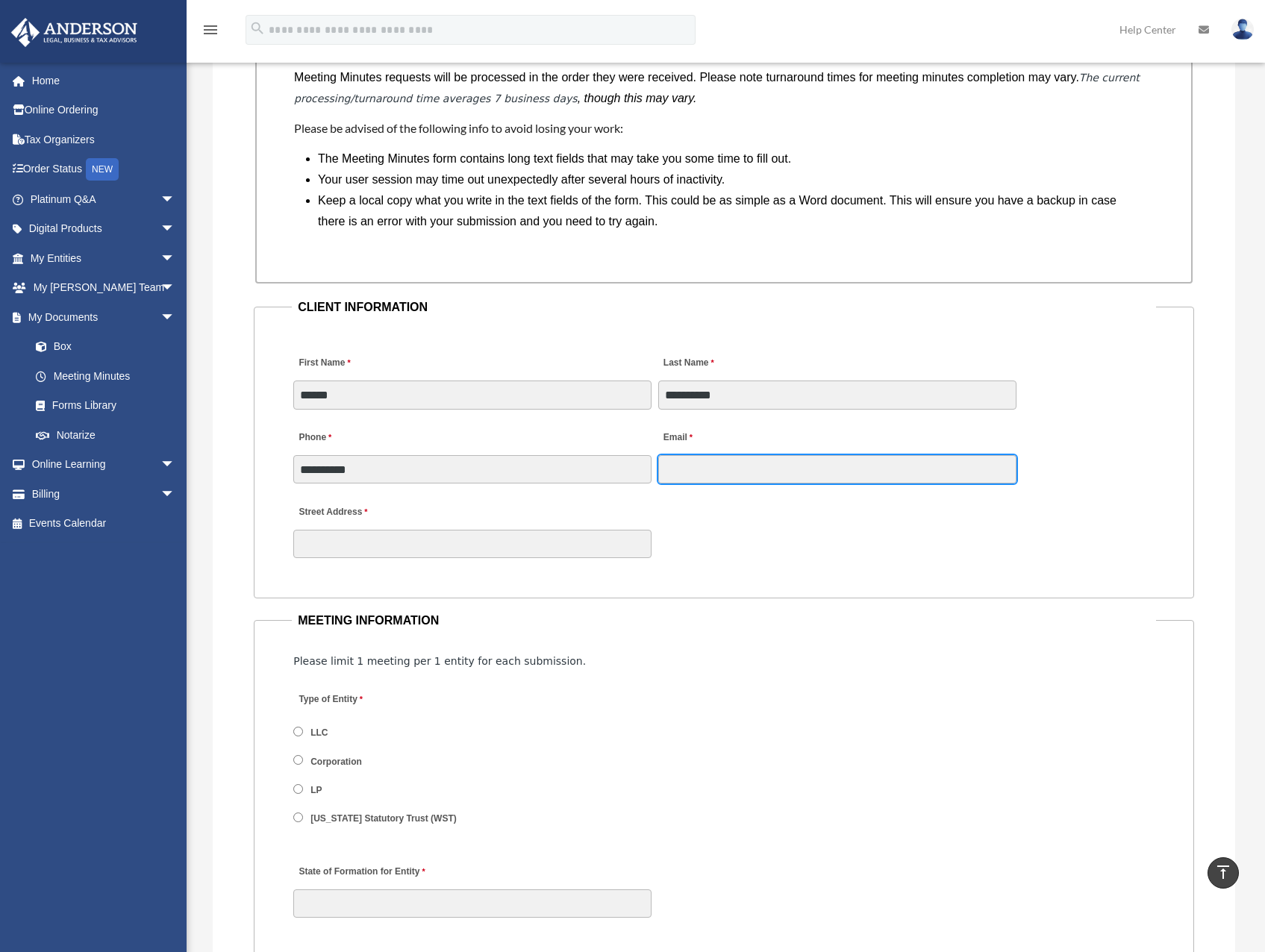
type input "**********"
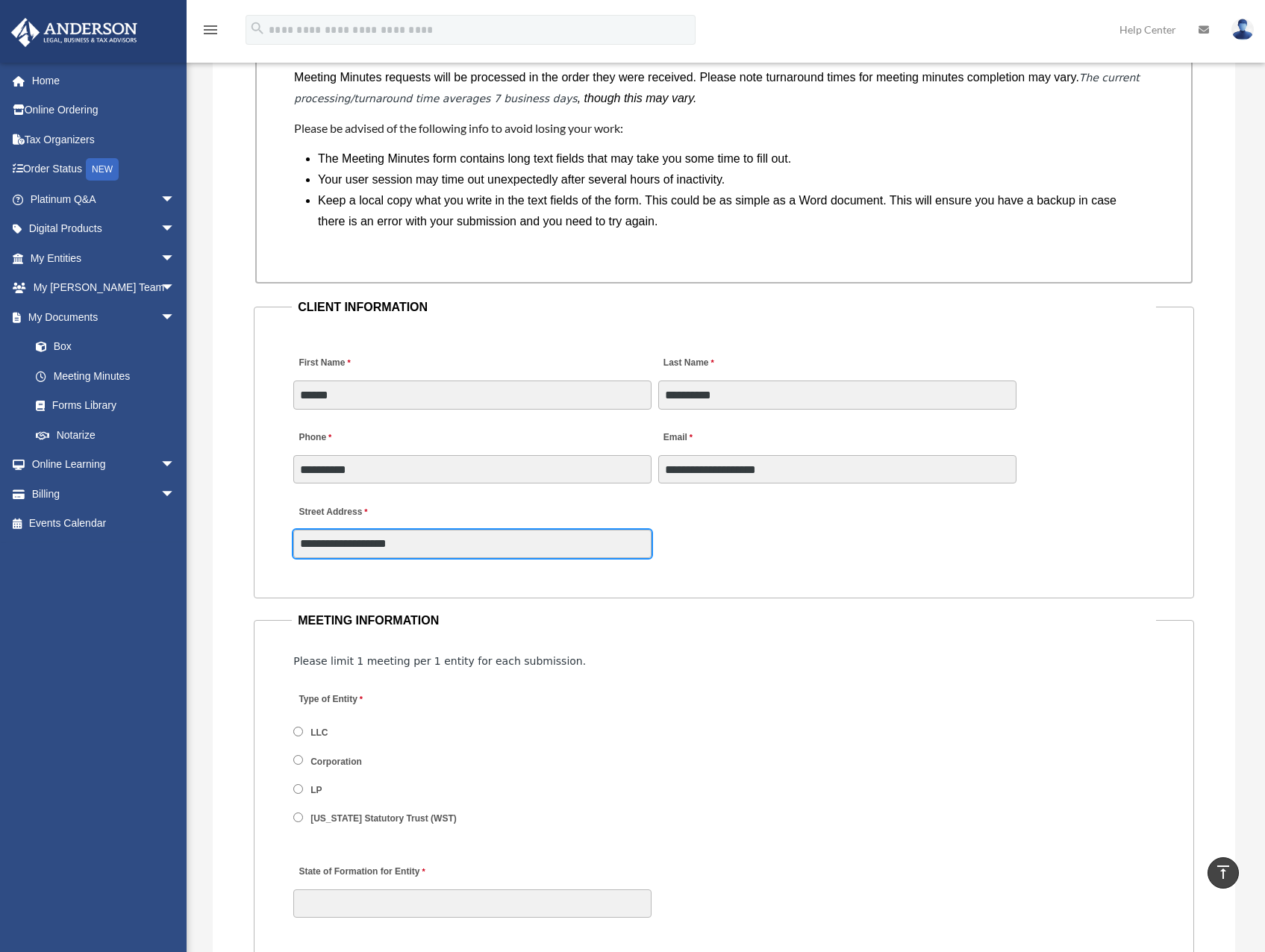
type input "********"
type input "**********"
type input "**"
click at [314, 734] on label "LLC" at bounding box center [319, 733] width 28 height 13
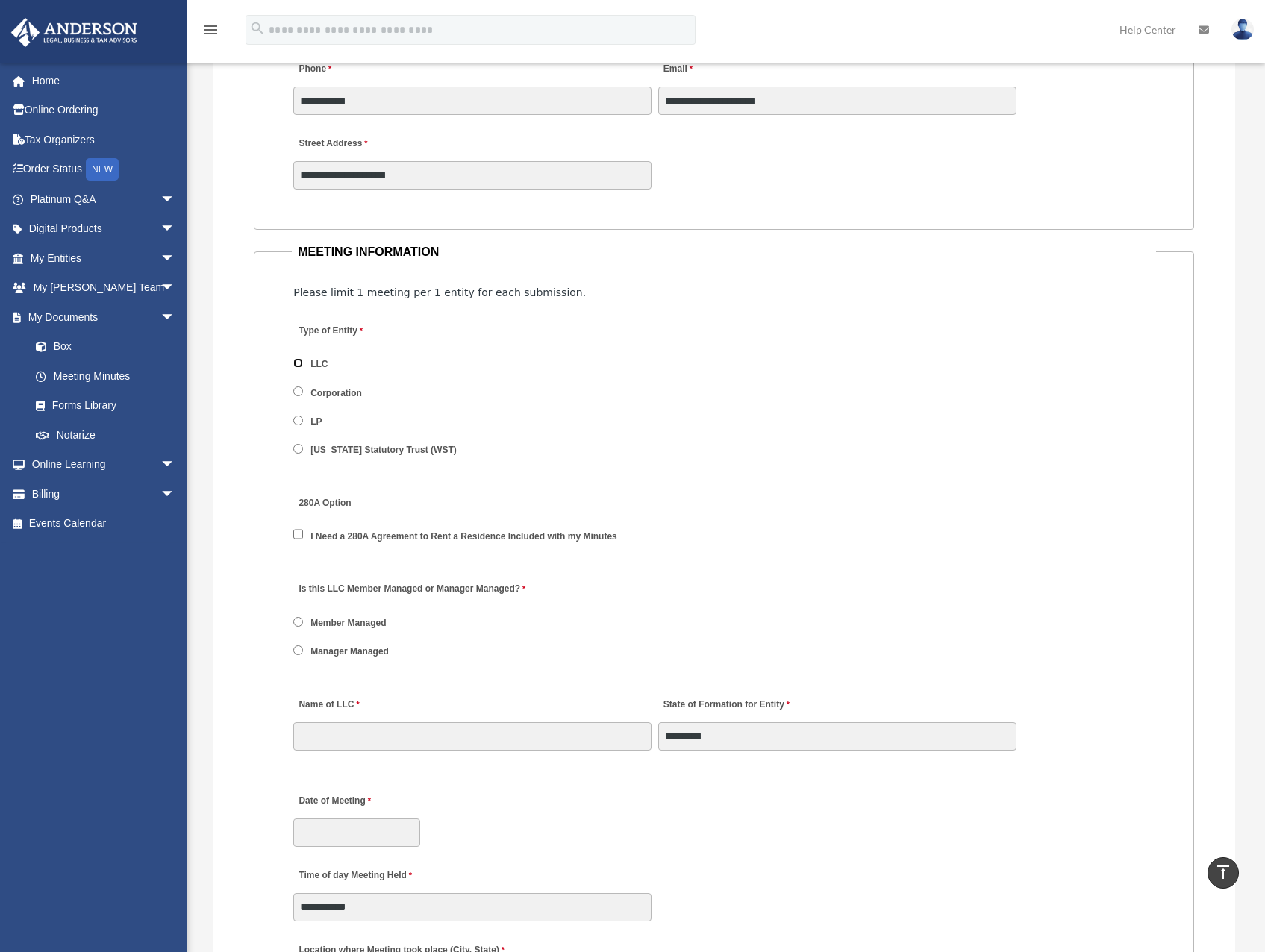
scroll to position [1641, 0]
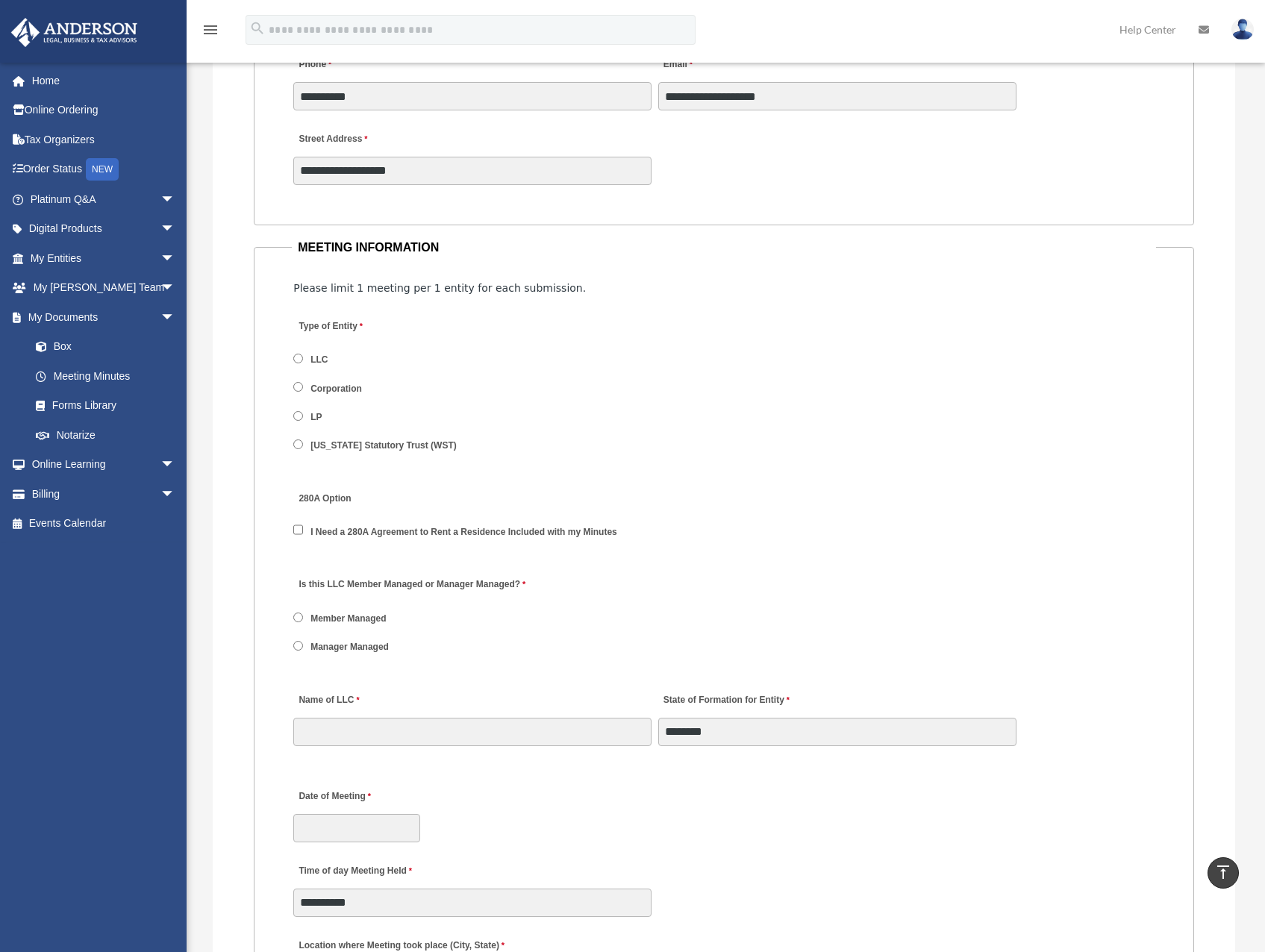
click at [423, 532] on label "I Need a 280A Agreement to Rent a Residence Included with my Minutes" at bounding box center [464, 533] width 317 height 13
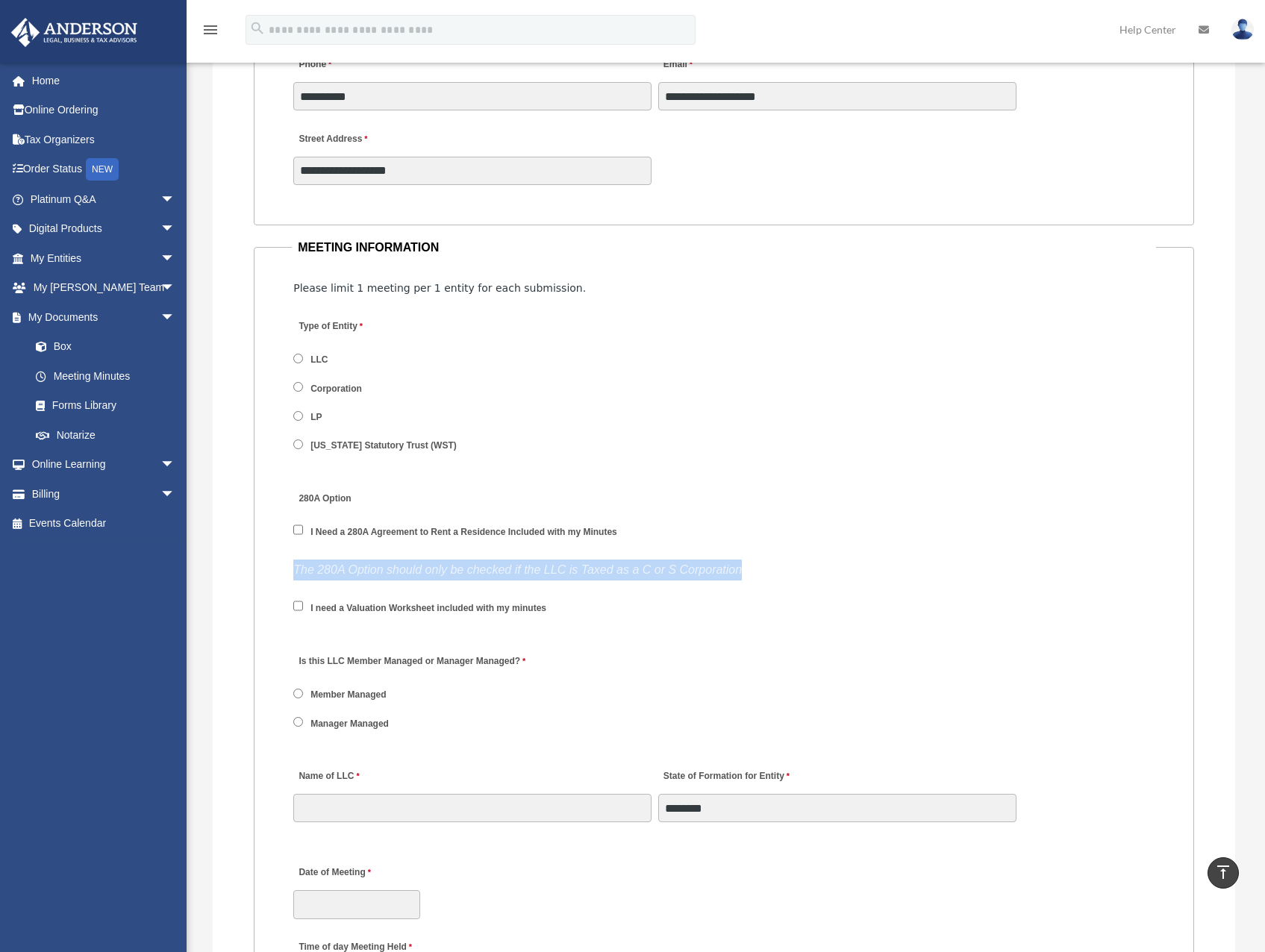
drag, startPoint x: 735, startPoint y: 563, endPoint x: 367, endPoint y: 555, distance: 368.1
click at [367, 555] on div "280A Option I Need a 280A Agreement to Rent a Residence Included with my Minute…" at bounding box center [724, 531] width 864 height 101
click at [488, 563] on icon "The 280A Option should only be checked if the LLC is Taxed as a C or S Corporat…" at bounding box center [517, 570] width 449 height 13
drag, startPoint x: 488, startPoint y: 563, endPoint x: 448, endPoint y: 563, distance: 40.0
click at [448, 563] on icon "The 280A Option should only be checked if the LLC is Taxed as a C or S Corporat…" at bounding box center [517, 570] width 449 height 13
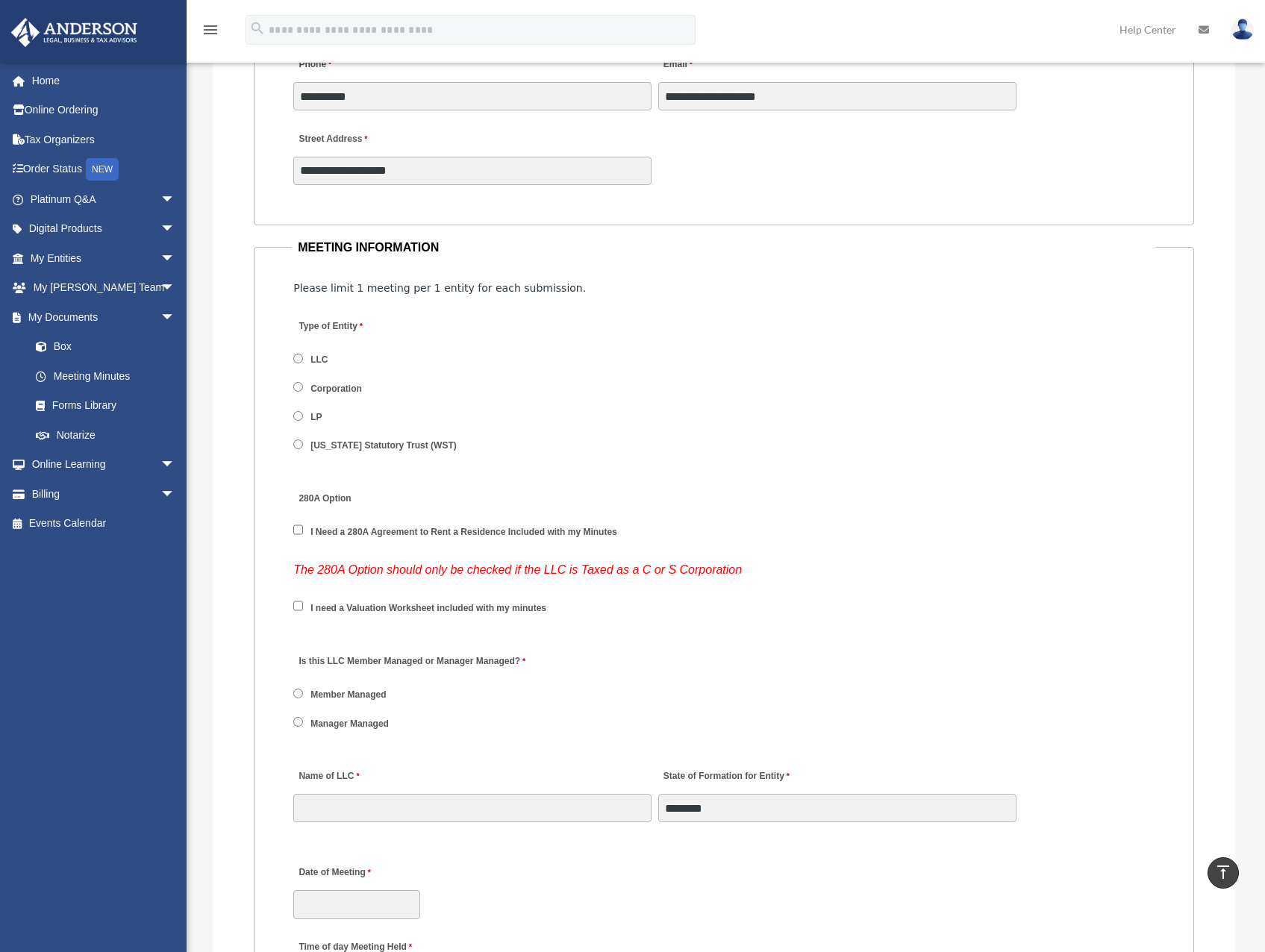
click at [451, 616] on span "I need a Valuation Worksheet included with my minutes" at bounding box center [426, 608] width 267 height 25
click at [443, 605] on label "I need a Valuation Worksheet included with my minutes" at bounding box center [428, 609] width 245 height 13
drag, startPoint x: 565, startPoint y: 606, endPoint x: 306, endPoint y: 605, distance: 259.0
click at [306, 605] on div "I need a Valuation Worksheet included with my minutes" at bounding box center [724, 613] width 864 height 44
copy label "I need a Valuation Worksheet included with my minutes"
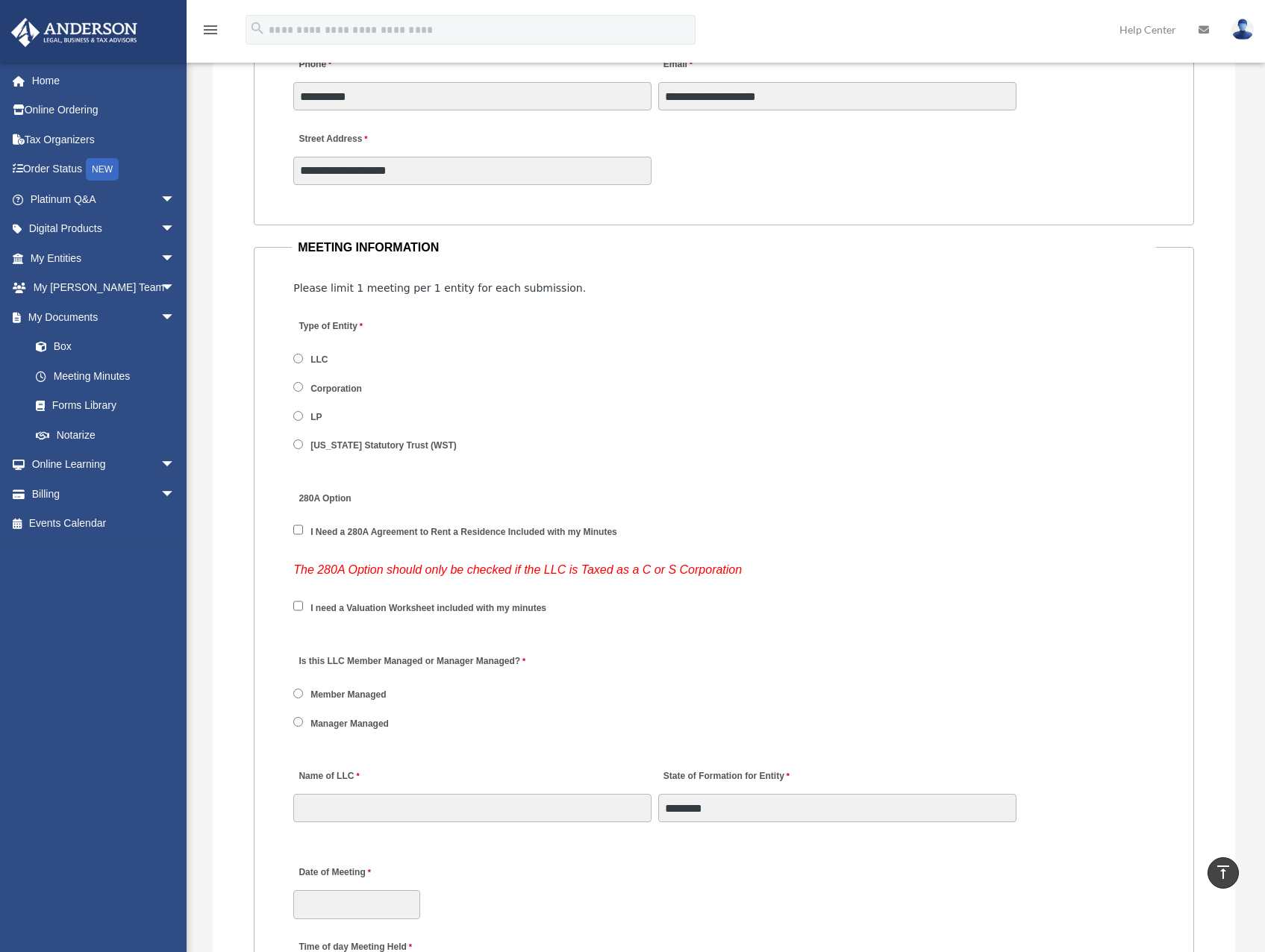
click at [332, 498] on label "280A Option" at bounding box center [363, 498] width 142 height 20
drag, startPoint x: 630, startPoint y: 525, endPoint x: 348, endPoint y: 536, distance: 282.2
click at [348, 536] on div "280A Option I Need a 280A Agreement to Rent a Residence Included with my Minutes" at bounding box center [724, 519] width 864 height 78
copy label "280A Agreement to Rent a Residence Included with my Minutes"
drag, startPoint x: 591, startPoint y: 605, endPoint x: 347, endPoint y: 610, distance: 244.1
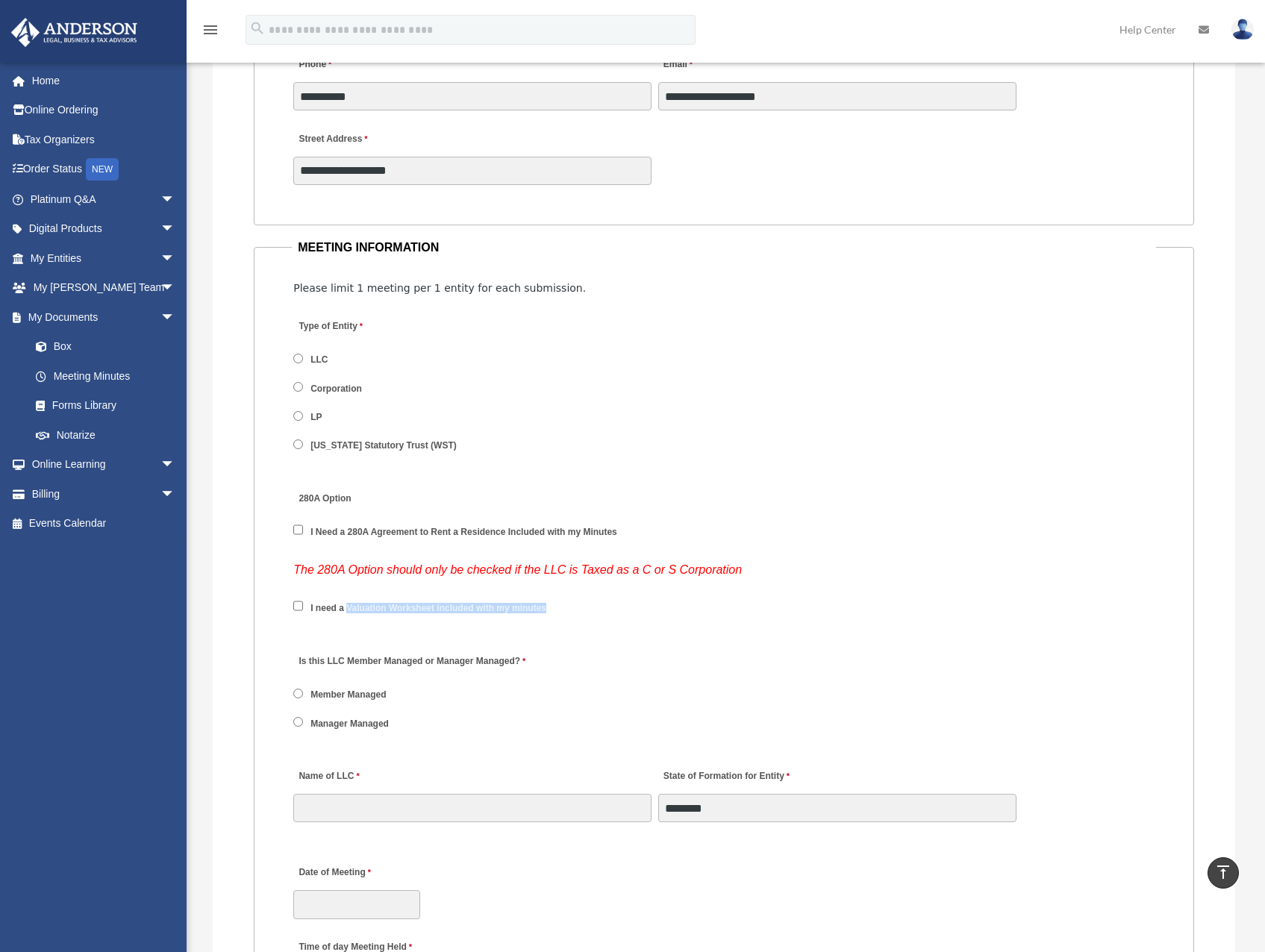
click at [347, 610] on div "I need a Valuation Worksheet included with my minutes" at bounding box center [724, 613] width 864 height 44
copy label "Valuation Worksheet included with my minutes"
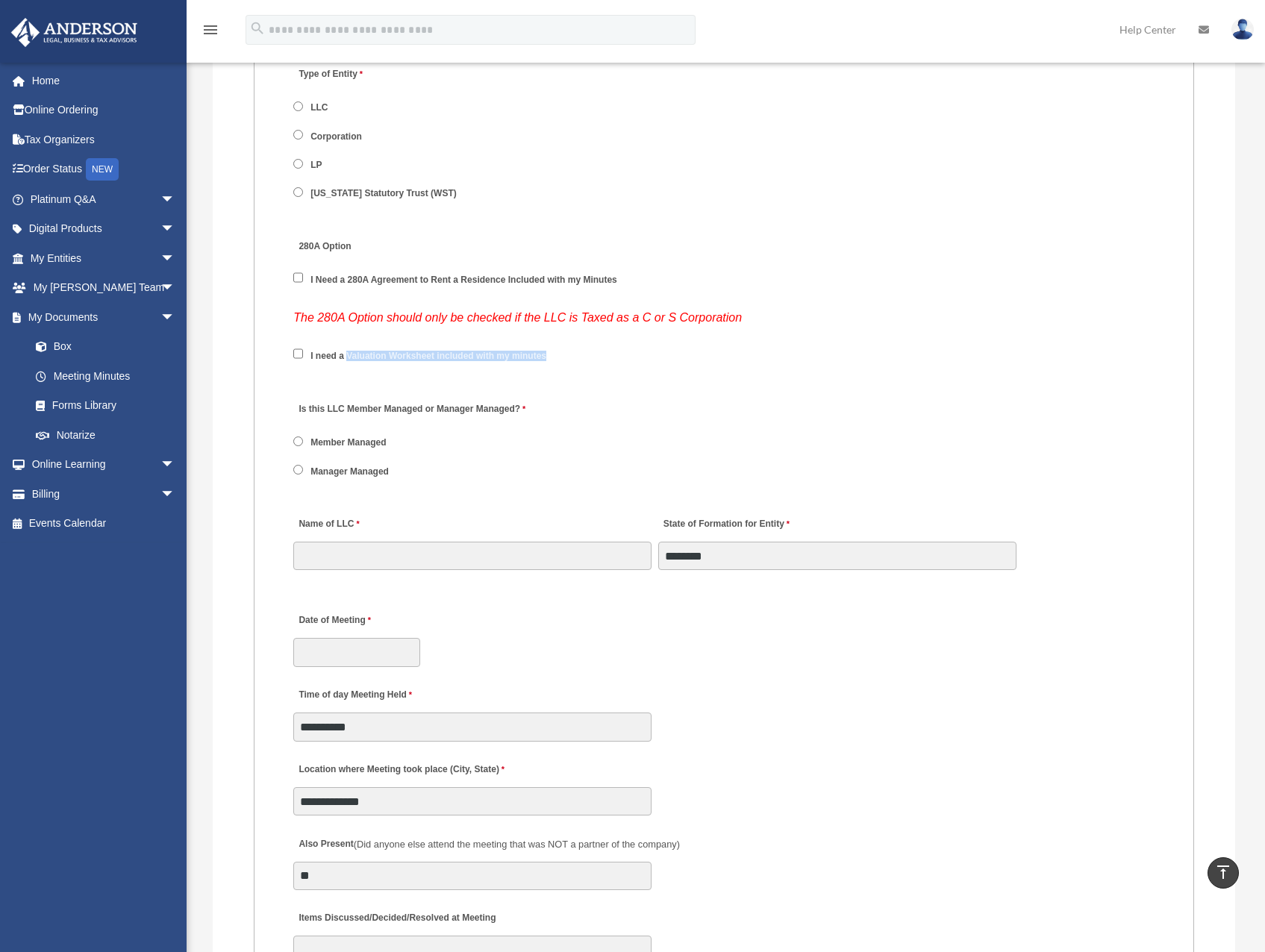
scroll to position [1940, 0]
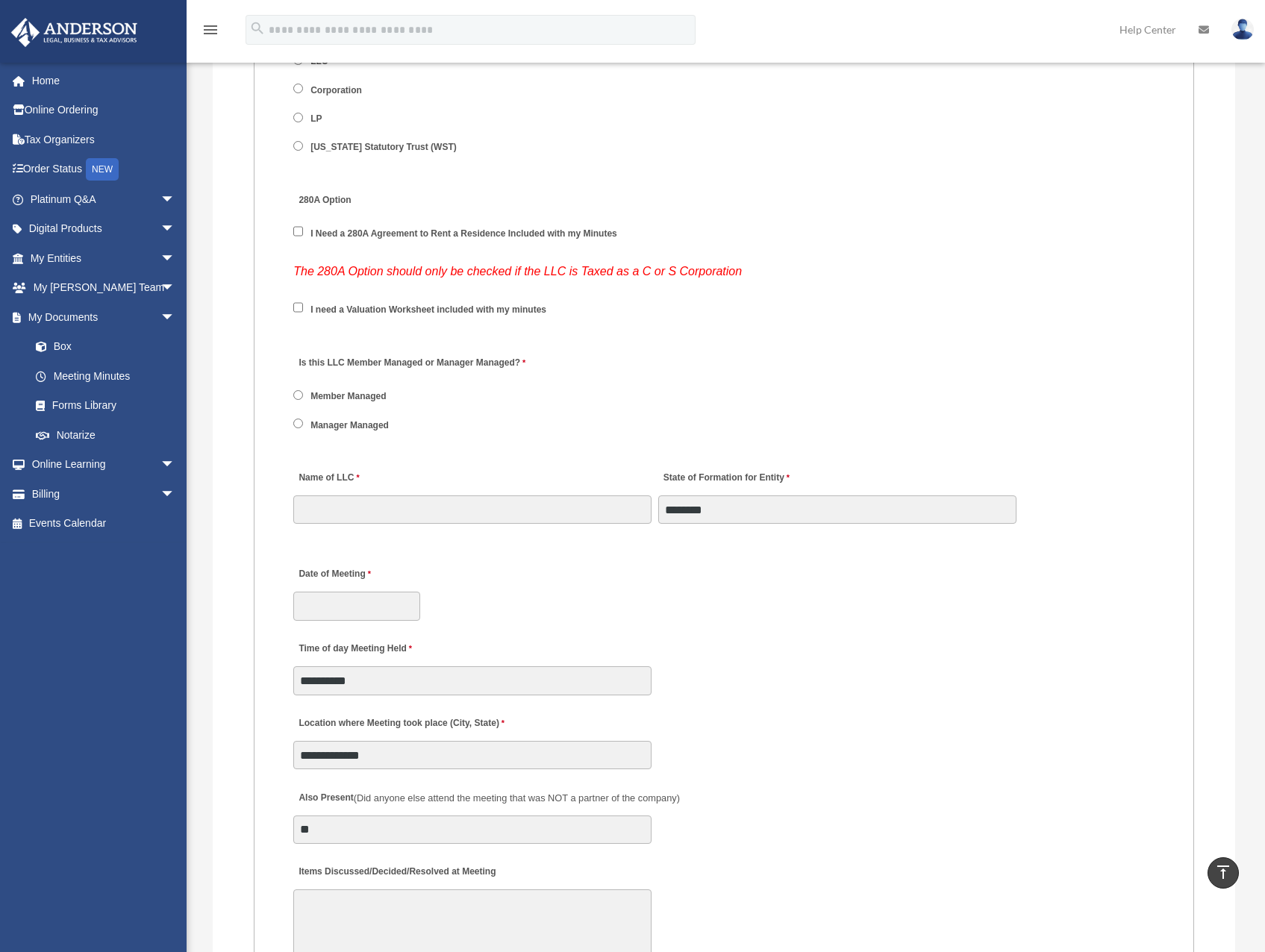
click at [330, 313] on label "I need a Valuation Worksheet included with my minutes" at bounding box center [428, 310] width 245 height 13
click at [352, 426] on label "Manager Managed" at bounding box center [349, 425] width 88 height 13
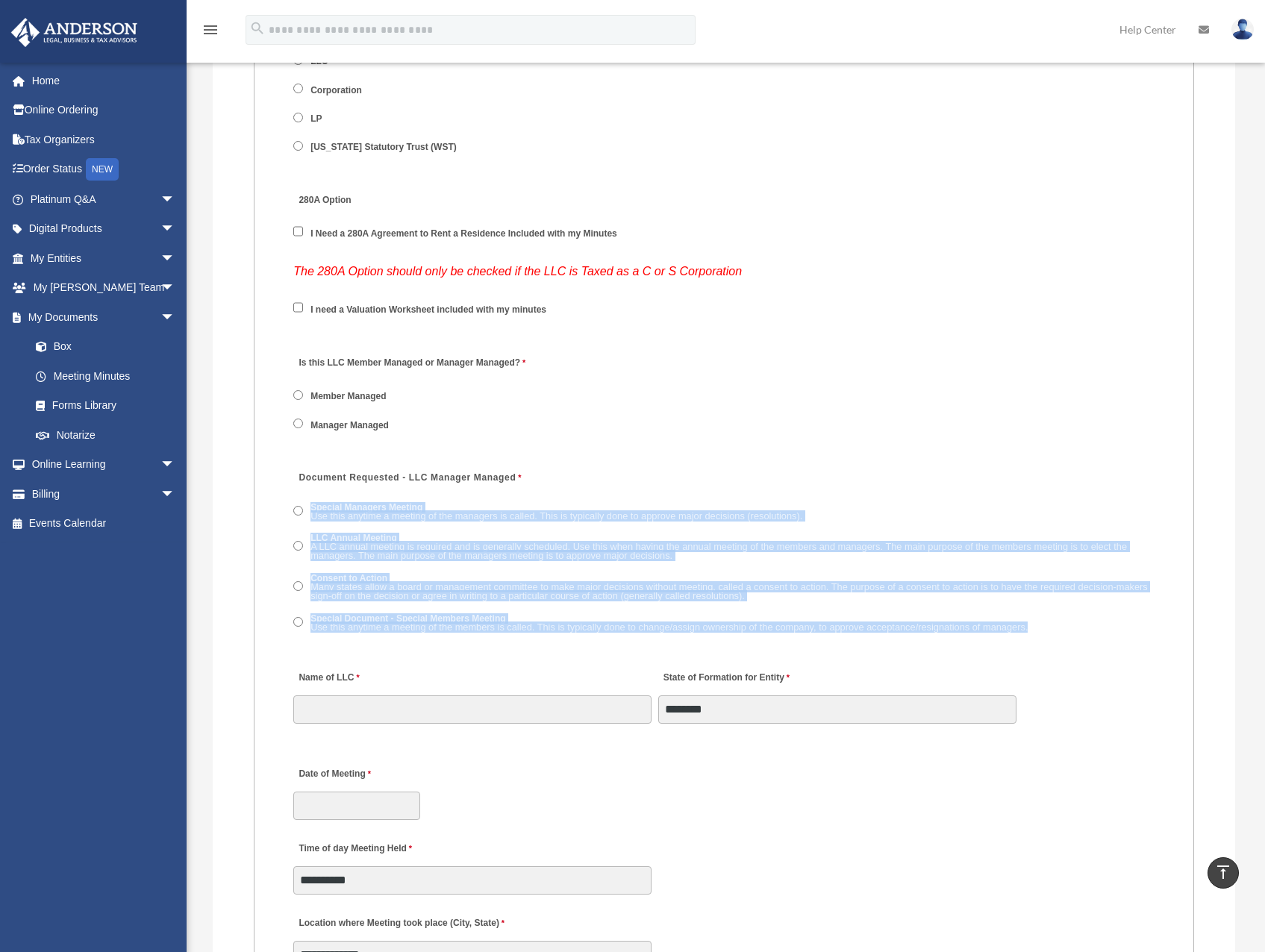
drag, startPoint x: 1035, startPoint y: 624, endPoint x: 299, endPoint y: 503, distance: 745.9
click at [299, 503] on span "Special Managers Meeting Use this anytime a meeting of the managers is called. …" at bounding box center [724, 567] width 861 height 138
copy span "Special Managers Meeting Use this anytime a meeting of the managers is called. …"
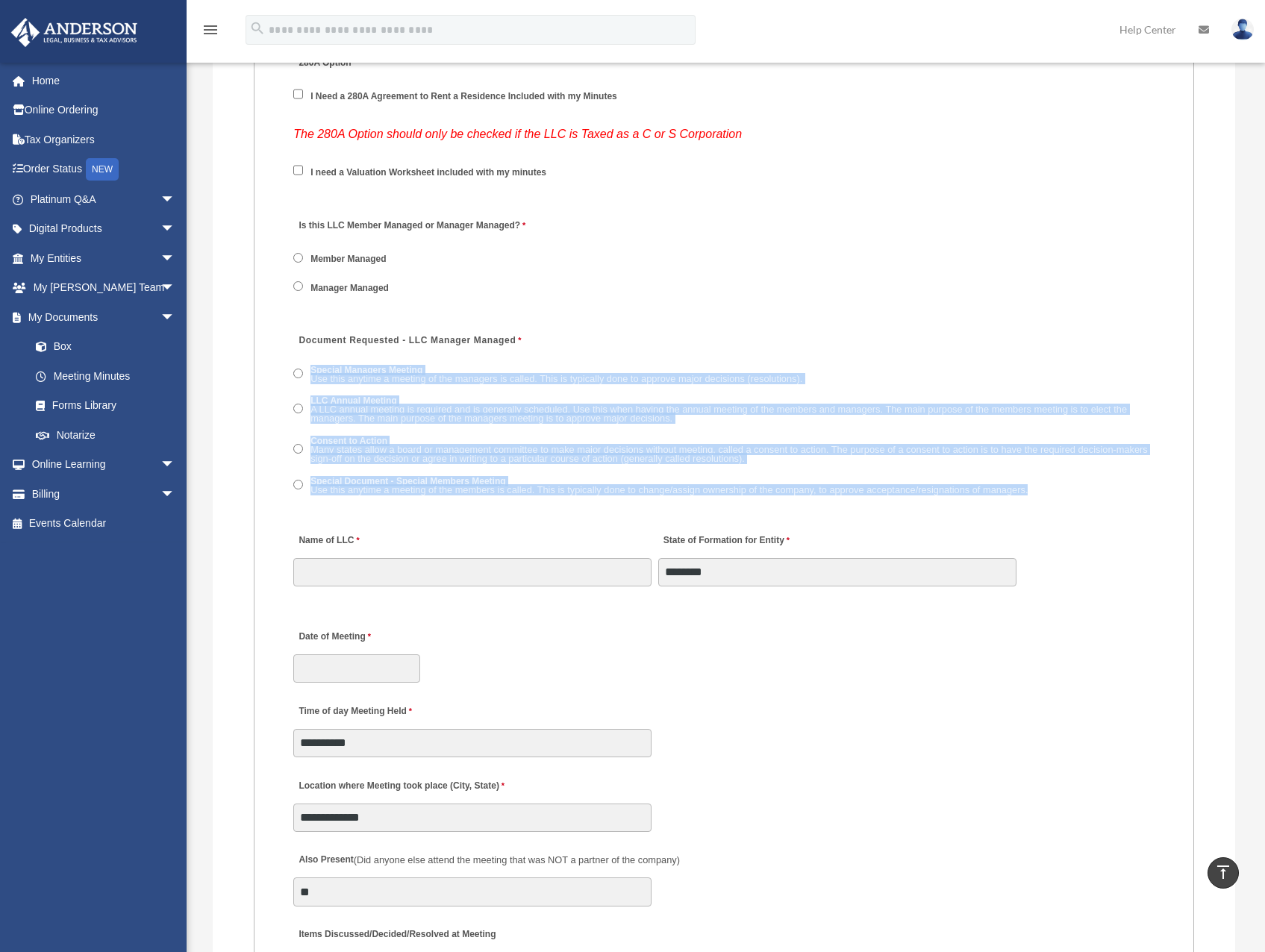
scroll to position [2088, 0]
